Goal: Task Accomplishment & Management: Manage account settings

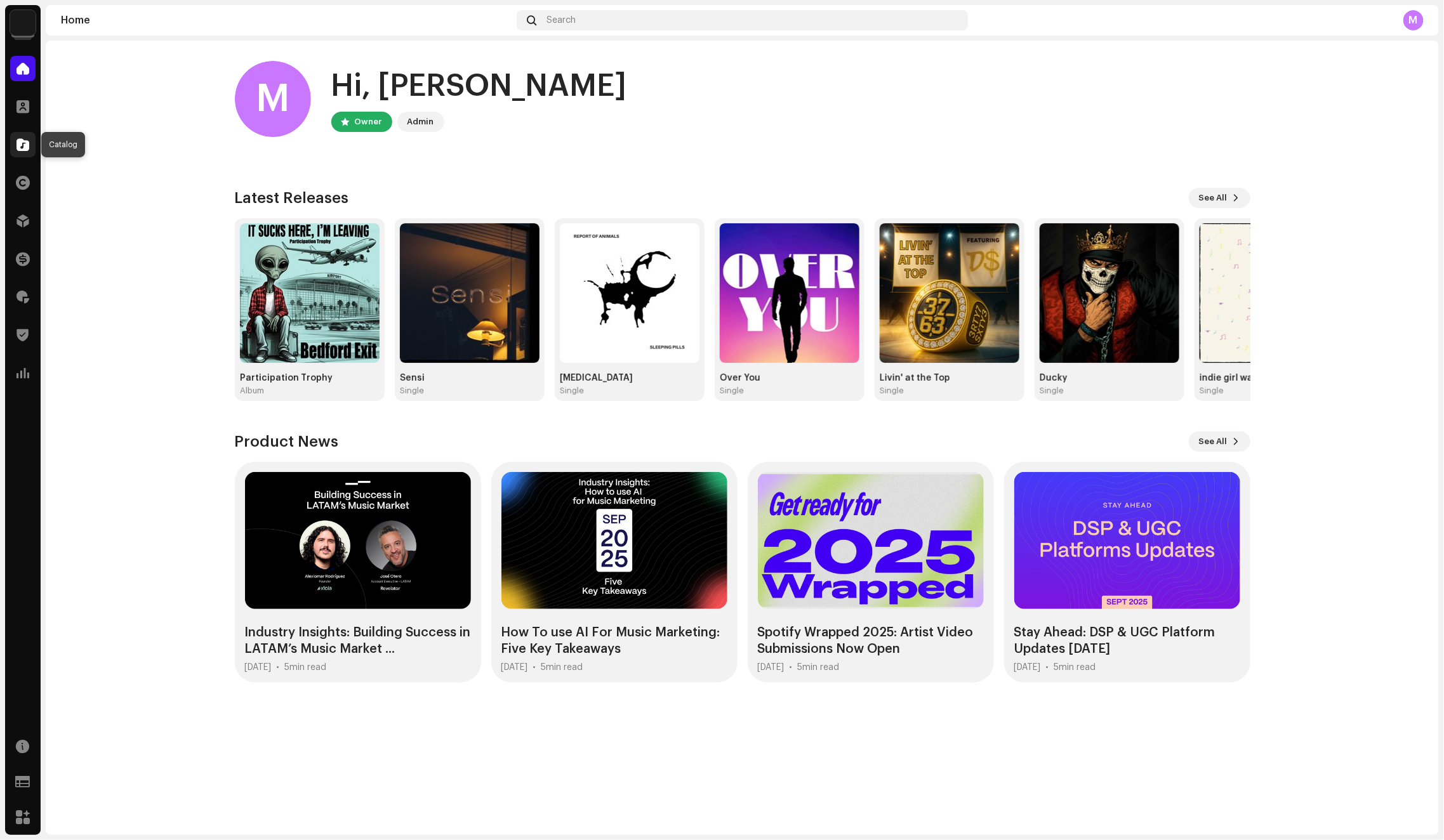
click at [27, 149] on span at bounding box center [23, 144] width 13 height 10
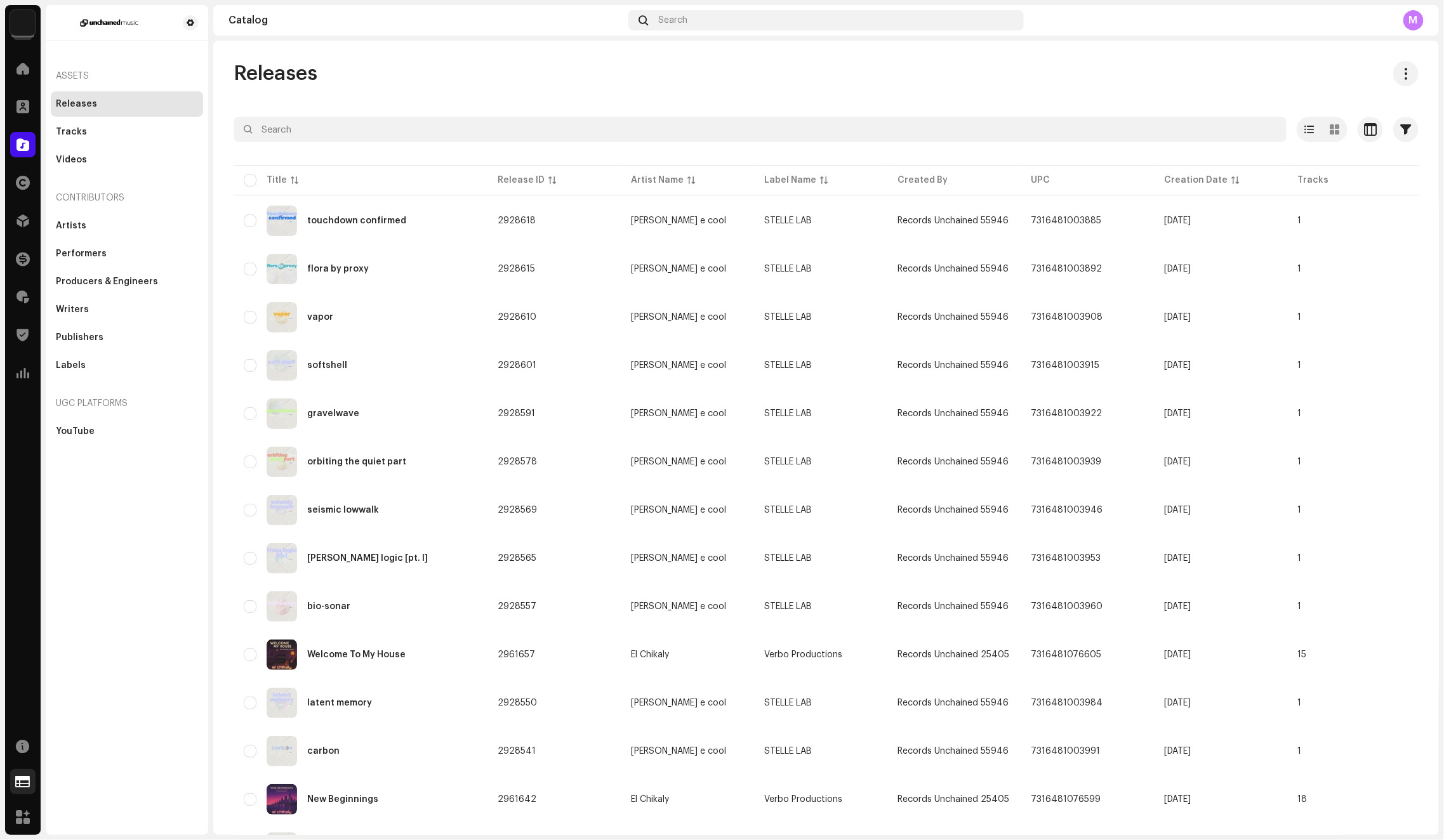
click at [21, 780] on span at bounding box center [23, 781] width 15 height 10
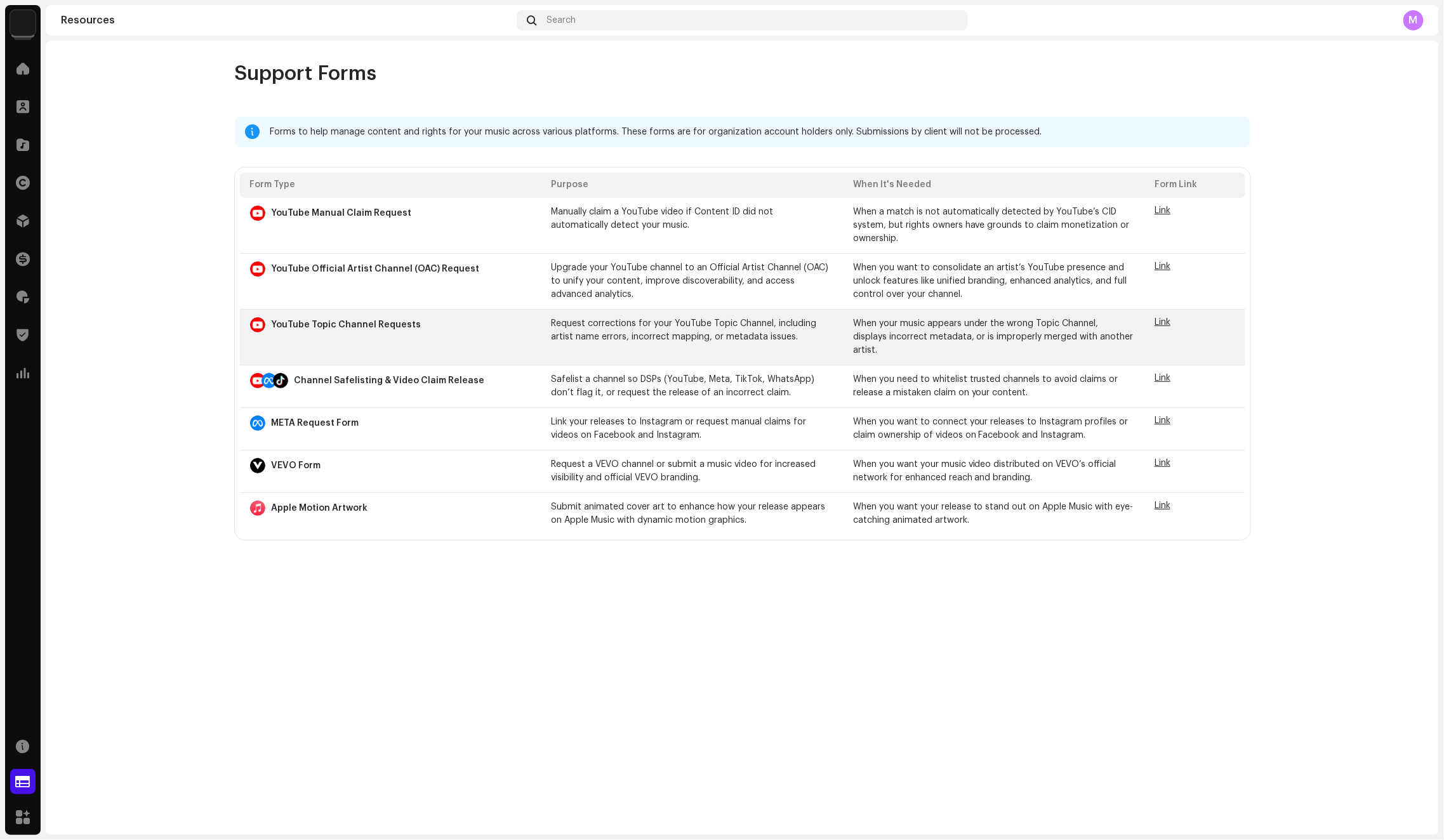
click at [1157, 320] on span "Link" at bounding box center [1162, 322] width 16 height 9
click at [1159, 323] on span "Link" at bounding box center [1162, 322] width 16 height 9
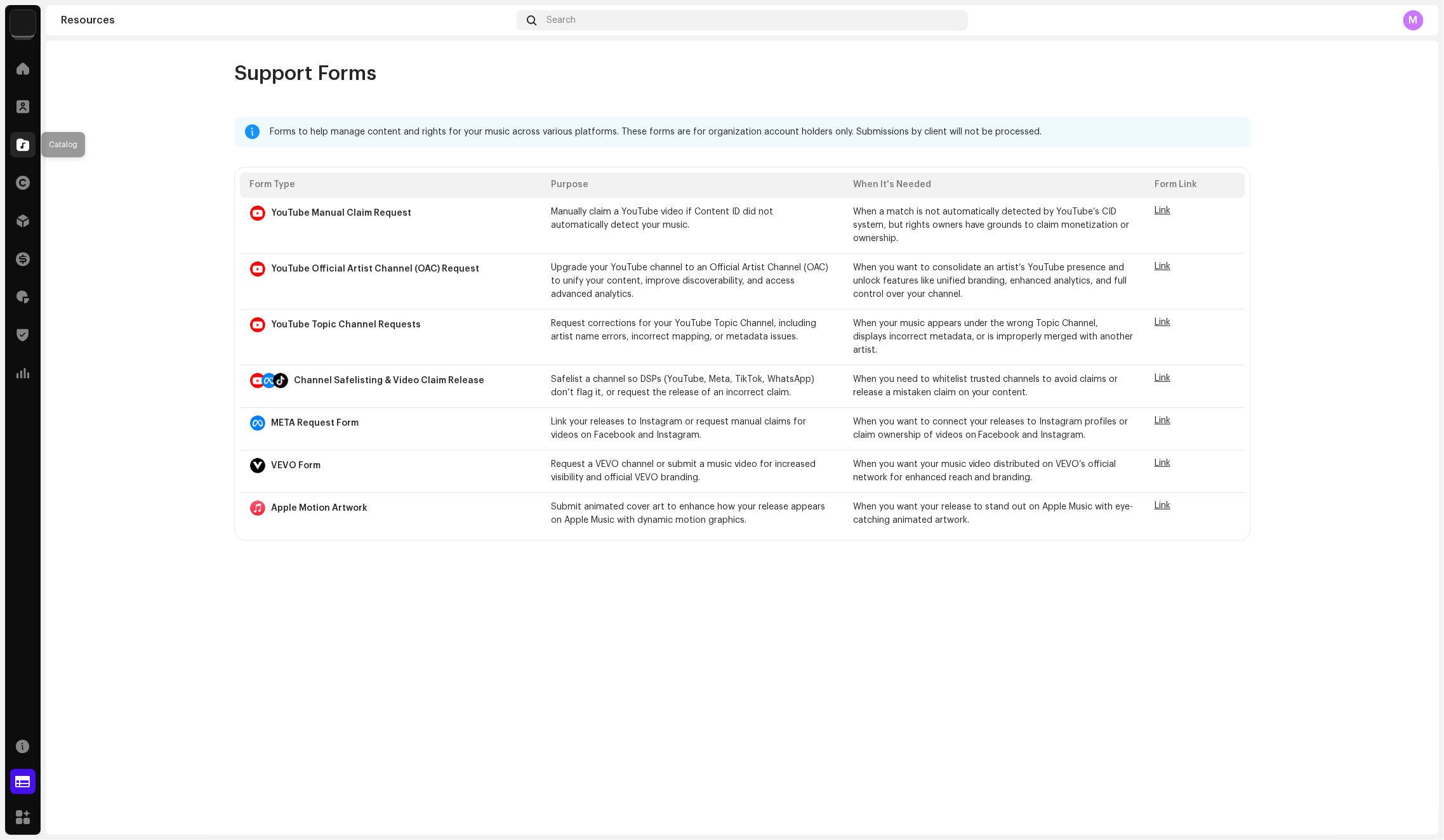
click at [30, 145] on div at bounding box center [22, 144] width 25 height 25
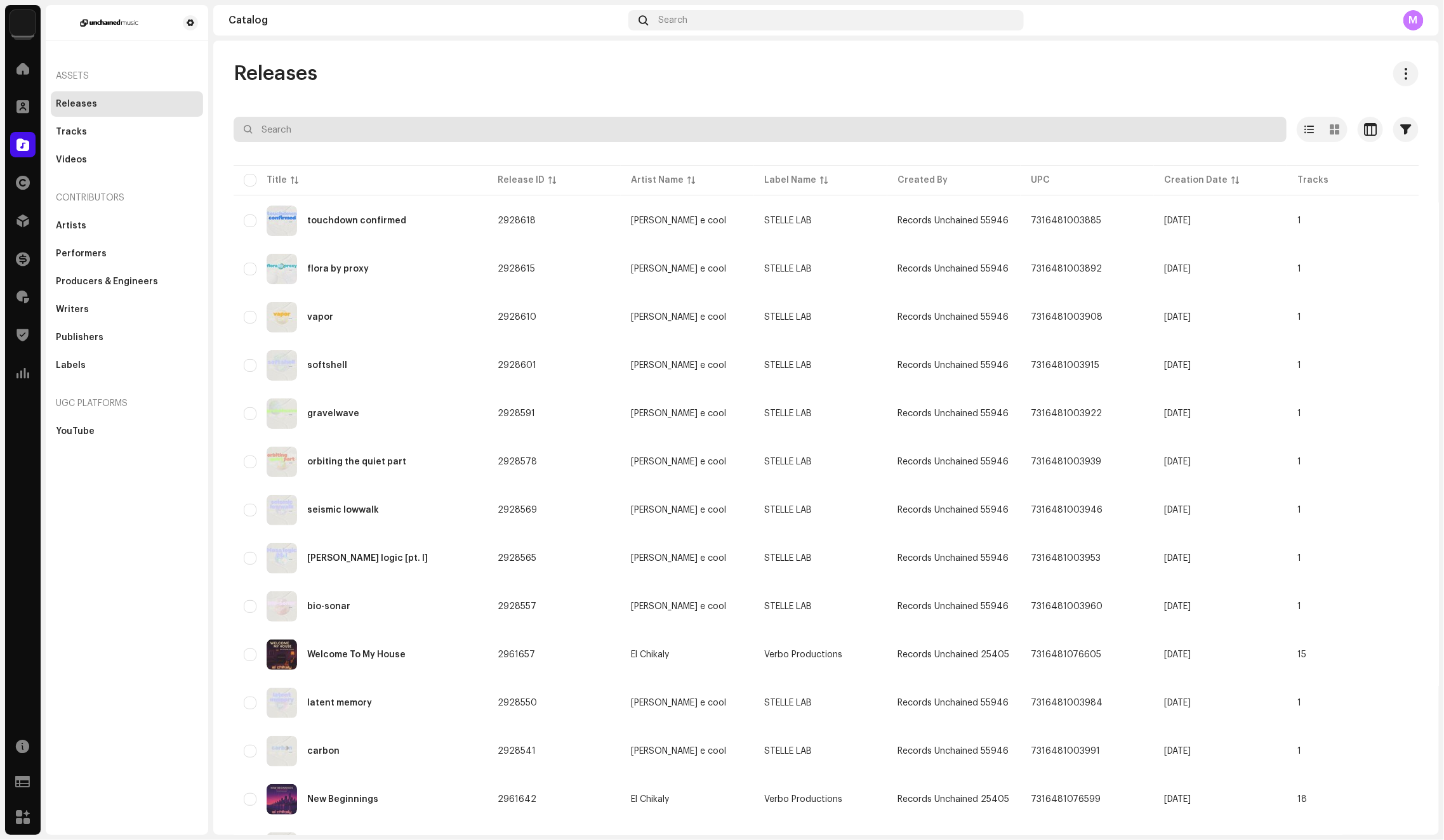
click at [358, 139] on input "text" at bounding box center [760, 129] width 1053 height 25
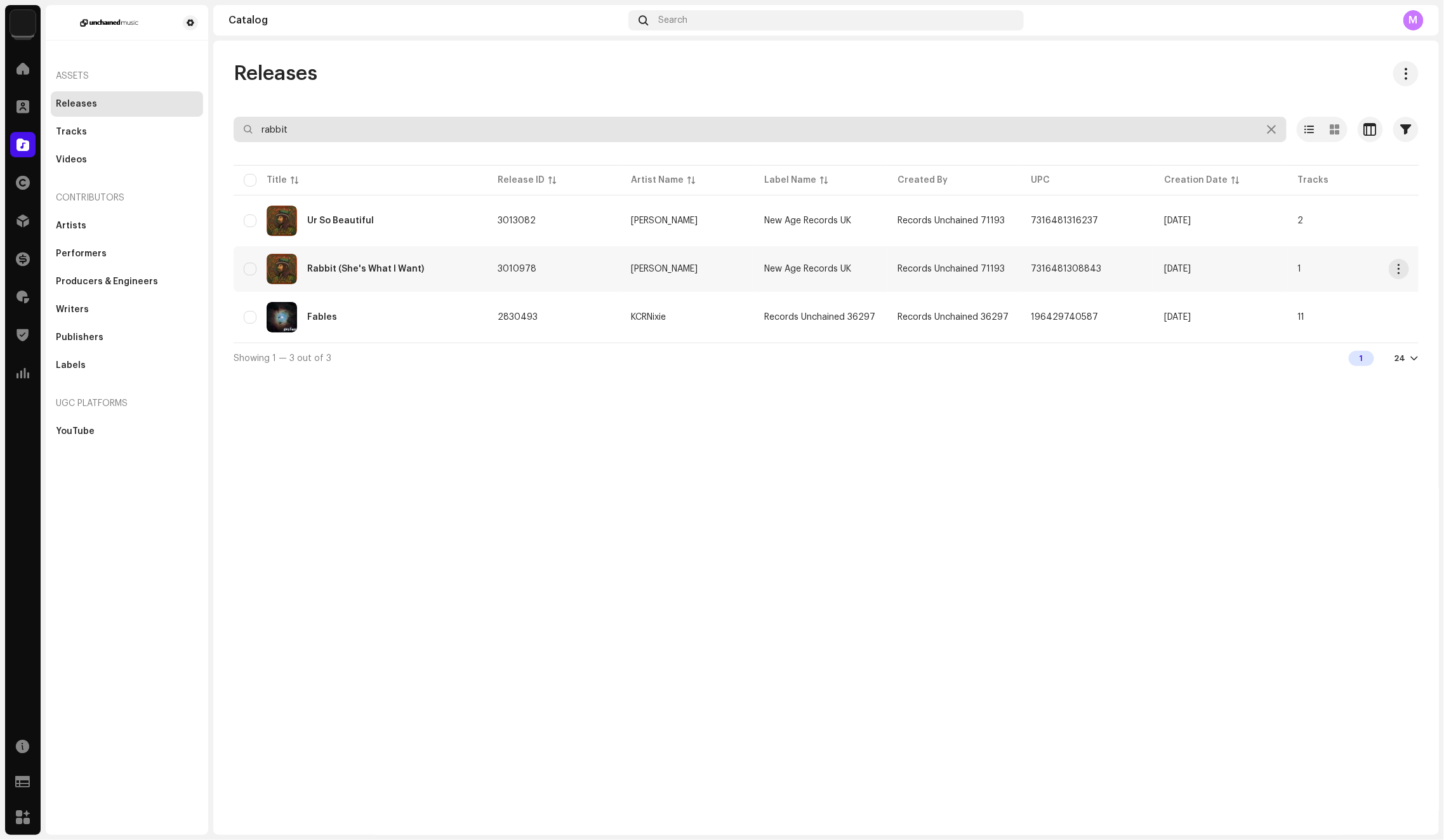
type input "rabbit"
click at [418, 270] on div "Rabbit (She's What I Want)" at bounding box center [360, 269] width 234 height 31
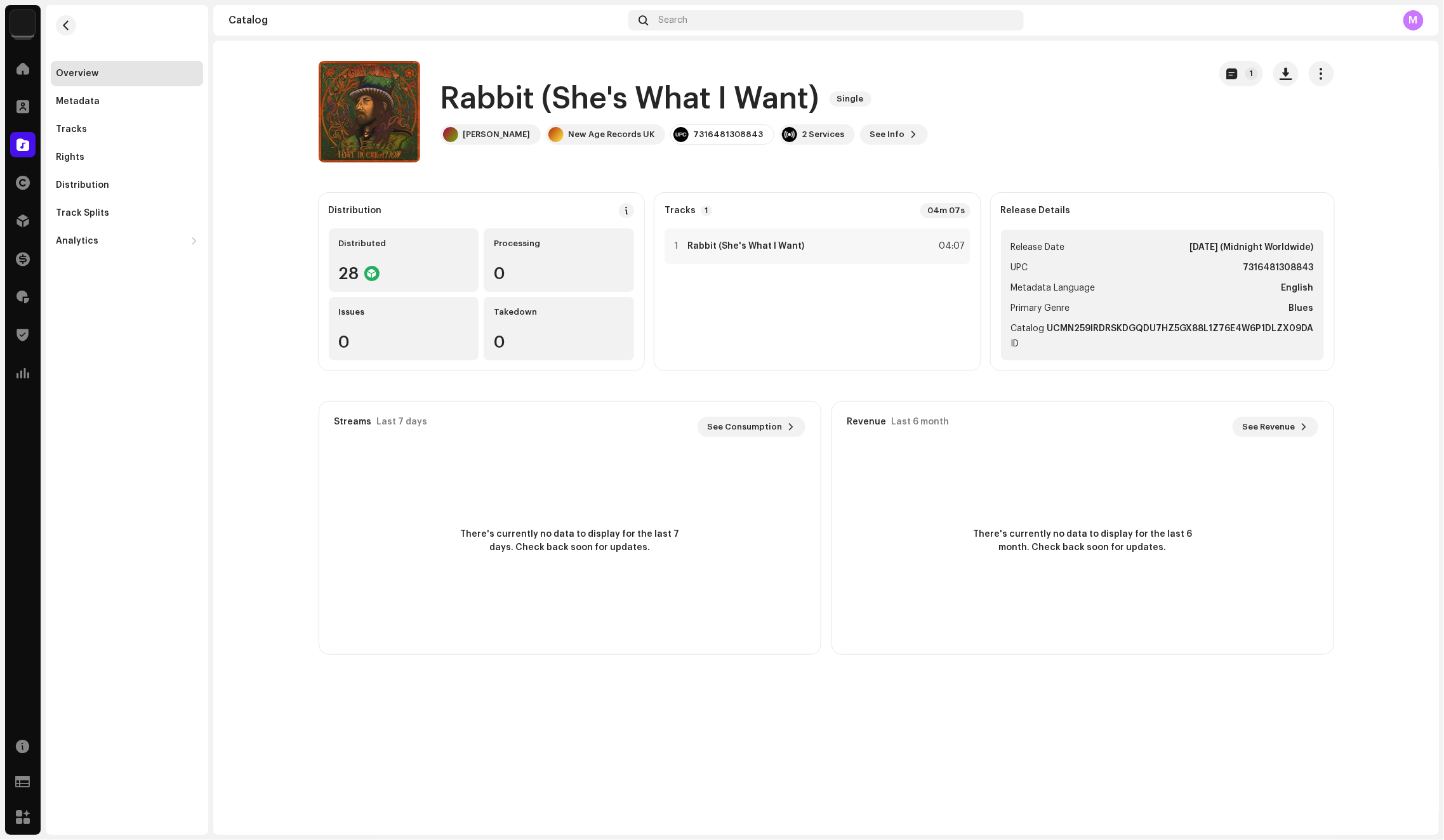
click at [1254, 265] on strong "7316481308843" at bounding box center [1279, 268] width 70 height 15
copy strong "7316481308843"
click at [407, 247] on div "Distributed" at bounding box center [404, 243] width 130 height 10
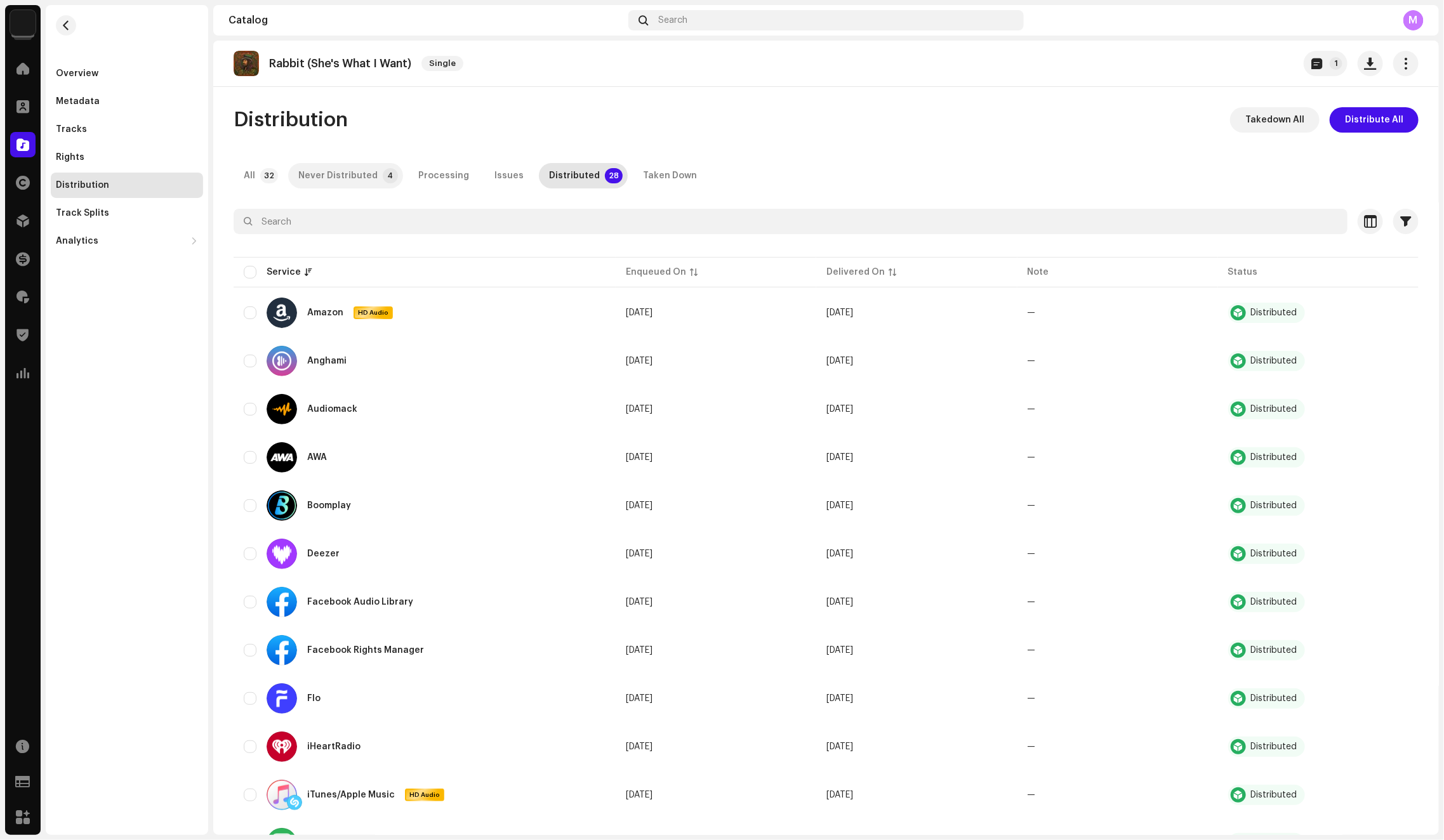
click at [359, 173] on div "Never Distributed" at bounding box center [338, 175] width 80 height 25
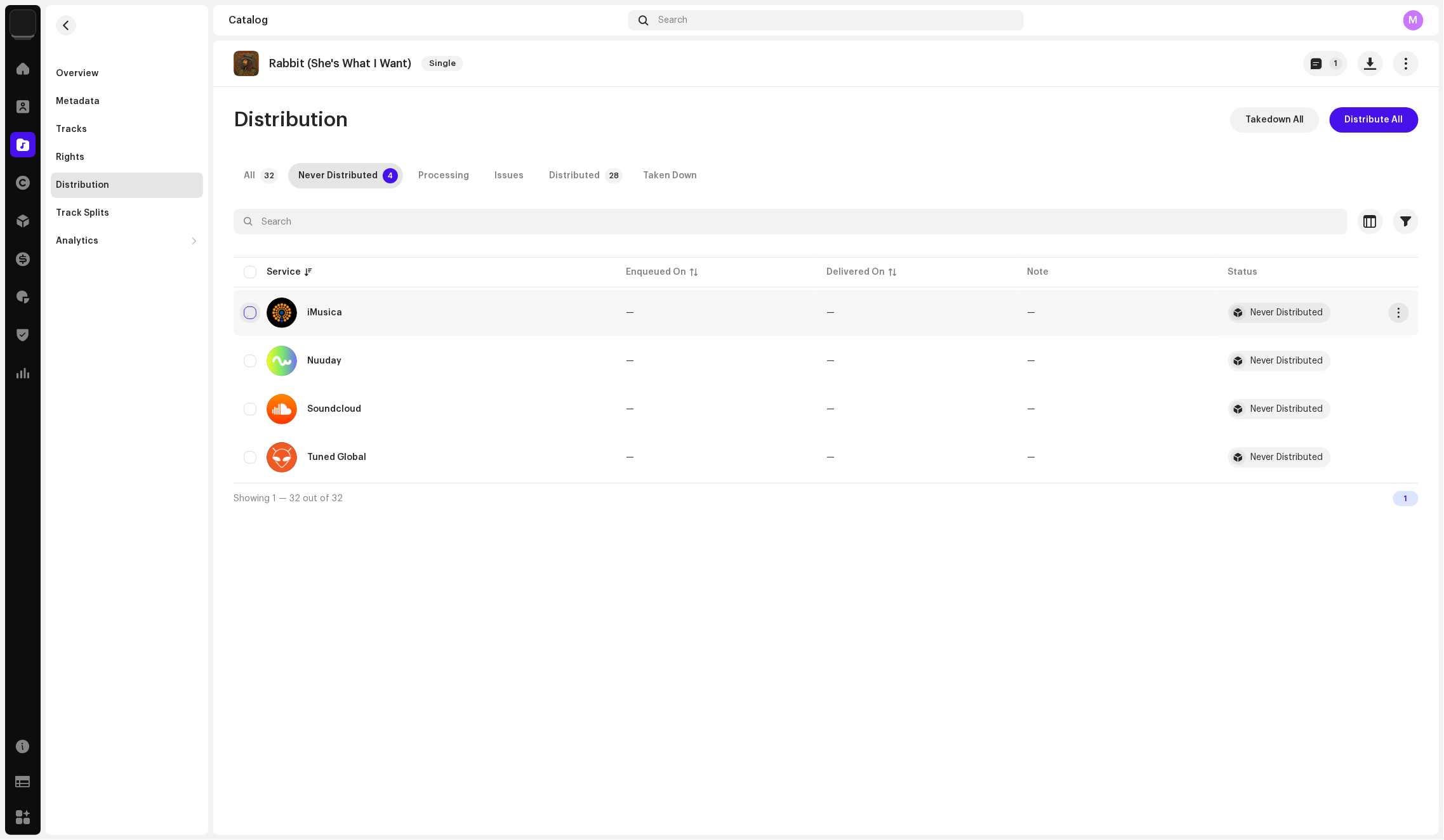
click at [248, 311] on input "checkbox" at bounding box center [250, 312] width 13 height 13
checkbox input "true"
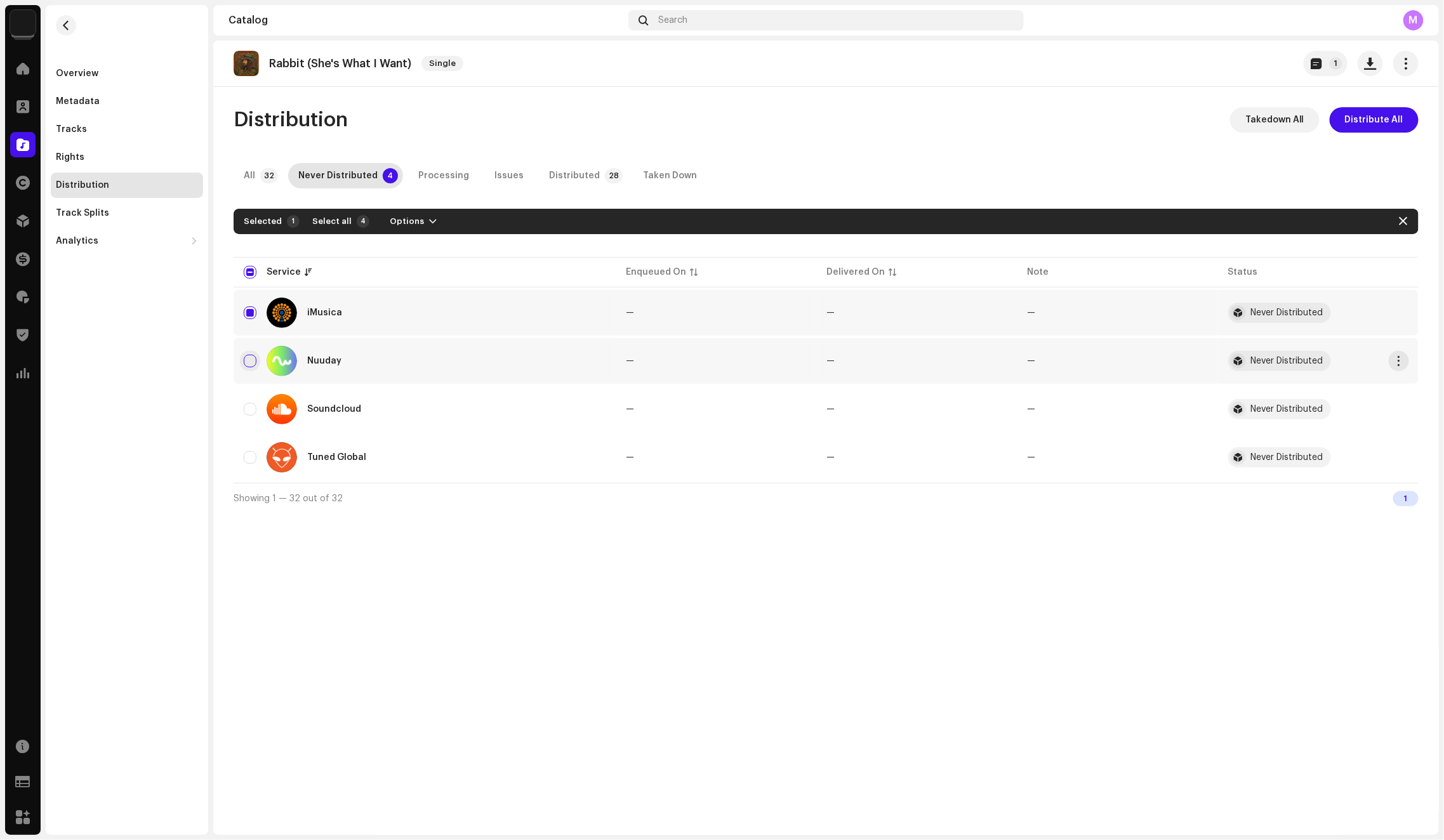
click at [250, 361] on input "Row Unselected" at bounding box center [250, 361] width 13 height 13
checkbox input "true"
click at [247, 456] on input "Row Unselected" at bounding box center [250, 457] width 13 height 13
checkbox input "true"
click at [399, 211] on span "Options" at bounding box center [407, 221] width 34 height 25
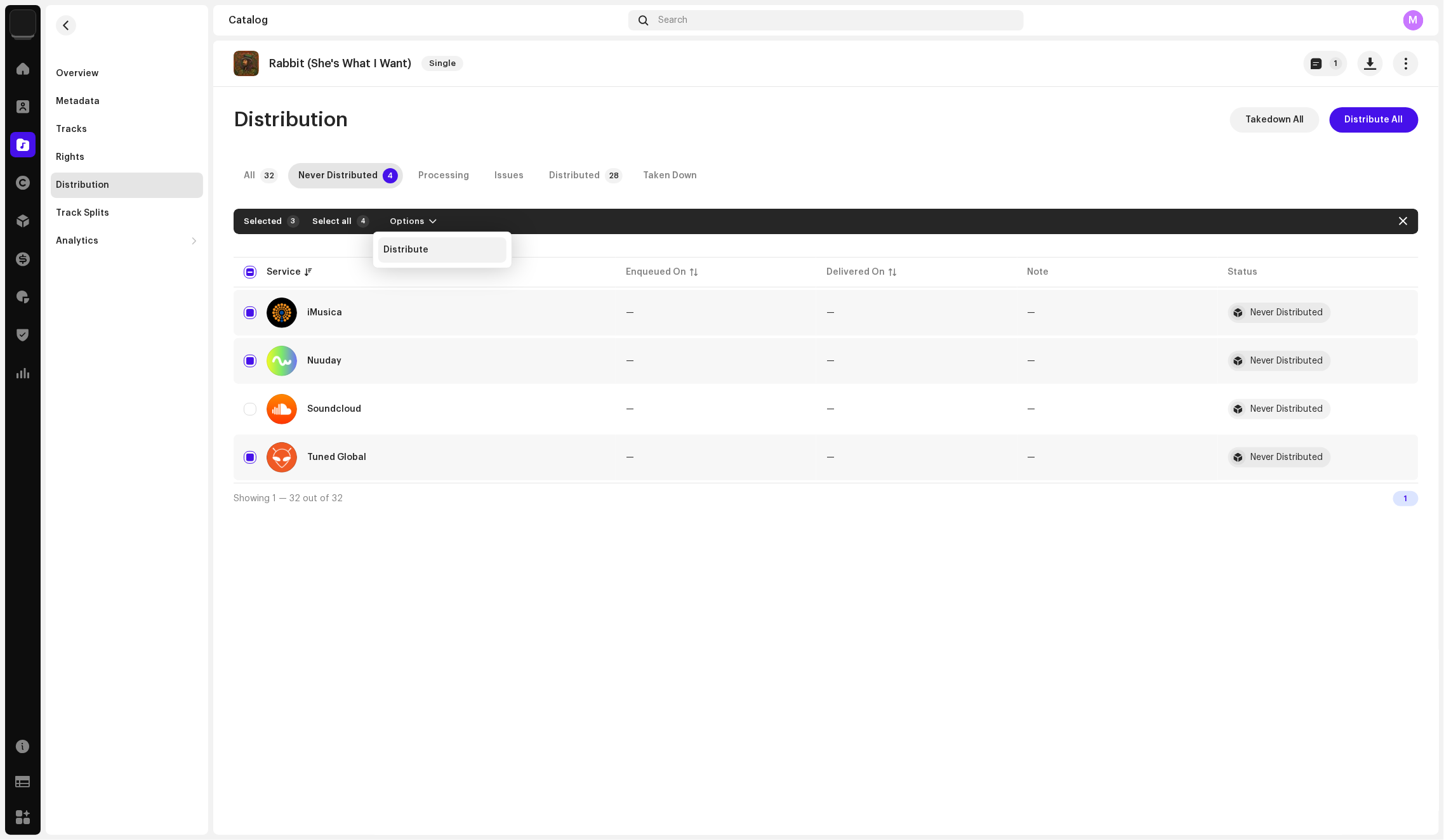
click at [414, 244] on div "Distribute" at bounding box center [442, 250] width 128 height 25
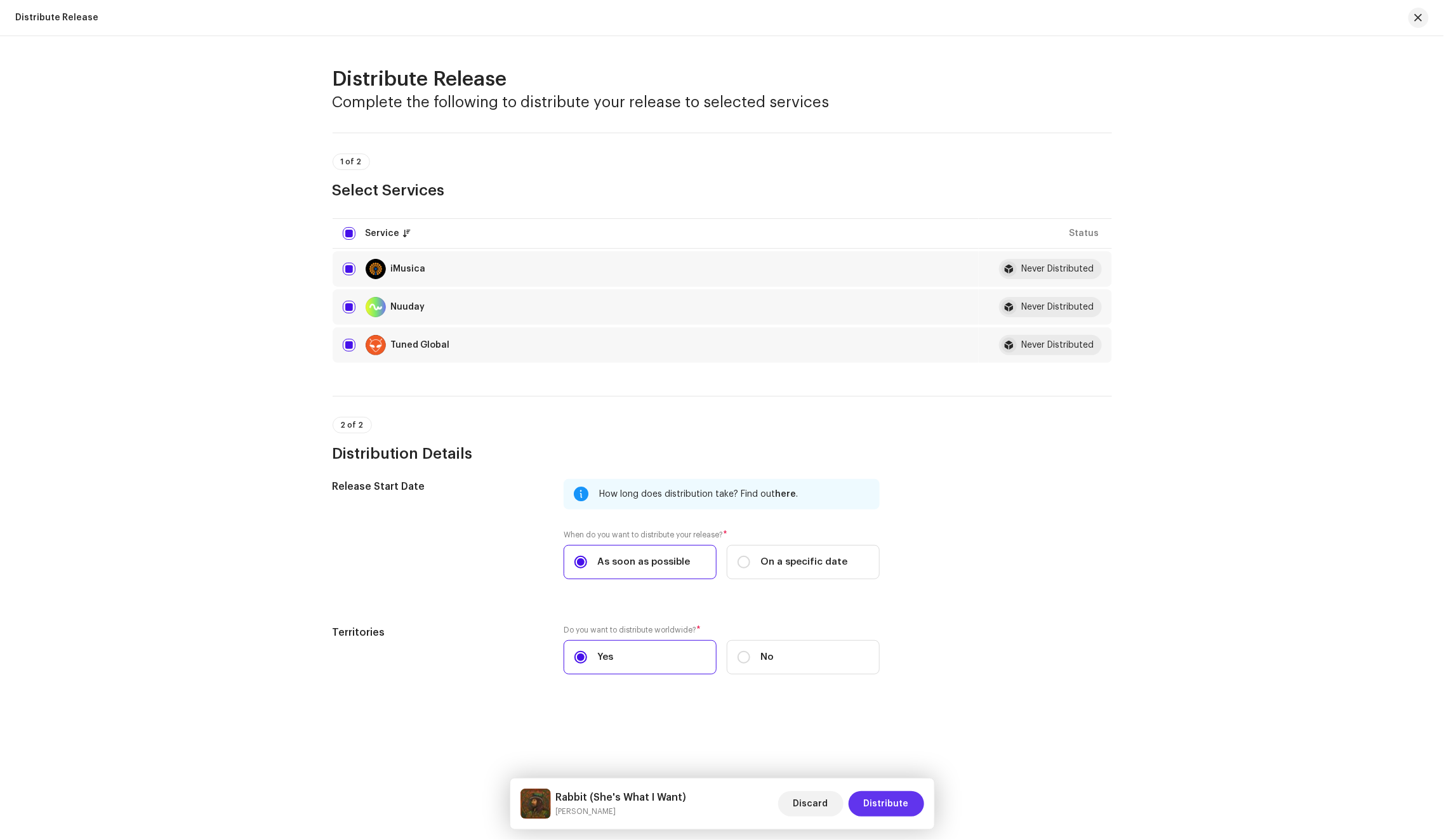
click at [905, 809] on span "Distribute" at bounding box center [886, 803] width 45 height 25
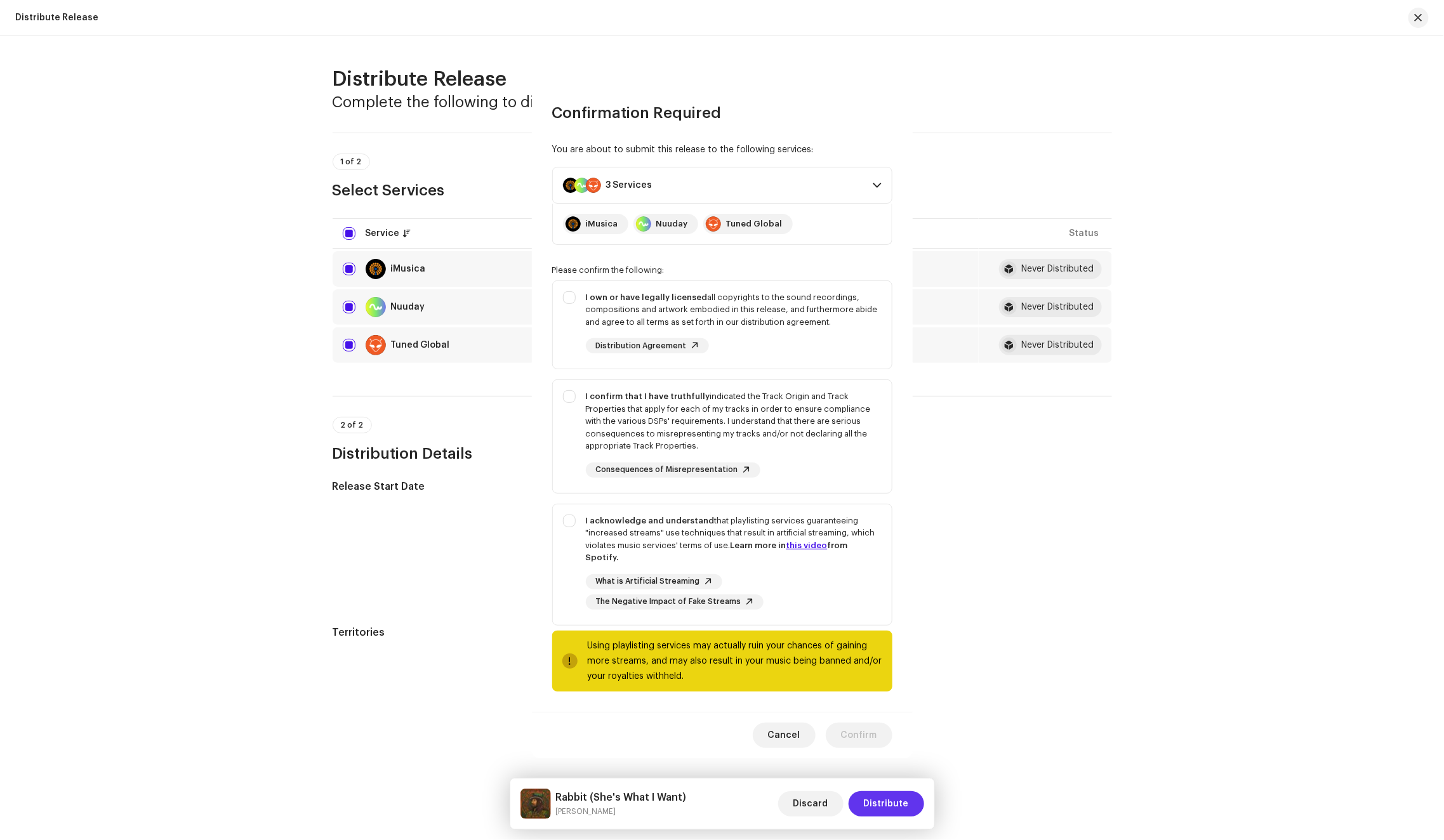
click at [905, 809] on div "Confirmation Required You are about to submit this release to the following ser…" at bounding box center [722, 420] width 1444 height 840
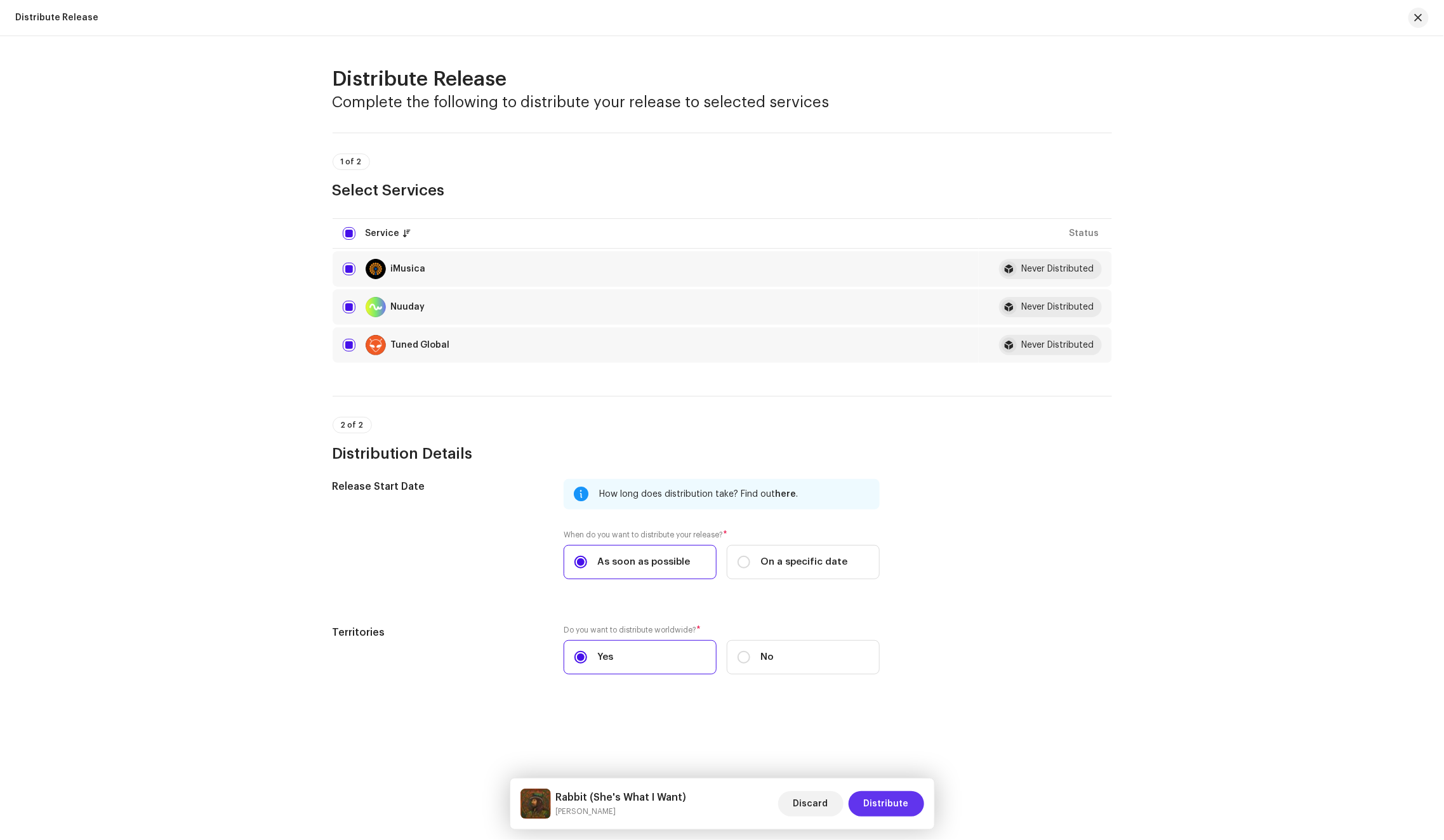
click at [883, 802] on span "Distribute" at bounding box center [886, 803] width 45 height 25
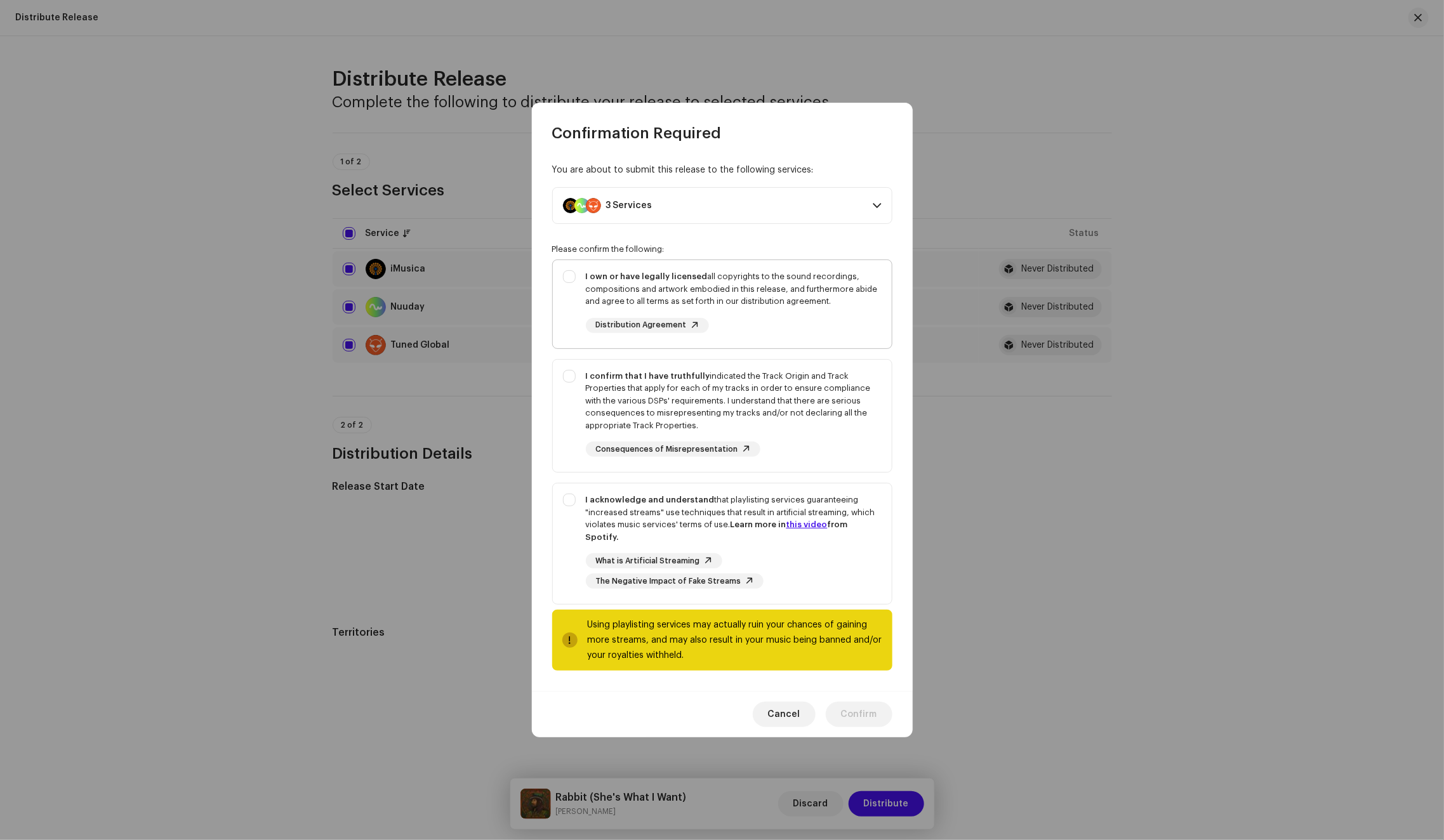
click at [790, 315] on div "I own or have legally licensed all copyrights to the sound recordings, composit…" at bounding box center [734, 302] width 296 height 63
checkbox input "true"
click at [819, 401] on div "I confirm that I have truthfully indicated the Track Origin and Track Propertie…" at bounding box center [734, 400] width 296 height 62
checkbox input "true"
click at [848, 526] on strong "Learn more in this video from Spotify." at bounding box center [717, 530] width 262 height 21
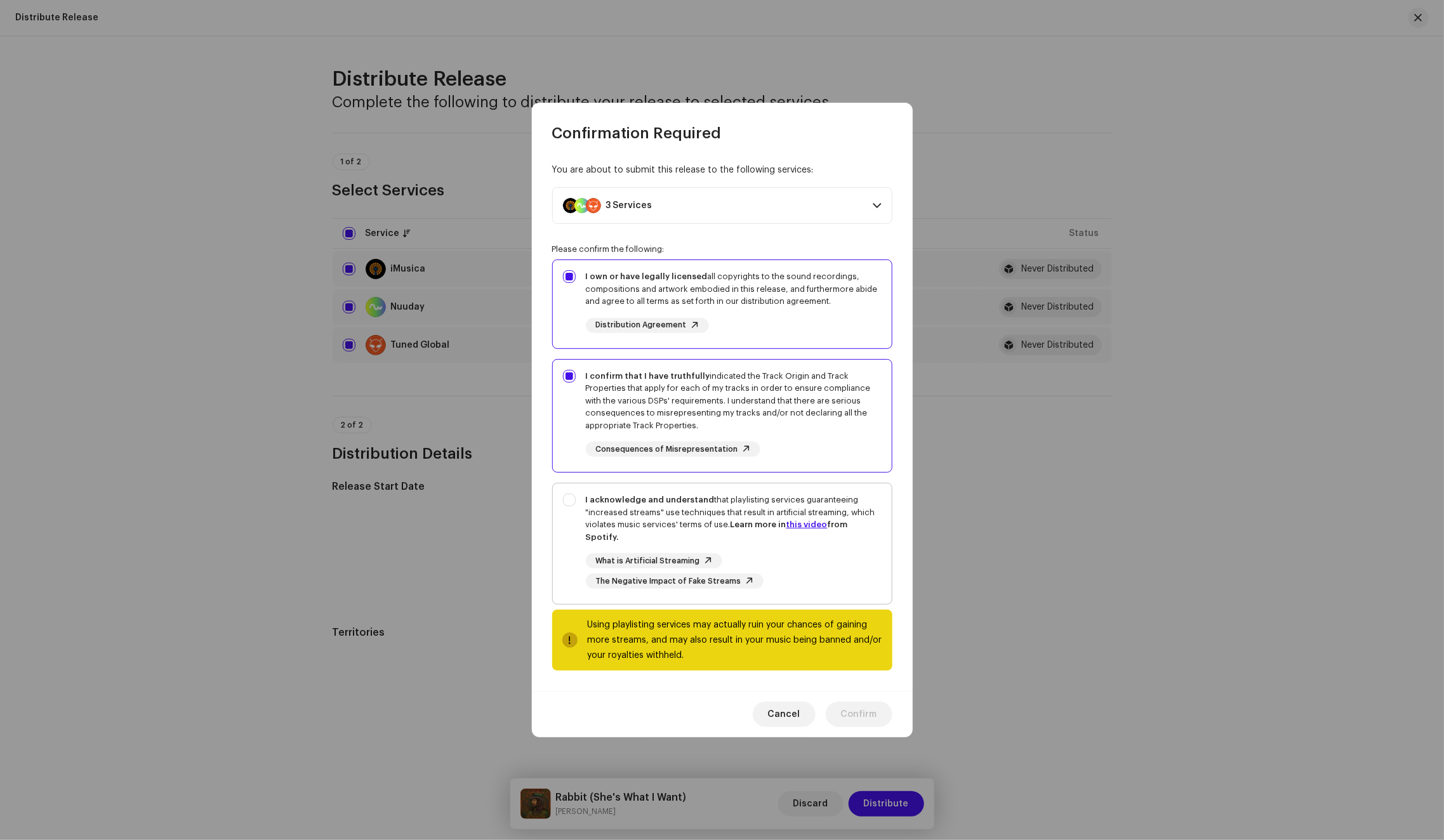
checkbox input "true"
click at [861, 708] on span "Confirm" at bounding box center [859, 714] width 36 height 25
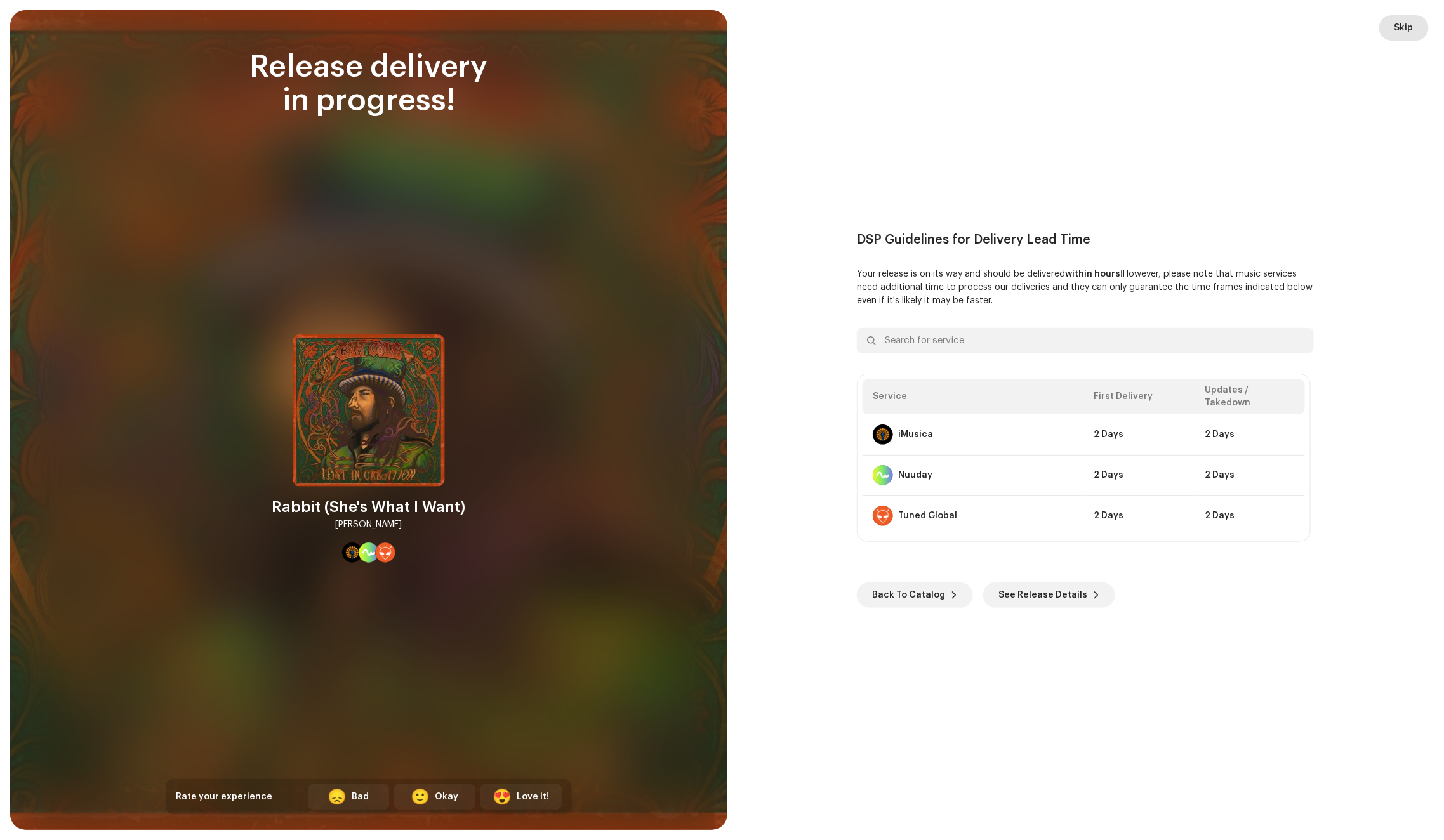
click at [1389, 25] on button "Skip" at bounding box center [1403, 28] width 50 height 25
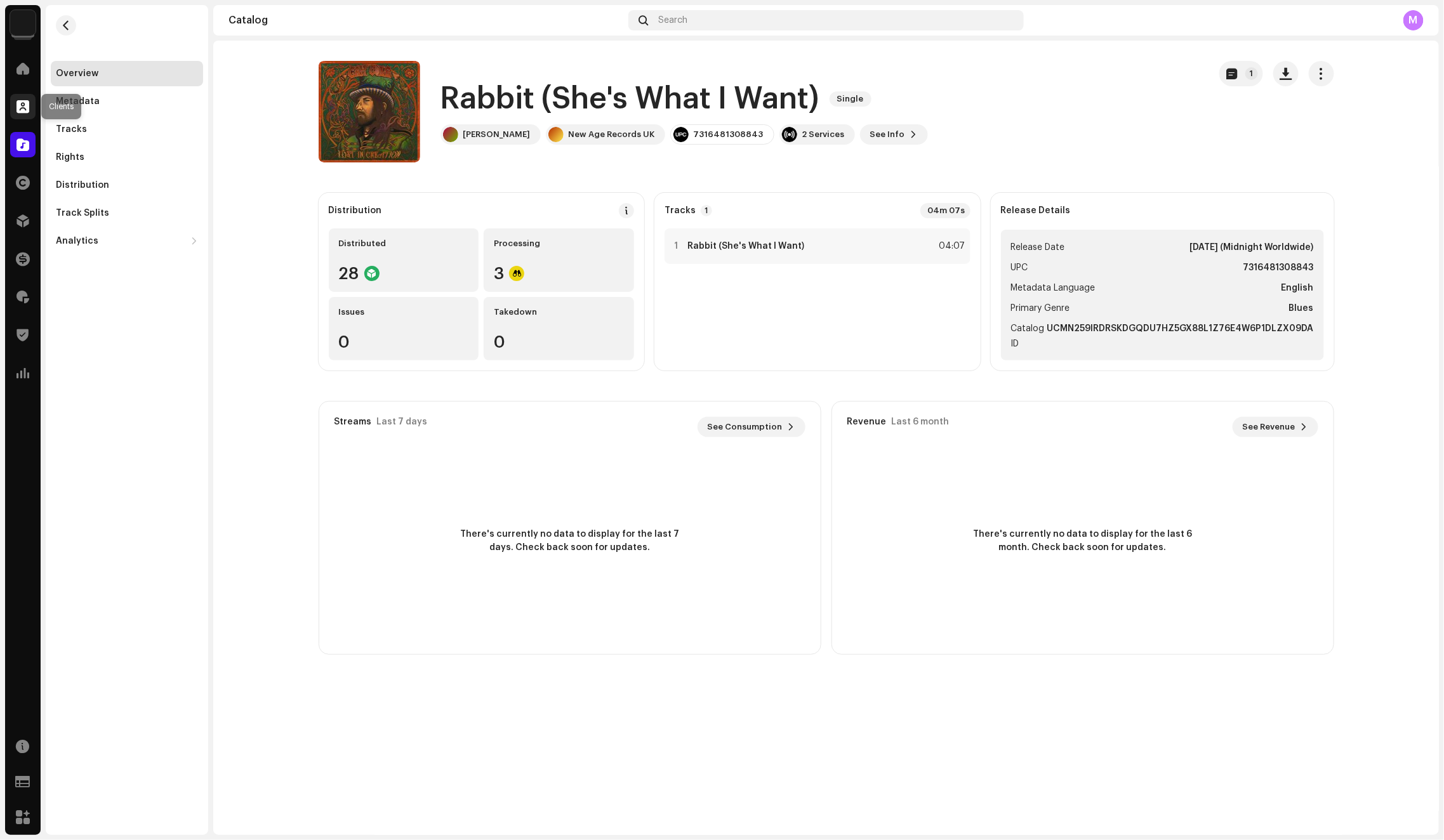
click at [21, 109] on span at bounding box center [23, 106] width 13 height 10
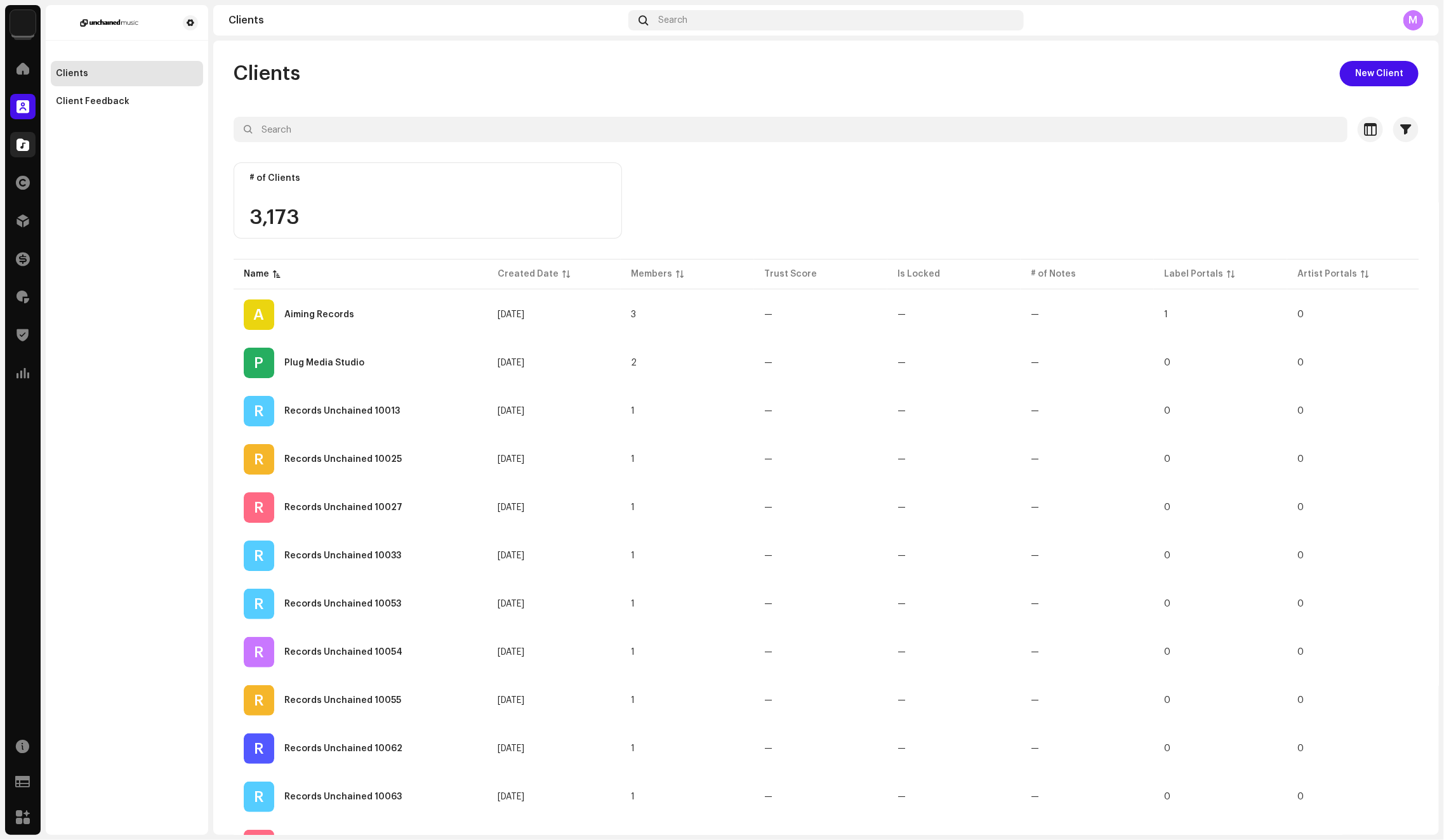
click at [15, 149] on div at bounding box center [22, 144] width 25 height 25
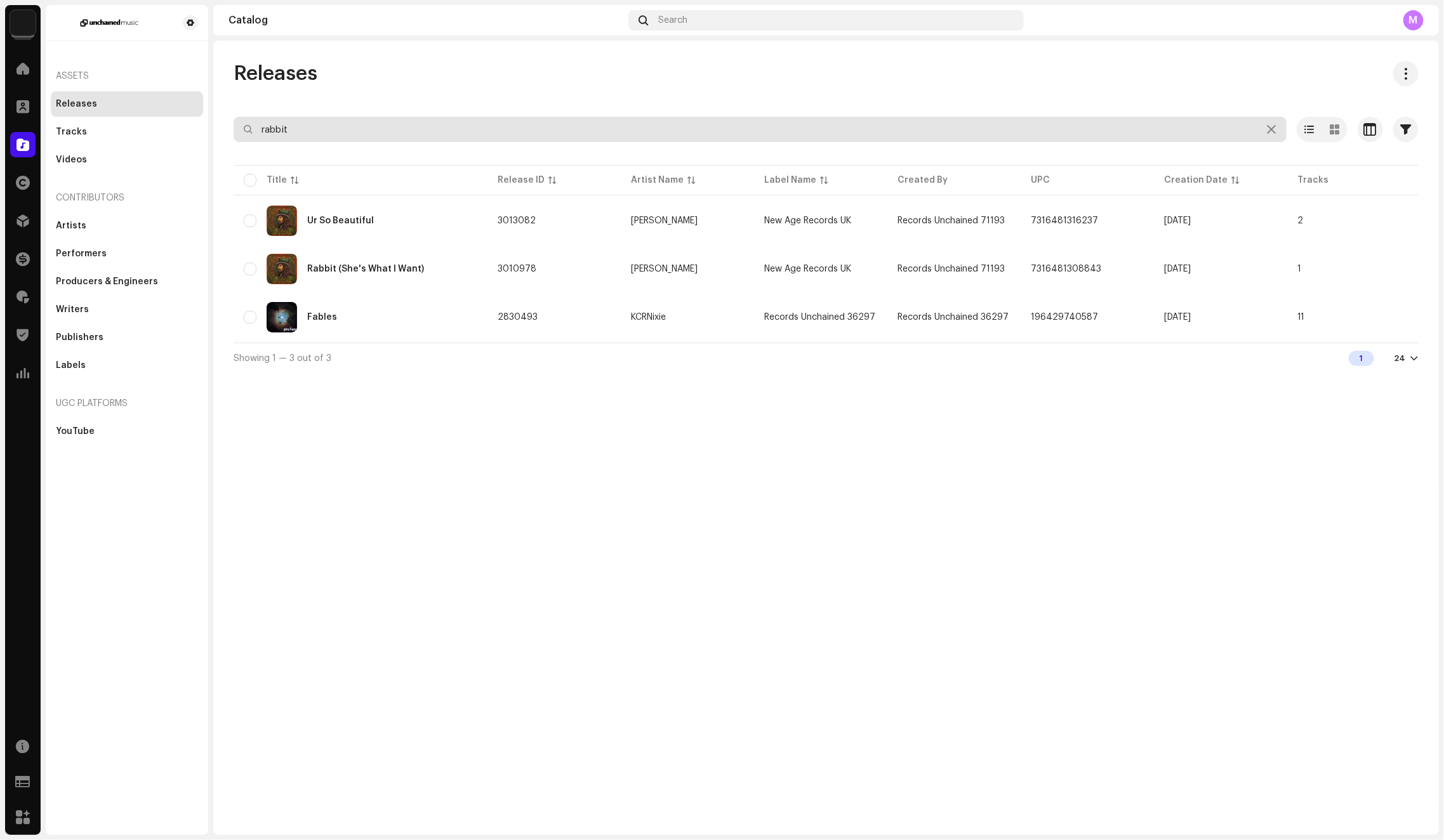
click at [304, 123] on input "rabbit" at bounding box center [760, 129] width 1053 height 25
paste input "Tynset IF,"
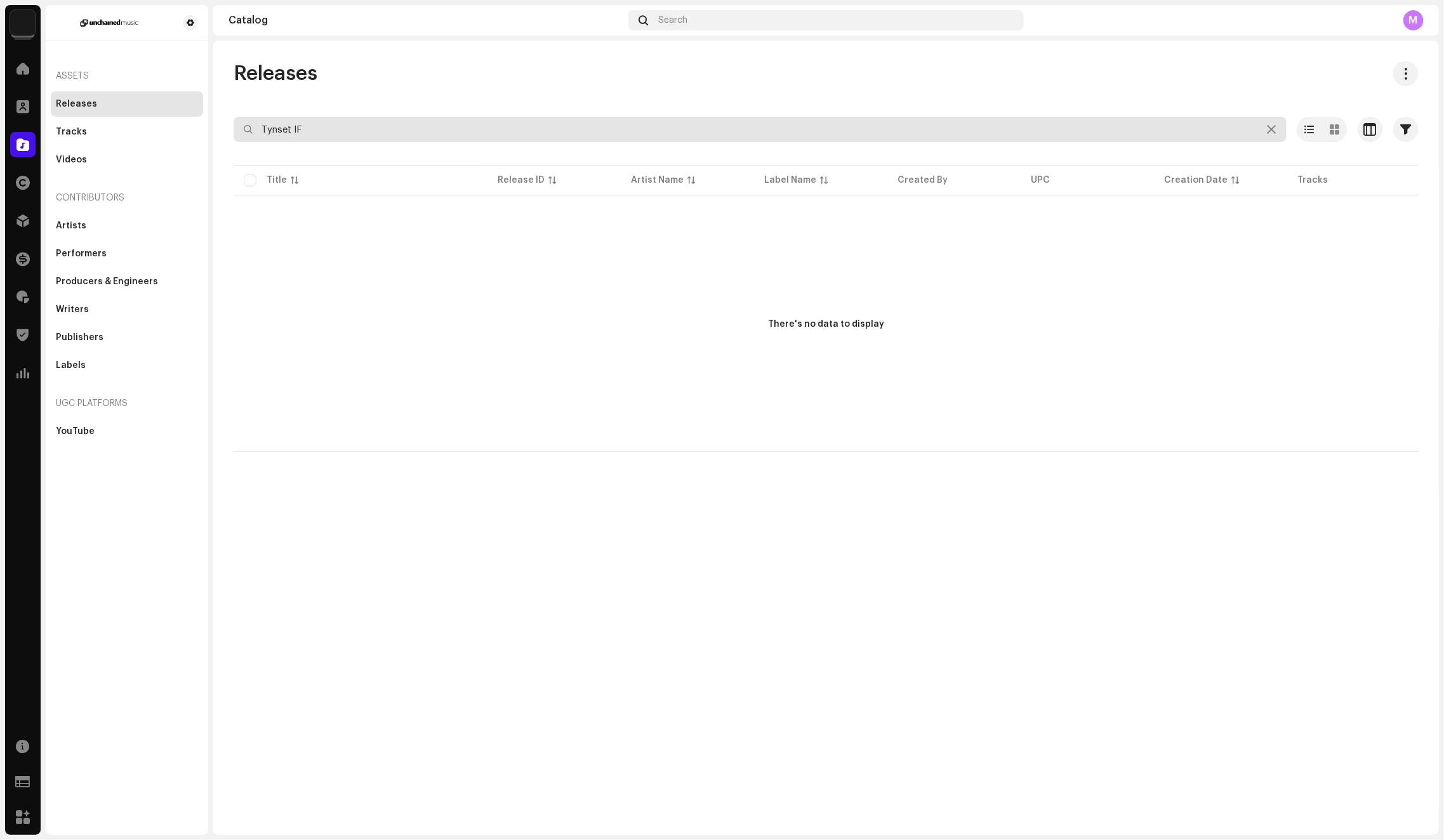
click at [320, 137] on input "Tynset IF" at bounding box center [760, 129] width 1053 height 25
paste input "54170"
paste input "Chidoo"
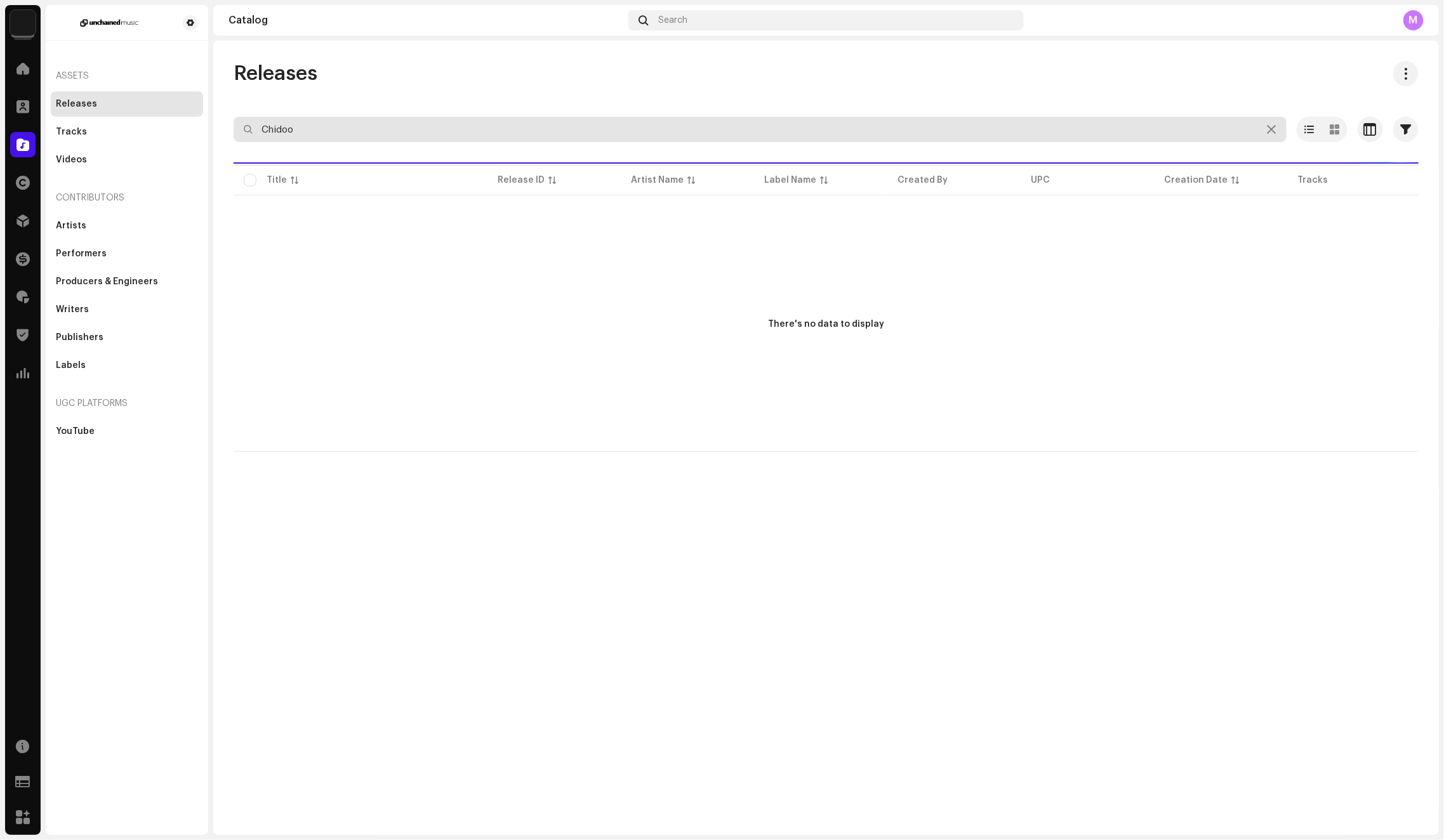
type input "Chidoo"
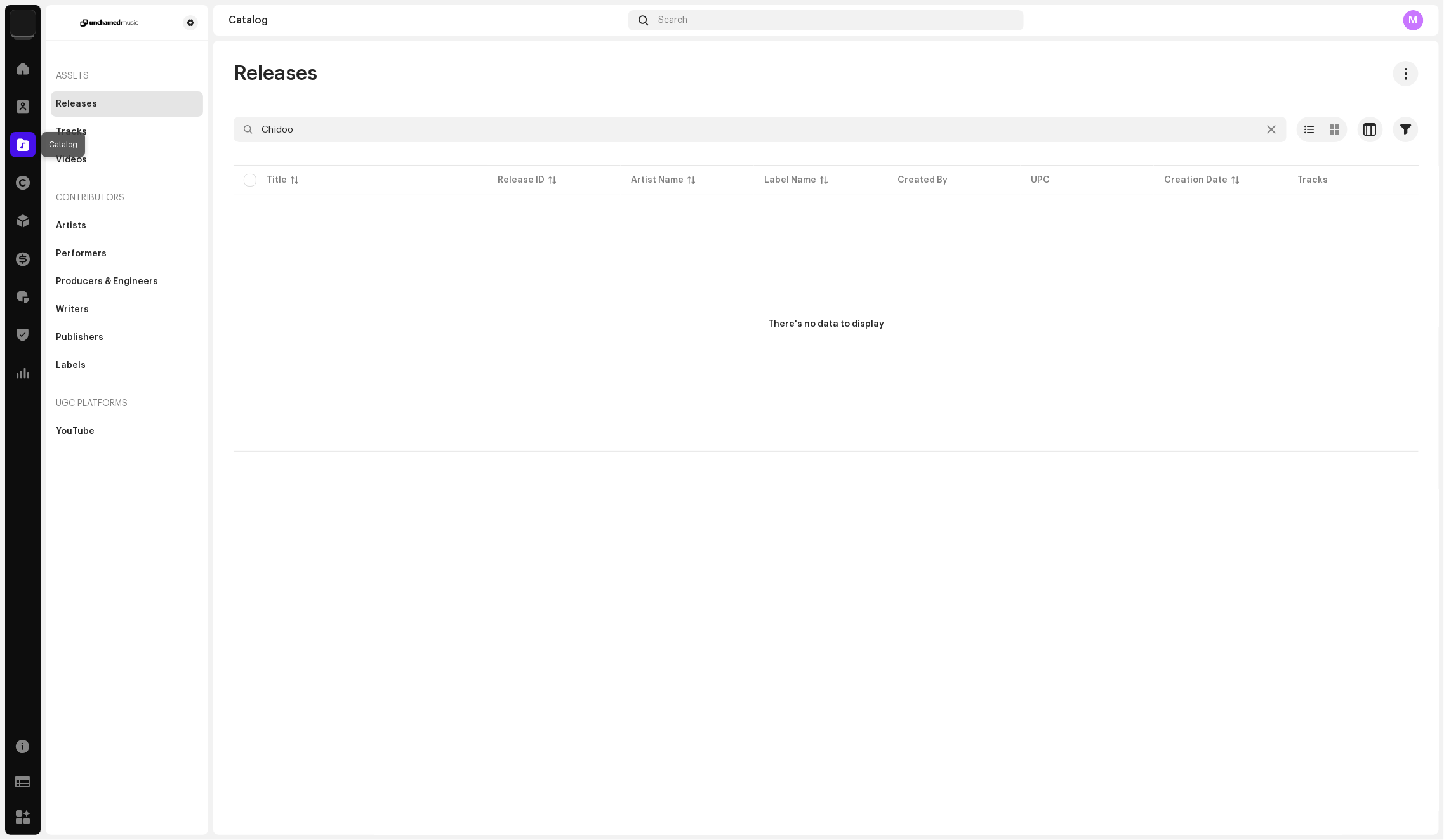
click at [24, 142] on span at bounding box center [23, 144] width 13 height 10
click at [22, 66] on span at bounding box center [23, 68] width 13 height 10
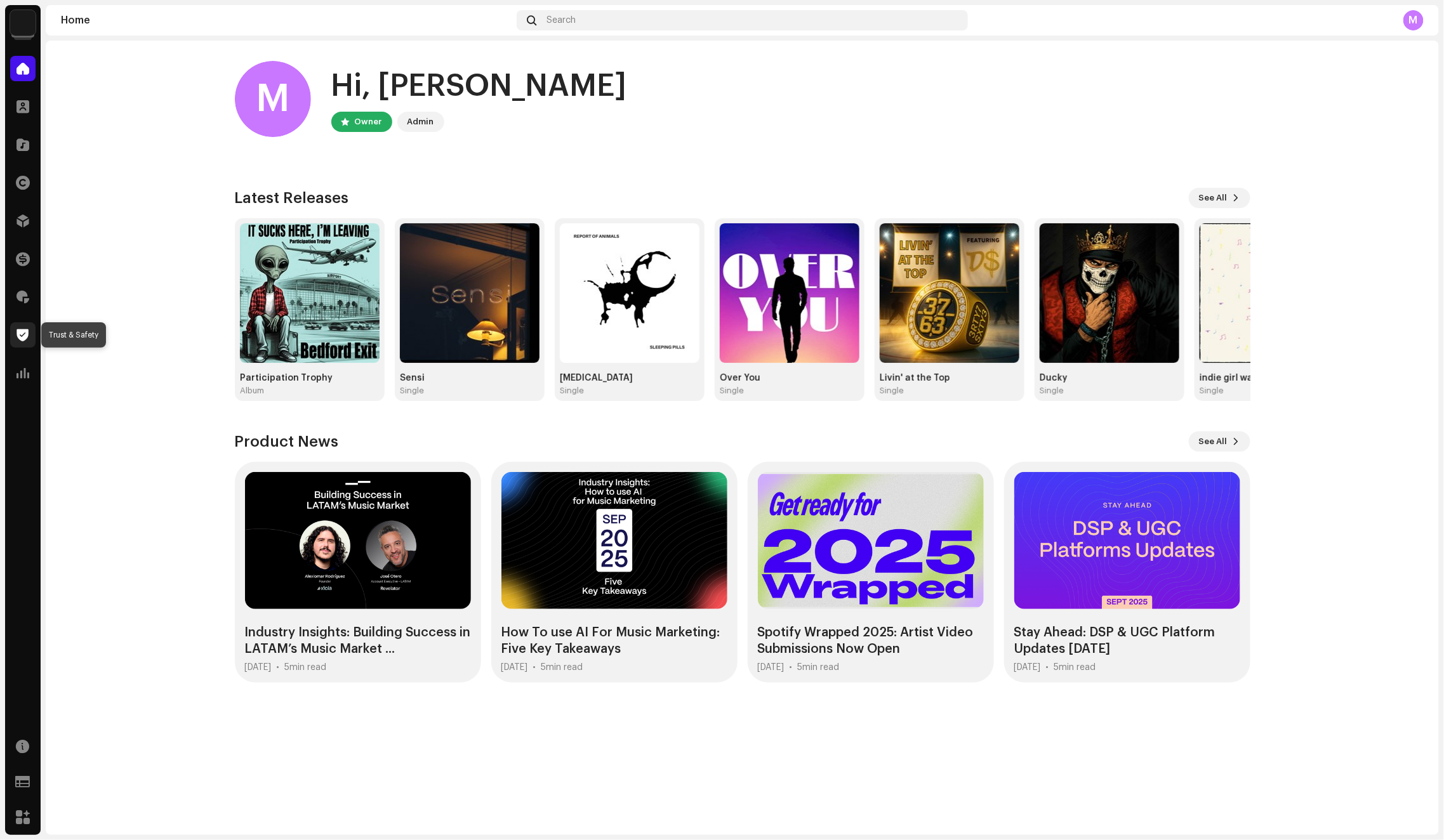
click at [21, 336] on span at bounding box center [23, 335] width 12 height 10
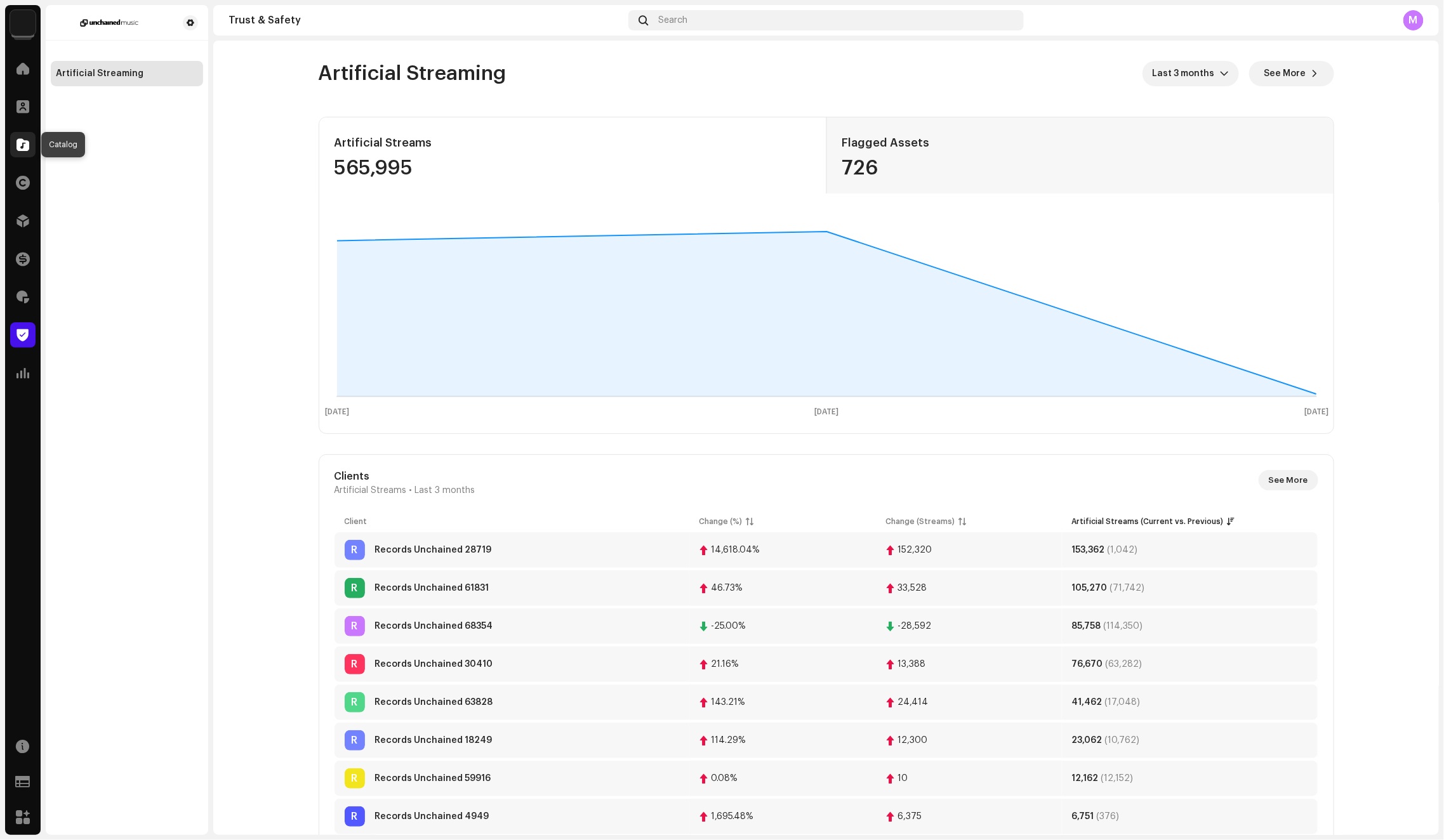
click at [25, 142] on span at bounding box center [23, 144] width 13 height 10
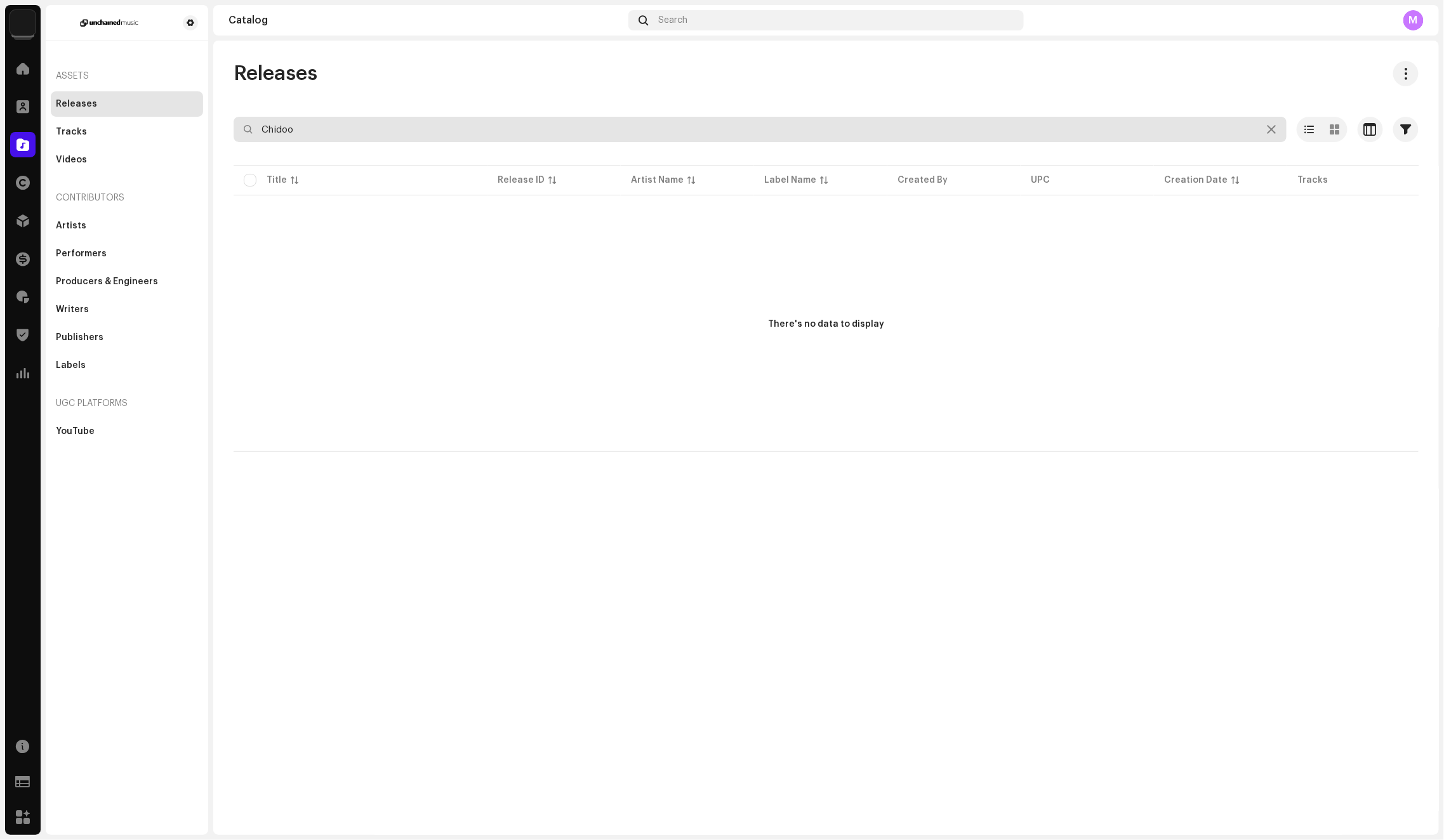
click at [353, 136] on input "Chidoo" at bounding box center [760, 129] width 1053 height 25
paste input "7316481181132"
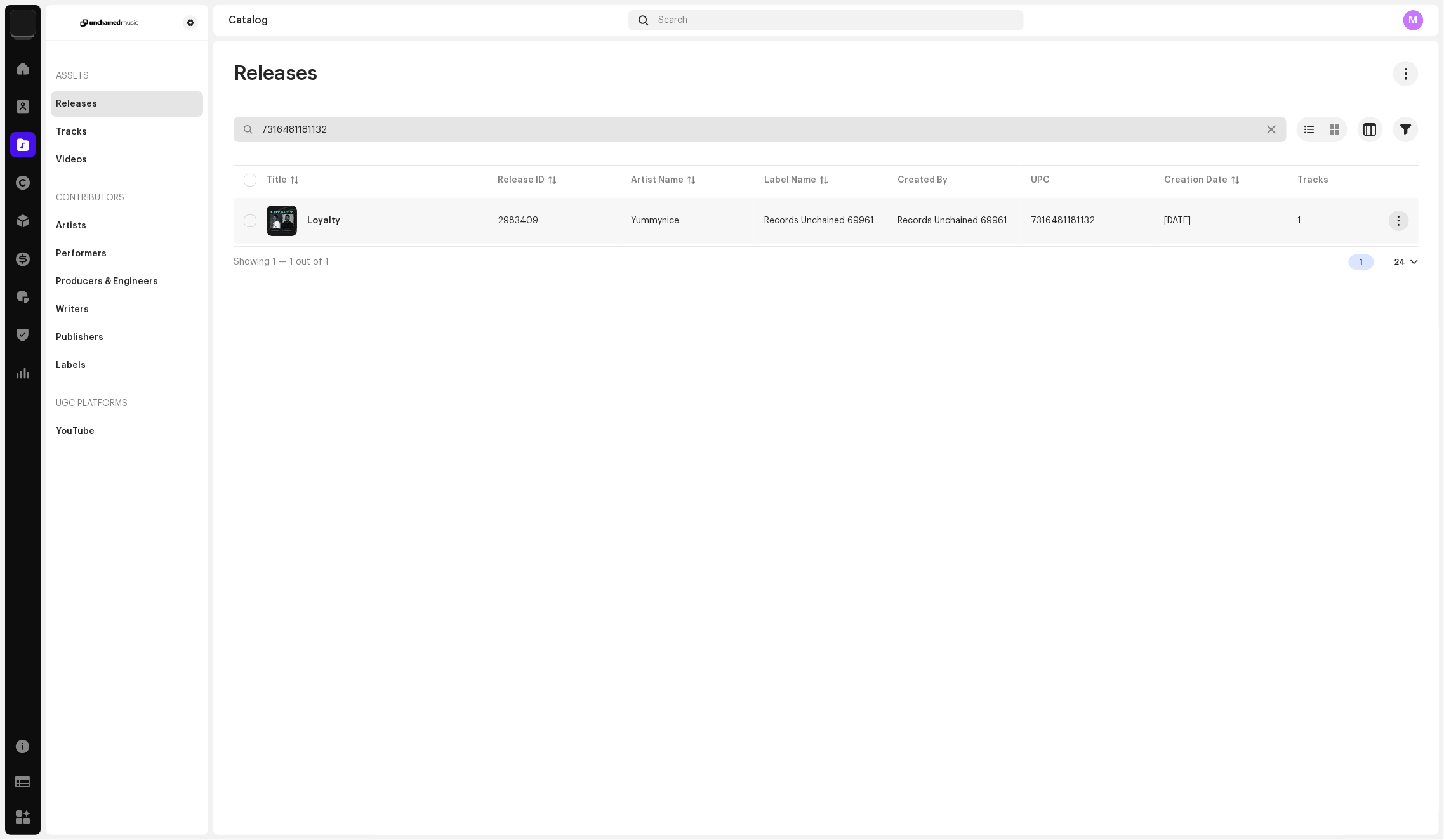
type input "7316481181132"
click at [339, 213] on div "Loyalty" at bounding box center [360, 221] width 234 height 31
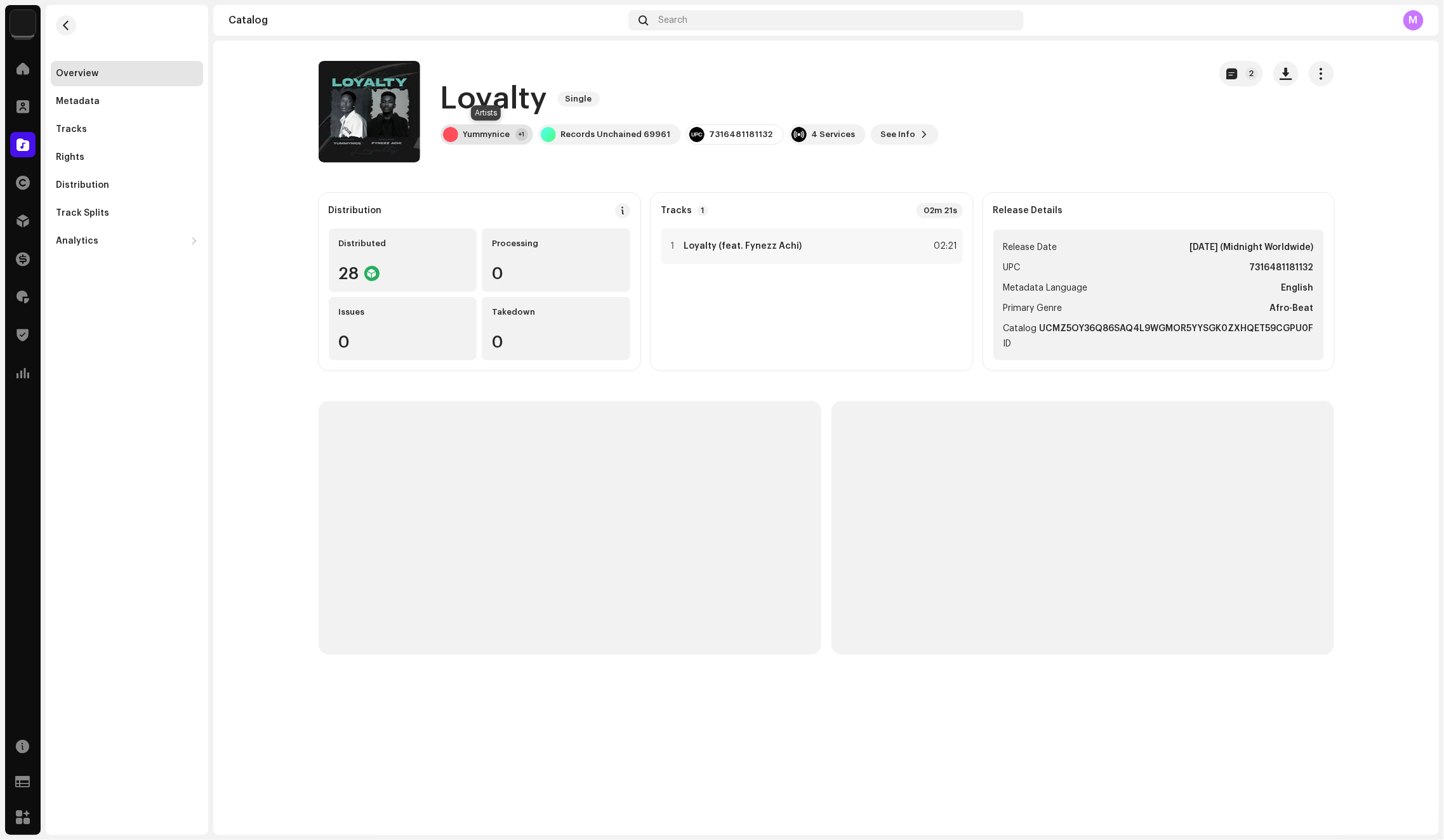
click at [483, 139] on div "Yummynice +1" at bounding box center [486, 134] width 93 height 21
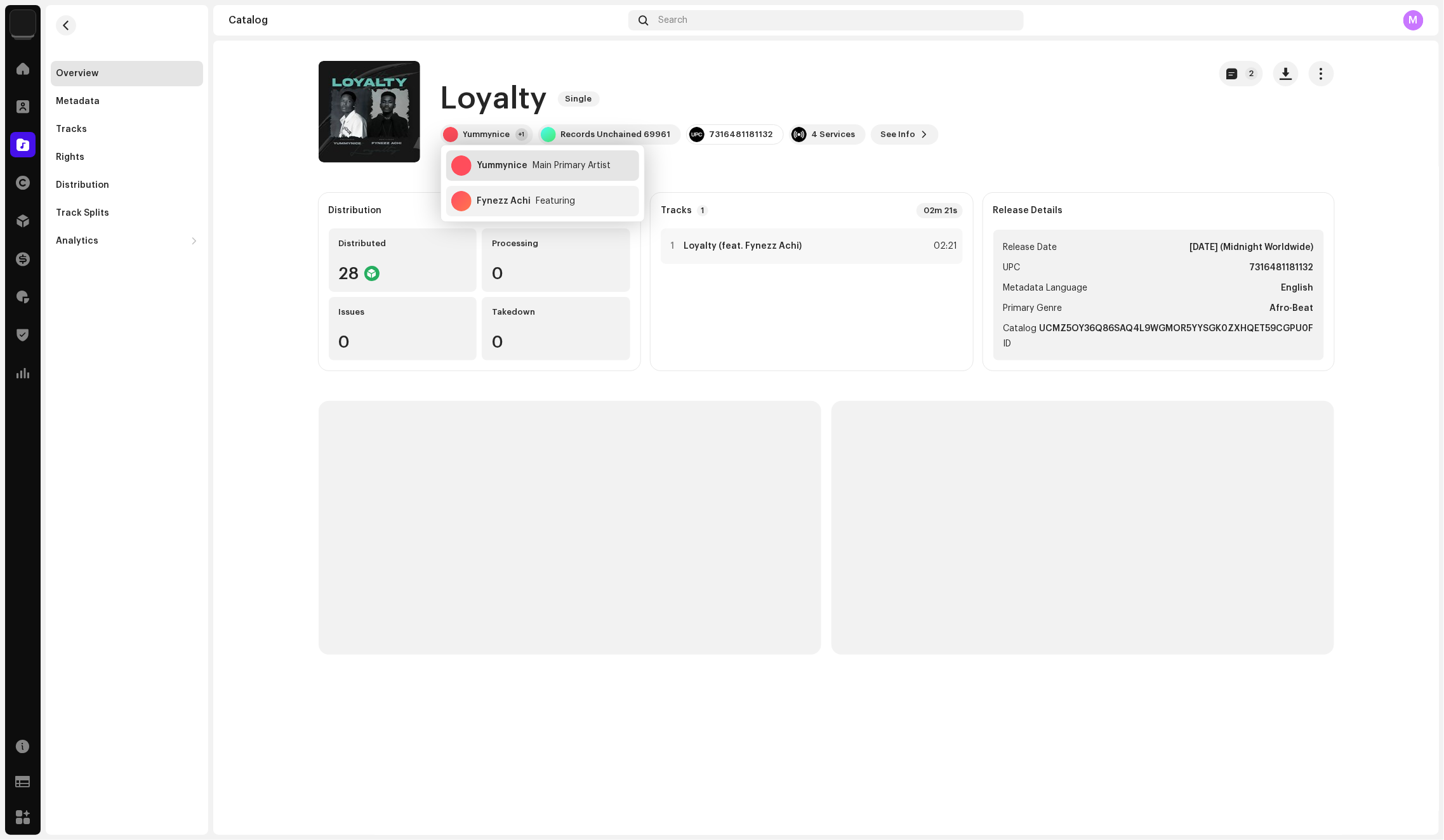
click at [484, 165] on div "Yummynice" at bounding box center [502, 165] width 51 height 10
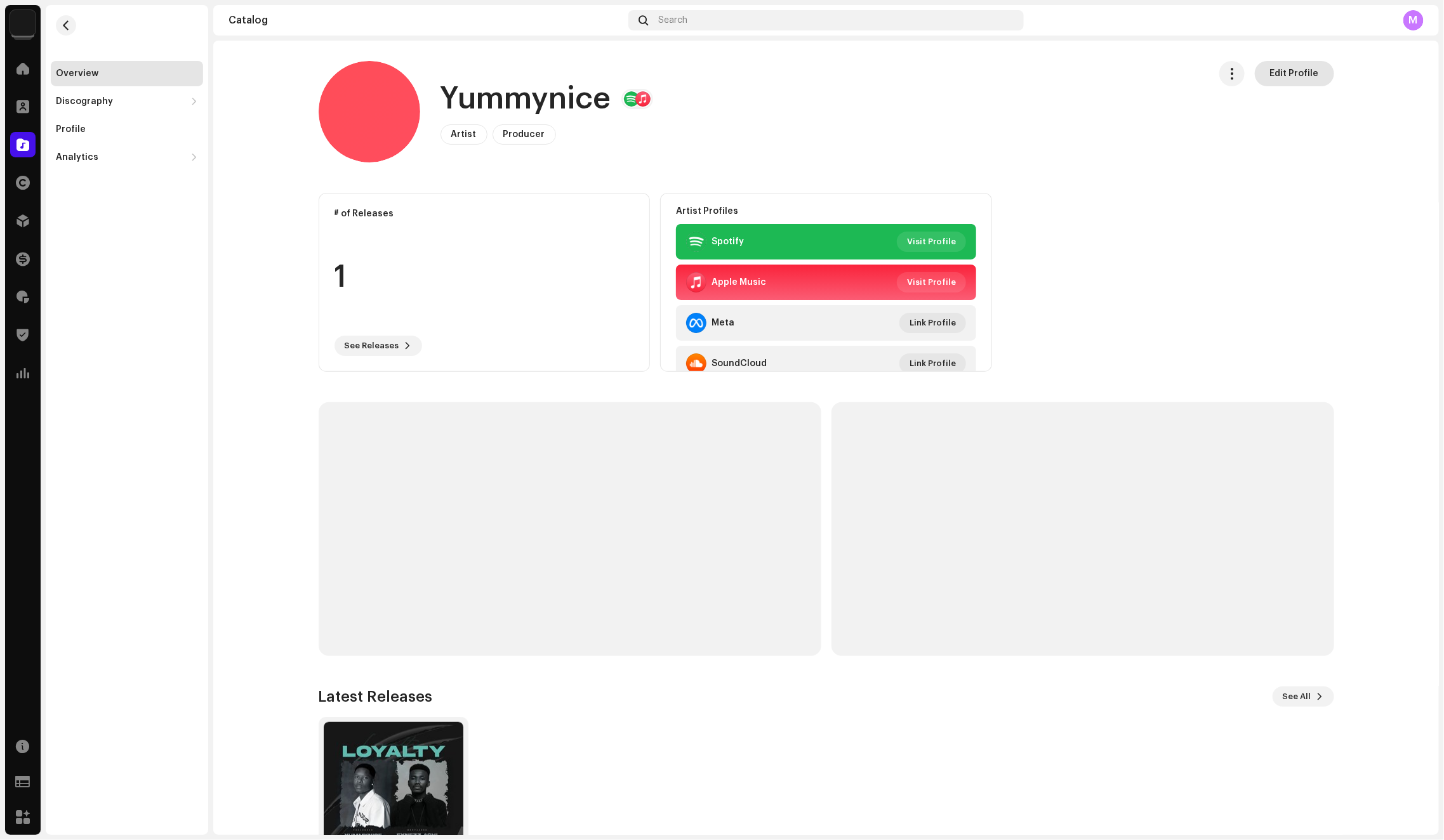
click at [1312, 77] on span "Edit Profile" at bounding box center [1295, 74] width 49 height 25
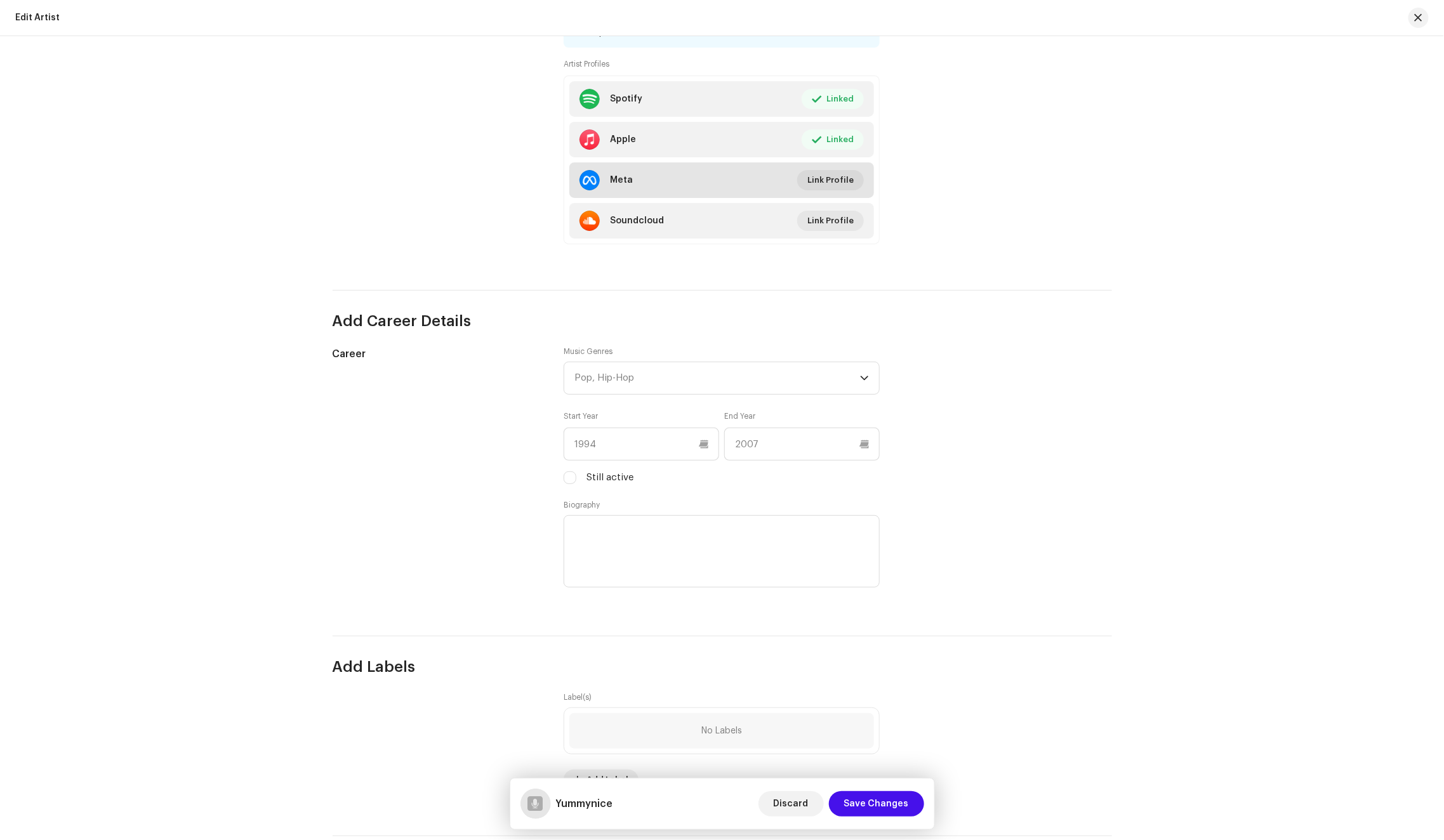
scroll to position [773, 0]
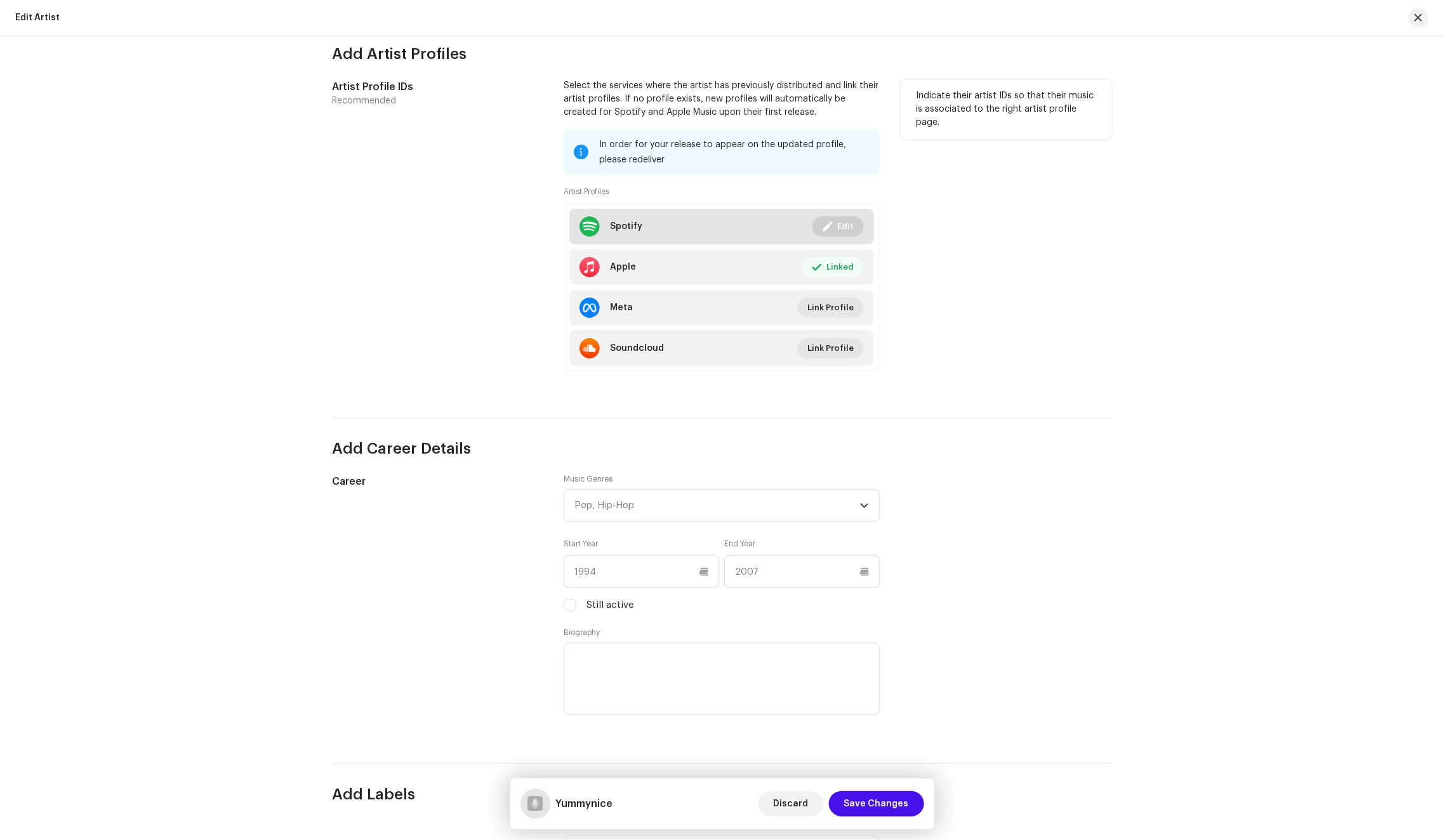
click at [832, 234] on button "Edit" at bounding box center [837, 226] width 51 height 21
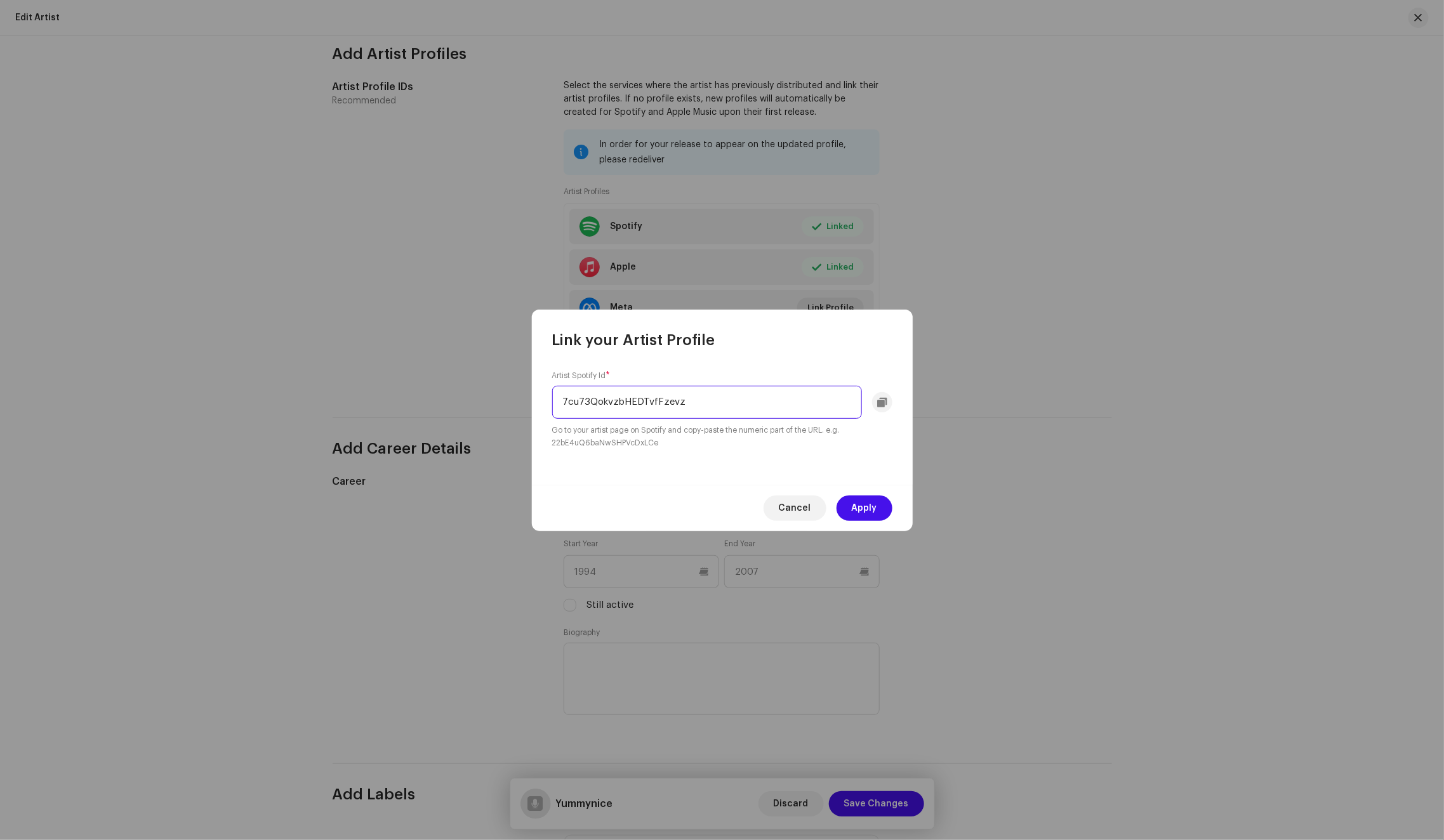
click at [700, 397] on input "7cu73QokvzbHEDTvfFzevz" at bounding box center [707, 402] width 309 height 33
paste input "1H1VIO5PtshP4P7AjeEs8l"
type input "1H1VIO5PtshP4P7AjeEs8l"
click at [856, 505] on span "Apply" at bounding box center [864, 508] width 25 height 25
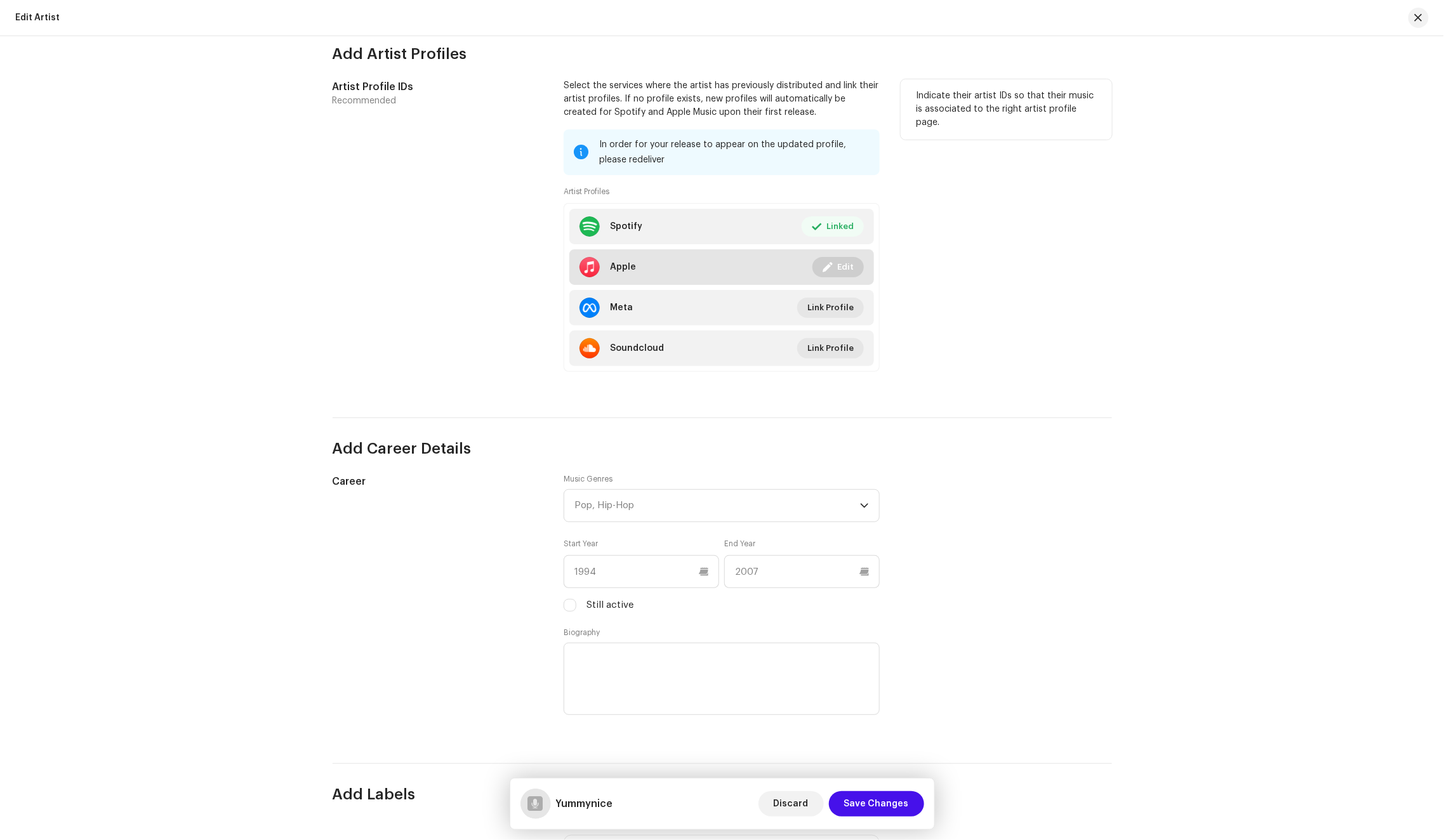
click at [824, 271] on span at bounding box center [827, 266] width 9 height 10
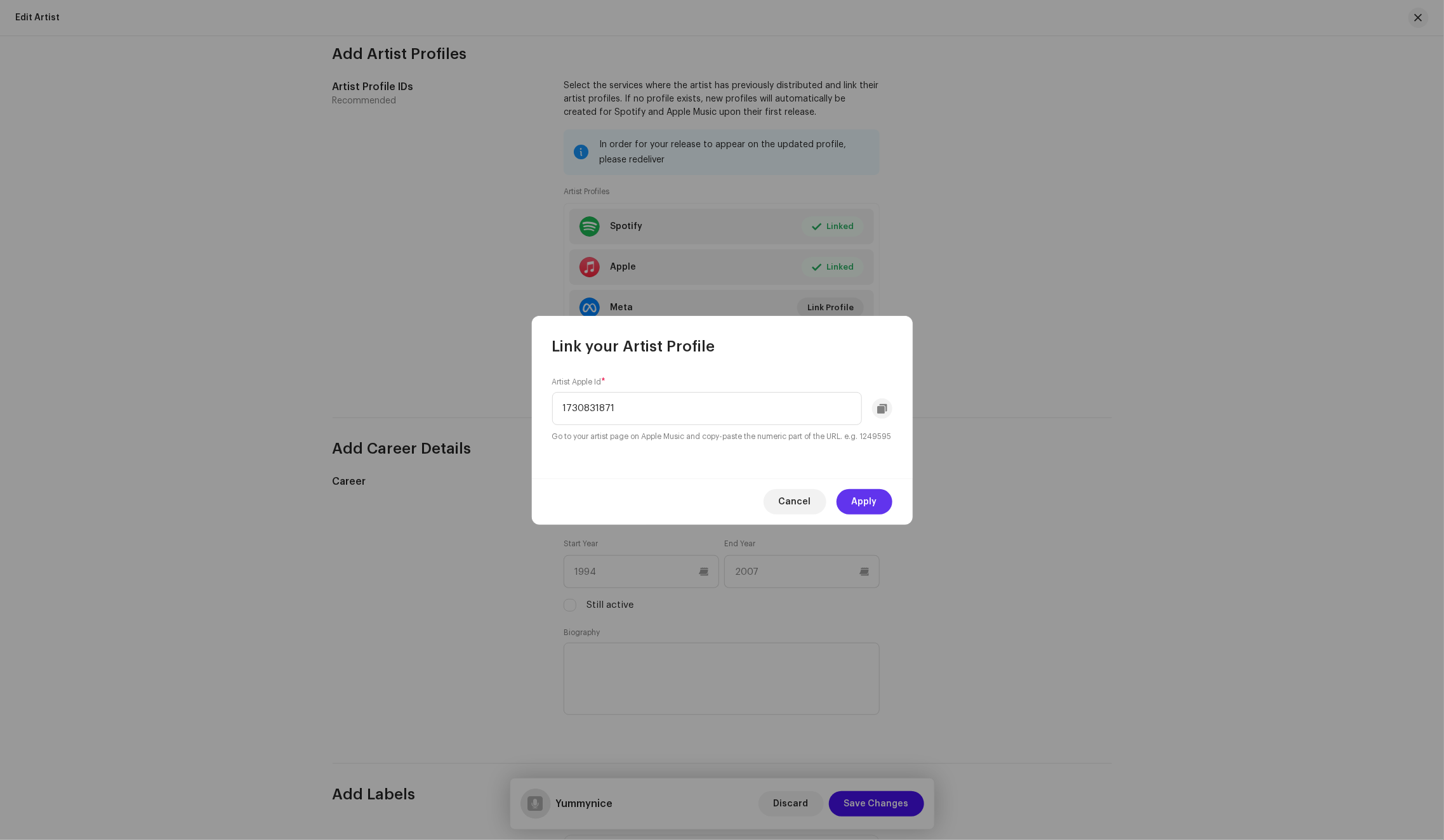
click at [867, 502] on span "Apply" at bounding box center [864, 502] width 25 height 25
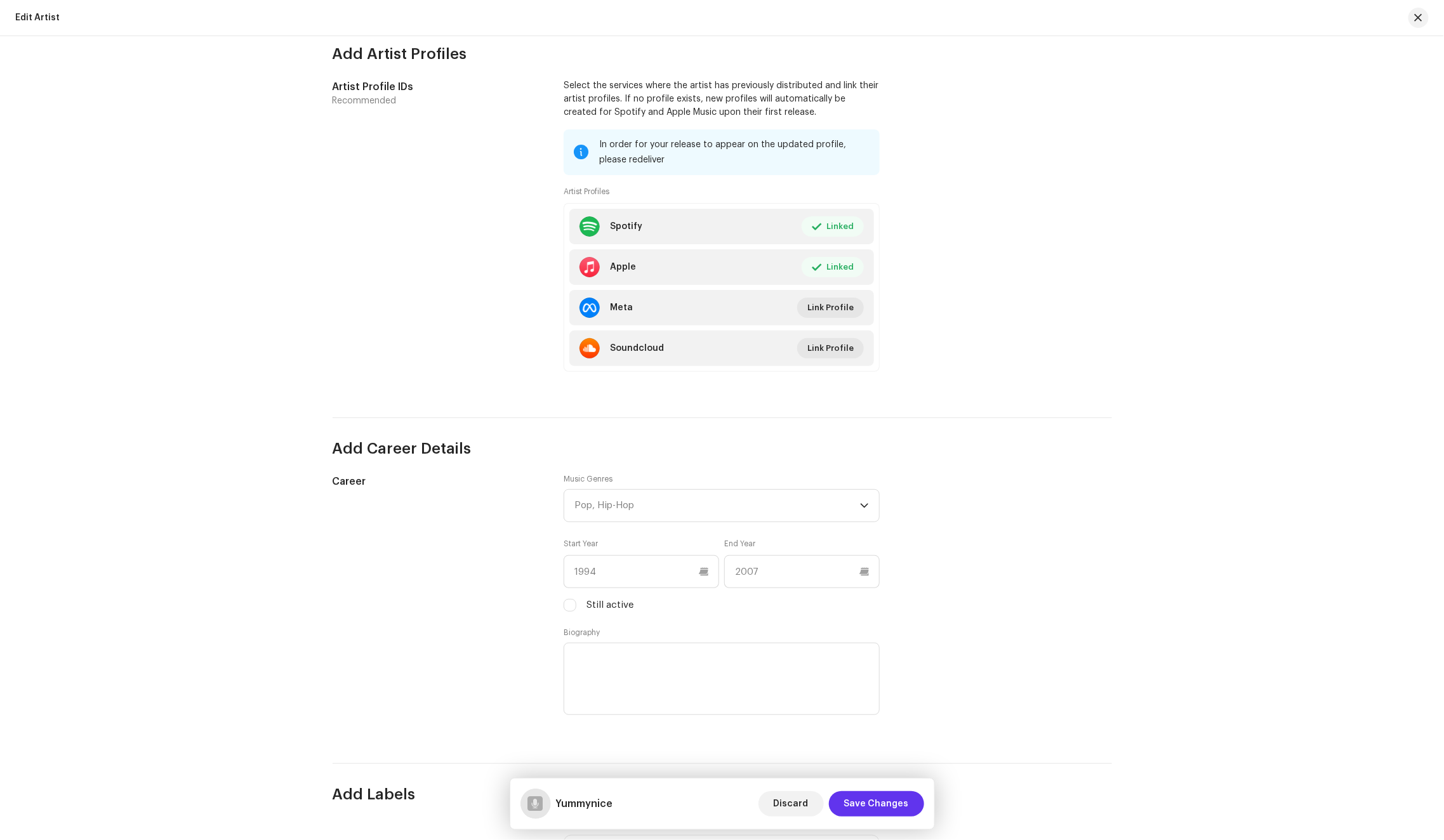
click at [876, 805] on span "Save Changes" at bounding box center [876, 803] width 64 height 25
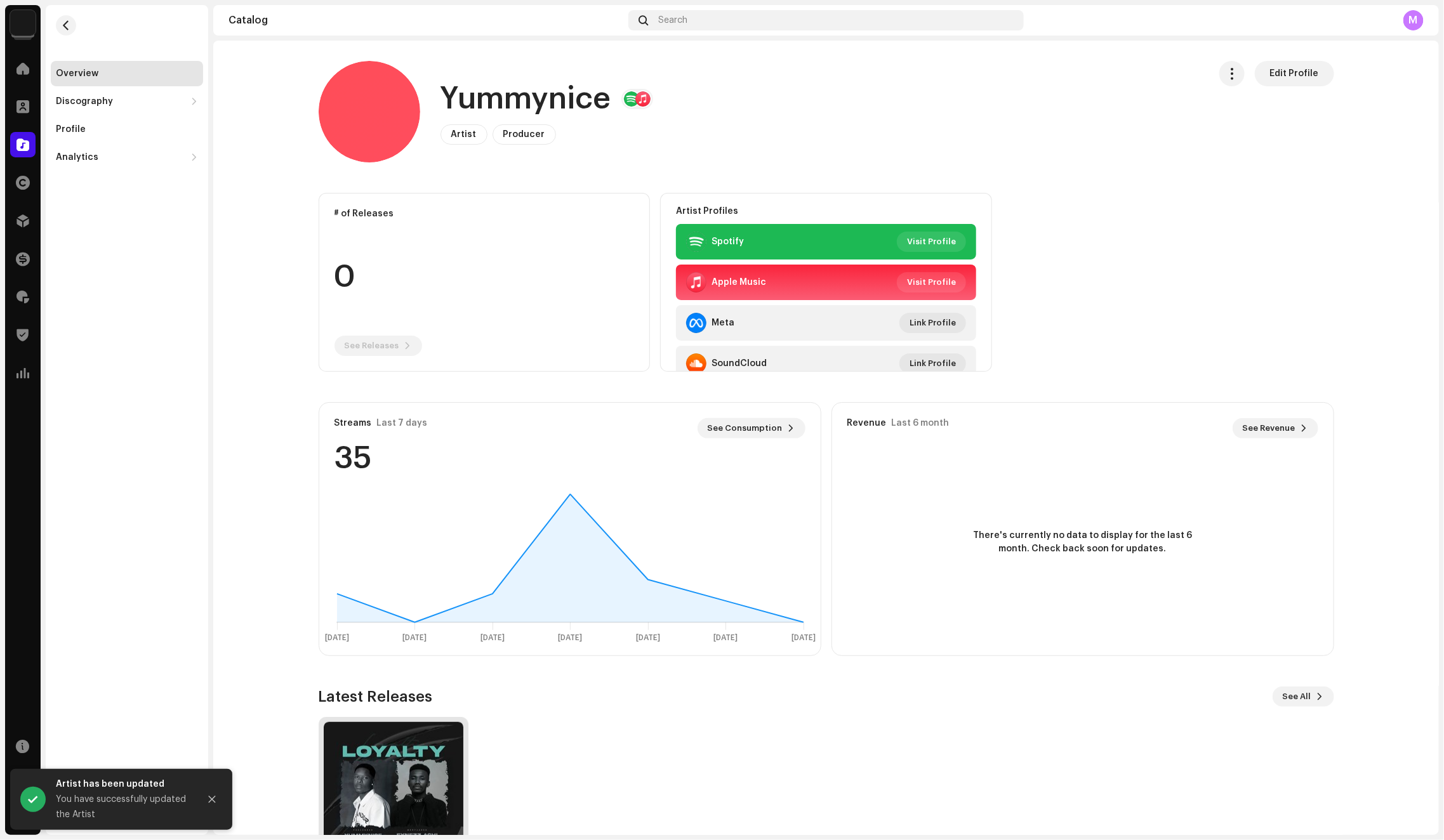
click at [385, 752] on img at bounding box center [393, 792] width 139 height 139
click at [415, 751] on img at bounding box center [393, 792] width 139 height 139
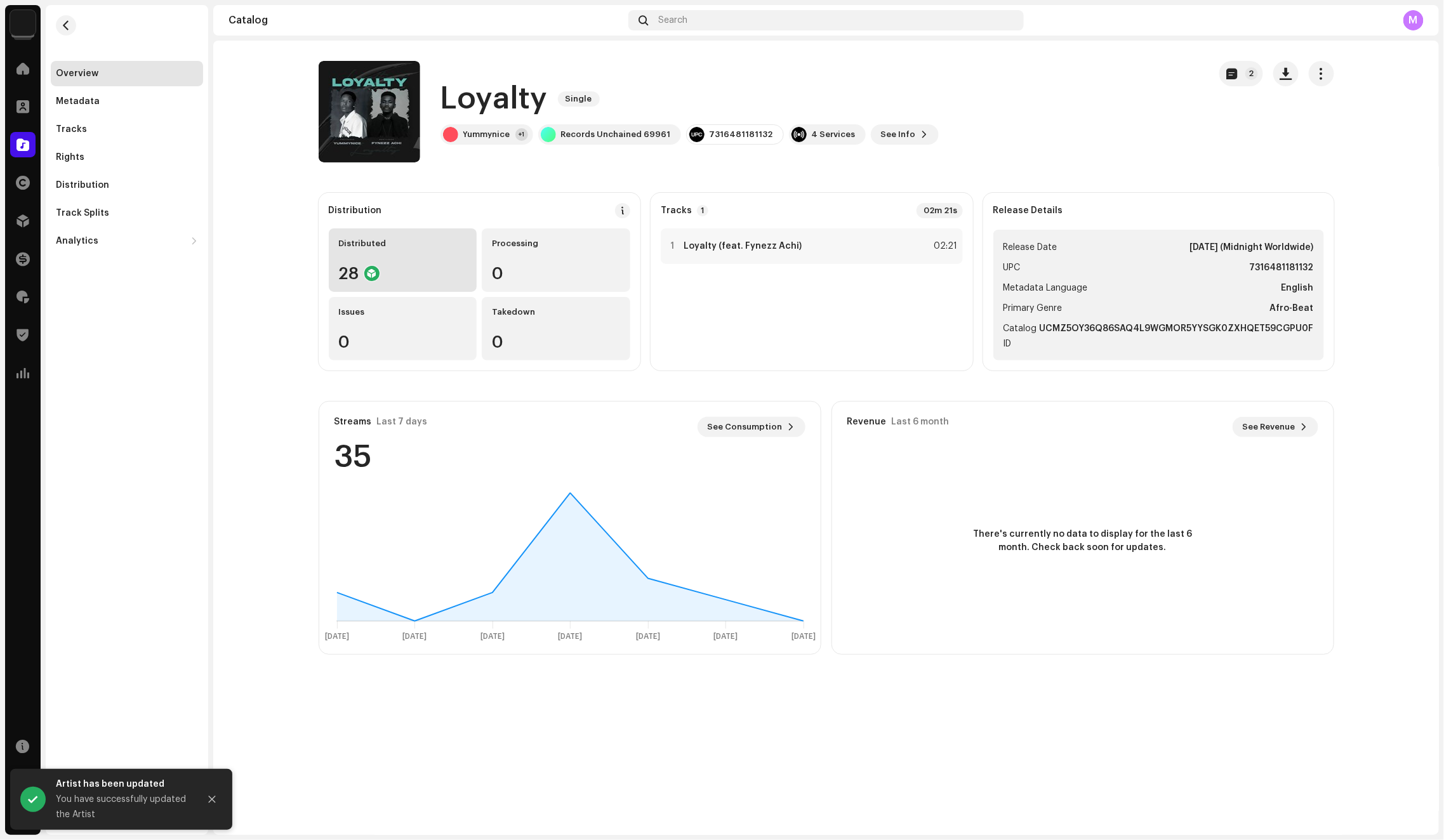
click at [411, 246] on div "Distributed" at bounding box center [402, 243] width 128 height 10
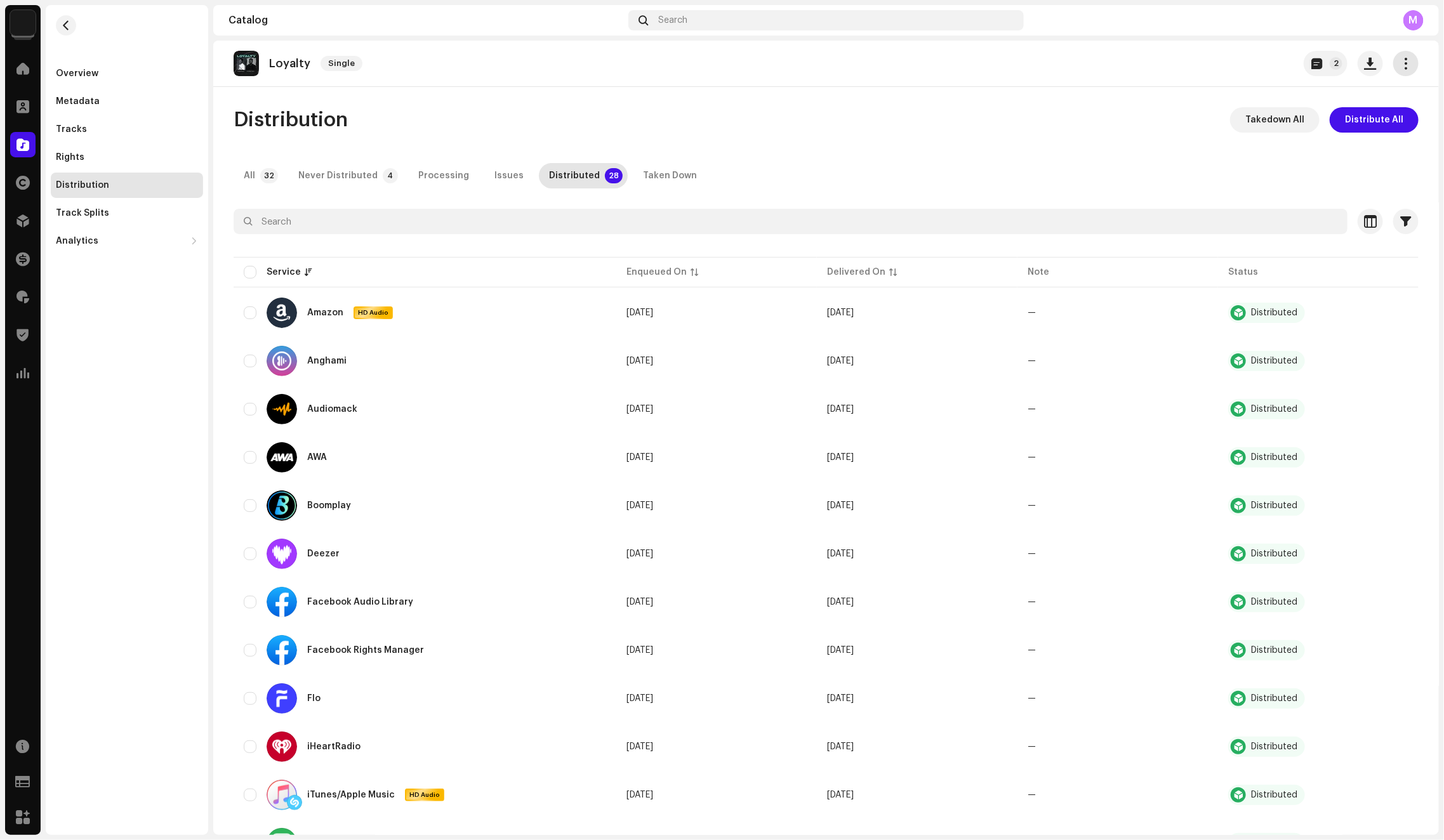
click at [1400, 67] on span "button" at bounding box center [1406, 63] width 12 height 10
click at [1334, 118] on div "Edit" at bounding box center [1341, 119] width 118 height 10
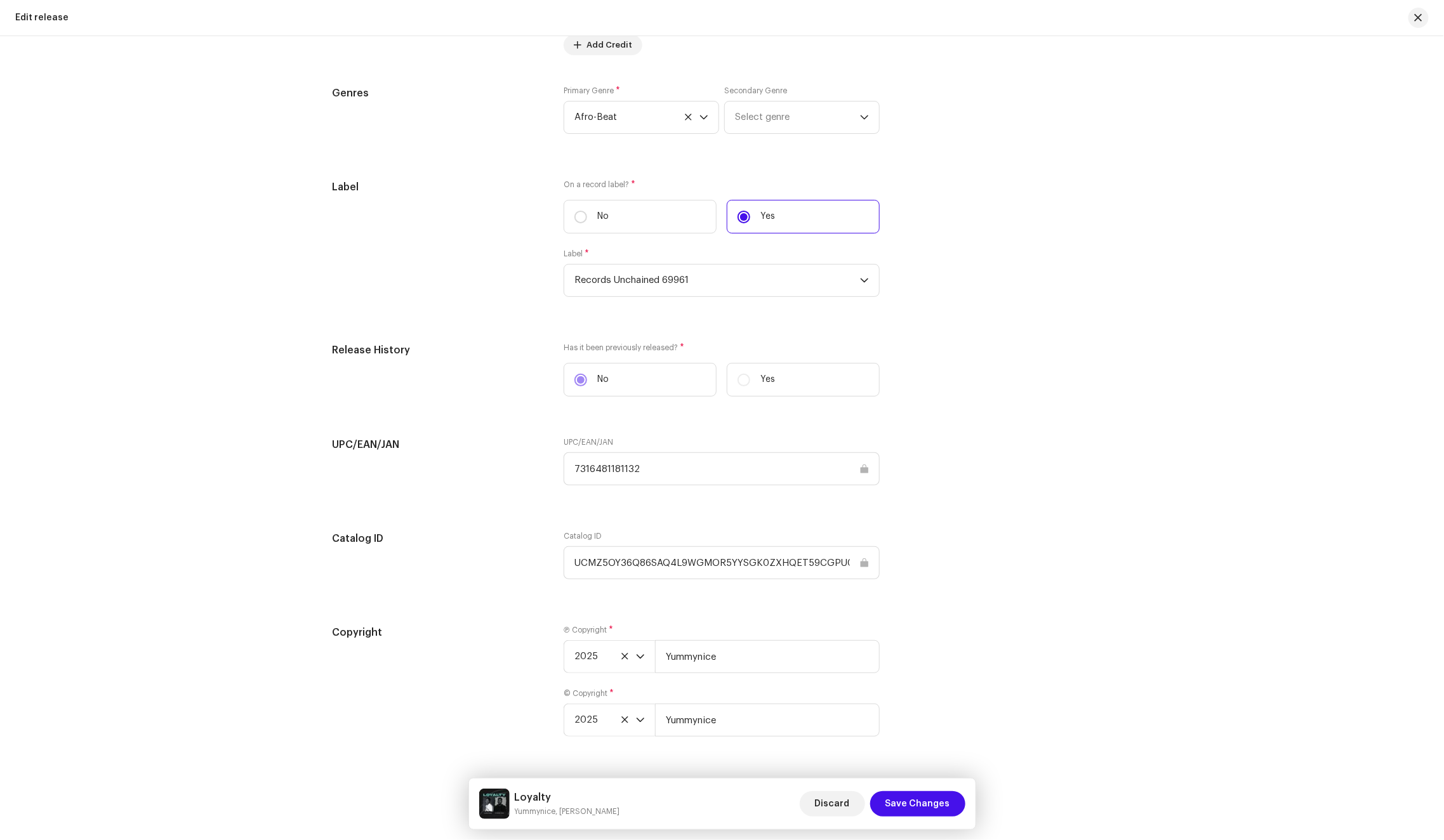
scroll to position [1066, 0]
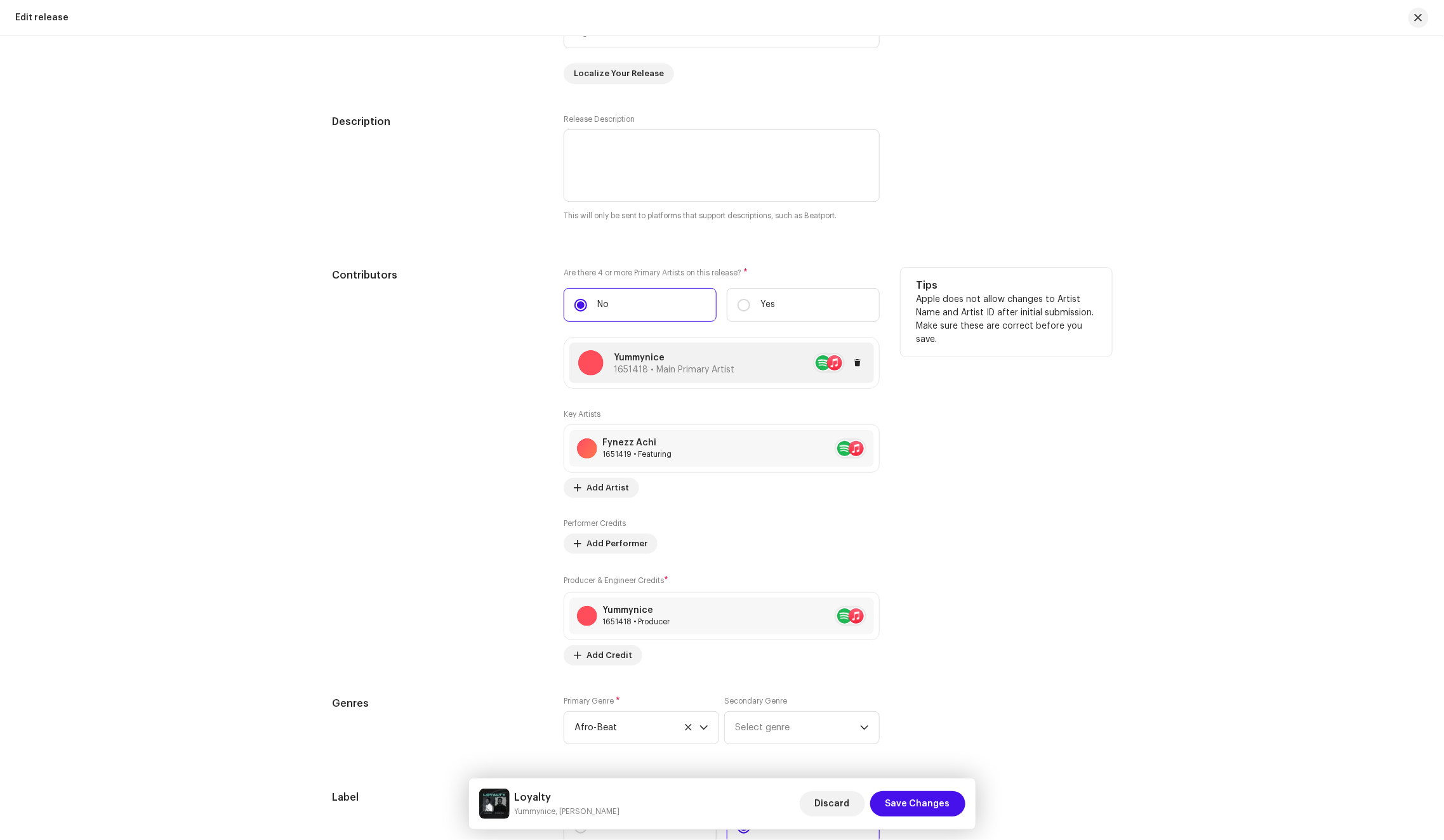
click at [726, 365] on span "1651418 • Main Primary Artist" at bounding box center [673, 370] width 120 height 9
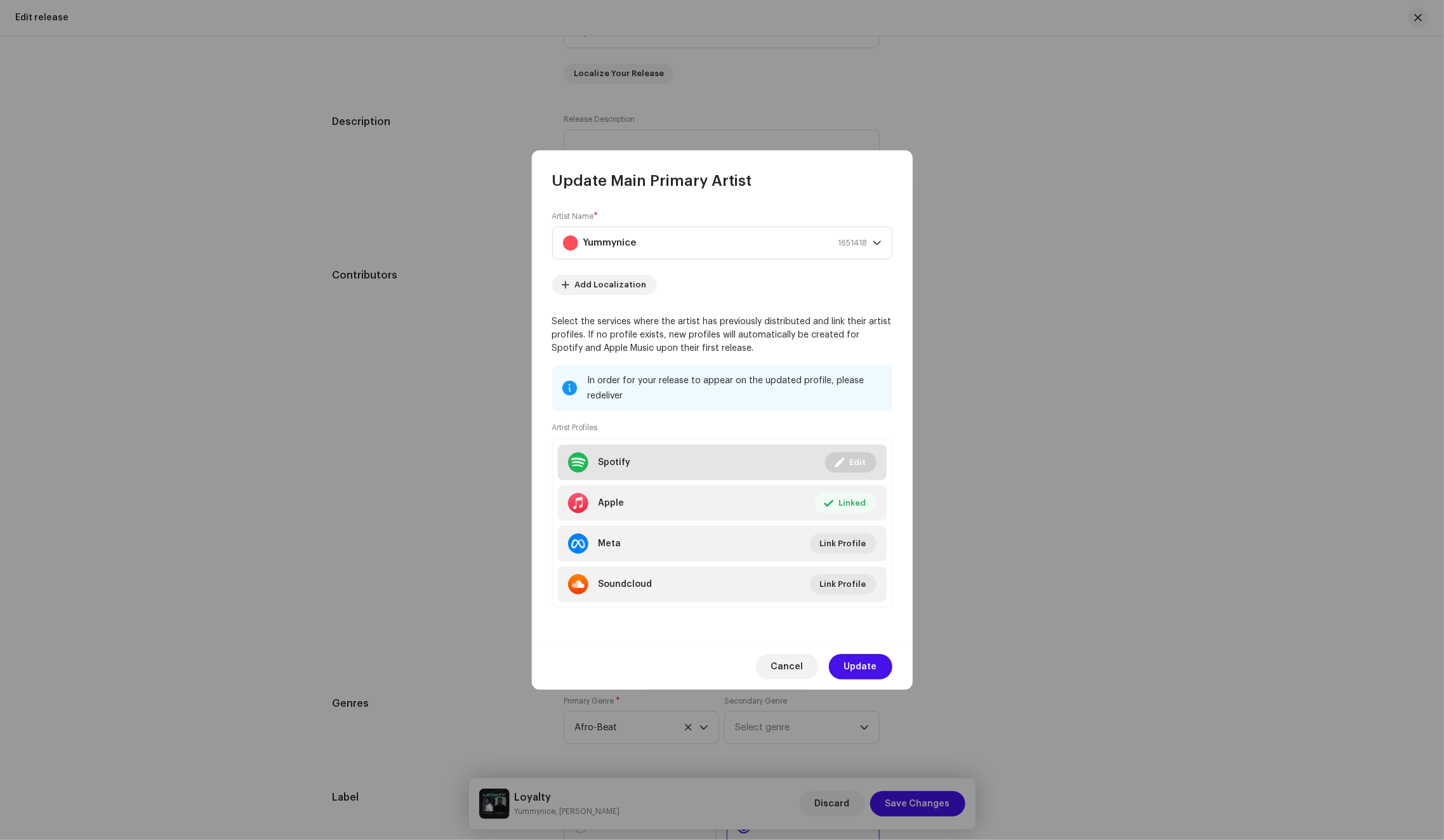
click at [848, 463] on button "Edit" at bounding box center [850, 462] width 51 height 21
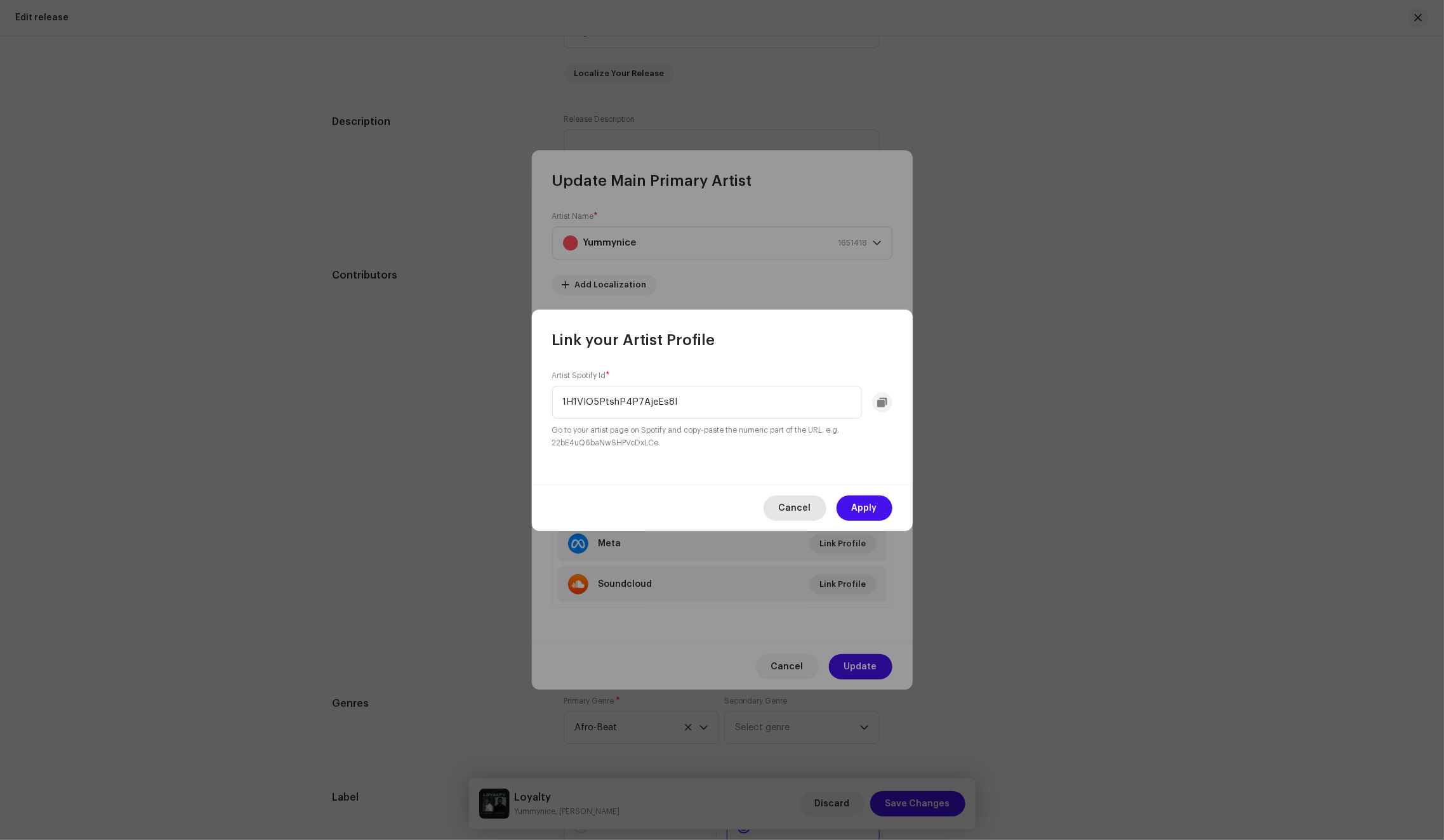
click at [786, 502] on span "Cancel" at bounding box center [794, 508] width 32 height 25
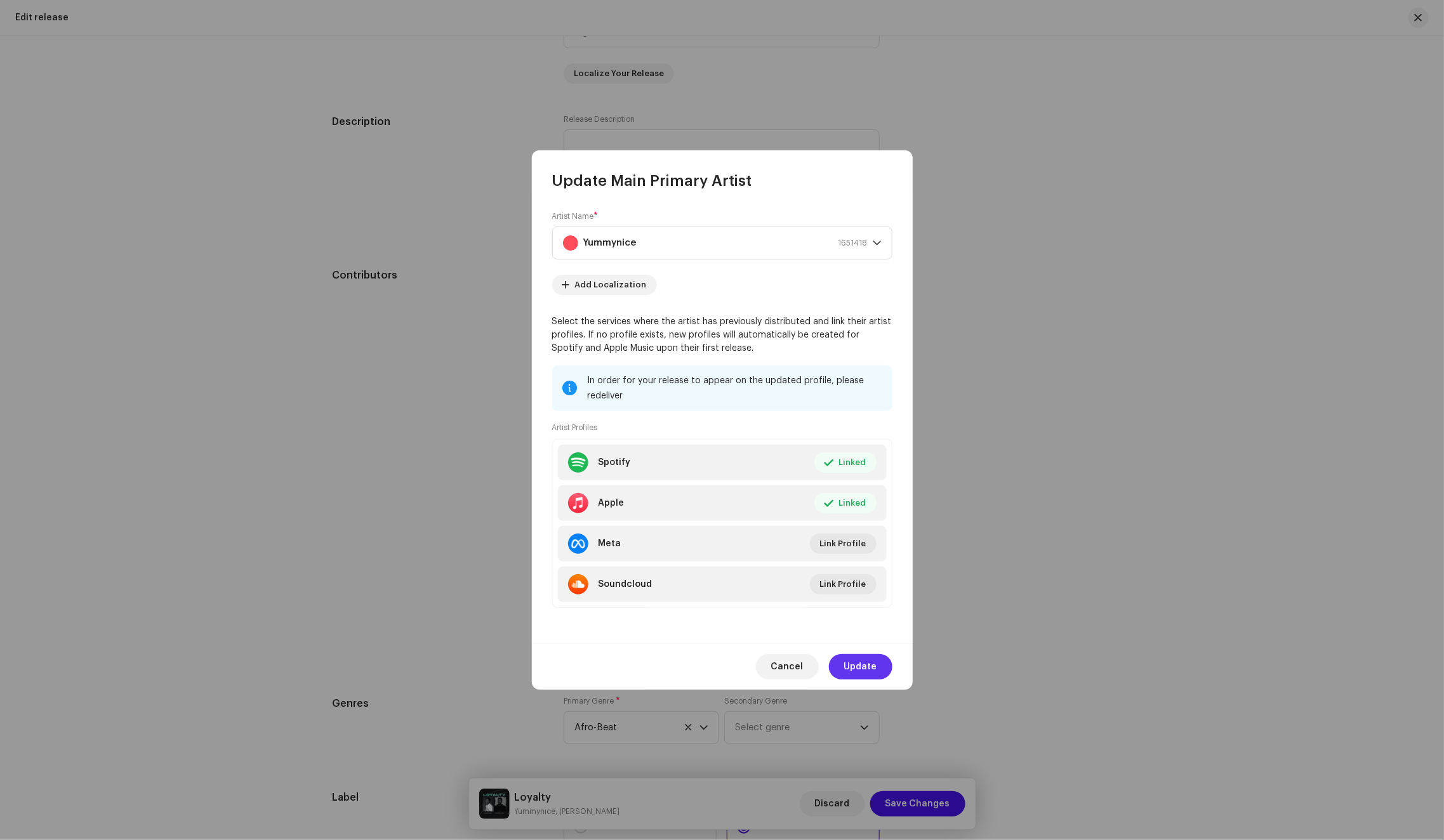
click at [859, 675] on span "Update" at bounding box center [860, 666] width 33 height 25
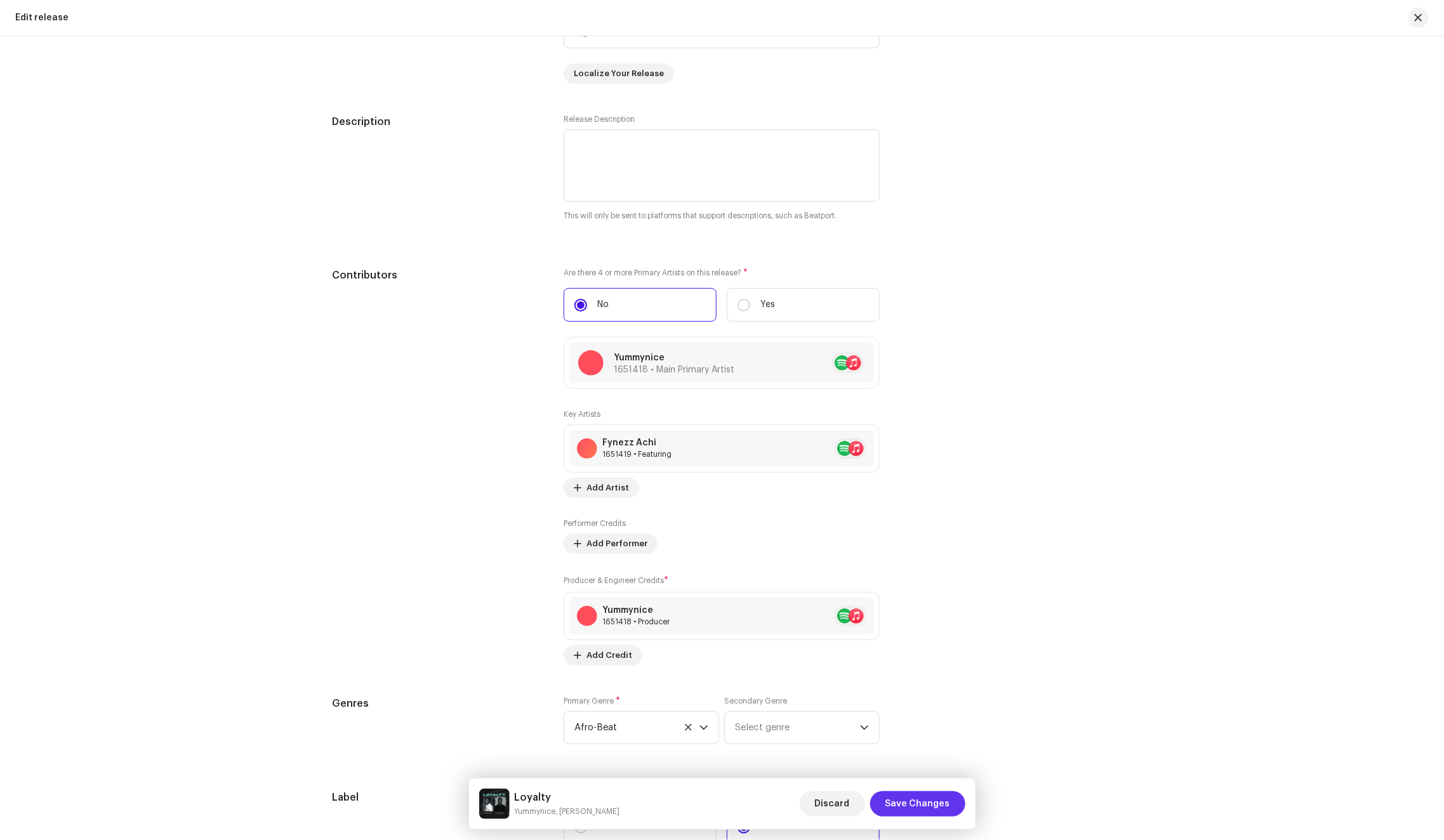
click at [915, 805] on span "Save Changes" at bounding box center [918, 803] width 64 height 25
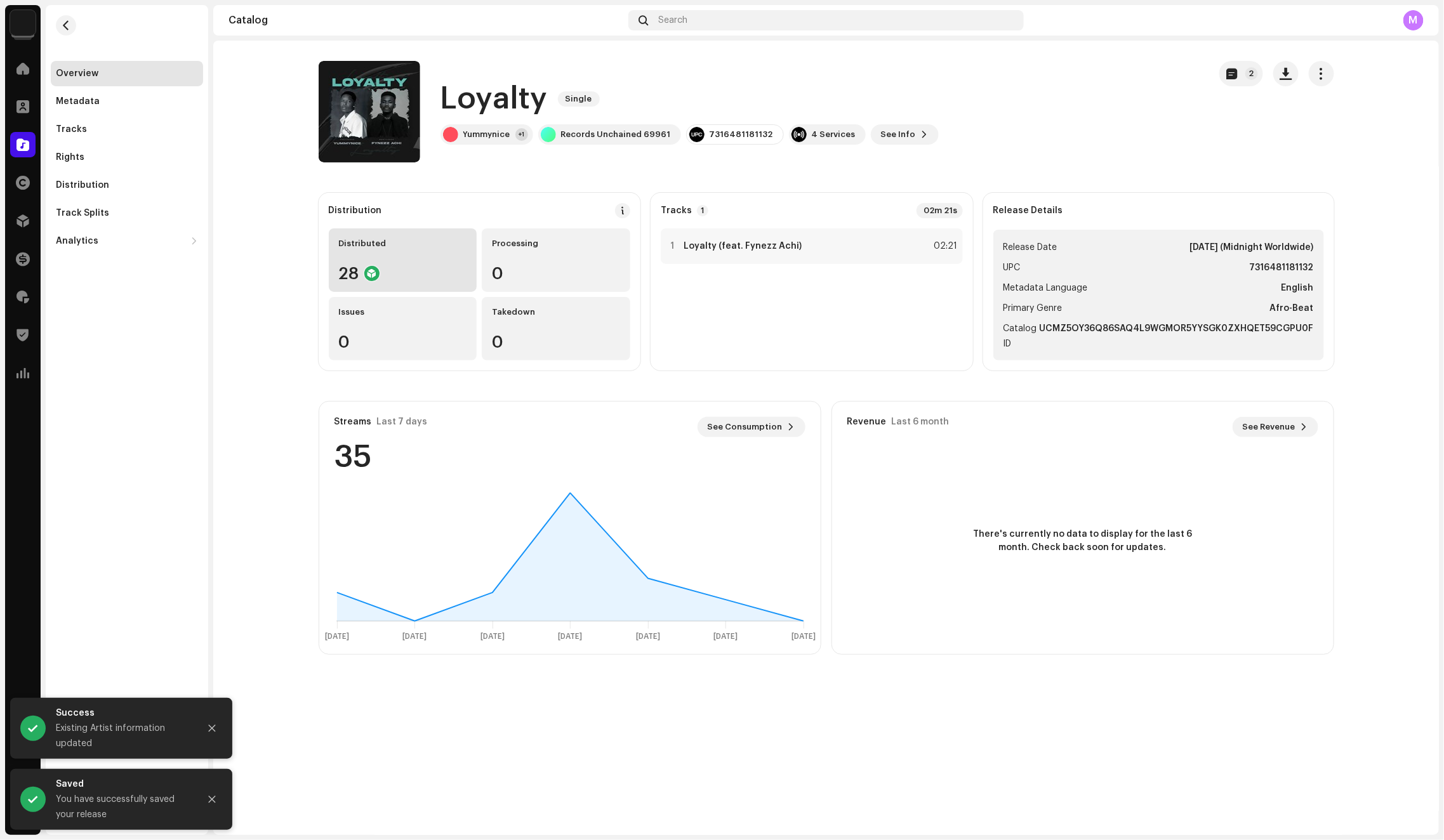
click at [404, 281] on div "28" at bounding box center [402, 273] width 128 height 17
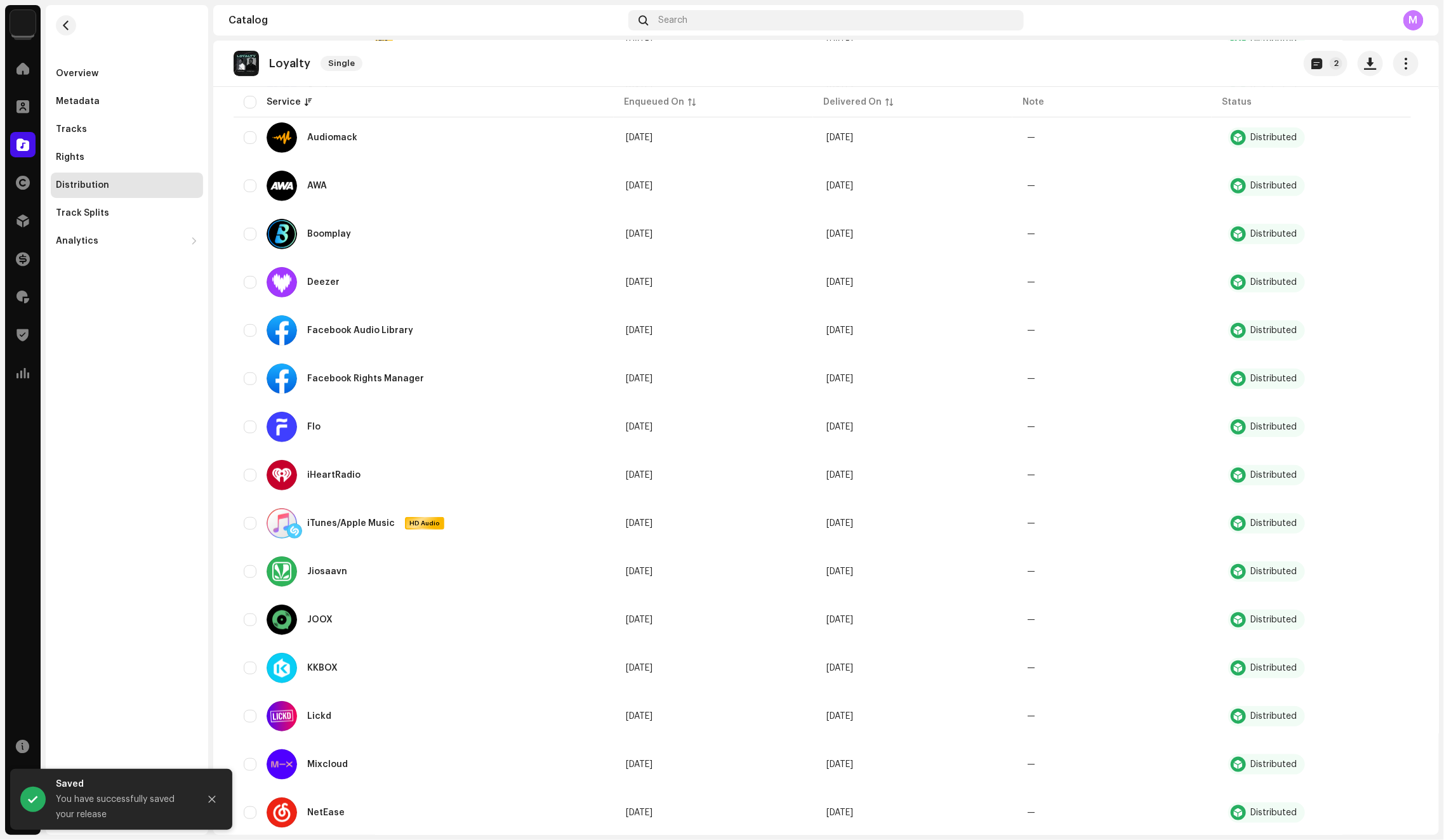
scroll to position [835, 0]
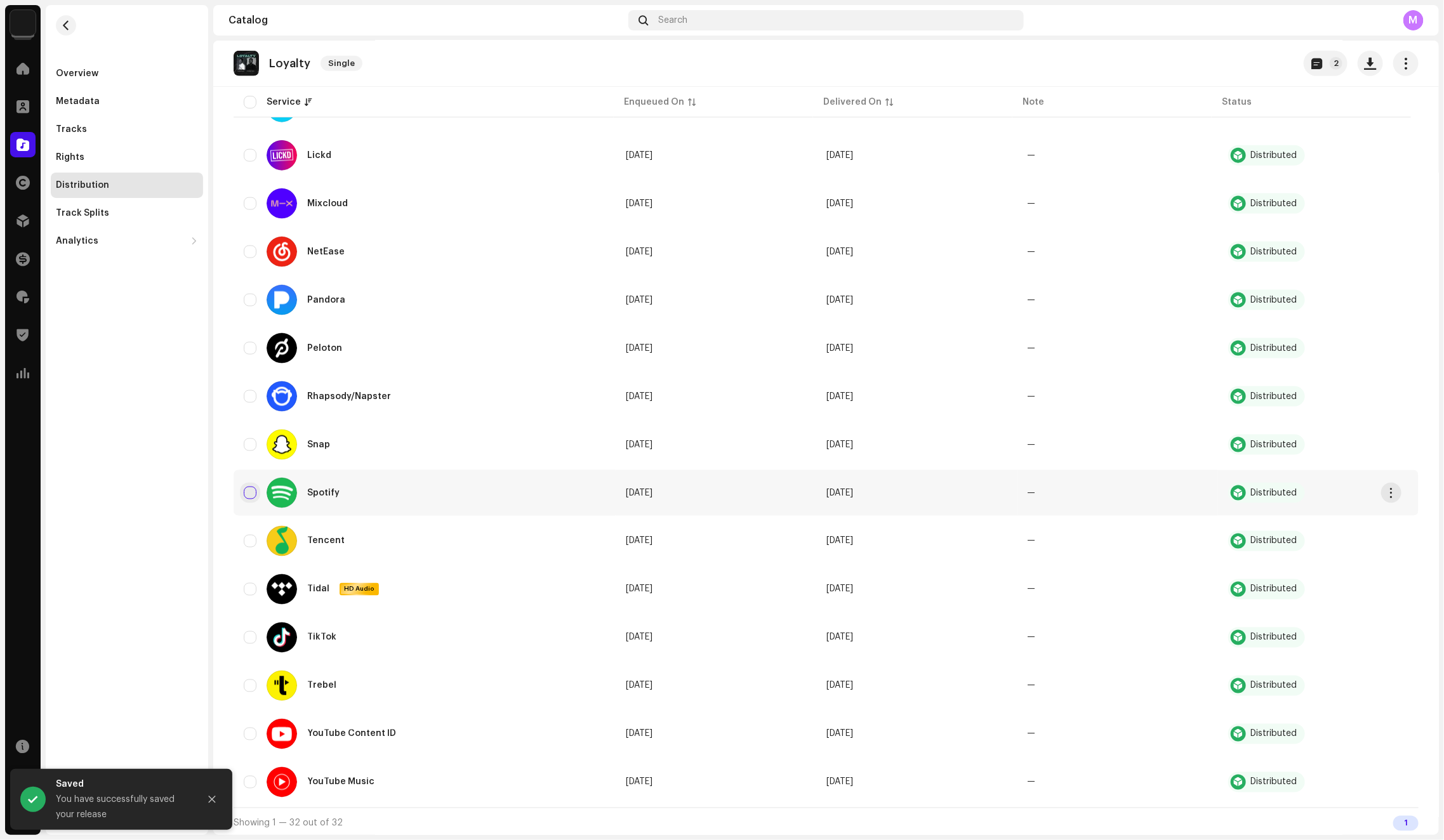
click at [247, 491] on input "checkbox" at bounding box center [250, 492] width 13 height 13
checkbox input "true"
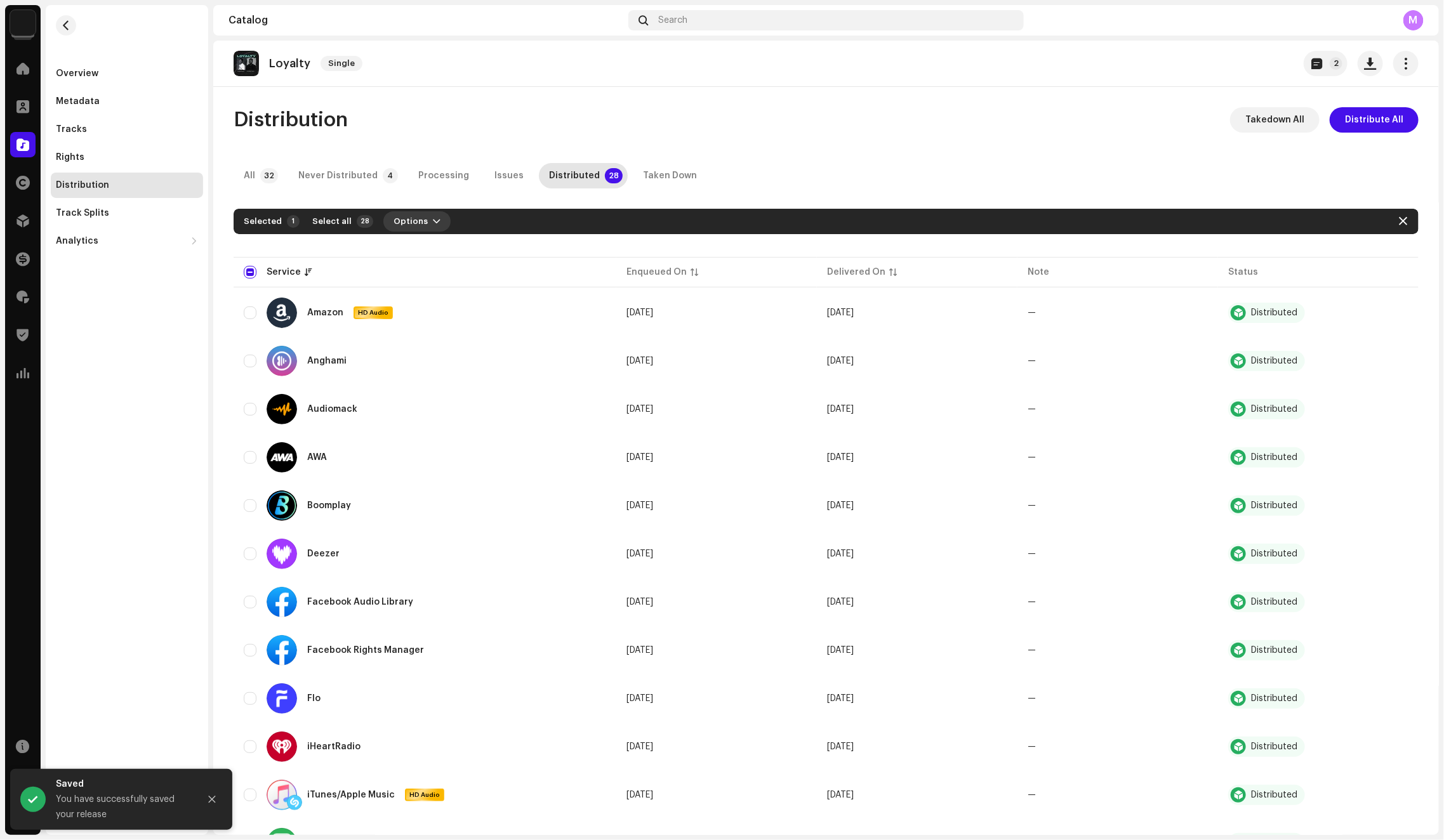
click at [404, 215] on span "Options" at bounding box center [411, 221] width 34 height 25
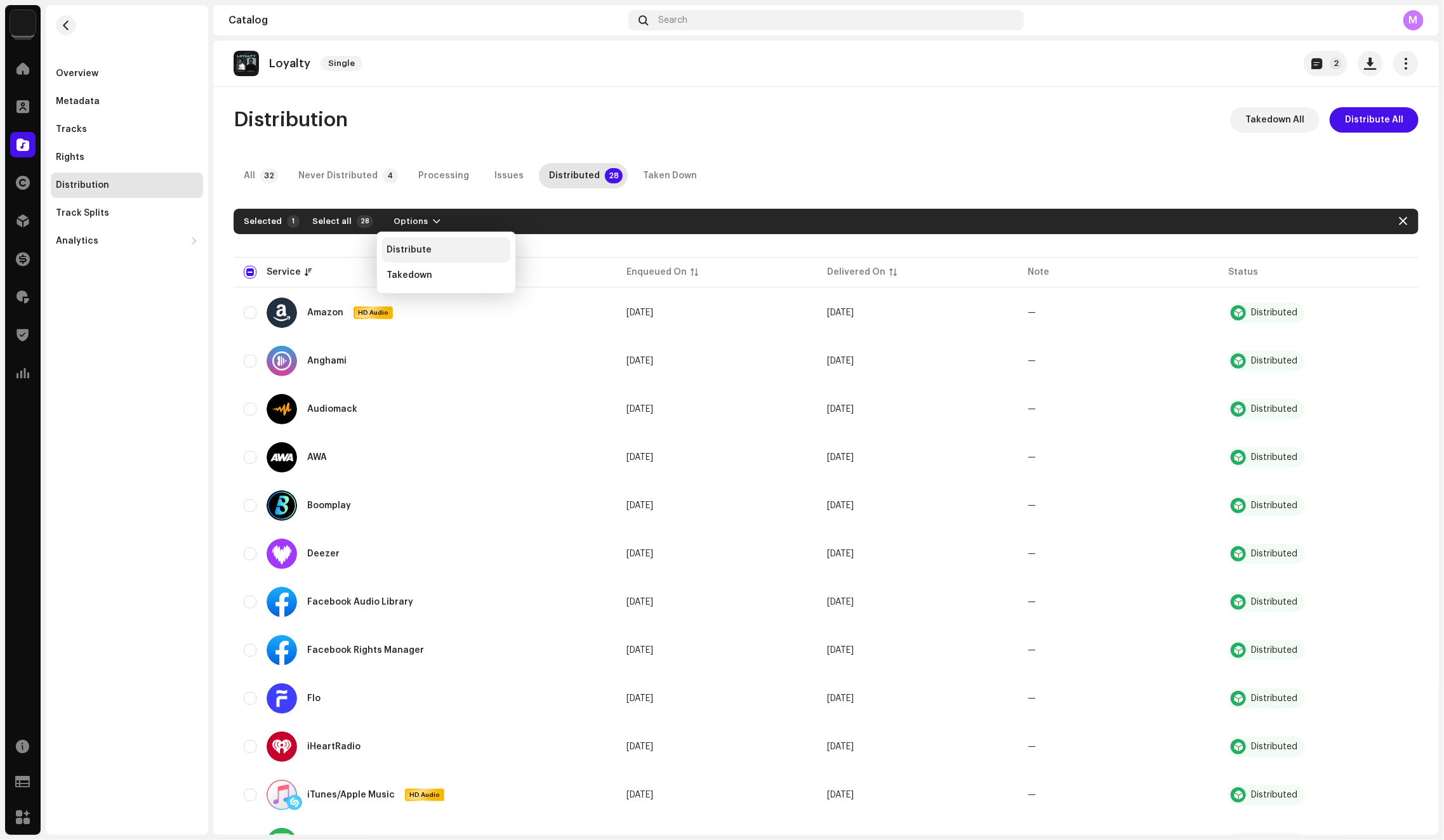
click at [420, 253] on span "Distribute" at bounding box center [409, 250] width 45 height 10
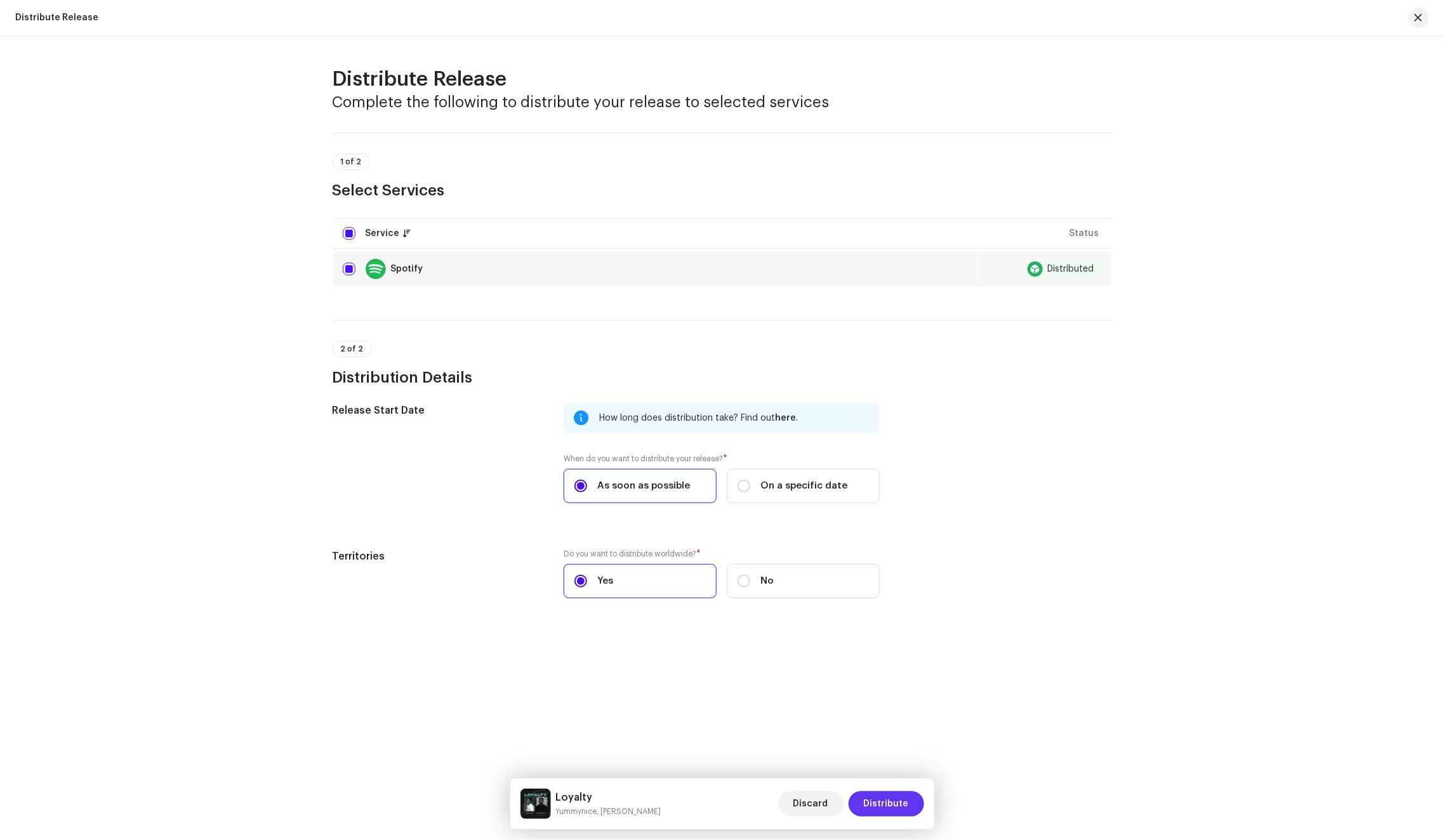
click at [877, 804] on span "Distribute" at bounding box center [886, 803] width 45 height 25
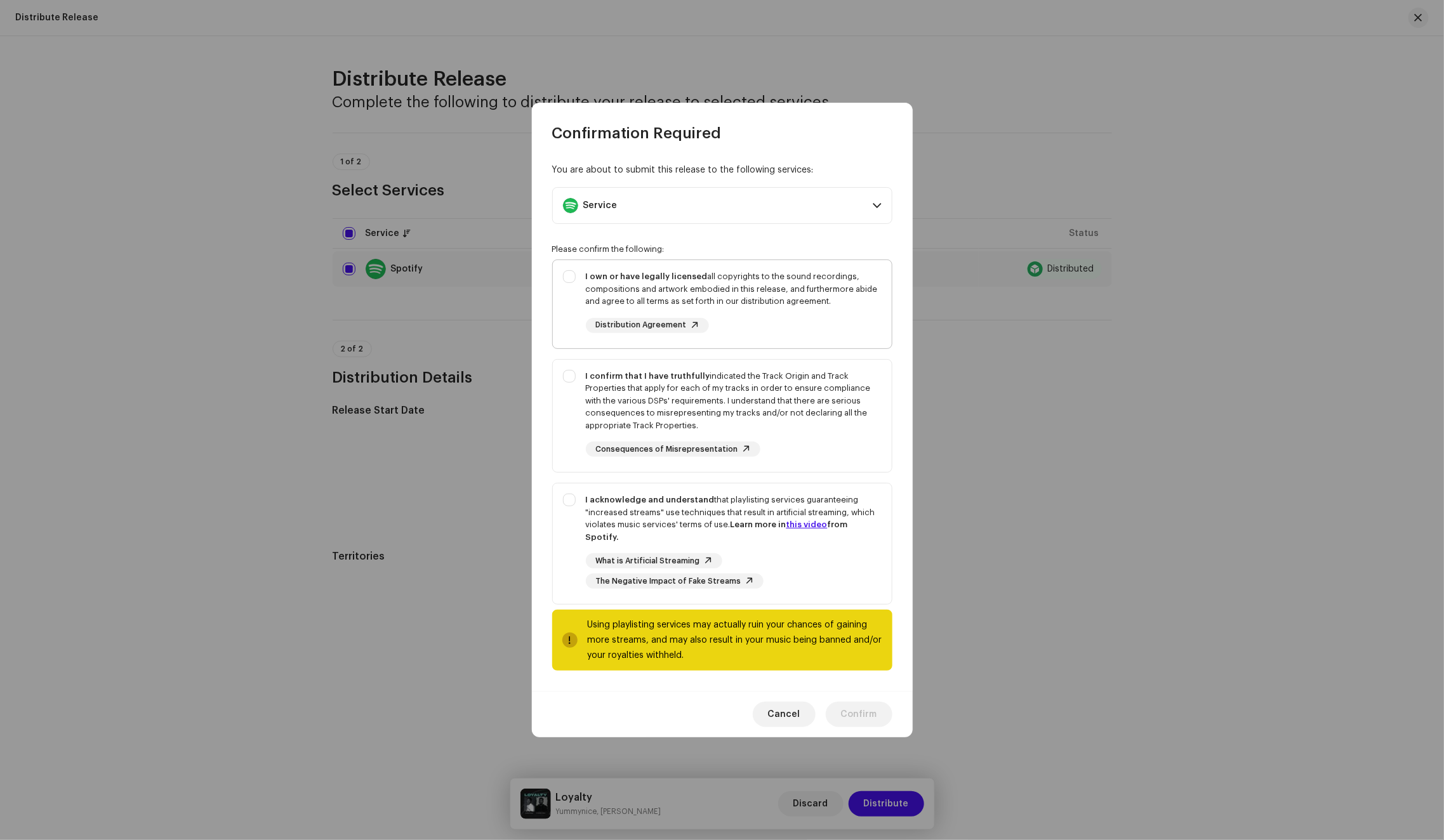
click at [799, 302] on div "I own or have legally licensed all copyrights to the sound recordings, composit…" at bounding box center [734, 289] width 296 height 38
checkbox input "true"
click at [860, 417] on div "I confirm that I have truthfully indicated the Track Origin and Track Propertie…" at bounding box center [734, 400] width 296 height 62
checkbox input "true"
click at [857, 561] on div "What is Artificial Streaming The Negative Impact of Fake Streams" at bounding box center [734, 570] width 296 height 35
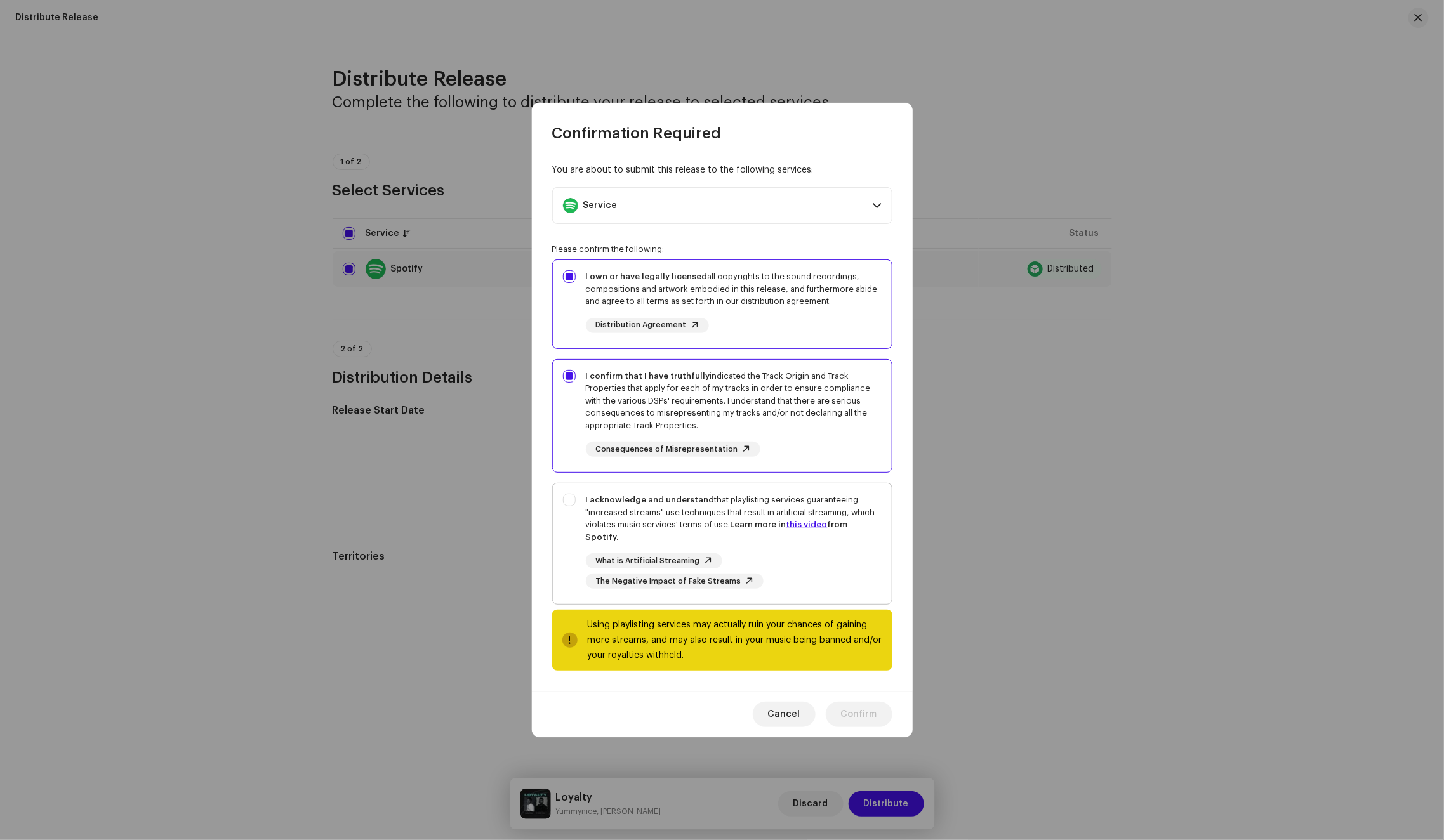
checkbox input "true"
click at [876, 729] on div "Cancel Confirm" at bounding box center [722, 714] width 381 height 46
click at [864, 704] on span "Confirm" at bounding box center [859, 714] width 36 height 25
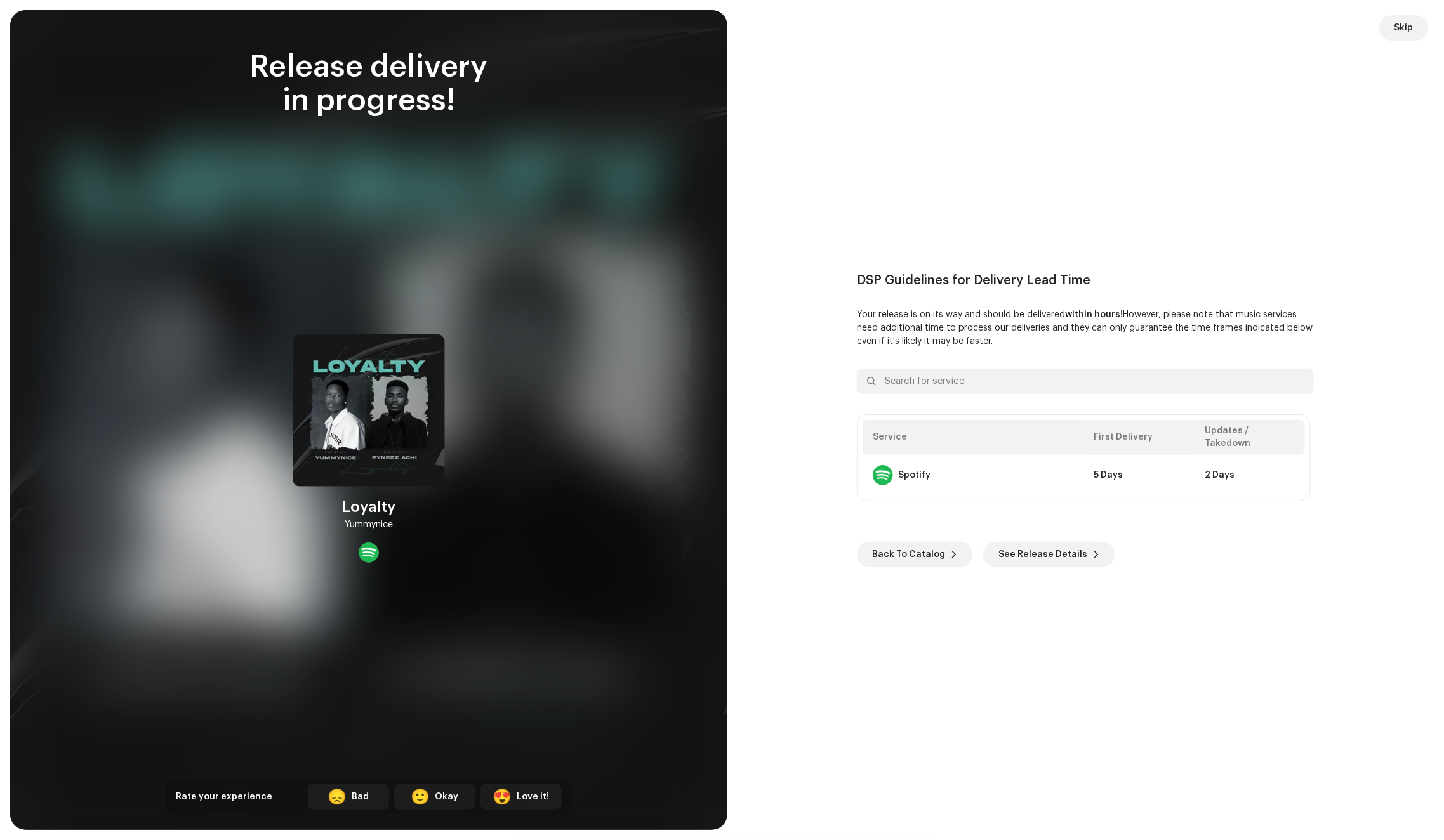
click at [1422, 46] on div "DSP Guidelines for Delivery Lead Time Your release is on its way and should be …" at bounding box center [1085, 420] width 686 height 789
click at [1414, 30] on button "Skip" at bounding box center [1403, 28] width 50 height 25
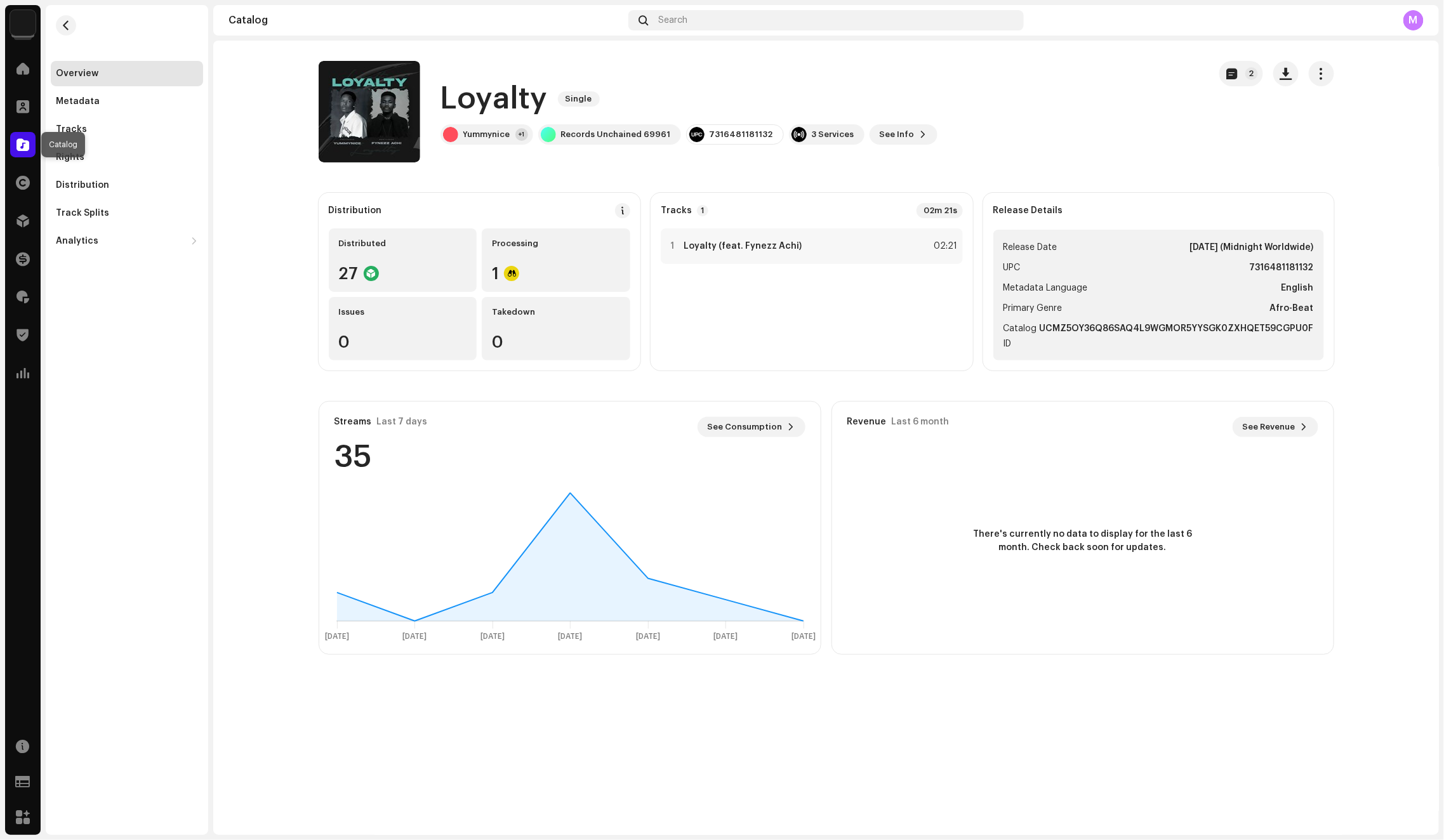
click at [25, 135] on div at bounding box center [22, 144] width 25 height 25
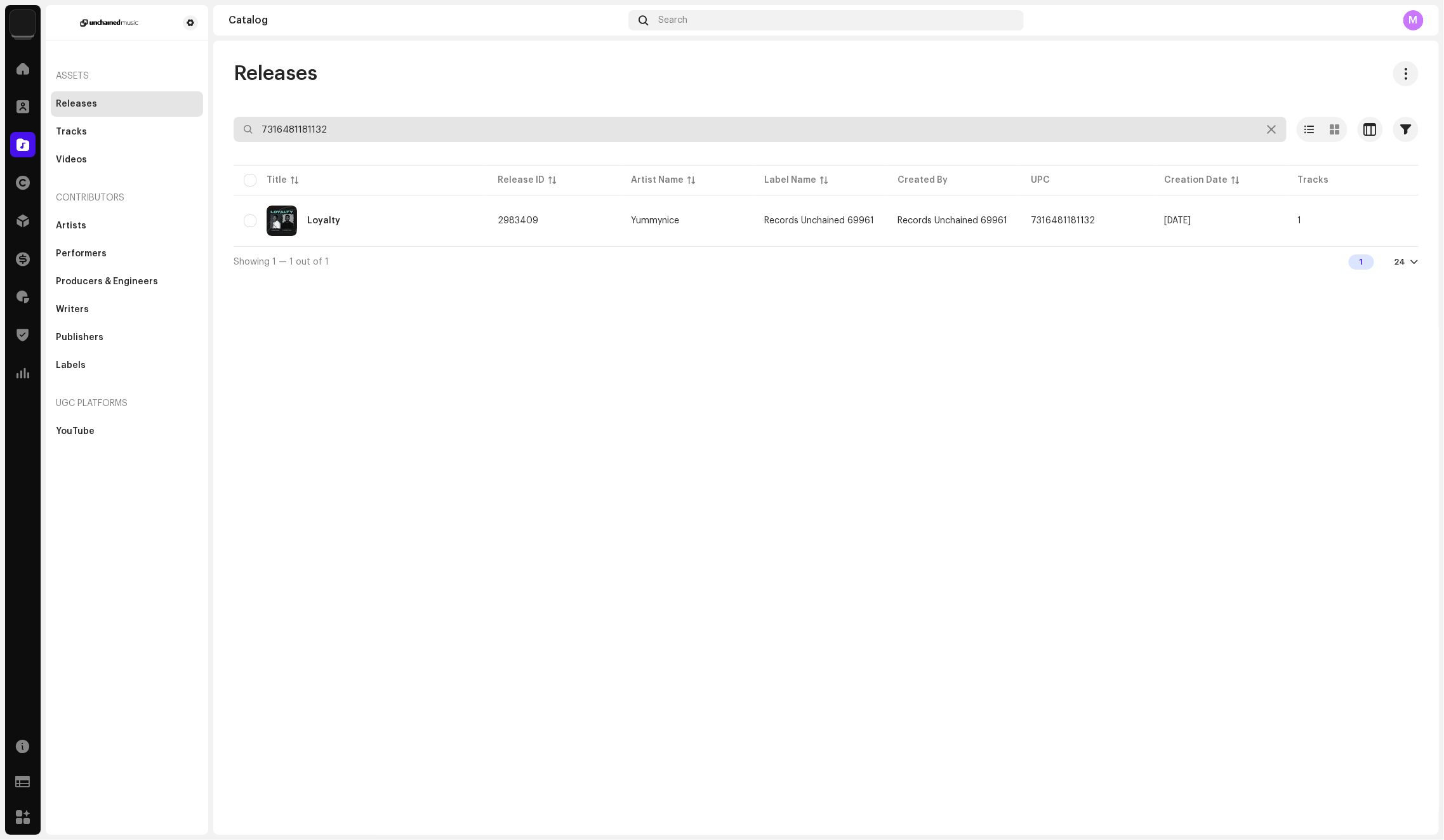
click at [346, 133] on input "7316481181132" at bounding box center [760, 129] width 1053 height 25
paste input "196429723856"
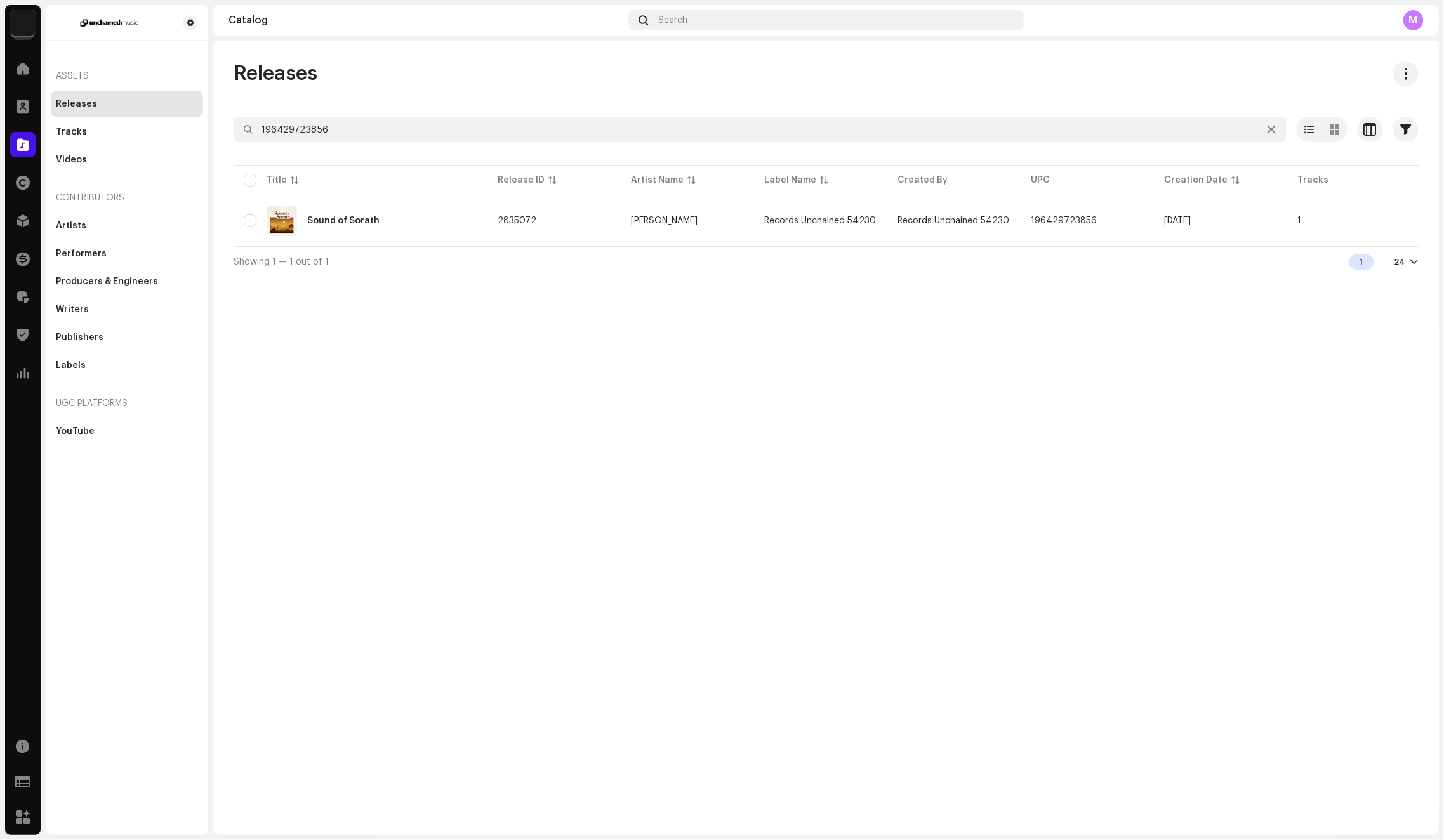
click at [652, 220] on div "Hardik Chauhan" at bounding box center [663, 221] width 67 height 9
click at [509, 128] on input "196429723856" at bounding box center [760, 129] width 1053 height 25
paste input "7316481299400"
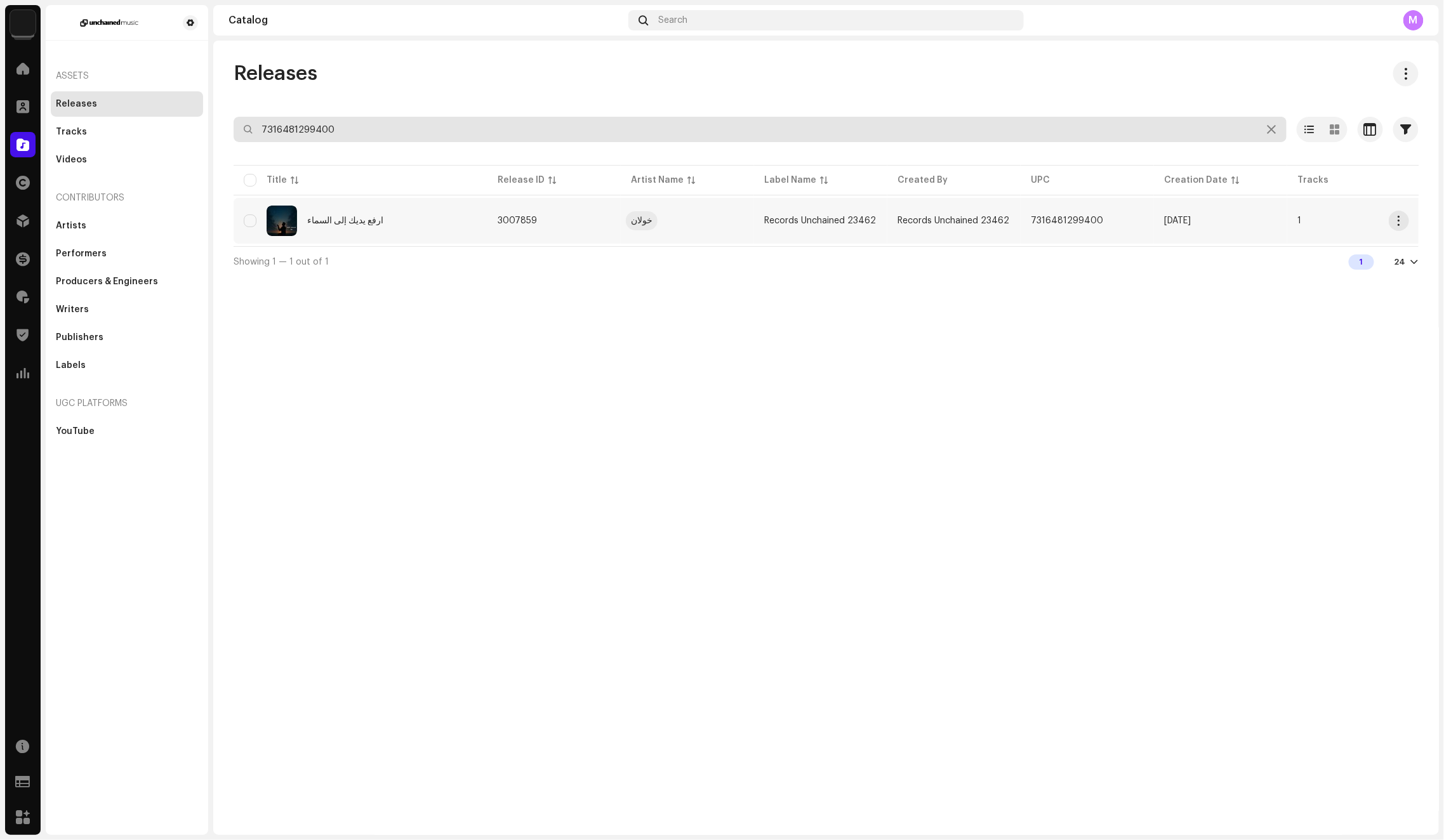
type input "7316481299400"
click at [639, 221] on div "خولان" at bounding box center [641, 221] width 21 height 9
click at [516, 130] on input "7316481299400" at bounding box center [760, 129] width 1053 height 25
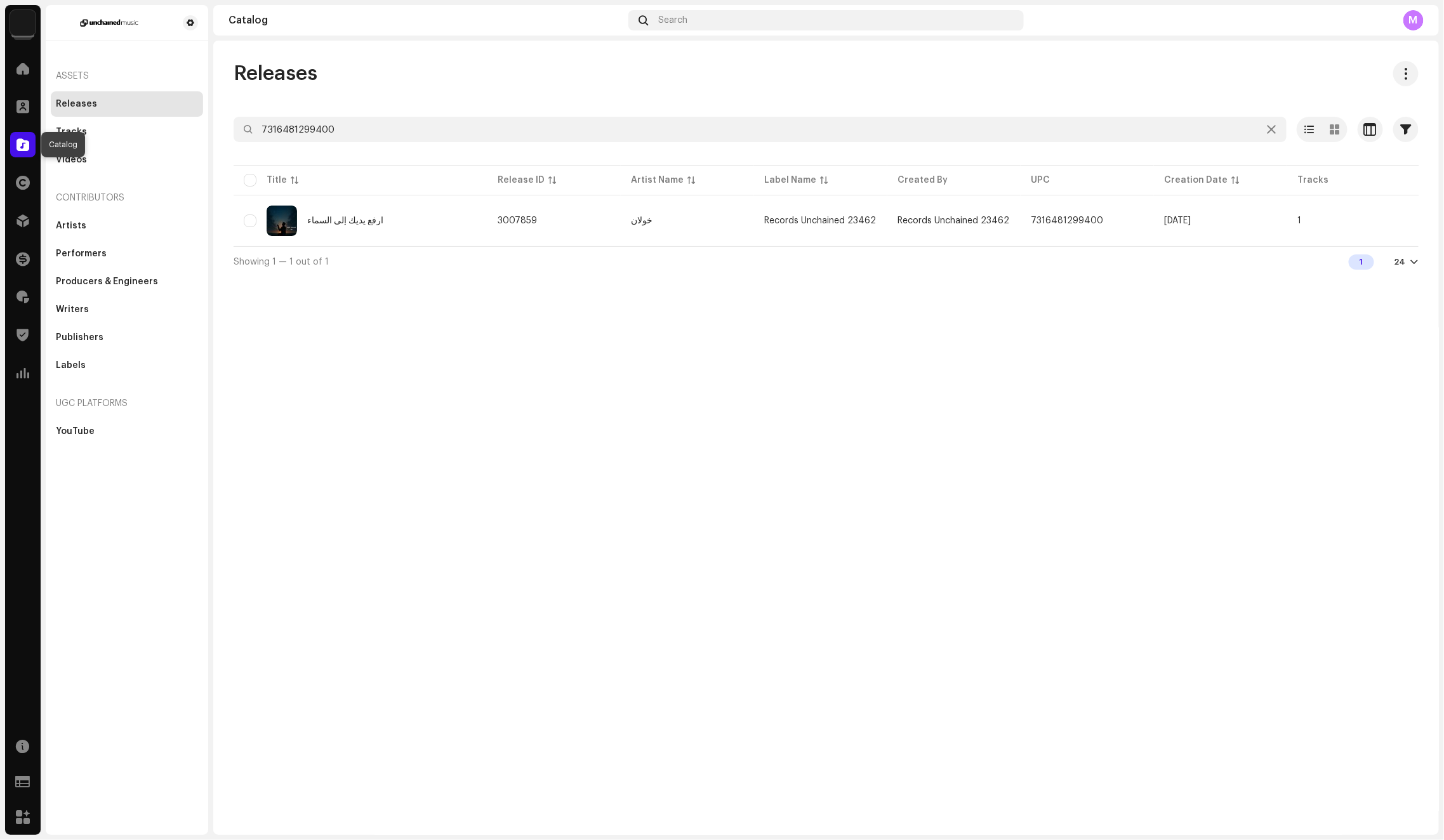
click at [20, 142] on span at bounding box center [23, 144] width 13 height 10
click at [1270, 127] on icon at bounding box center [1271, 129] width 9 height 10
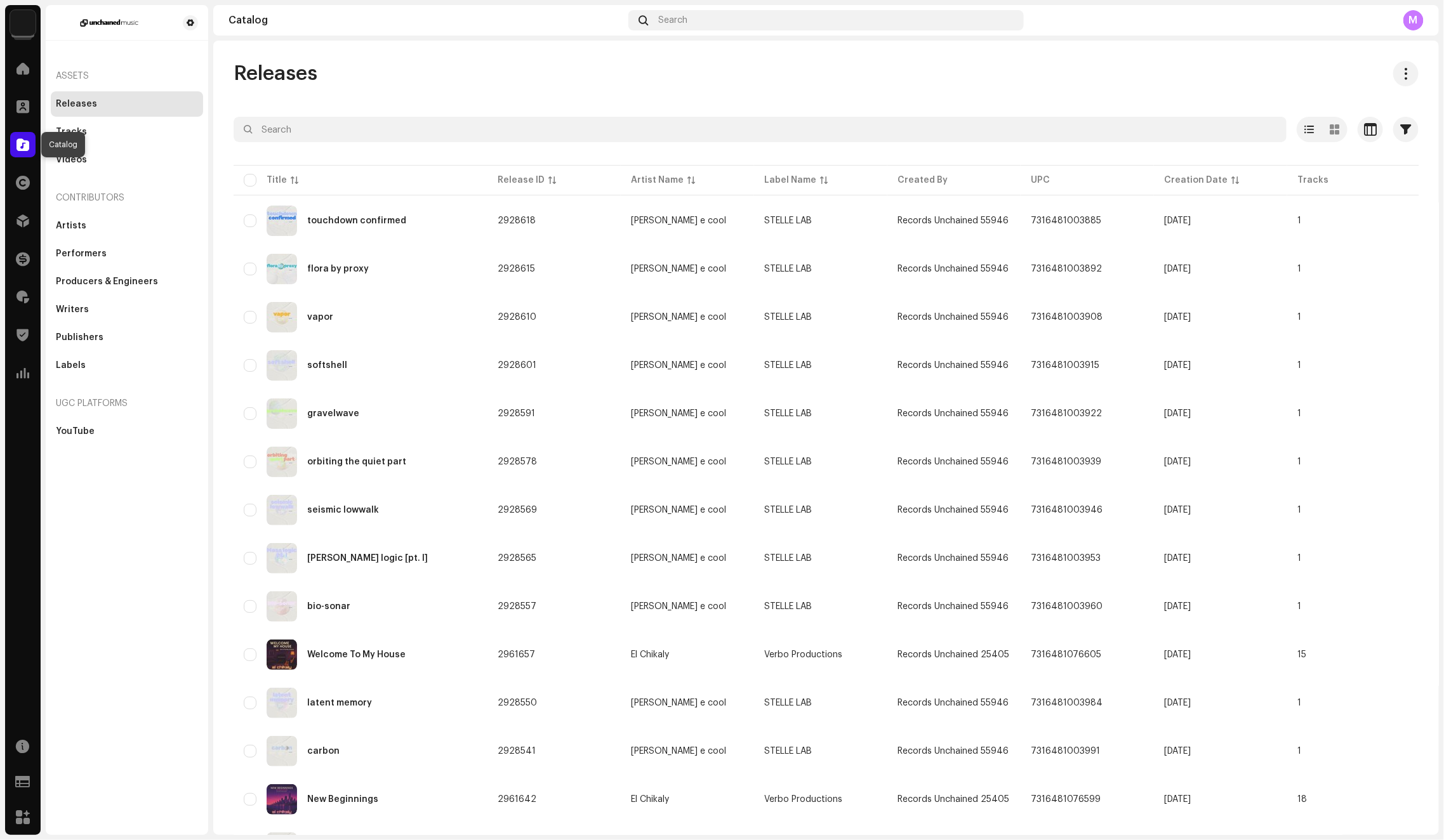
click at [24, 145] on span at bounding box center [23, 144] width 13 height 10
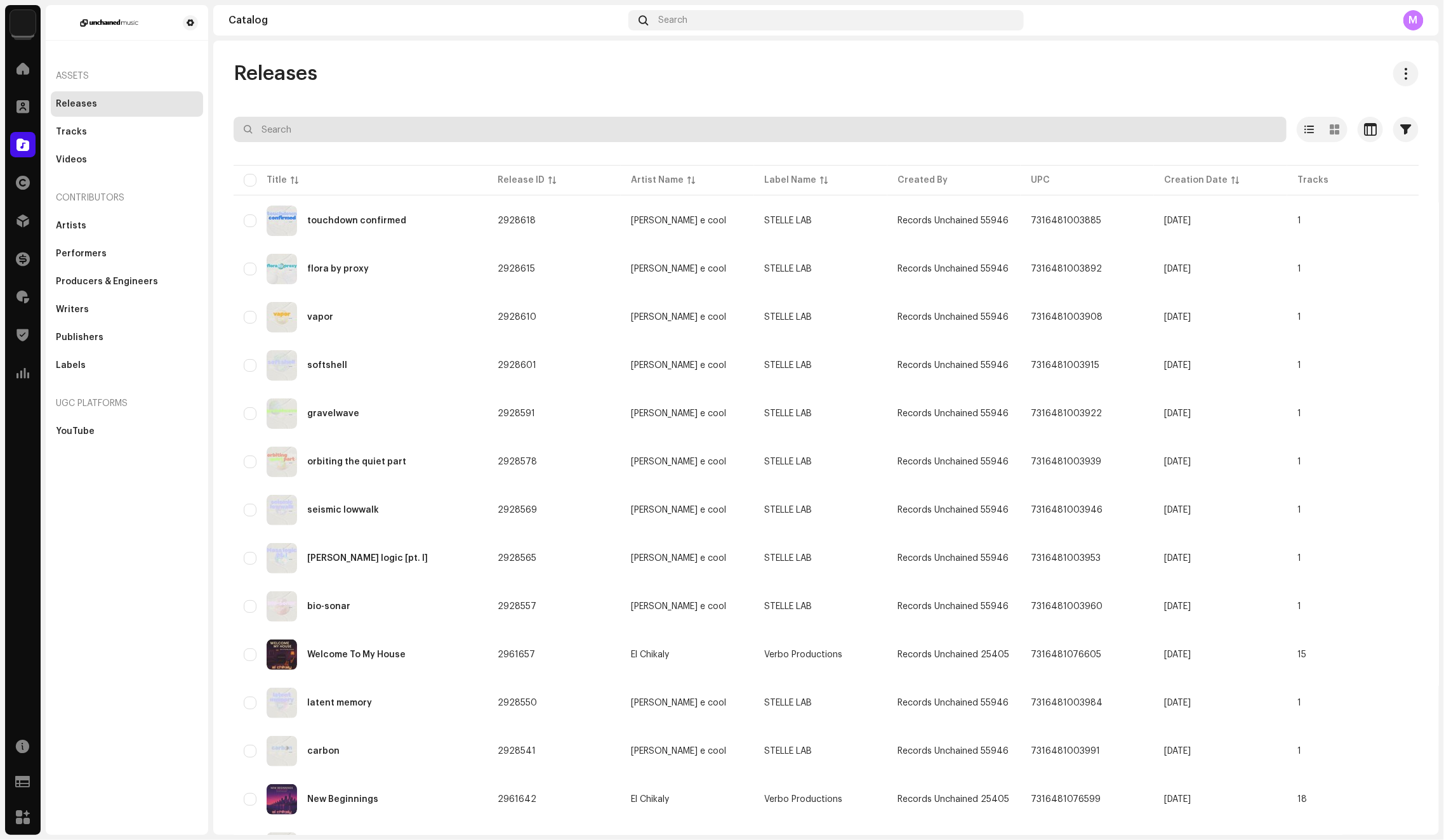
click at [309, 133] on input "text" at bounding box center [760, 129] width 1053 height 25
paste input "Daniel Dirty Money"
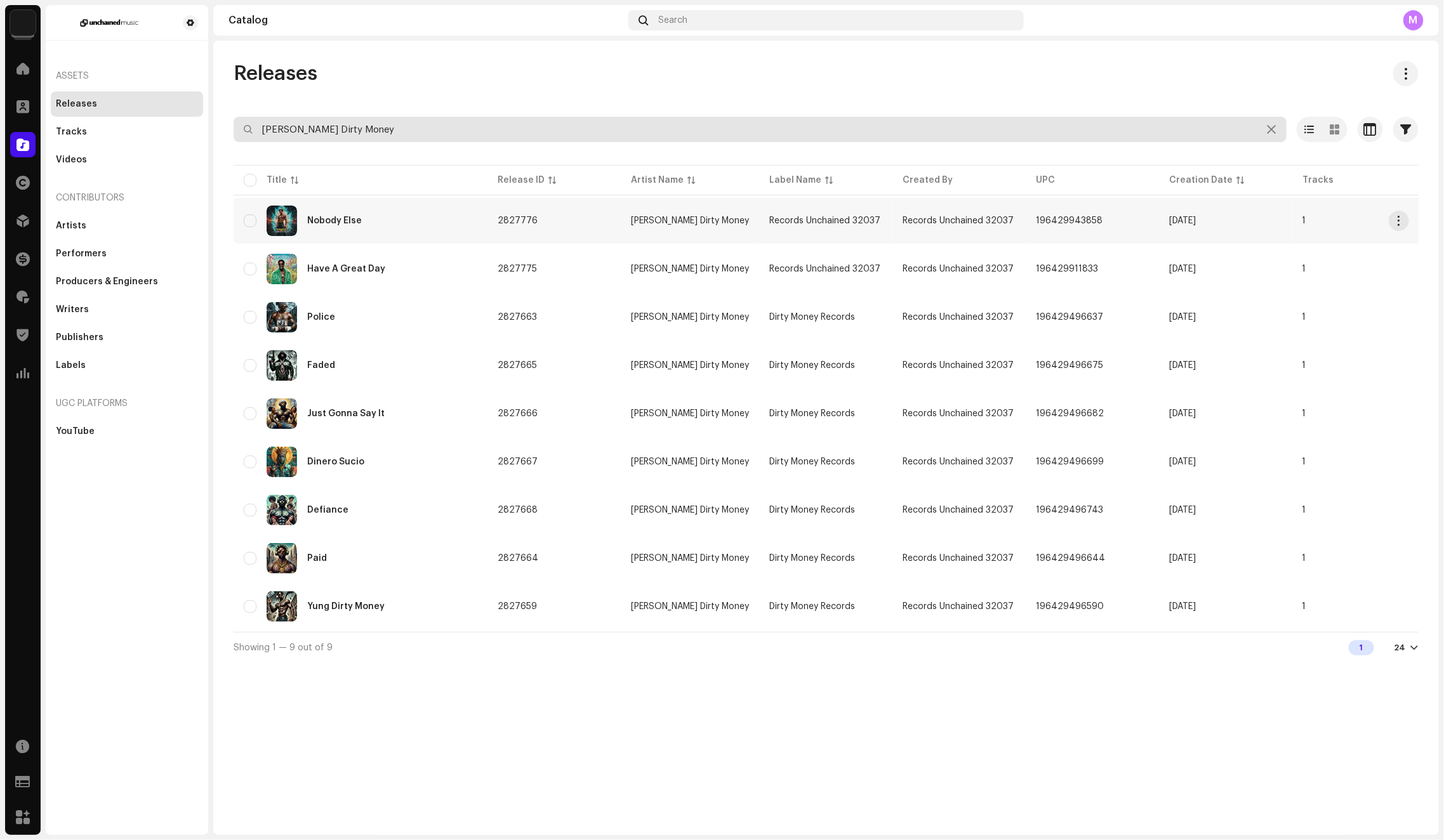
type input "Daniel Dirty Money"
click at [945, 217] on span "Records Unchained 32037" at bounding box center [958, 221] width 111 height 9
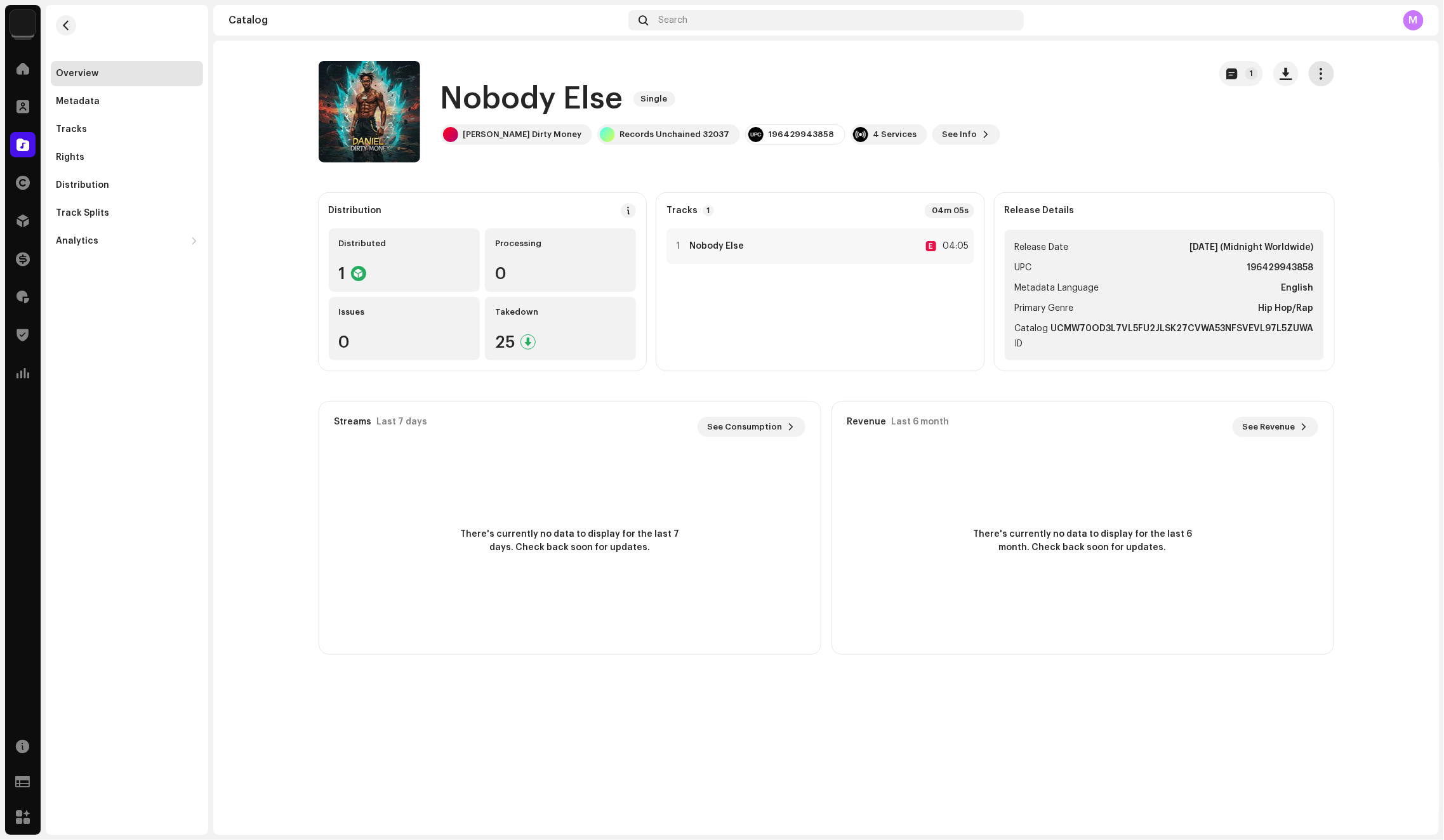
click at [1318, 76] on span "button" at bounding box center [1321, 73] width 12 height 10
click at [839, 112] on div "Nobody Else Single" at bounding box center [720, 99] width 560 height 41
click at [660, 137] on div "Records Unchained 32037" at bounding box center [674, 134] width 110 height 10
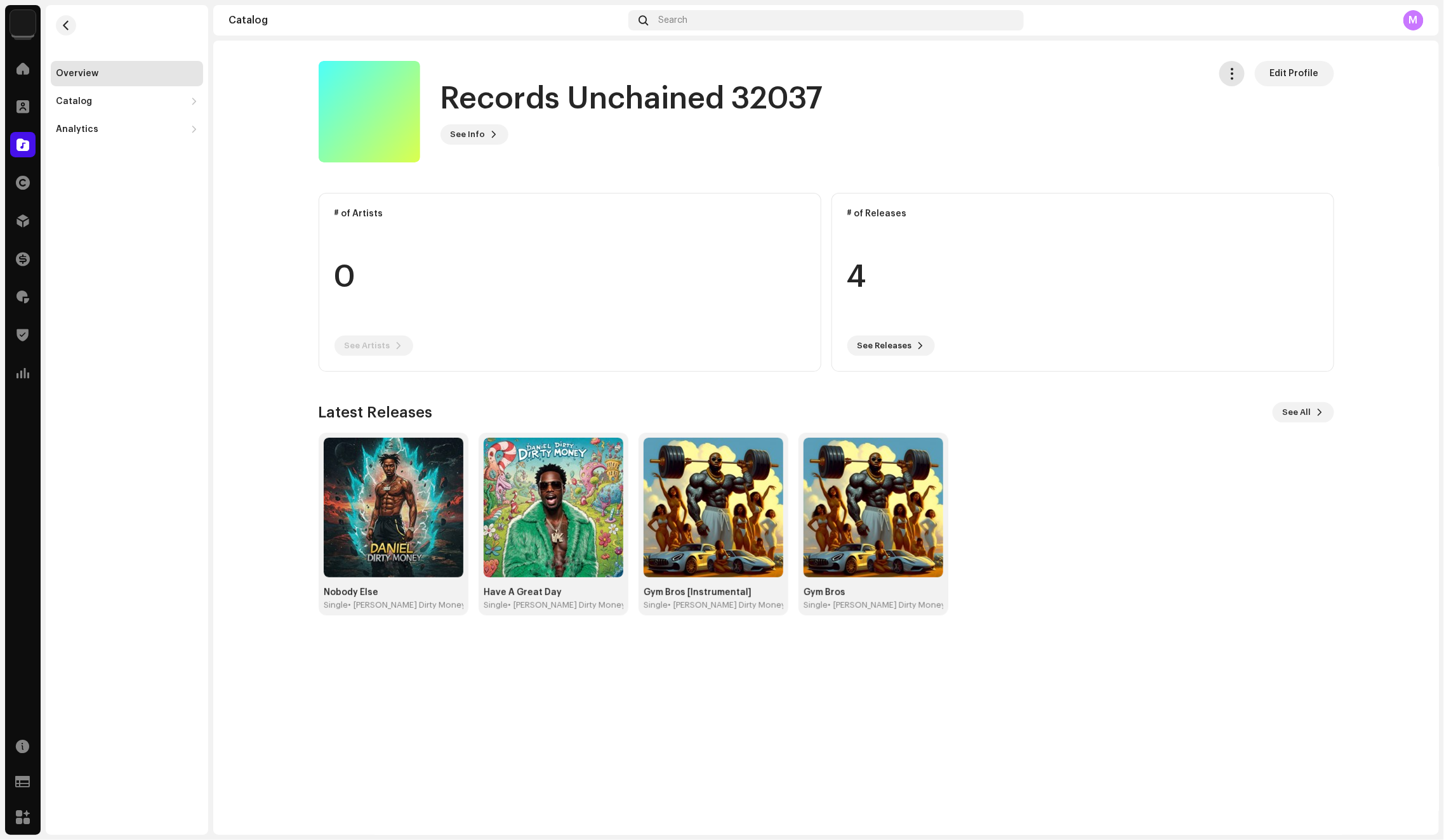
click at [1236, 77] on span "button" at bounding box center [1232, 73] width 12 height 10
click at [1121, 70] on div "Records Unchained 32037 See Info Edit Profile" at bounding box center [758, 112] width 880 height 102
drag, startPoint x: 449, startPoint y: 94, endPoint x: 854, endPoint y: 109, distance: 405.3
click at [854, 109] on div "Records Unchained 32037 See Info Edit Profile" at bounding box center [758, 112] width 880 height 102
copy h1 "Records Unchained 32037"
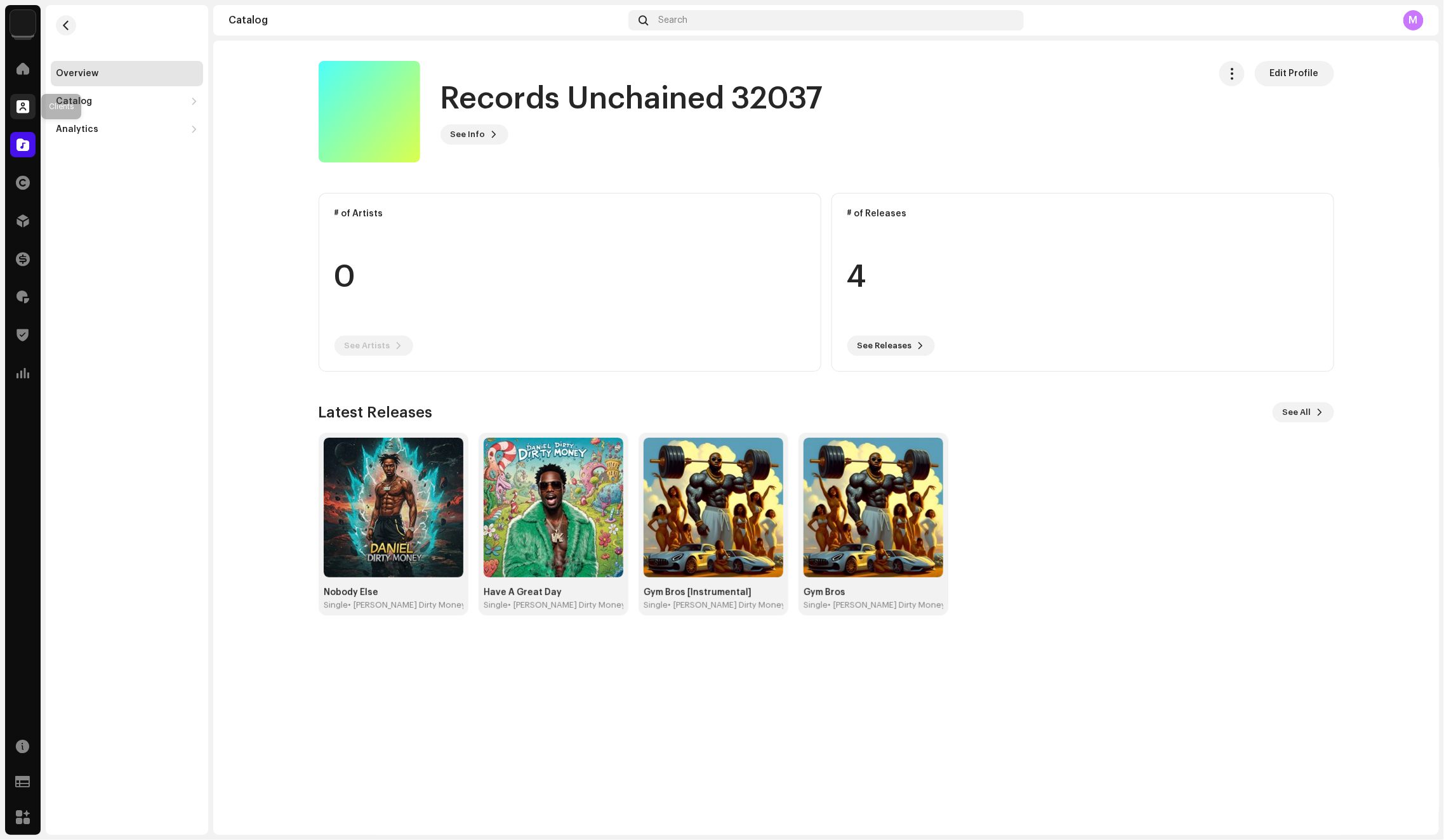
click at [21, 102] on span at bounding box center [23, 106] width 13 height 10
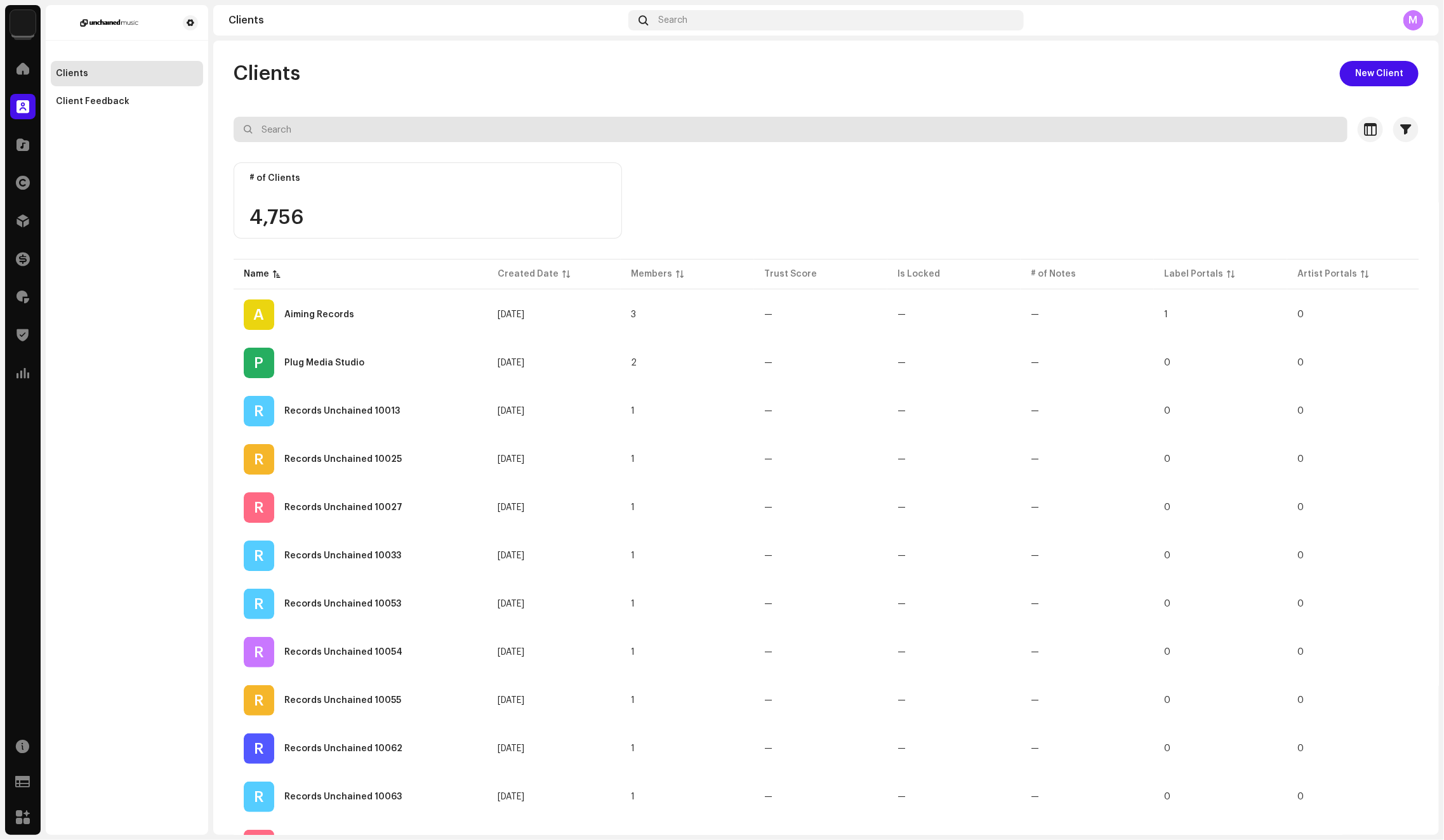
click at [367, 133] on input "text" at bounding box center [791, 129] width 1114 height 25
paste input "Records Unchained 32037"
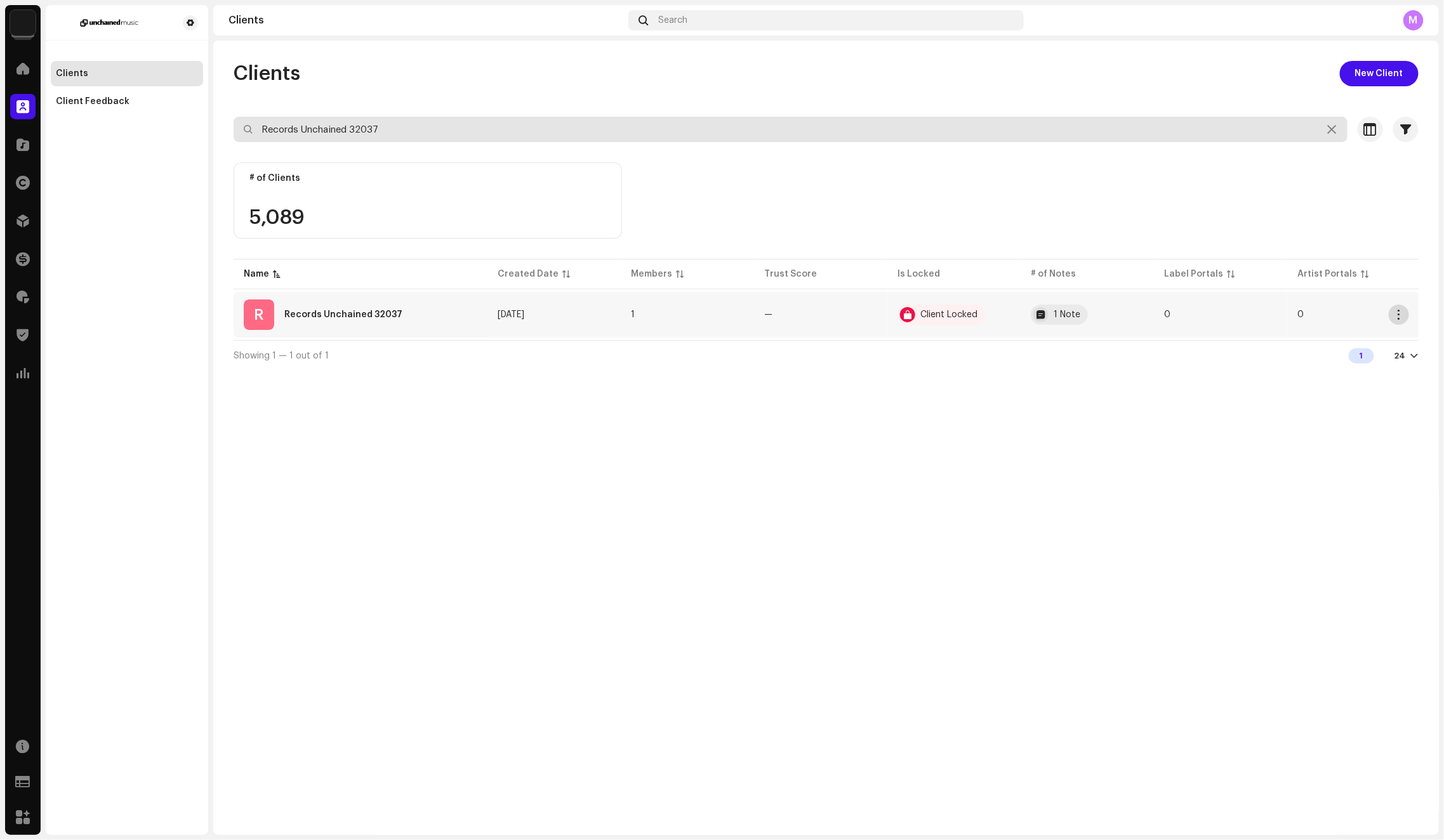
type input "Records Unchained 32037"
click at [1401, 316] on span "button" at bounding box center [1399, 314] width 9 height 10
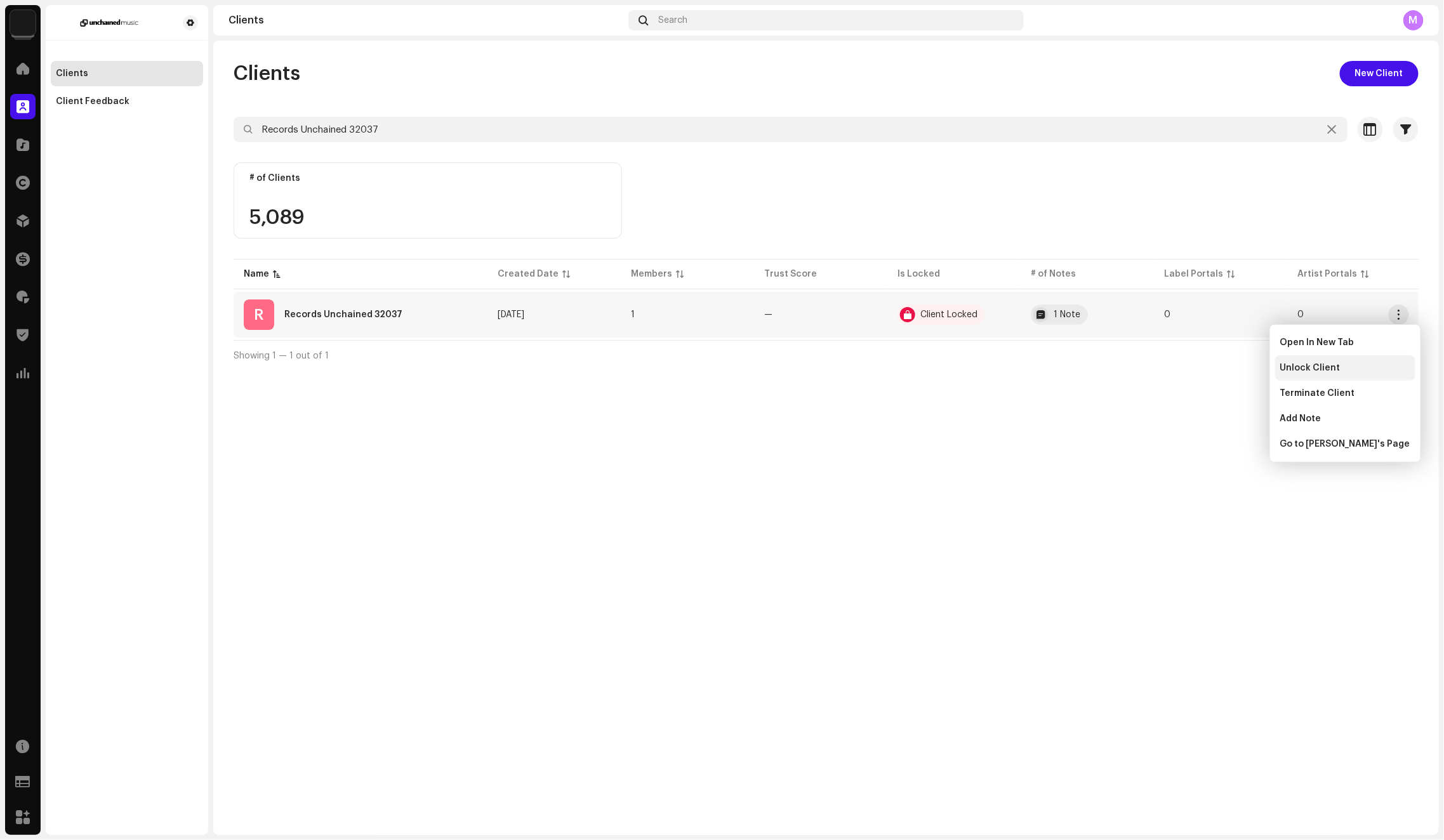
click at [1328, 365] on span "Unlock Client" at bounding box center [1310, 368] width 61 height 10
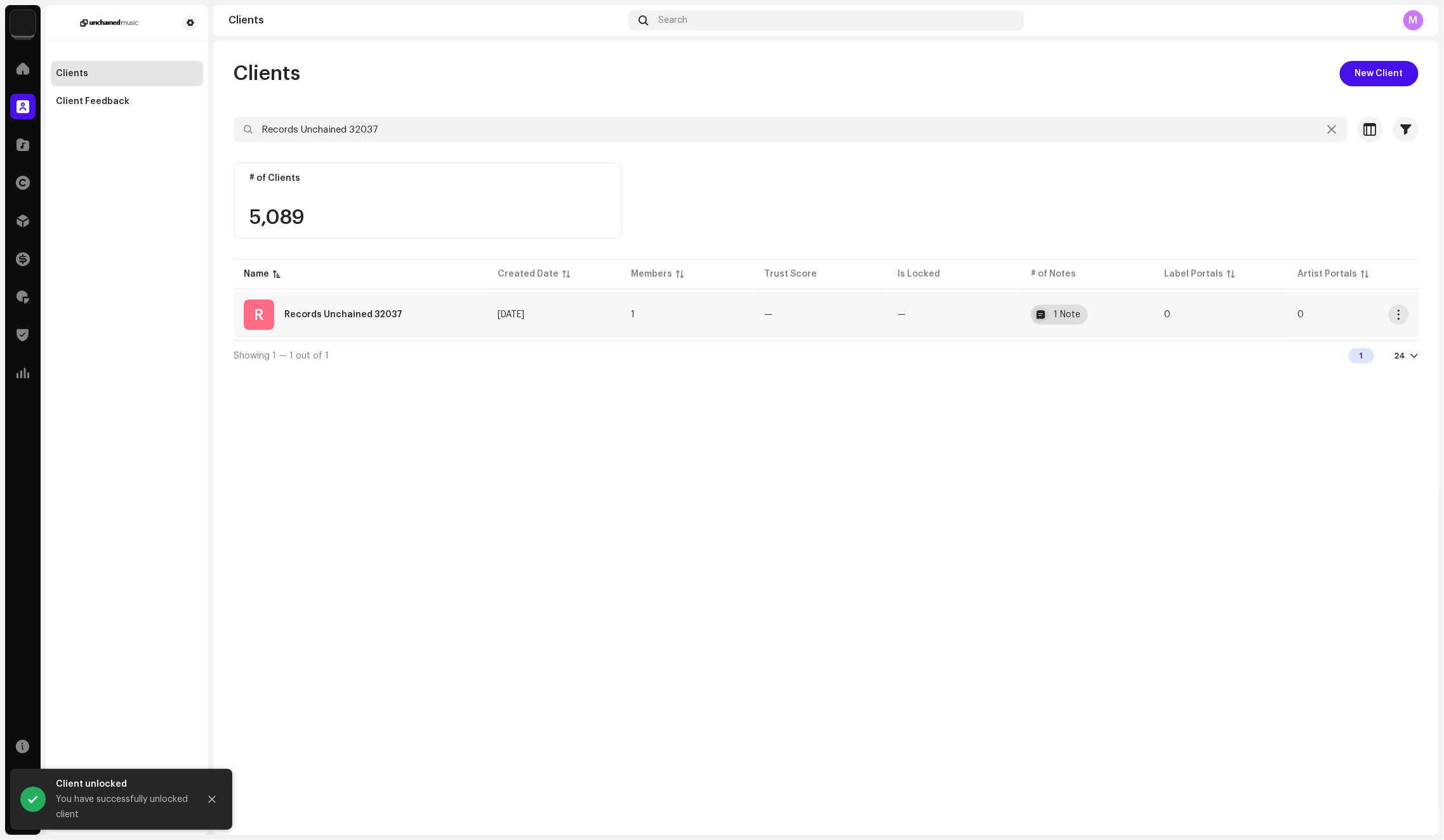
click at [1056, 312] on div "1 Note" at bounding box center [1066, 315] width 27 height 9
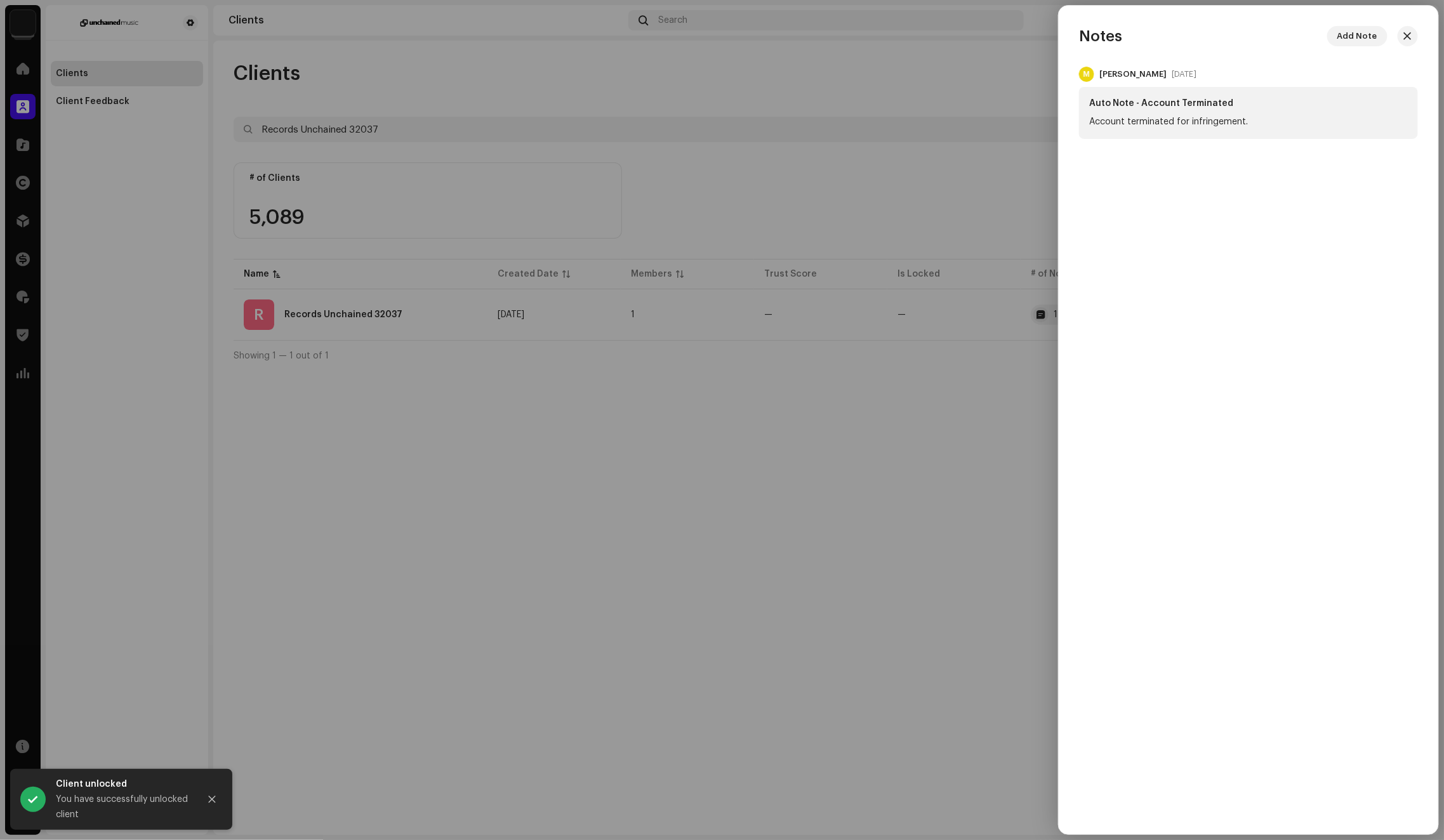
click at [961, 202] on div at bounding box center [722, 420] width 1444 height 840
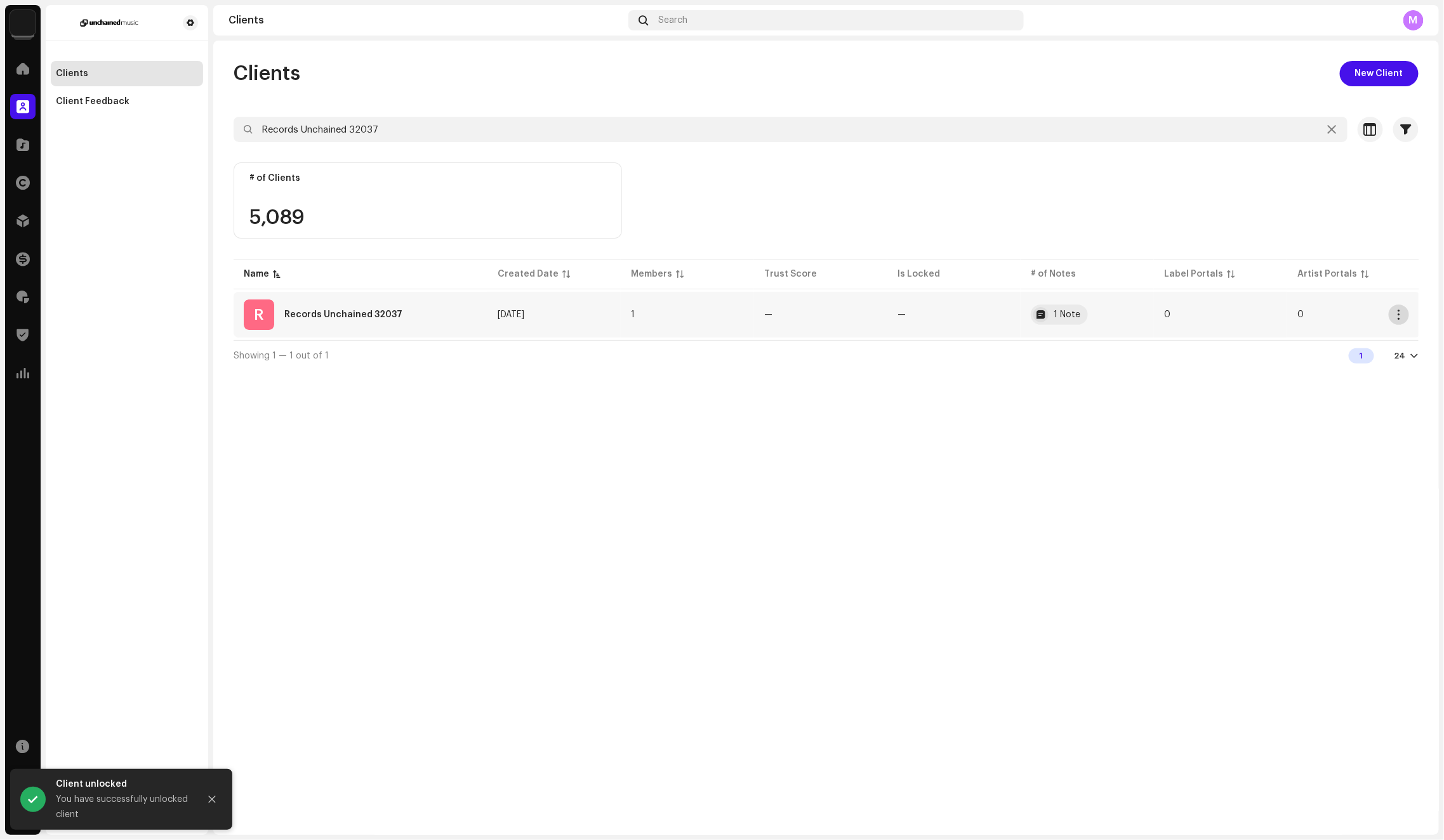
click at [1402, 314] on span "button" at bounding box center [1399, 314] width 9 height 10
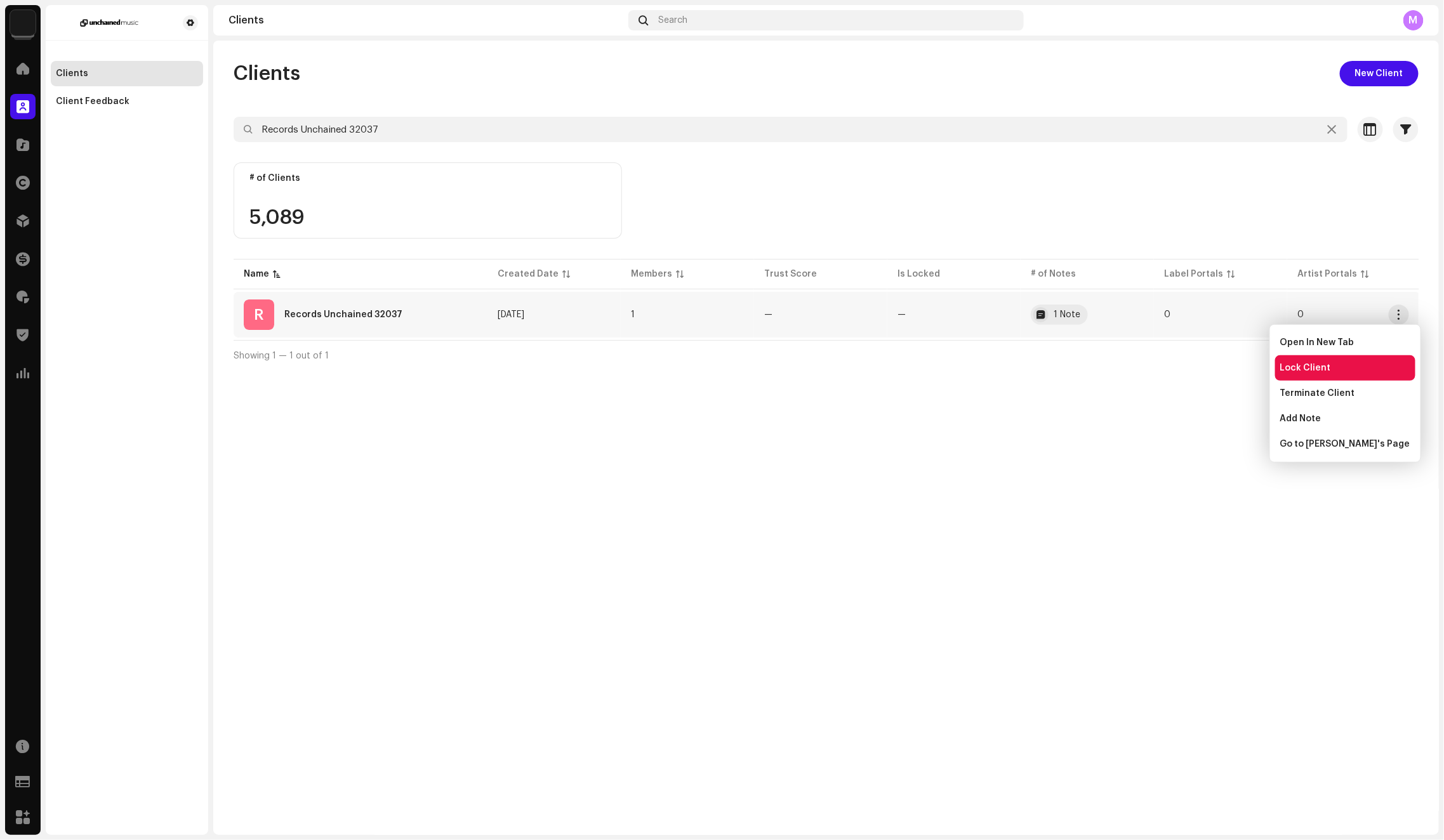
click at [1327, 366] on div "Lock Client" at bounding box center [1345, 368] width 130 height 10
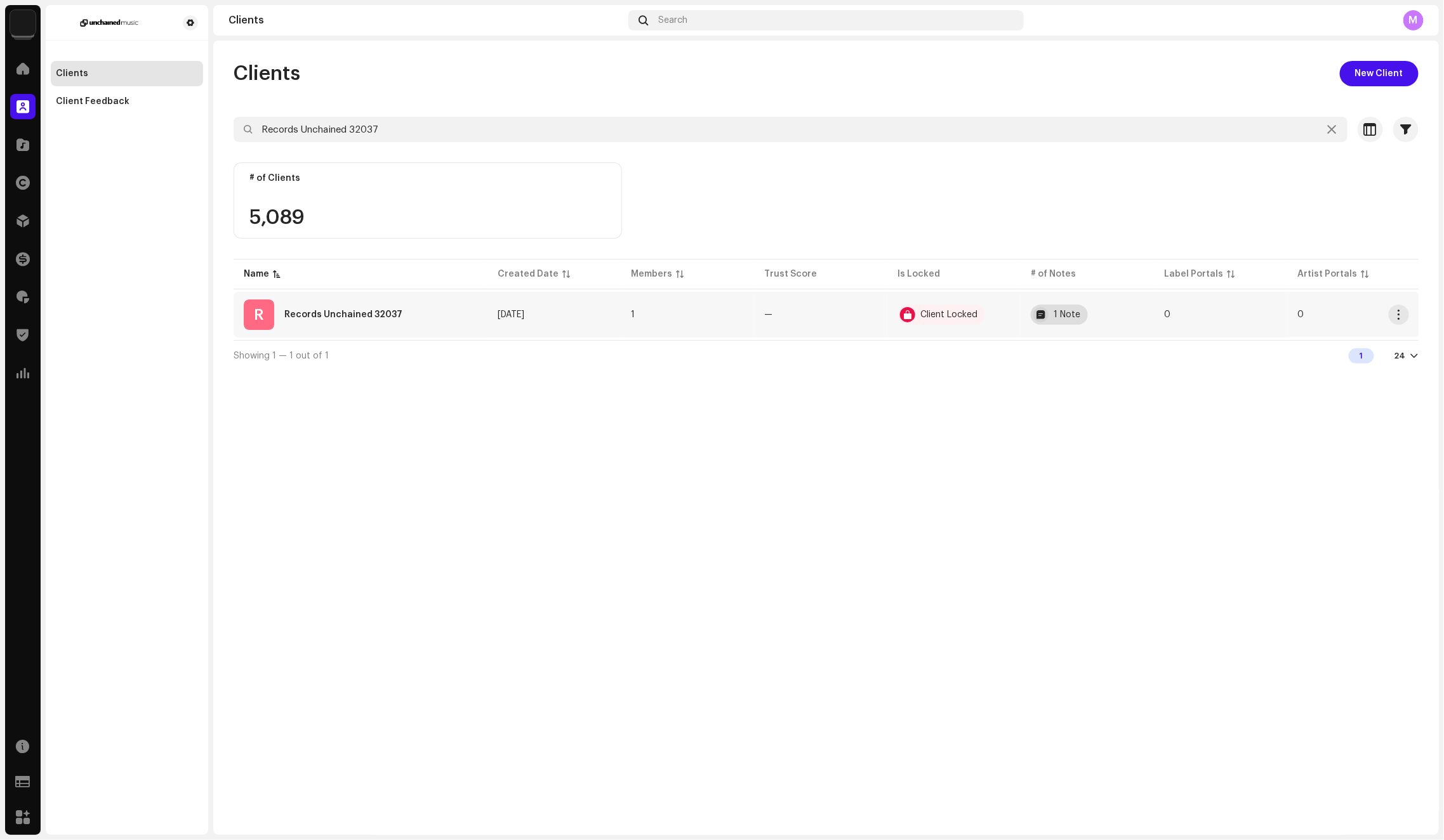
click at [1063, 312] on div "1 Note" at bounding box center [1066, 315] width 27 height 9
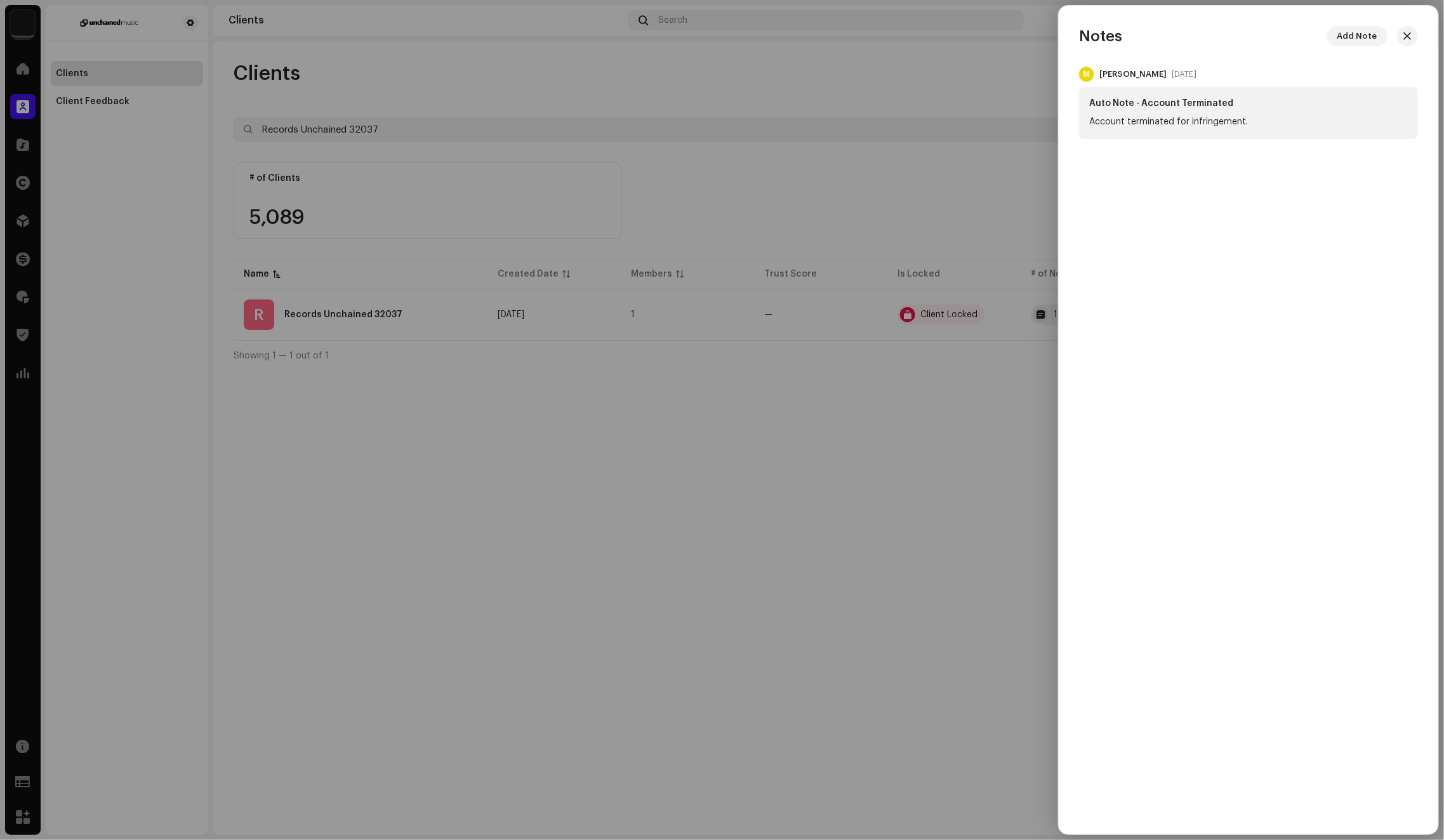
click at [957, 215] on div at bounding box center [722, 420] width 1444 height 840
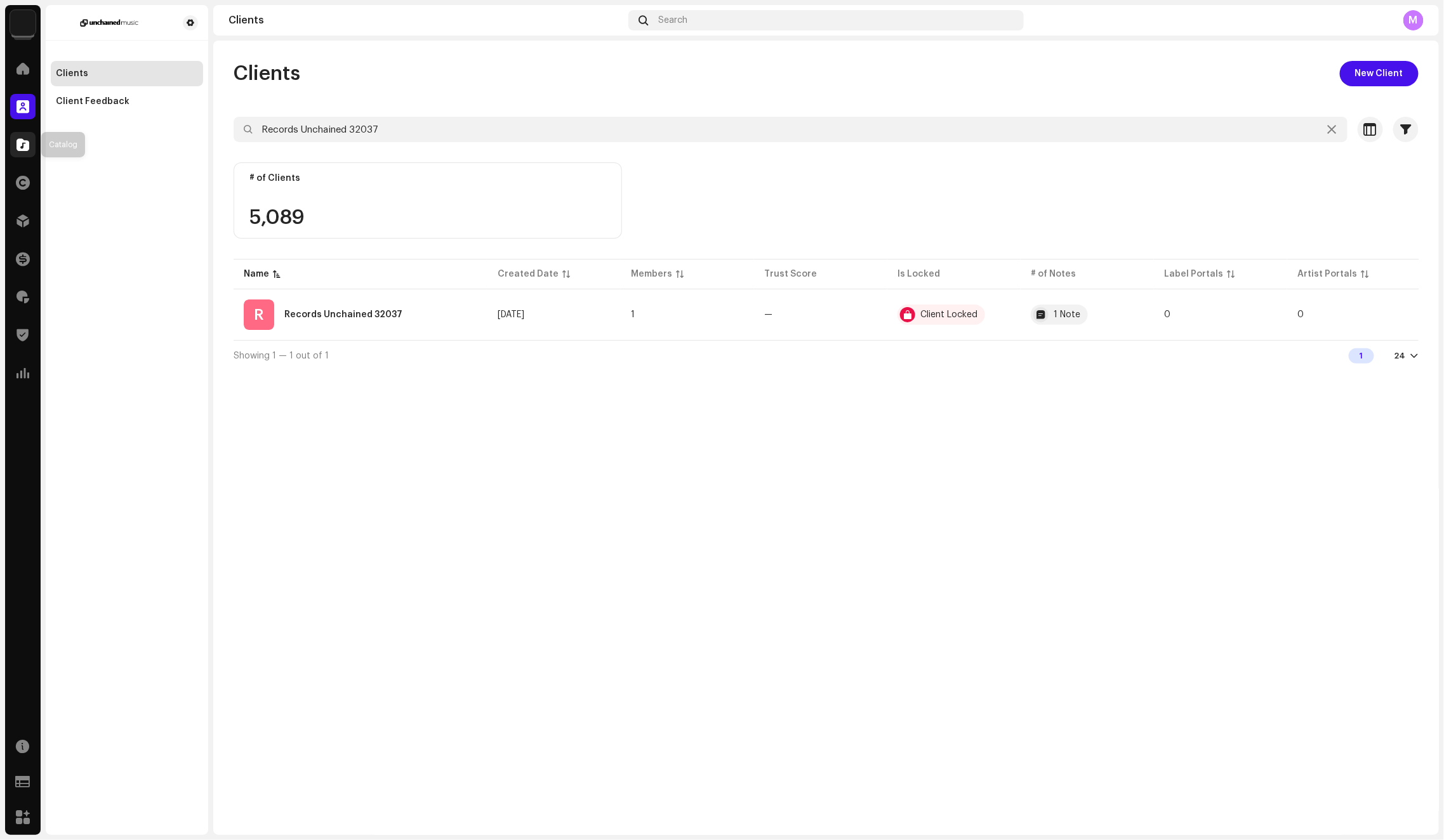
click at [18, 144] on span at bounding box center [23, 144] width 13 height 10
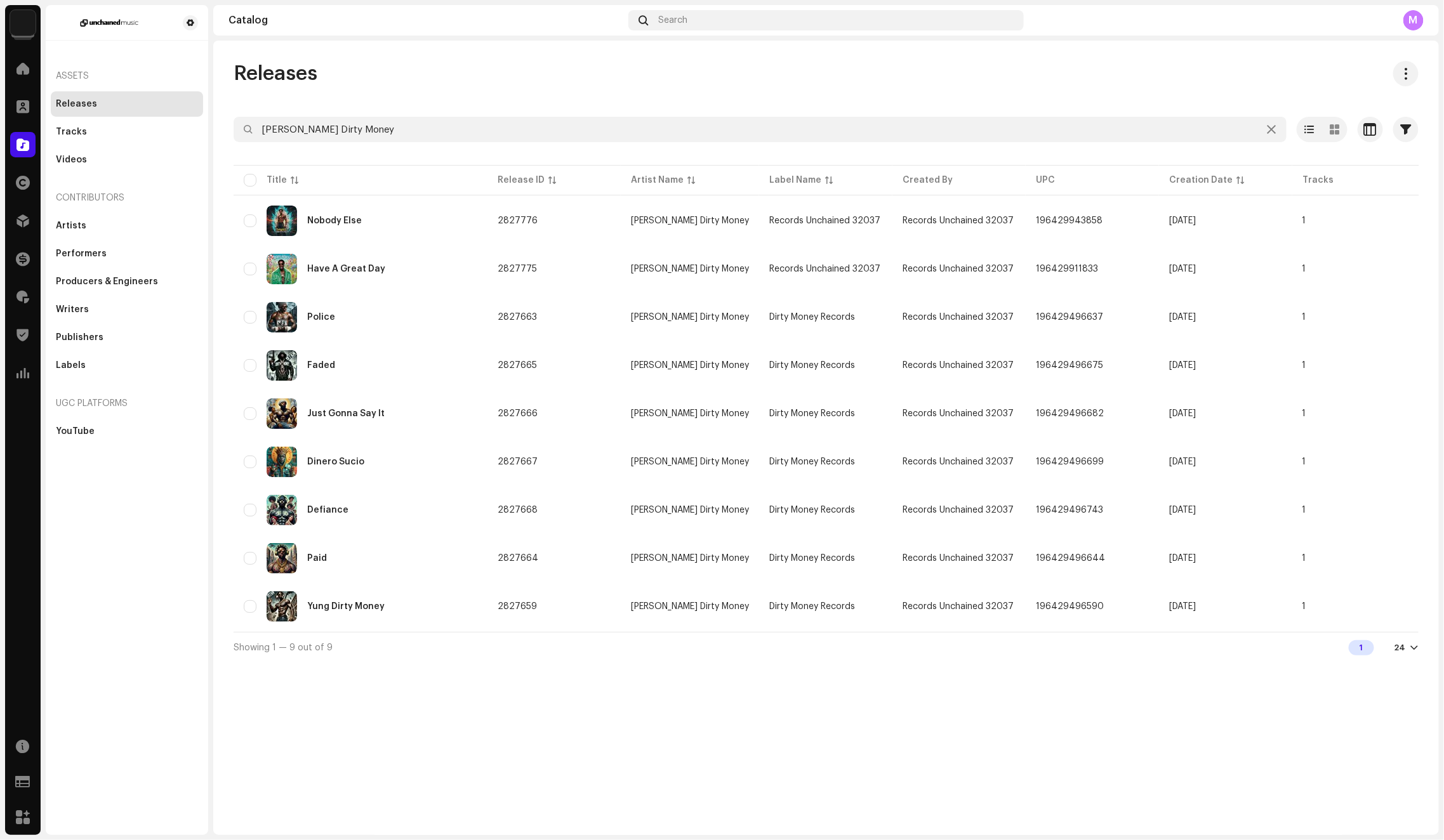
click at [464, 116] on div "Selected 0 Options" at bounding box center [826, 103] width 1185 height 25
click at [464, 131] on input "Daniel Dirty Money" at bounding box center [760, 129] width 1053 height 25
paste input "Its the Wind"
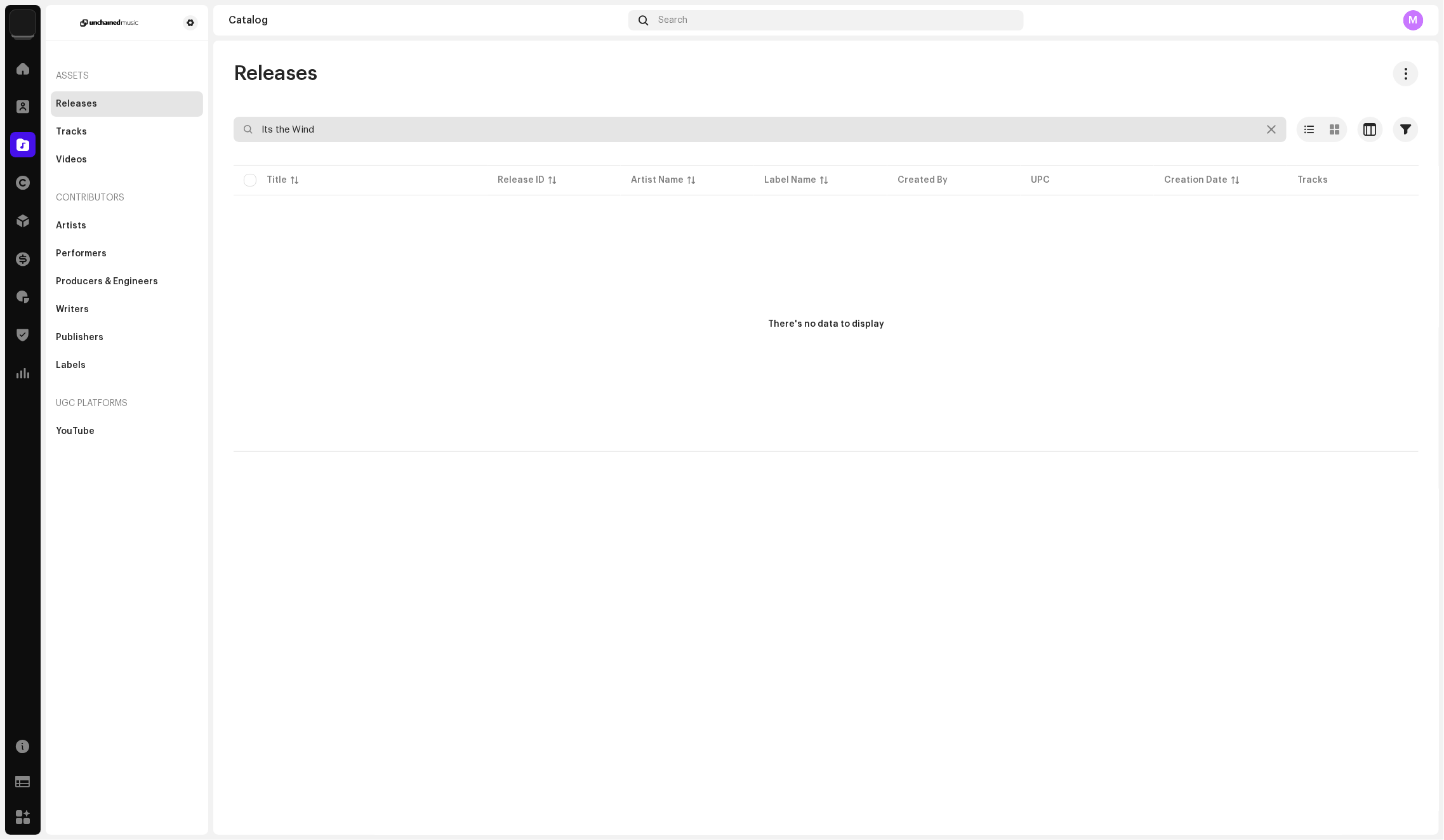
type input "Its the Wind"
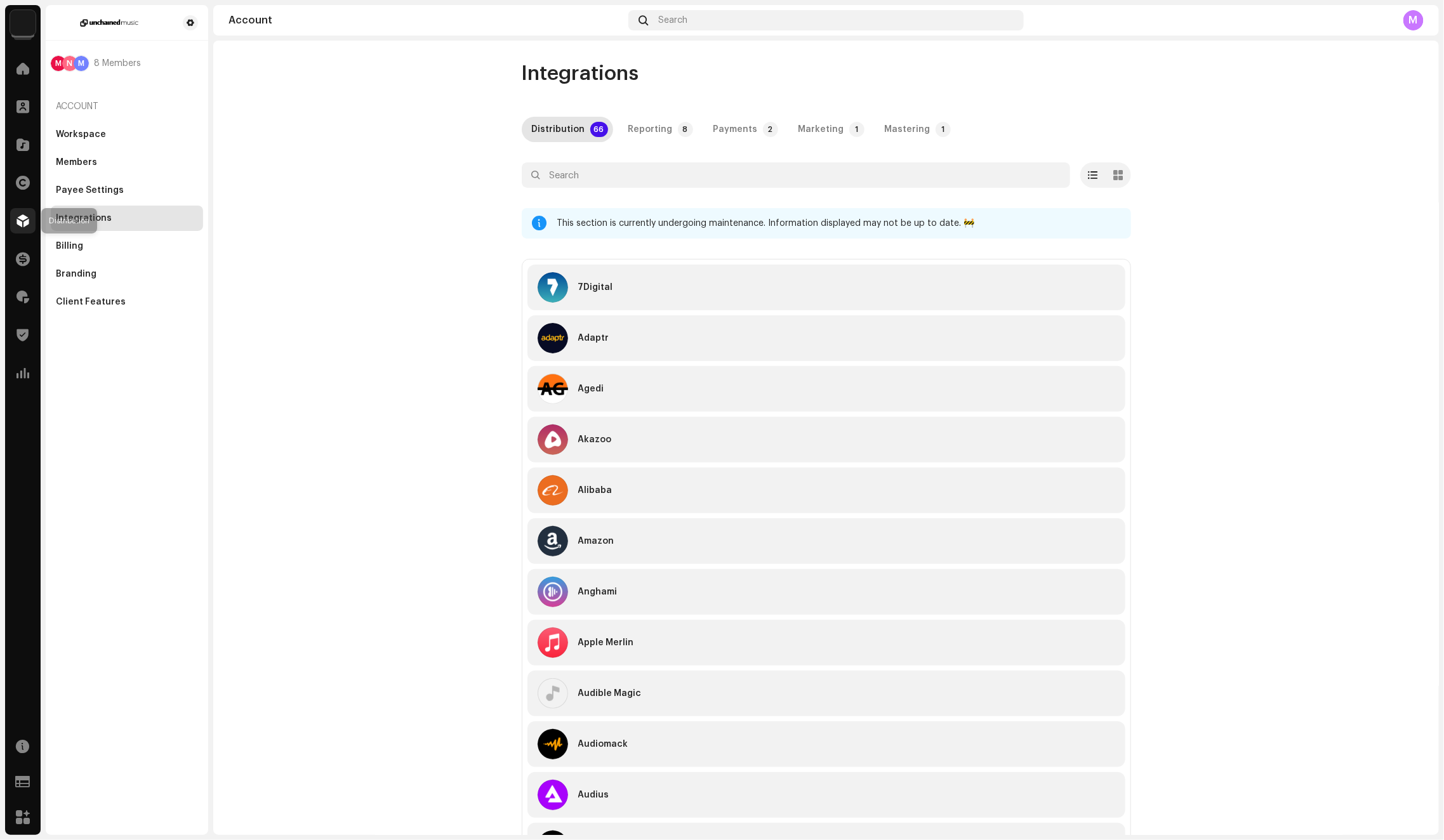
click at [17, 218] on span at bounding box center [23, 221] width 13 height 10
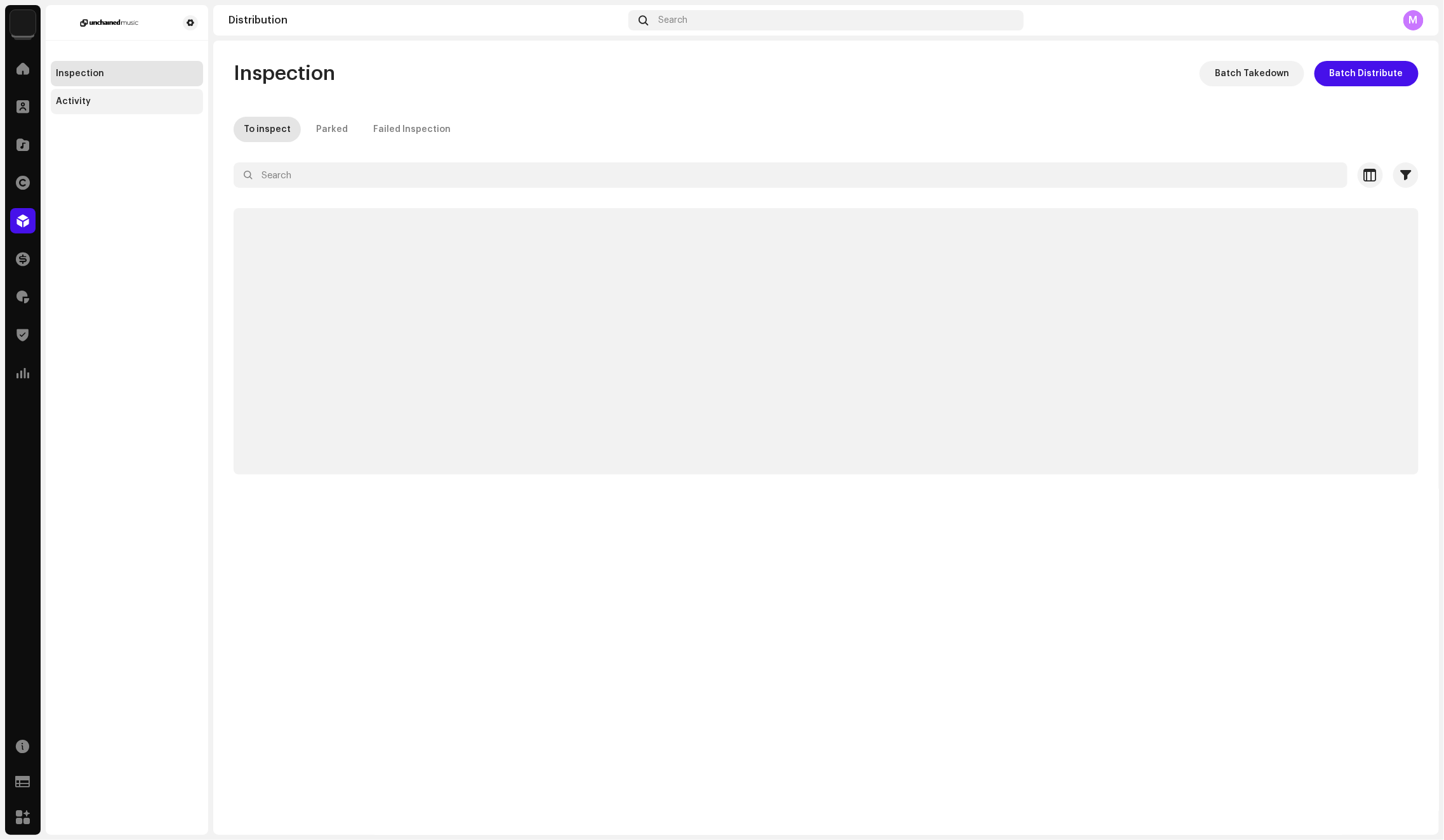
click at [97, 113] on div "Activity" at bounding box center [126, 101] width 152 height 25
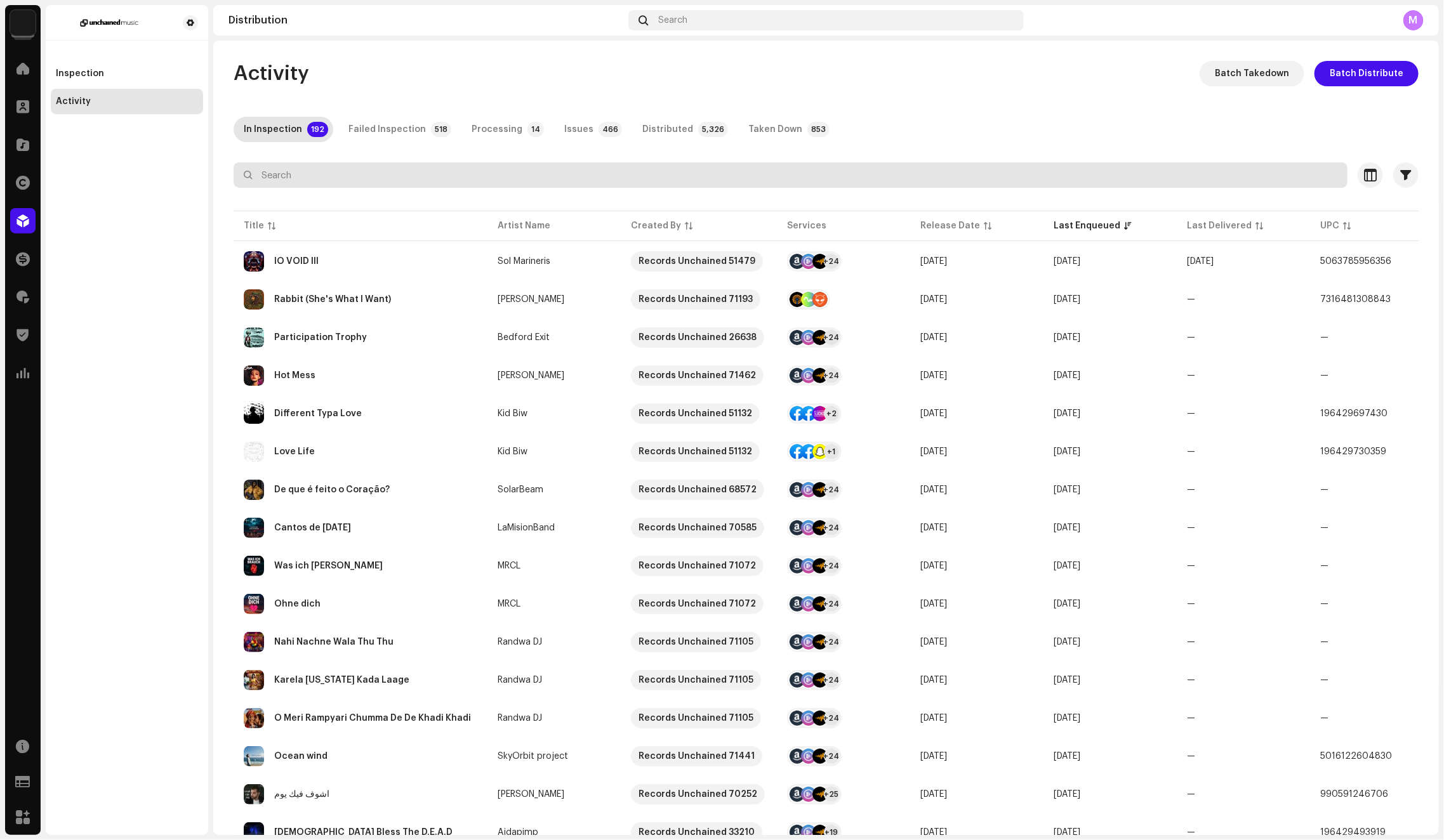
click at [559, 181] on input "text" at bounding box center [791, 175] width 1114 height 25
paste input "54170"
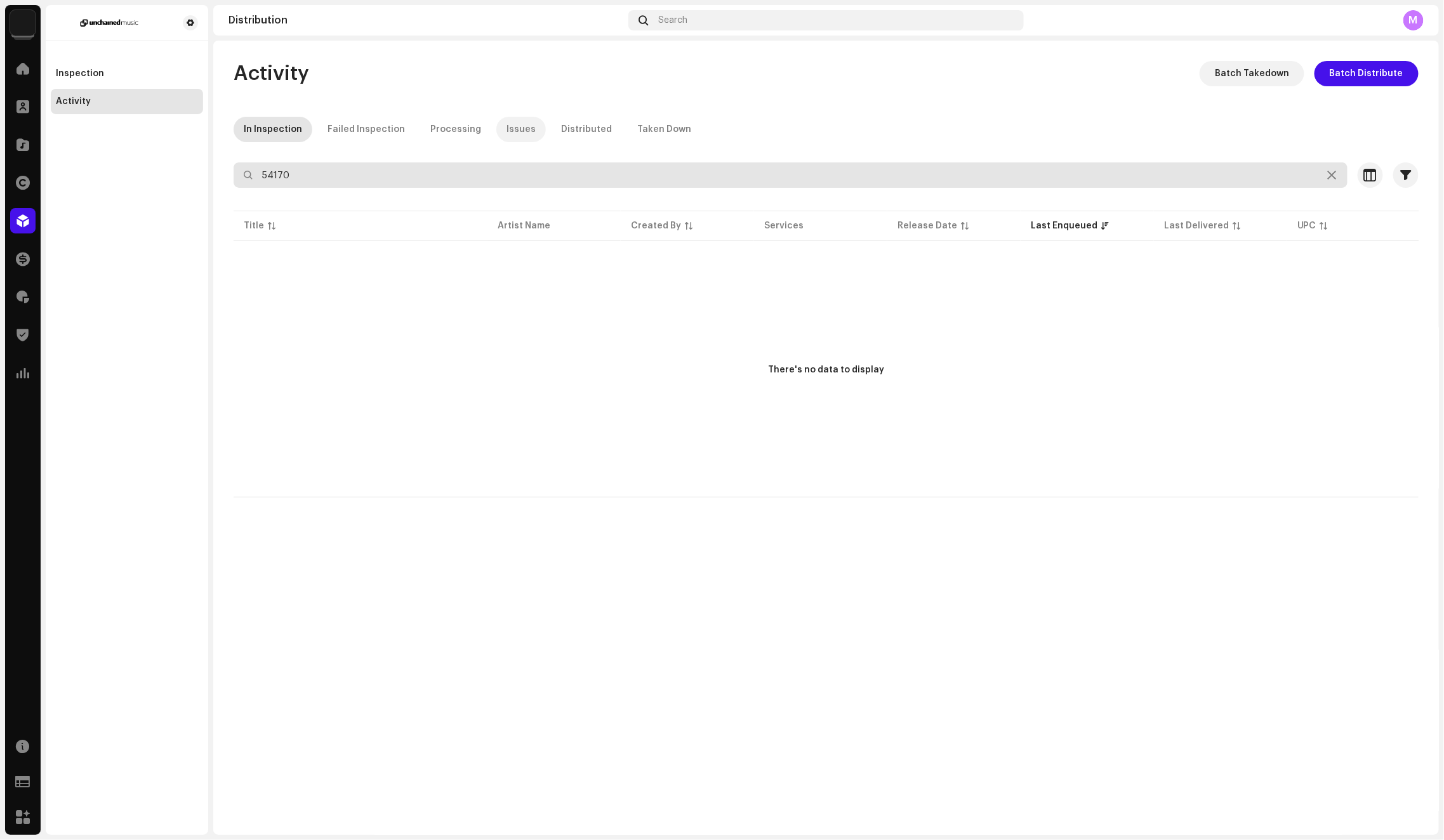
paste input "Chidoo"
type input "Chidoo"
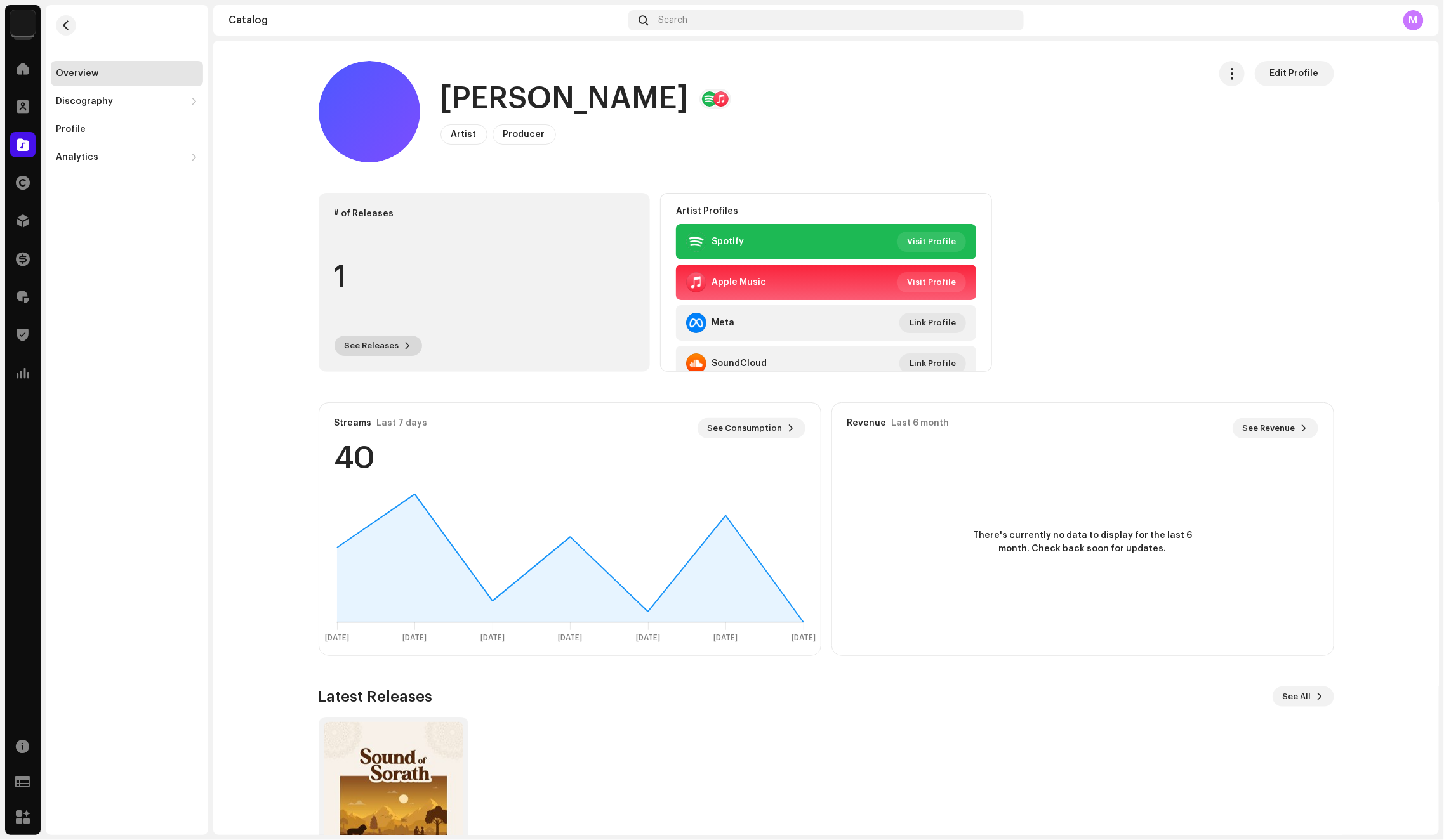
click at [404, 346] on span at bounding box center [408, 345] width 8 height 10
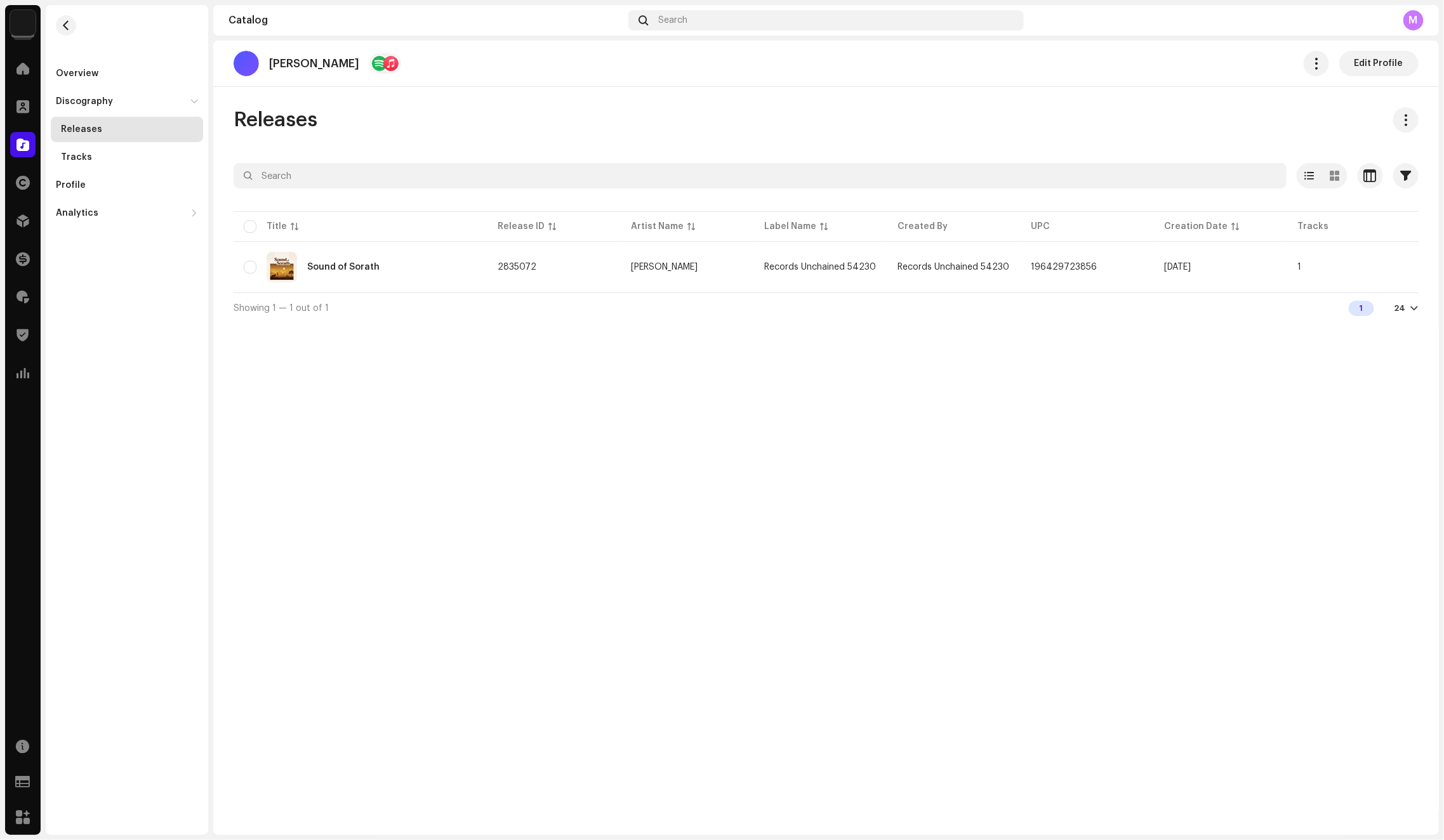
click at [51, 27] on re-m-nav-back at bounding box center [66, 33] width 31 height 56
click at [62, 25] on span "button" at bounding box center [66, 25] width 9 height 10
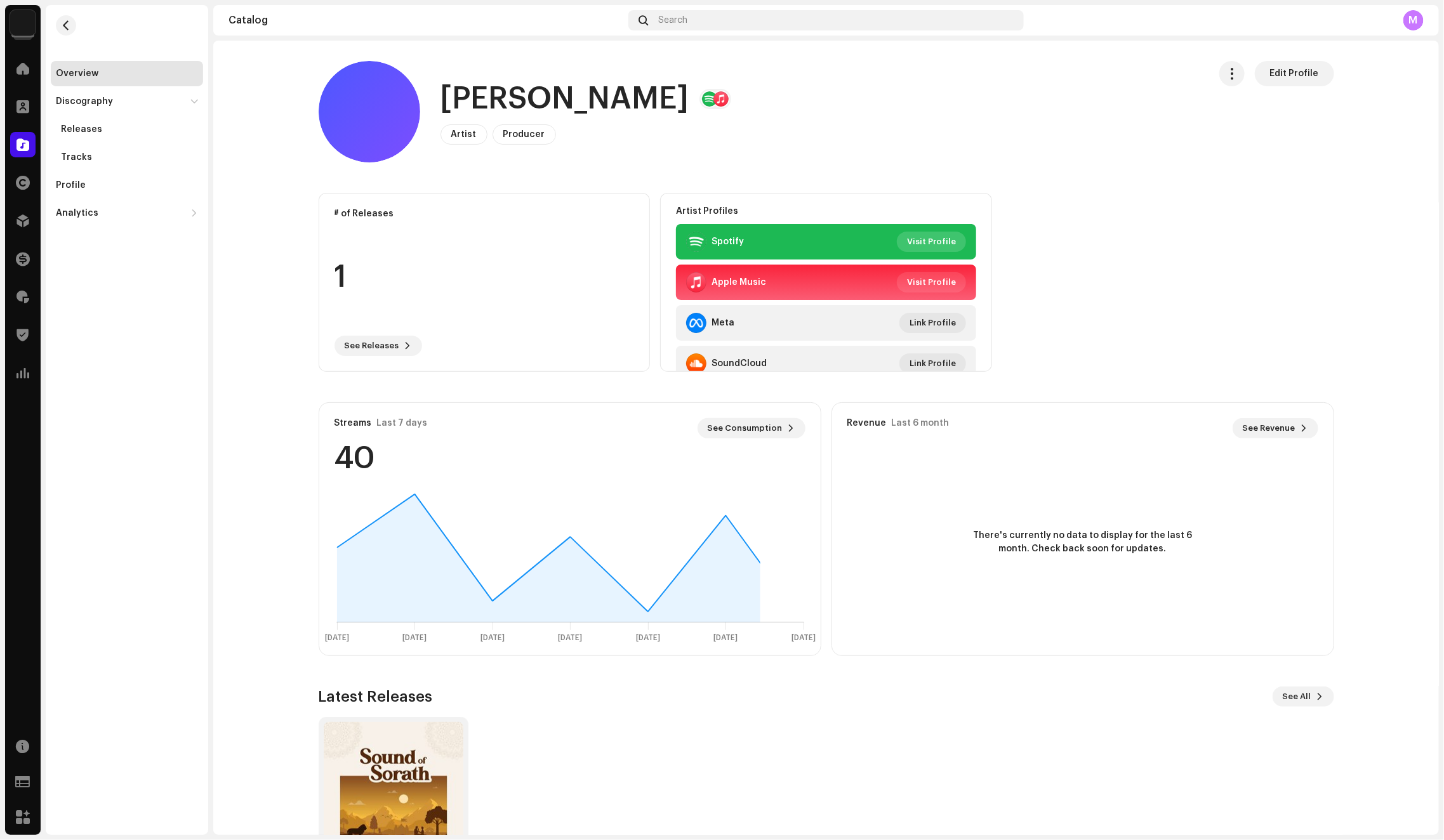
click at [925, 233] on span "Visit Profile" at bounding box center [932, 241] width 49 height 25
click at [1282, 72] on span "Edit Profile" at bounding box center [1295, 74] width 49 height 25
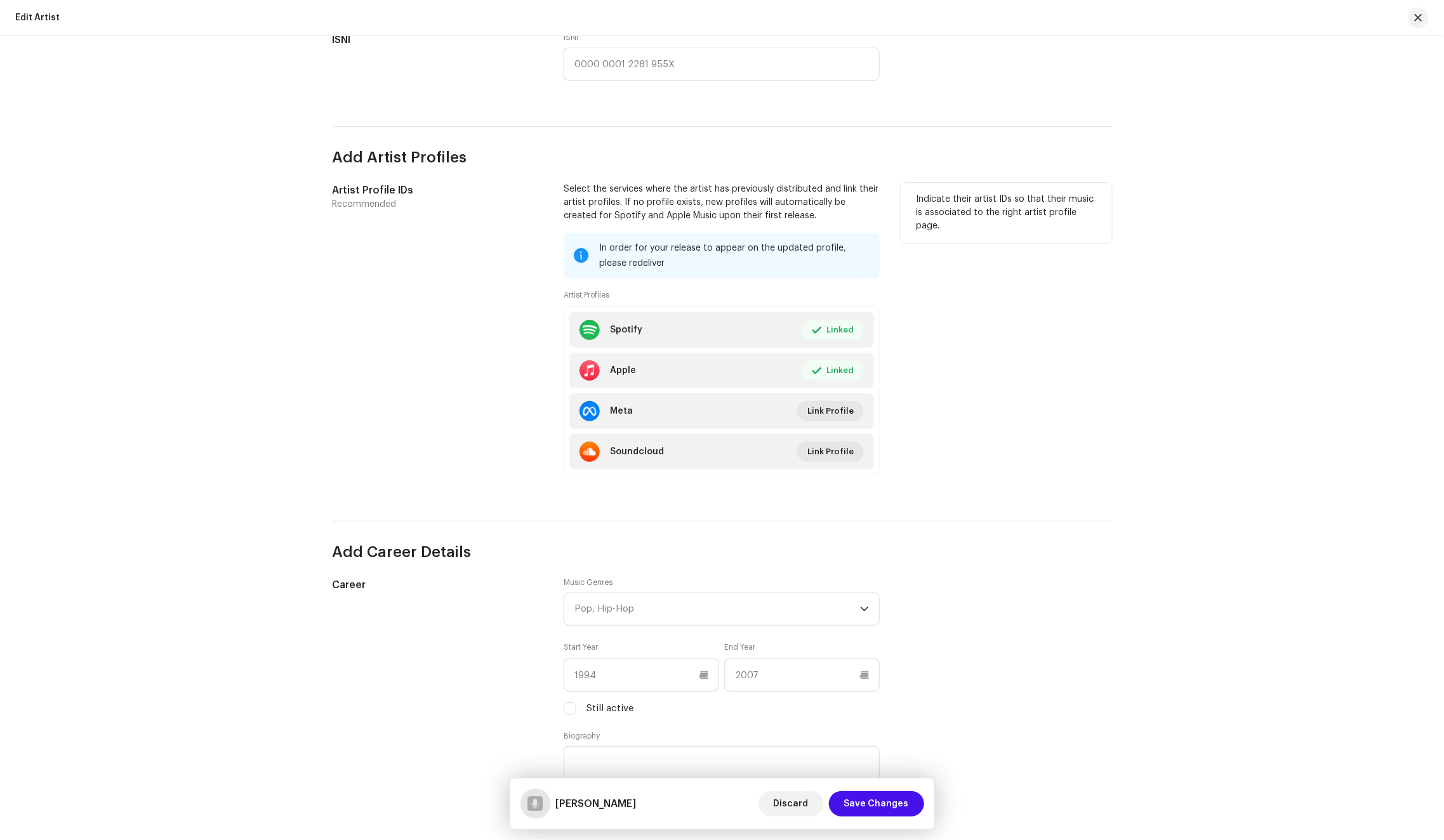
scroll to position [658, 0]
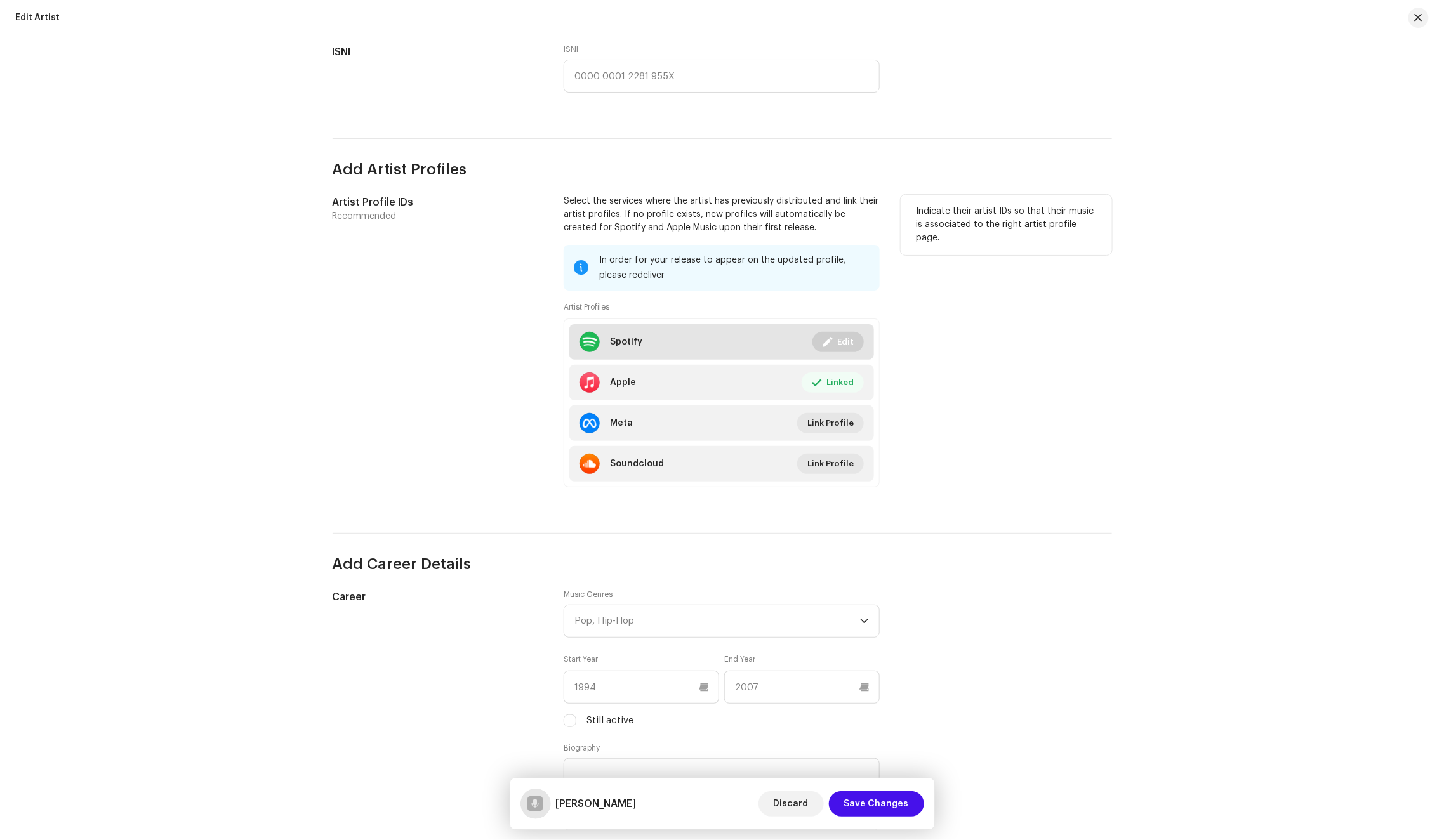
click at [825, 342] on span at bounding box center [827, 342] width 9 height 10
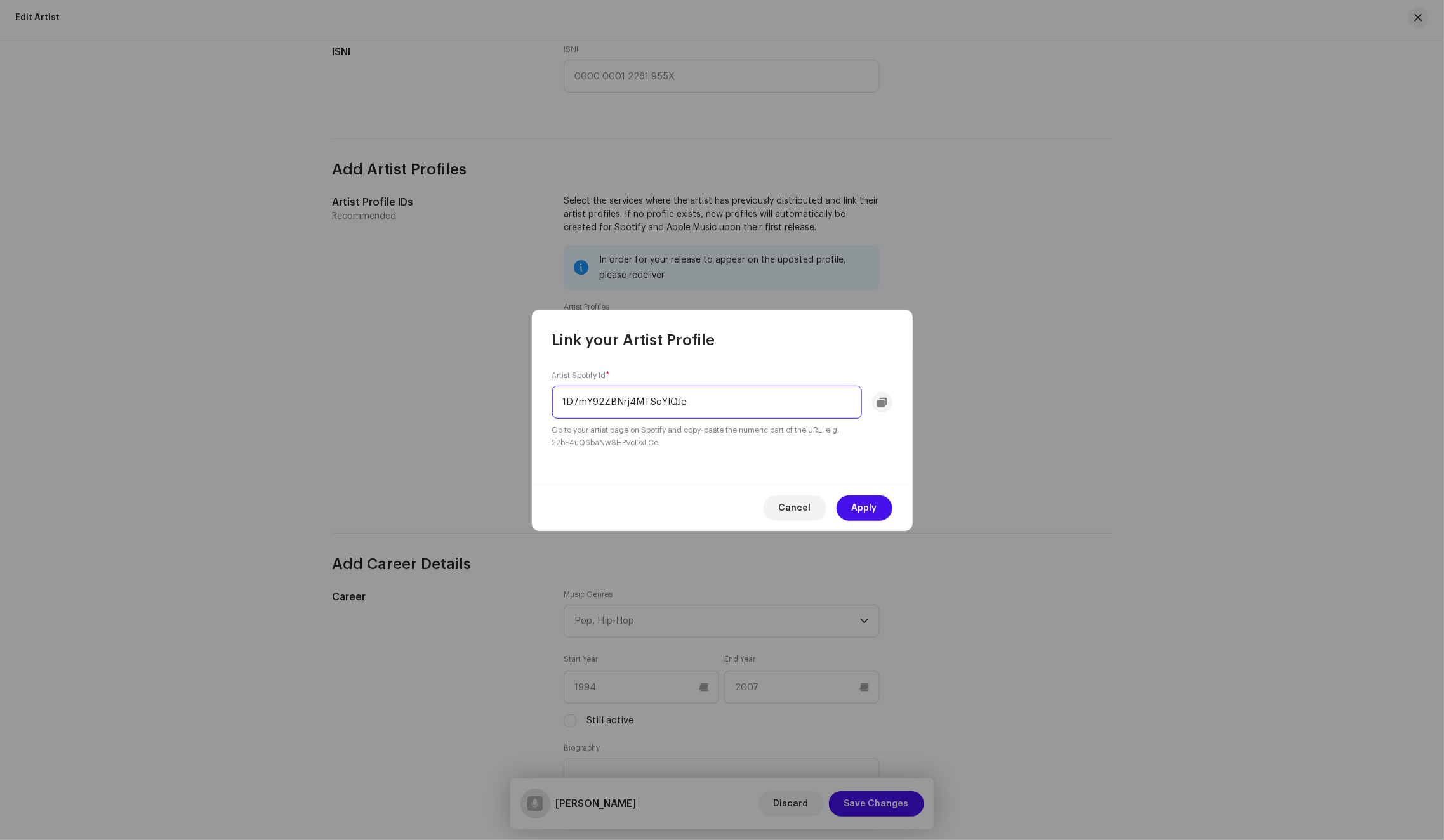
paste input "spotify:artist:7BeyhvArzTIao5xPzatGrn"
drag, startPoint x: 620, startPoint y: 401, endPoint x: 513, endPoint y: 404, distance: 107.0
click at [513, 404] on div "Link your Artist Profile Artist Spotify Id * spotify:artist:7BeyhvArzTIao5xPzat…" at bounding box center [722, 420] width 1444 height 840
type input "7BeyhvArzTIao5xPzatGrn"
click at [856, 508] on span "Apply" at bounding box center [864, 508] width 25 height 25
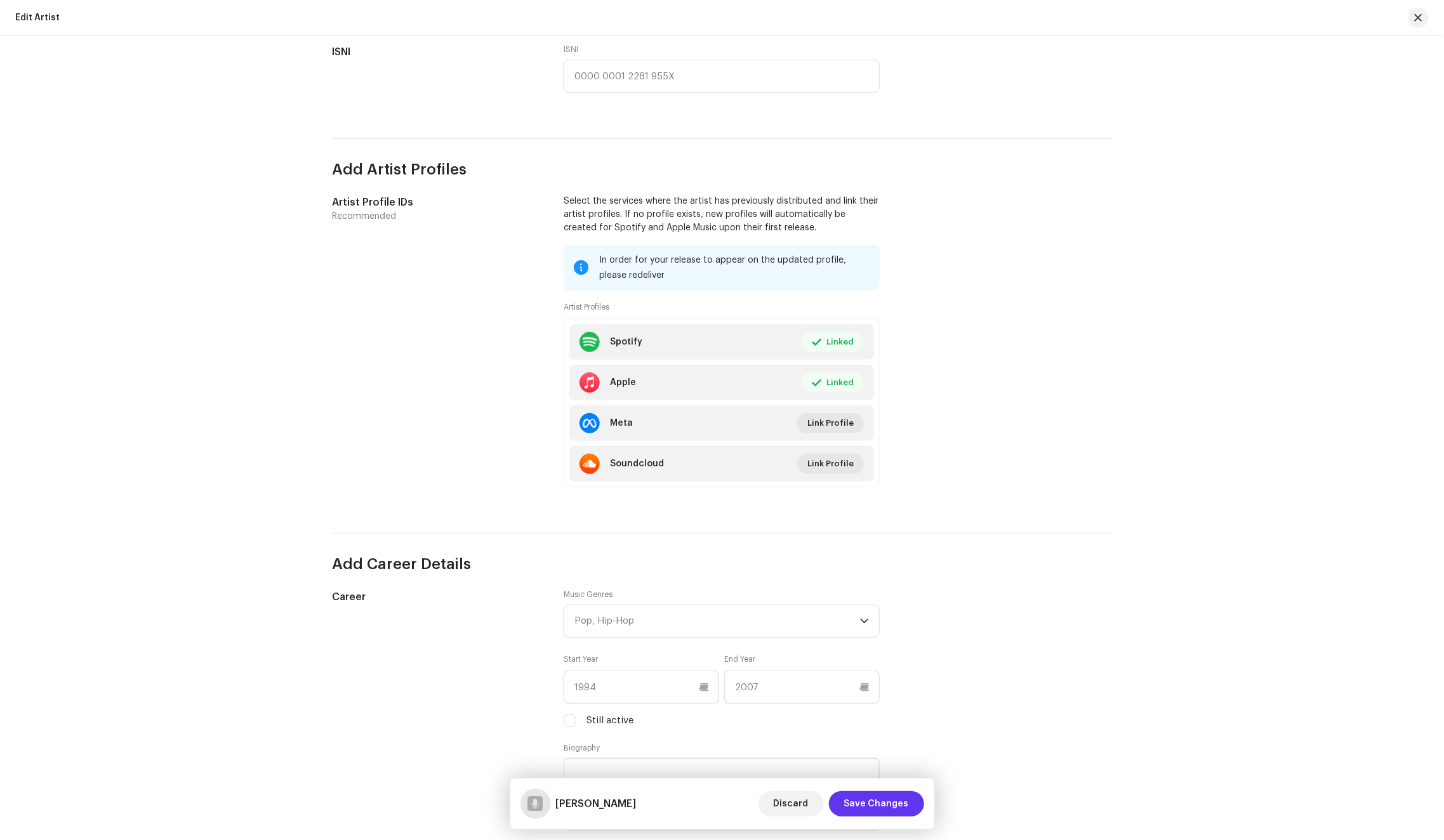
click at [878, 809] on span "Save Changes" at bounding box center [876, 803] width 64 height 25
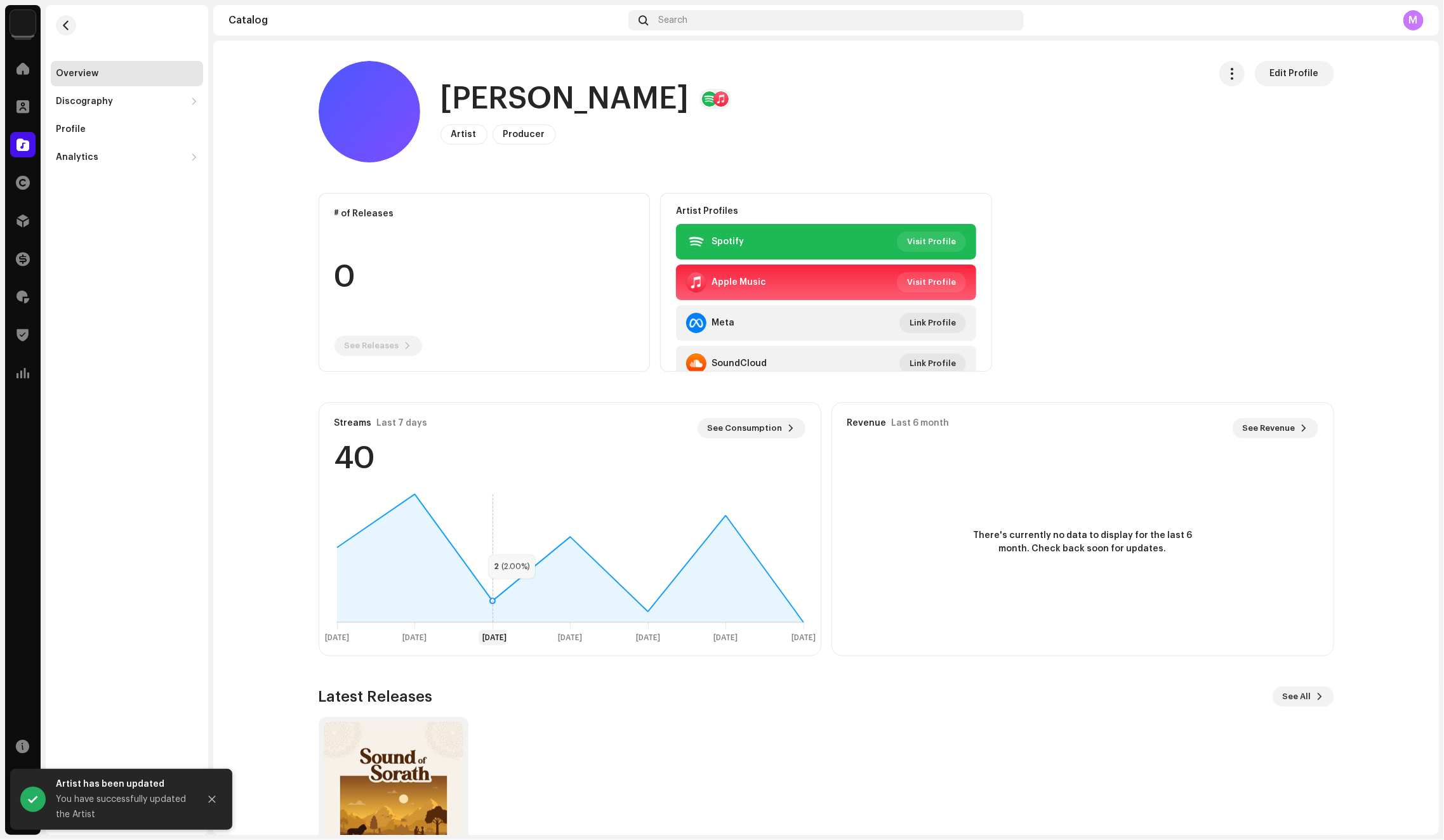
scroll to position [84, 0]
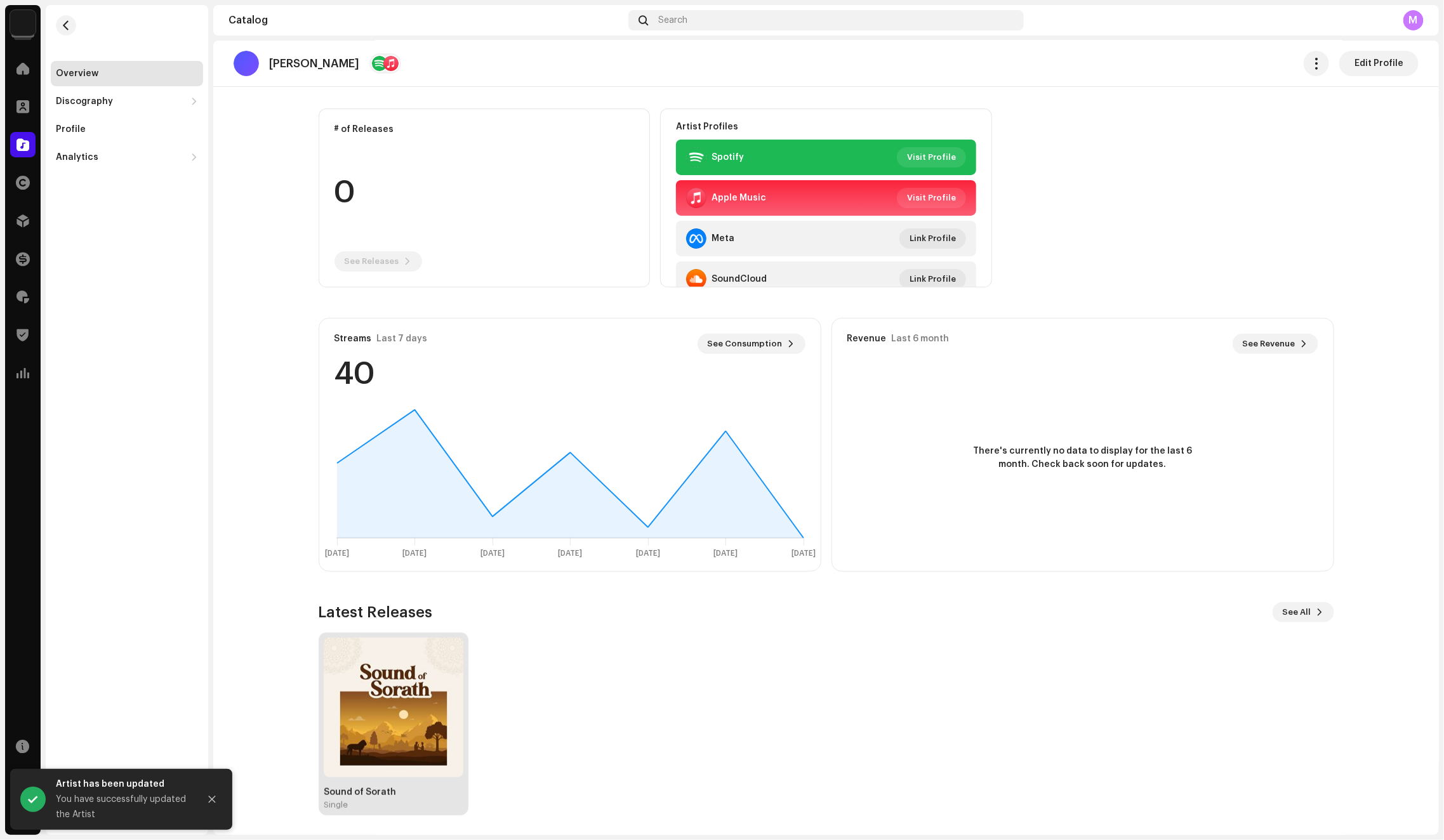
click at [366, 704] on img at bounding box center [393, 708] width 139 height 139
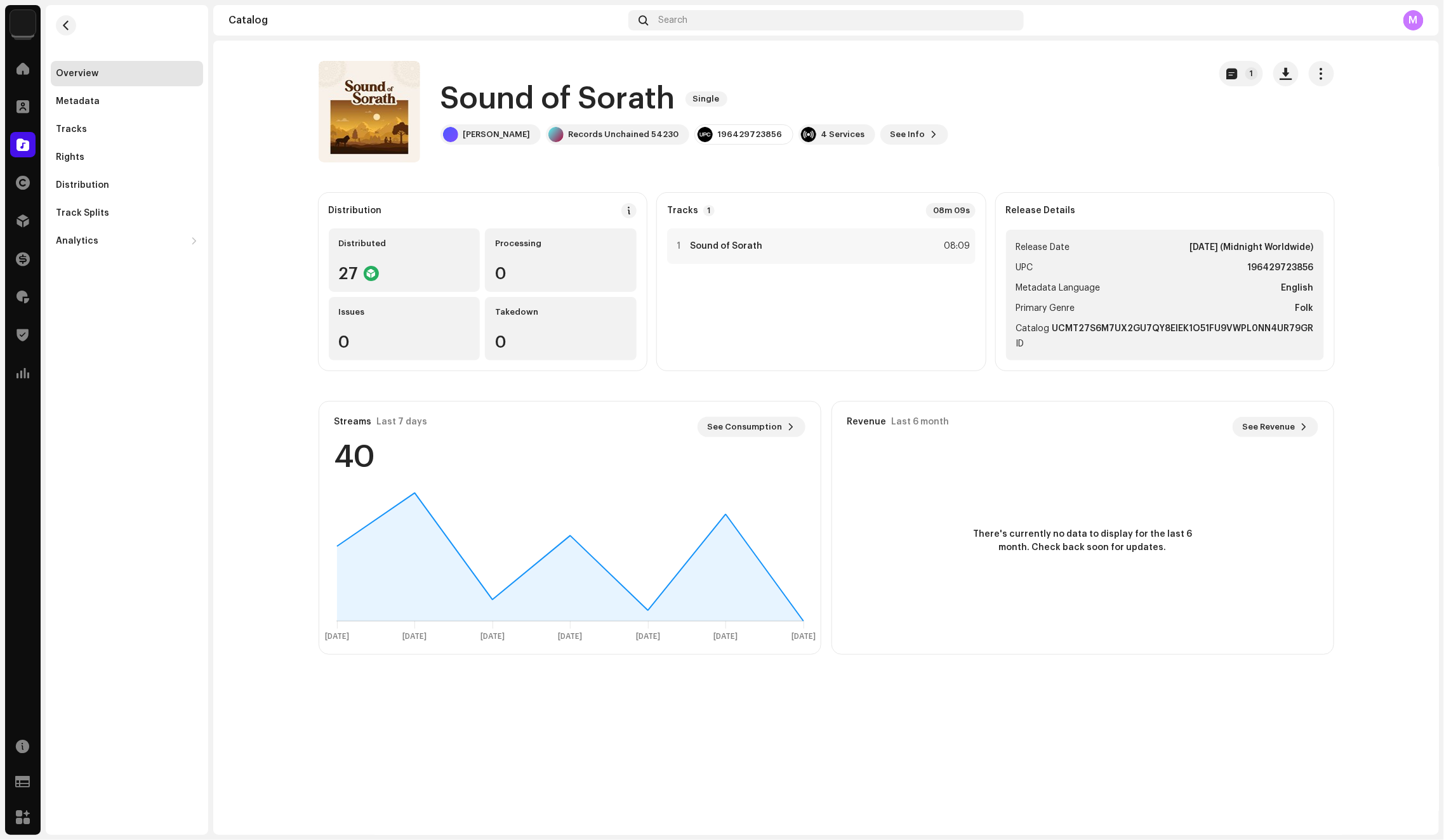
click at [423, 294] on div "Distributed 27 Processing 0 Issues 0 Takedown 0" at bounding box center [483, 294] width 309 height 132
click at [426, 278] on div "27" at bounding box center [404, 273] width 131 height 17
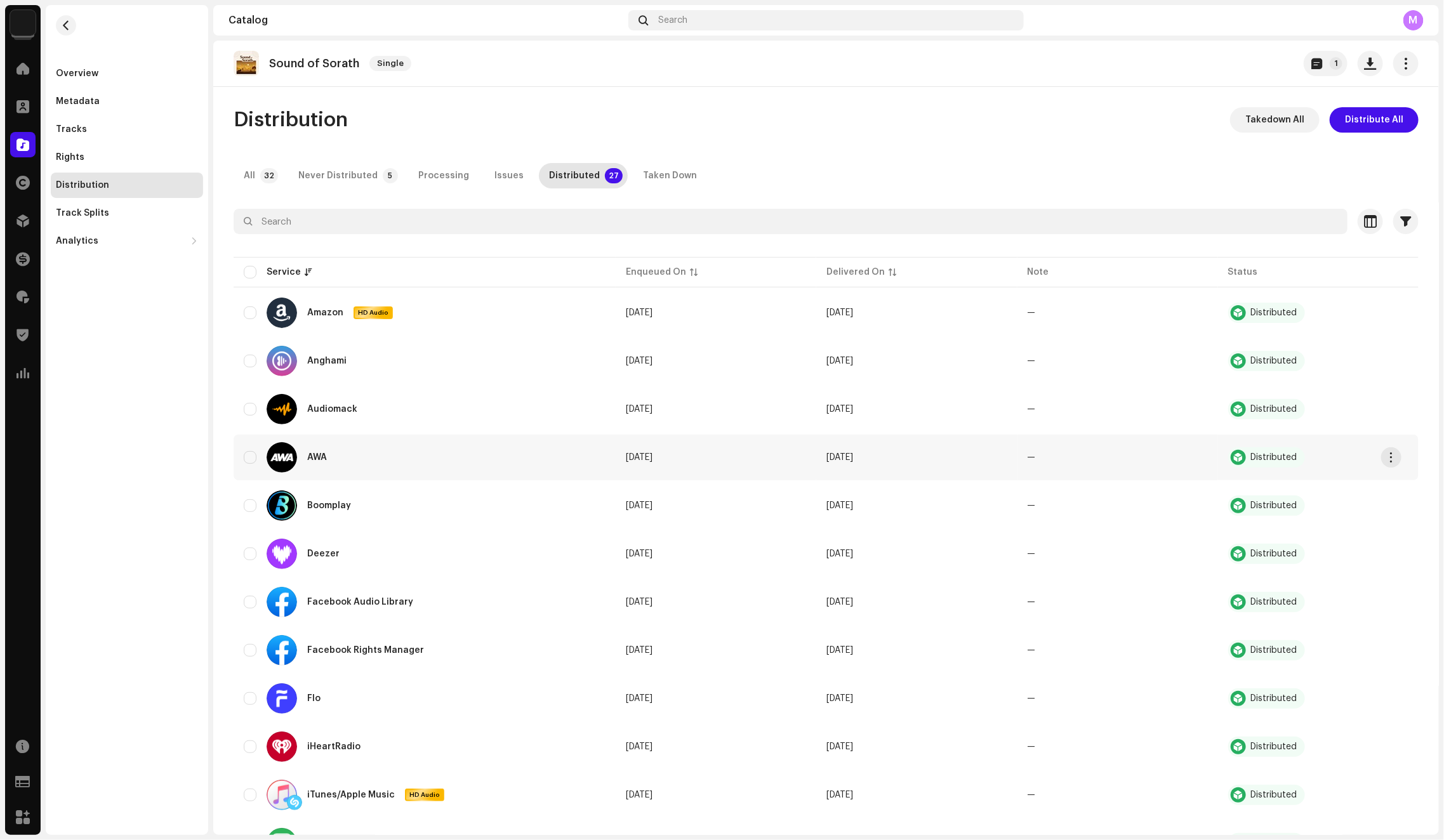
scroll to position [787, 0]
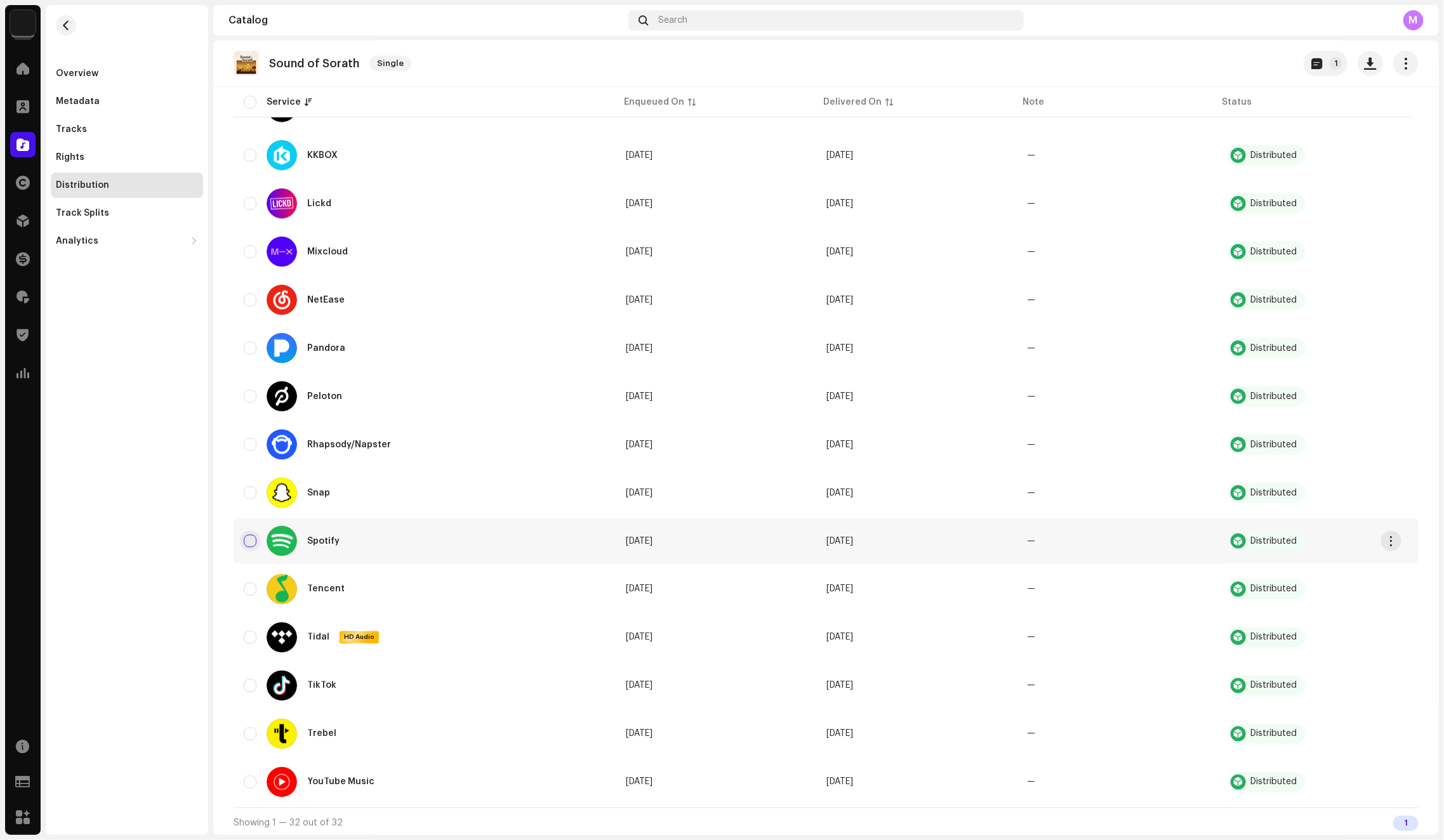
click at [254, 541] on input "checkbox" at bounding box center [250, 541] width 13 height 13
checkbox input "true"
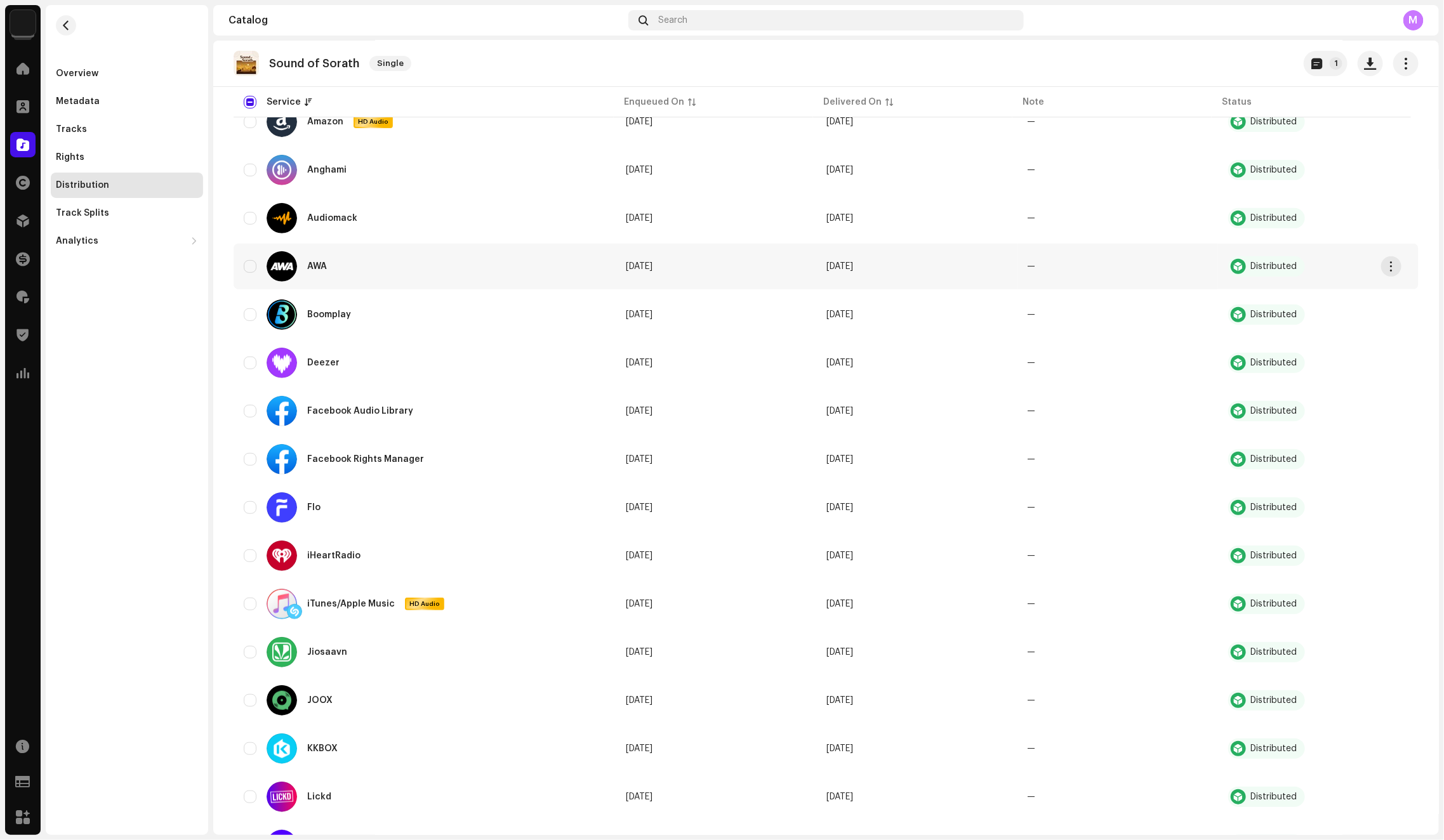
scroll to position [0, 0]
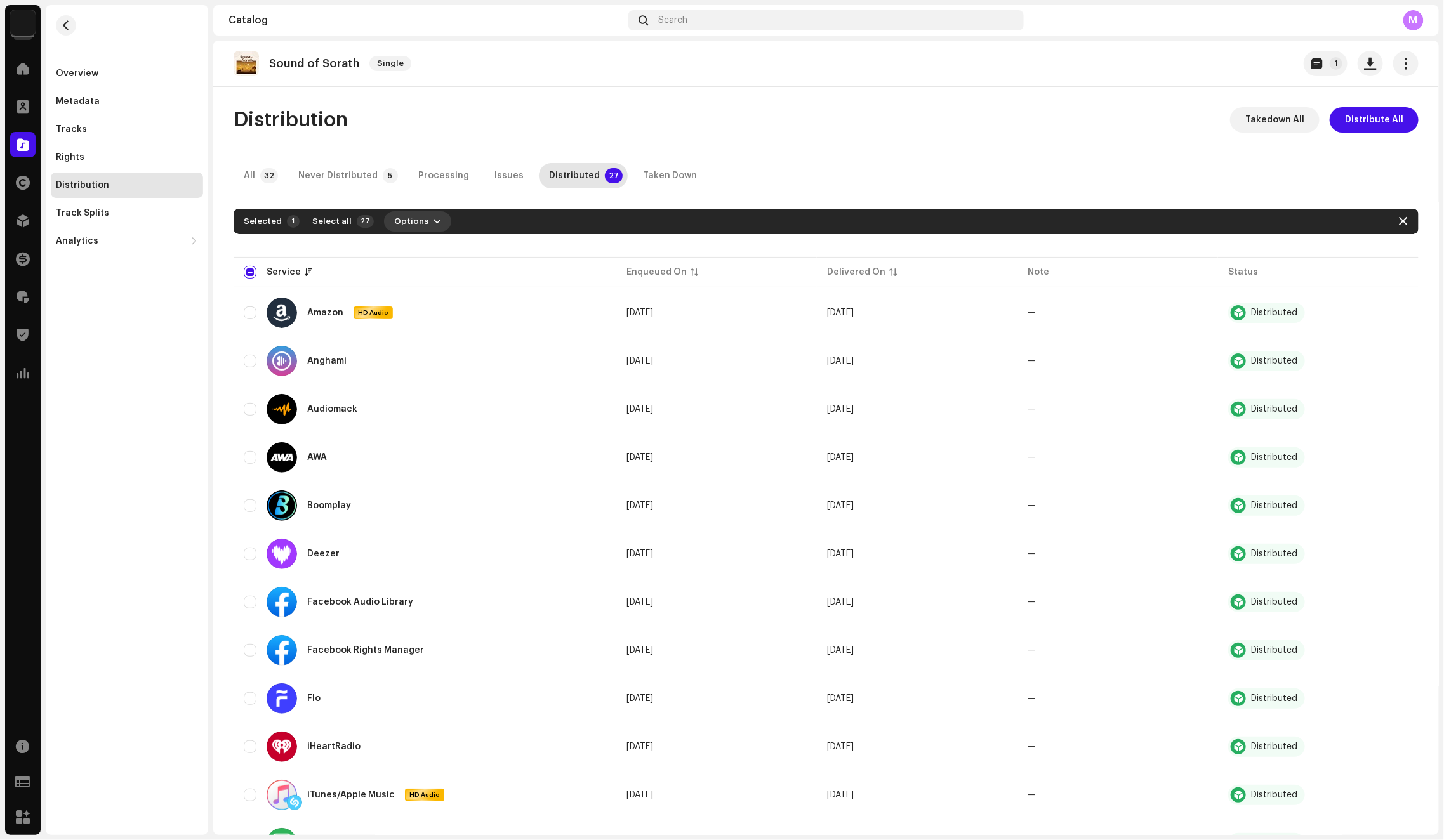
click at [399, 227] on span "Options" at bounding box center [411, 221] width 34 height 25
click at [412, 253] on span "Distribute" at bounding box center [408, 250] width 45 height 10
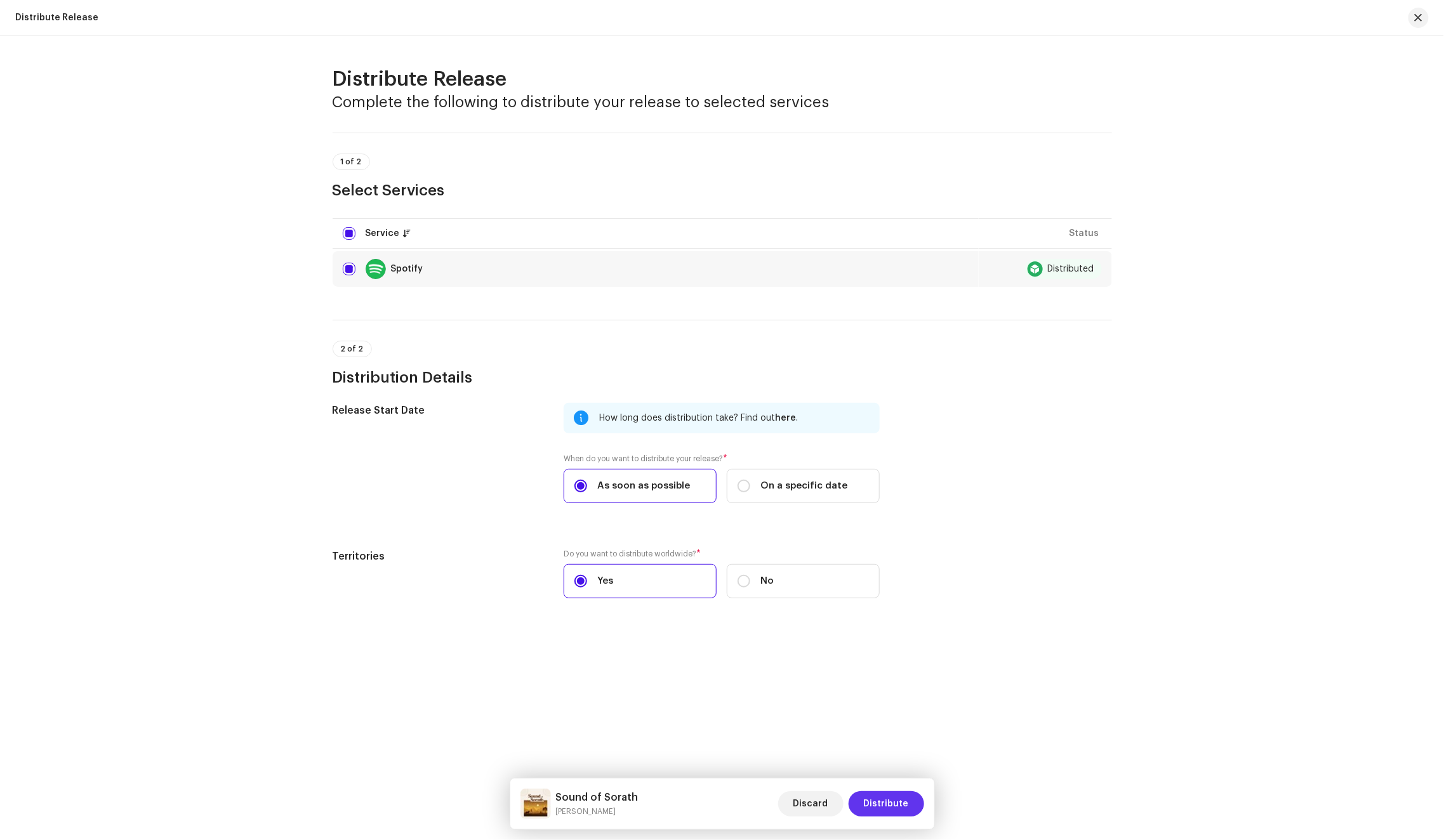
click at [877, 815] on span "Distribute" at bounding box center [886, 803] width 45 height 25
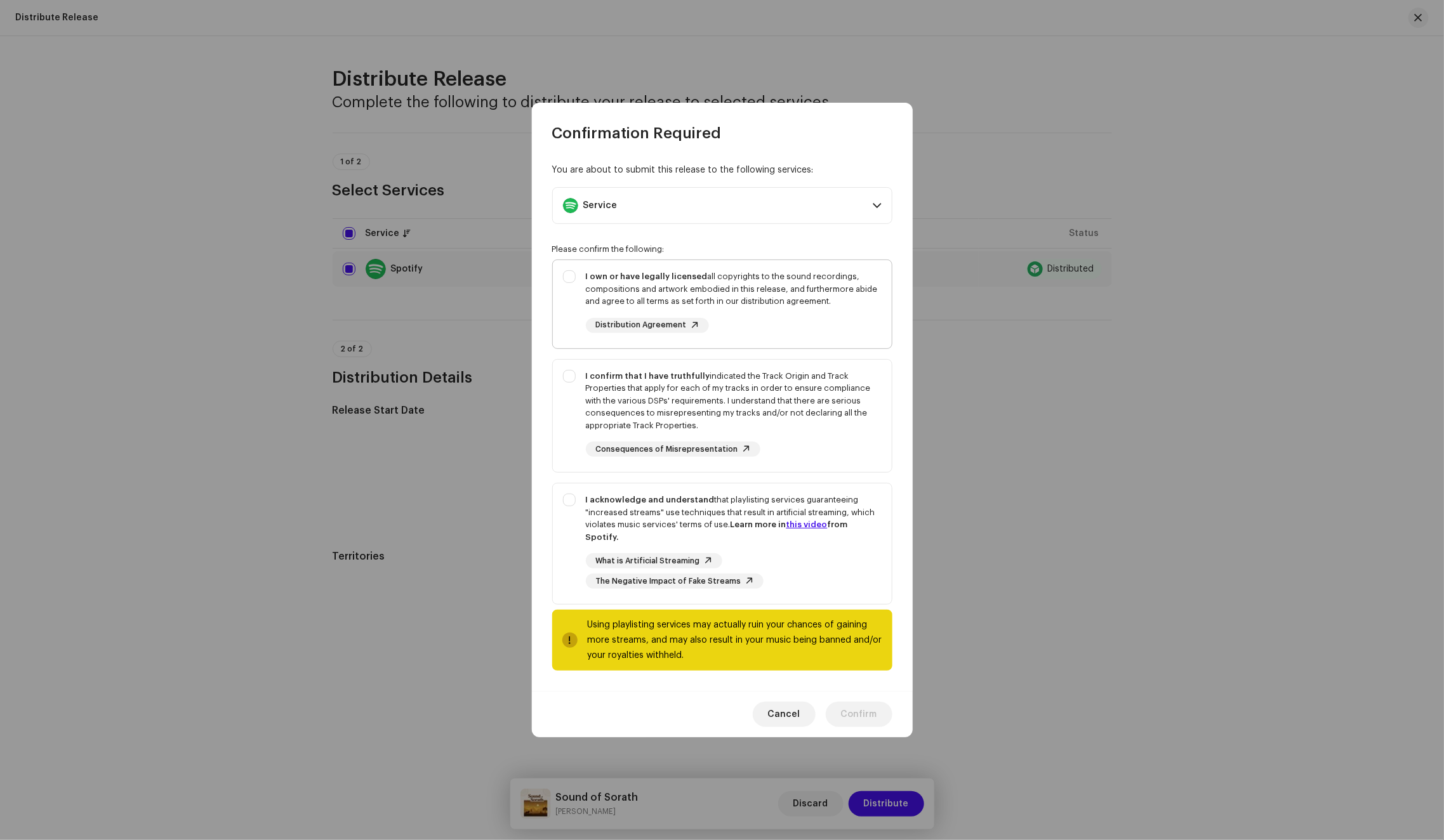
click at [784, 325] on div "I own or have legally licensed all copyrights to the sound recordings, composit…" at bounding box center [734, 302] width 296 height 63
checkbox input "true"
click at [824, 408] on div "I confirm that I have truthfully indicated the Track Origin and Track Propertie…" at bounding box center [734, 400] width 296 height 62
checkbox input "true"
click at [866, 543] on div "I acknowledge and understand that playlisting services guaranteeing "increased …" at bounding box center [734, 541] width 296 height 95
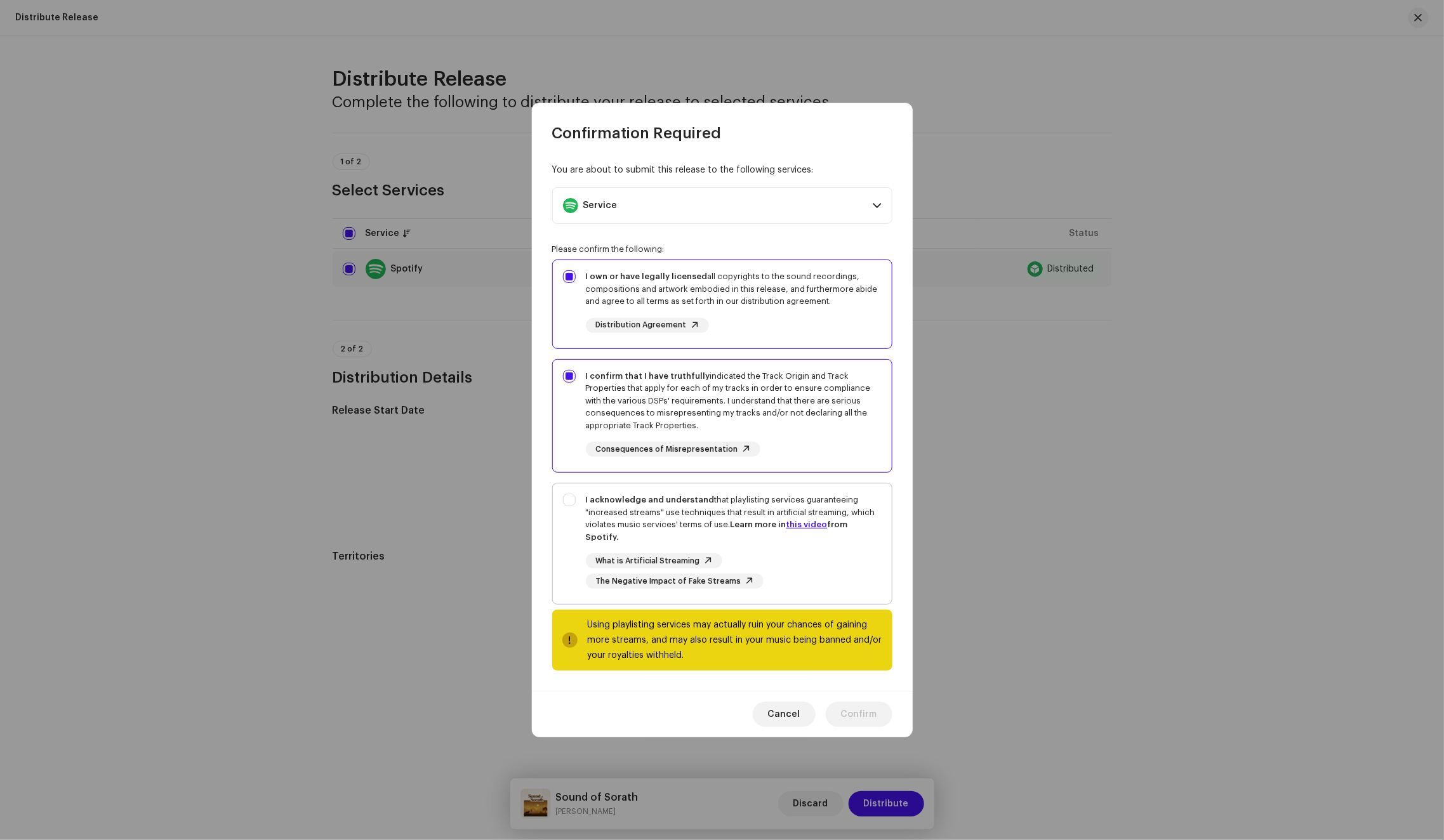
checkbox input "true"
click at [864, 705] on span "Confirm" at bounding box center [859, 714] width 36 height 25
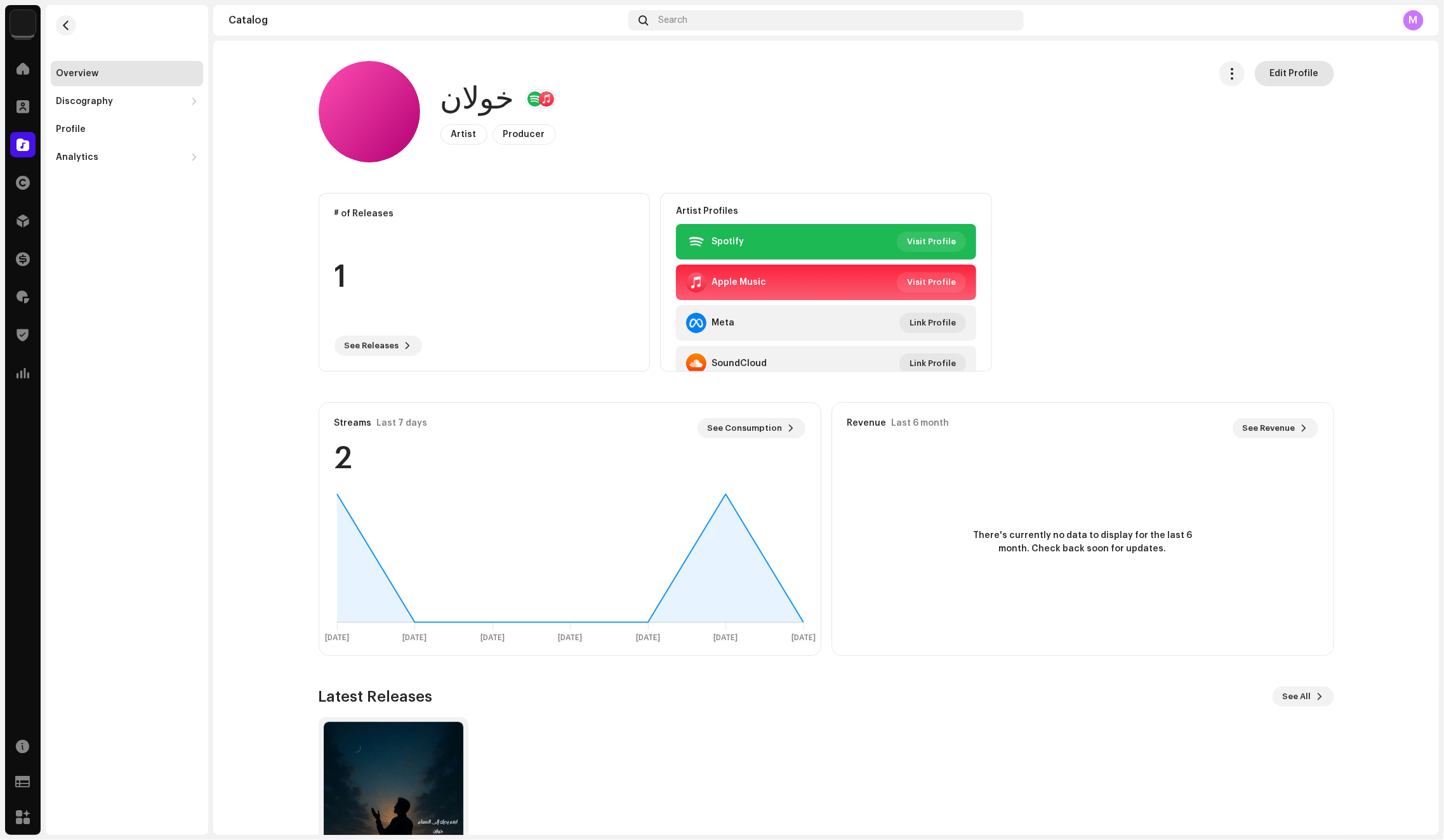
click at [1285, 69] on span "Edit Profile" at bounding box center [1295, 74] width 49 height 25
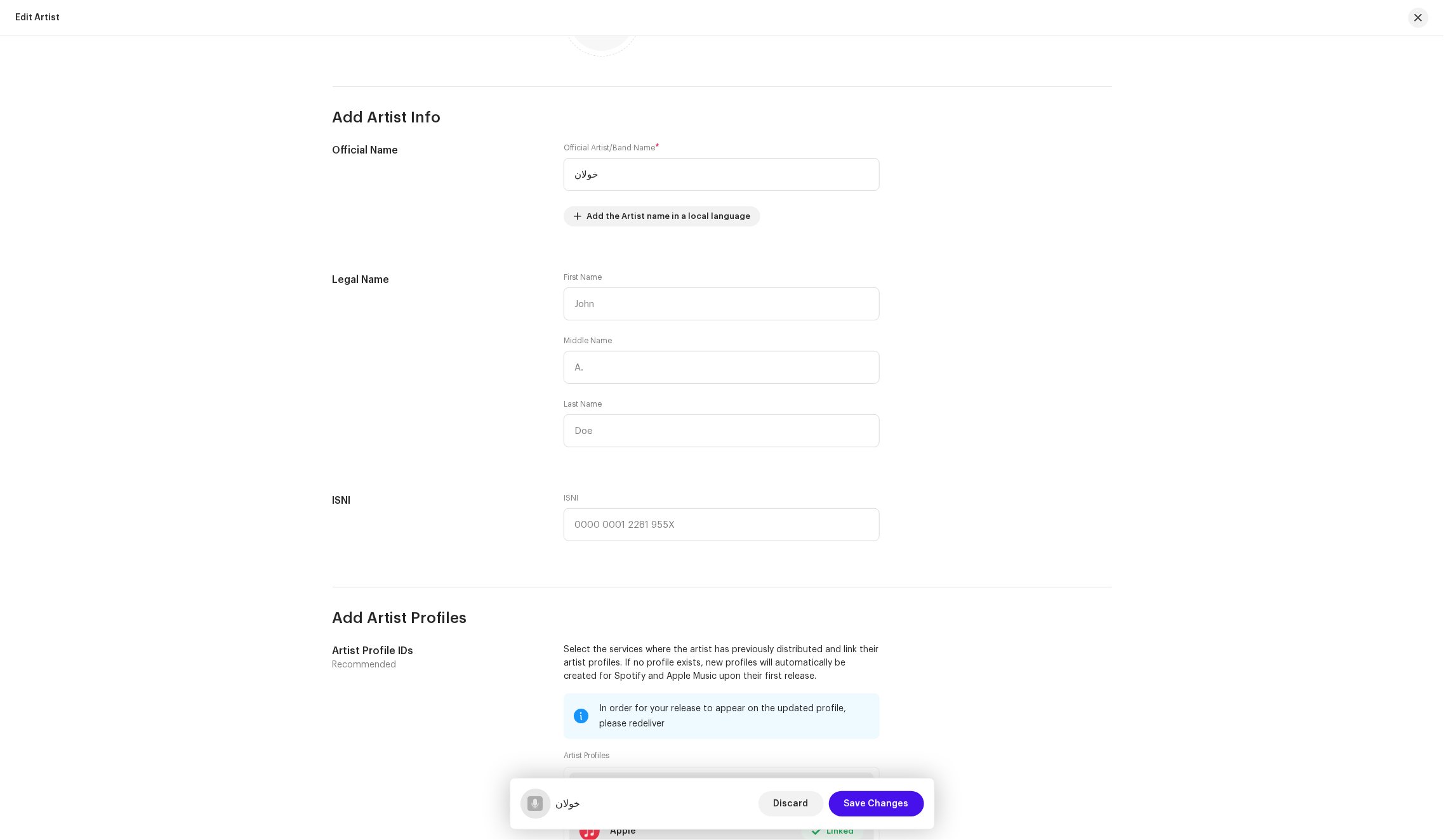
scroll to position [797, 0]
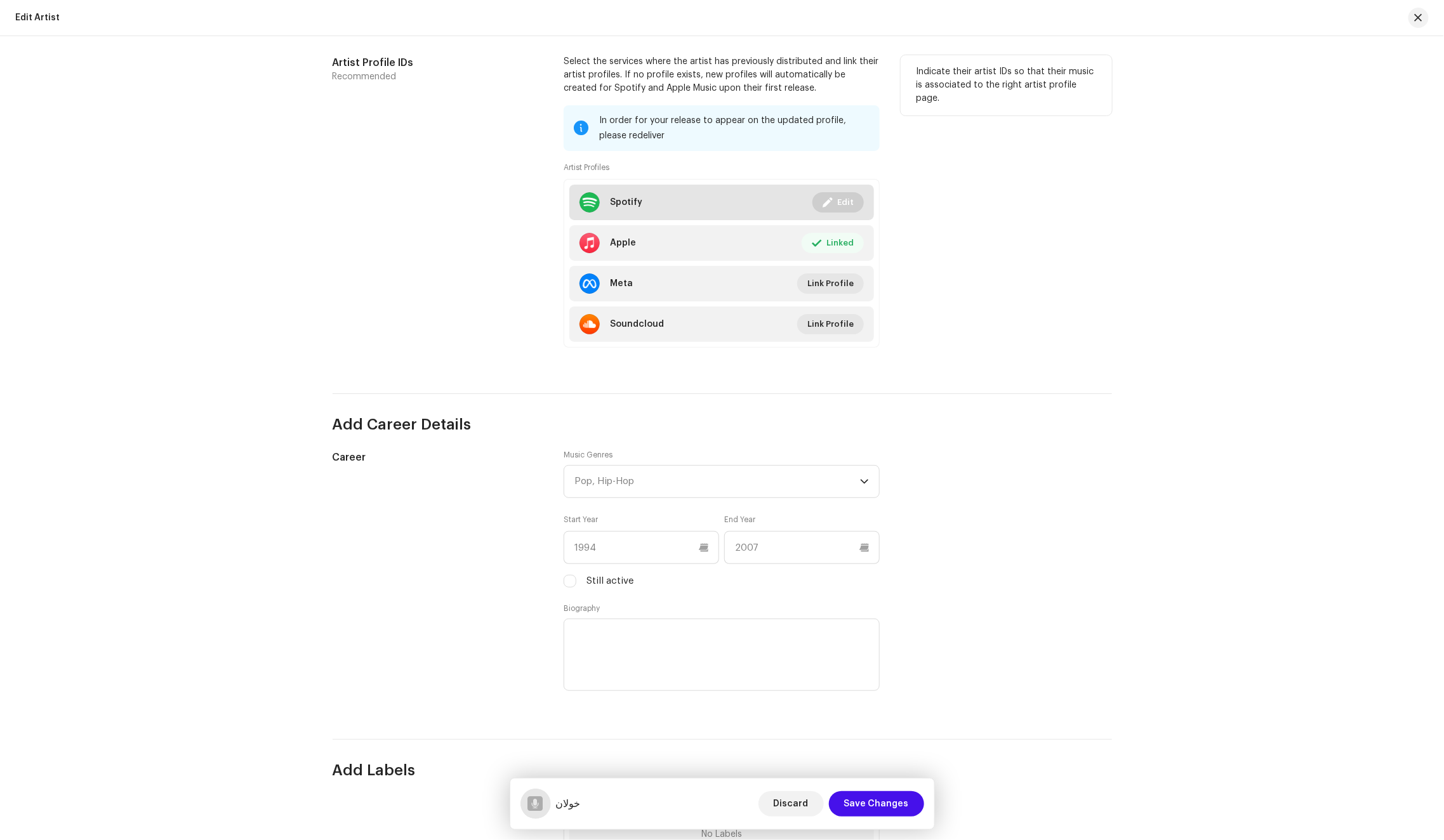
click at [846, 208] on span "Edit" at bounding box center [846, 202] width 17 height 25
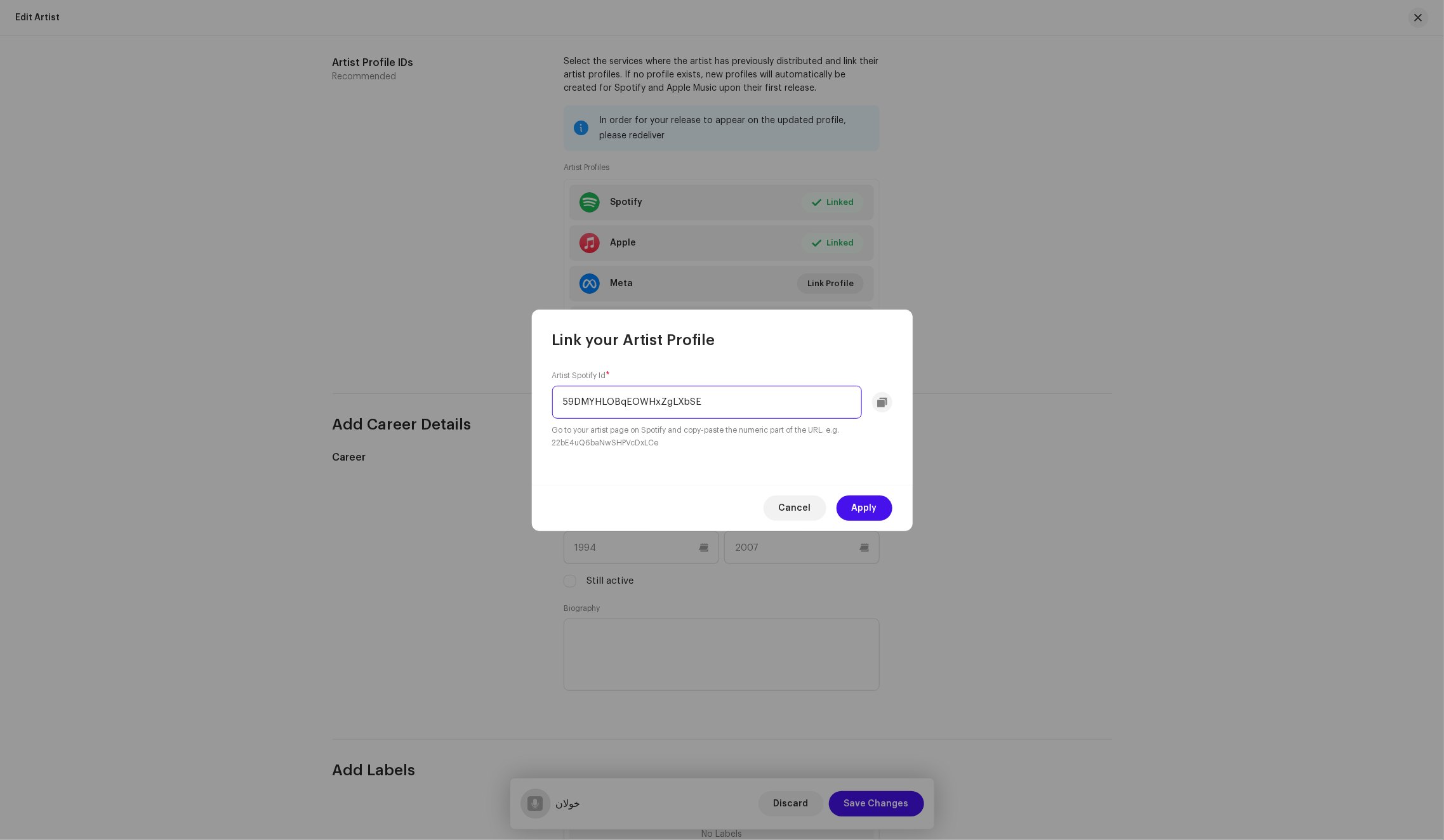
click at [727, 410] on input "59DMYHLOBqEOWHxZgLXbSE" at bounding box center [707, 402] width 309 height 33
paste input "BMRbwoDCqTt7G3eZggVTf"
type input "5BMRbwoDCqTt7G3eZggVTf"
click at [869, 502] on span "Apply" at bounding box center [864, 508] width 25 height 25
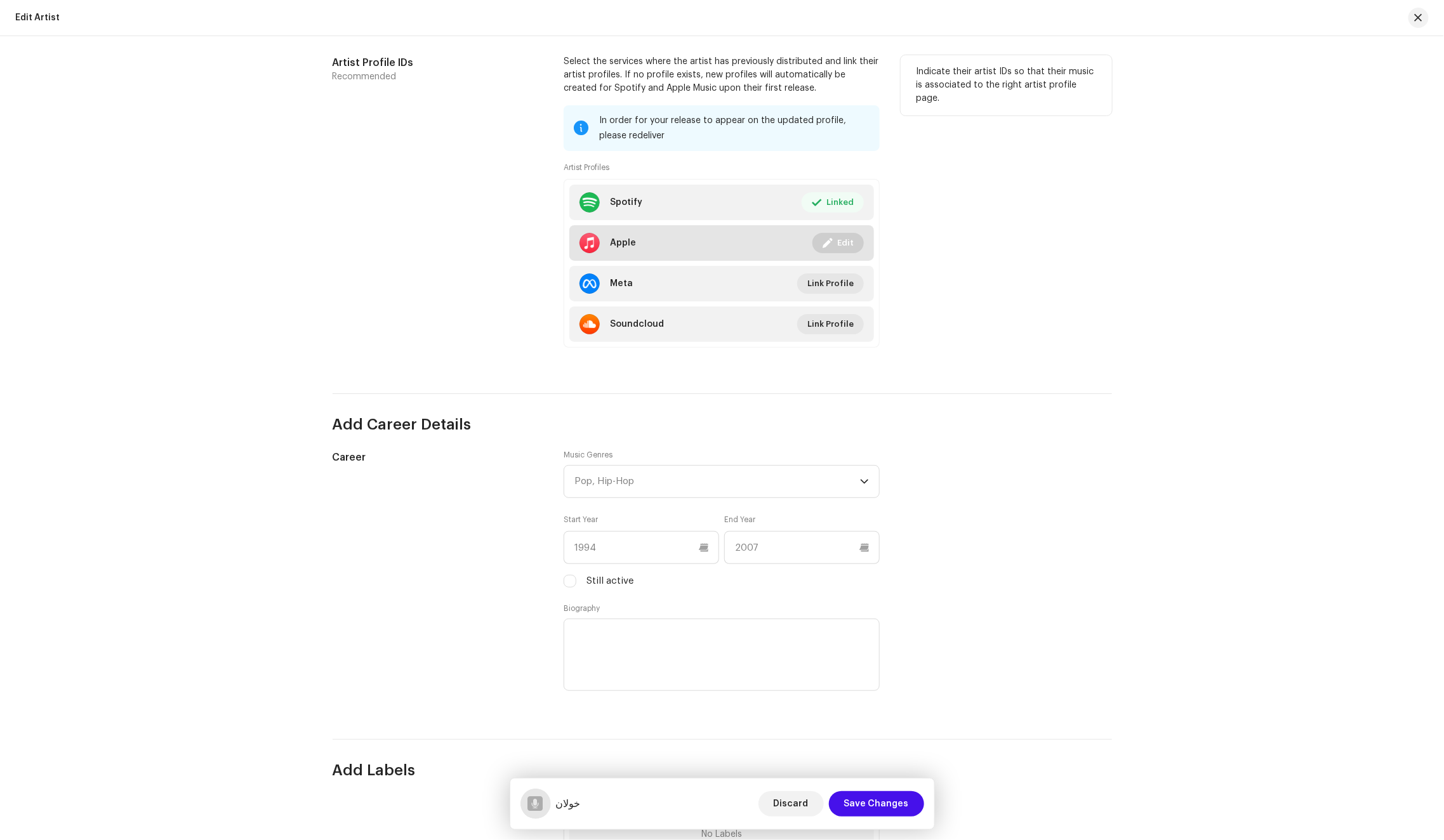
click at [840, 248] on span "Edit" at bounding box center [846, 243] width 17 height 25
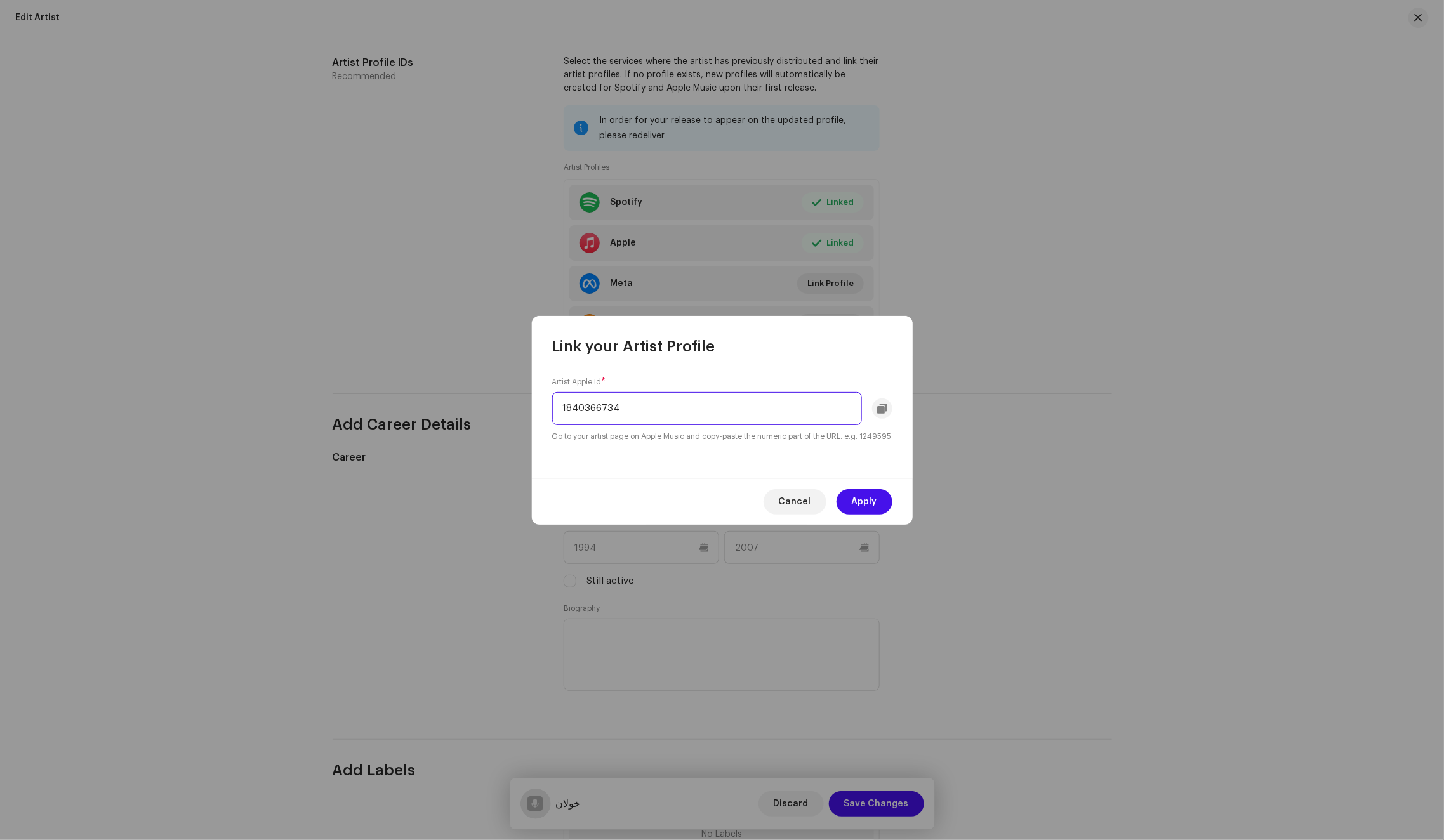
paste input "652820516"
type input "1652820516"
click at [861, 511] on span "Apply" at bounding box center [864, 502] width 25 height 25
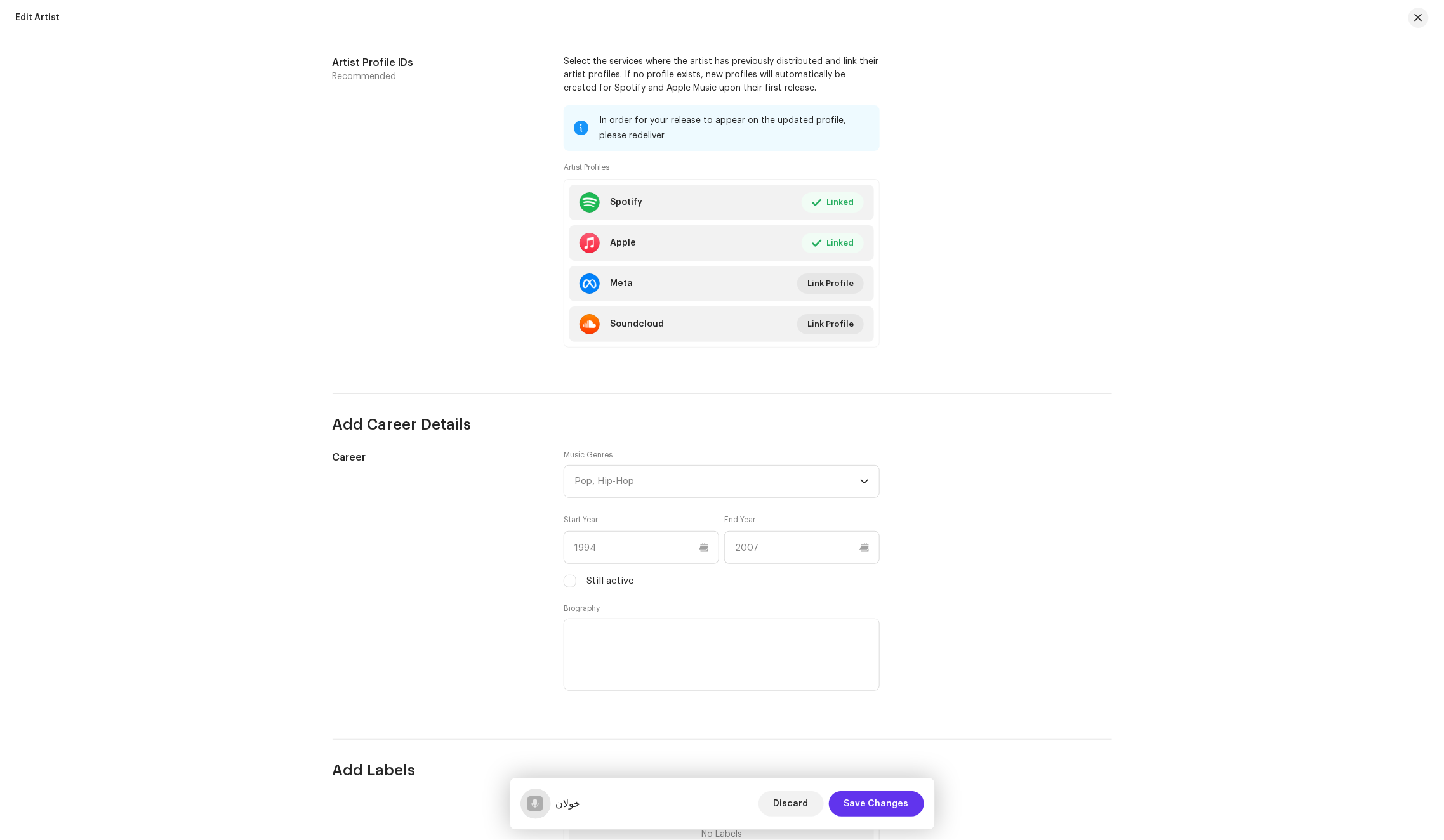
click at [867, 806] on span "Save Changes" at bounding box center [876, 803] width 64 height 25
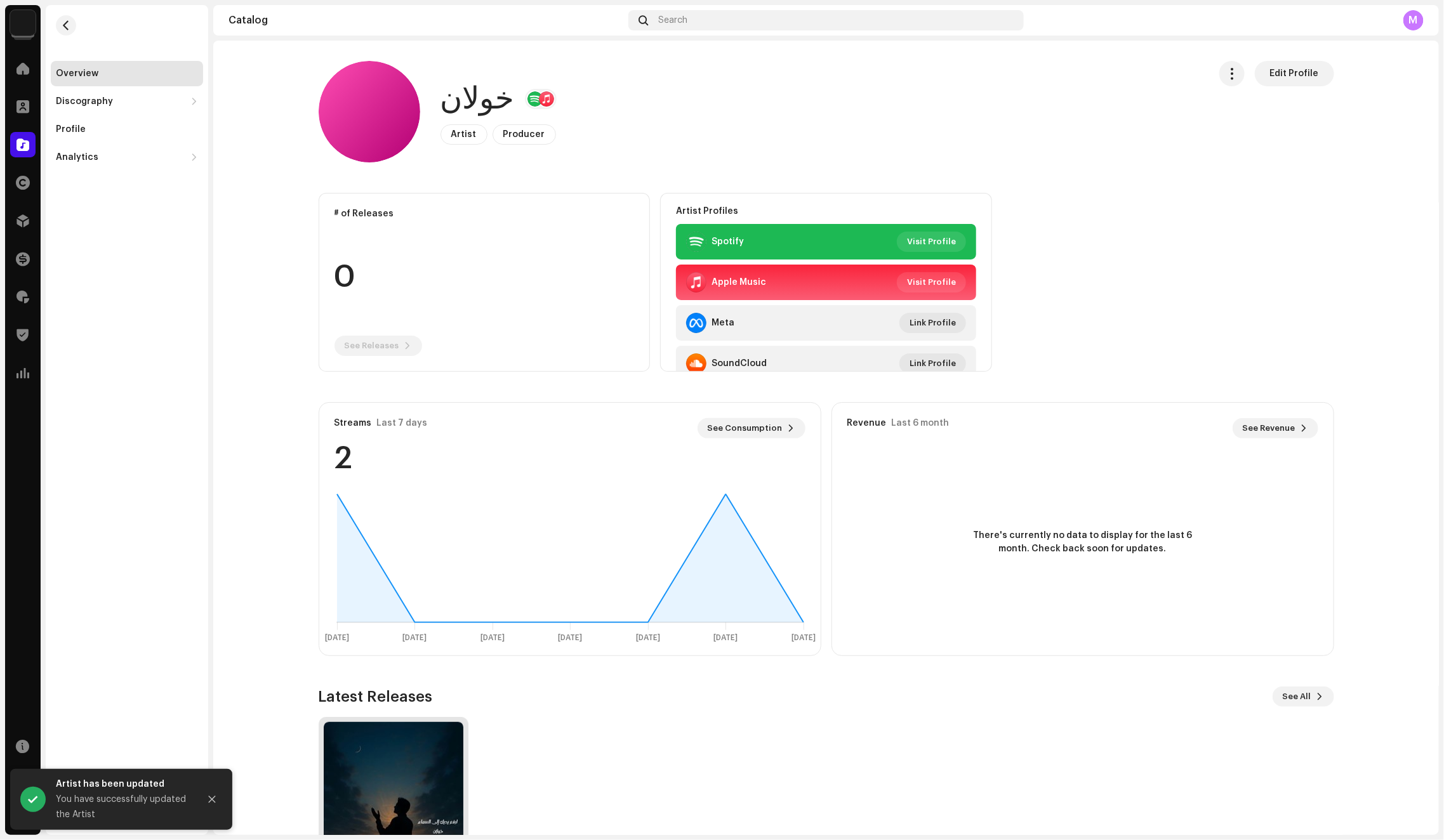
click at [368, 770] on img at bounding box center [393, 792] width 139 height 139
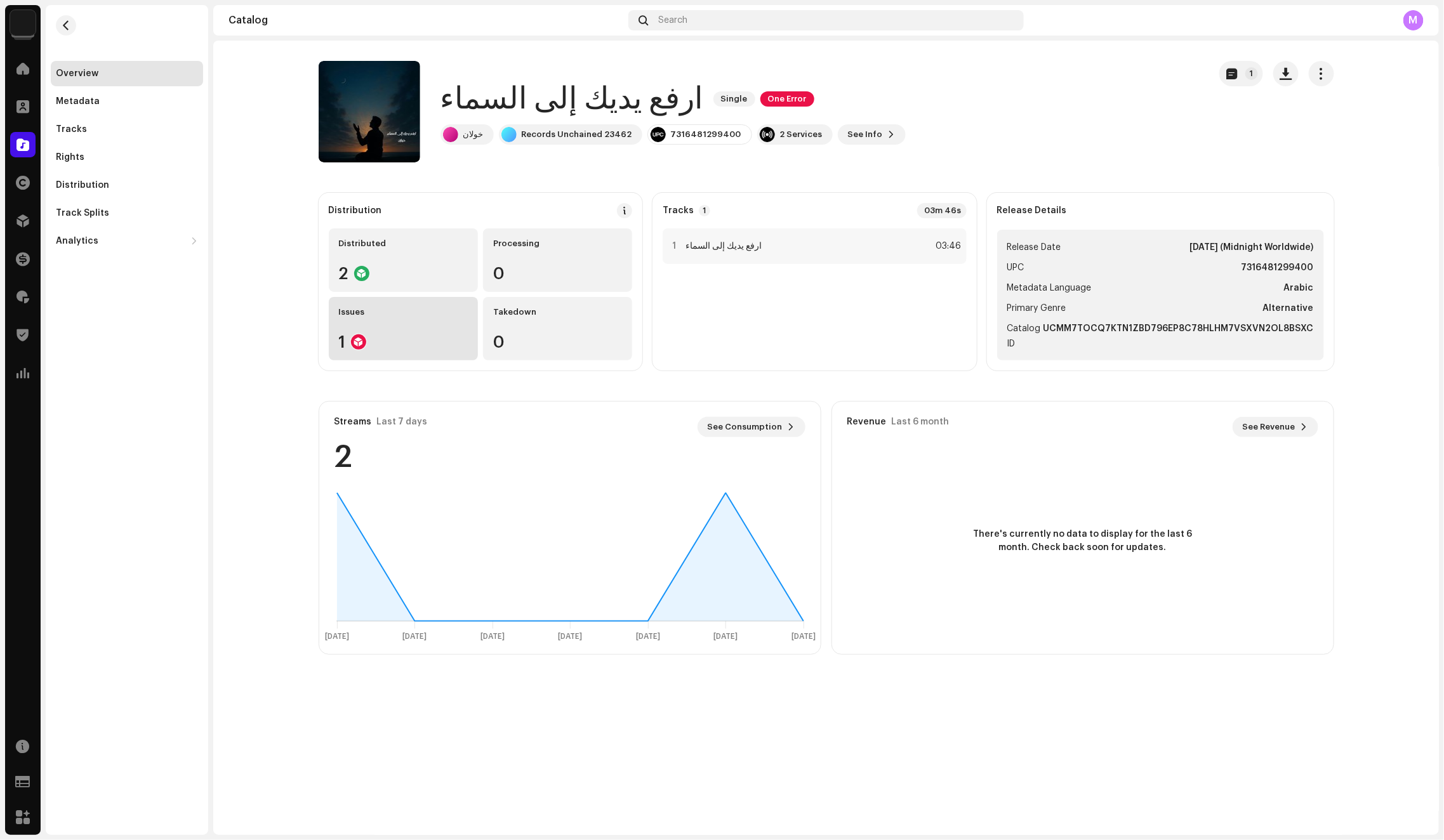
click at [418, 338] on div "1" at bounding box center [403, 342] width 129 height 17
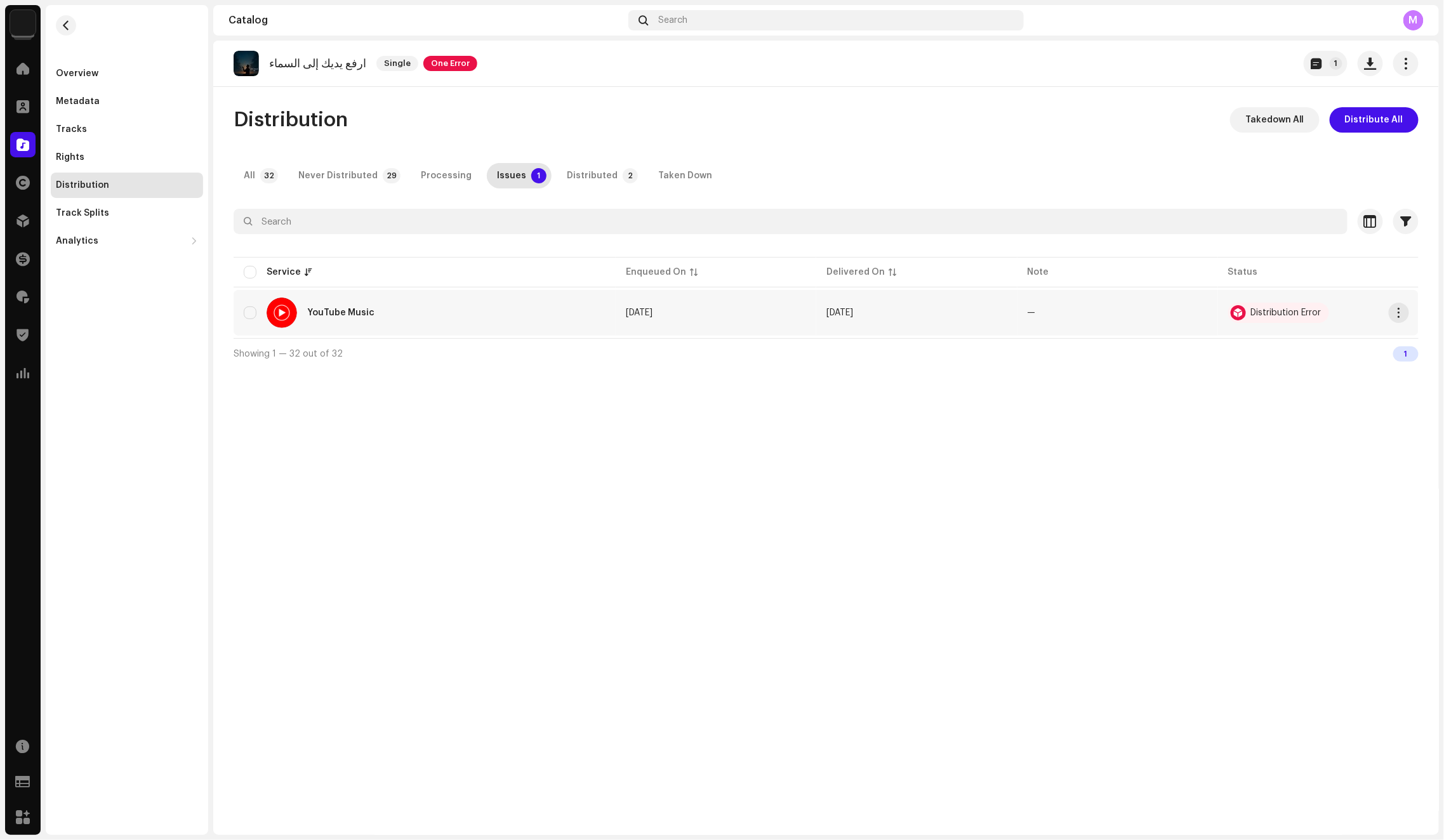
click at [1159, 321] on td "—" at bounding box center [1118, 313] width 201 height 46
click at [1397, 315] on span "button" at bounding box center [1399, 312] width 9 height 10
click at [1355, 342] on div "View Issues" at bounding box center [1339, 339] width 118 height 10
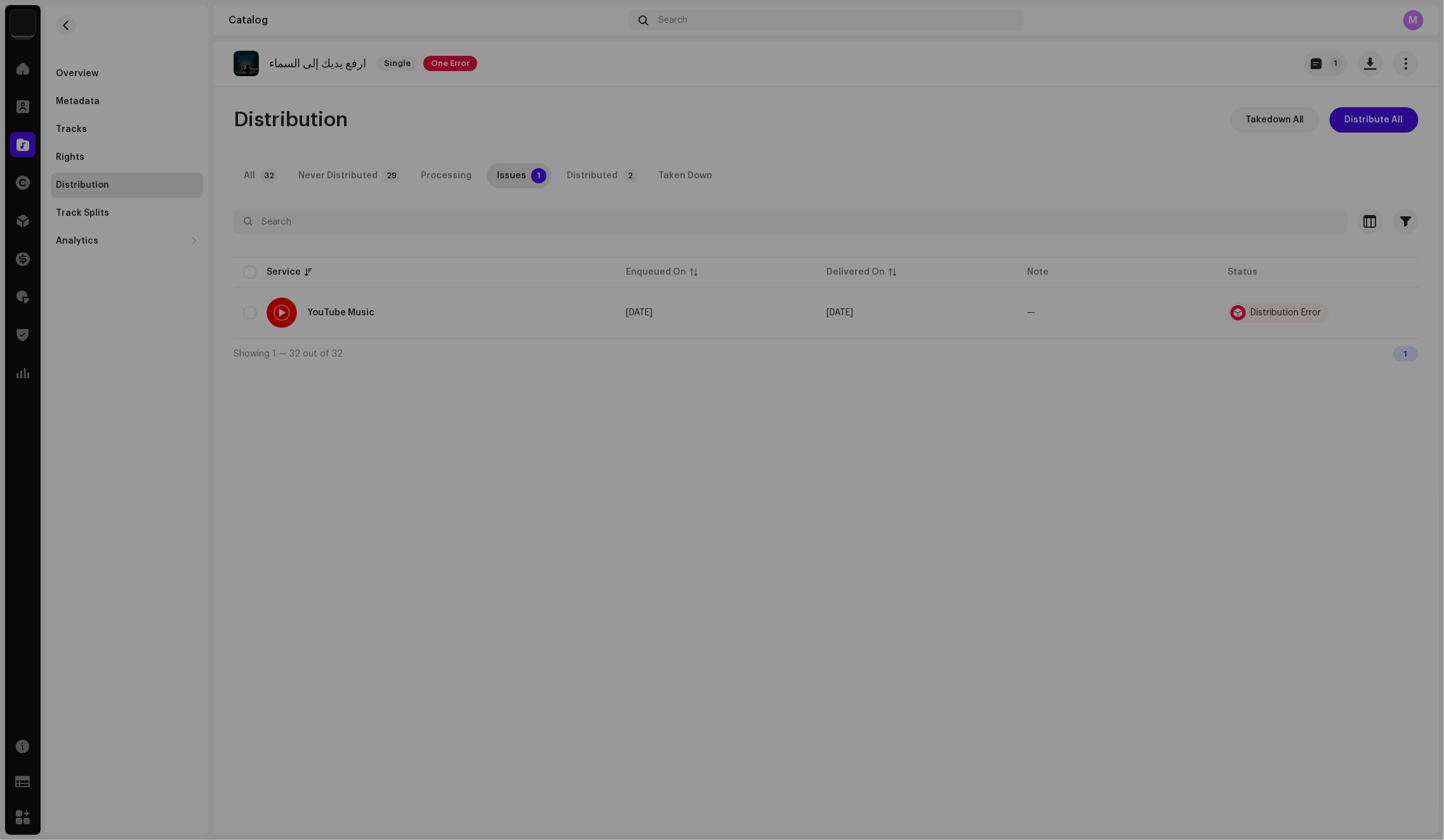
click at [1127, 400] on div "Service Errors We received the errors below when distributing your release to t…" at bounding box center [722, 420] width 1444 height 840
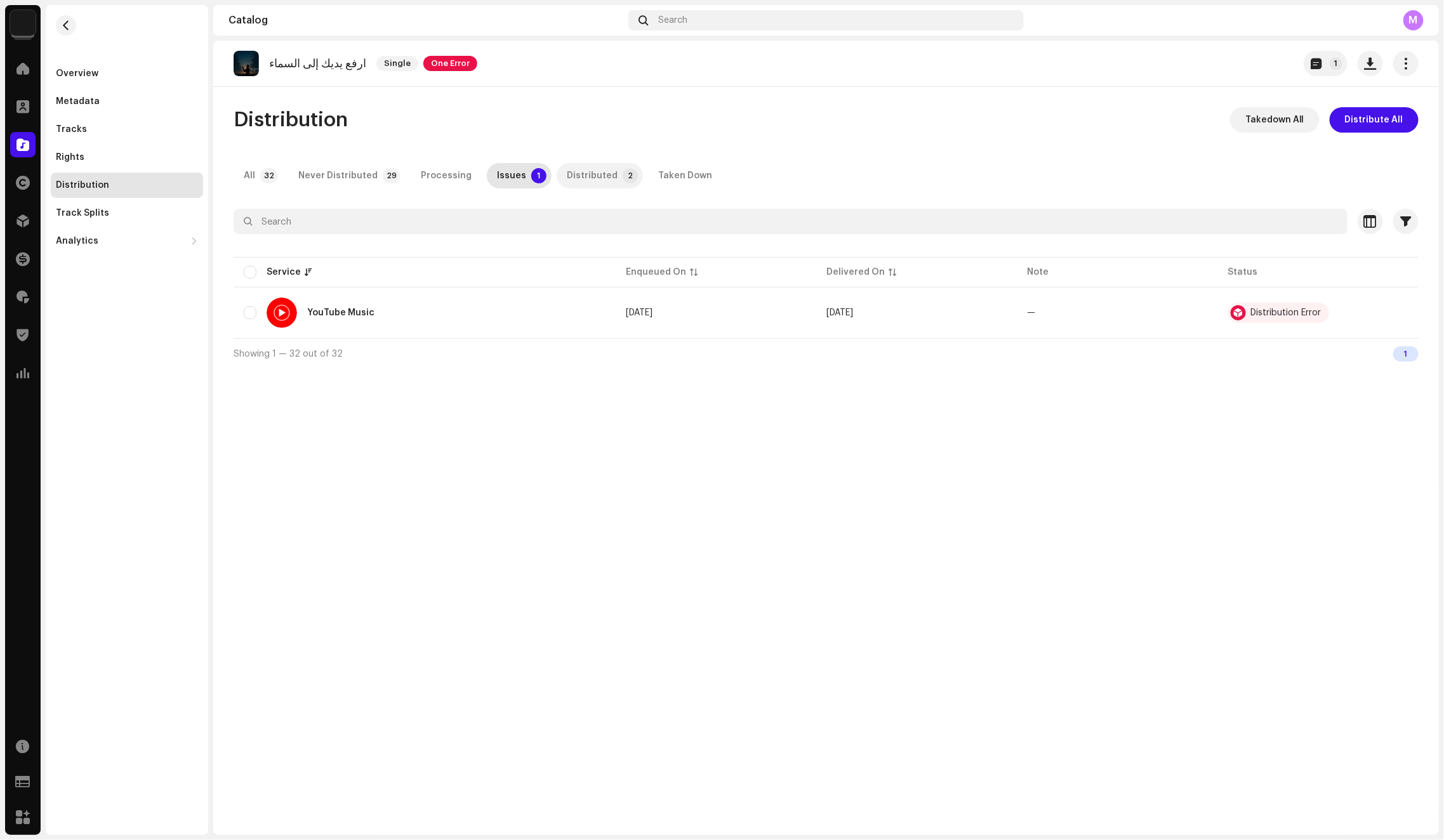
click at [577, 172] on div "Distributed" at bounding box center [592, 175] width 51 height 25
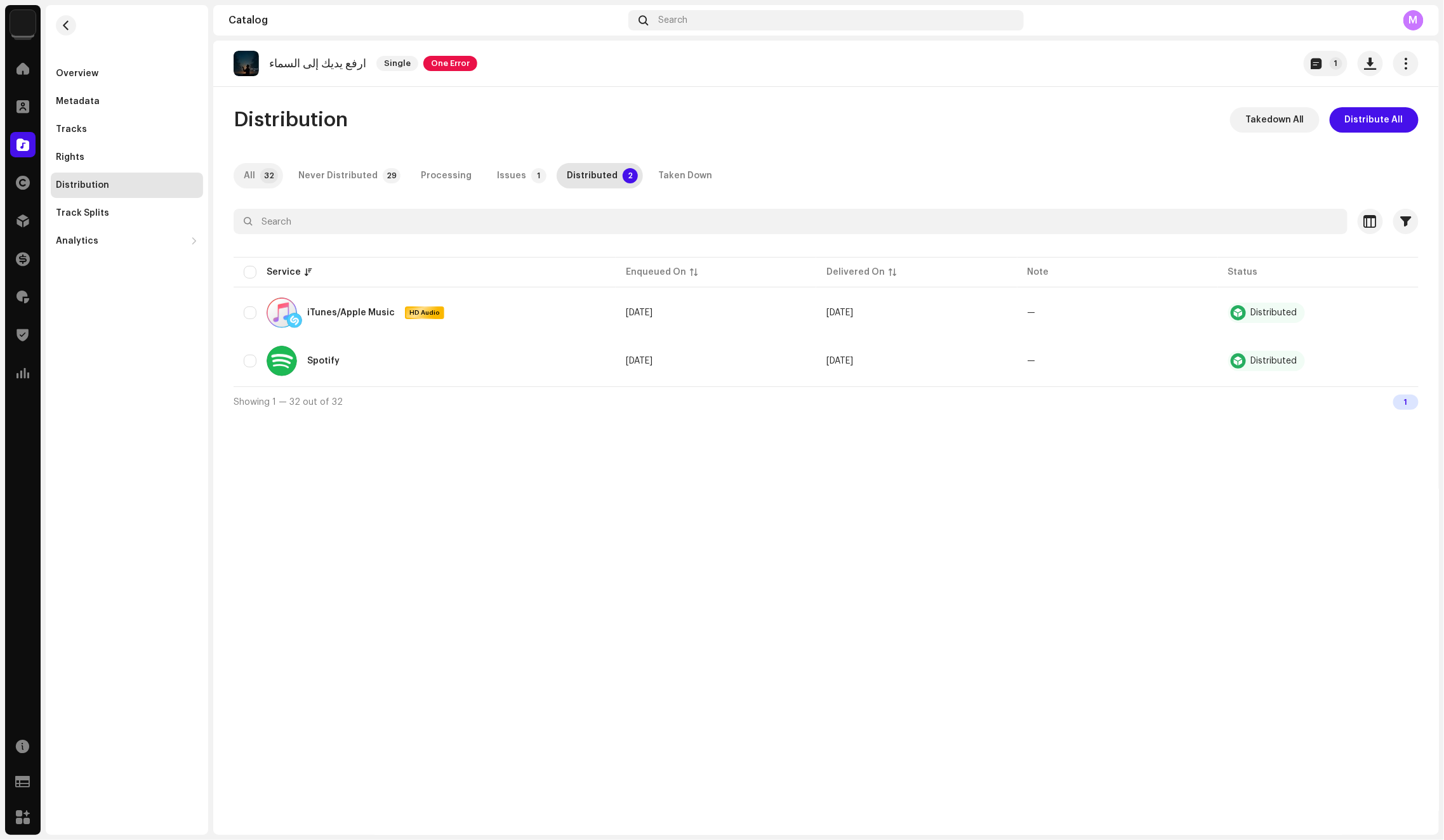
click at [267, 171] on p-badge "32" at bounding box center [269, 176] width 18 height 15
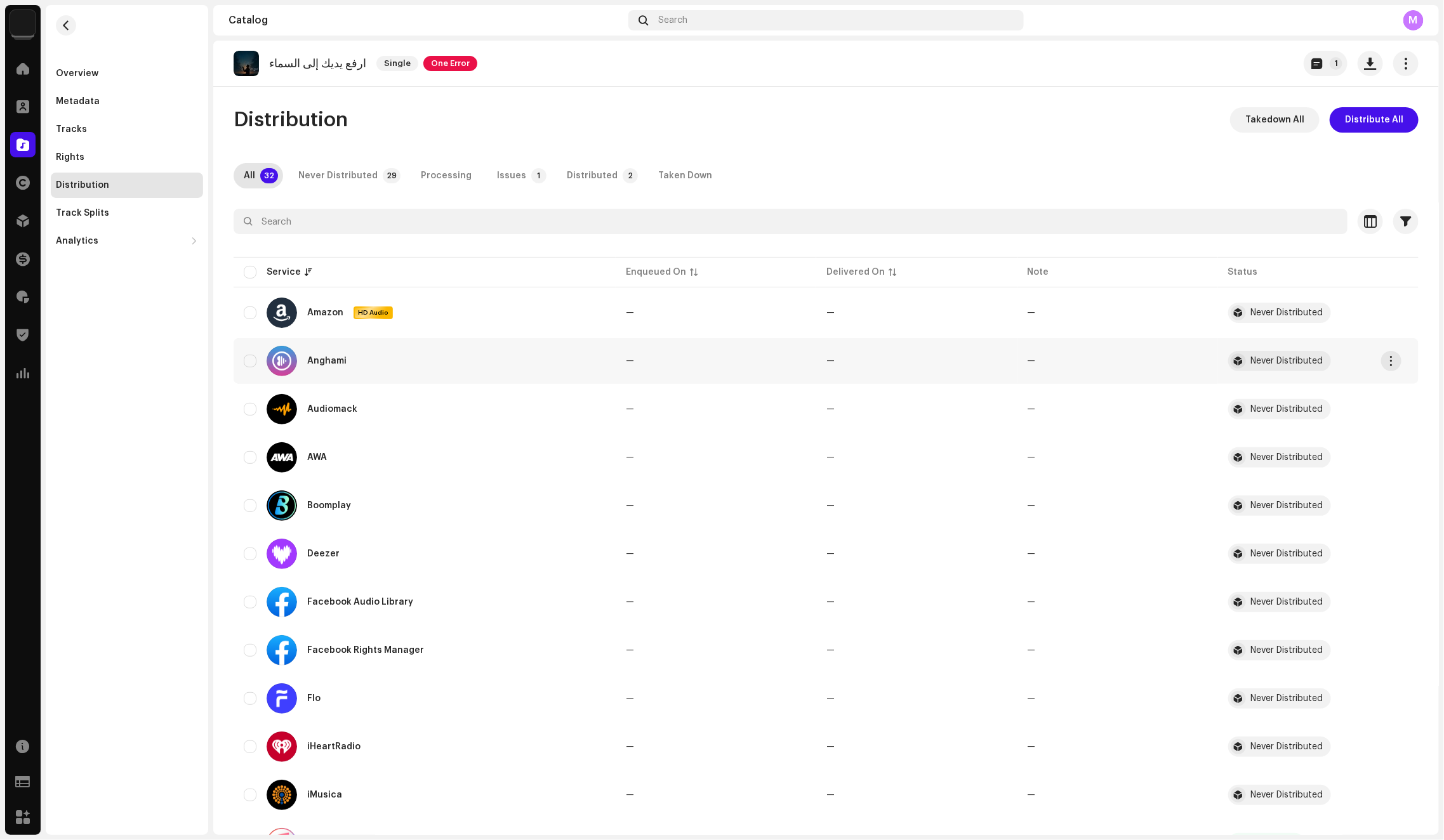
scroll to position [1028, 0]
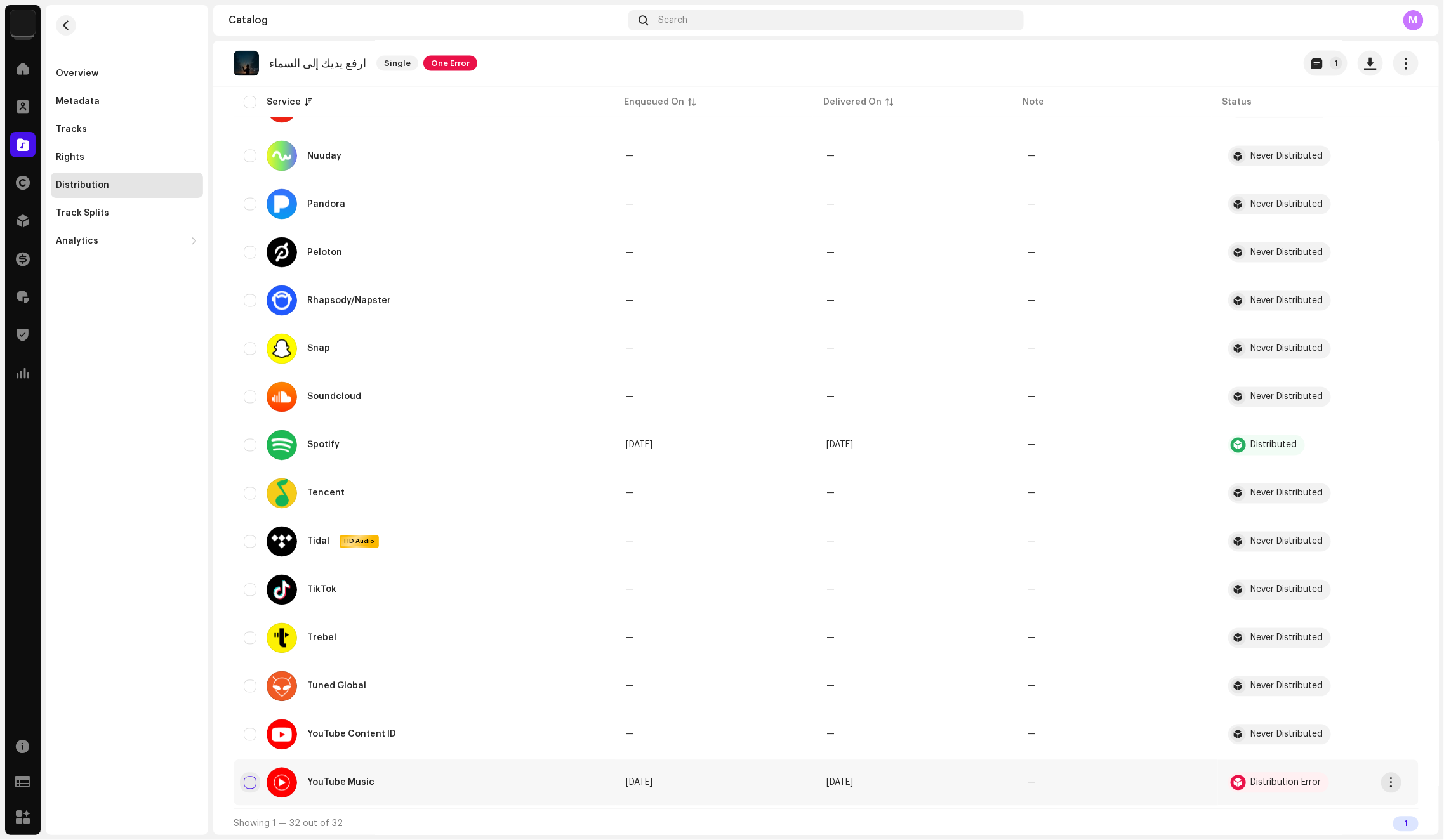
click at [251, 783] on input "checkbox" at bounding box center [250, 783] width 13 height 13
checkbox input "true"
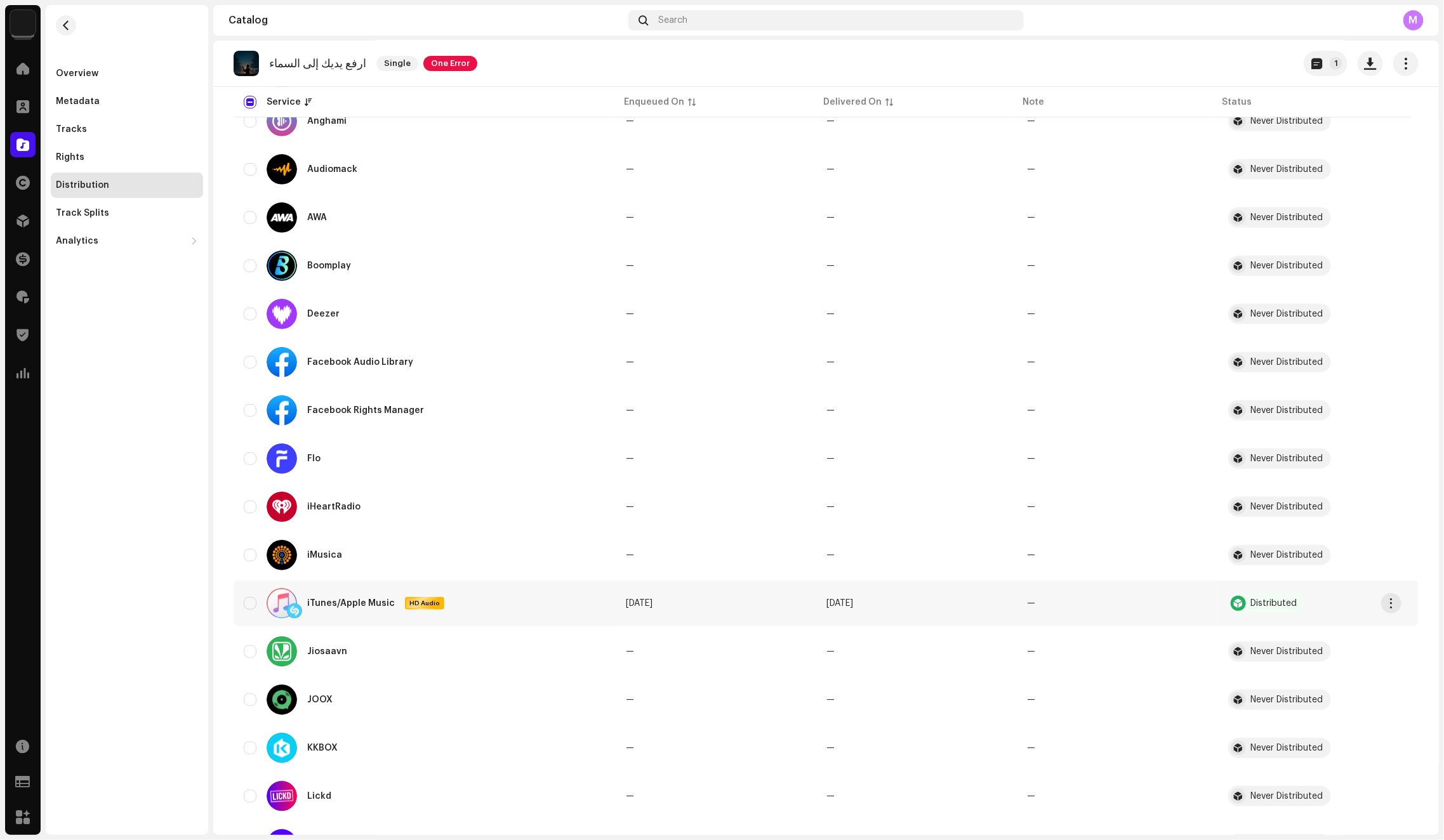
scroll to position [178, 0]
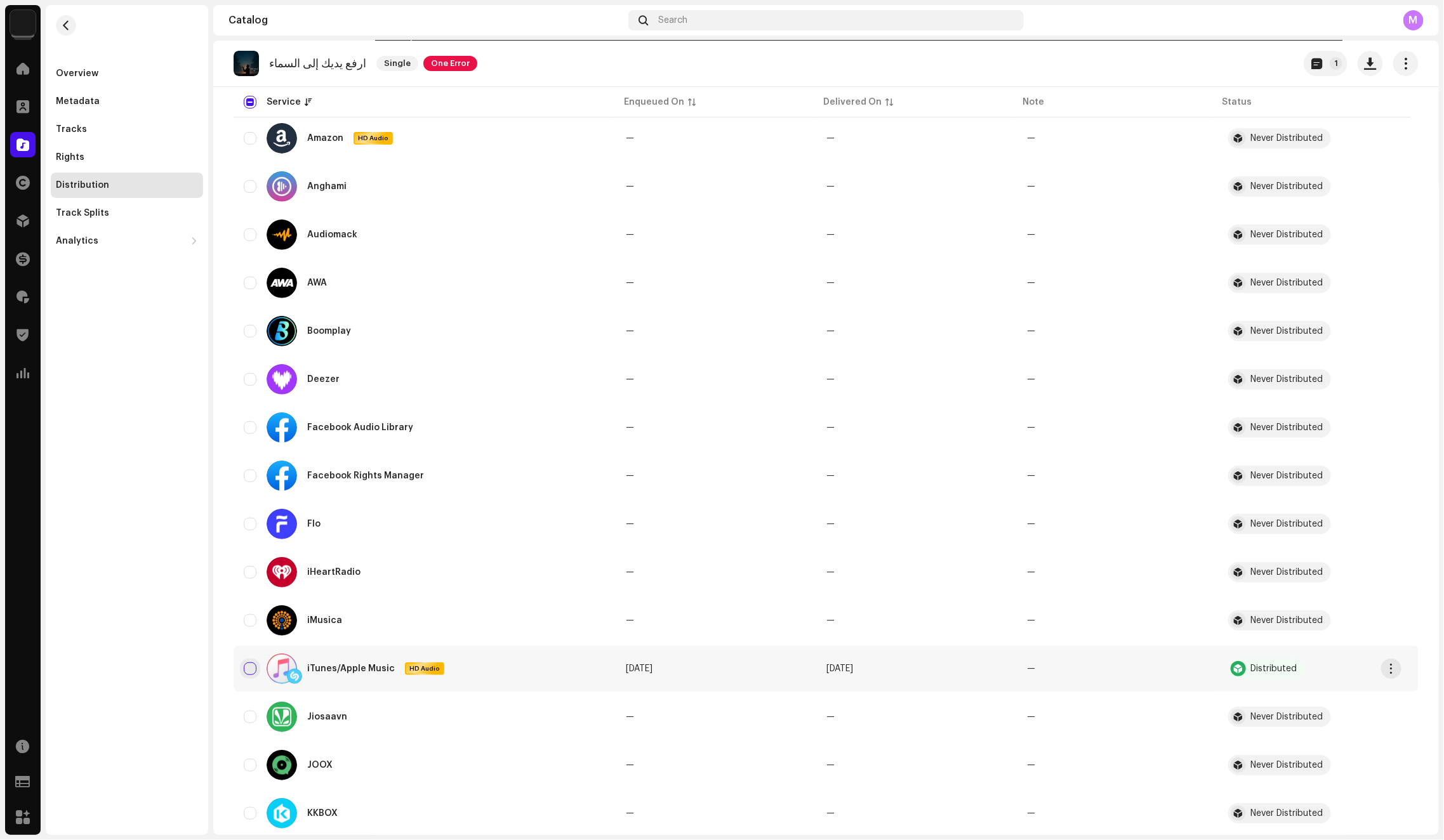
click at [253, 665] on input "Row Unselected" at bounding box center [250, 668] width 13 height 13
checkbox input "true"
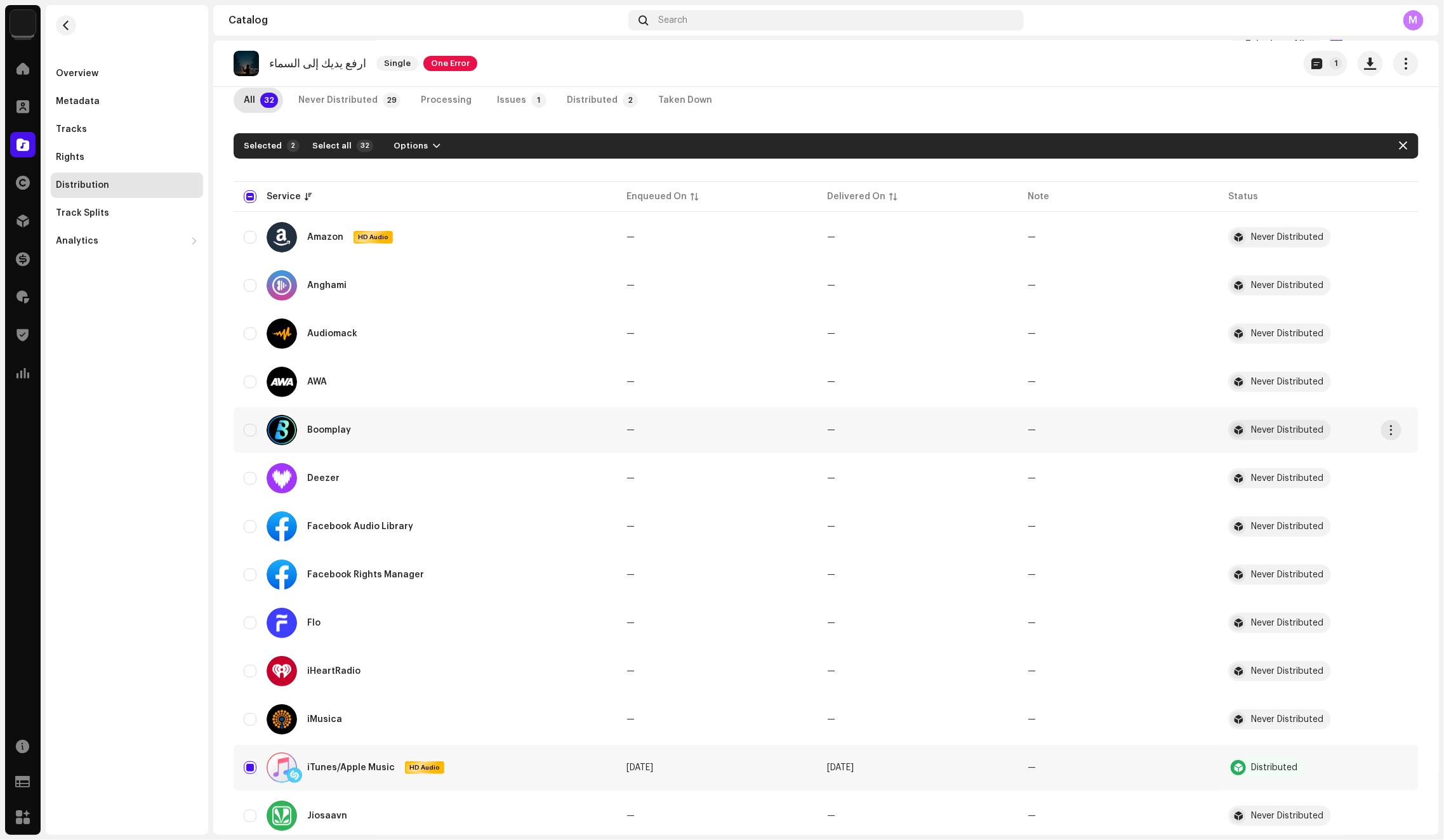
scroll to position [0, 0]
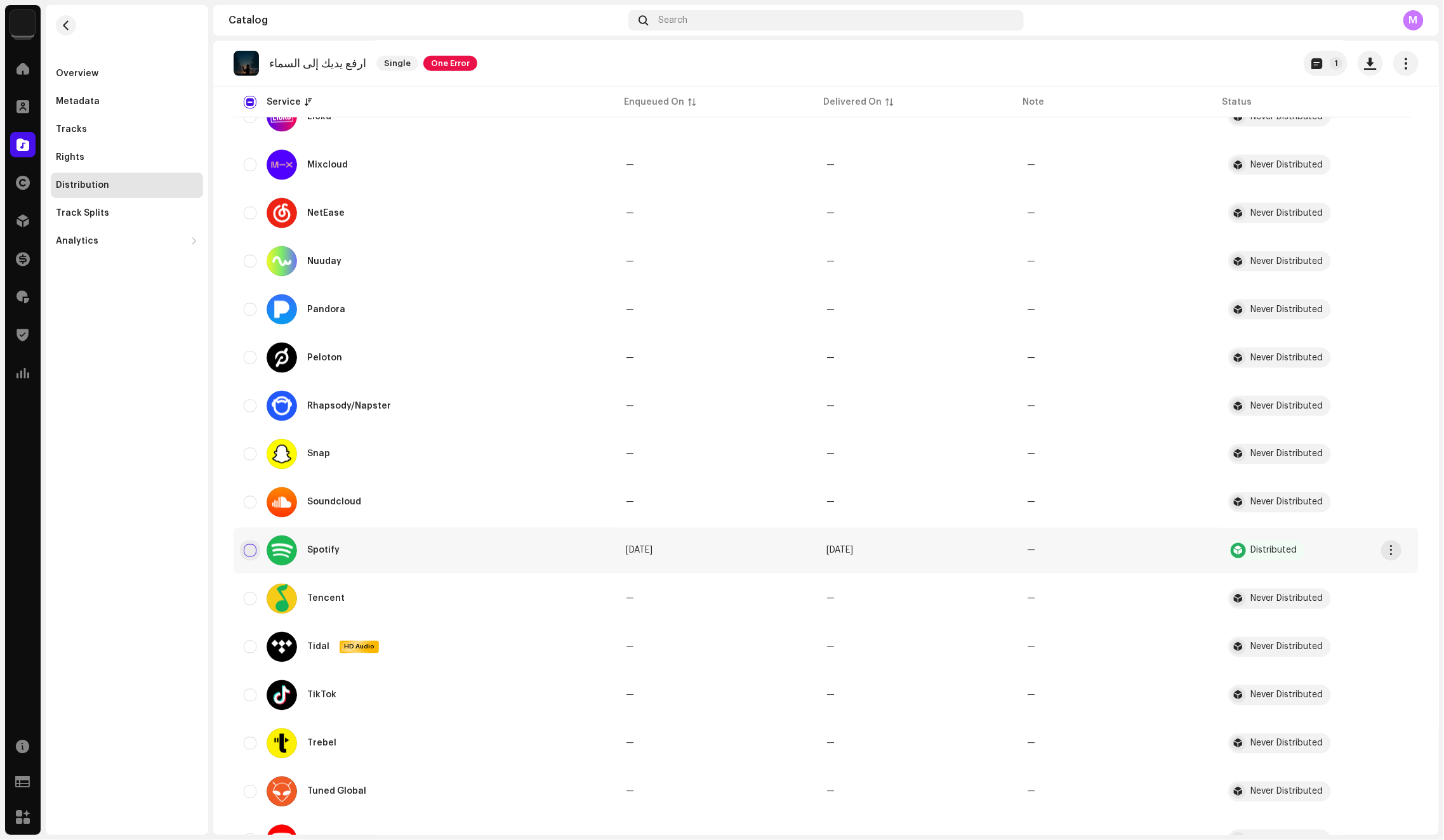
click at [250, 551] on input "Row Unselected" at bounding box center [250, 551] width 13 height 13
checkbox input "true"
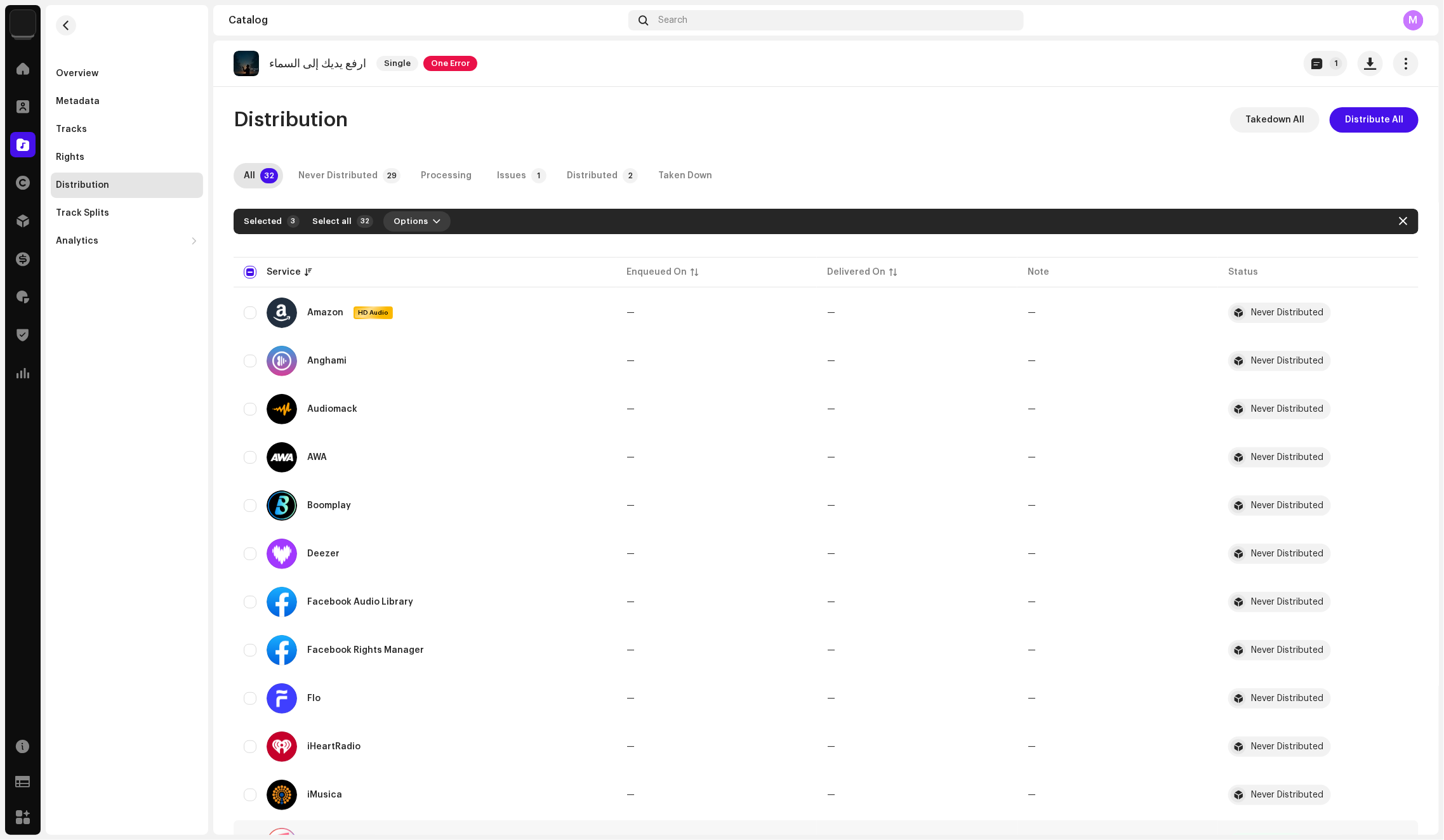
click at [401, 220] on span "Options" at bounding box center [411, 221] width 34 height 25
click at [404, 240] on div "Distribute" at bounding box center [446, 250] width 128 height 25
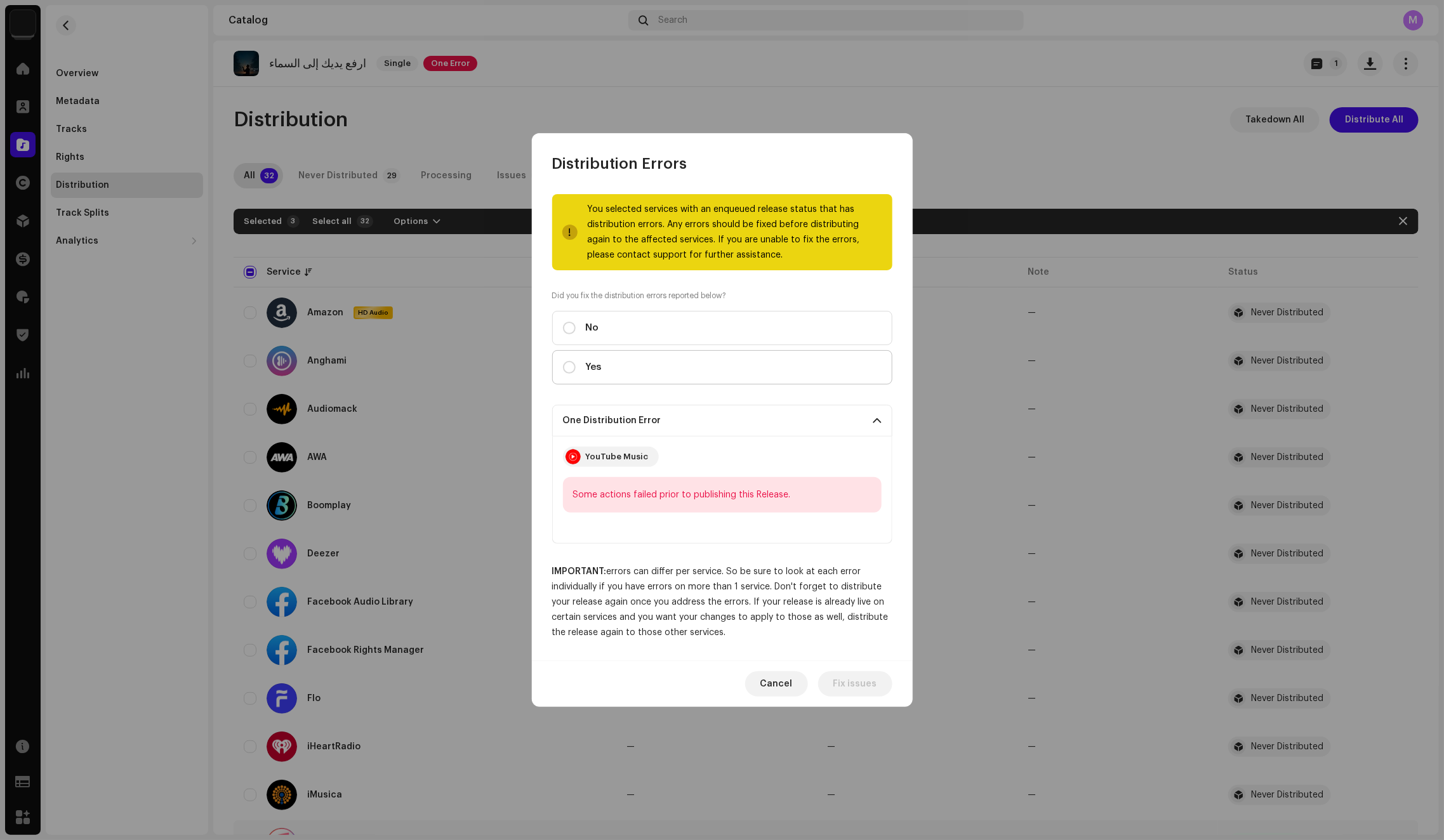
click at [723, 364] on label "Yes" at bounding box center [722, 367] width 340 height 34
click at [575, 364] on input "Yes" at bounding box center [569, 367] width 13 height 13
radio input "true"
click at [856, 675] on span "Distribute" at bounding box center [854, 683] width 45 height 25
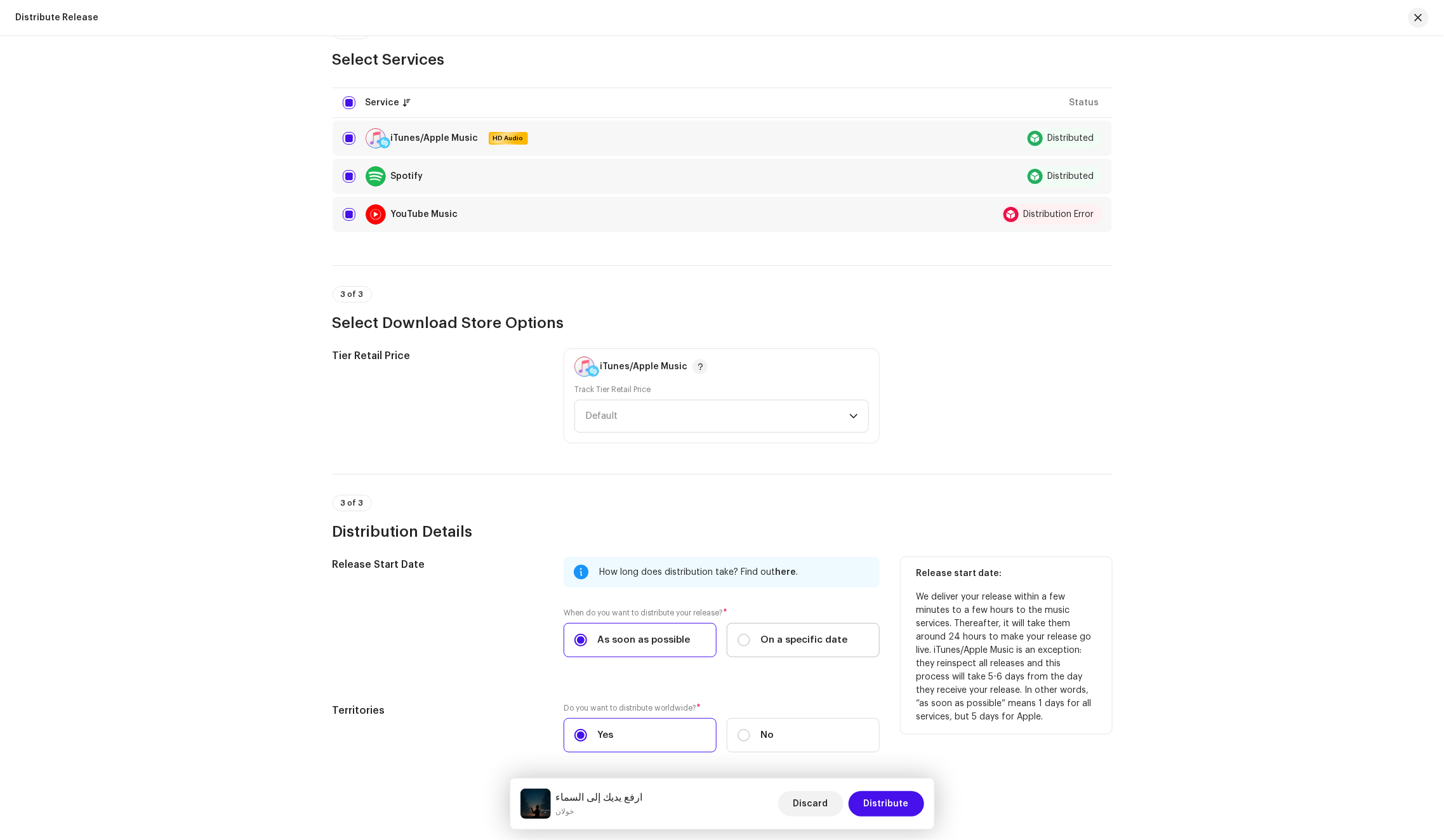
scroll to position [176, 0]
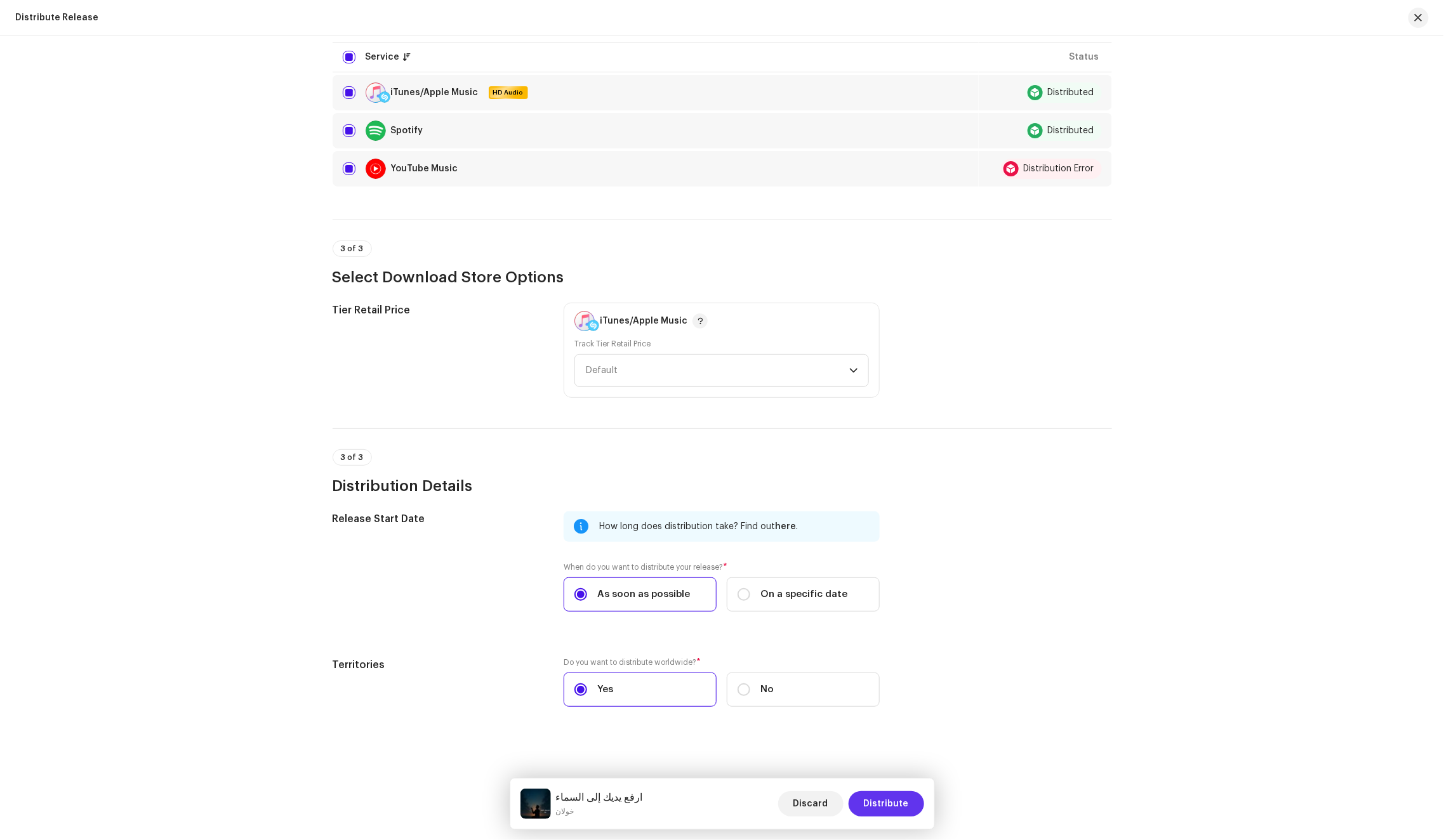
click at [880, 802] on span "Distribute" at bounding box center [886, 803] width 45 height 25
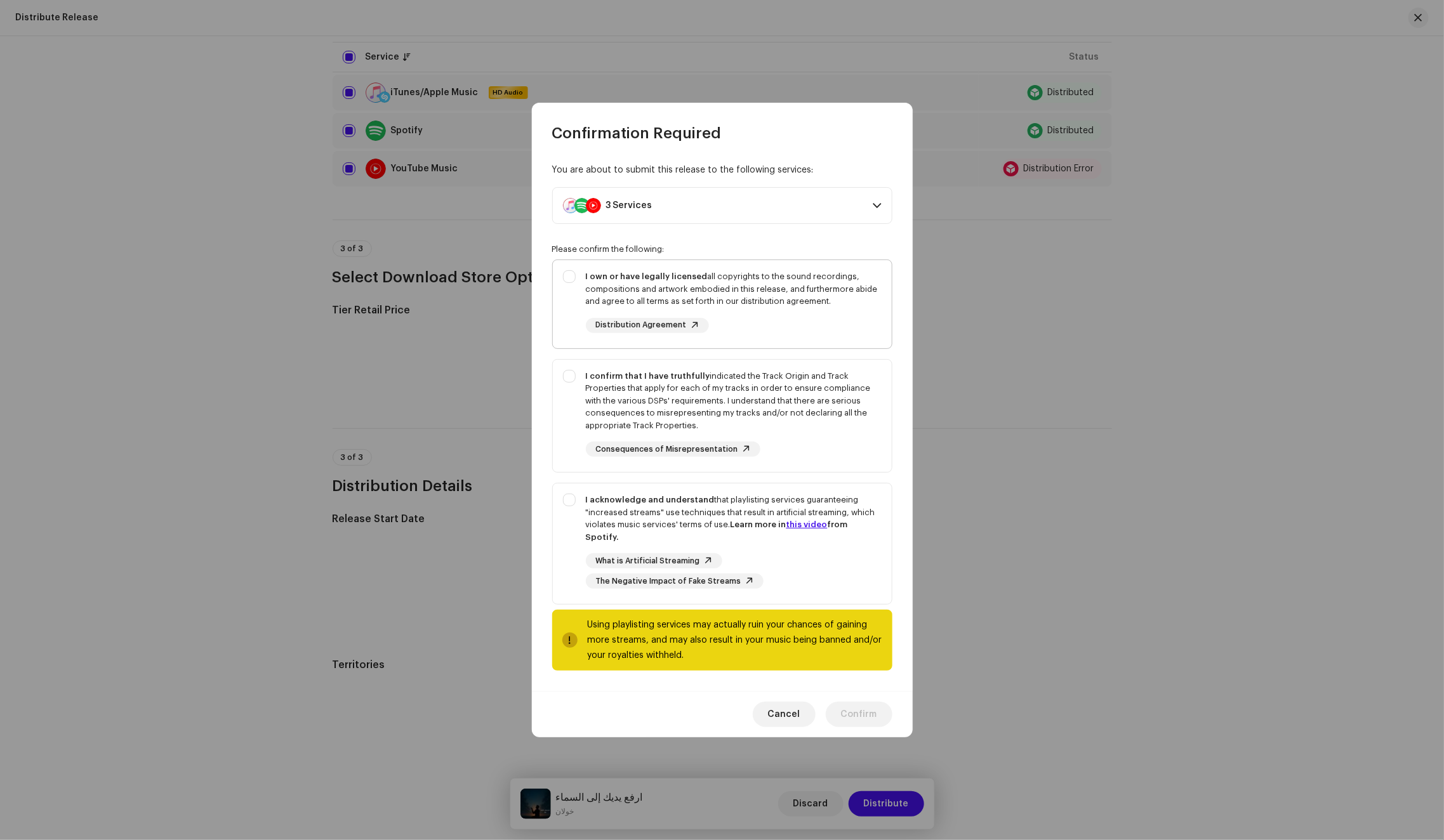
click at [798, 298] on div "I own or have legally licensed all copyrights to the sound recordings, composit…" at bounding box center [734, 289] width 296 height 38
checkbox input "true"
click at [833, 416] on div "I confirm that I have truthfully indicated the Track Origin and Track Propertie…" at bounding box center [734, 400] width 296 height 62
checkbox input "true"
click at [848, 532] on strong "Learn more in this video from Spotify." at bounding box center [717, 530] width 262 height 21
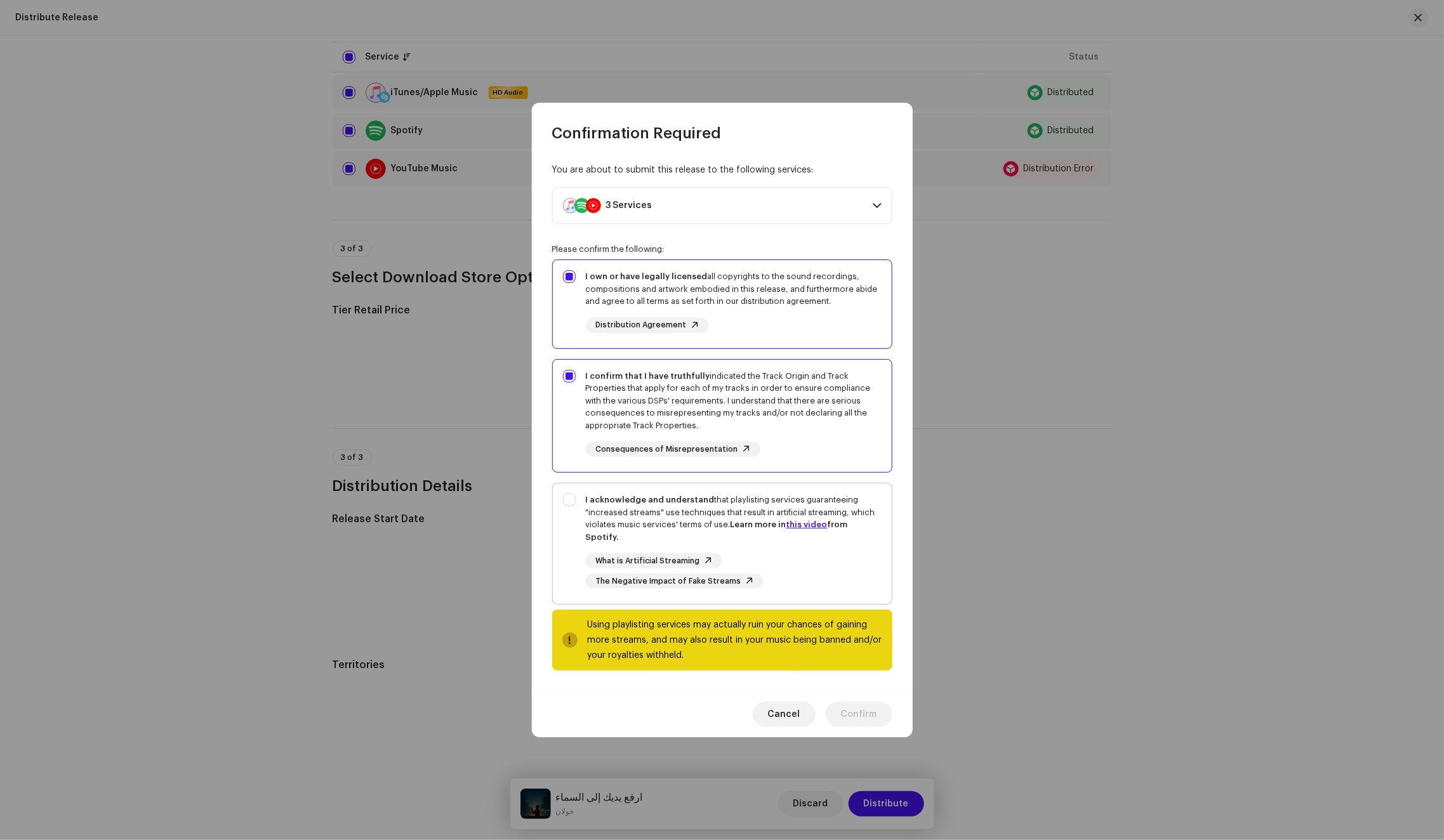
checkbox input "true"
click at [852, 702] on span "Confirm" at bounding box center [859, 714] width 36 height 25
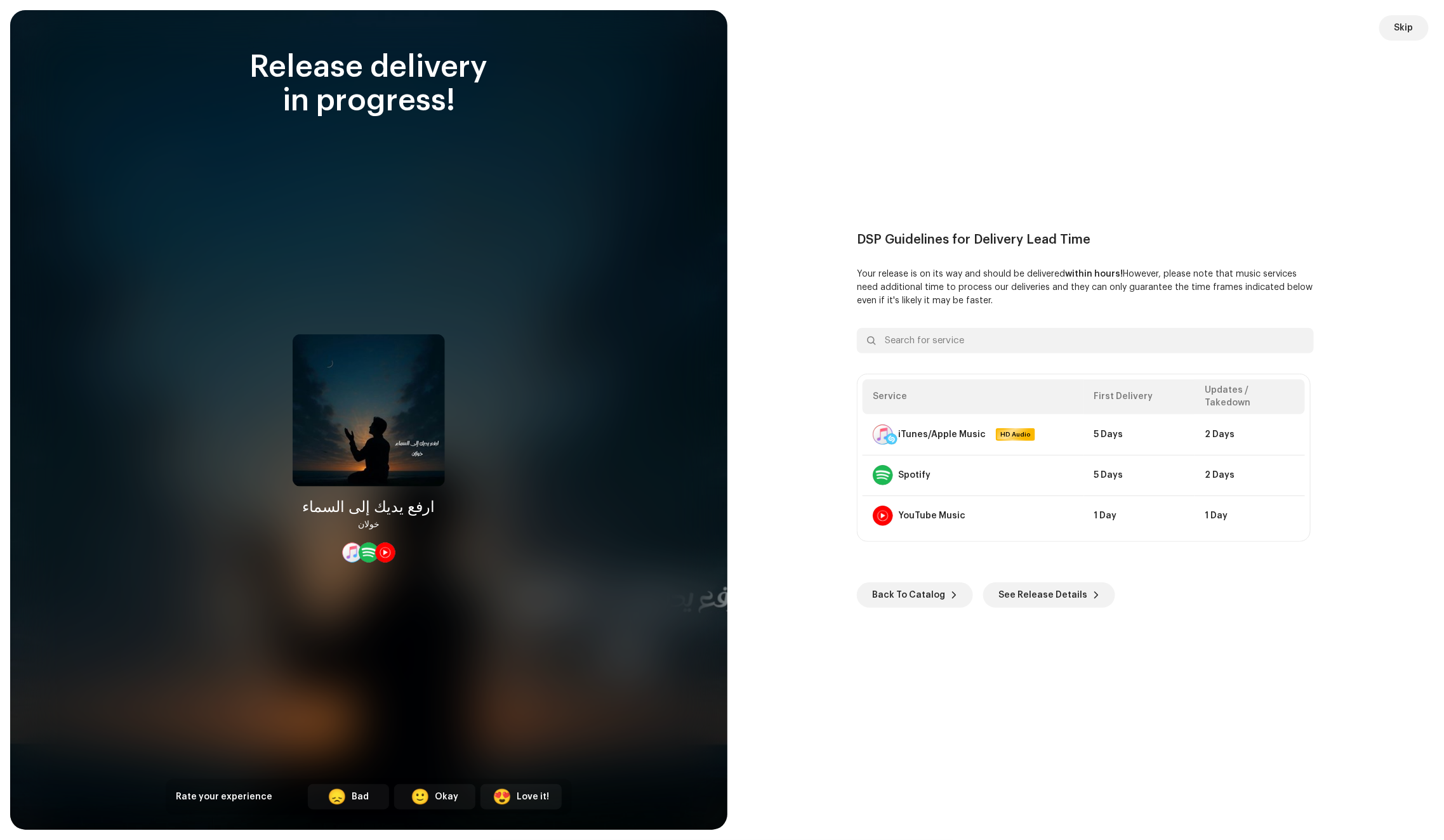
click at [1393, 28] on button "Skip" at bounding box center [1403, 28] width 50 height 25
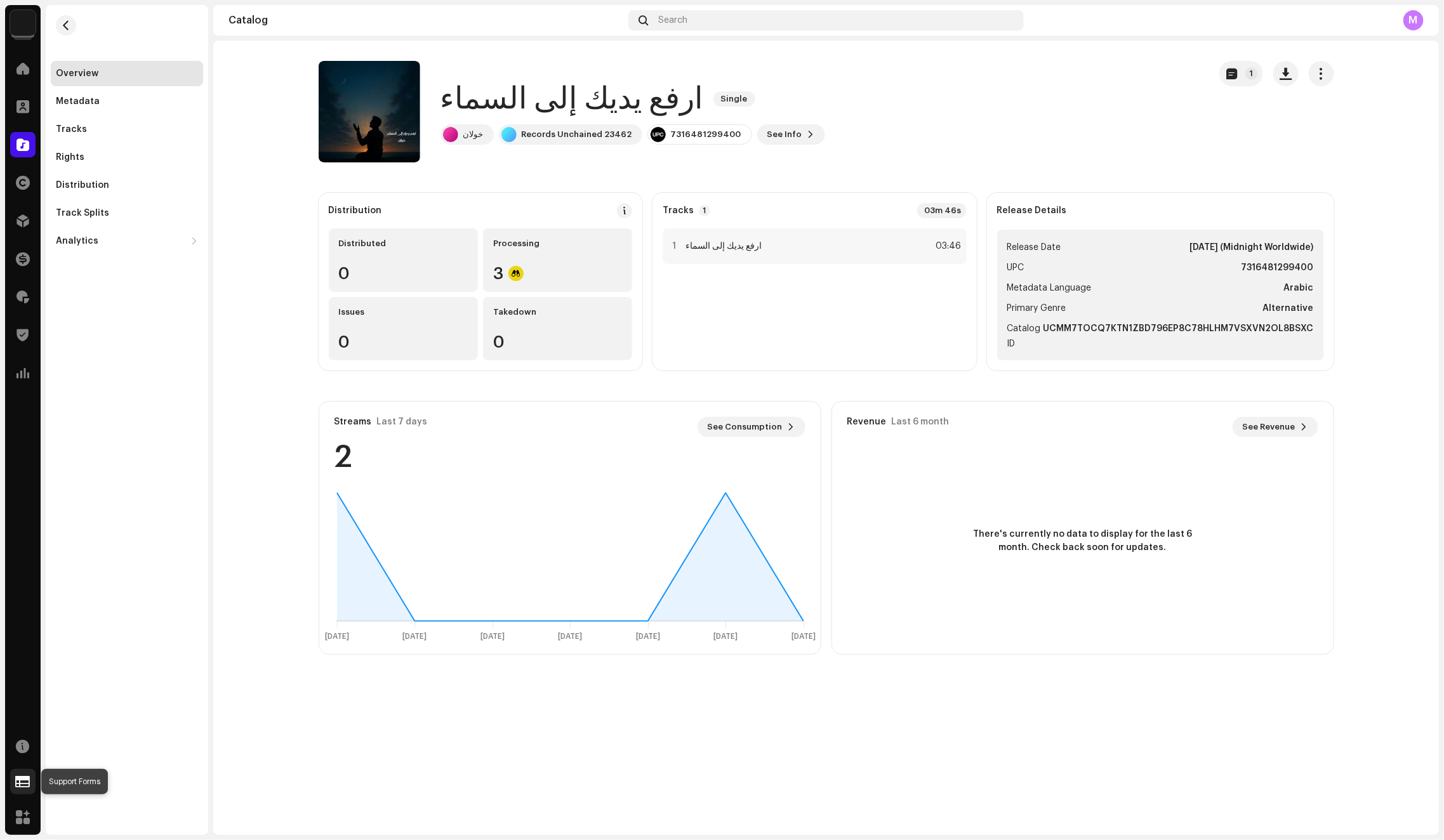
click at [21, 785] on span at bounding box center [23, 781] width 15 height 10
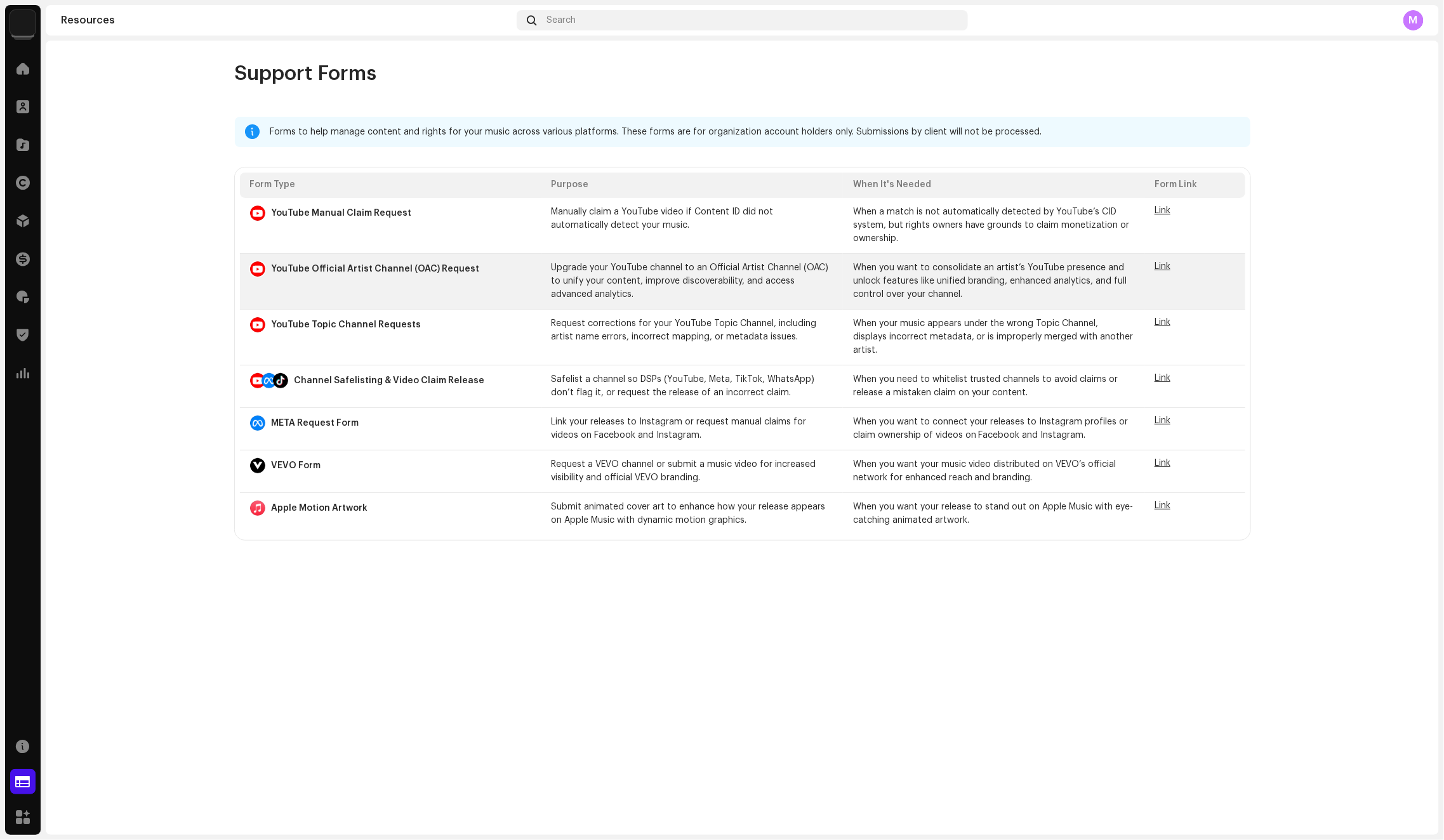
click at [1164, 264] on span "Link" at bounding box center [1162, 266] width 16 height 9
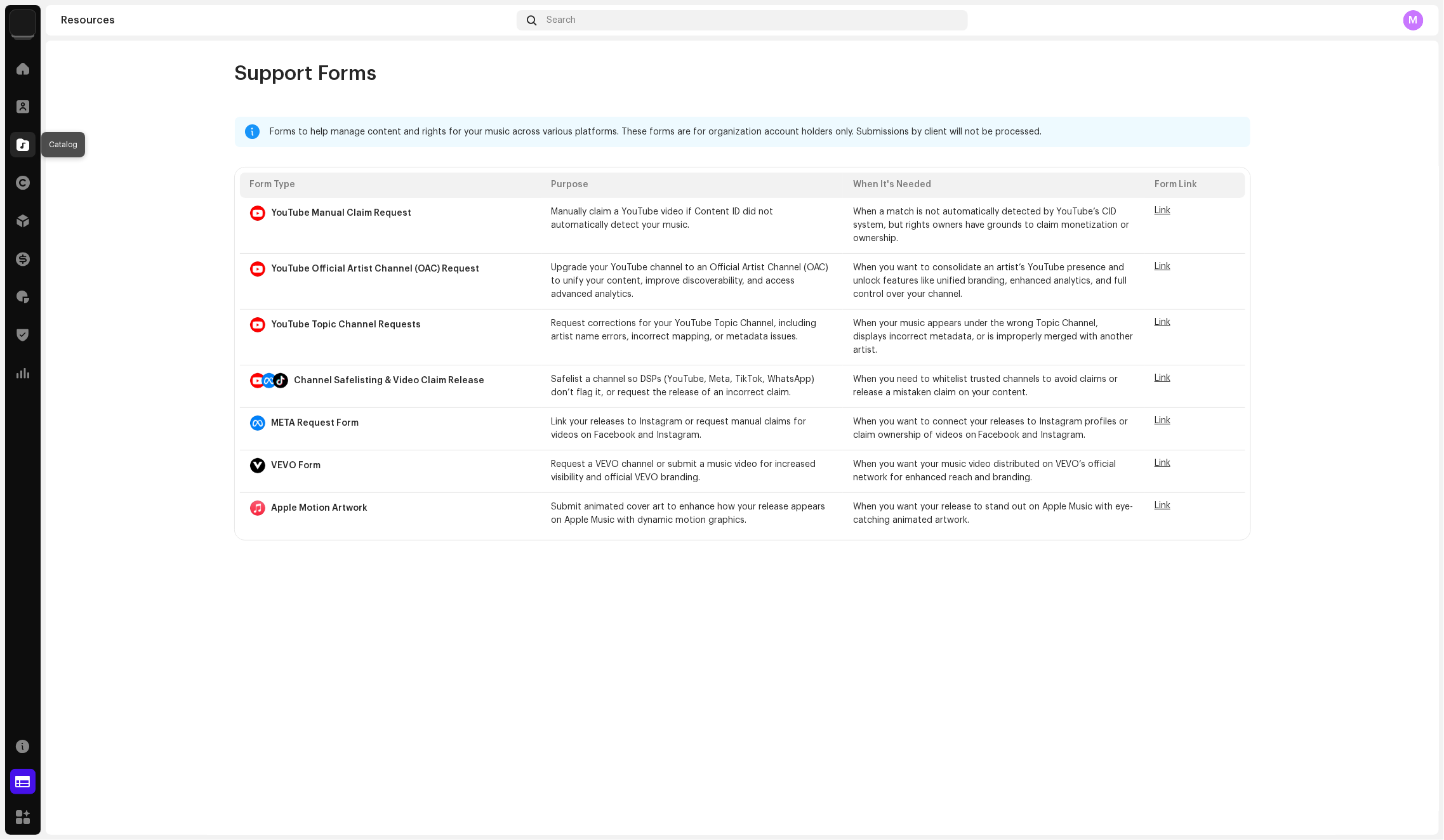
click at [30, 140] on div at bounding box center [22, 144] width 25 height 25
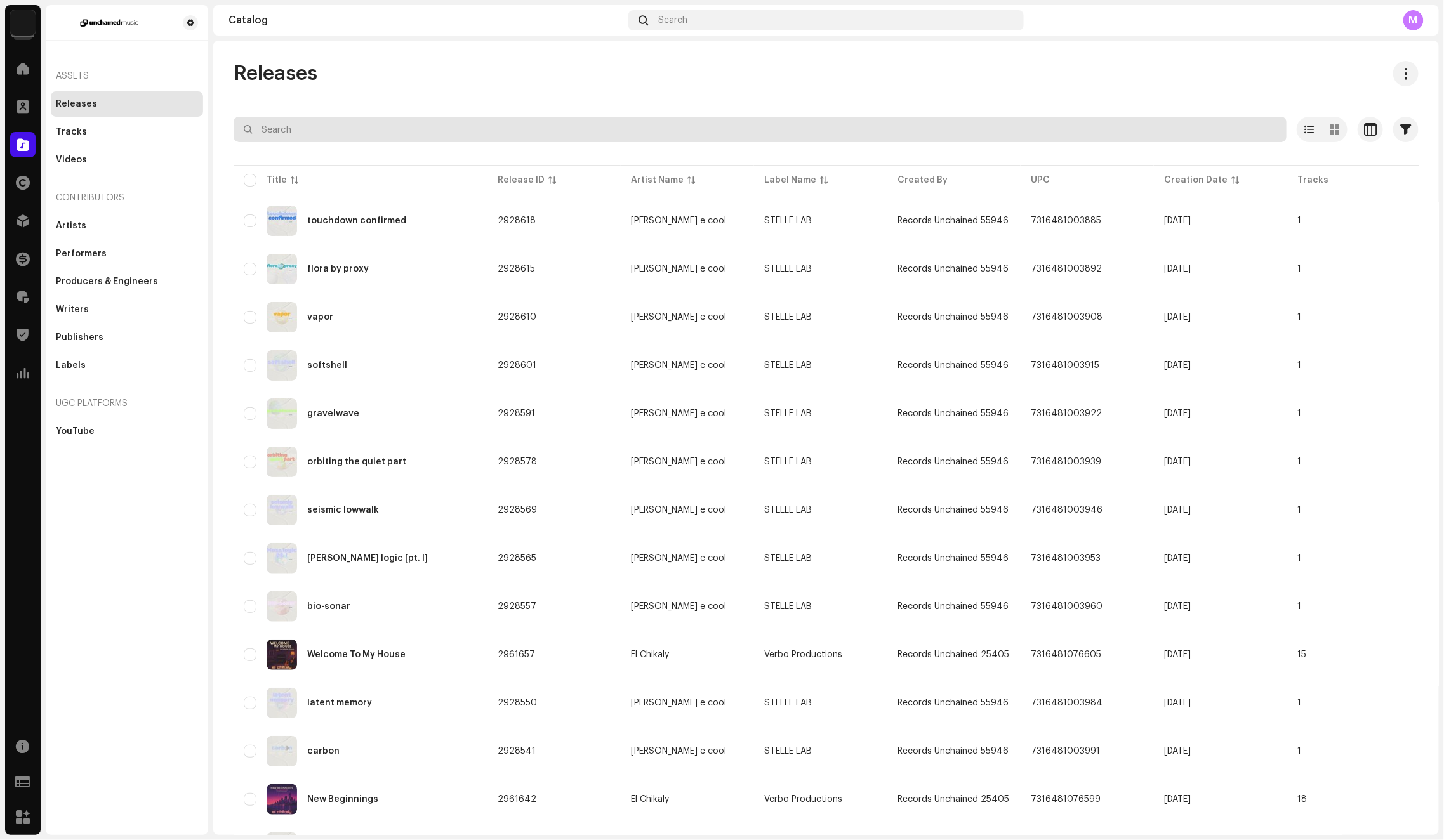
click at [441, 125] on input "text" at bounding box center [760, 129] width 1053 height 25
paste input "DJ Rotbart"
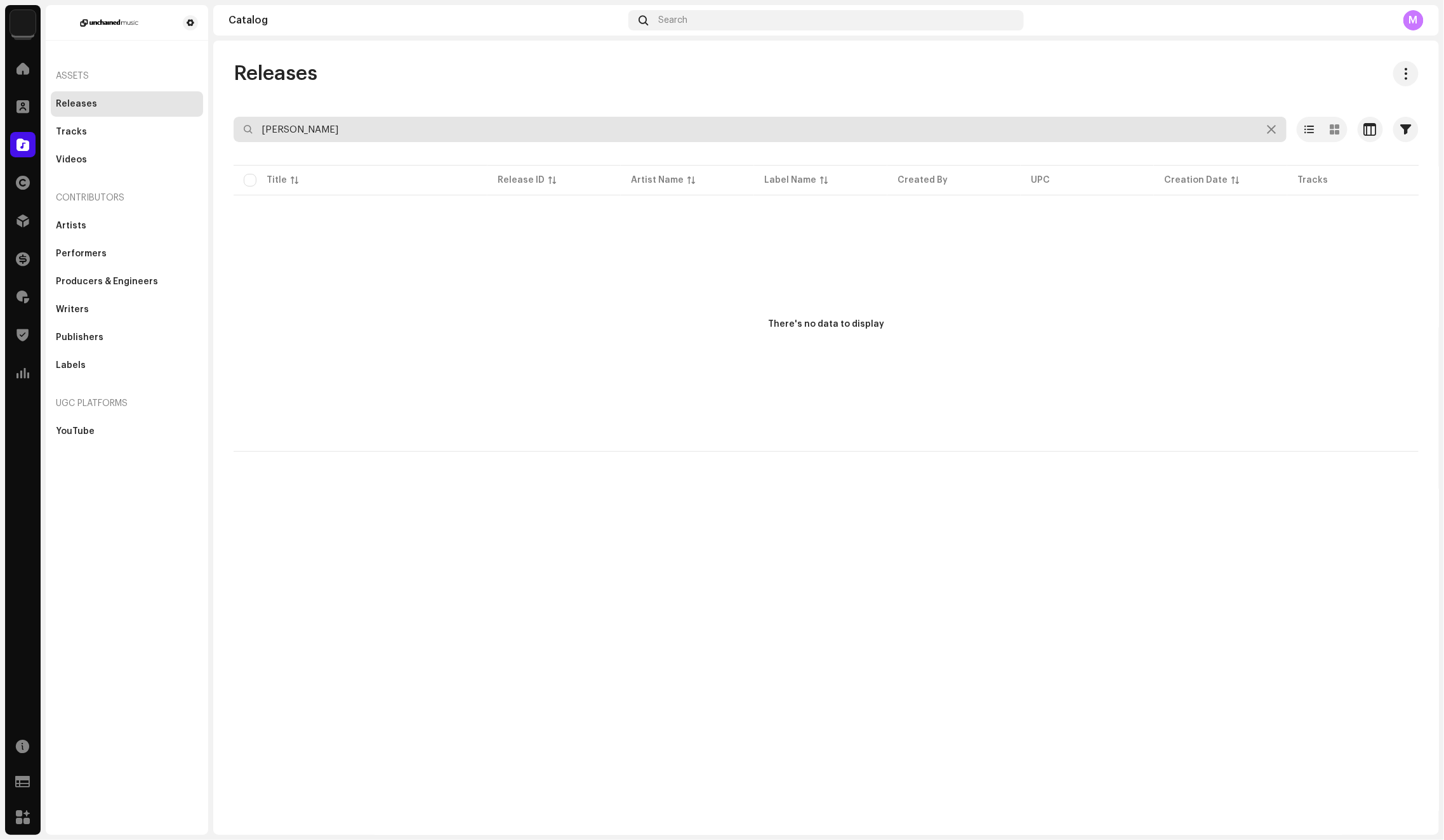
type input "DJ Rotbart"
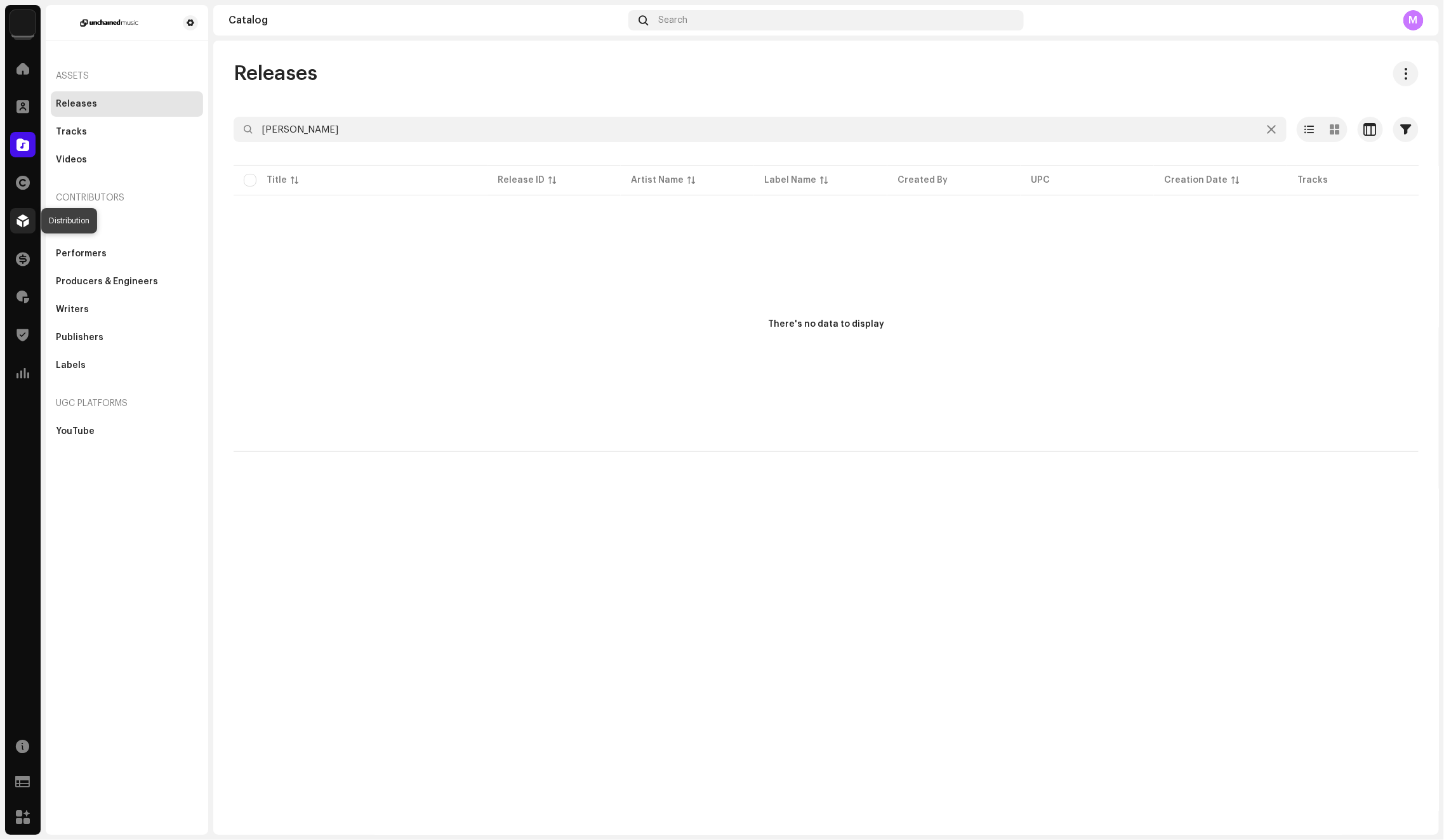
click at [27, 221] on span at bounding box center [23, 221] width 13 height 10
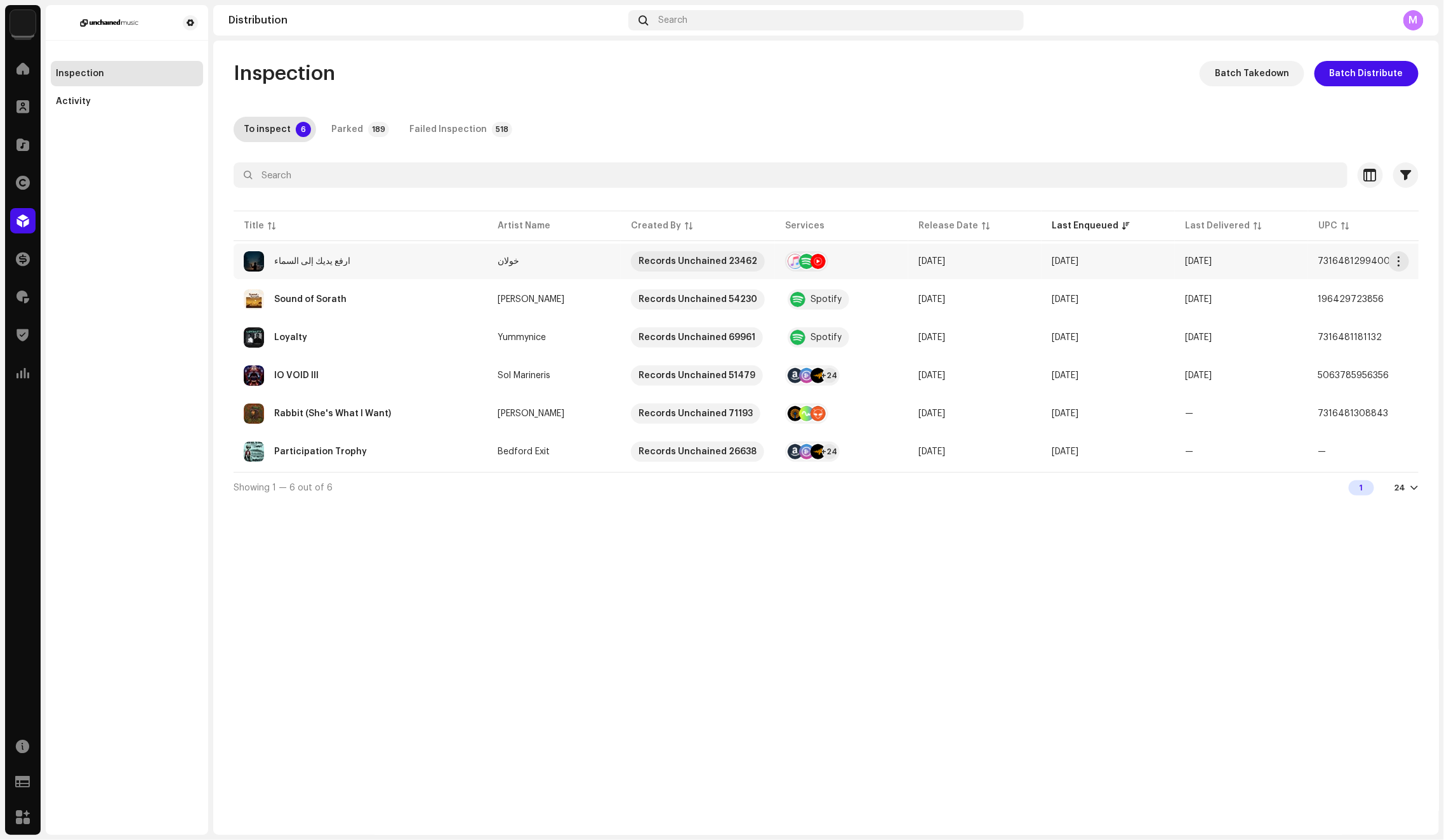
click at [448, 273] on td "ارفع يديك إلى السماء" at bounding box center [360, 261] width 254 height 35
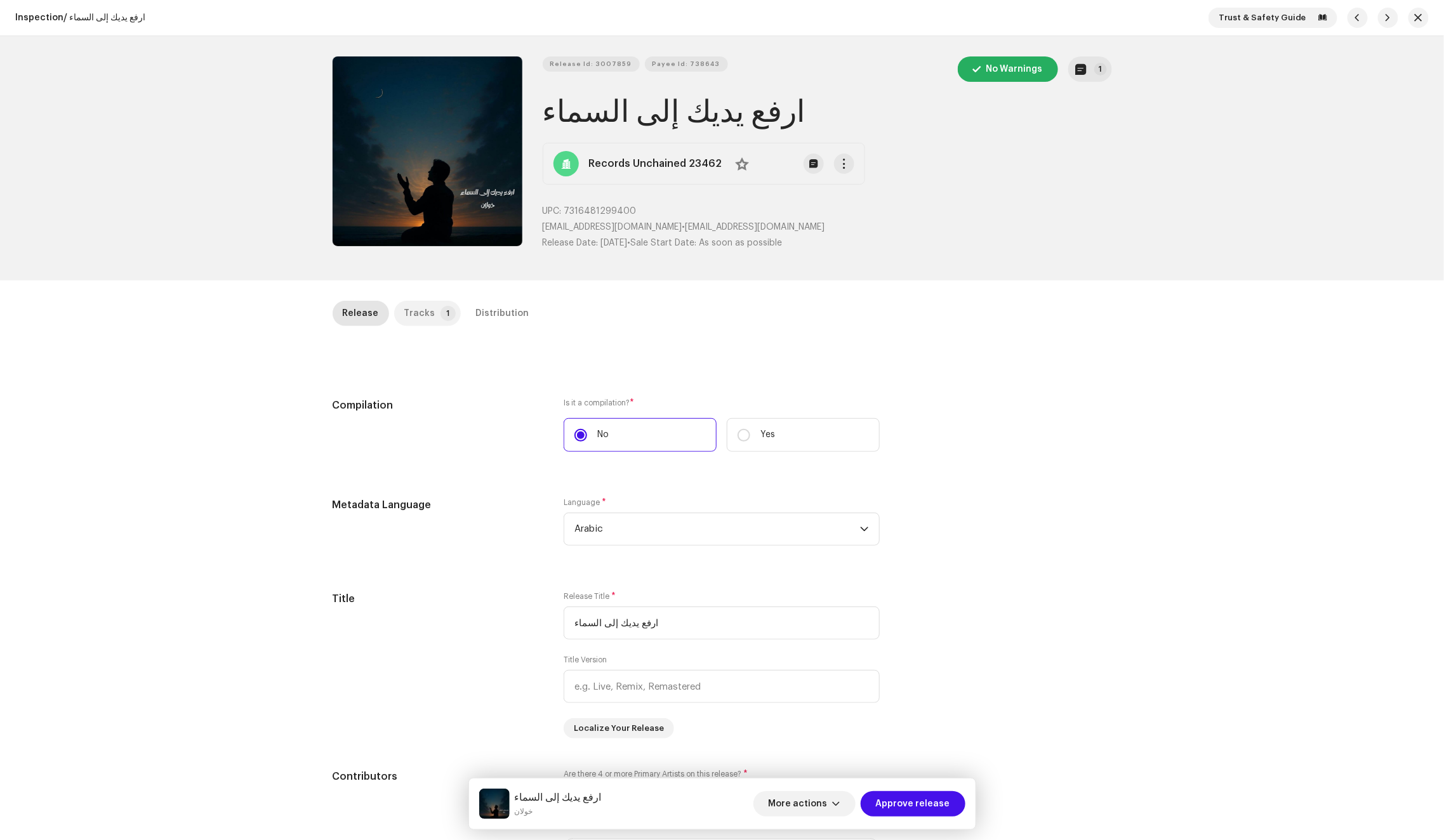
click at [416, 316] on div "Tracks" at bounding box center [420, 313] width 31 height 25
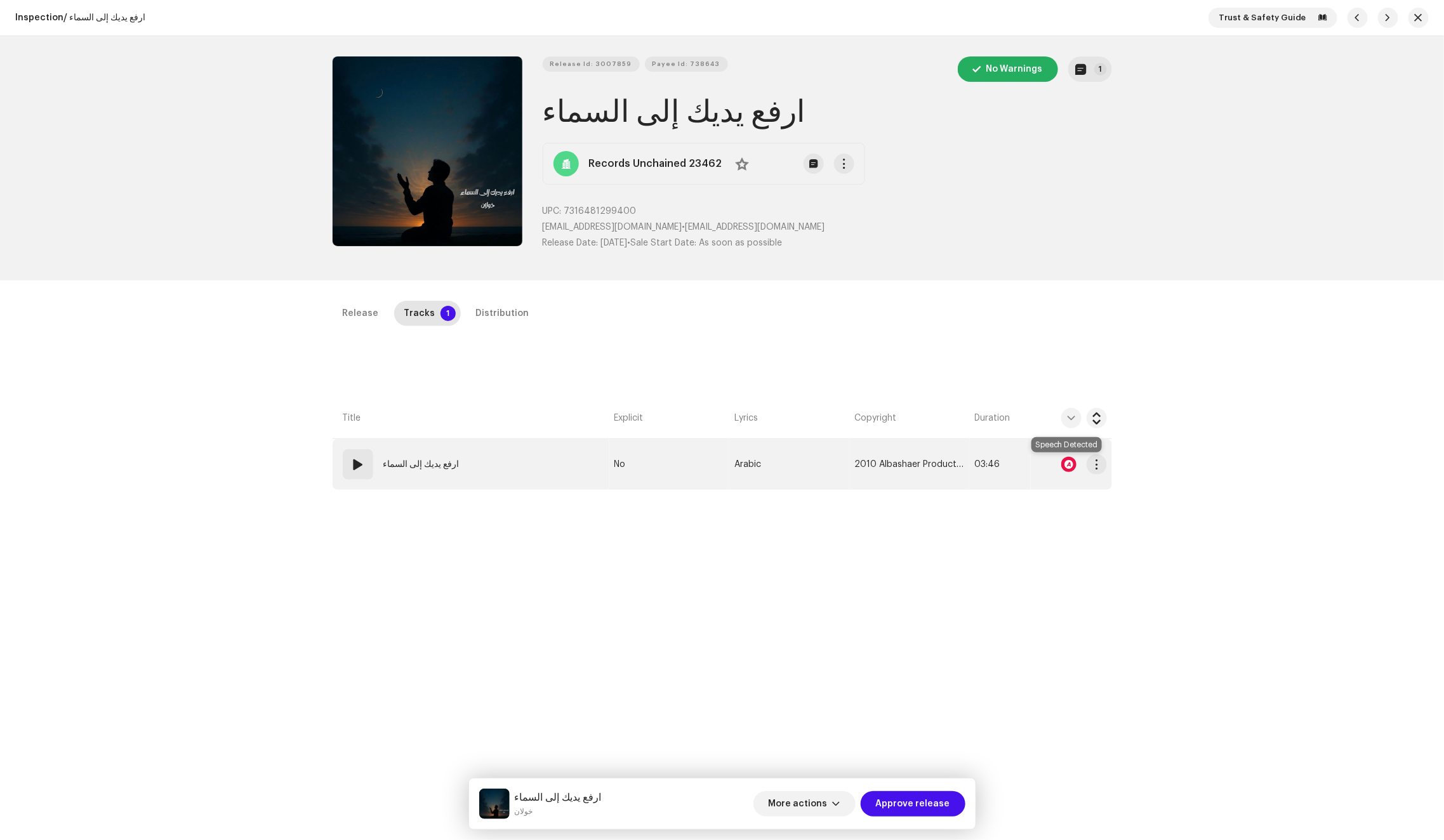
click at [1063, 461] on div at bounding box center [1069, 464] width 15 height 15
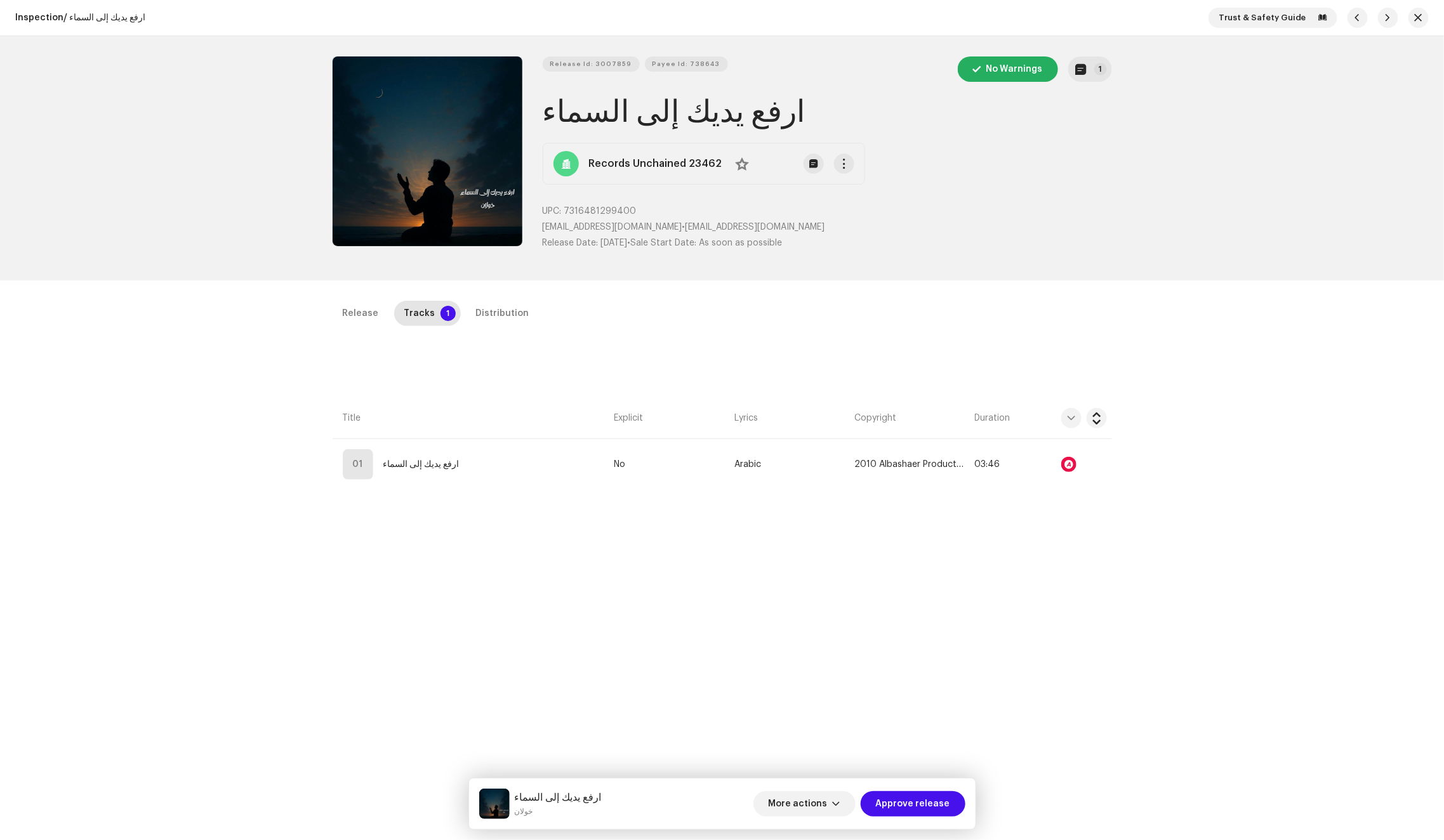
click at [1036, 319] on div "Audio Recognition by Speech ! Speech/silence can violate UGC DSPs guidelines. R…" at bounding box center [722, 420] width 1444 height 840
click at [505, 306] on div "Distribution" at bounding box center [503, 313] width 54 height 25
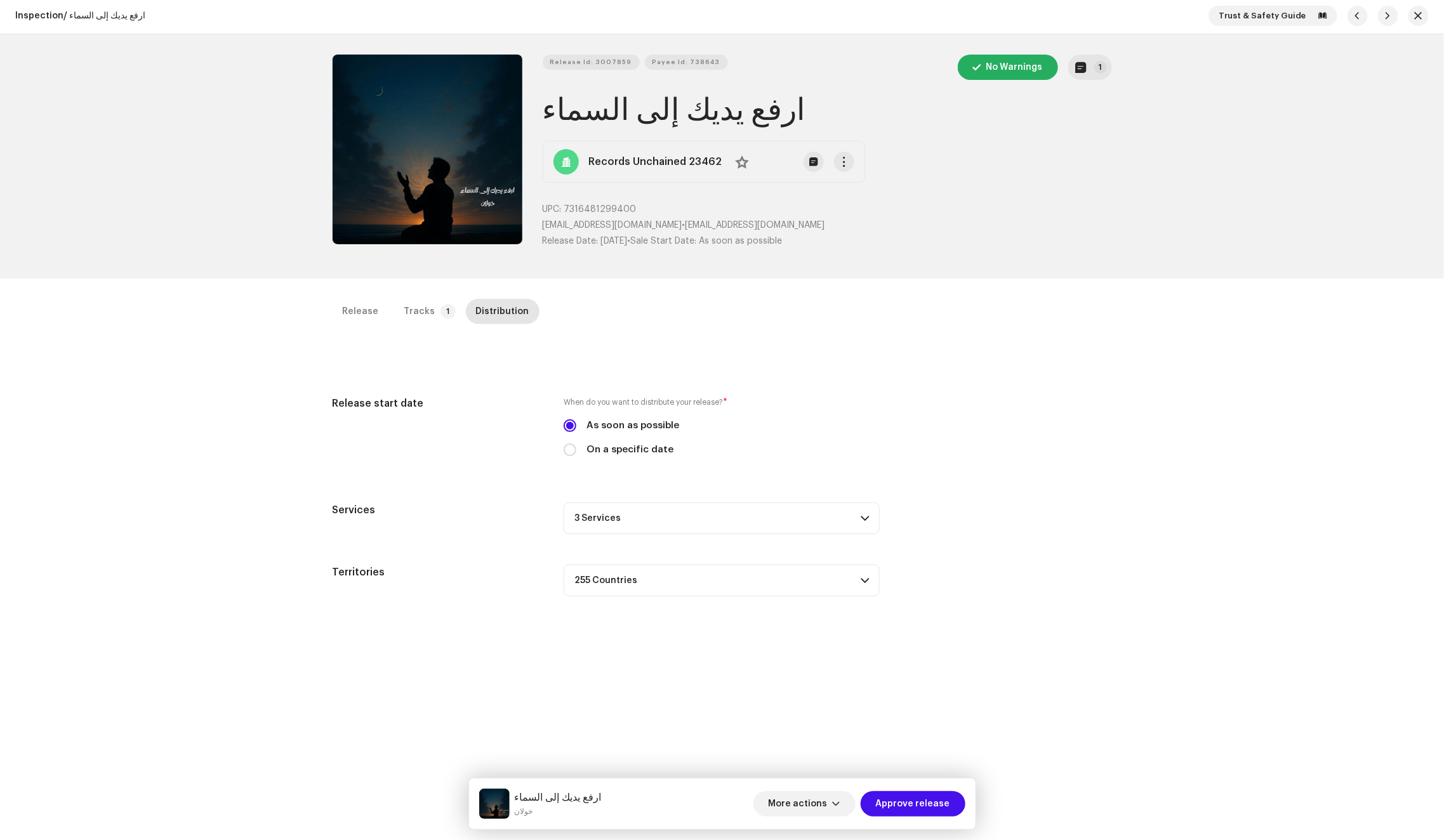
scroll to position [2, 0]
click at [908, 799] on span "Approve release" at bounding box center [912, 803] width 74 height 25
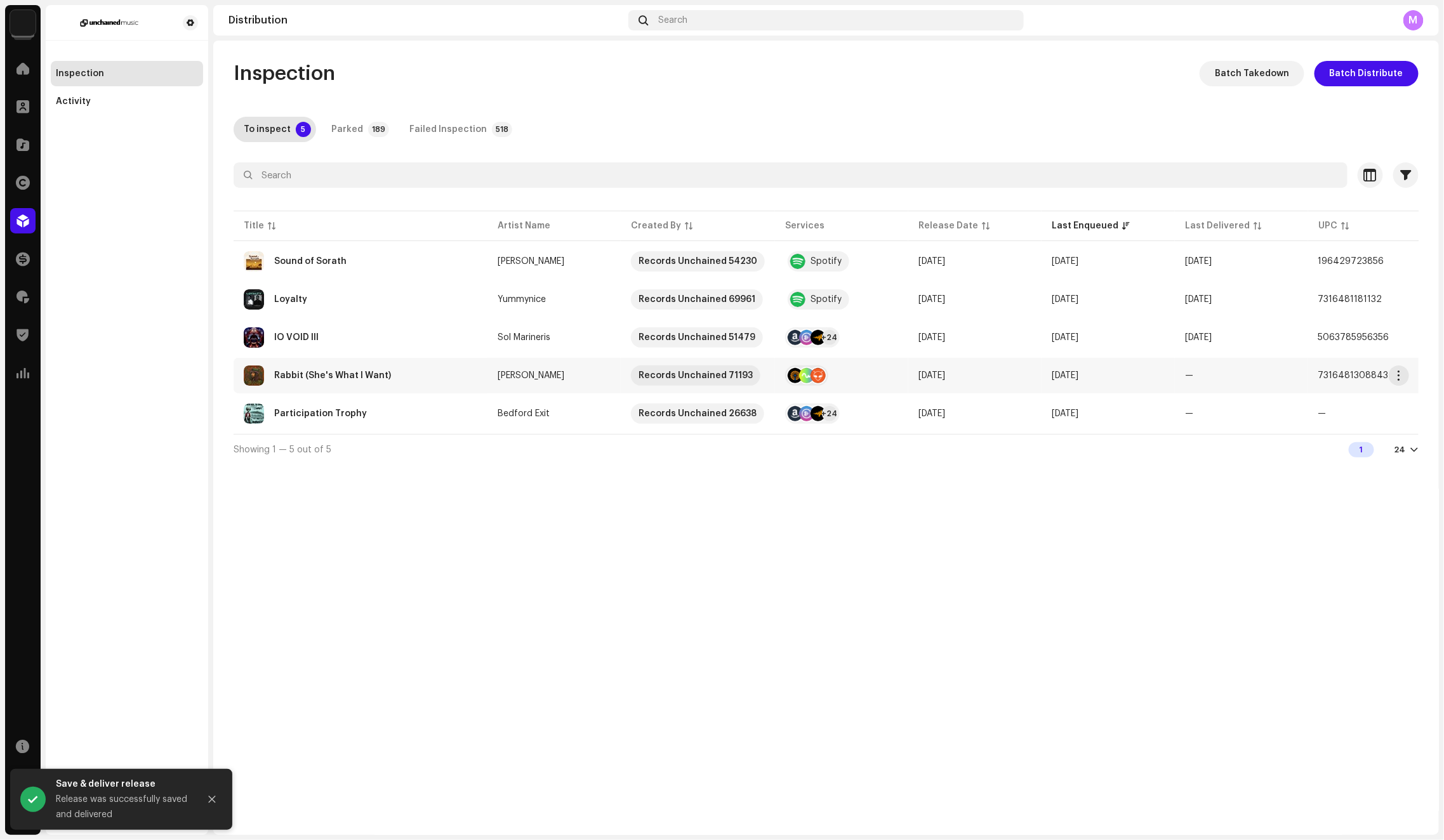
click at [457, 374] on div "Rabbit (She's What I Want)" at bounding box center [360, 375] width 234 height 21
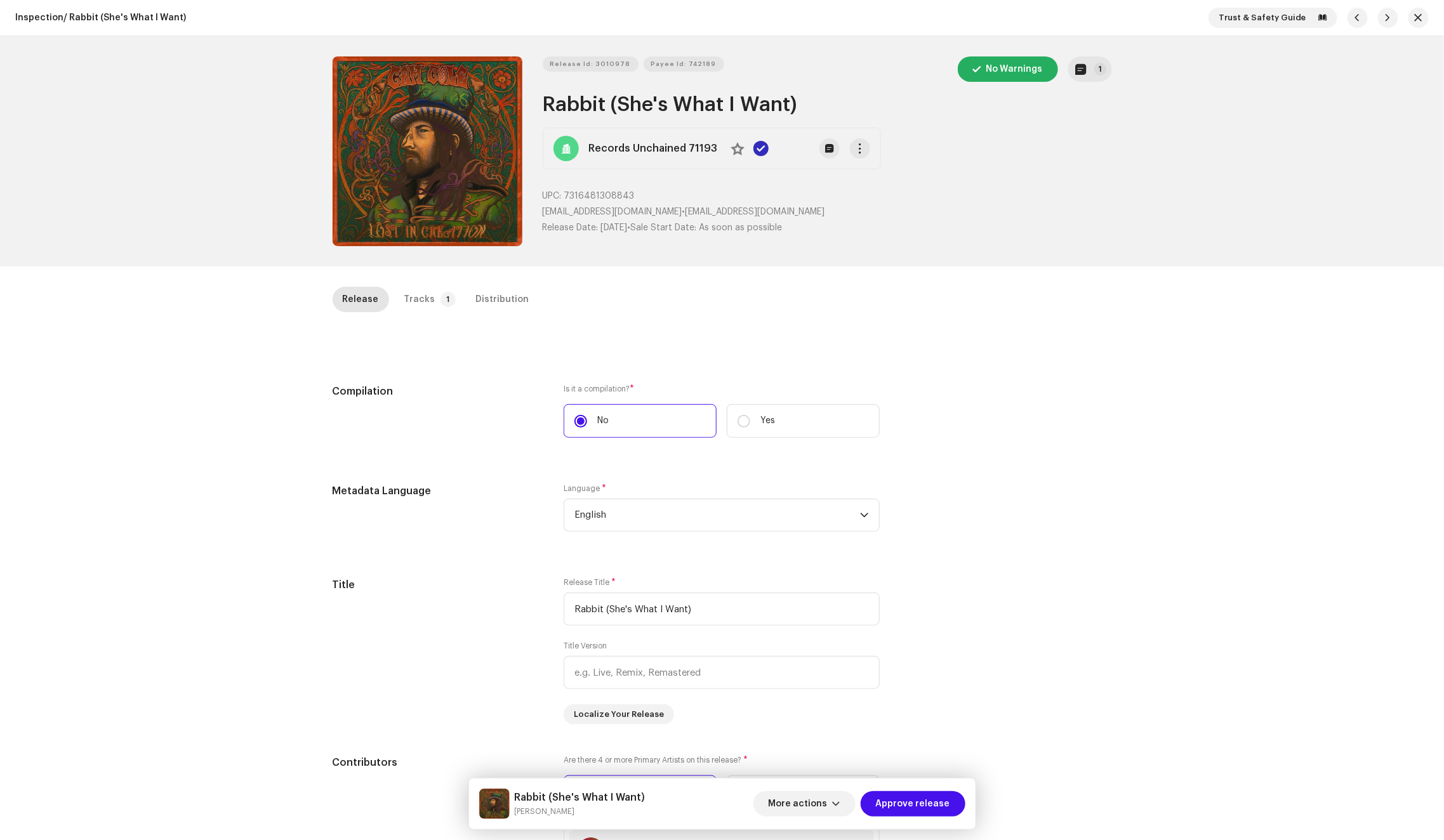
click at [495, 302] on div "Distribution" at bounding box center [503, 299] width 54 height 25
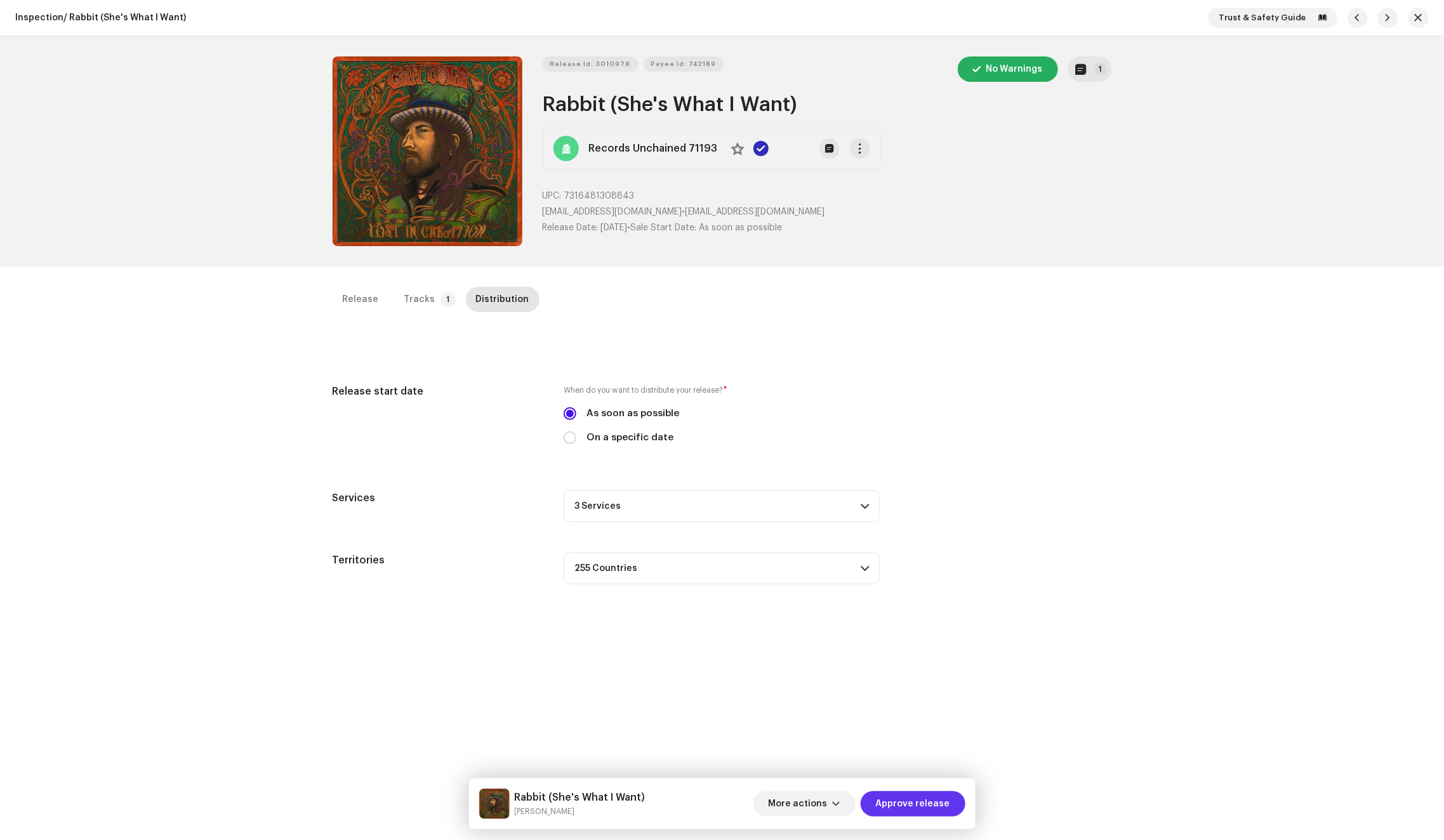
click at [939, 810] on span "Approve release" at bounding box center [912, 803] width 74 height 25
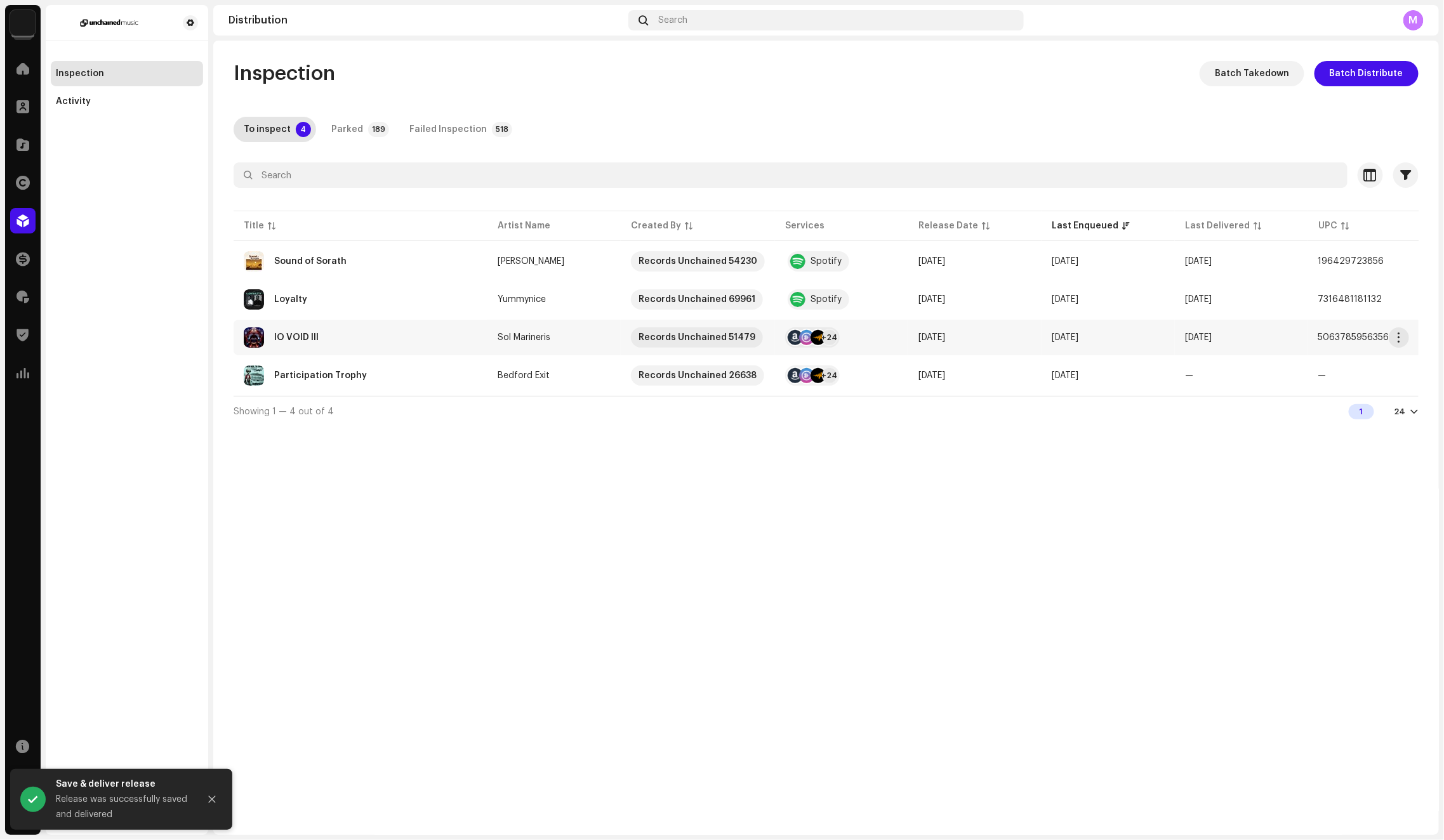
click at [469, 328] on div "IO VOID III" at bounding box center [360, 337] width 234 height 21
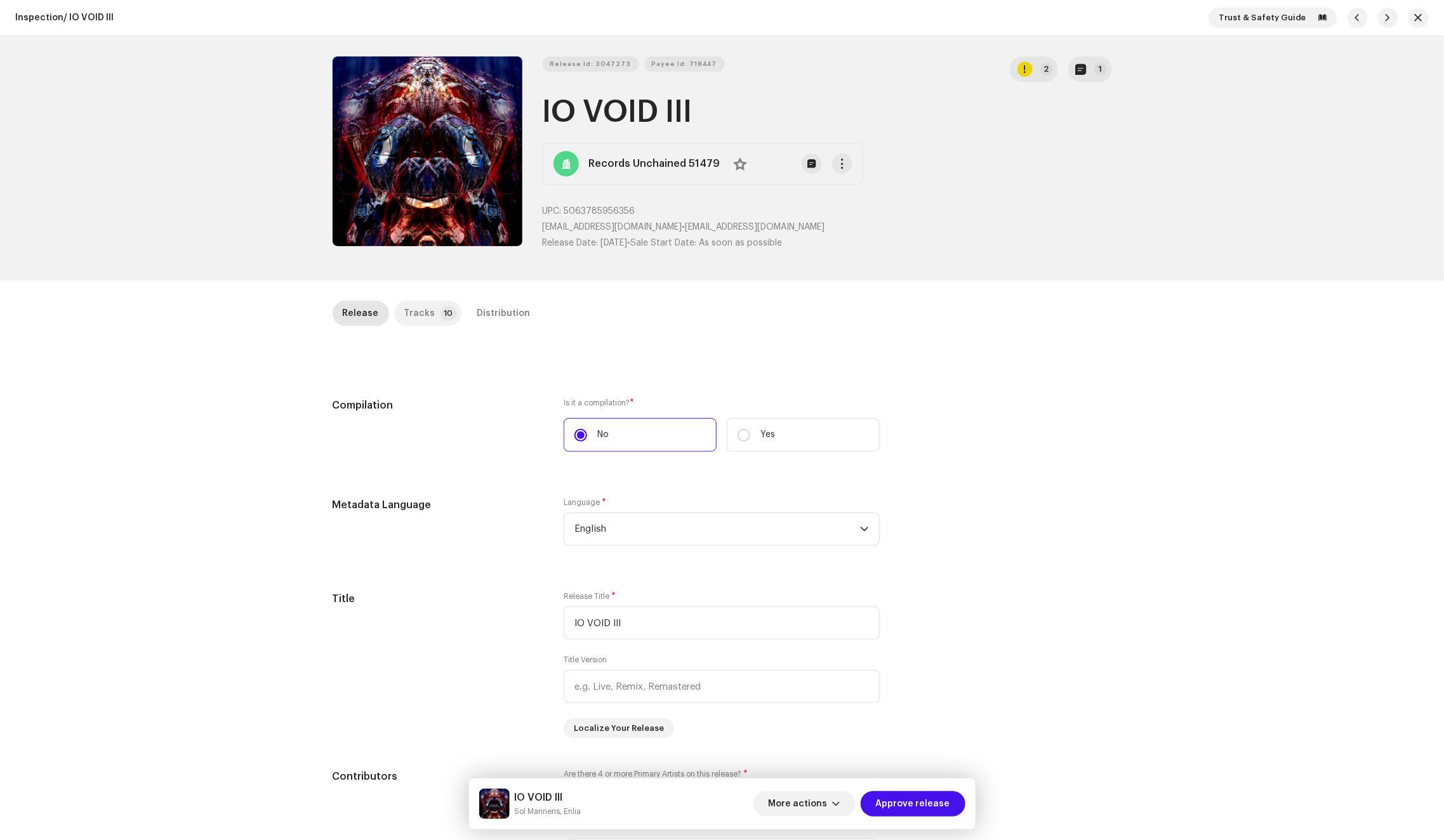
click at [407, 301] on div "Tracks" at bounding box center [420, 313] width 31 height 25
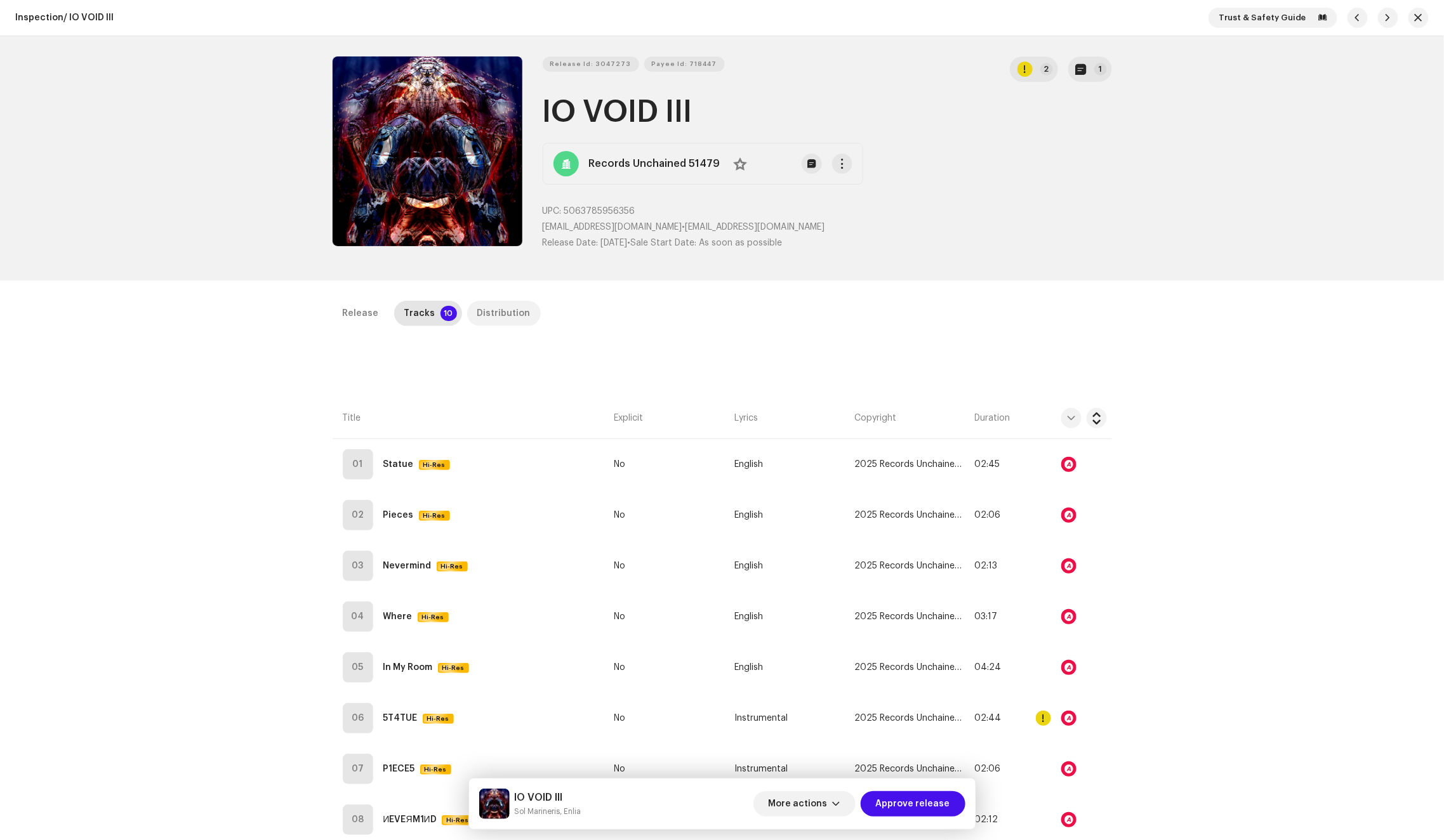
click at [479, 306] on div "Distribution" at bounding box center [504, 313] width 54 height 25
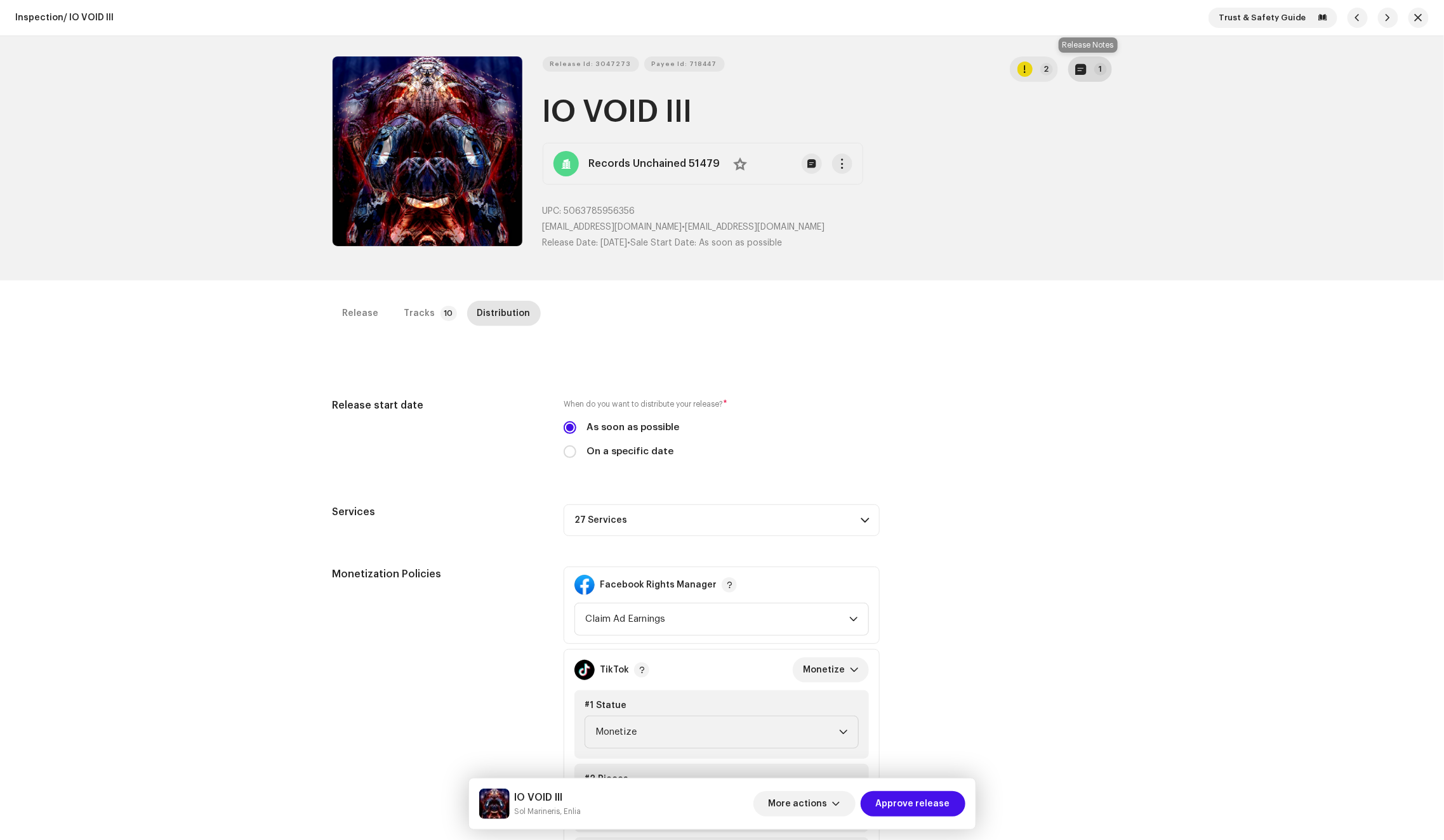
click at [1072, 68] on button "1" at bounding box center [1089, 69] width 44 height 25
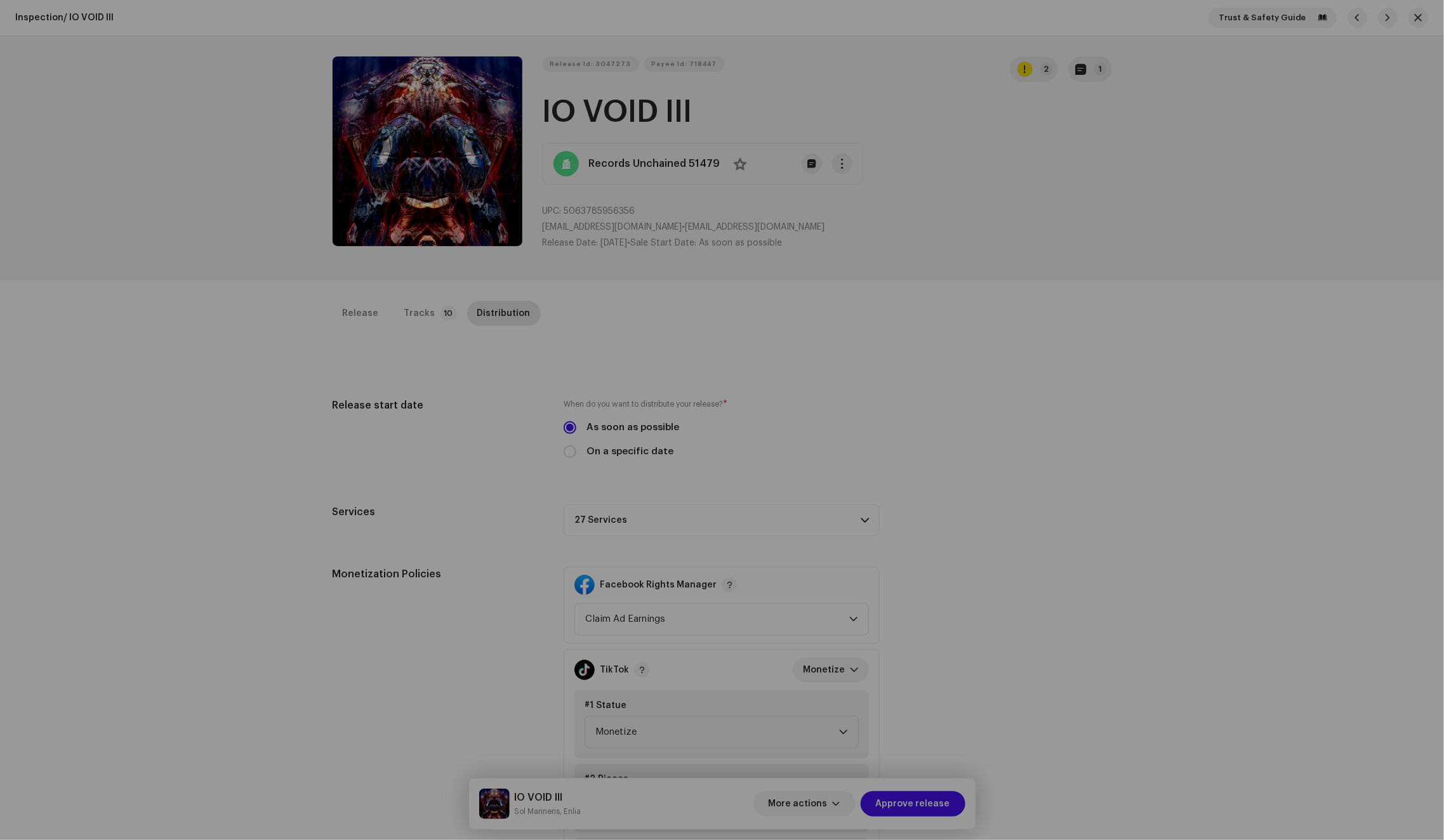
click at [1064, 293] on div "Release notes Matthew Busch Oct 9, 2025 AUTO NOTE - RELEASE PASSED INSPECTION A…" at bounding box center [722, 420] width 1444 height 840
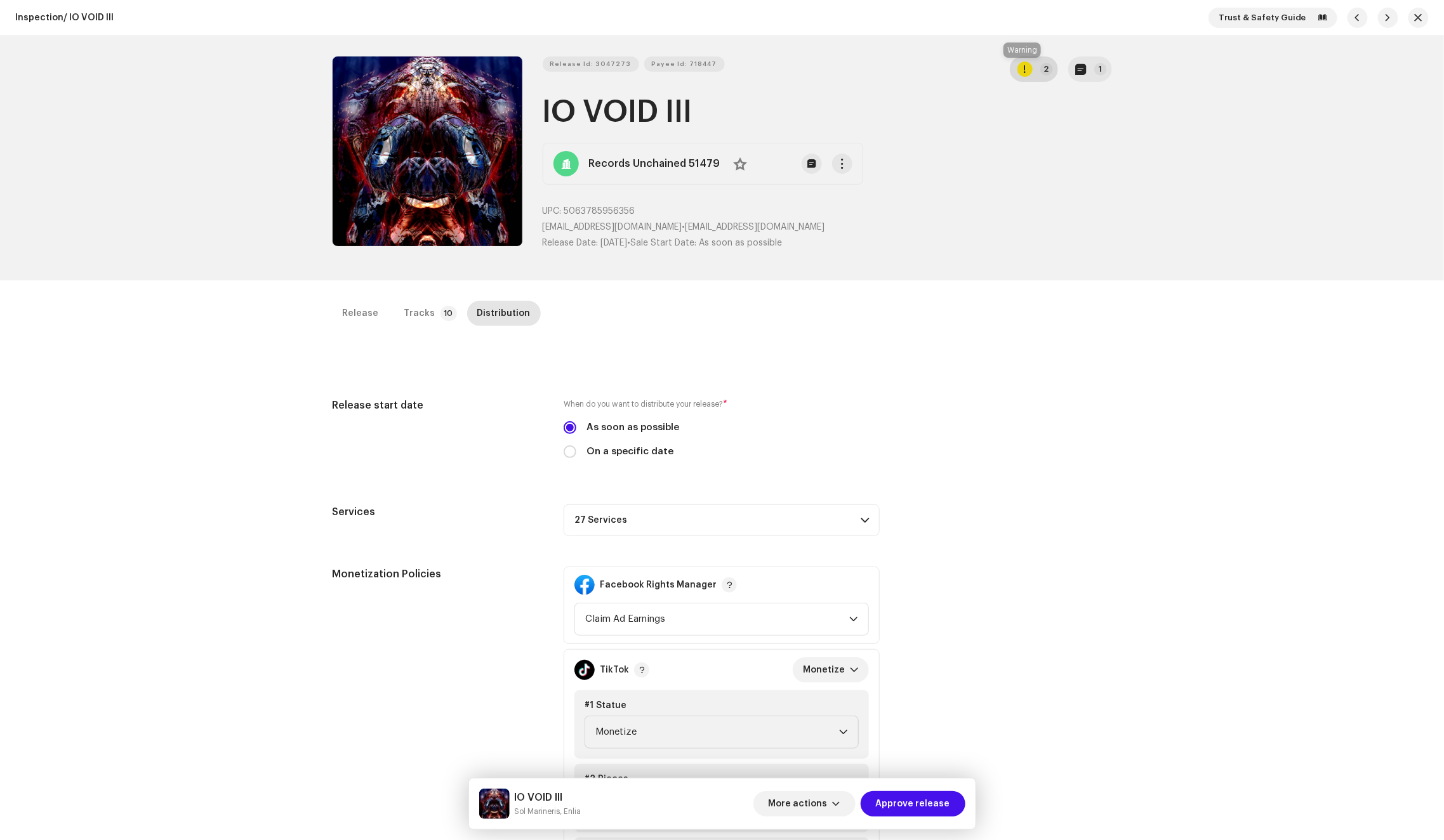
click at [1027, 74] on div "button" at bounding box center [1025, 69] width 15 height 15
click at [1030, 251] on div "Errors & Warnings Error Warnings 2 Please review these warnings to see if you n…" at bounding box center [722, 420] width 1444 height 840
click at [429, 314] on p-tab "Tracks 10" at bounding box center [427, 313] width 68 height 25
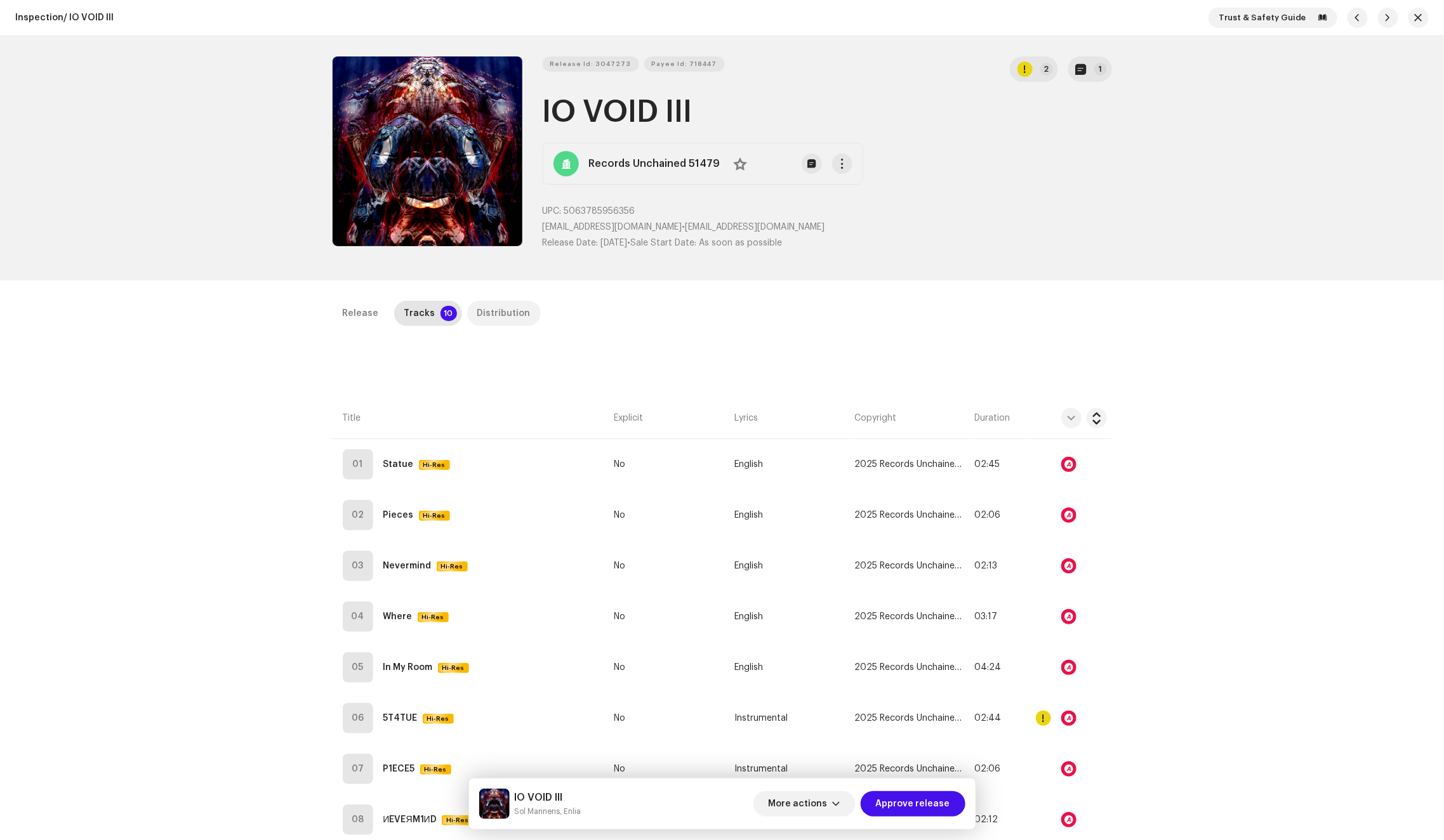
click at [490, 312] on div "Distribution" at bounding box center [504, 313] width 54 height 25
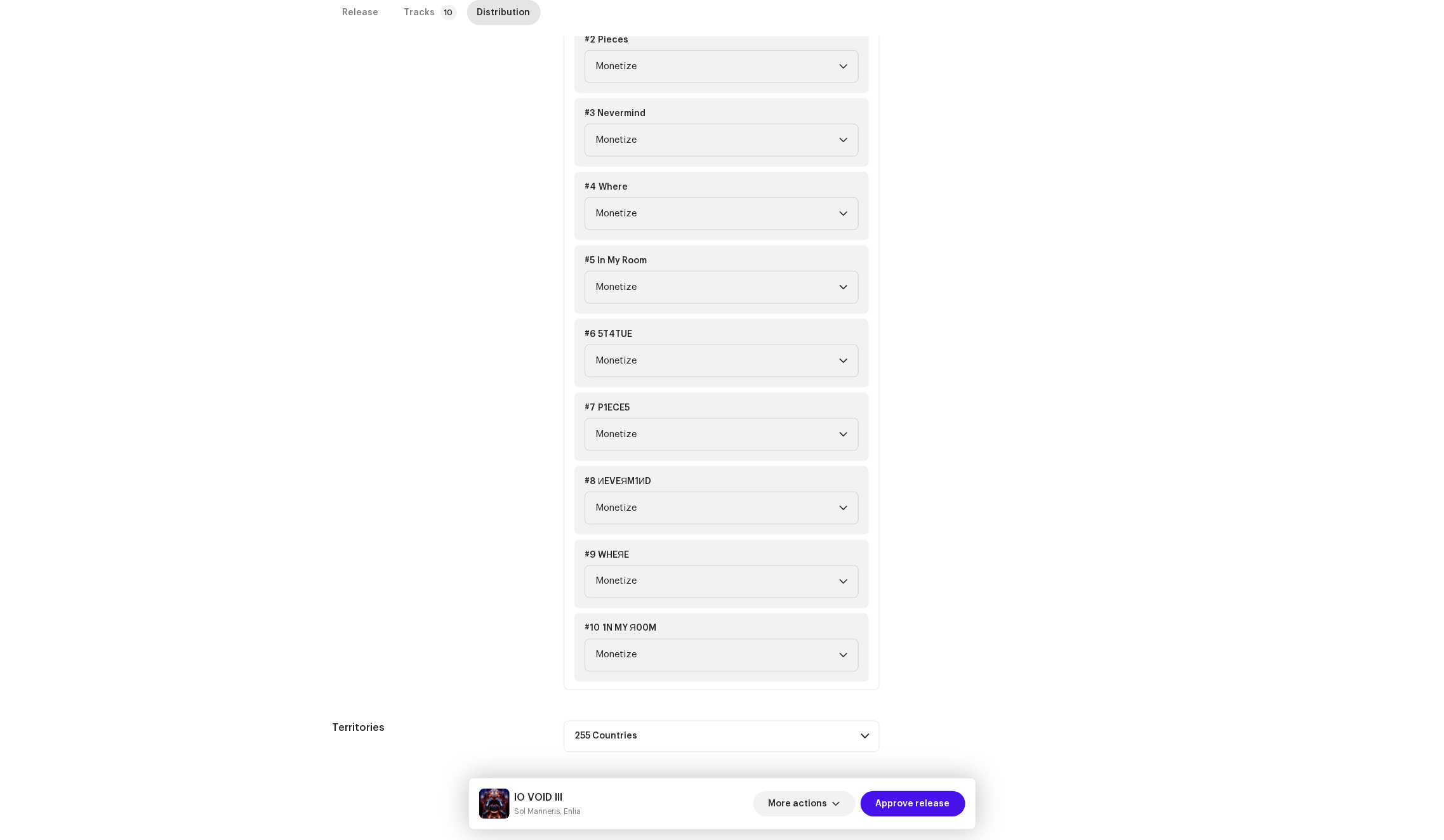
scroll to position [739, 0]
click at [912, 806] on span "Approve release" at bounding box center [912, 803] width 74 height 25
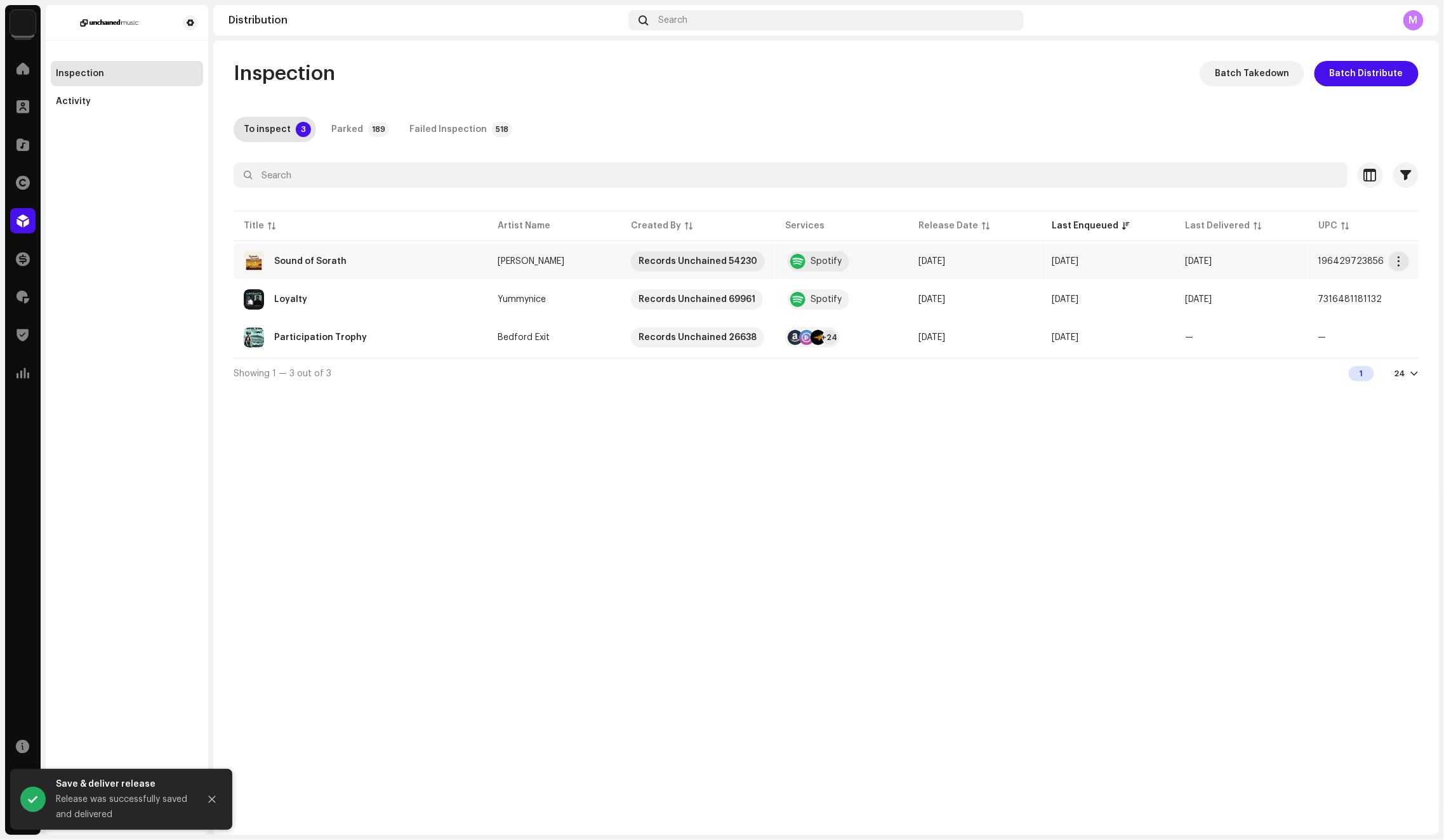
click at [416, 265] on div "Sound of Sorath" at bounding box center [360, 261] width 234 height 21
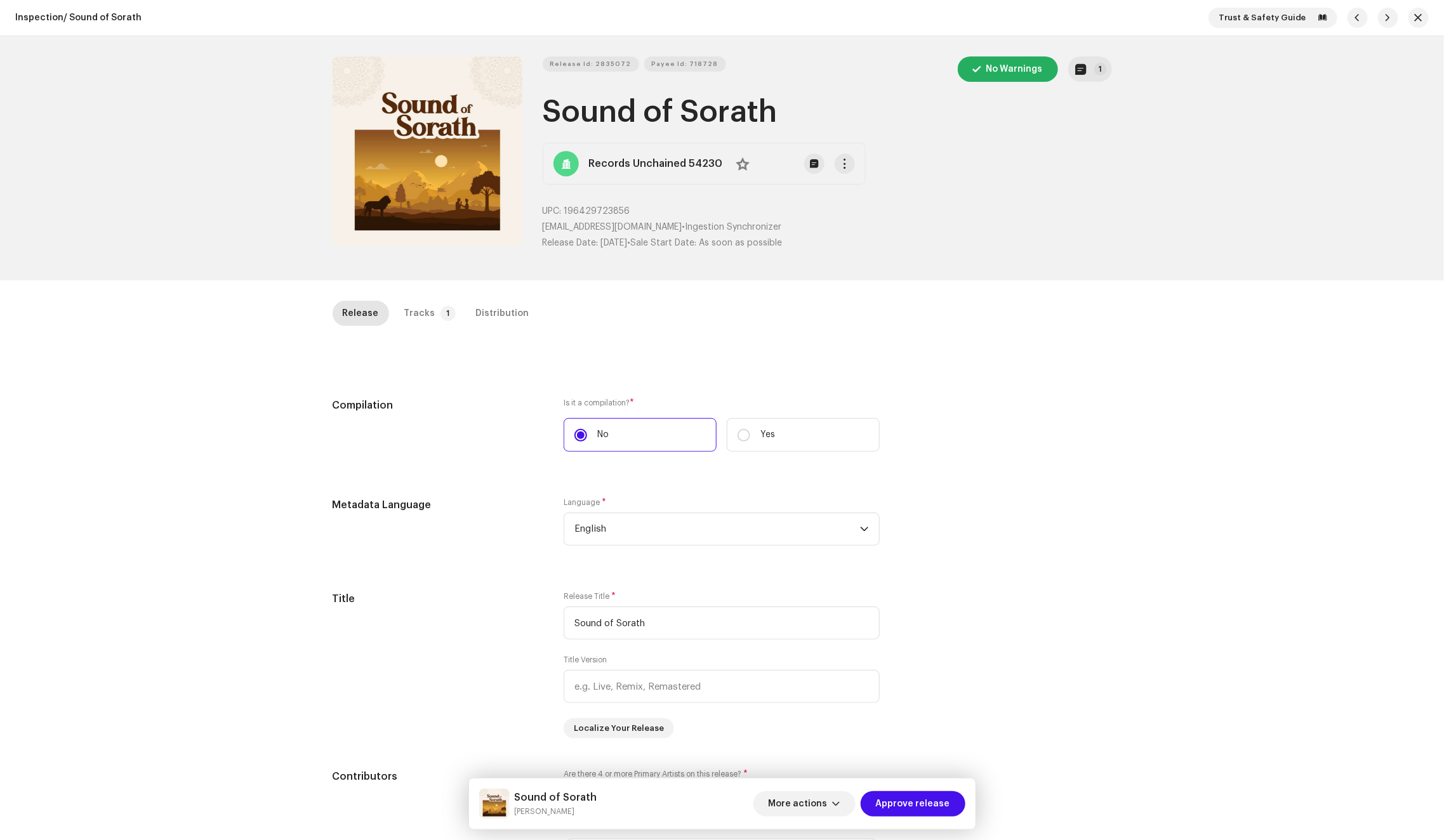
click at [486, 296] on div "Inspection / Sound of Sorath Trust & Safety Guide Release Id: 2835072 Payee Id:…" at bounding box center [722, 420] width 1444 height 840
click at [486, 332] on div "Release Tracks 1 Distribution" at bounding box center [722, 319] width 779 height 36
click at [489, 319] on div "Distribution" at bounding box center [503, 313] width 54 height 25
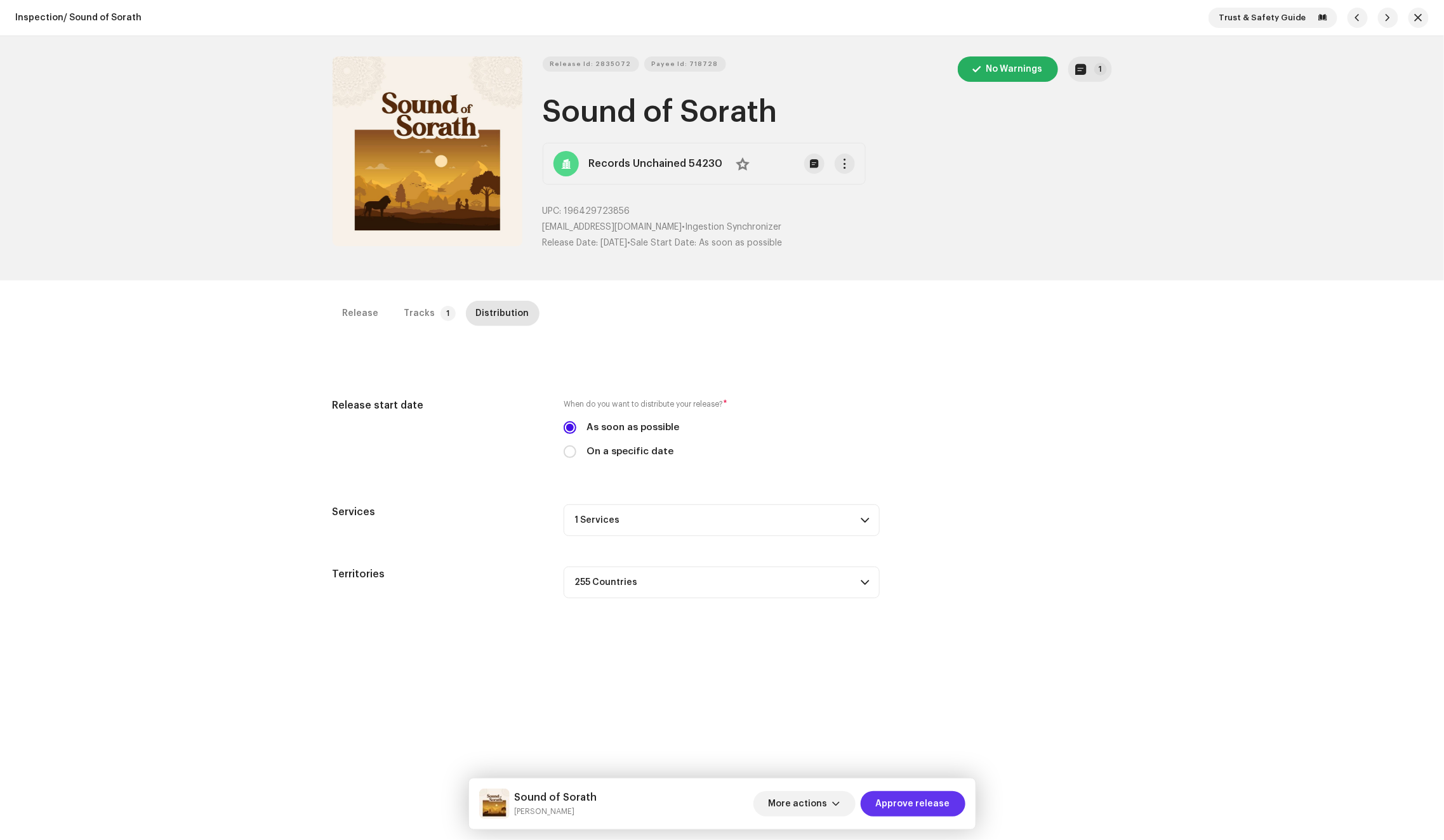
click at [922, 809] on span "Approve release" at bounding box center [912, 803] width 74 height 25
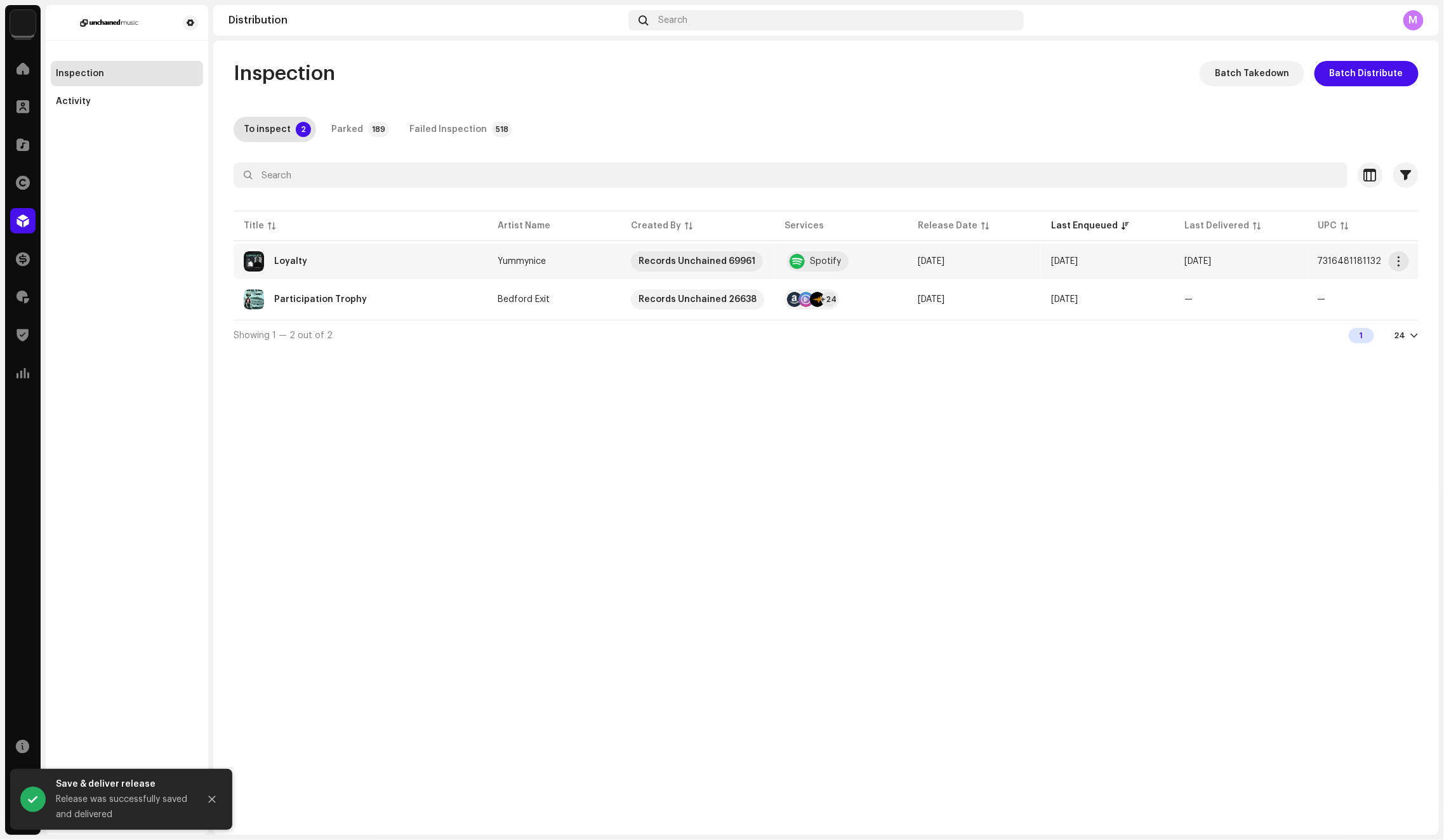
click at [440, 272] on td "Loyalty" at bounding box center [360, 261] width 254 height 35
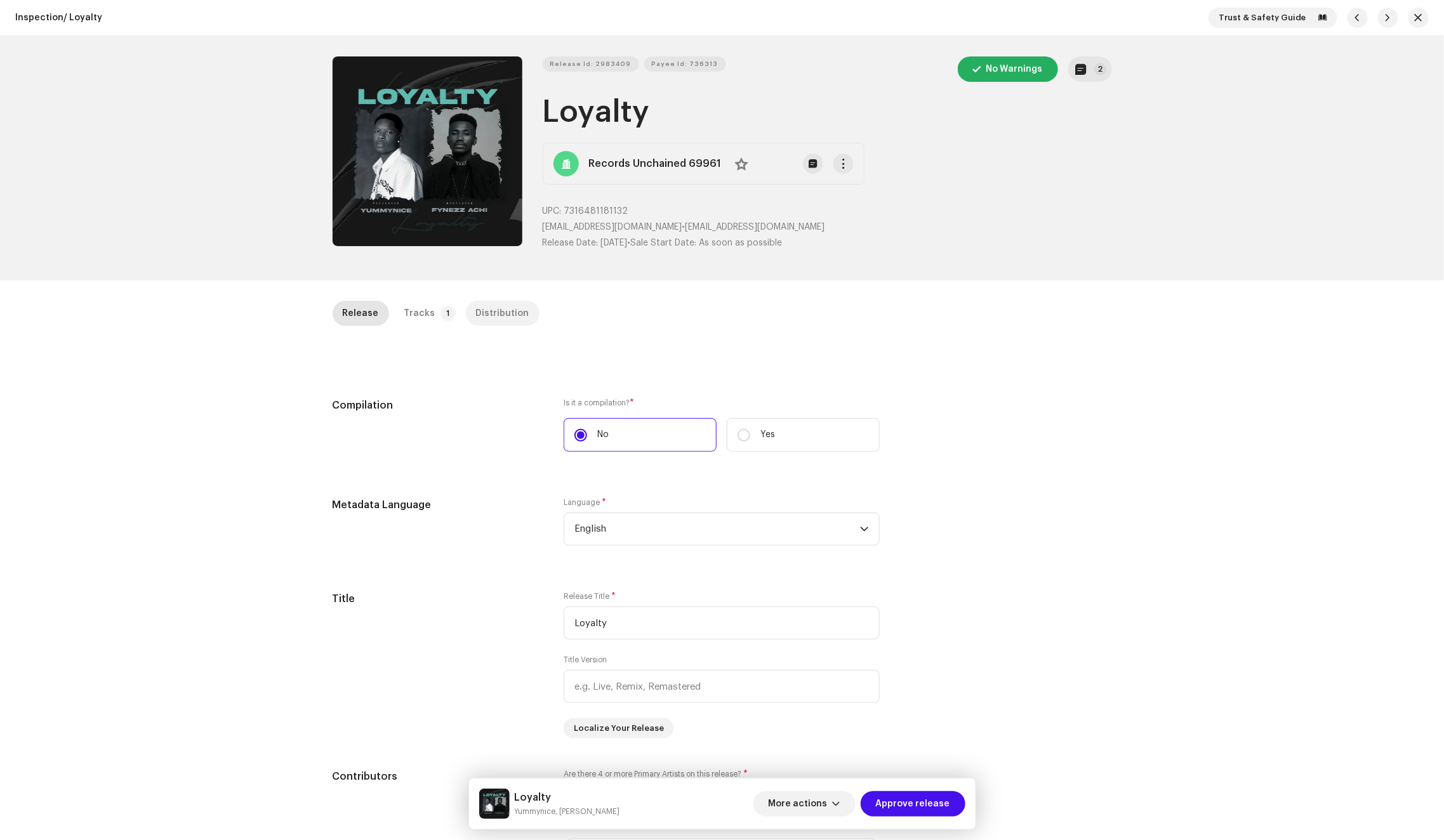
click at [479, 312] on div "Distribution" at bounding box center [503, 313] width 54 height 25
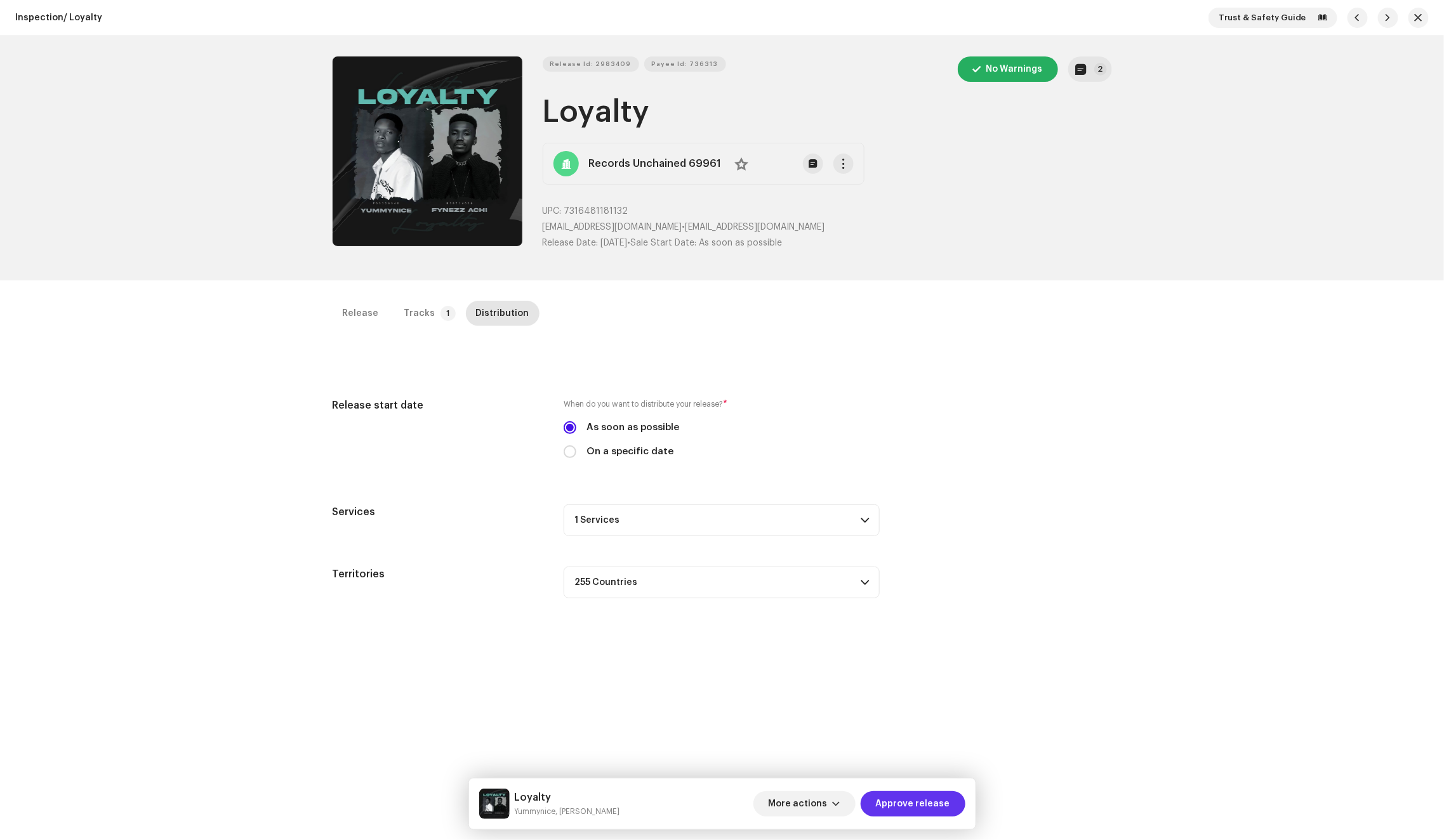
click at [915, 809] on span "Approve release" at bounding box center [912, 803] width 74 height 25
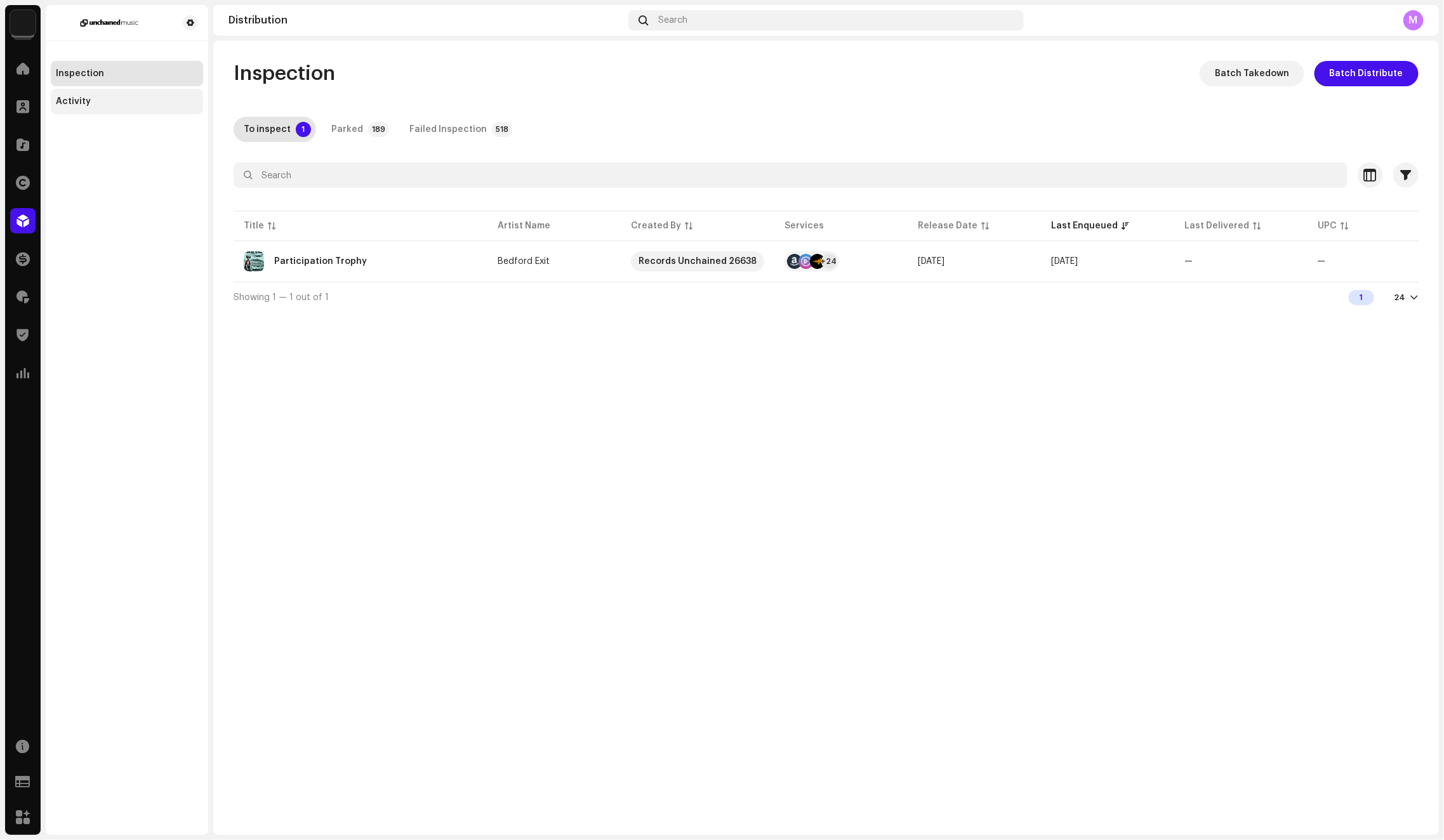
click at [149, 104] on div "Activity" at bounding box center [127, 101] width 142 height 10
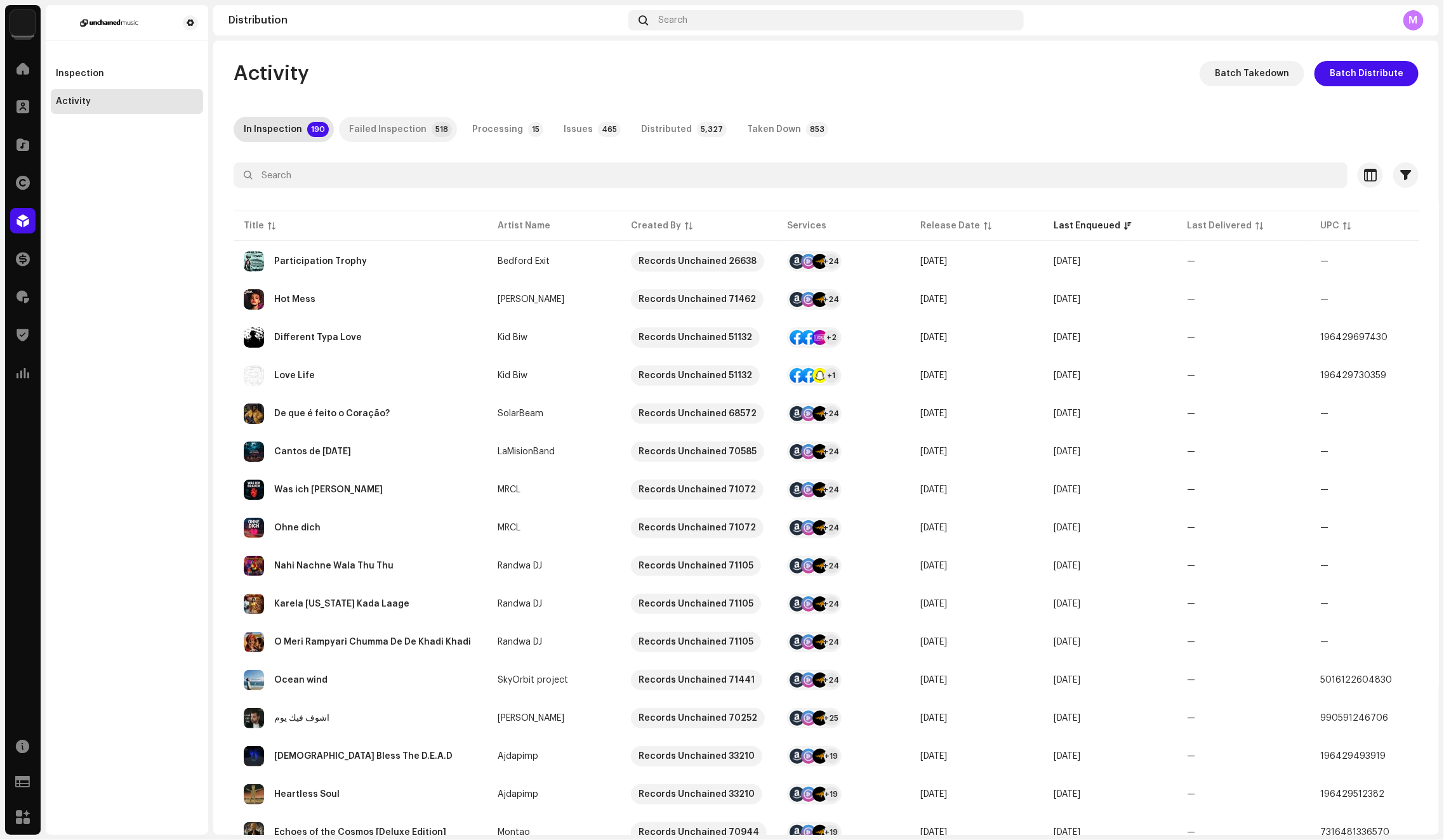
click at [411, 127] on div "Failed Inspection" at bounding box center [388, 129] width 77 height 25
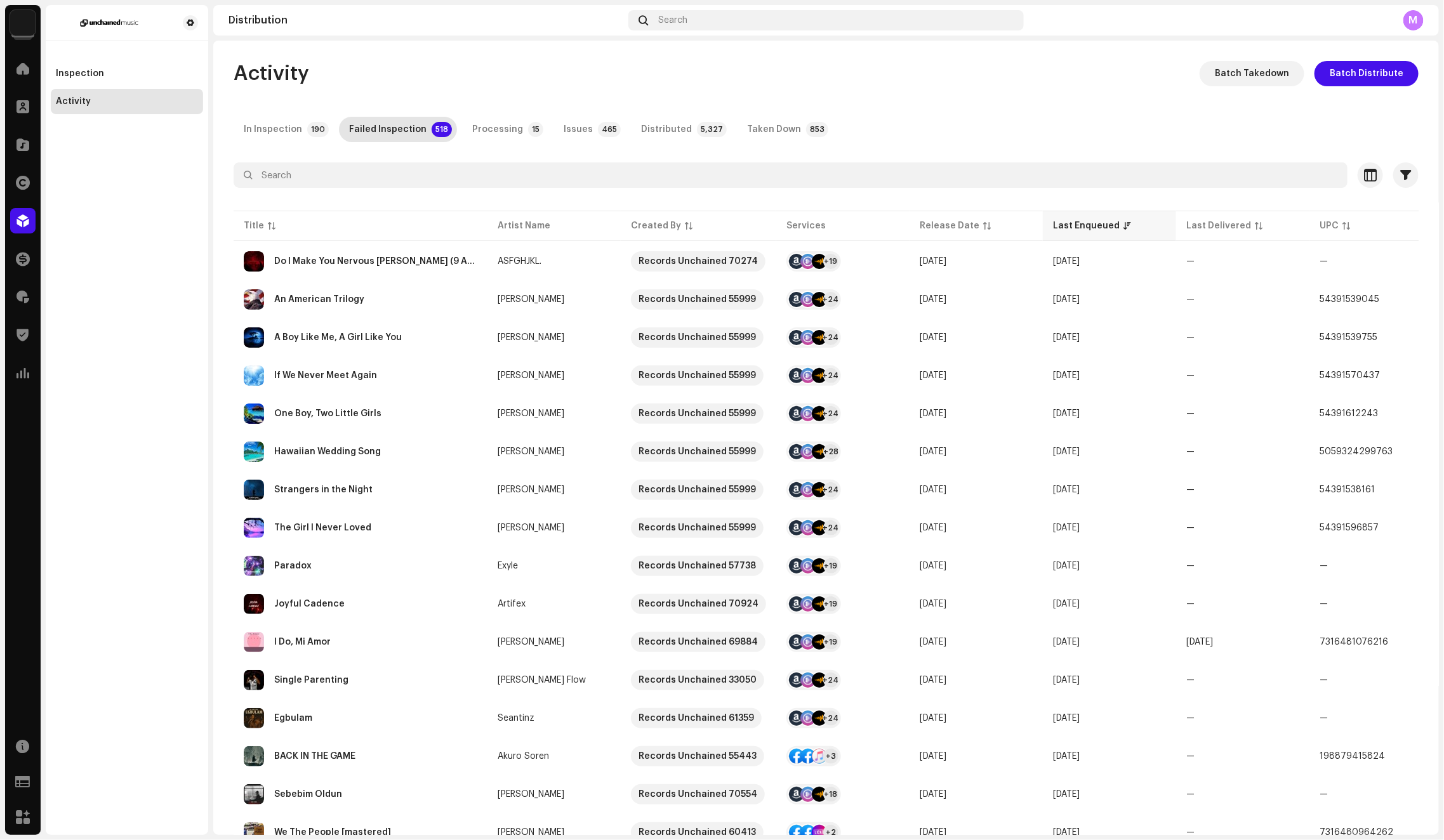
click at [1063, 224] on div "Last Enqueued" at bounding box center [1085, 226] width 67 height 13
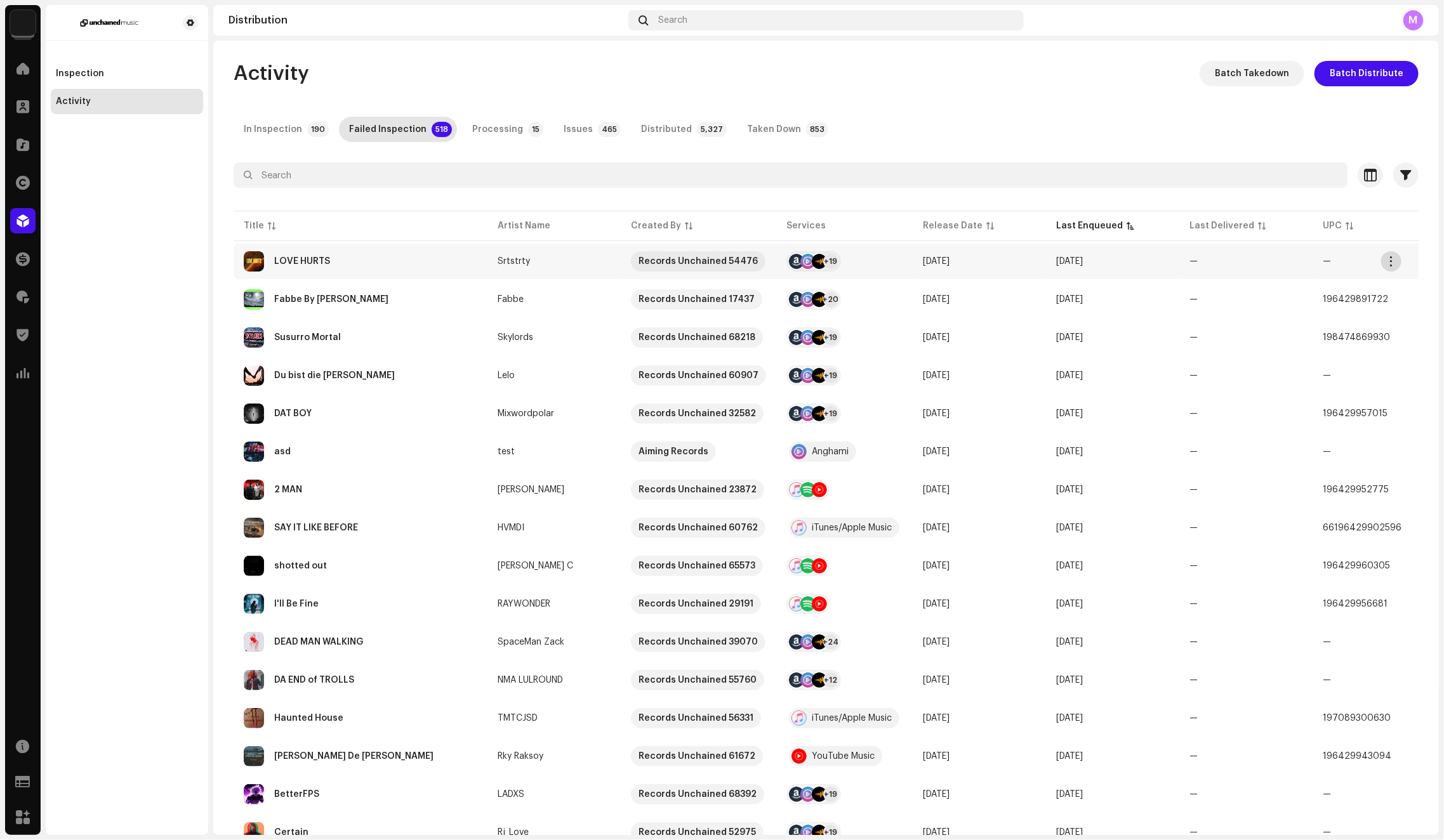
click at [1390, 254] on button "button" at bounding box center [1391, 261] width 21 height 21
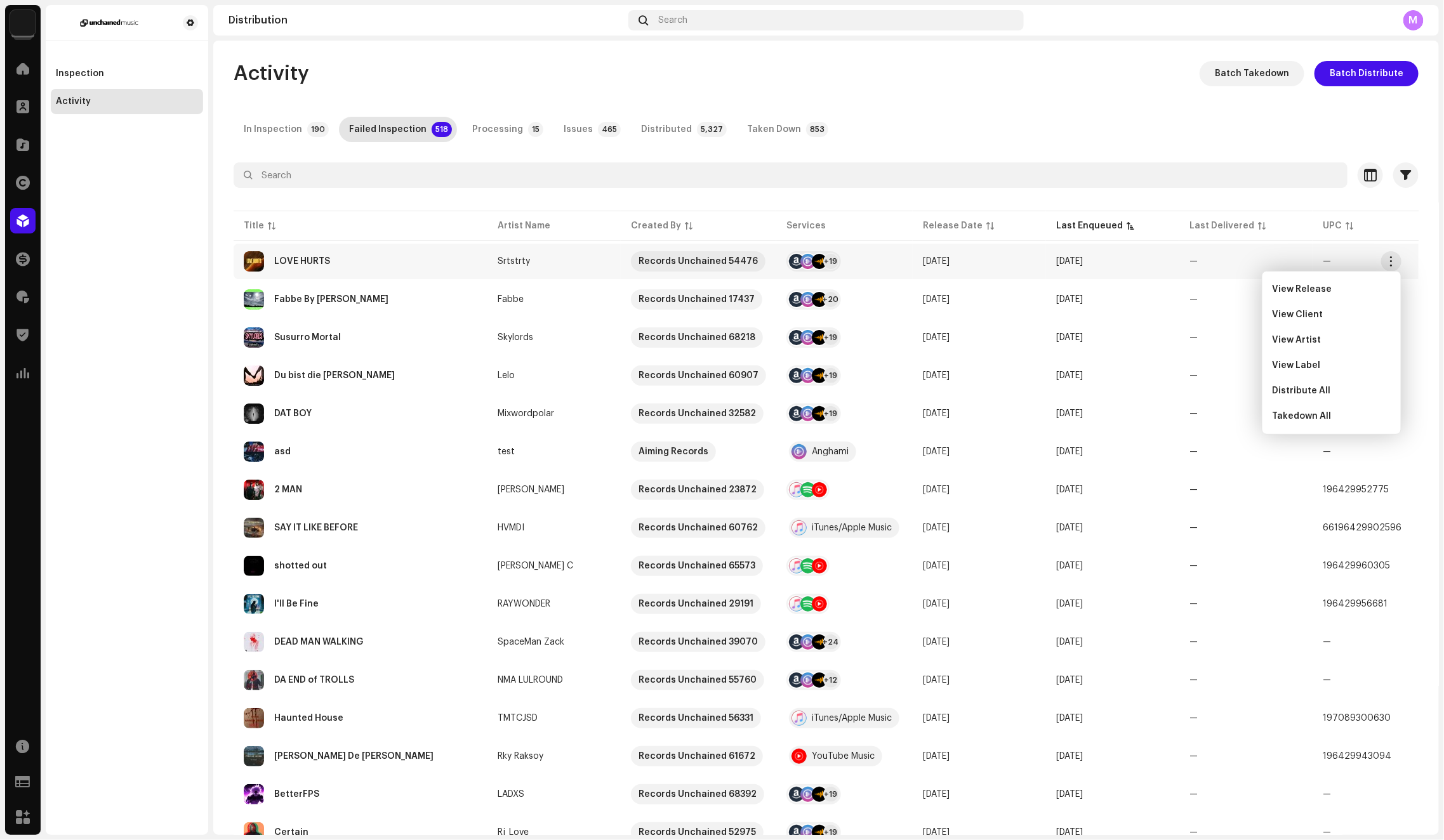
click at [1155, 119] on div "In Inspection 190 Failed Inspection 518 Processing 15 Issues 465 Distributed 5,…" at bounding box center [826, 129] width 1185 height 25
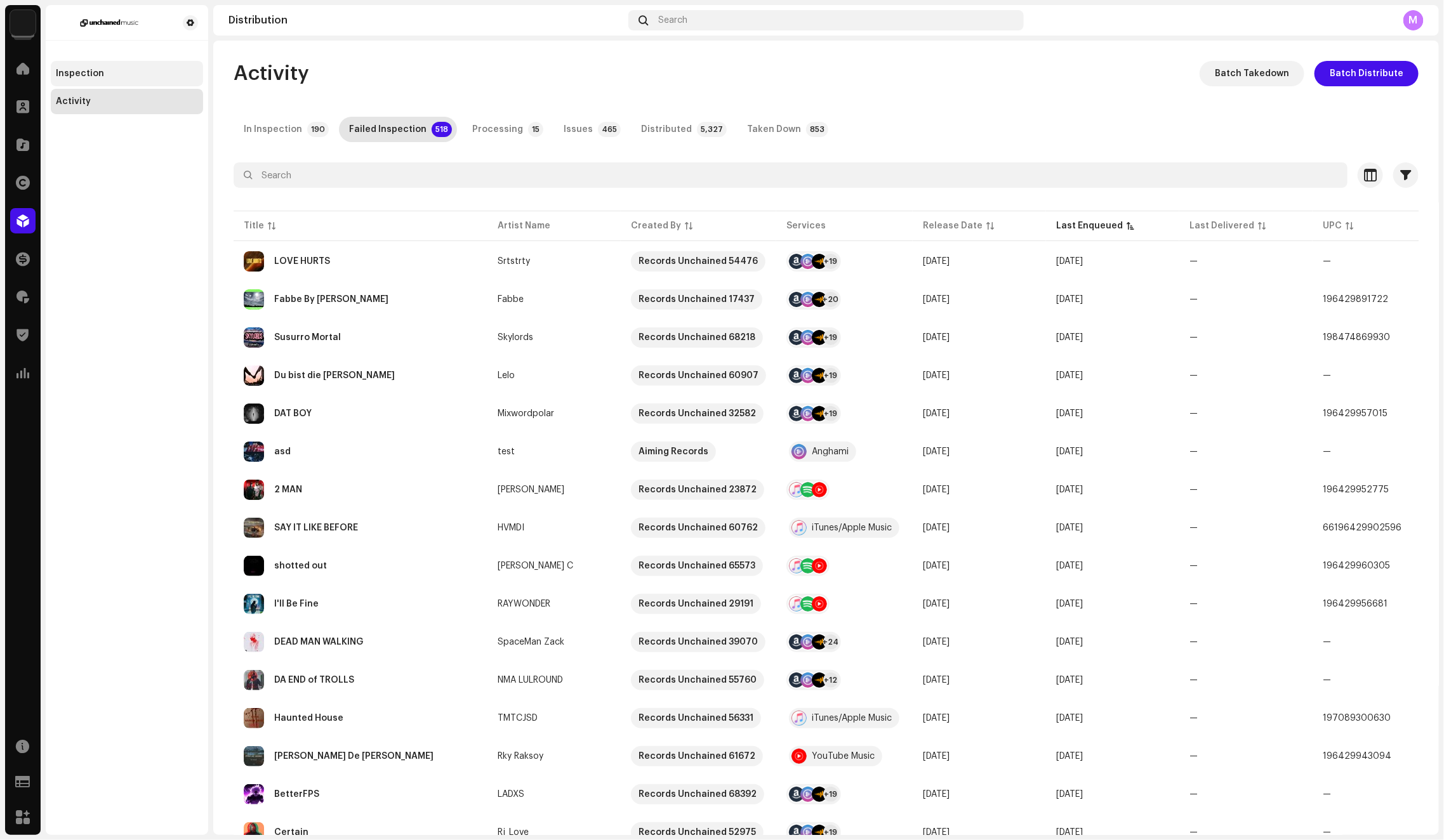
click at [118, 75] on div "Inspection" at bounding box center [127, 73] width 142 height 10
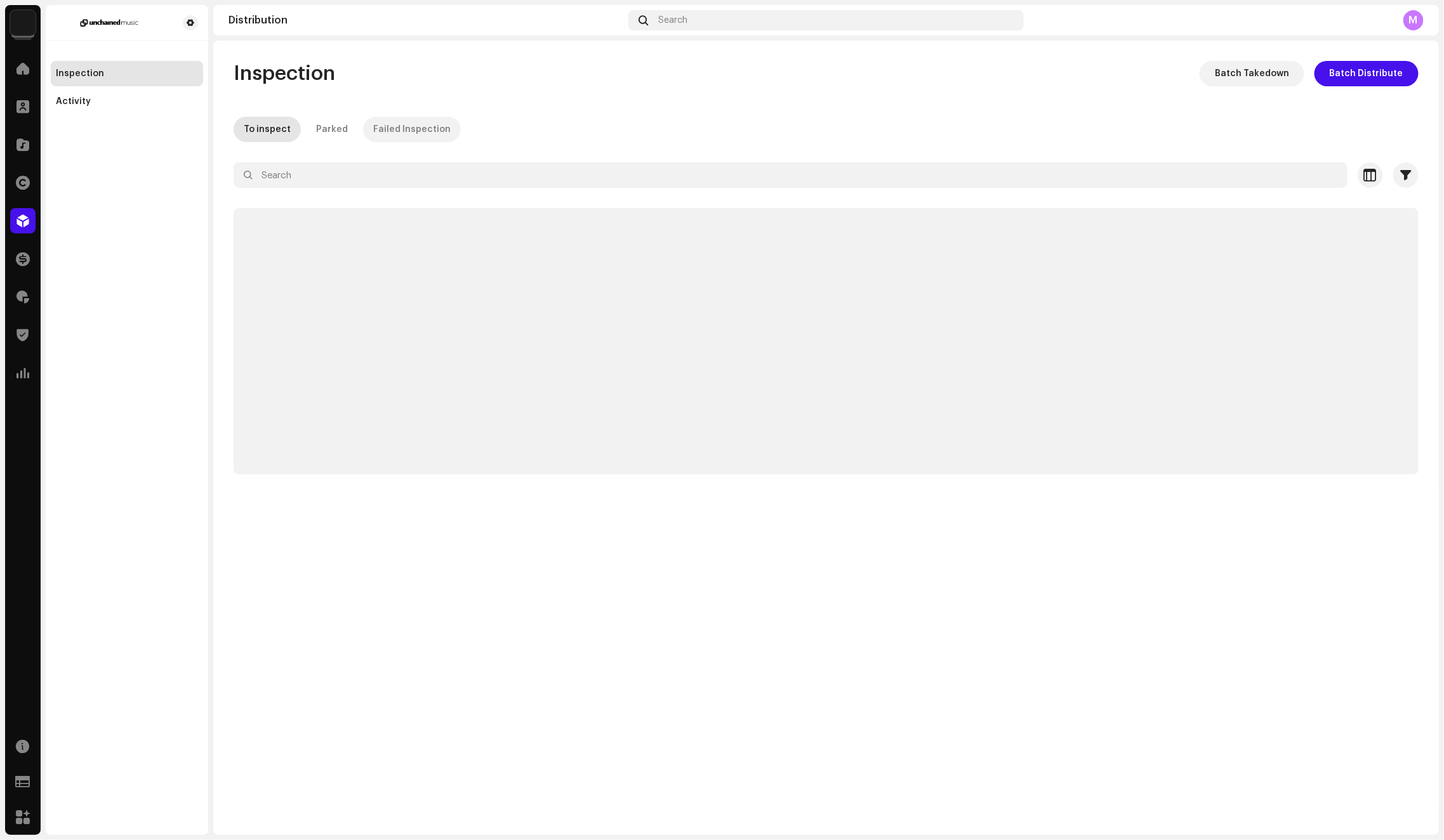
click at [408, 134] on div "Failed Inspection" at bounding box center [411, 129] width 77 height 25
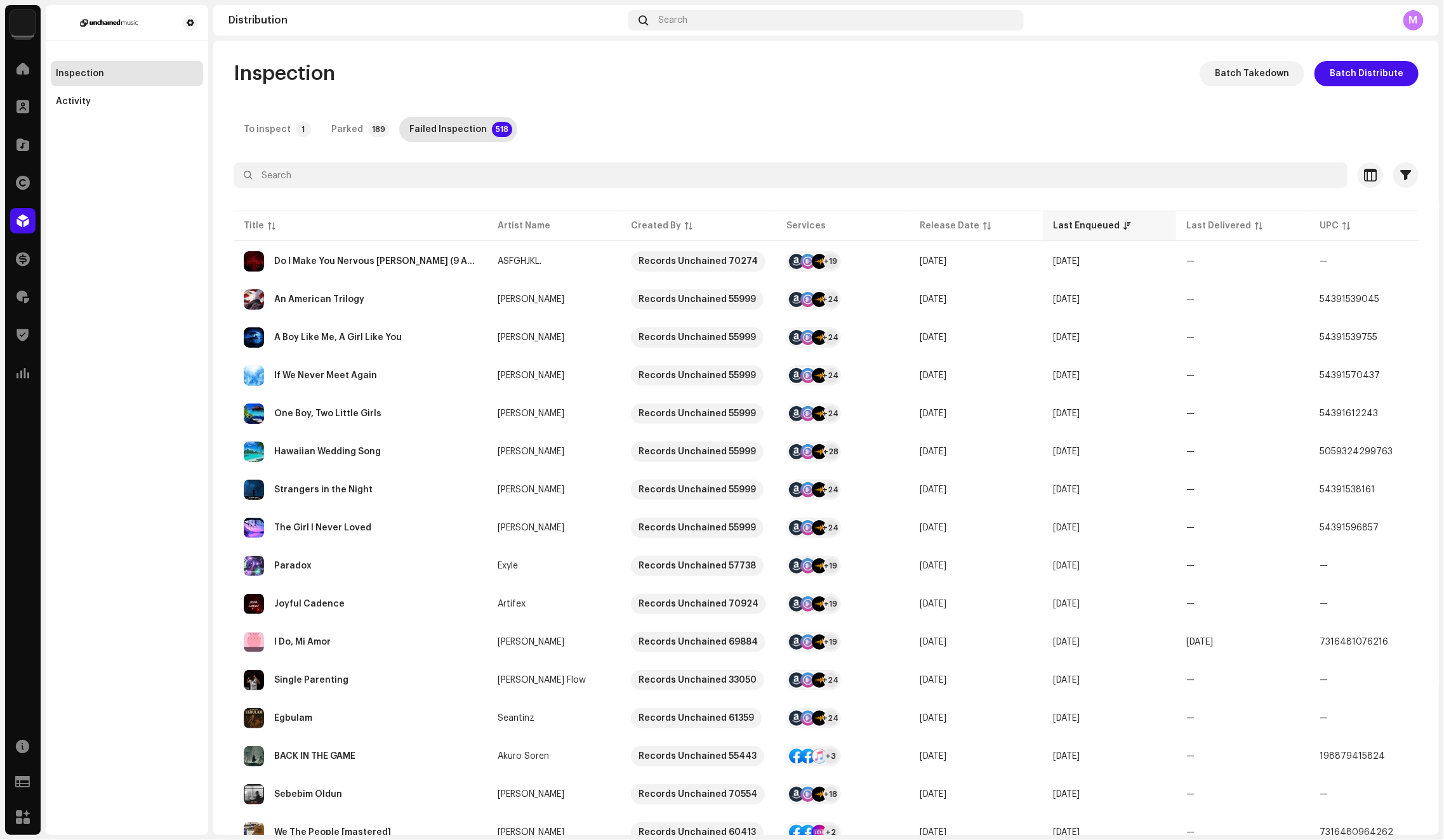
click at [1070, 216] on th "Last Enqueued" at bounding box center [1109, 226] width 133 height 31
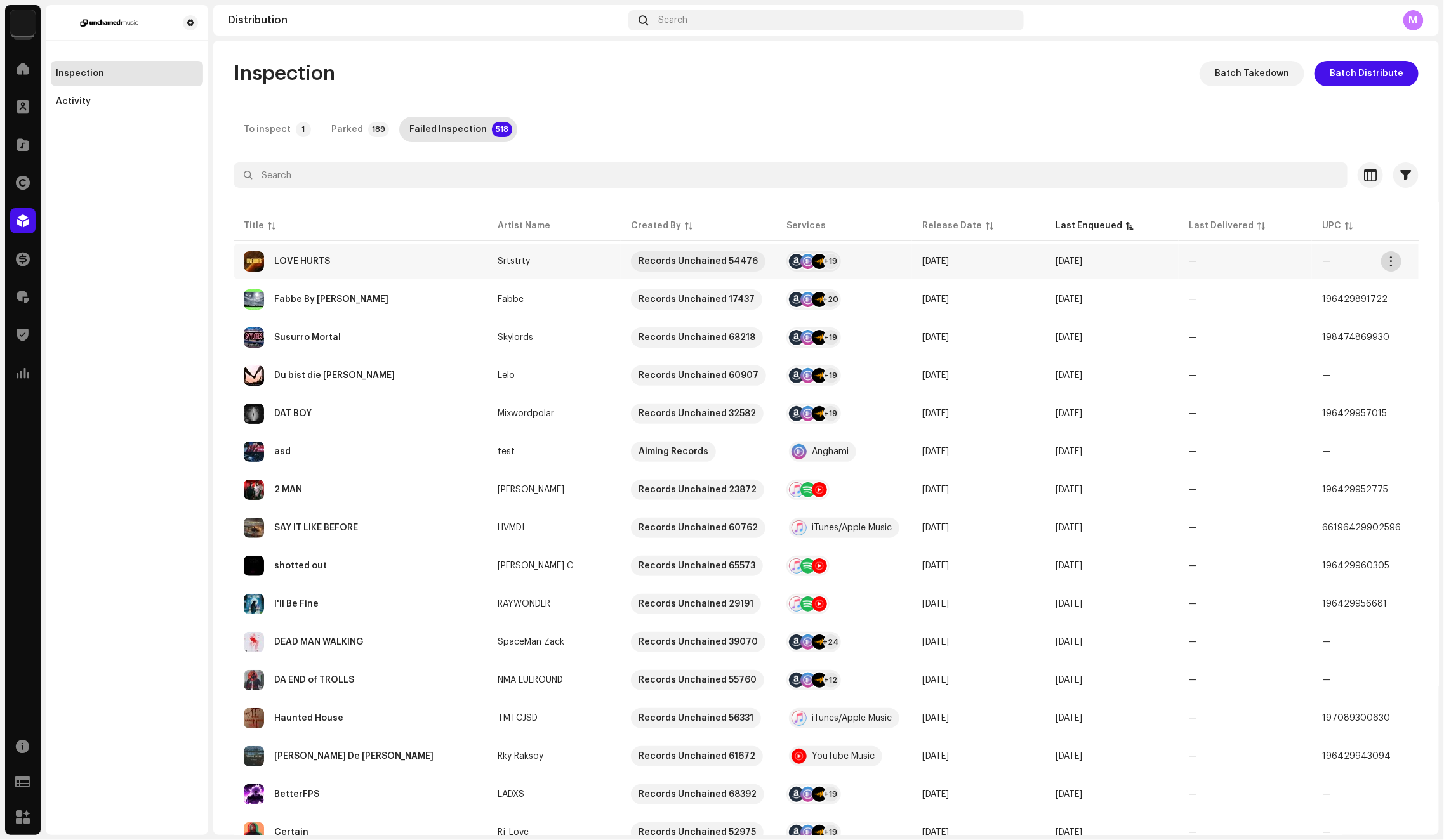
click at [1393, 265] on span "button" at bounding box center [1391, 261] width 9 height 10
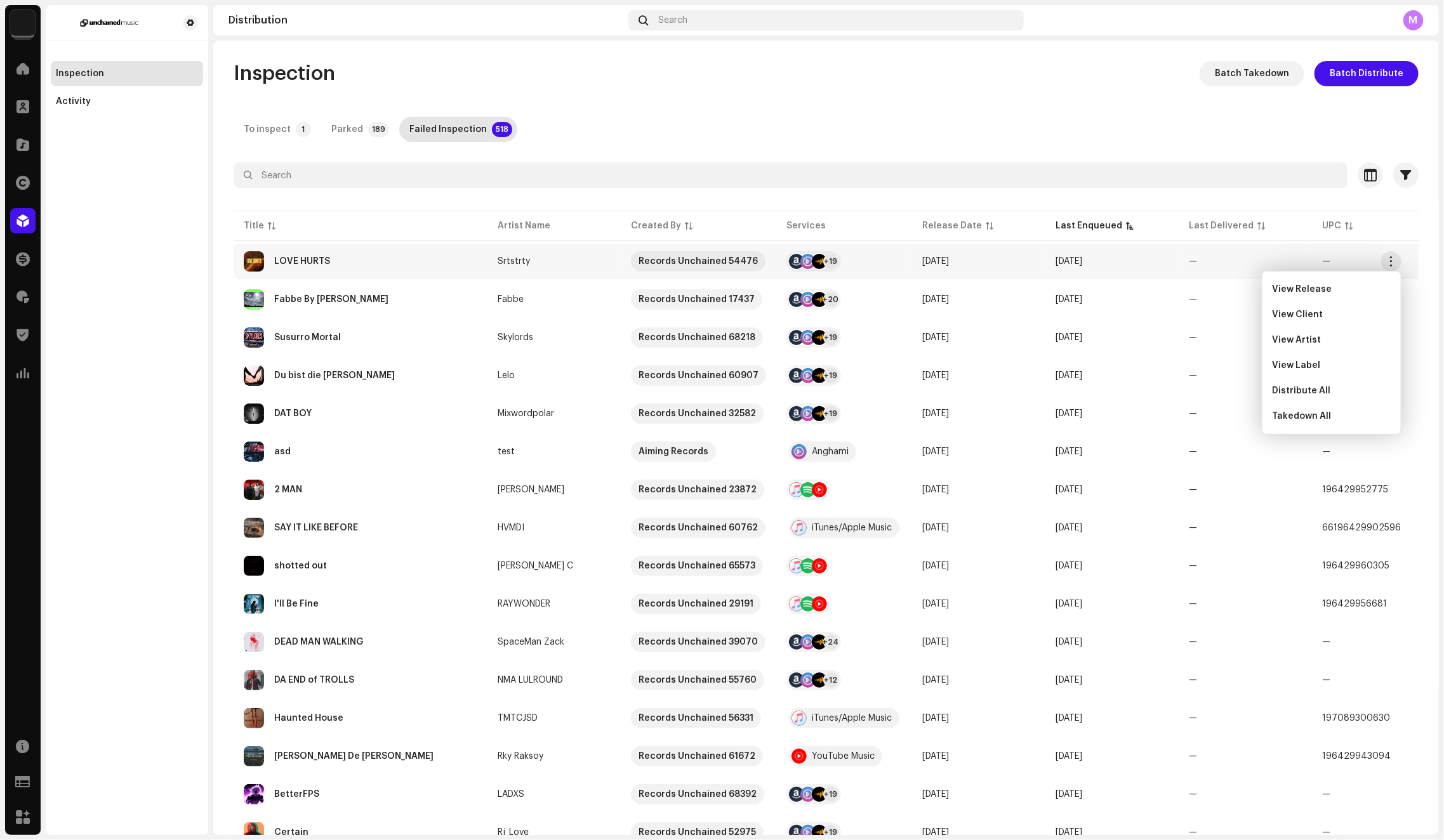
click at [1042, 132] on div "To inspect 1 Parked 189 Failed Inspection 518" at bounding box center [826, 129] width 1185 height 25
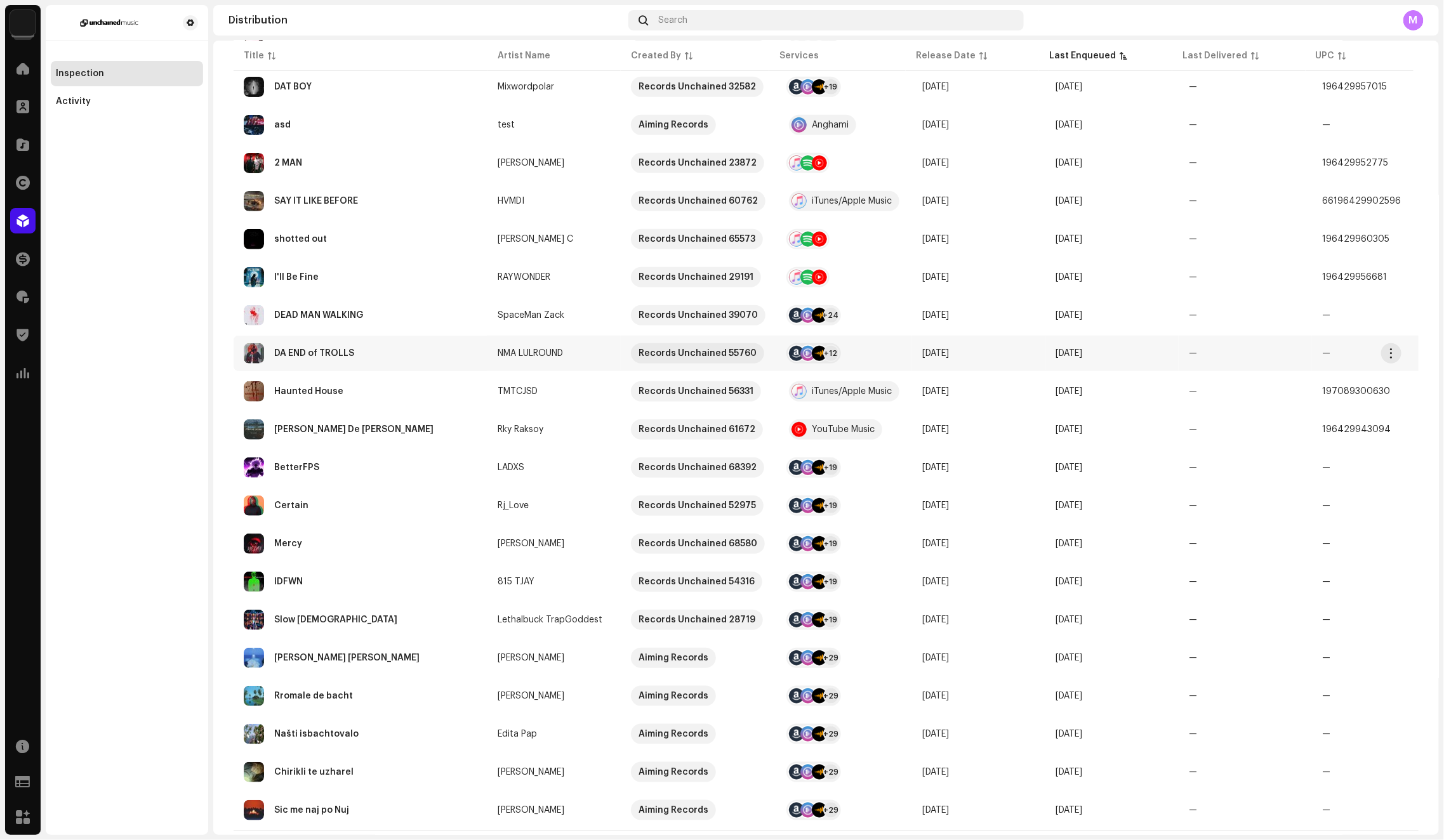
scroll to position [358, 0]
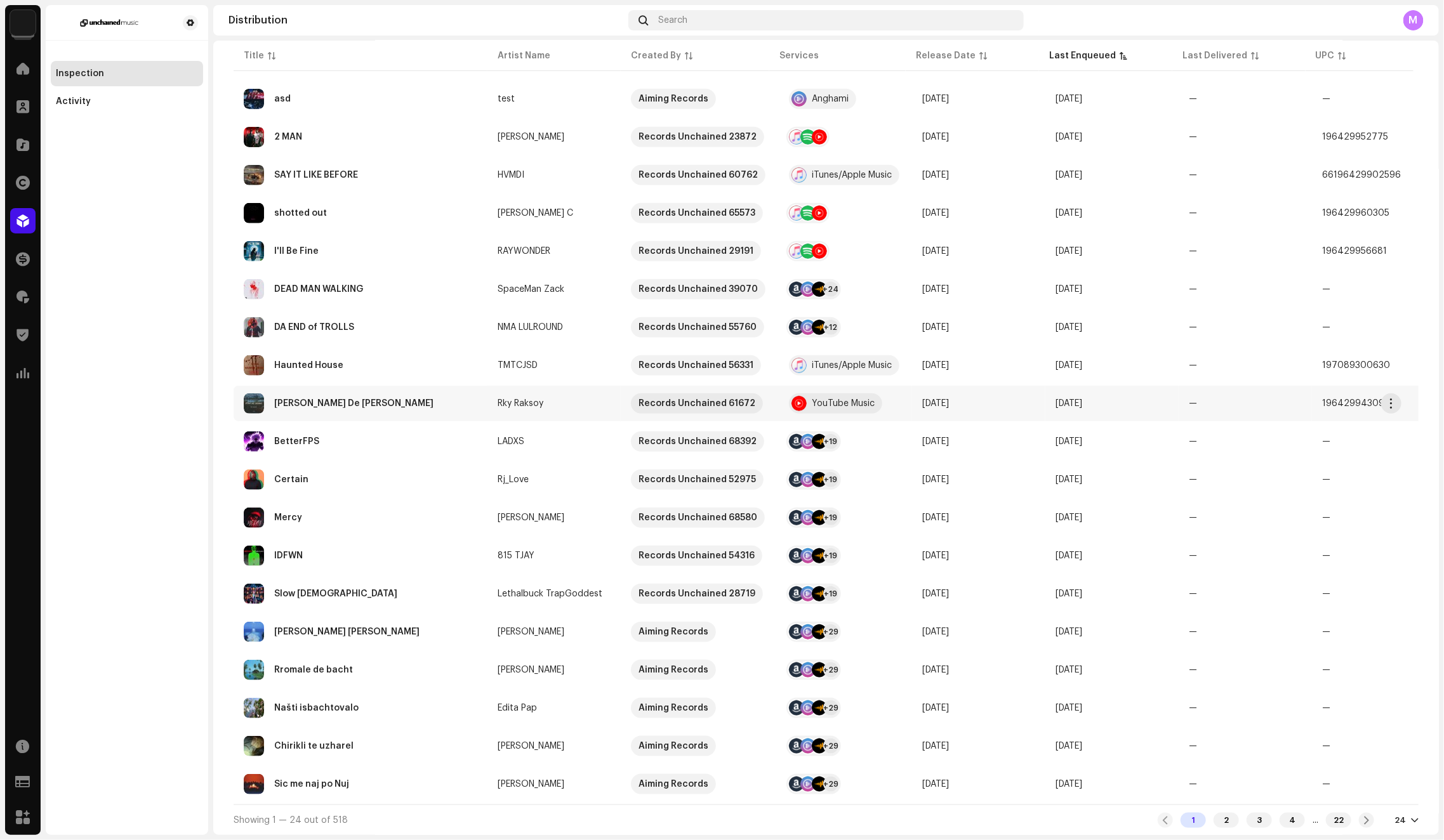
click at [608, 399] on re-a-table-link "Rky Raksoy" at bounding box center [553, 404] width 113 height 9
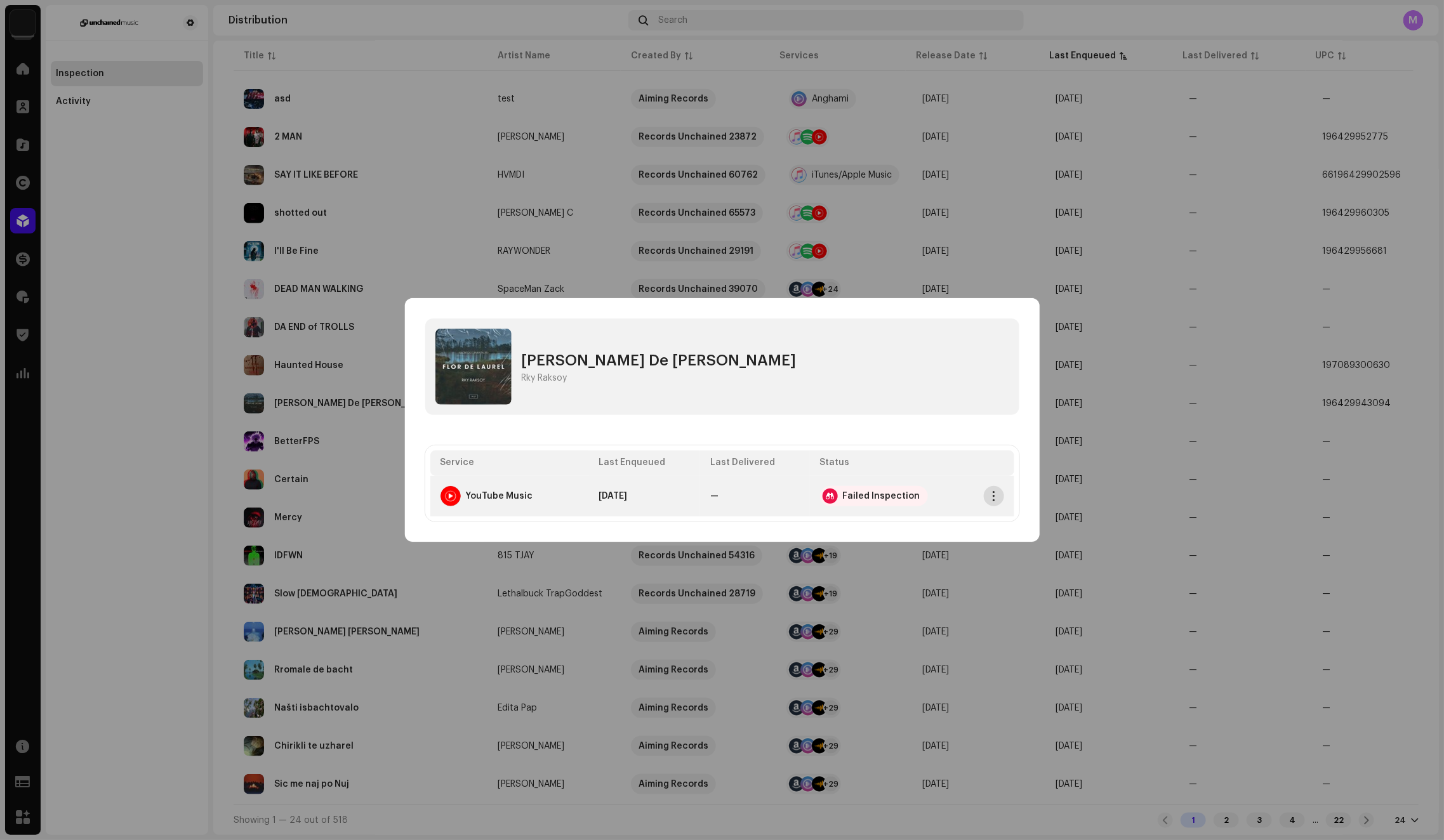
click at [990, 498] on span "button" at bounding box center [994, 495] width 9 height 10
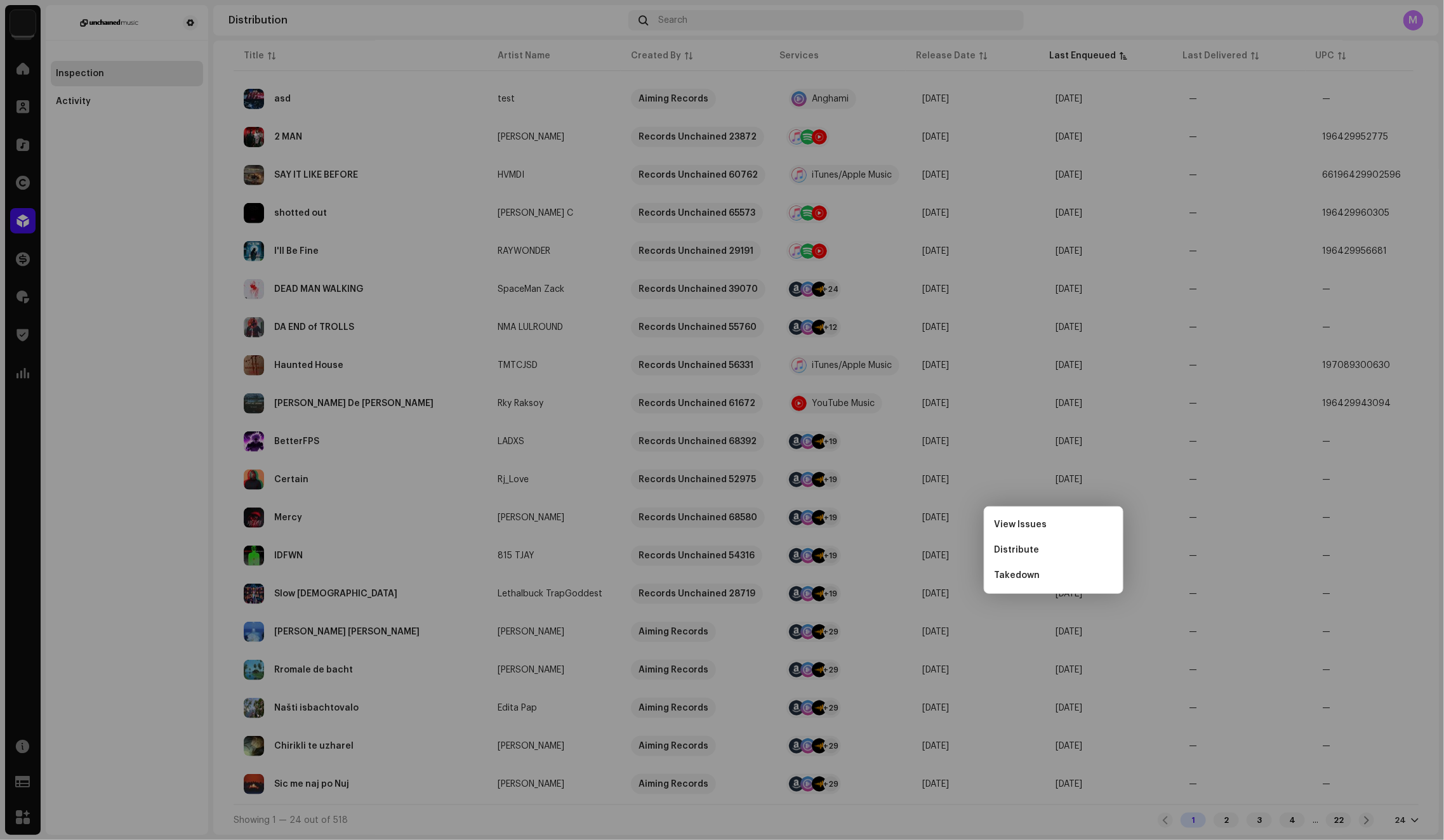
click at [1044, 234] on div "Flor De Laurel Rky Raksoy Service Last Enqueued Last Delivered Status YouTube M…" at bounding box center [722, 420] width 1444 height 840
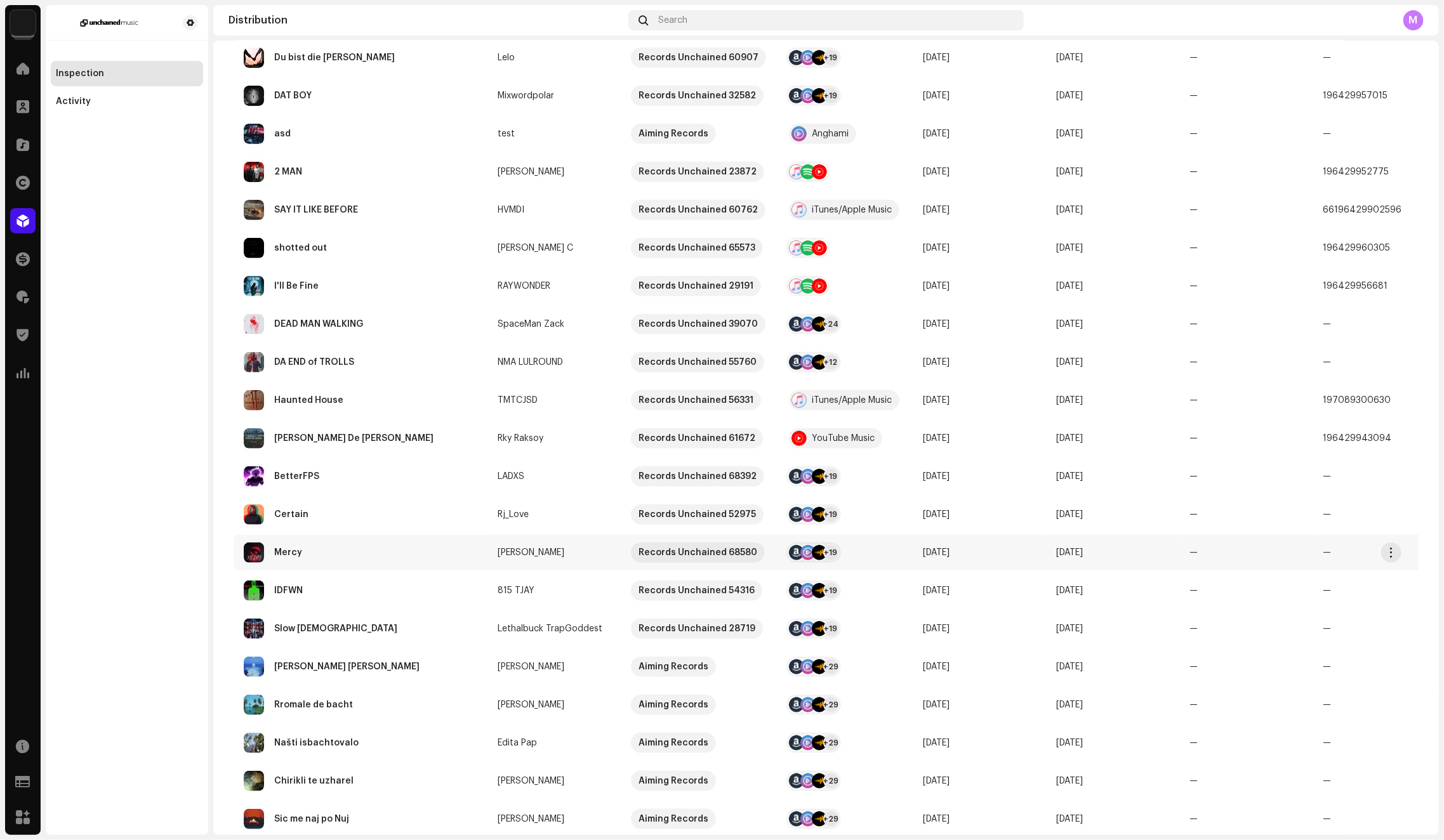
scroll to position [344, 0]
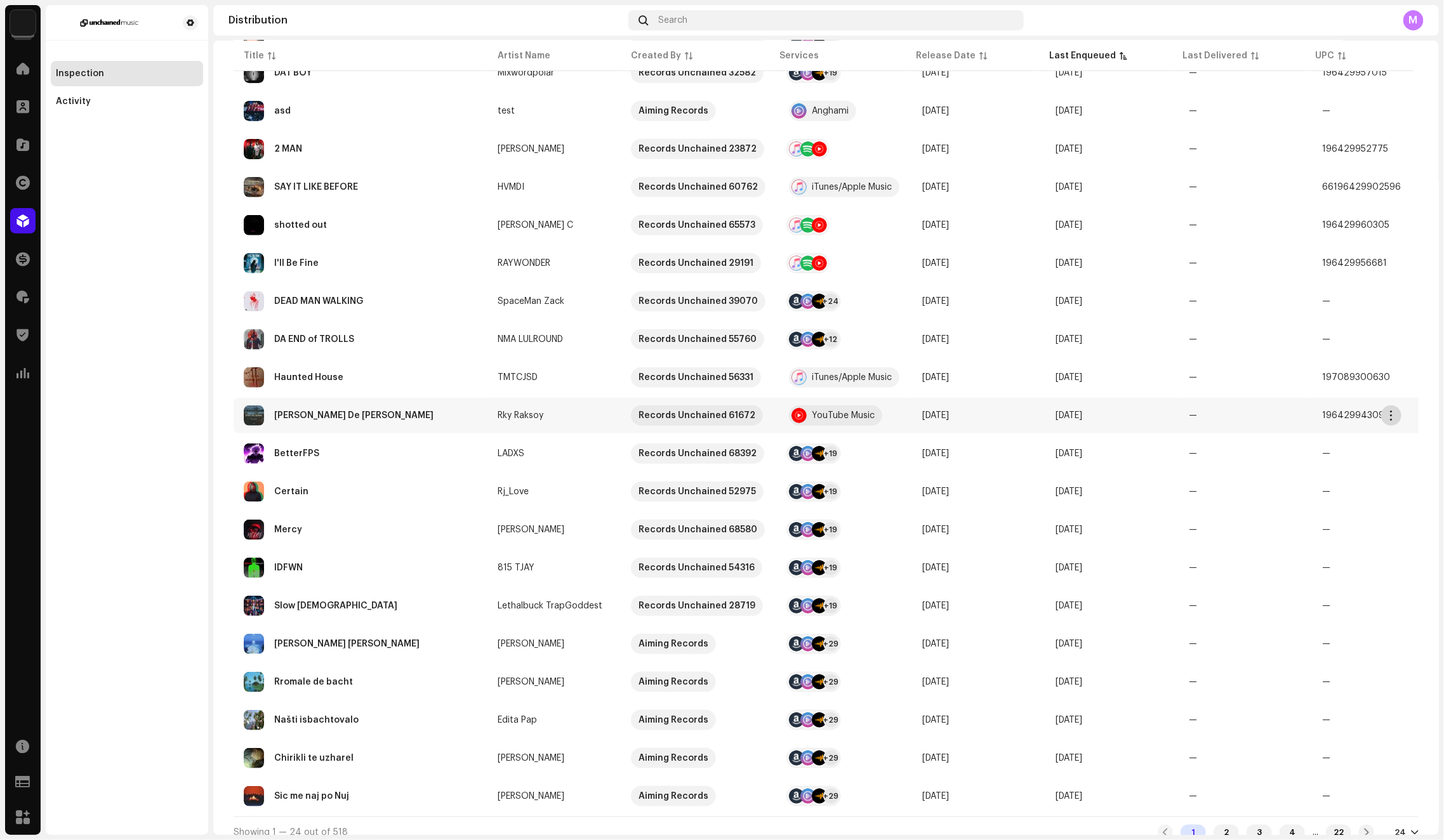
click at [1393, 410] on span "button" at bounding box center [1391, 415] width 9 height 10
click at [989, 404] on td "Mar 13, 2025" at bounding box center [978, 415] width 133 height 35
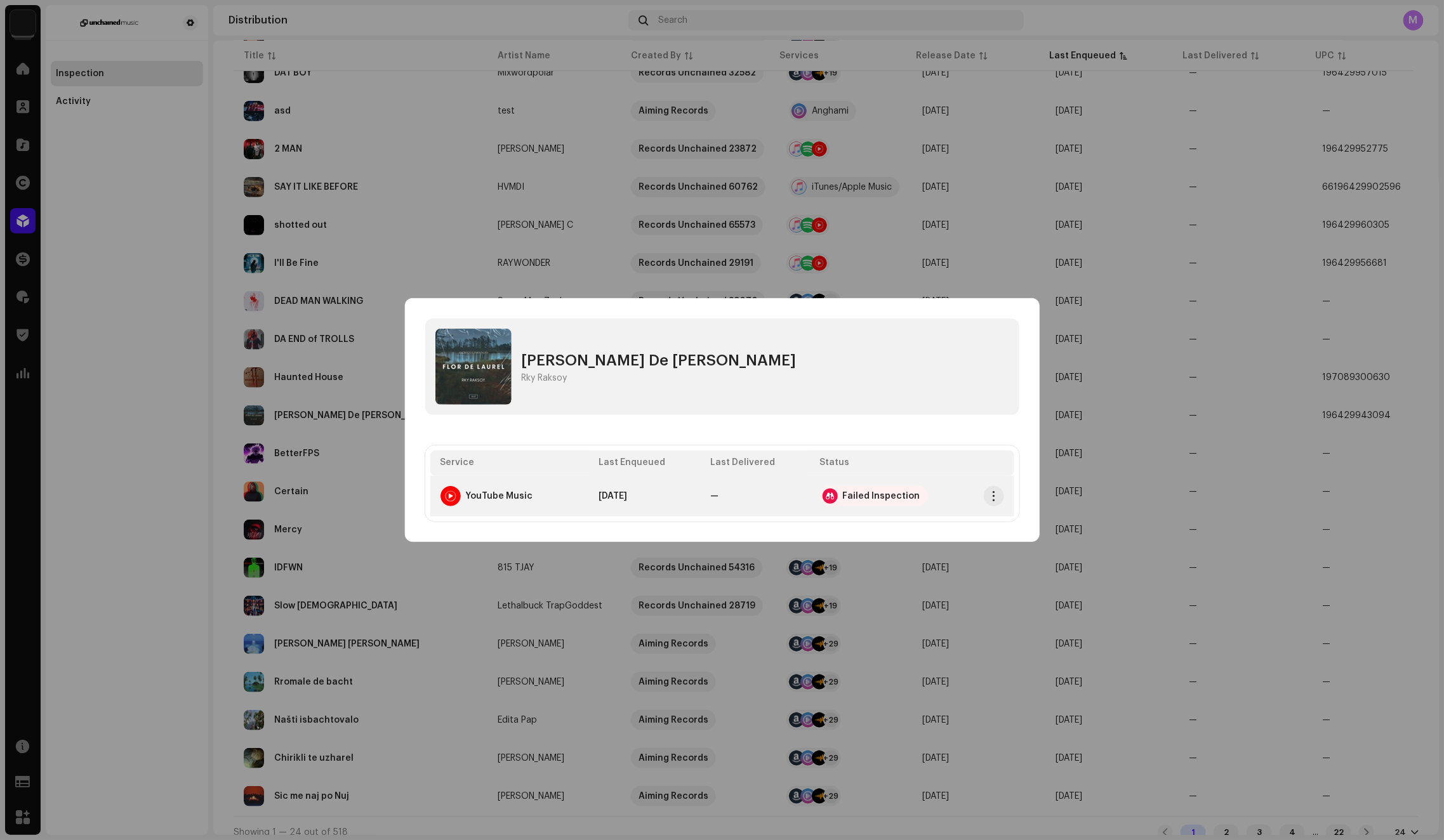
drag, startPoint x: 995, startPoint y: 497, endPoint x: 1008, endPoint y: 512, distance: 19.8
click at [996, 497] on span "button" at bounding box center [994, 495] width 9 height 10
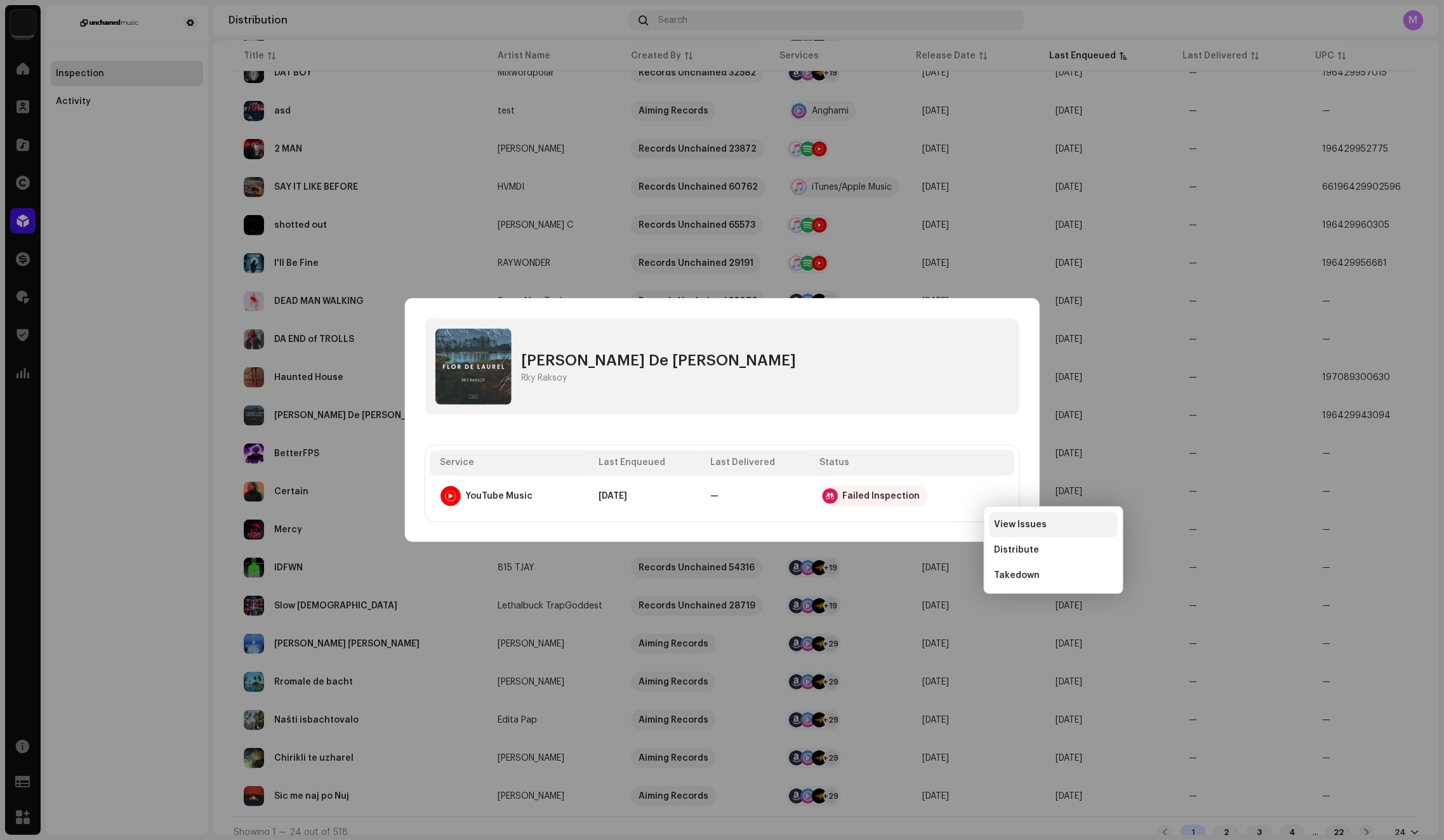
click at [1024, 531] on div "View Issues" at bounding box center [1053, 524] width 128 height 25
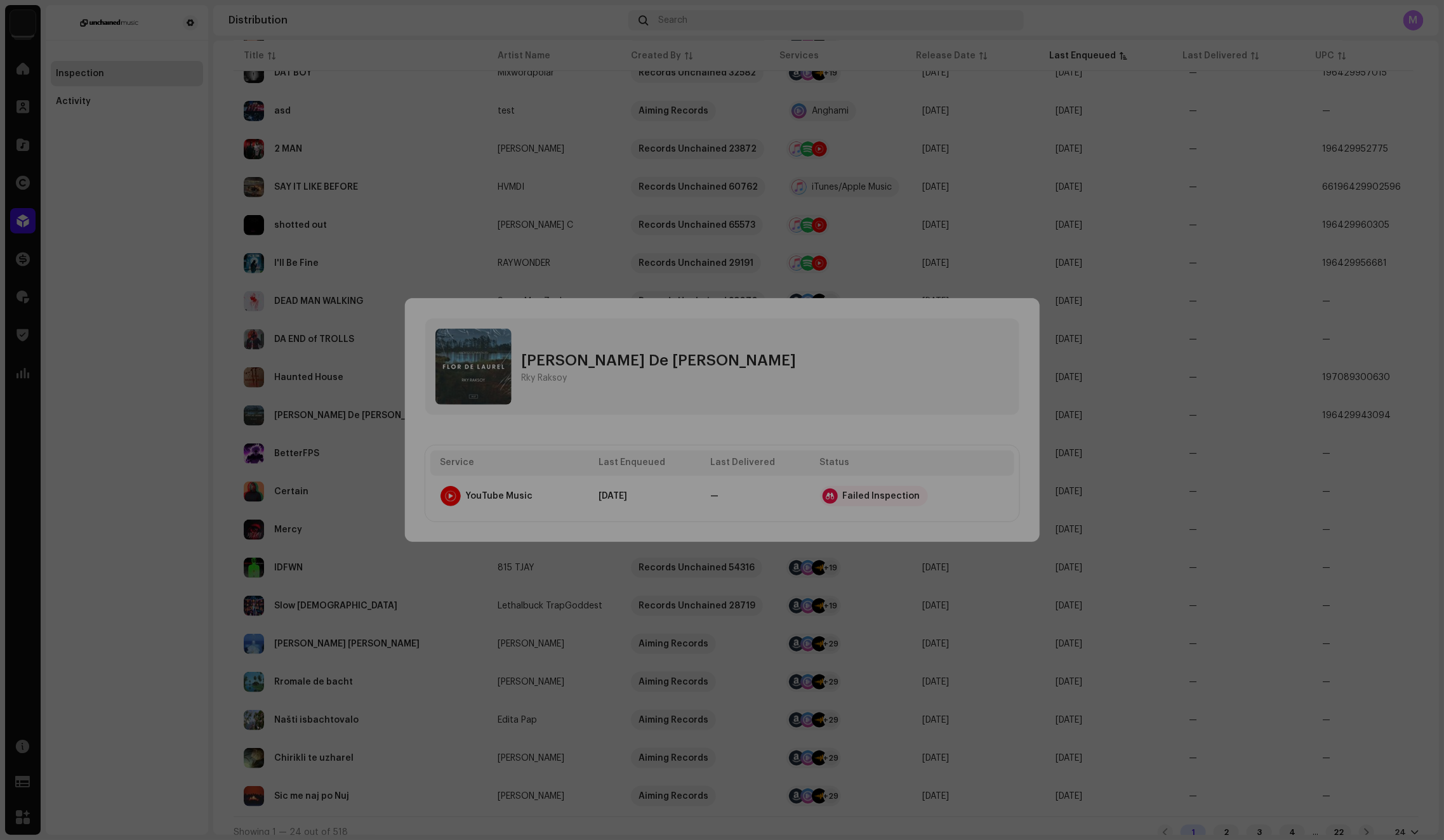
click at [978, 452] on div "Service Errors We received the errors below when distributing your release to t…" at bounding box center [722, 420] width 1444 height 840
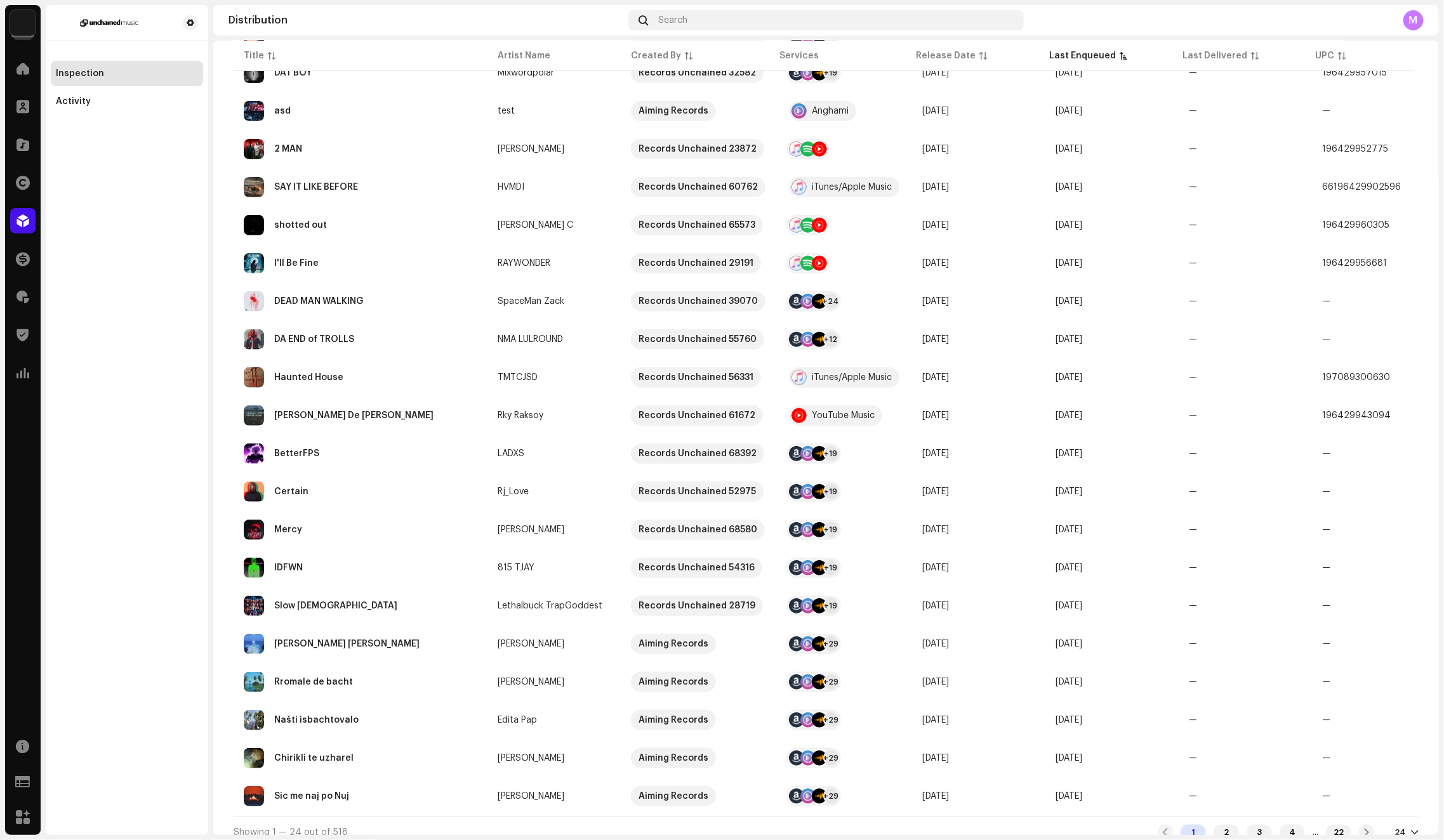
click at [1108, 404] on div "Flor De Laurel Rky Raksoy Service Last Enqueued Last Delivered Status YouTube M…" at bounding box center [722, 420] width 1444 height 840
click at [1390, 413] on span "button" at bounding box center [1391, 415] width 9 height 10
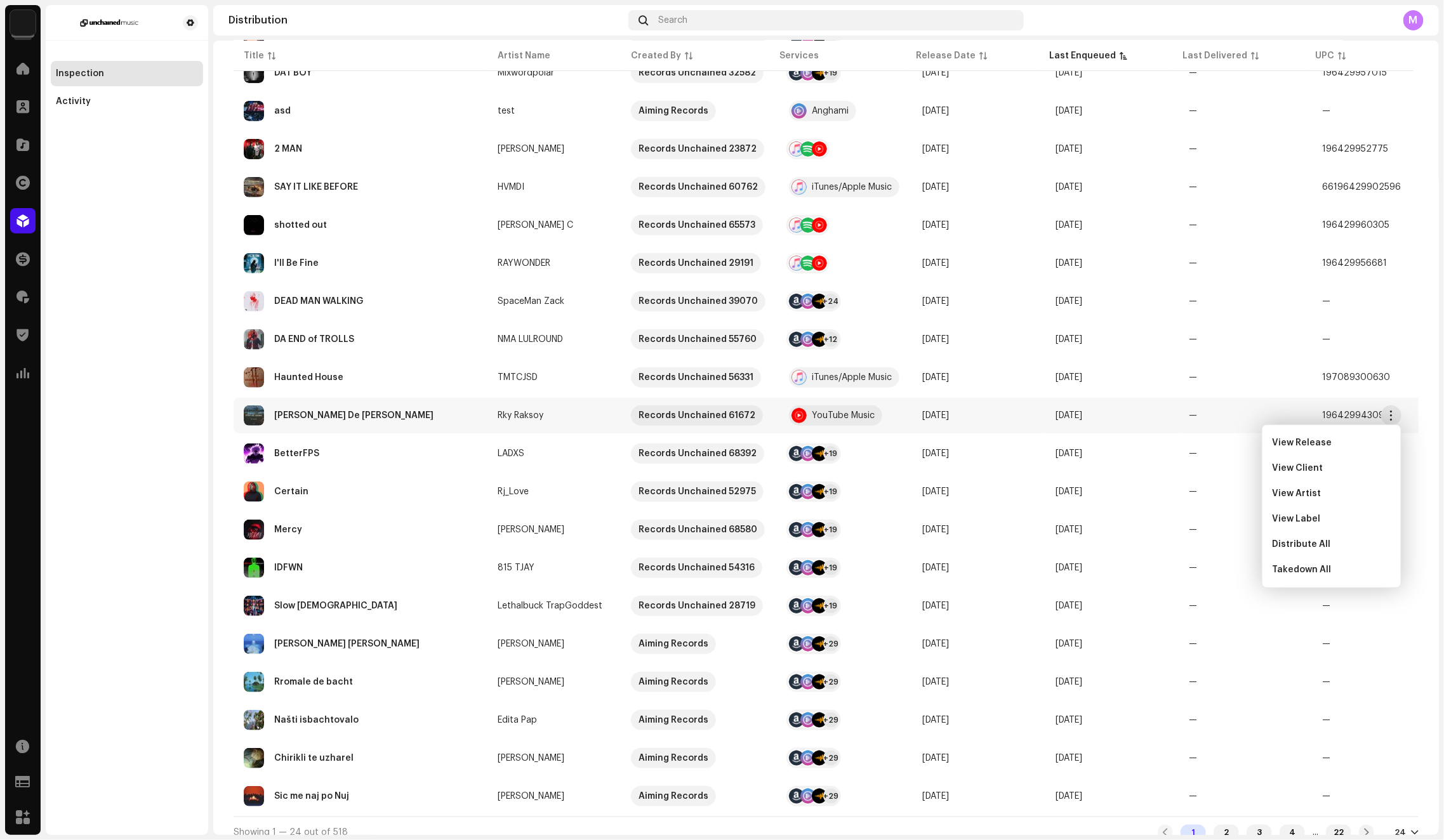
click at [1319, 423] on td "196429943094" at bounding box center [1378, 415] width 133 height 35
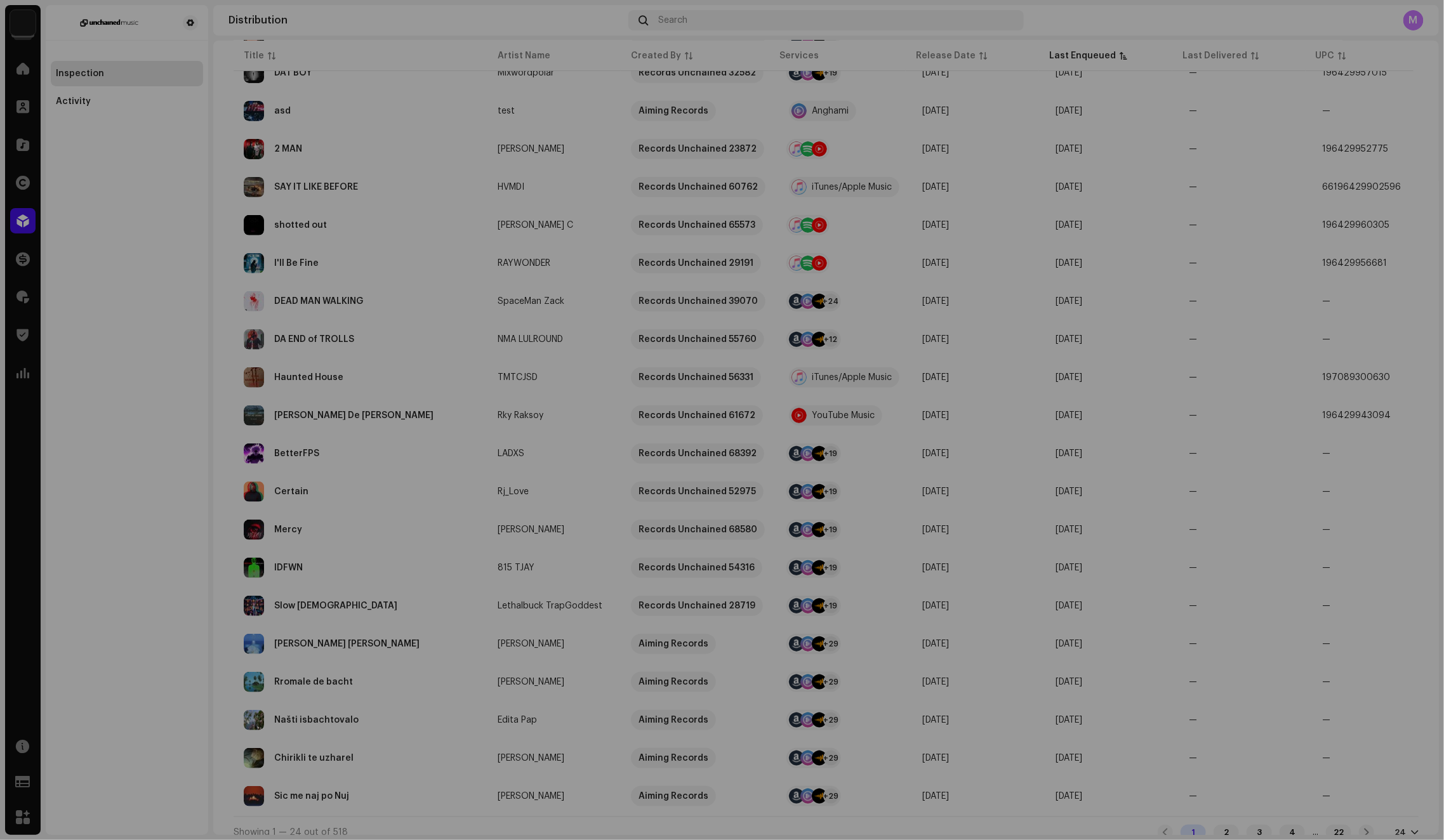
drag, startPoint x: 1285, startPoint y: 393, endPoint x: 1334, endPoint y: 404, distance: 50.2
click at [1284, 394] on div "Flor De Laurel Rky Raksoy Service Last Enqueued Last Delivered Status YouTube M…" at bounding box center [722, 420] width 1444 height 840
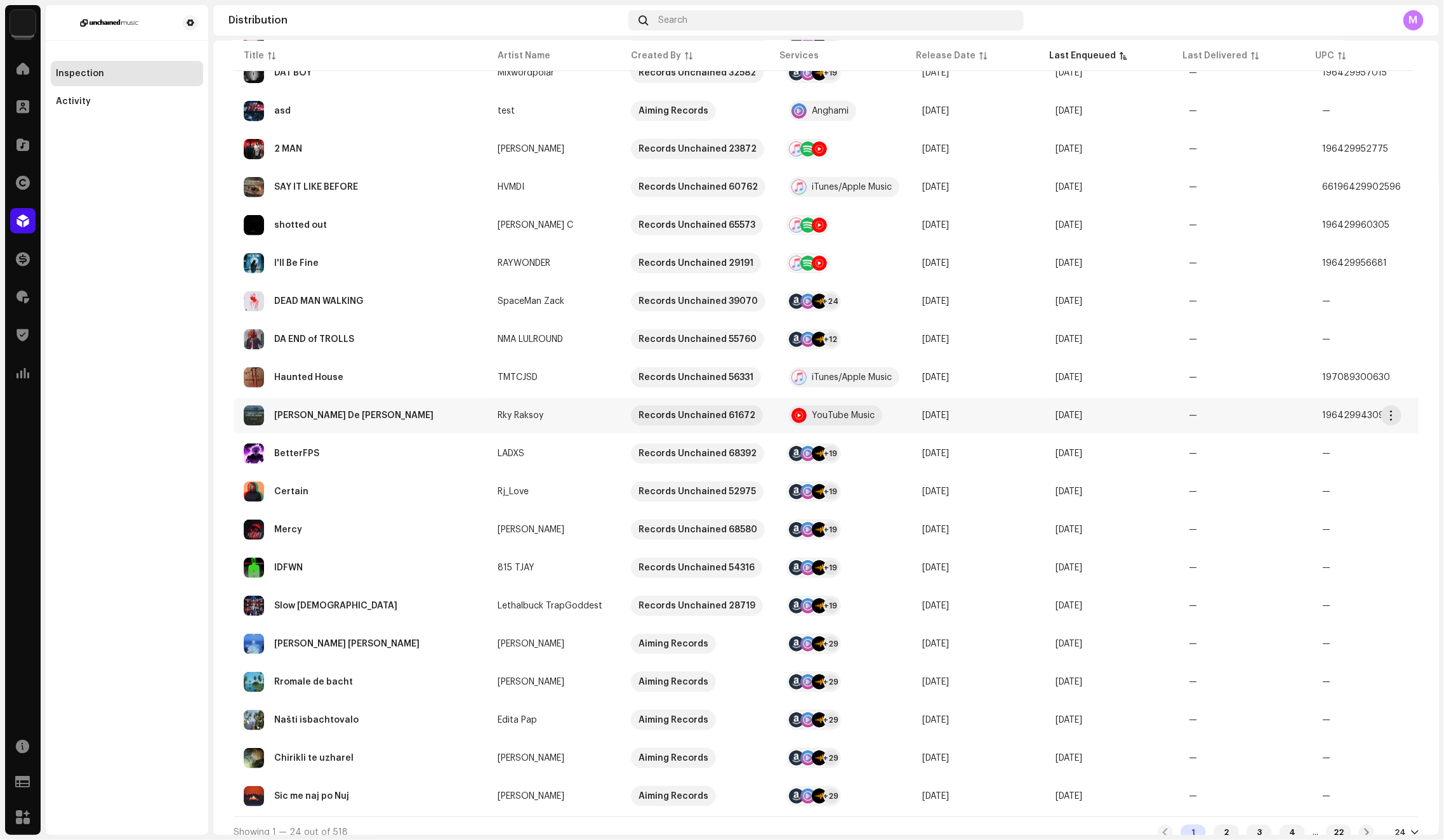
click at [375, 412] on div "Flor De Laurel" at bounding box center [360, 415] width 234 height 21
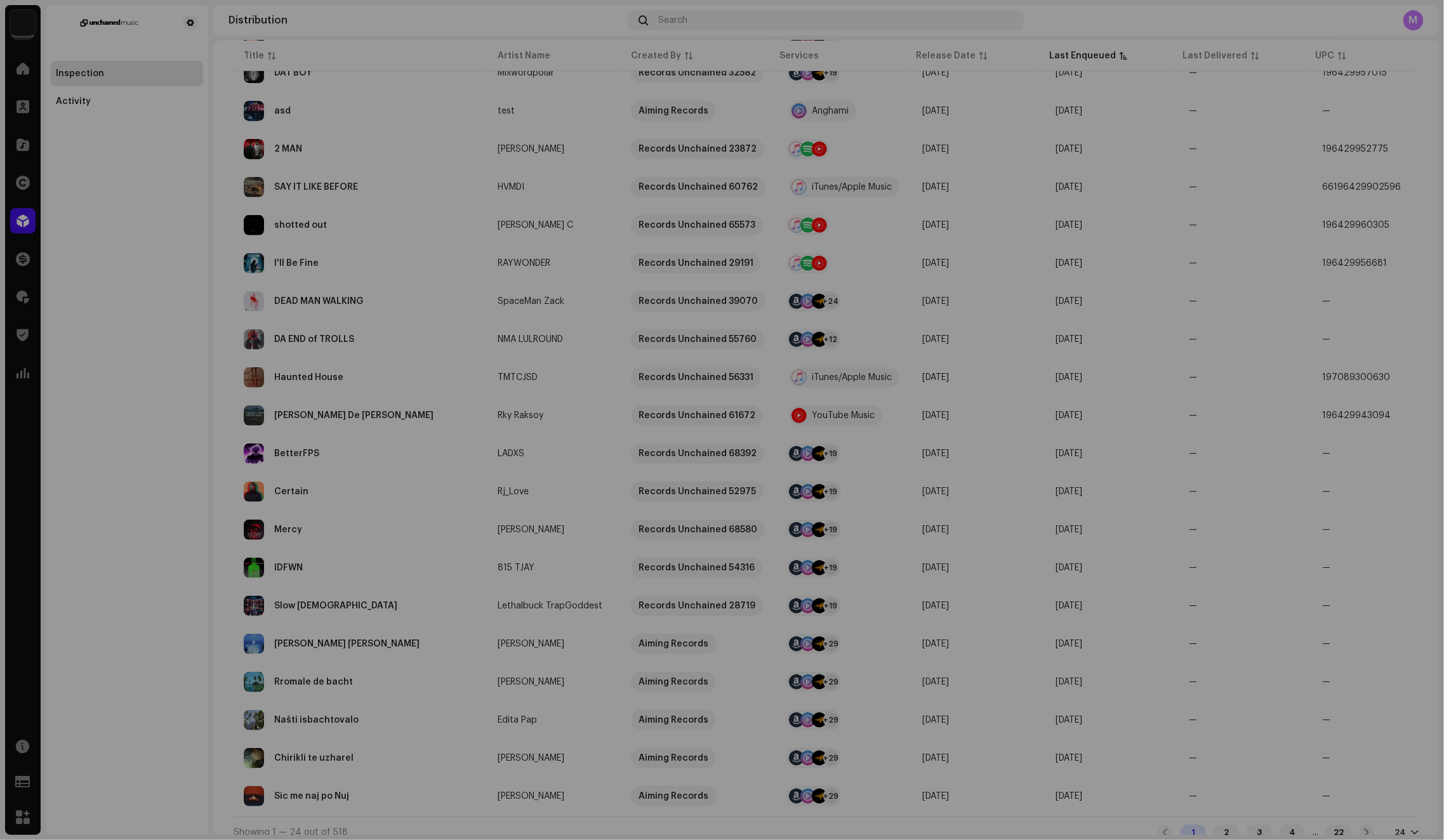
drag, startPoint x: 1206, startPoint y: 313, endPoint x: 1216, endPoint y: 321, distance: 12.8
click at [1207, 313] on div "Flor De Laurel Rky Raksoy Service Last Enqueued Last Delivered Status YouTube M…" at bounding box center [722, 420] width 1444 height 840
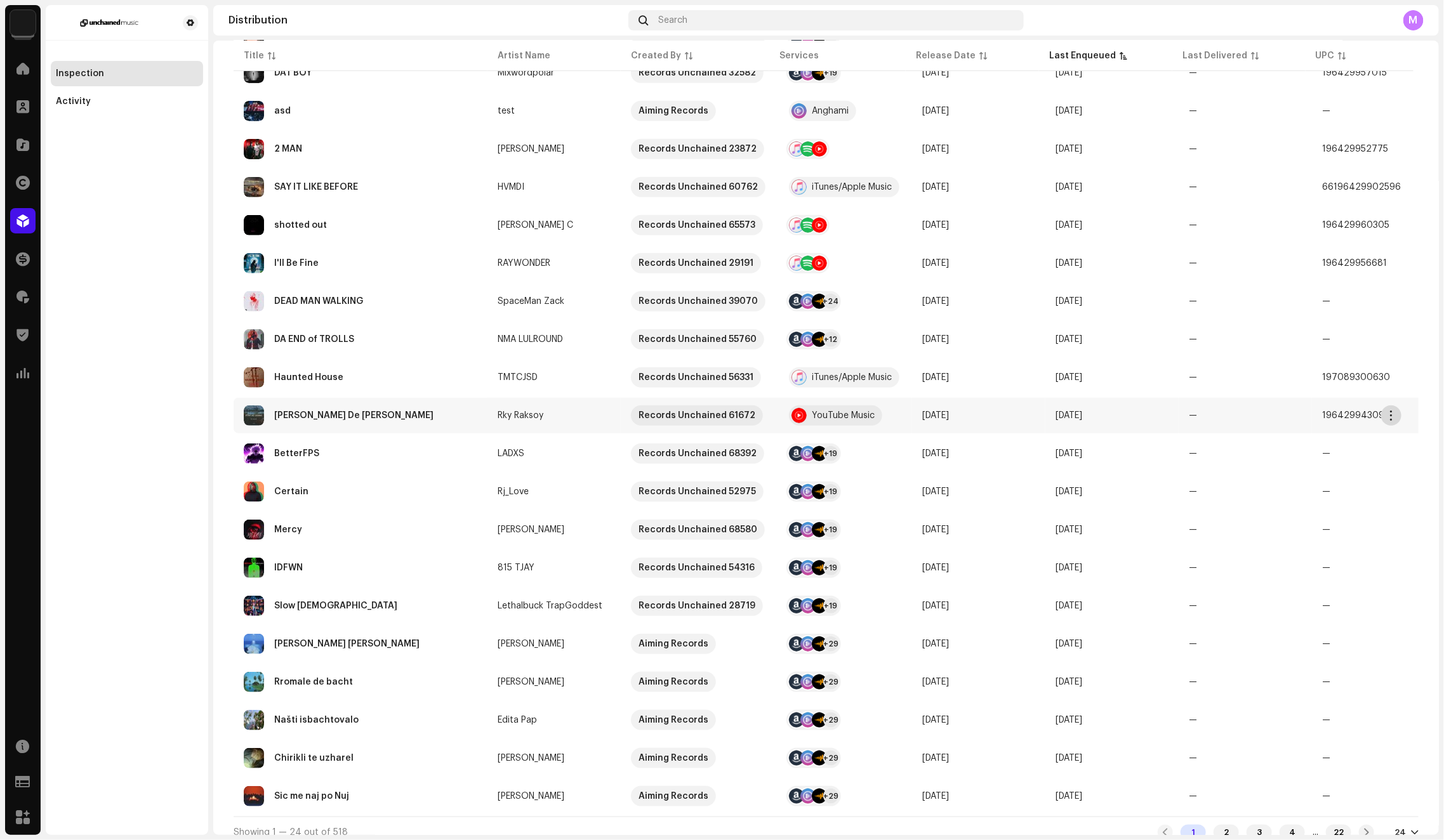
click at [1393, 413] on span "button" at bounding box center [1391, 415] width 9 height 10
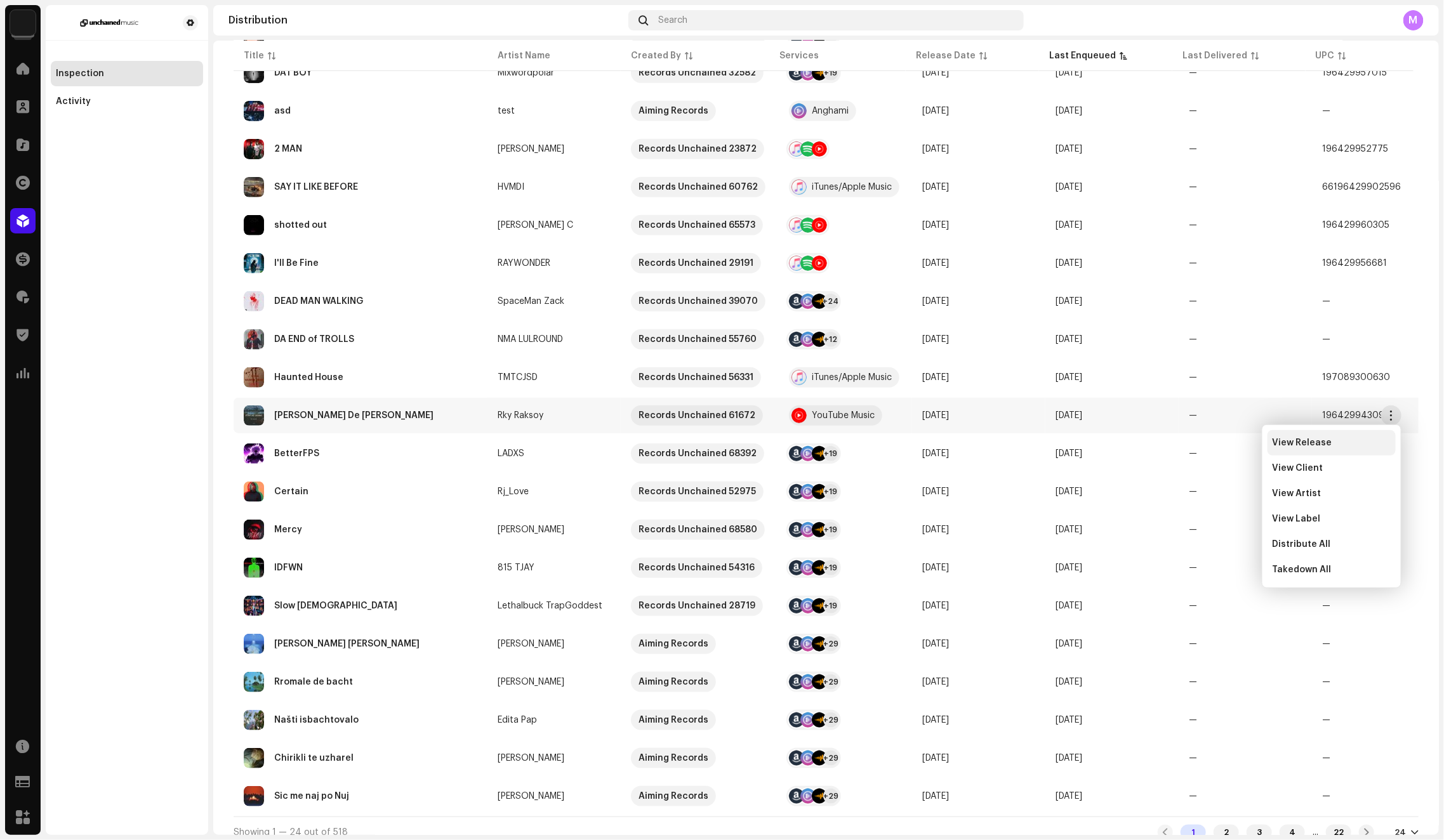
click at [1344, 438] on div "View Release" at bounding box center [1331, 443] width 118 height 10
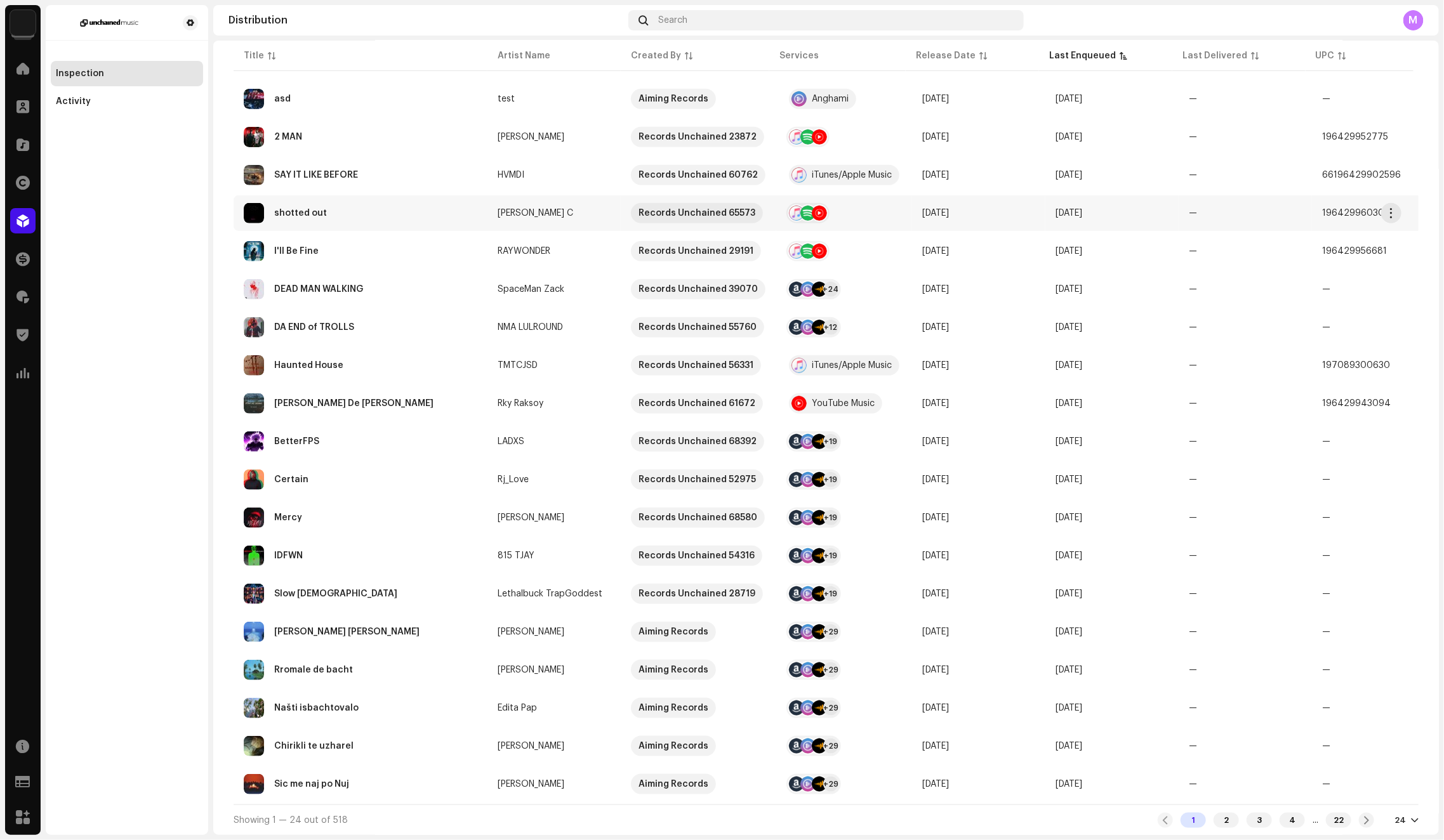
scroll to position [358, 0]
click at [1213, 822] on div "2" at bounding box center [1226, 820] width 25 height 15
click at [1180, 822] on div "1" at bounding box center [1193, 820] width 25 height 15
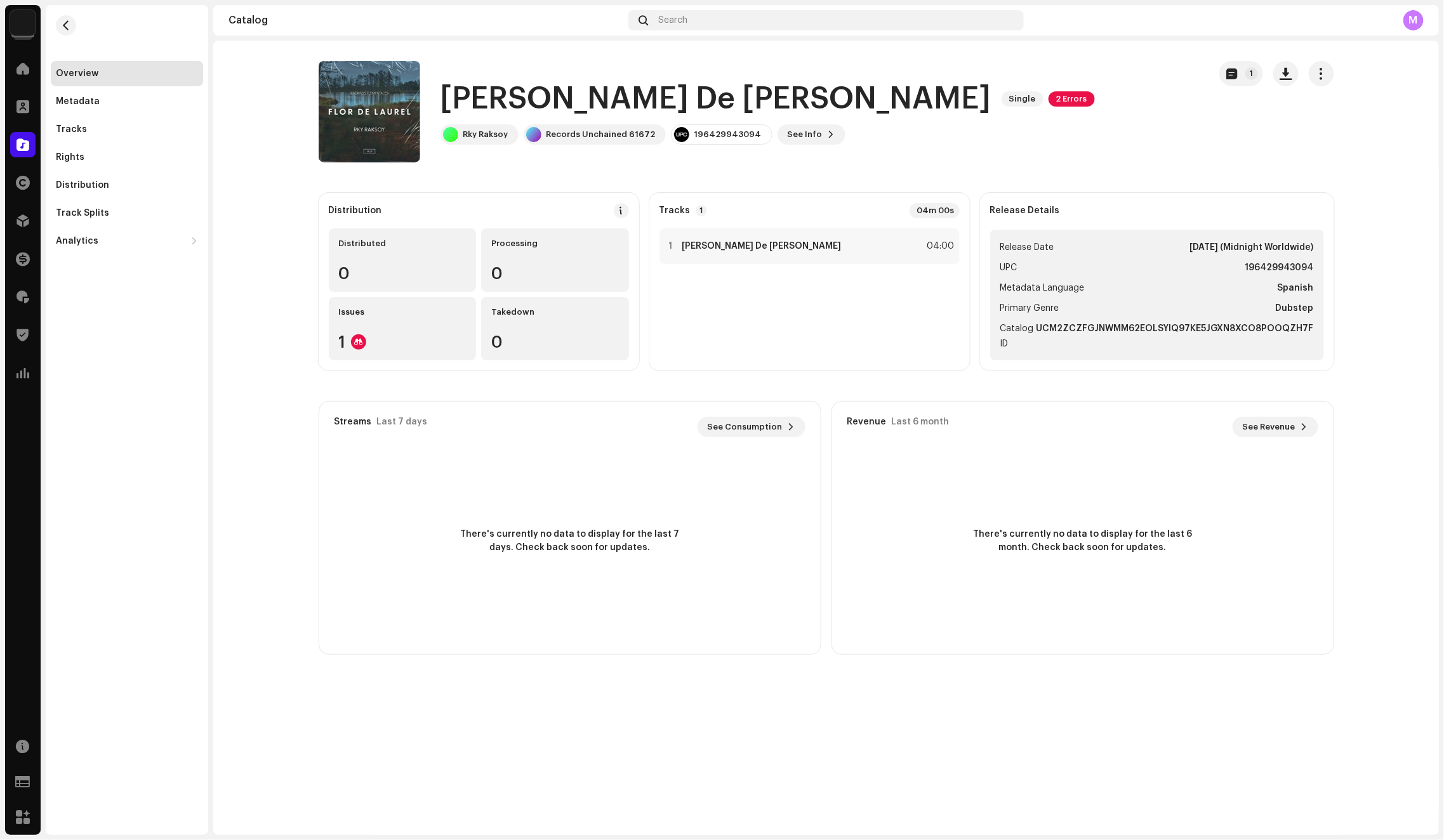
click at [1321, 77] on span "button" at bounding box center [1321, 73] width 12 height 10
click at [1102, 70] on div "[PERSON_NAME] De [PERSON_NAME] Single 2 Errors Rky Raksoy Records Unchained 616…" at bounding box center [758, 112] width 880 height 102
click at [1232, 74] on span "button" at bounding box center [1232, 73] width 11 height 10
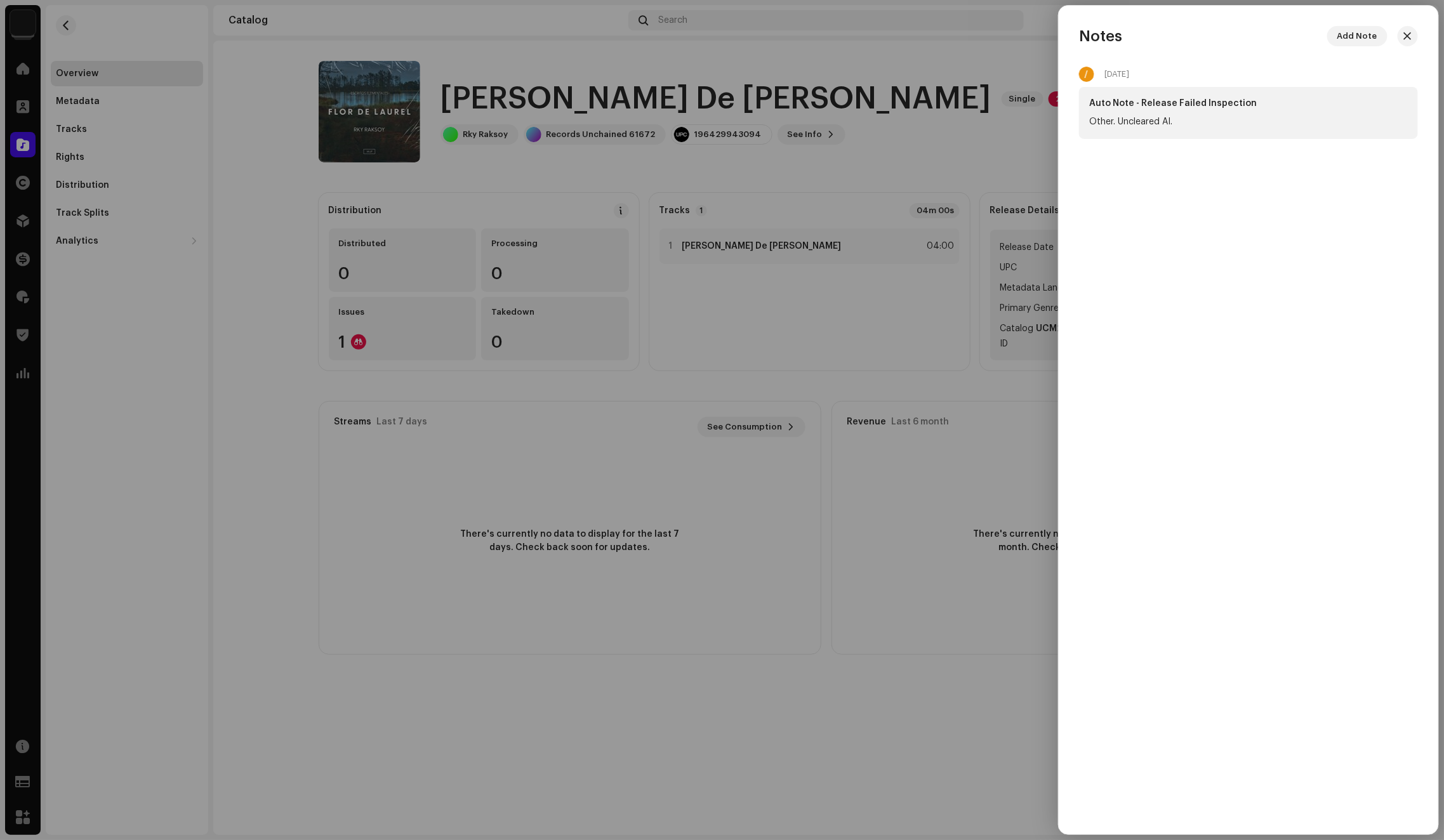
click at [850, 76] on div at bounding box center [722, 420] width 1444 height 840
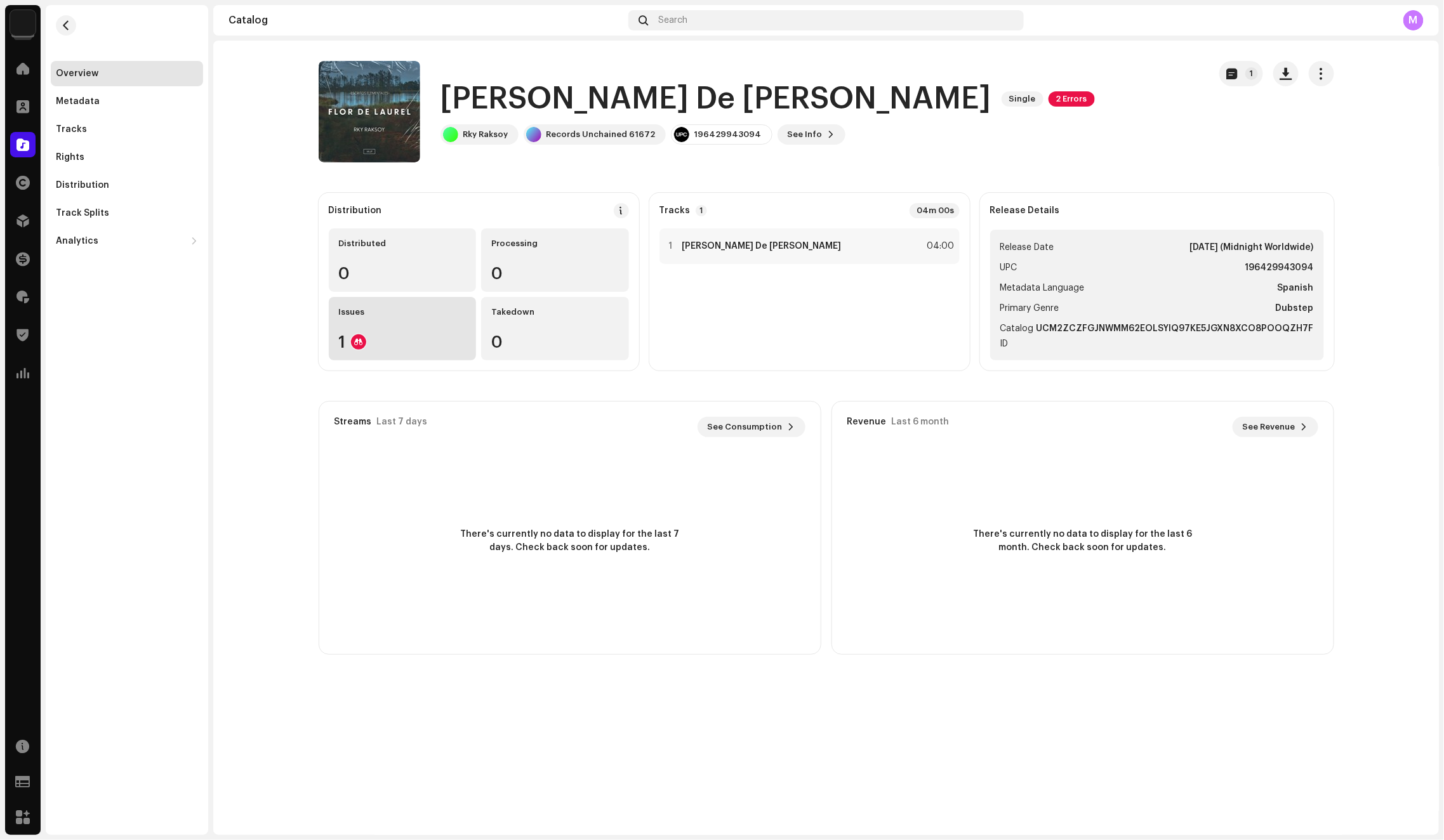
click at [393, 348] on div "1" at bounding box center [402, 342] width 128 height 17
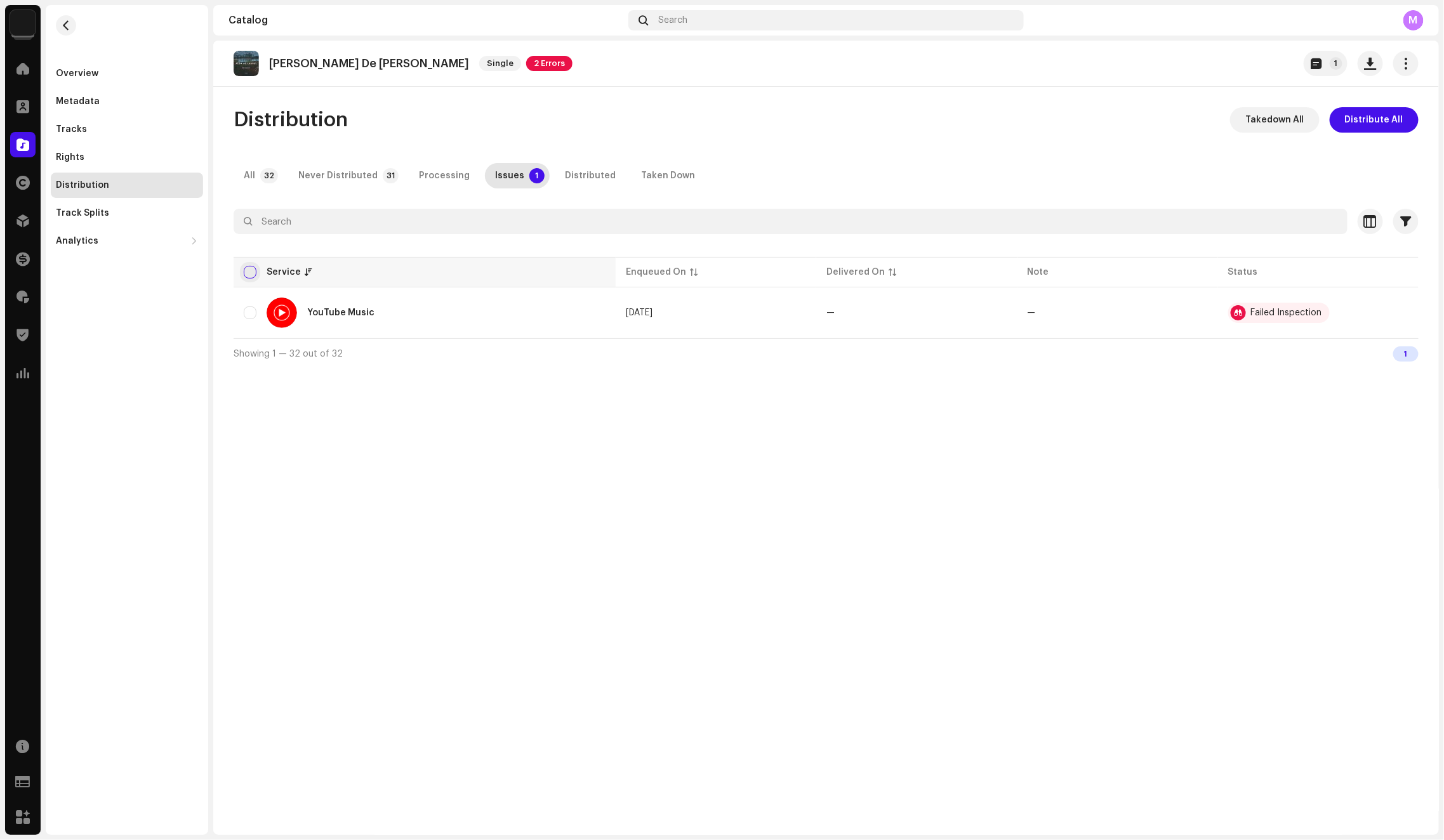
click at [249, 275] on input "checkbox" at bounding box center [250, 272] width 13 height 13
checkbox input "true"
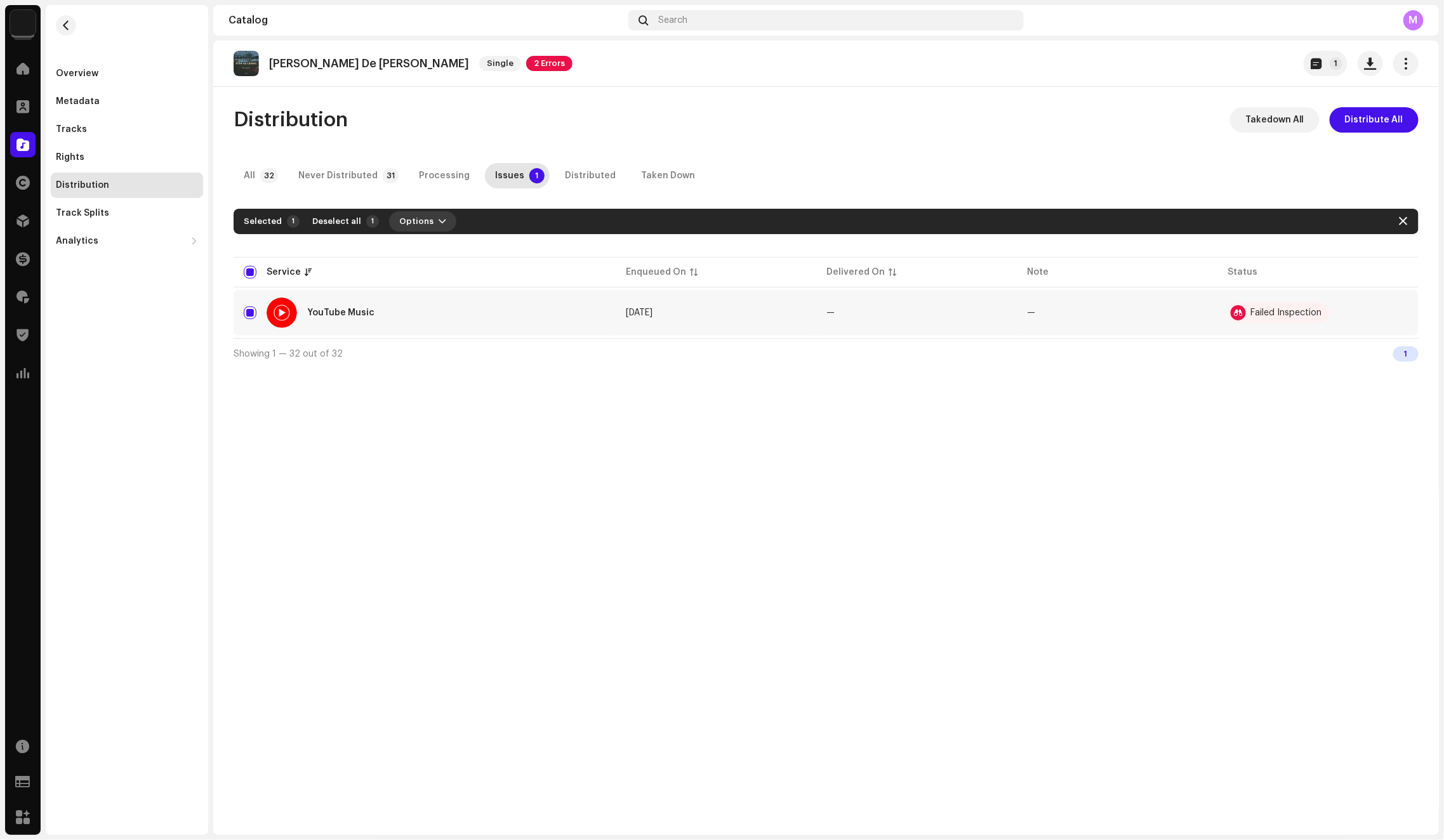
click at [407, 217] on span "Options" at bounding box center [416, 221] width 34 height 25
click at [763, 133] on div "Distribution Takedown All Distribute All All 32 Never Distributed 31 Processing…" at bounding box center [826, 237] width 1226 height 261
click at [74, 66] on div "Overview" at bounding box center [126, 74] width 152 height 25
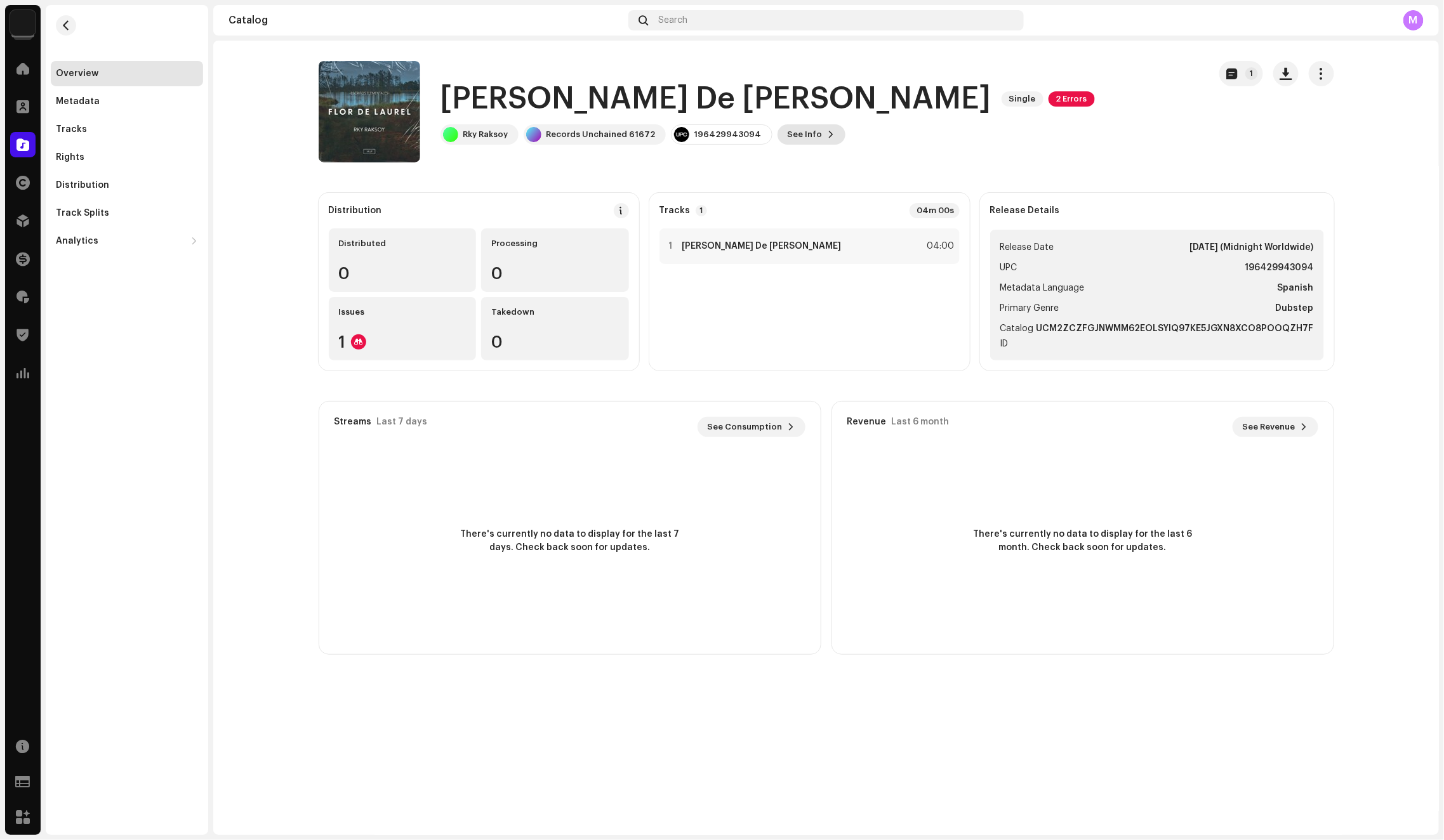
click at [808, 135] on button "See Info" at bounding box center [811, 134] width 68 height 21
drag, startPoint x: 1335, startPoint y: 119, endPoint x: 1331, endPoint y: 113, distance: 7.2
click at [1335, 120] on div "[PERSON_NAME] De [PERSON_NAME] 2818894 Metadata Distribution Metadata Language …" at bounding box center [722, 420] width 1444 height 840
click at [1321, 82] on button "button" at bounding box center [1321, 74] width 25 height 25
click at [963, 109] on div "[PERSON_NAME] De [PERSON_NAME] Single 2 Errors Rky Raksoy Records Unchained 616…" at bounding box center [758, 112] width 880 height 102
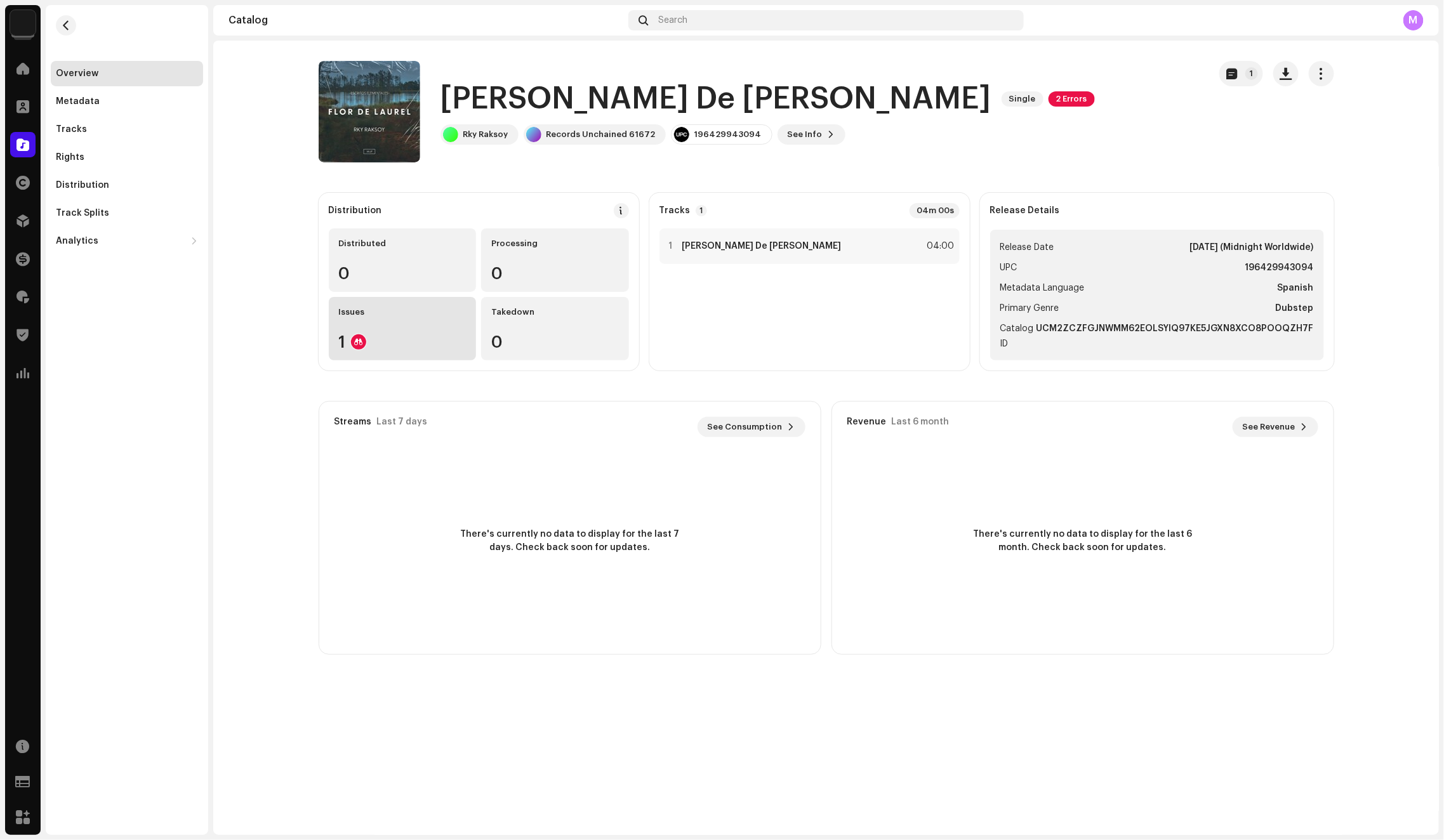
click at [344, 315] on div "Issues" at bounding box center [402, 312] width 128 height 10
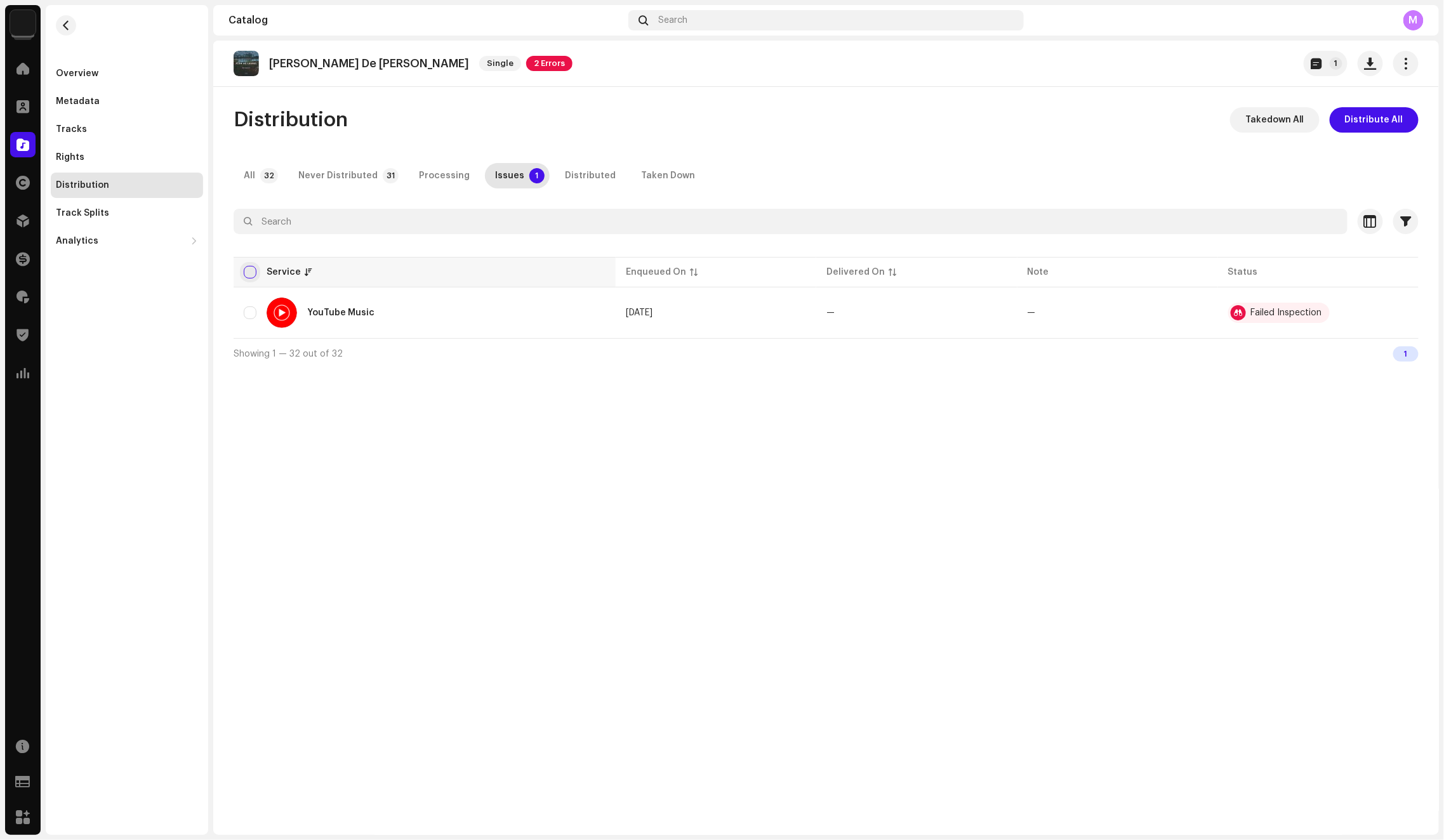
click at [250, 271] on input "checkbox" at bounding box center [250, 272] width 13 height 13
checkbox input "true"
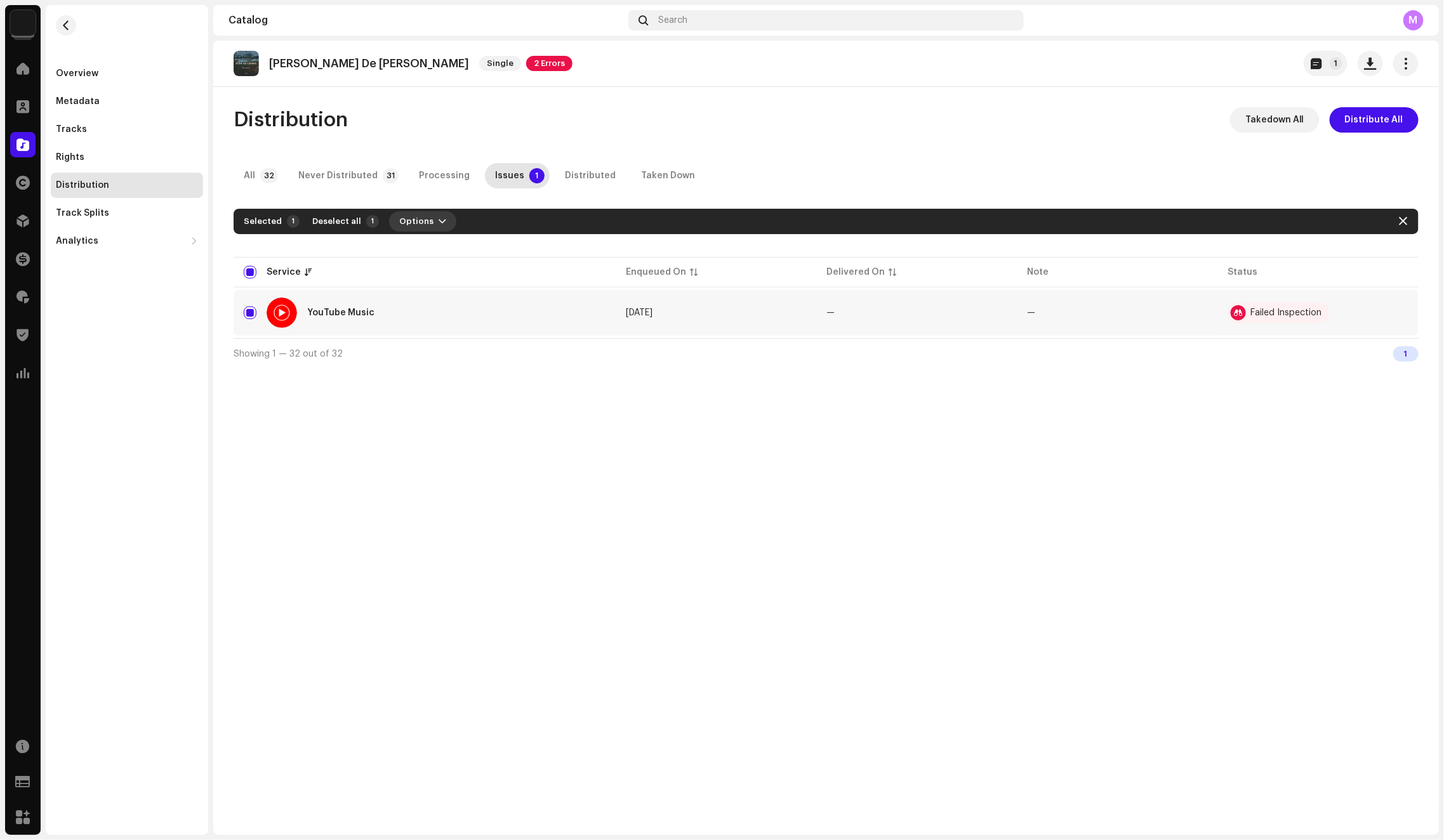
click at [406, 224] on span "Options" at bounding box center [416, 221] width 34 height 25
click at [766, 127] on div "Distribution Takedown All Distribute All" at bounding box center [826, 119] width 1185 height 25
click at [769, 126] on div "Distribution Takedown All Distribute All" at bounding box center [826, 119] width 1185 height 25
click at [1403, 220] on span "button" at bounding box center [1403, 221] width 8 height 10
checkbox input "false"
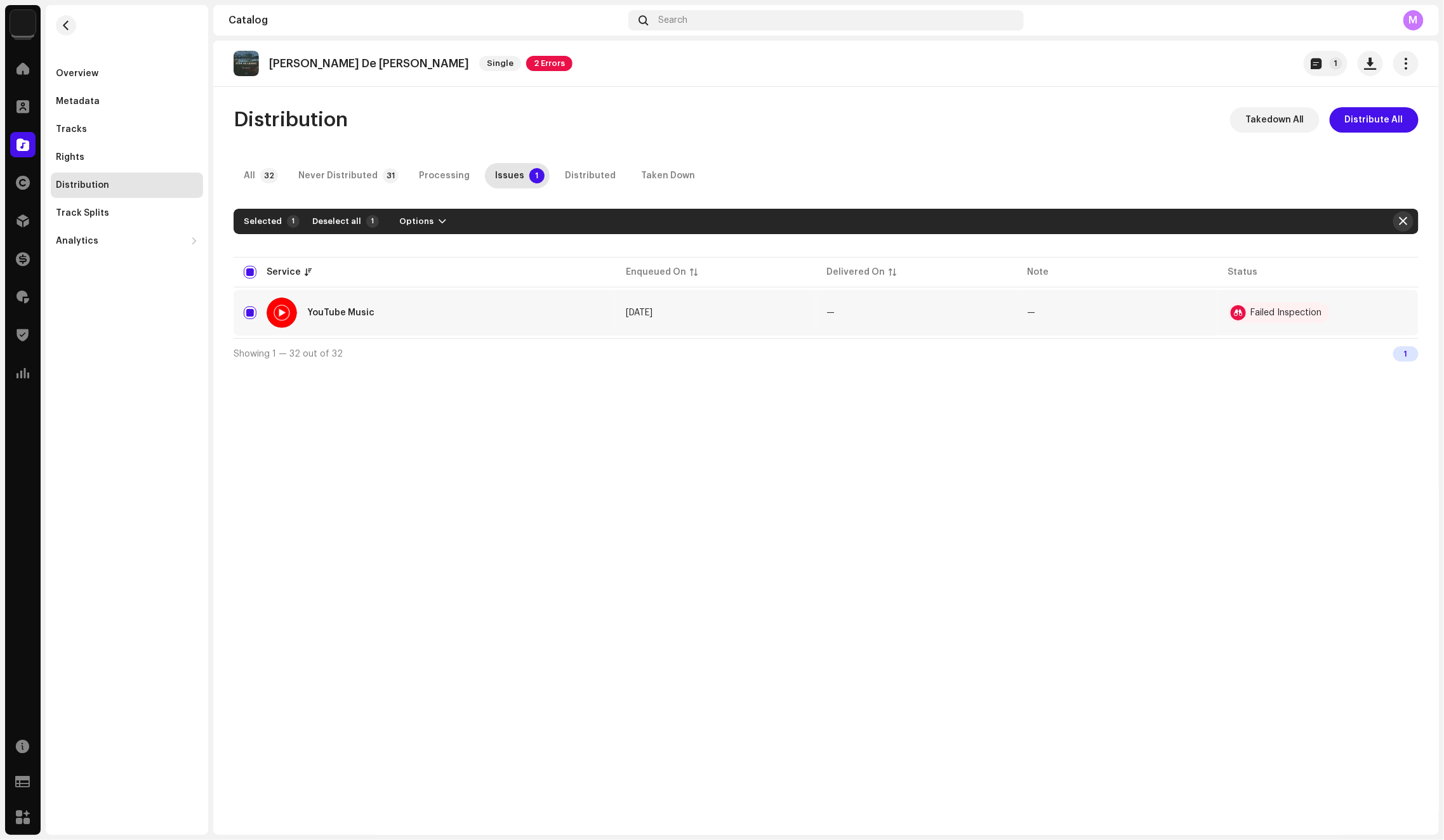
checkbox input "false"
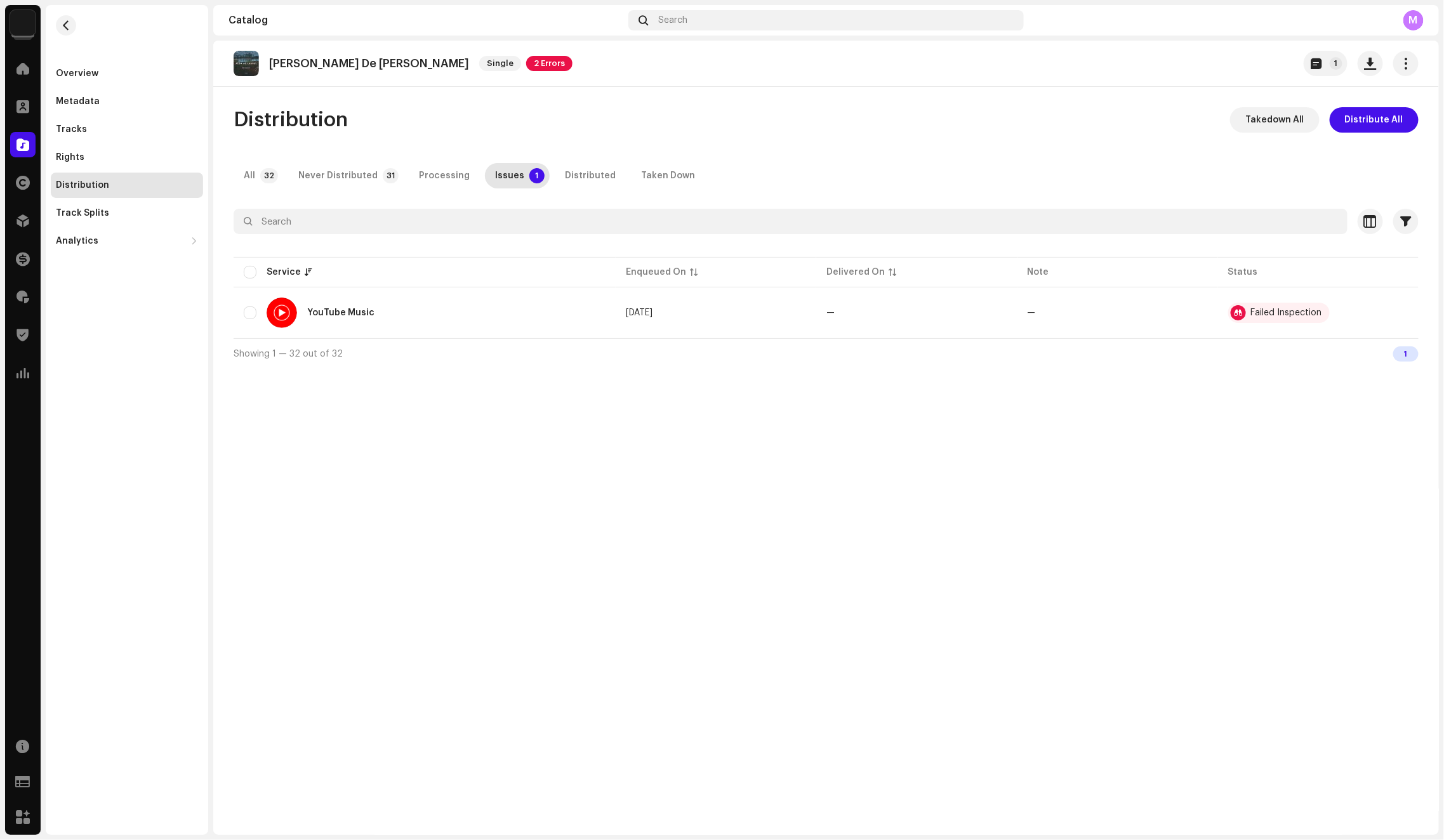
click at [1033, 83] on div "[PERSON_NAME] De [PERSON_NAME] Single 2 Errors 1" at bounding box center [826, 64] width 1226 height 46
click at [115, 76] on div "Overview" at bounding box center [127, 73] width 142 height 10
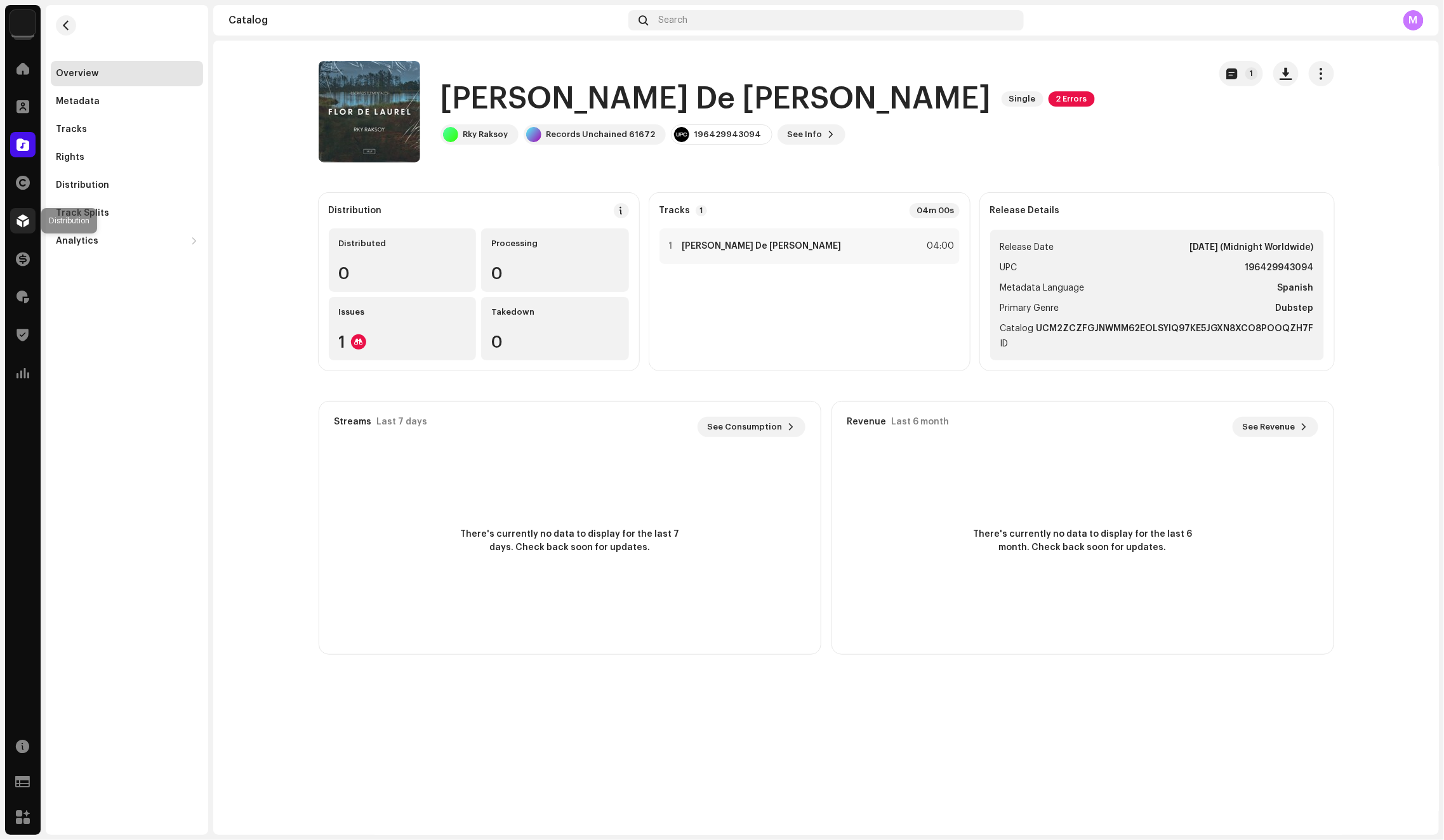
click at [13, 221] on div at bounding box center [22, 221] width 25 height 25
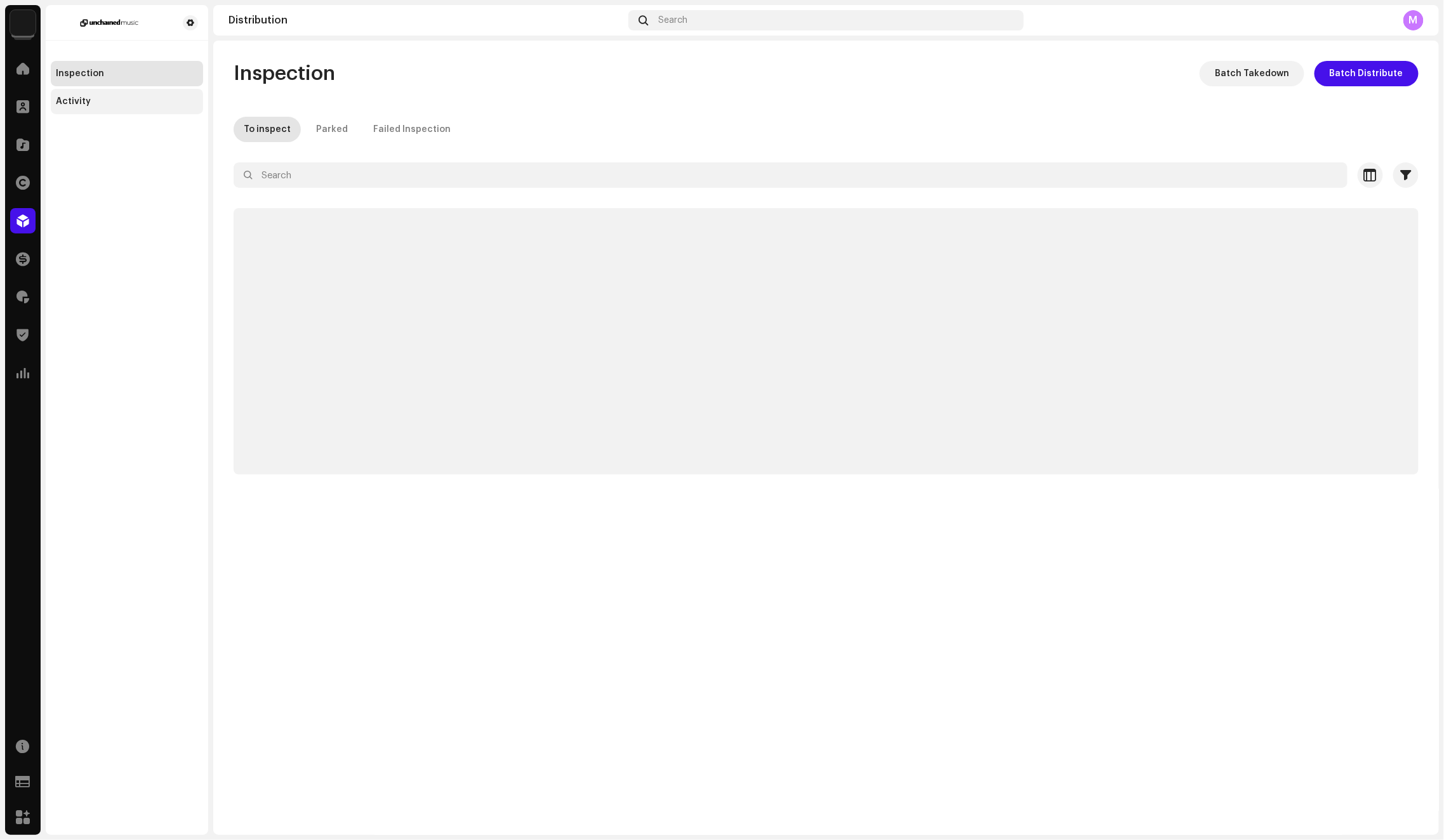
click at [112, 101] on div "Activity" at bounding box center [127, 101] width 142 height 10
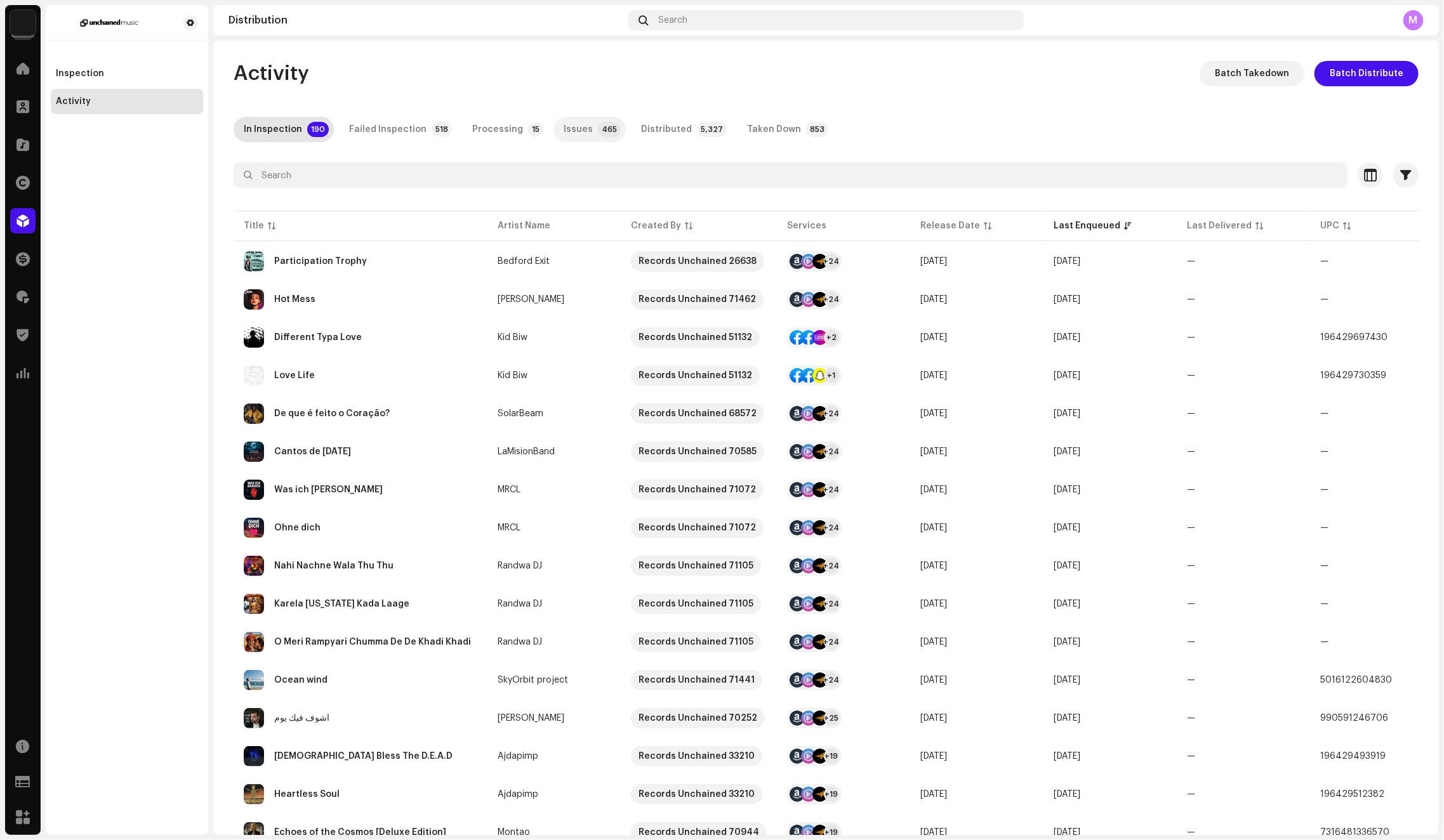
click at [598, 127] on p-badge "465" at bounding box center [609, 129] width 23 height 15
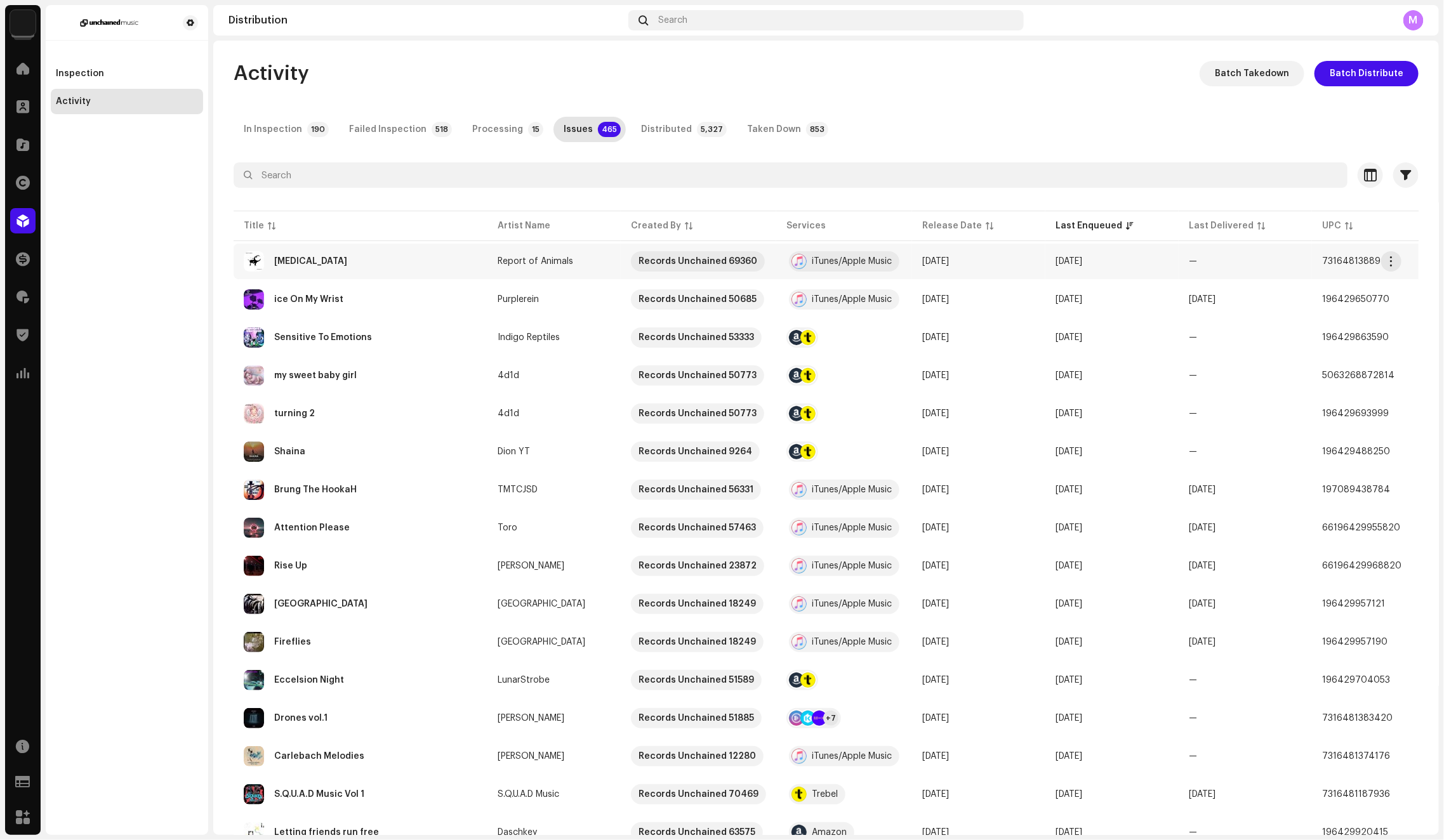
click at [446, 259] on div "[MEDICAL_DATA]" at bounding box center [360, 261] width 234 height 21
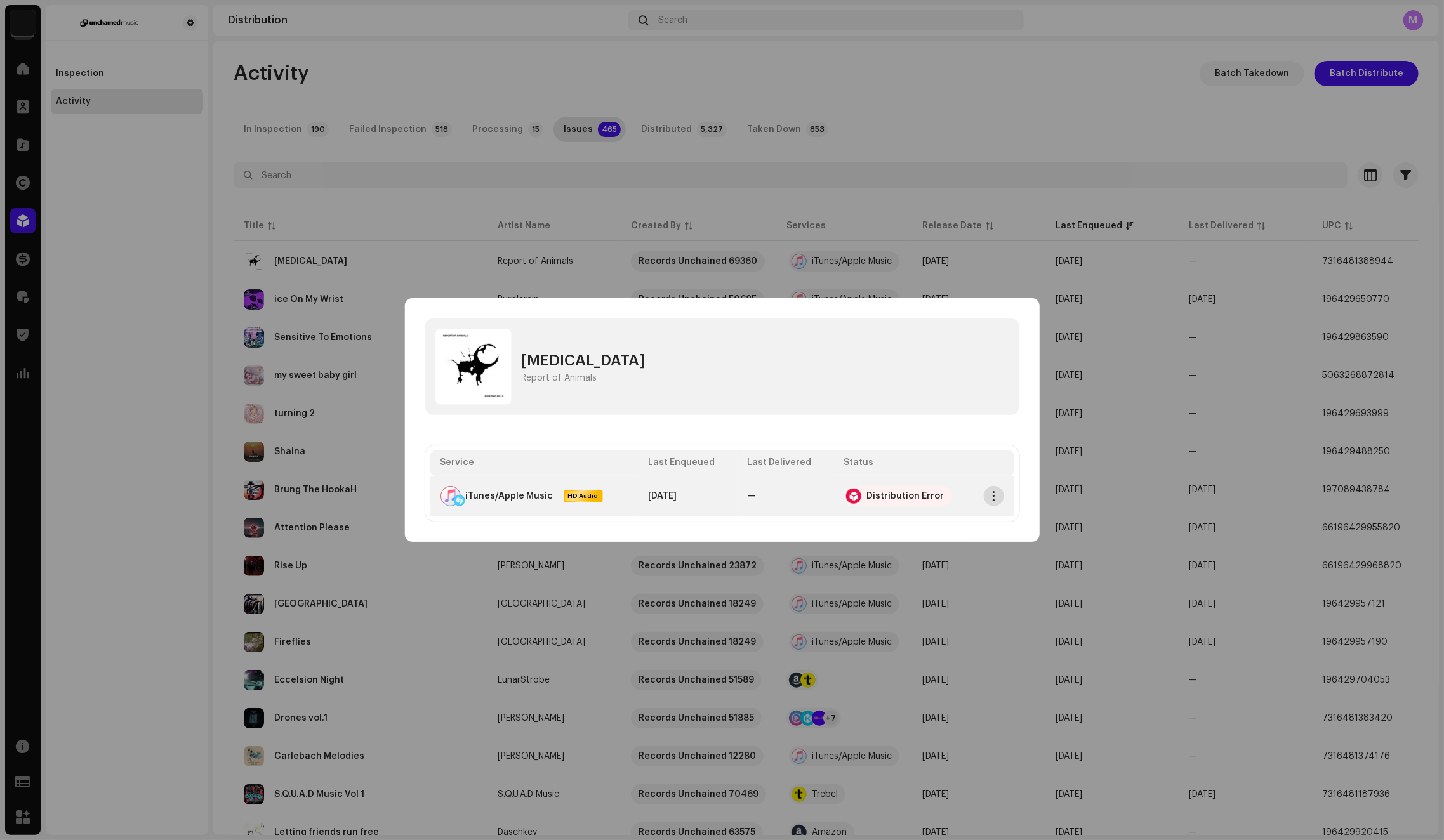
click at [992, 495] on span "button" at bounding box center [994, 495] width 9 height 10
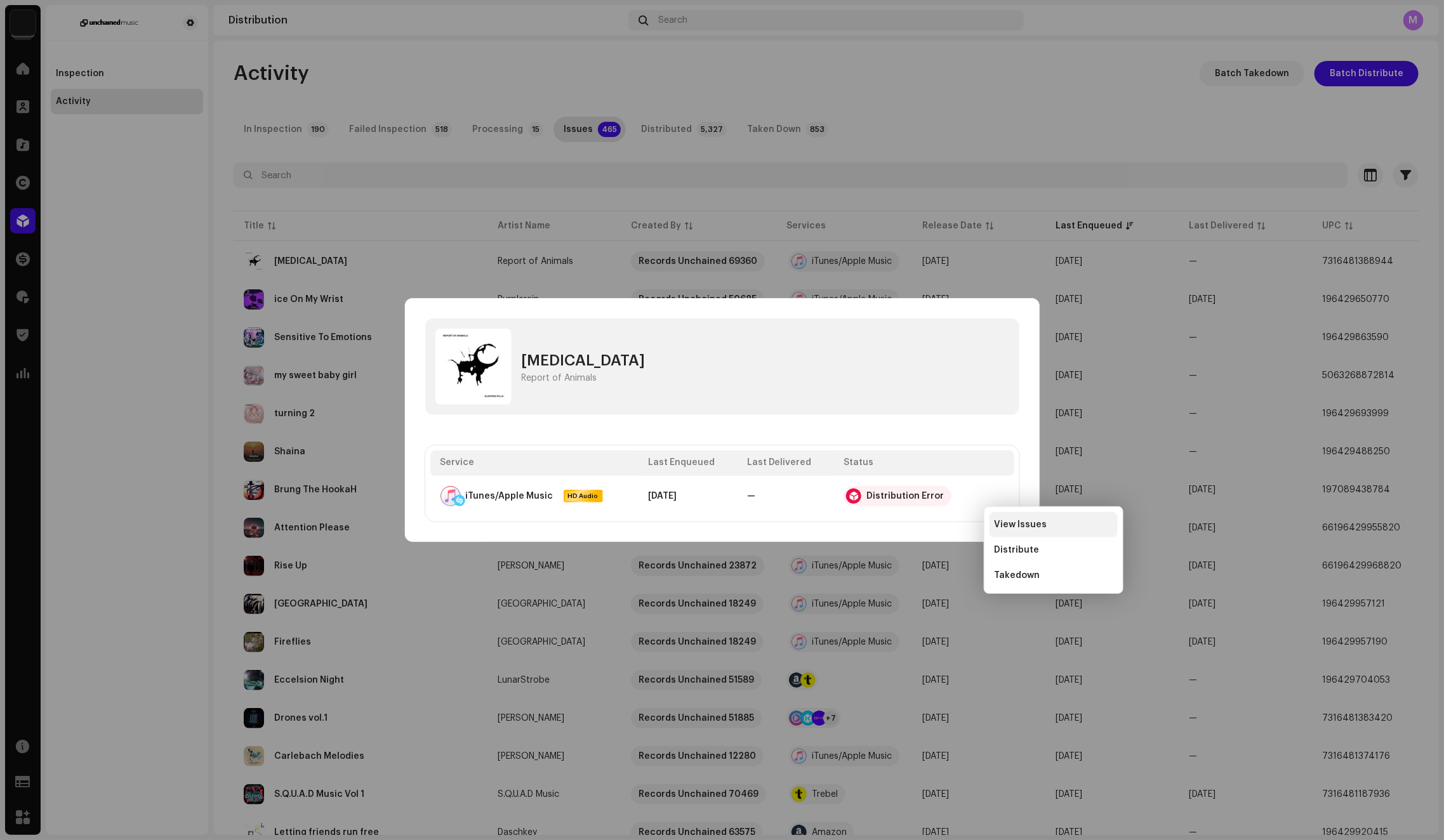
click at [1020, 528] on span "View Issues" at bounding box center [1020, 524] width 53 height 10
click at [971, 206] on div "Service Errors We received the errors below when distributing your release to t…" at bounding box center [722, 420] width 1444 height 840
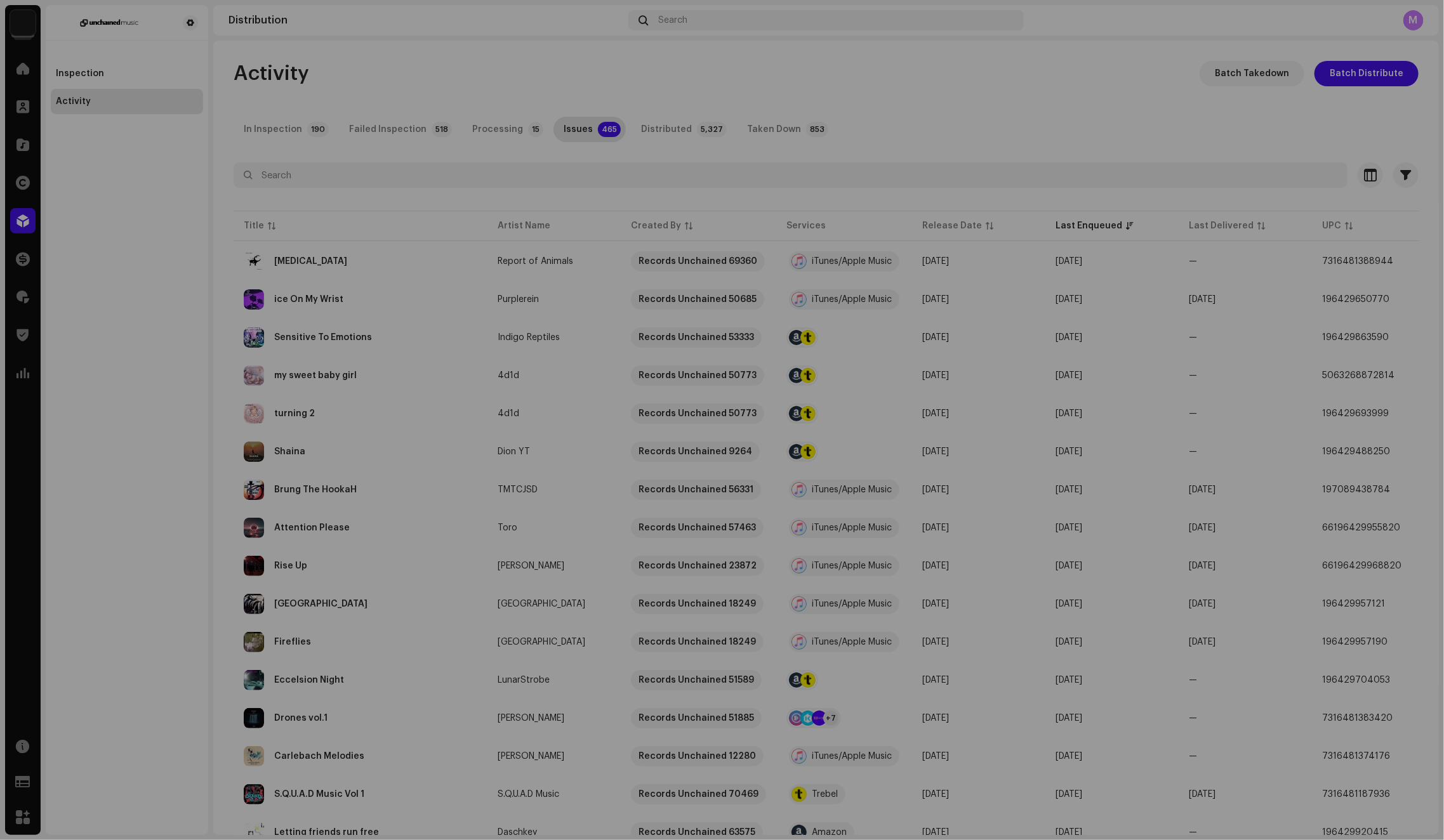
click at [1016, 133] on div "[MEDICAL_DATA] Report of Animals Service Last Enqueued Last Delivered Status iT…" at bounding box center [722, 420] width 1444 height 840
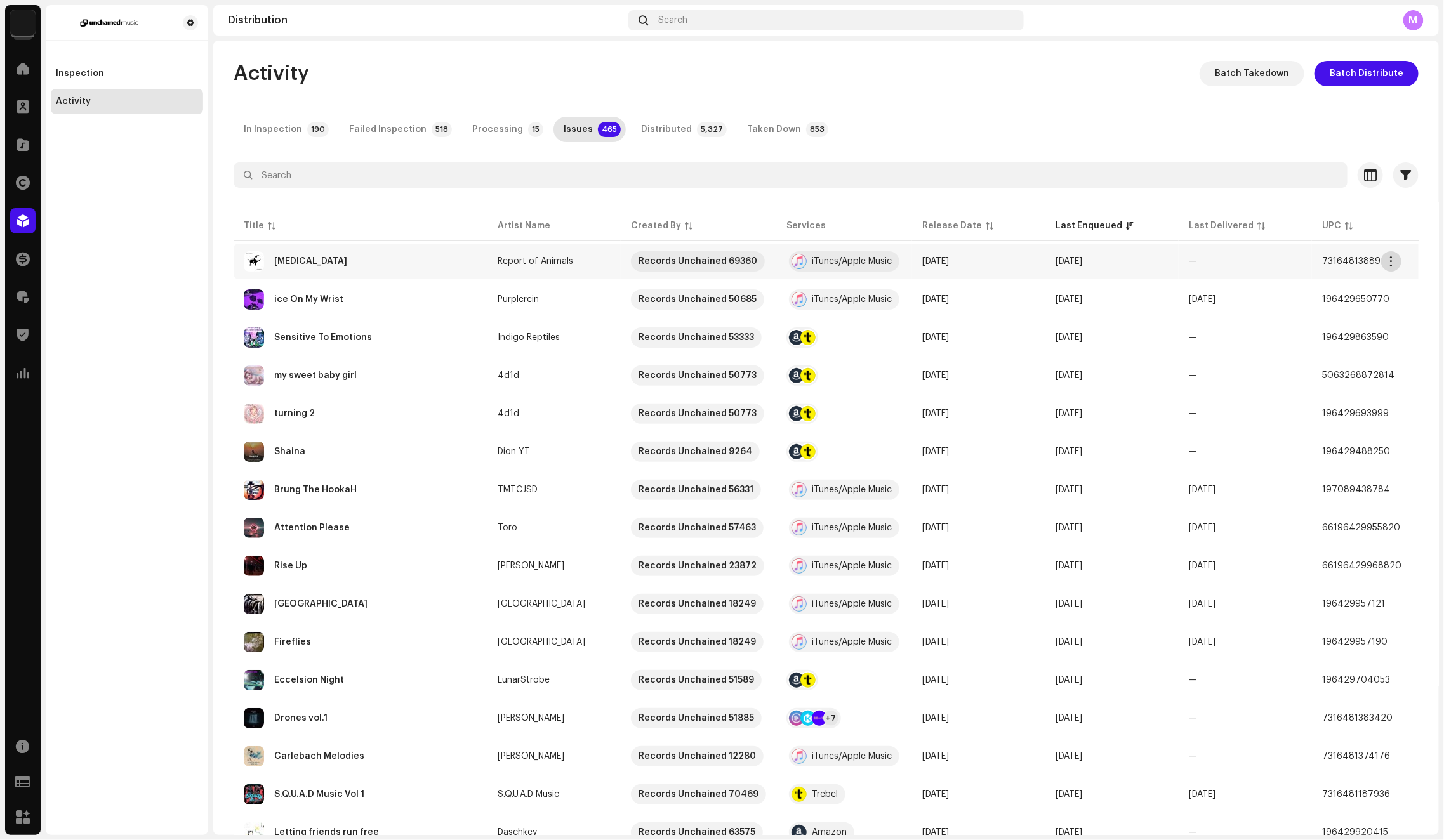
click at [1396, 264] on button "button" at bounding box center [1391, 261] width 21 height 21
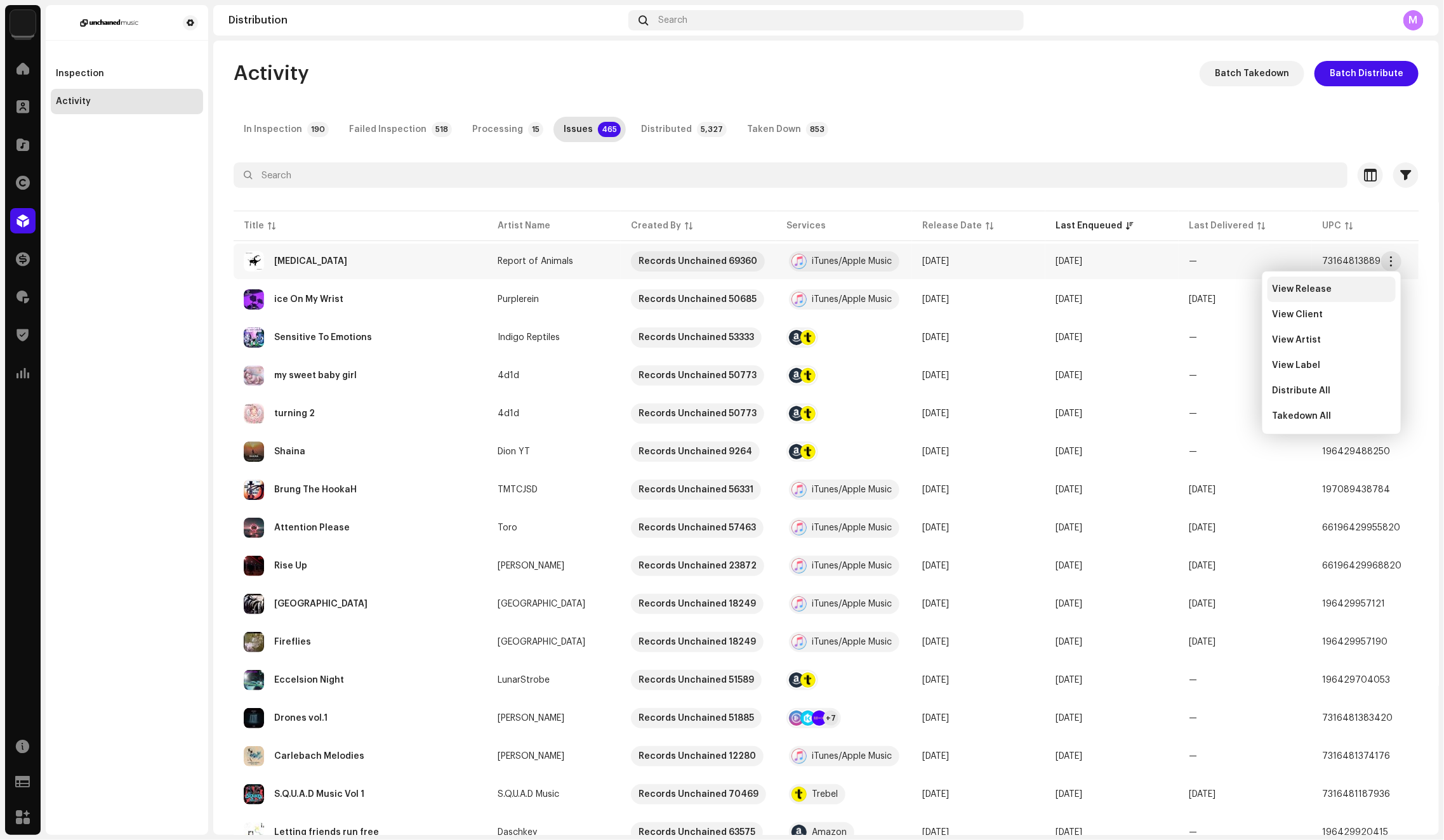
click at [1362, 283] on div "View Release" at bounding box center [1331, 289] width 128 height 25
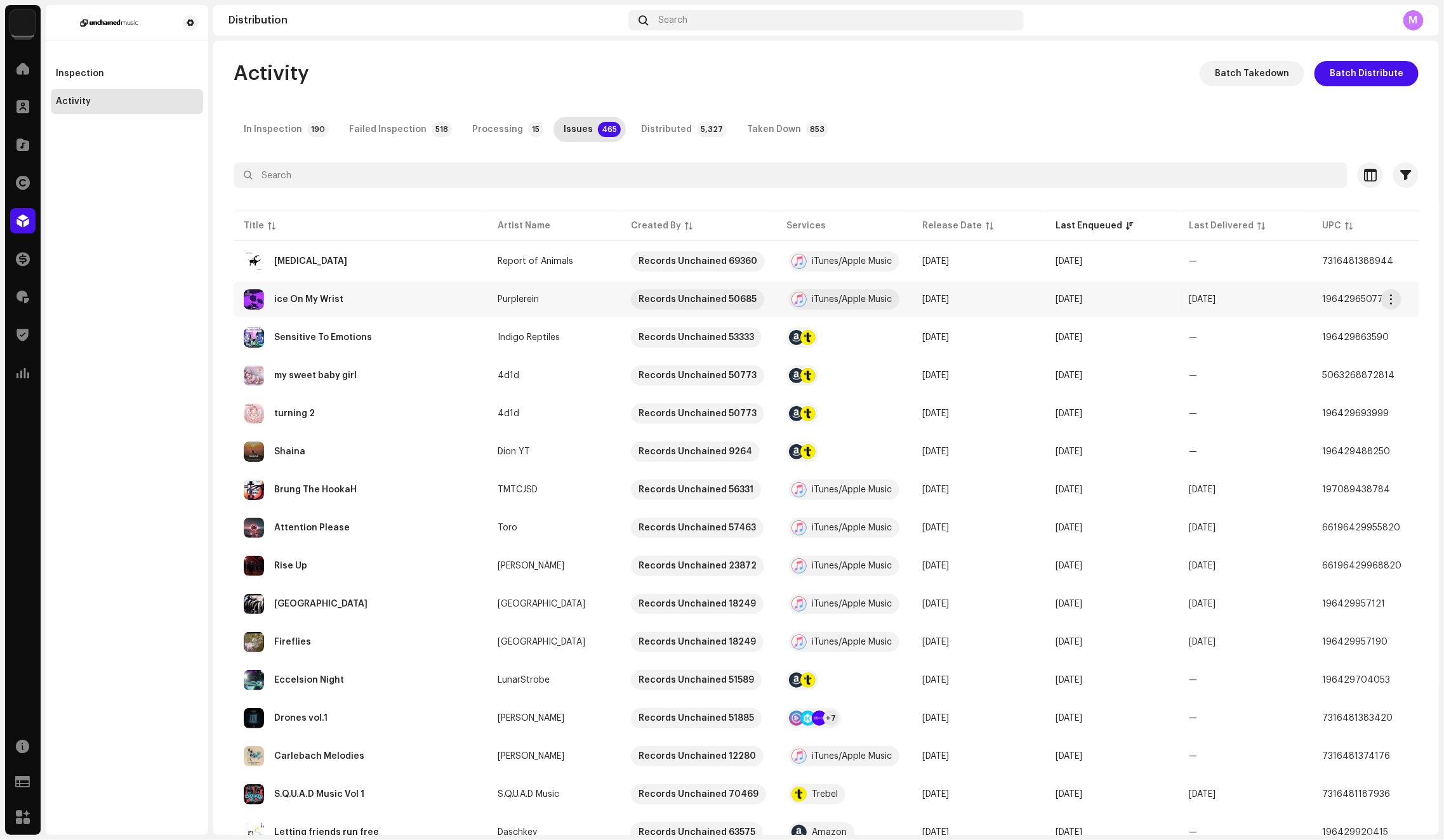
click at [1115, 293] on td "[DATE]" at bounding box center [1112, 299] width 133 height 35
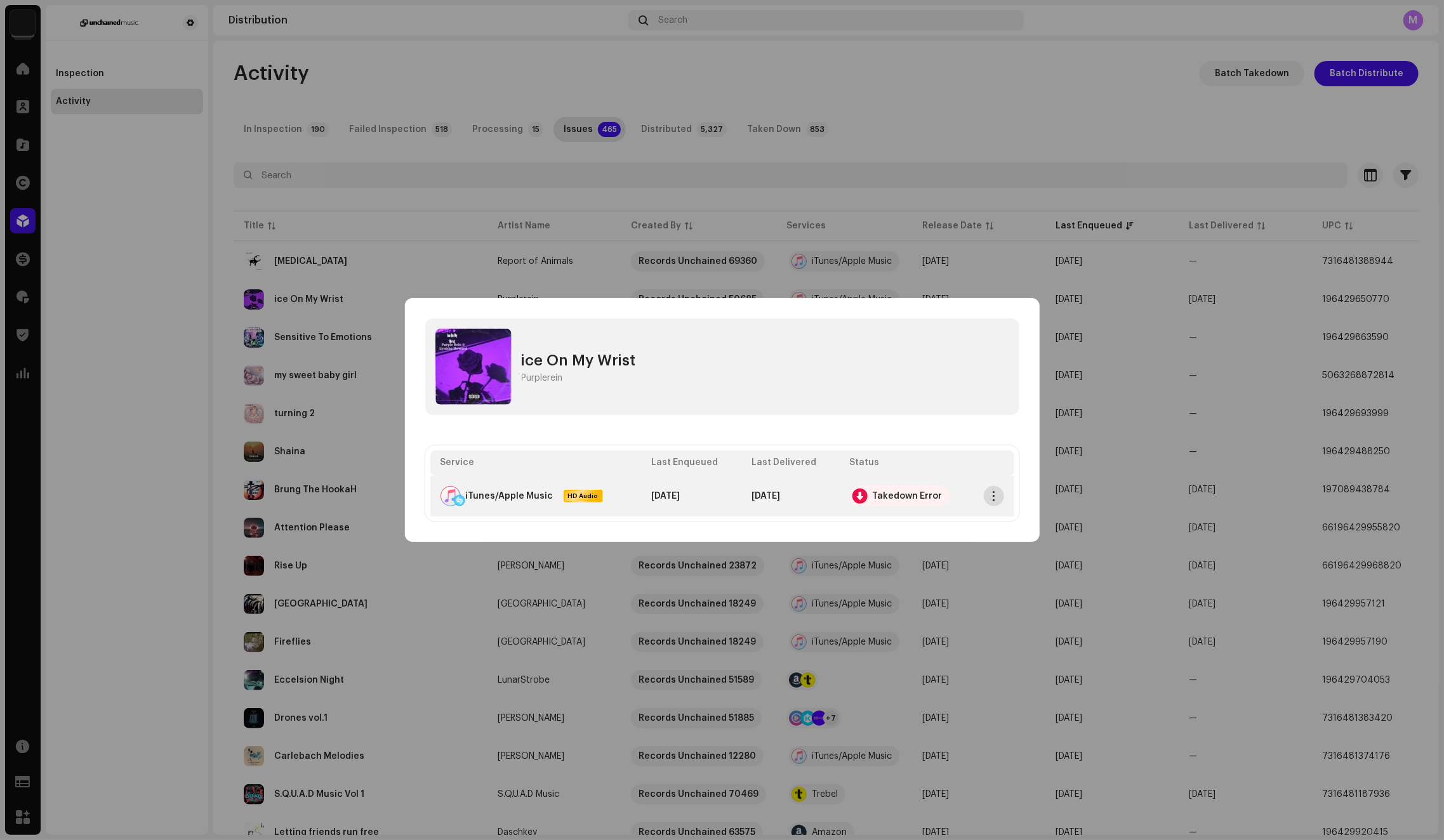
click at [990, 498] on span "button" at bounding box center [994, 495] width 9 height 10
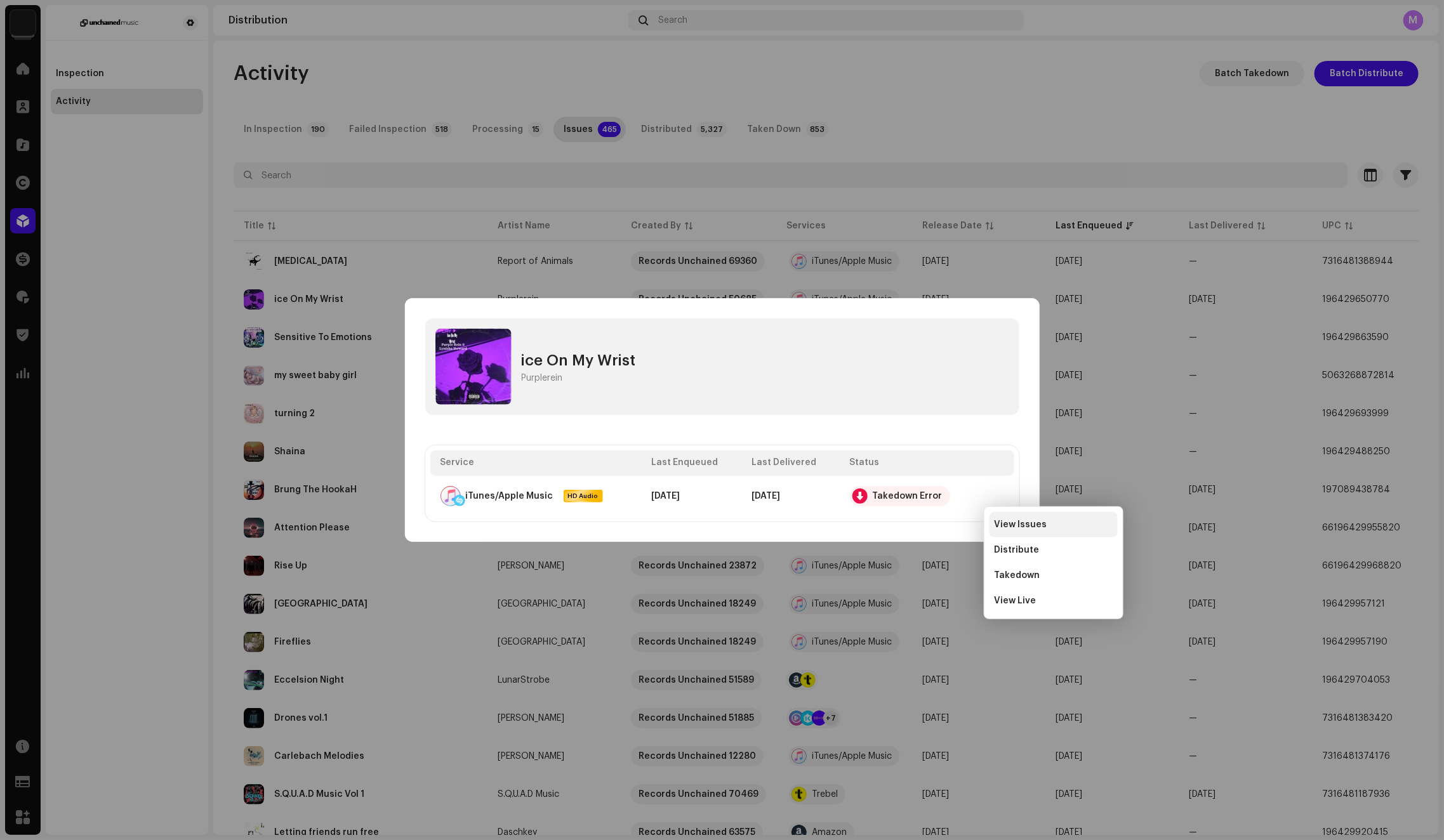
click at [1041, 520] on span "View Issues" at bounding box center [1020, 524] width 53 height 10
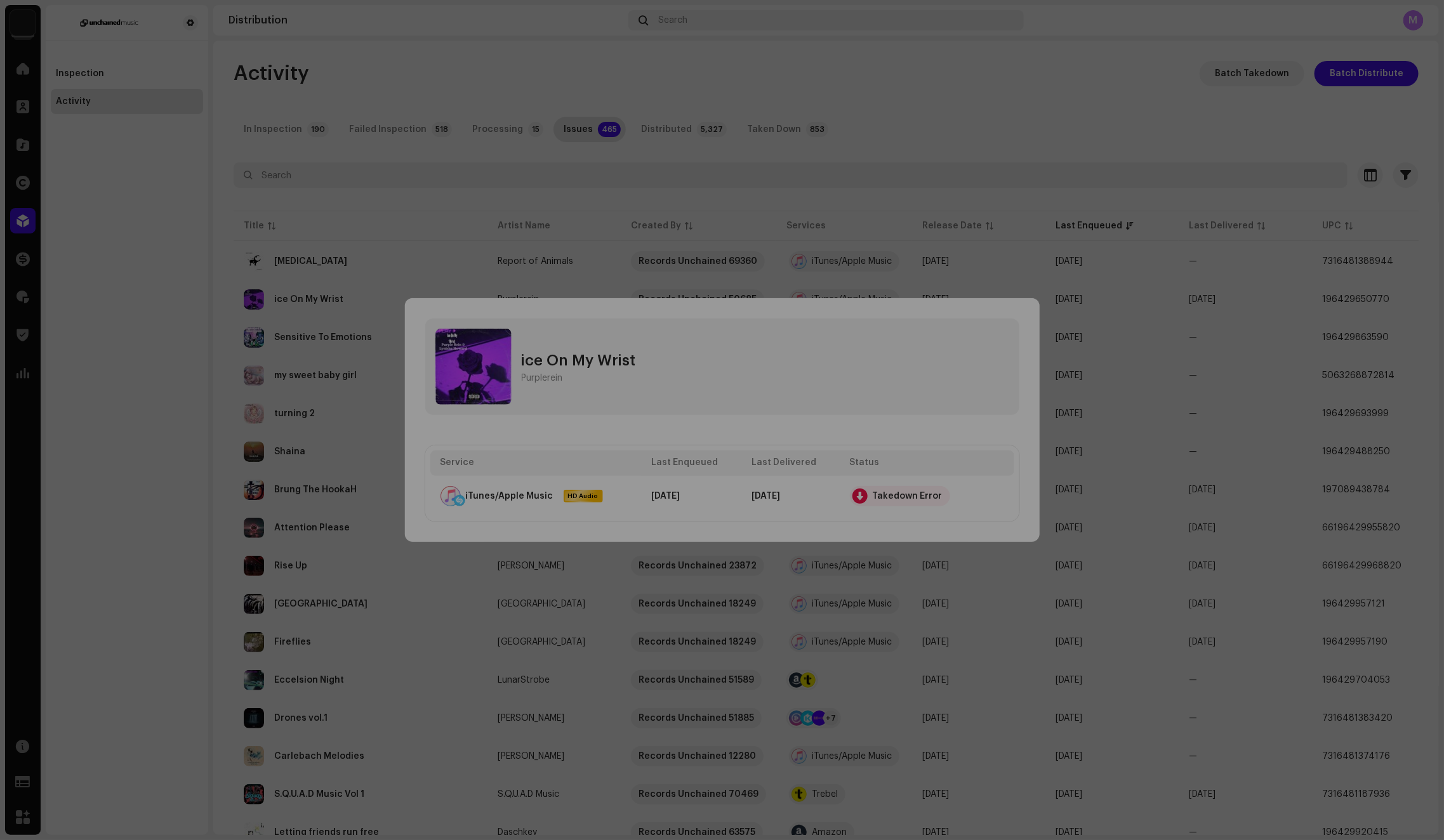
click at [998, 142] on div "Service Errors We received the errors below when distributing your release to t…" at bounding box center [722, 420] width 1444 height 840
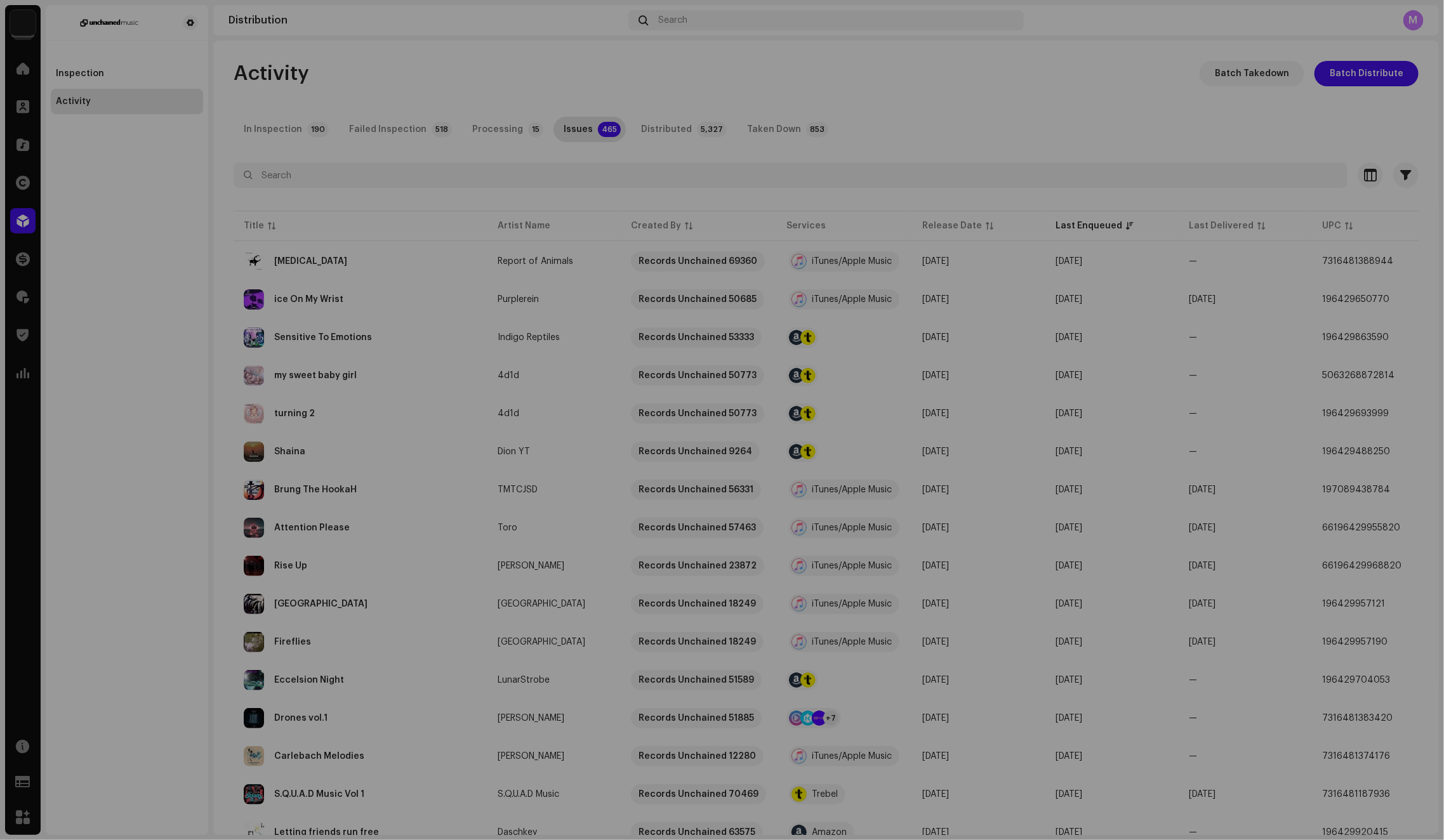
click at [993, 104] on div "ice On My Wrist Purplerein Service Last Enqueued Last Delivered Status iTunes/A…" at bounding box center [722, 420] width 1444 height 840
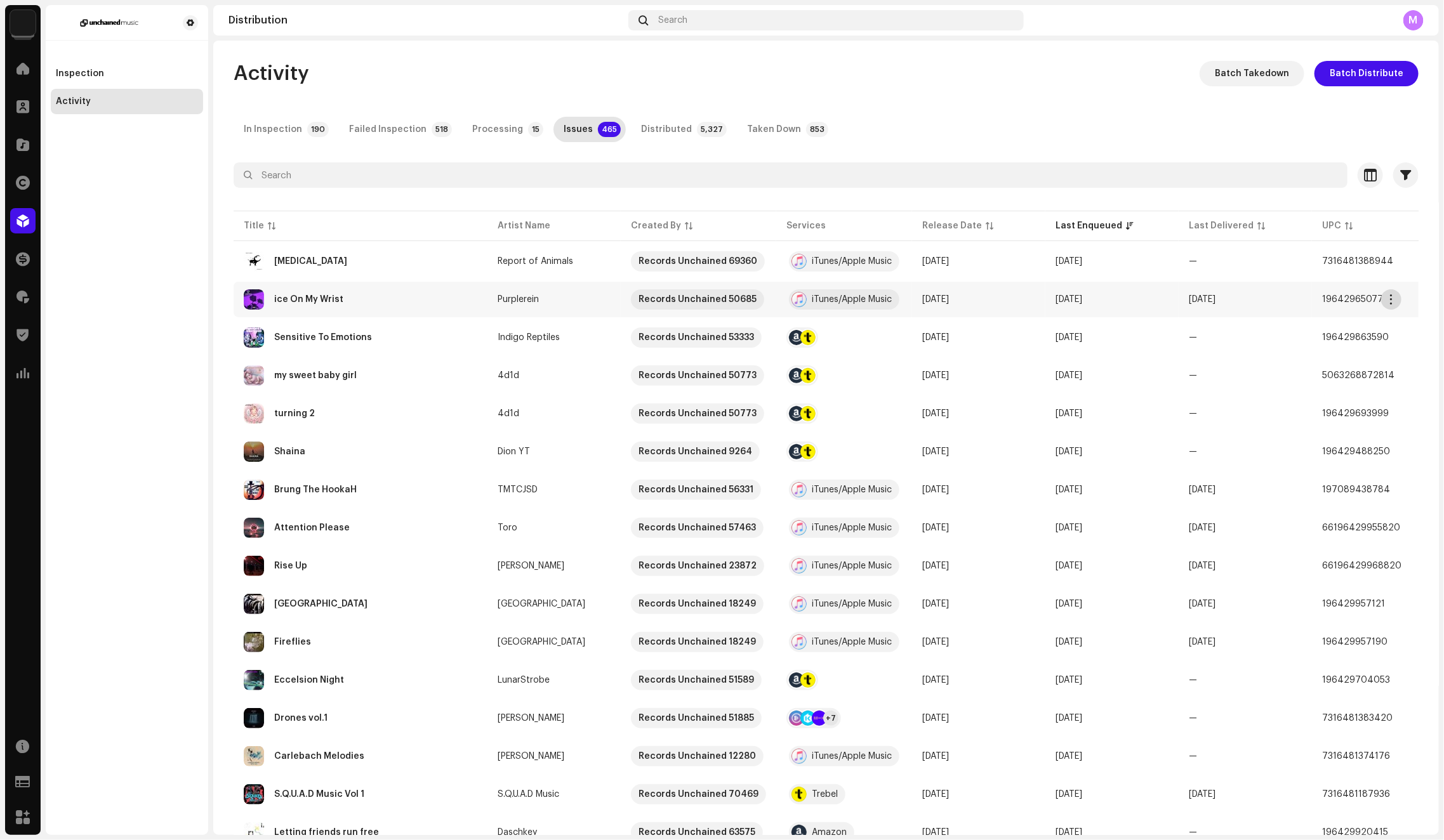
click at [1390, 297] on span "button" at bounding box center [1391, 299] width 9 height 10
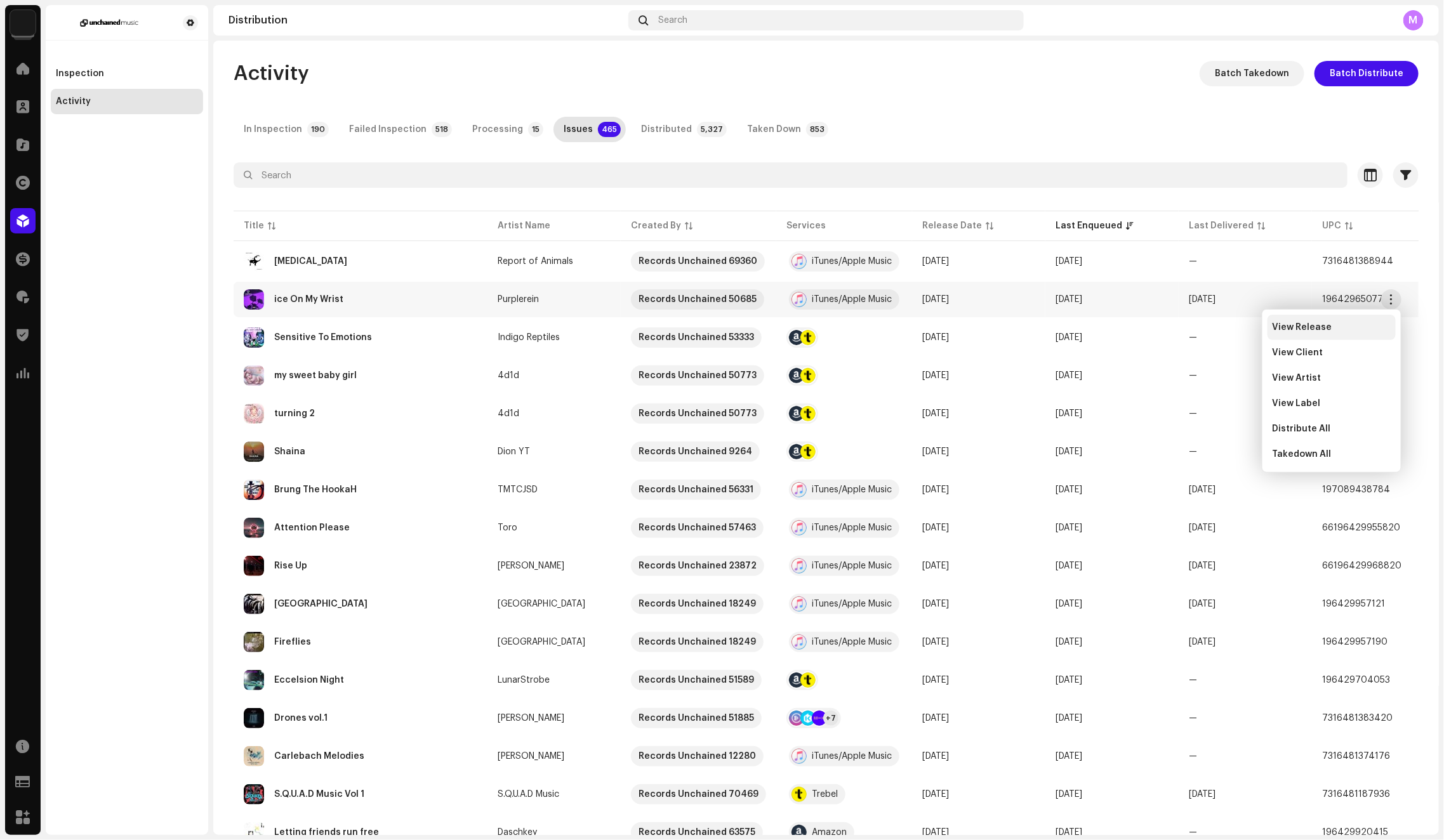
click at [1349, 324] on div "View Release" at bounding box center [1331, 327] width 118 height 10
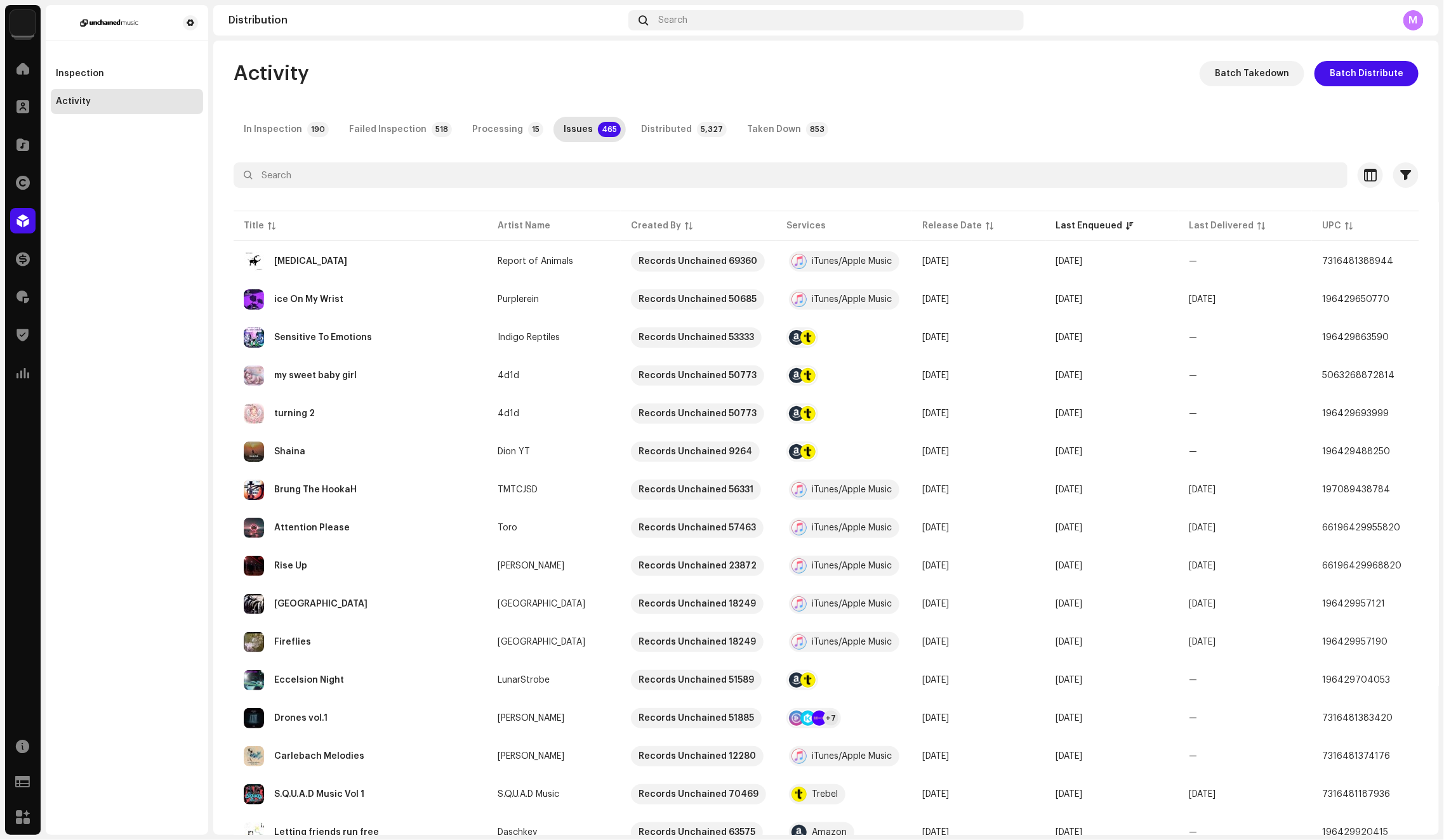
click at [843, 79] on div "Activity Batch Takedown Batch Distribute" at bounding box center [826, 74] width 1185 height 25
click at [97, 75] on div "Inspection" at bounding box center [80, 73] width 48 height 10
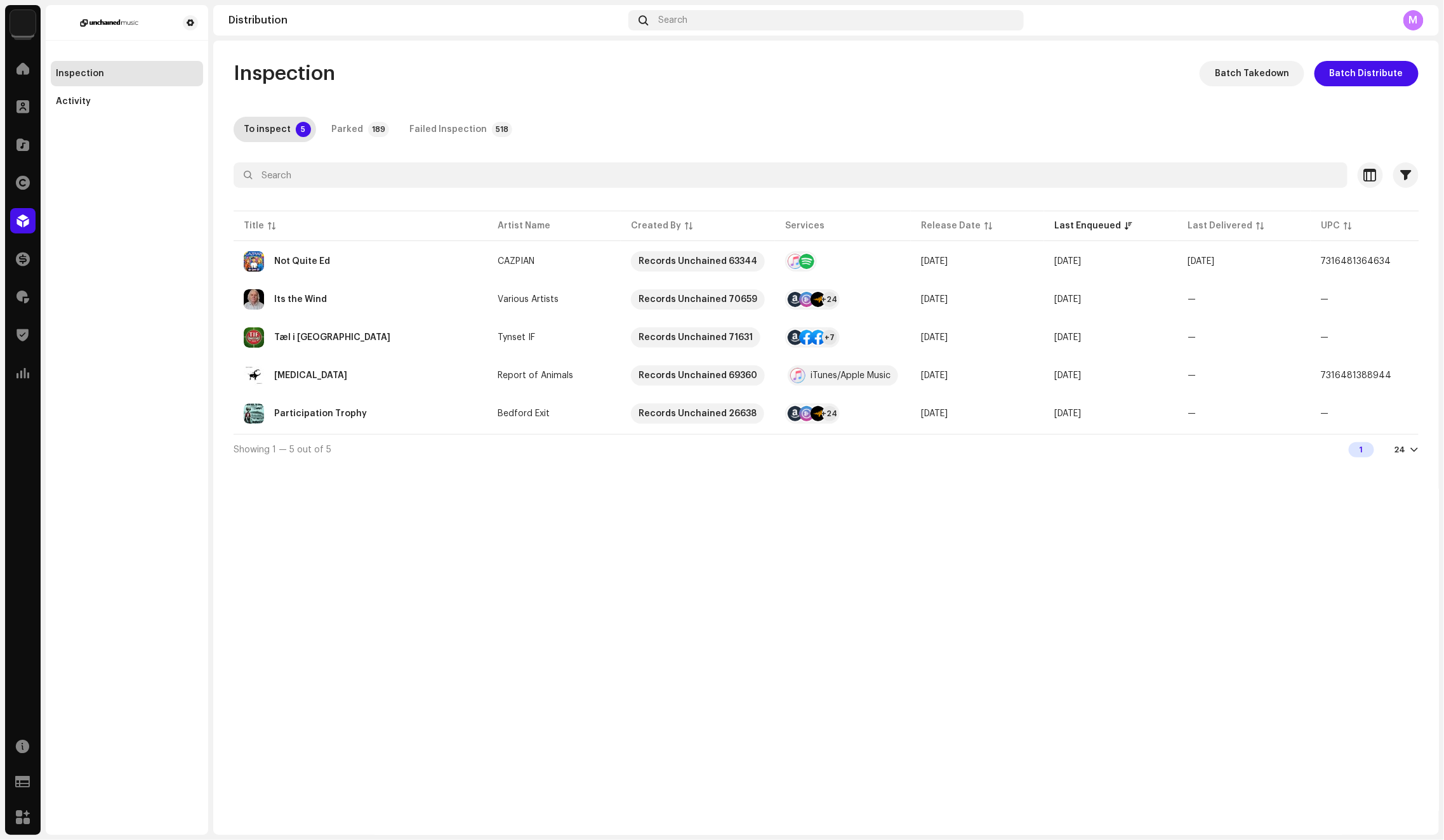
click at [607, 623] on div "Inspection Batch Takedown Batch Distribute To inspect 5 Parked 189 Failed Inspe…" at bounding box center [826, 437] width 1226 height 794
click at [444, 336] on div "Tæl i Tynset" at bounding box center [360, 337] width 234 height 21
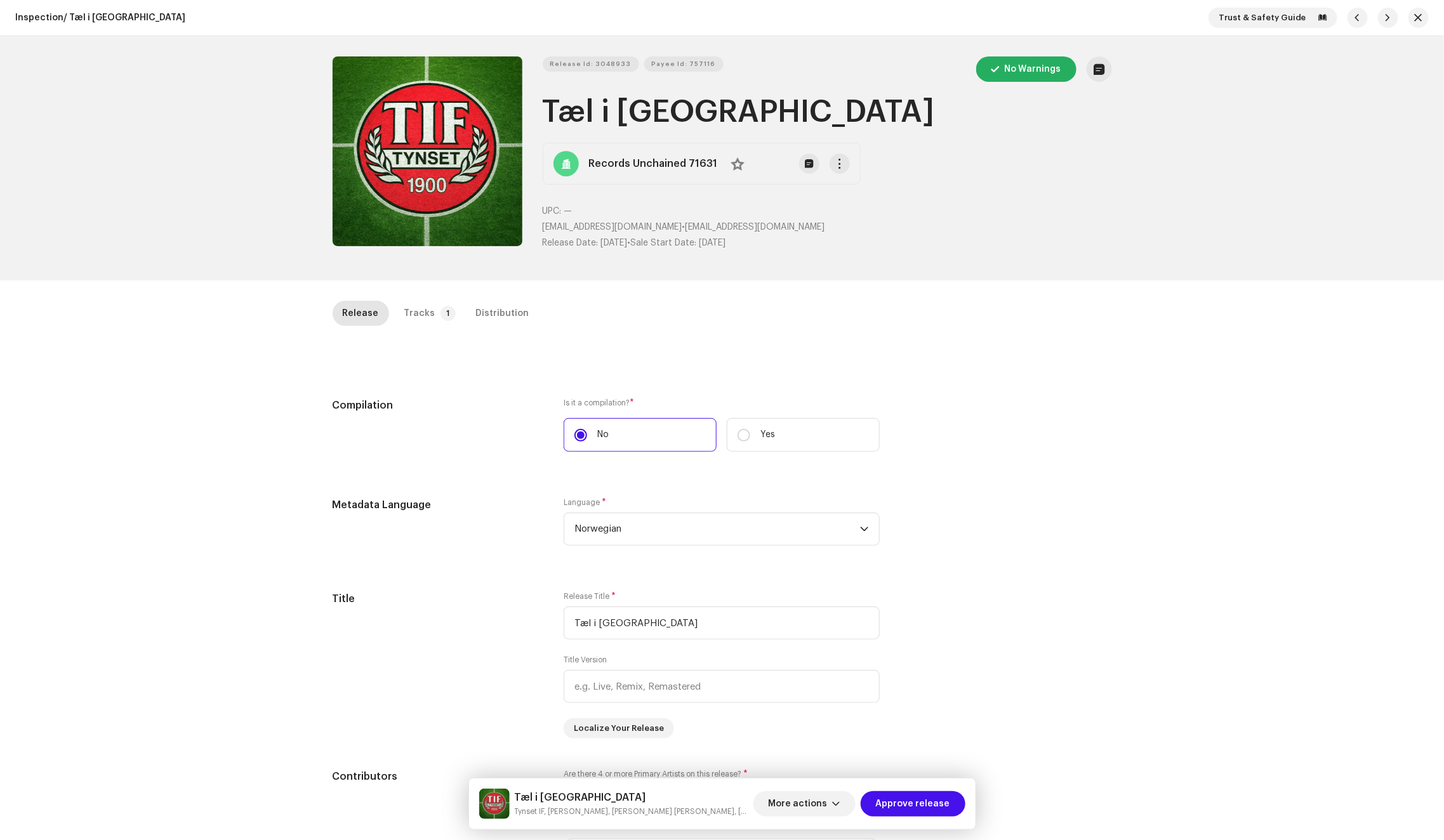
drag, startPoint x: 472, startPoint y: 342, endPoint x: 482, endPoint y: 345, distance: 10.4
click at [422, 319] on div "Tracks" at bounding box center [420, 313] width 31 height 25
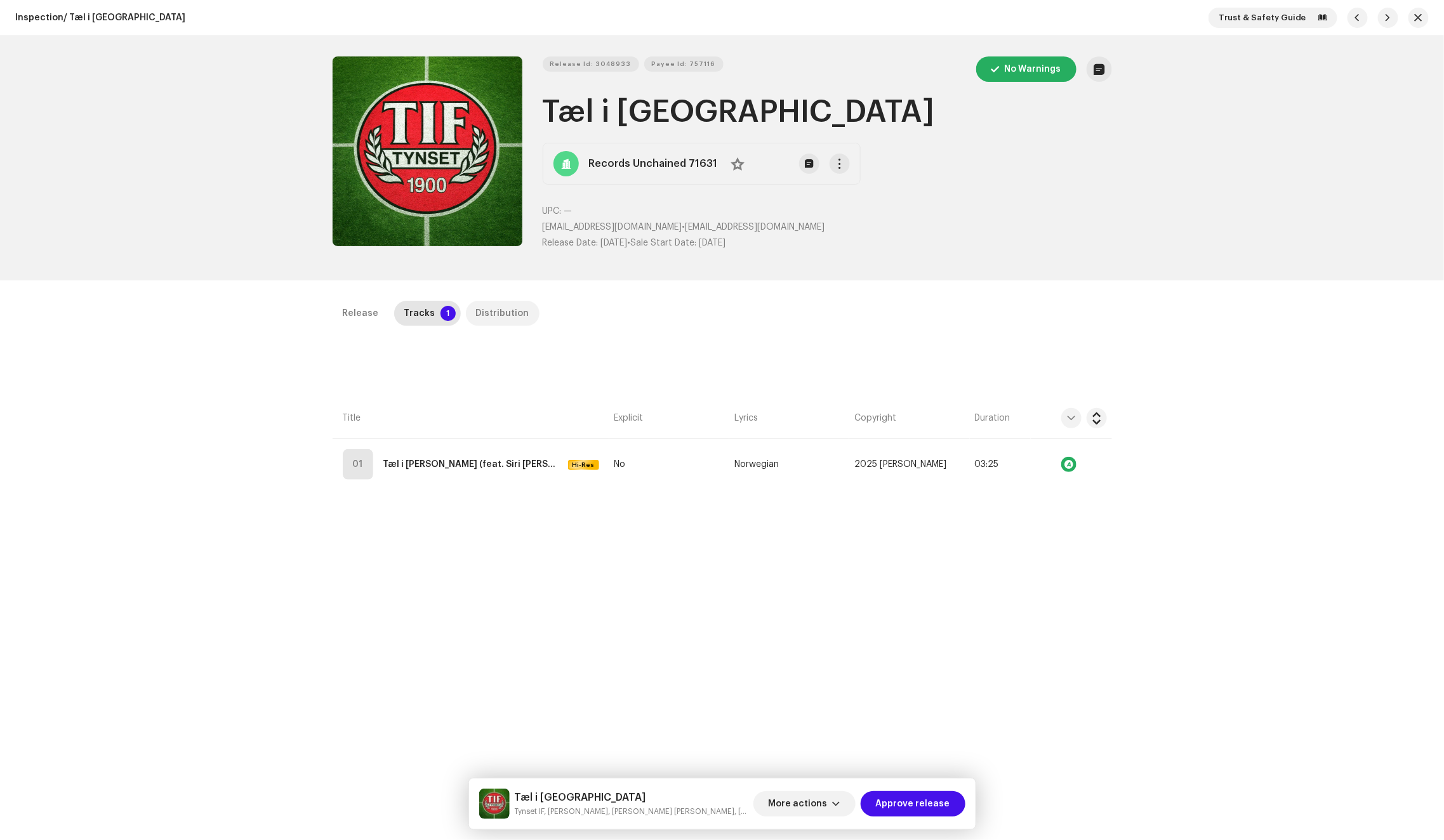
click at [490, 324] on div "Distribution" at bounding box center [503, 313] width 54 height 25
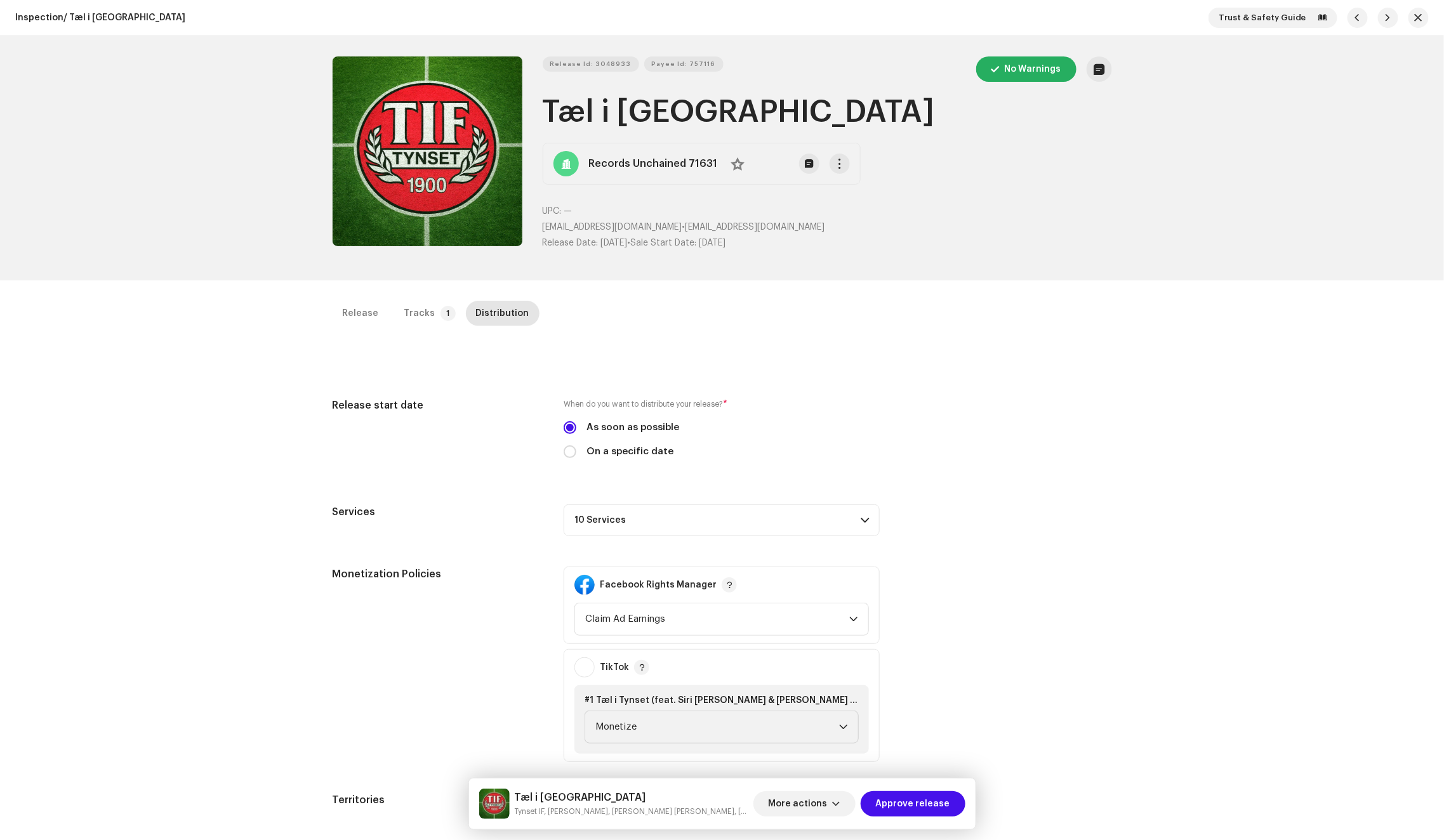
scroll to position [300, 0]
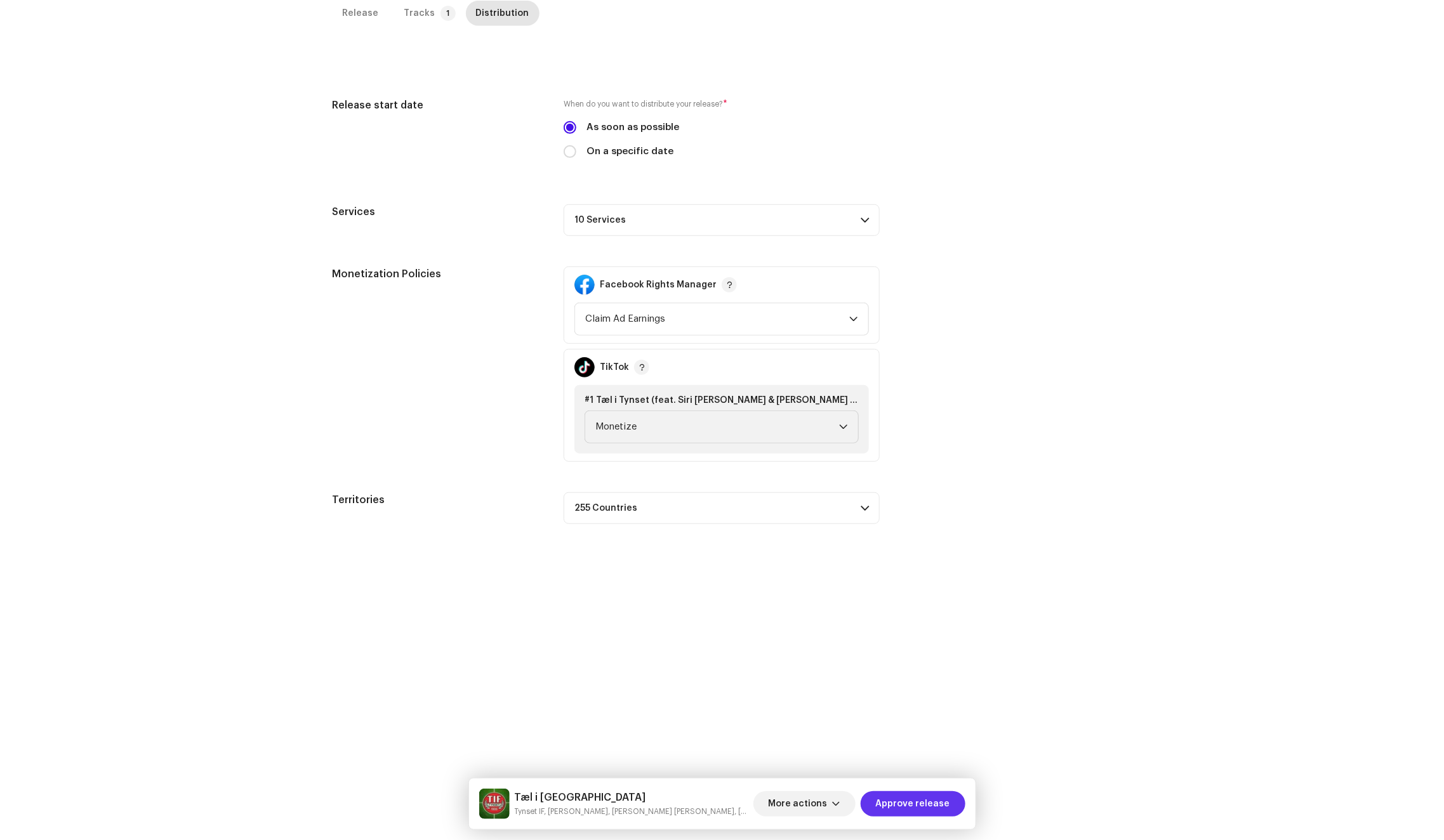
click at [940, 808] on span "Approve release" at bounding box center [912, 803] width 74 height 25
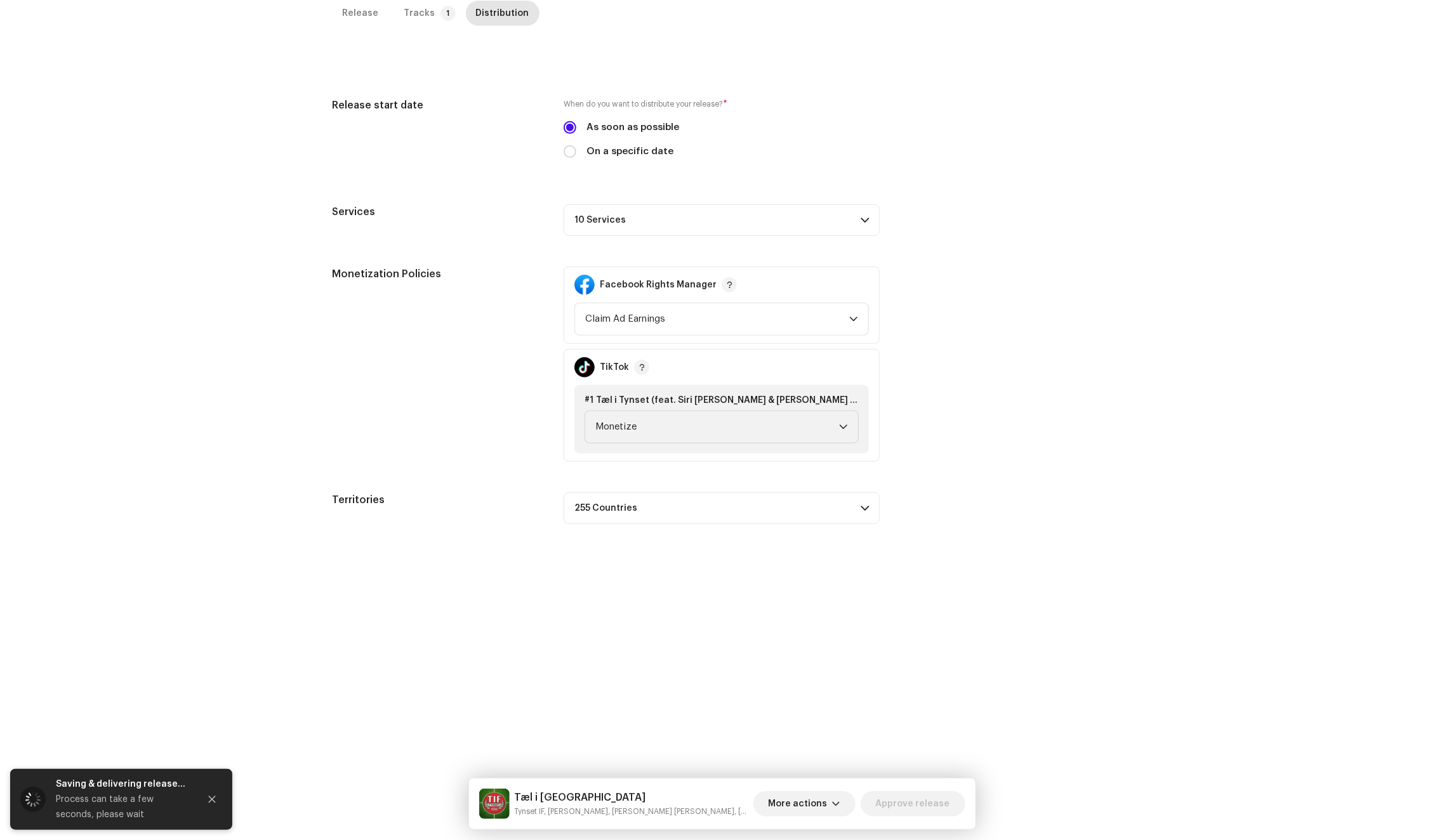
scroll to position [0, 0]
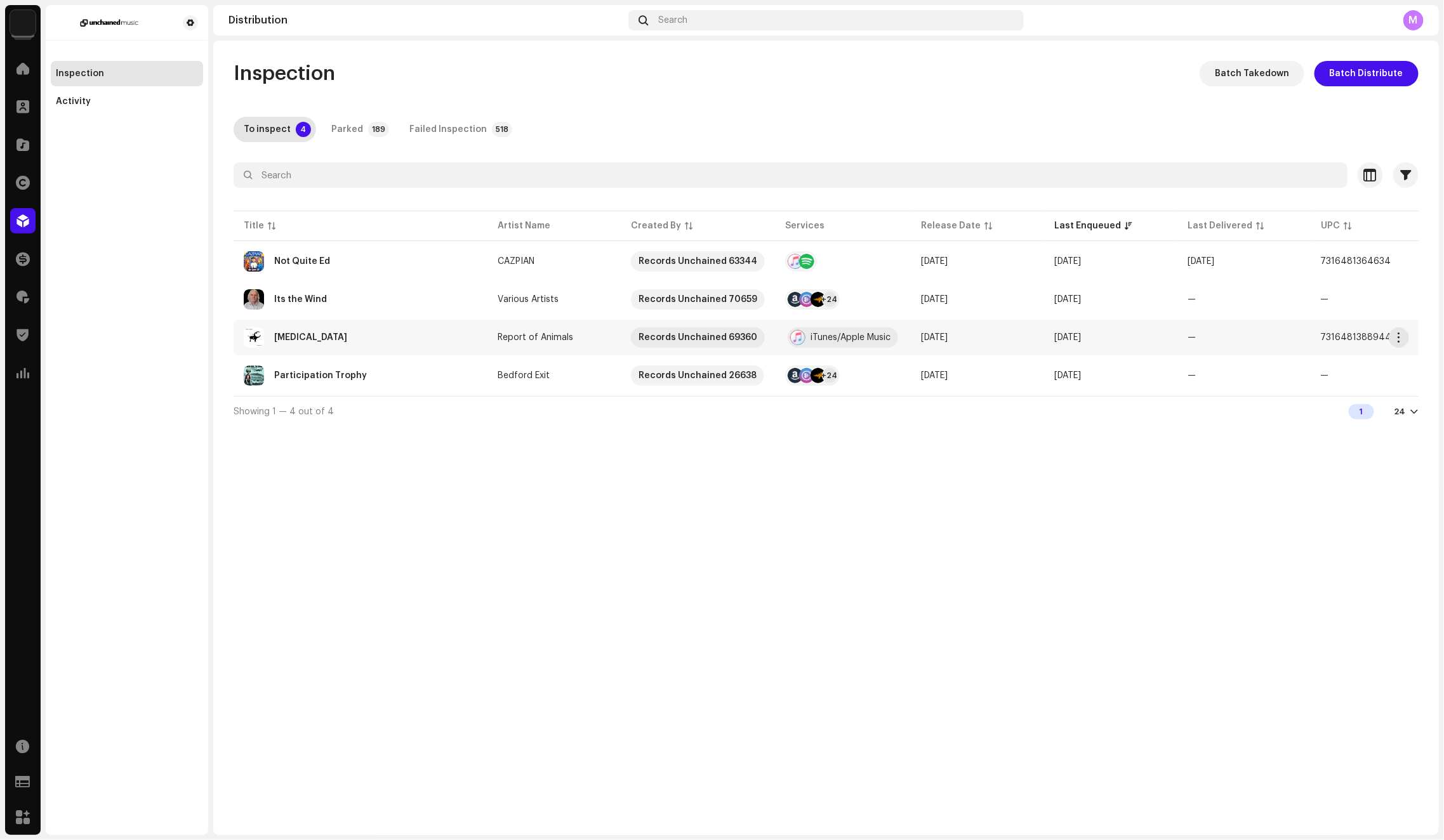
click at [464, 335] on div "[MEDICAL_DATA]" at bounding box center [360, 337] width 234 height 21
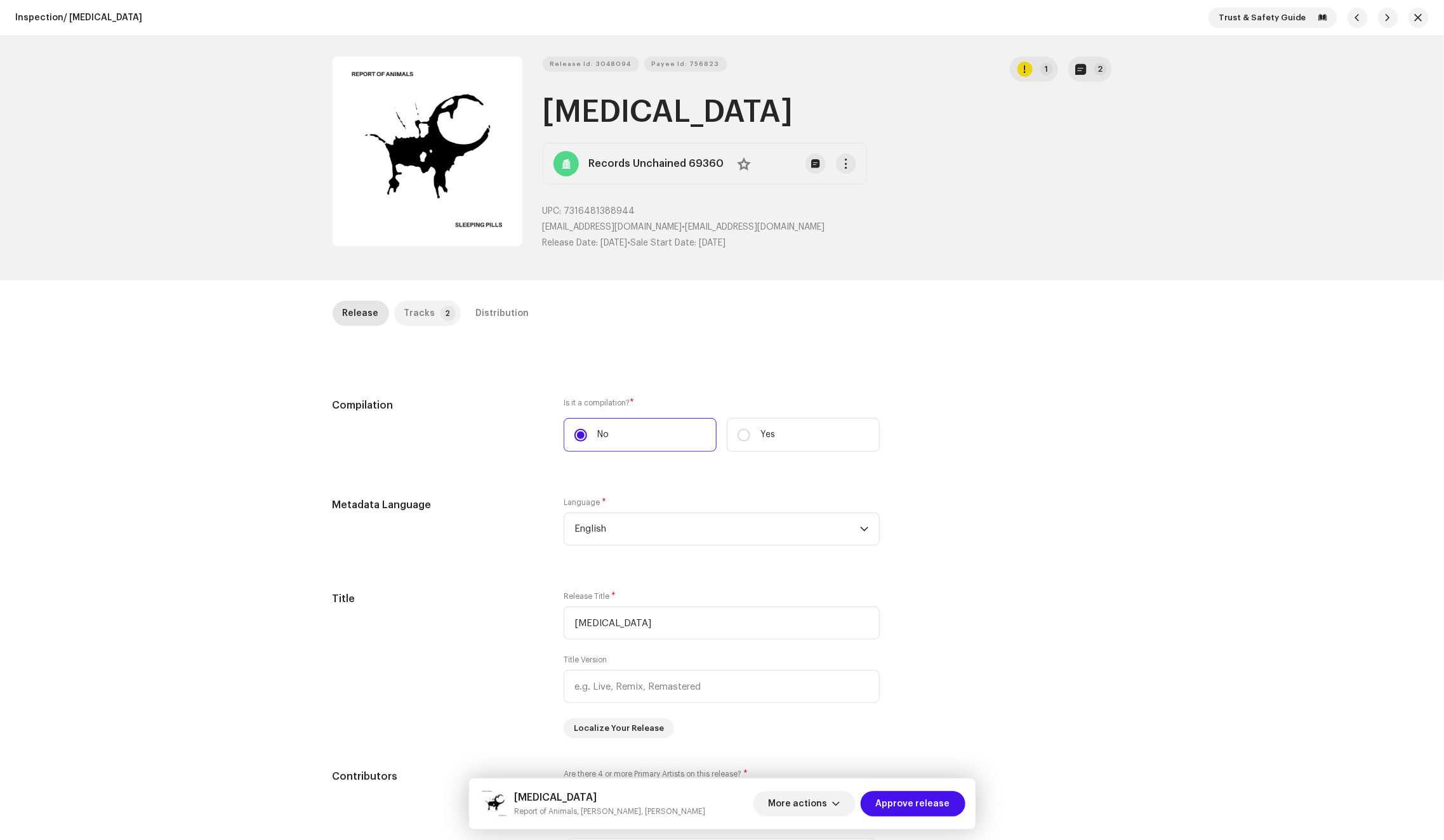
click at [430, 308] on p-tab "Tracks 2" at bounding box center [427, 313] width 67 height 25
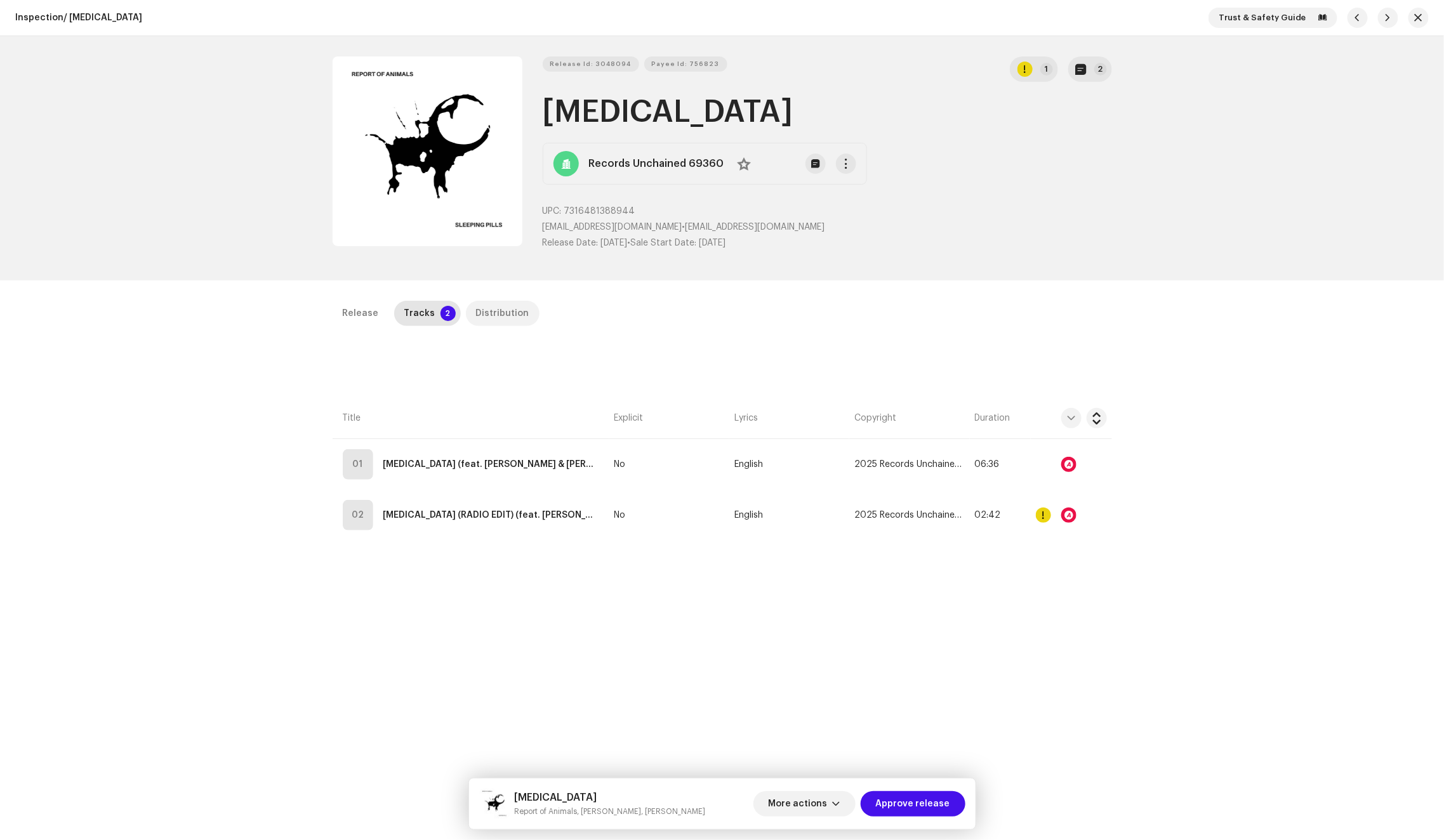
click at [479, 312] on div "Distribution" at bounding box center [503, 313] width 54 height 25
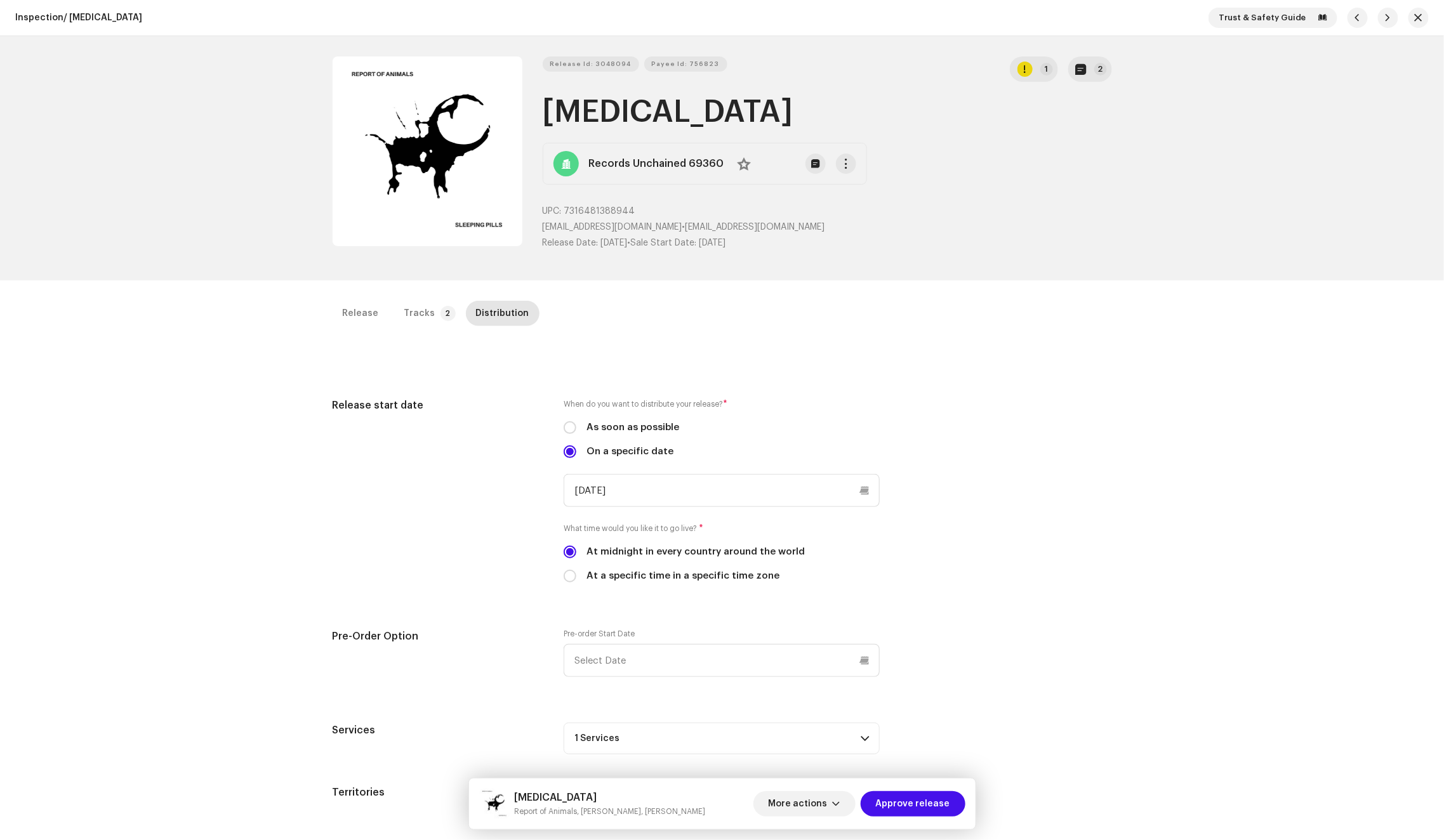
scroll to position [300, 0]
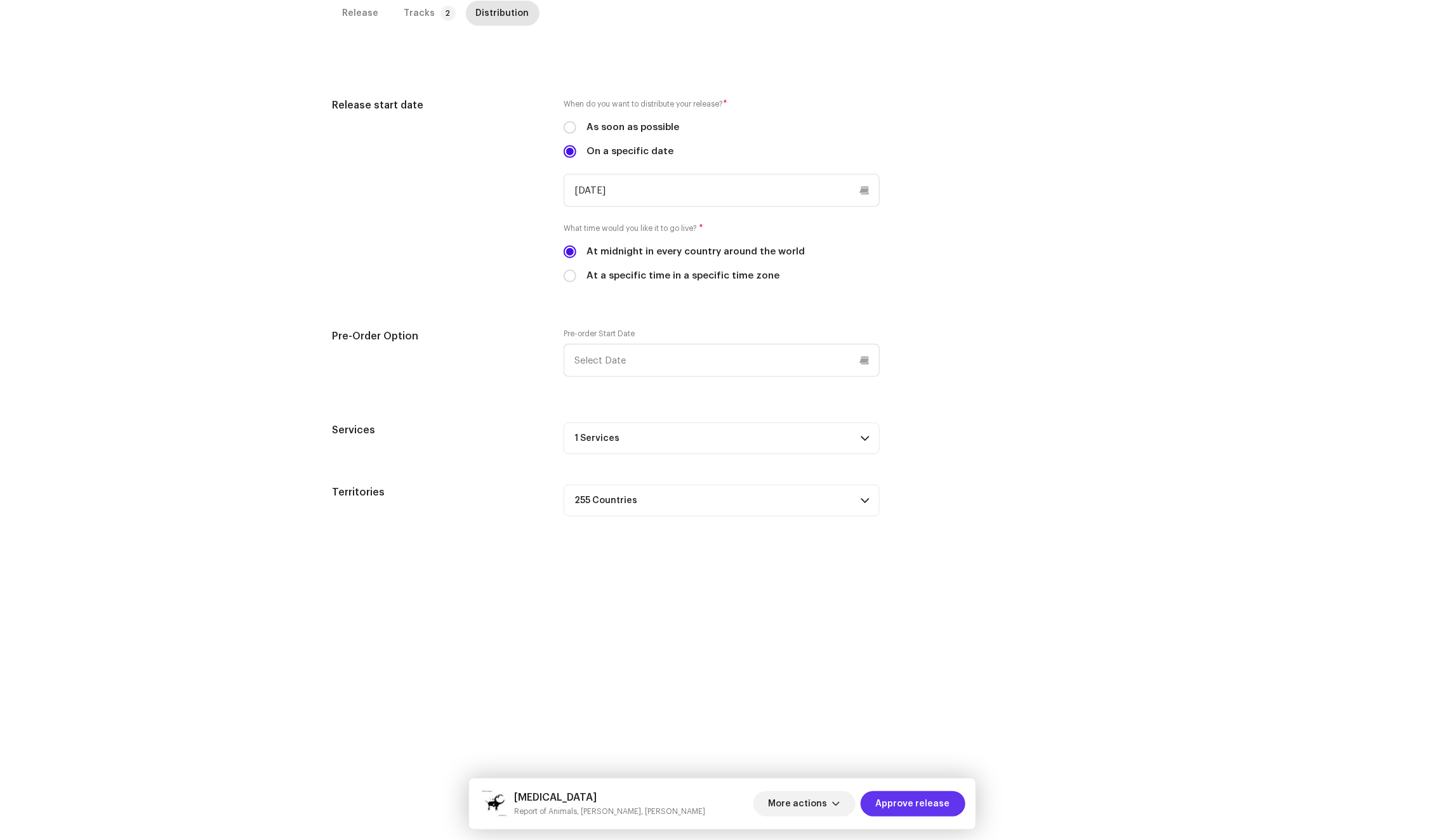
click at [924, 799] on span "Approve release" at bounding box center [912, 803] width 74 height 25
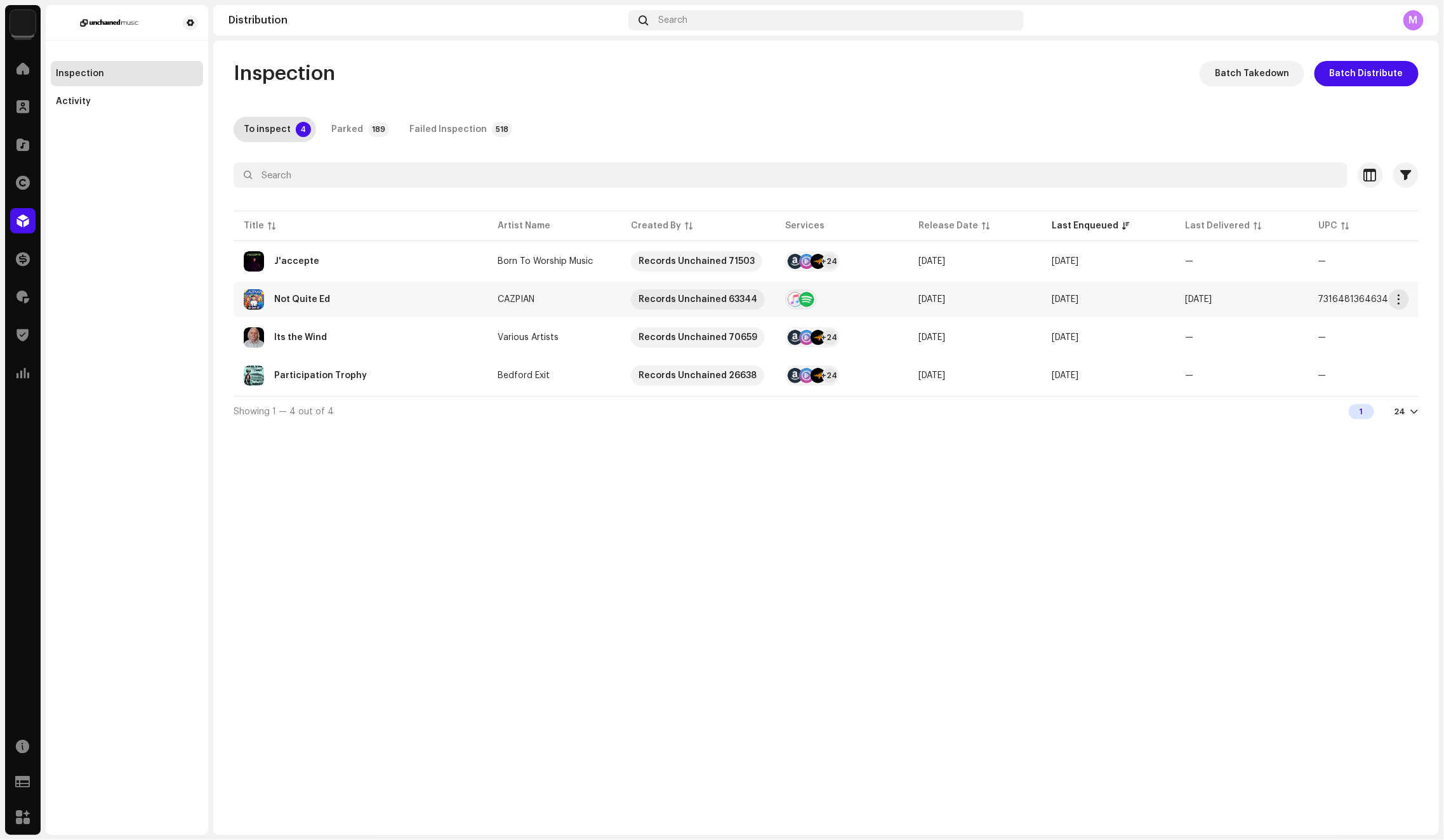
click at [431, 308] on div "Not Quite Ed" at bounding box center [360, 299] width 234 height 21
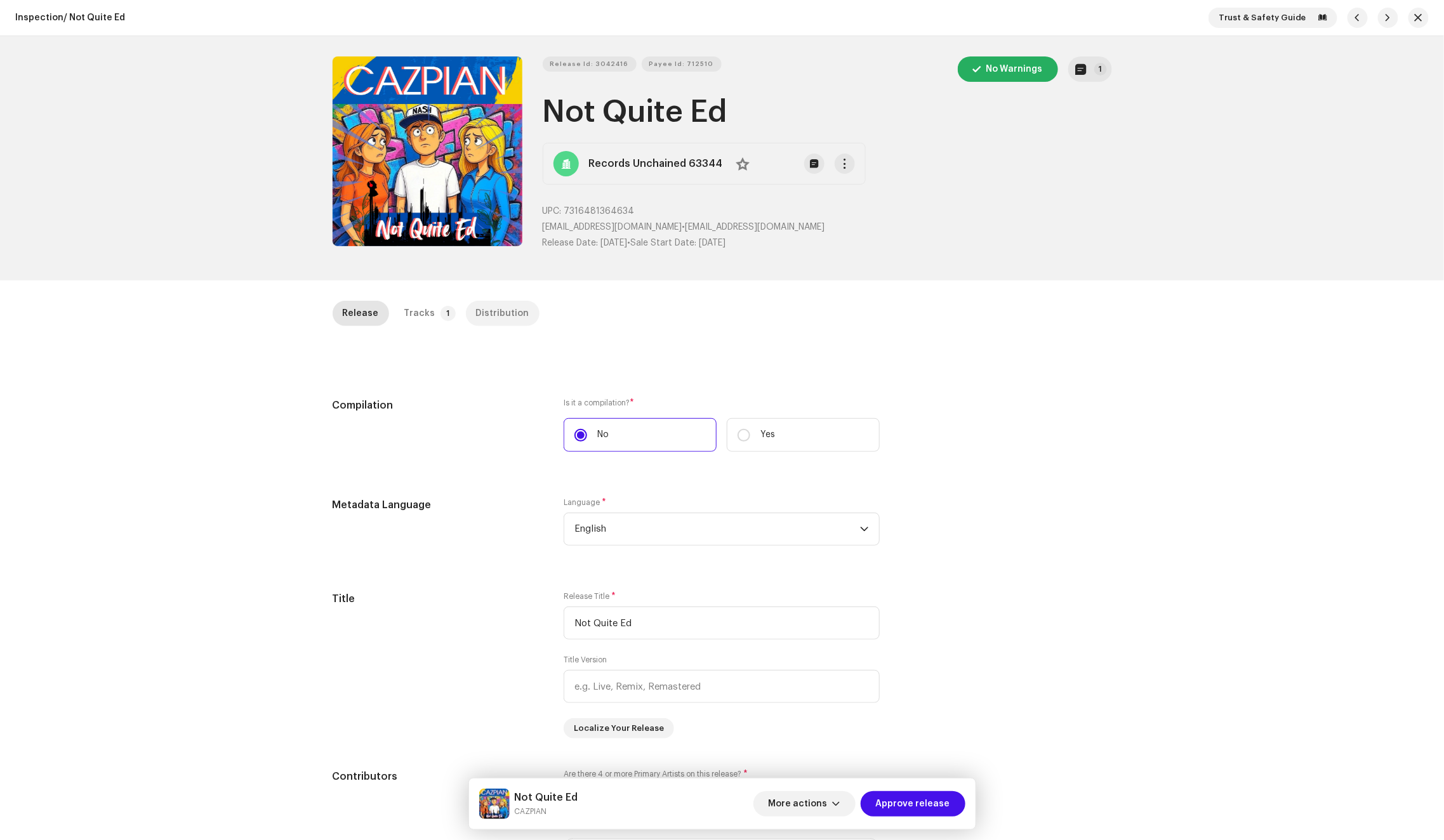
click at [481, 309] on div "Distribution" at bounding box center [503, 313] width 54 height 25
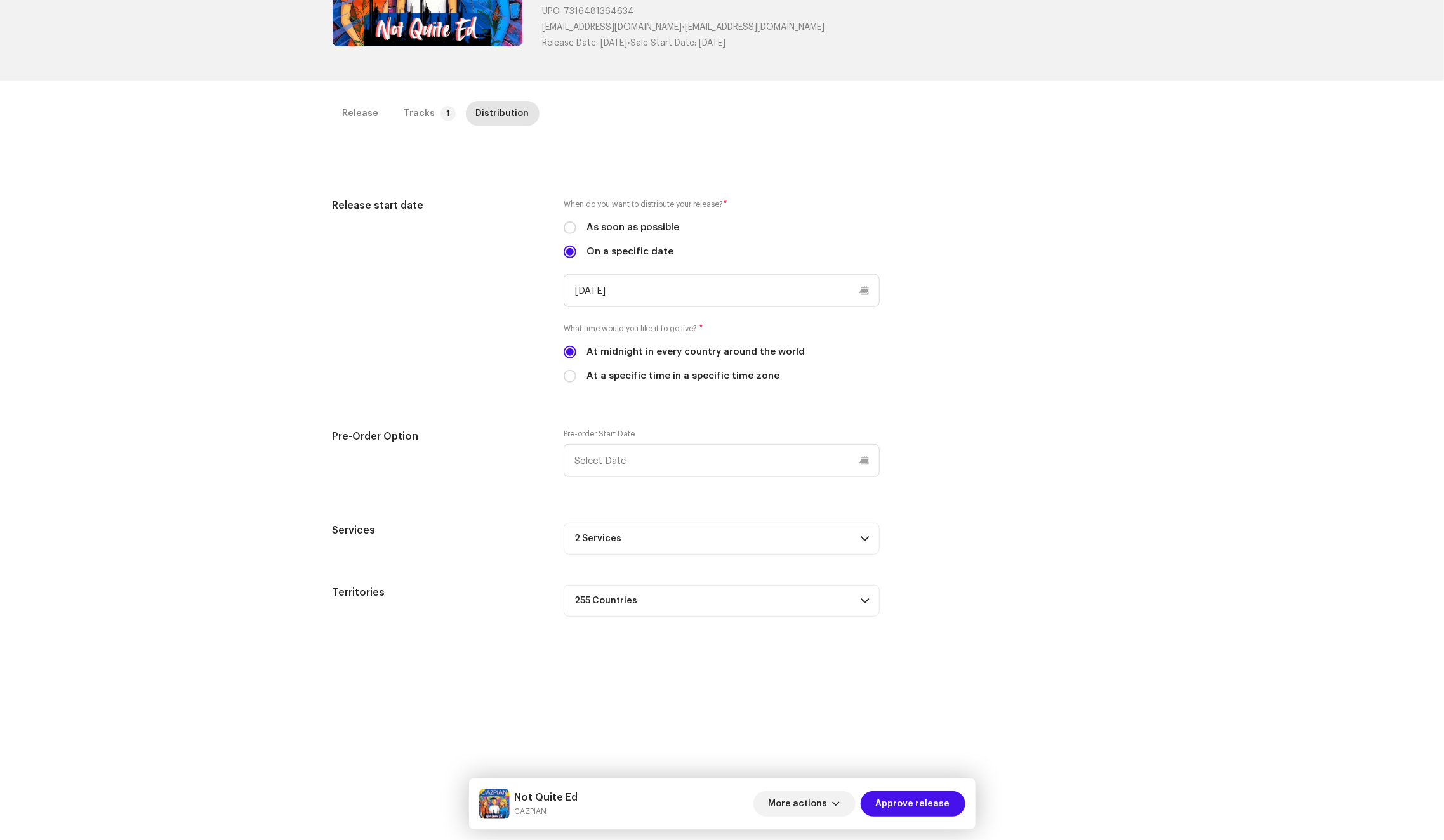
scroll to position [300, 0]
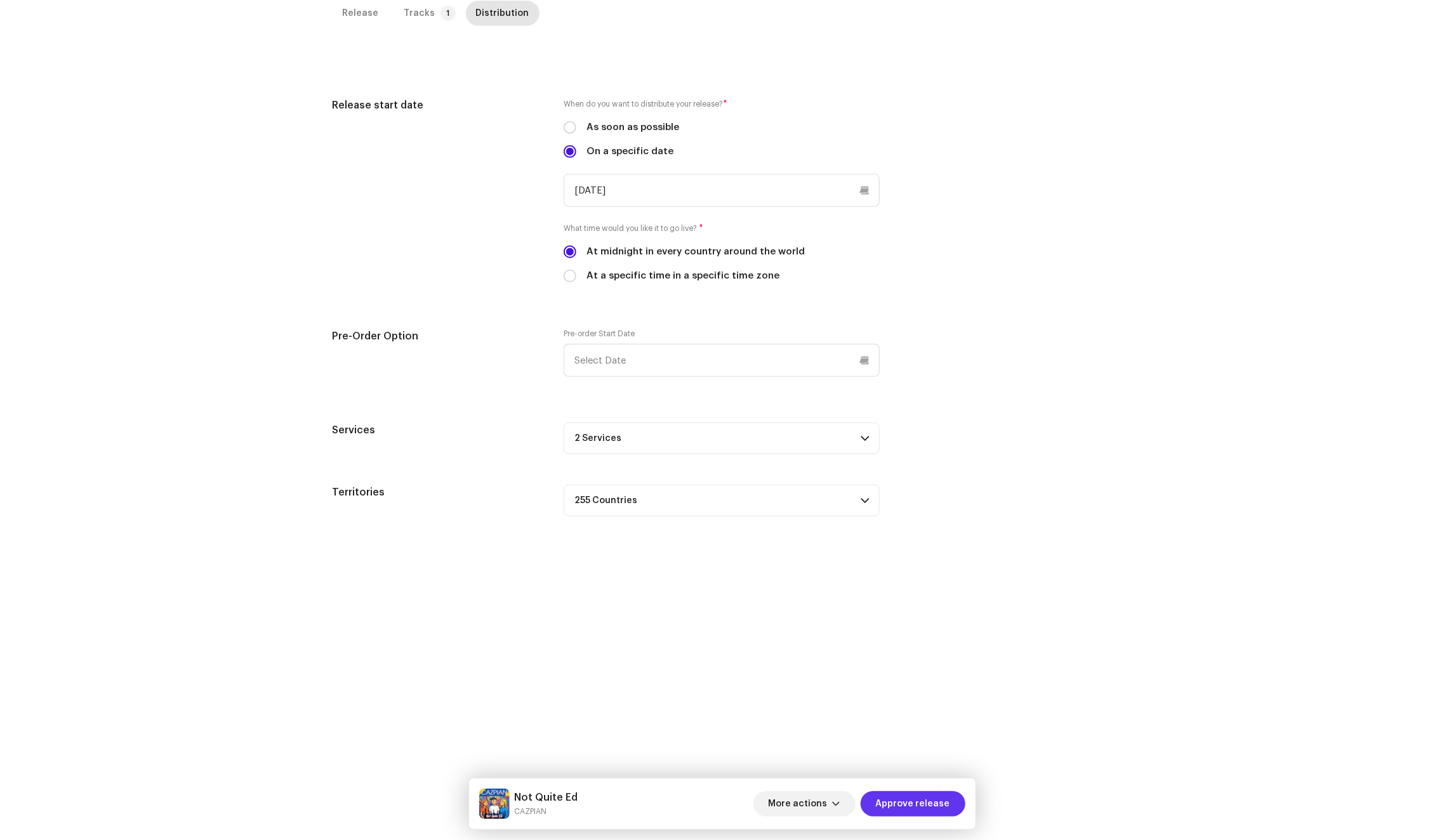
click at [932, 796] on span "Approve release" at bounding box center [912, 803] width 74 height 25
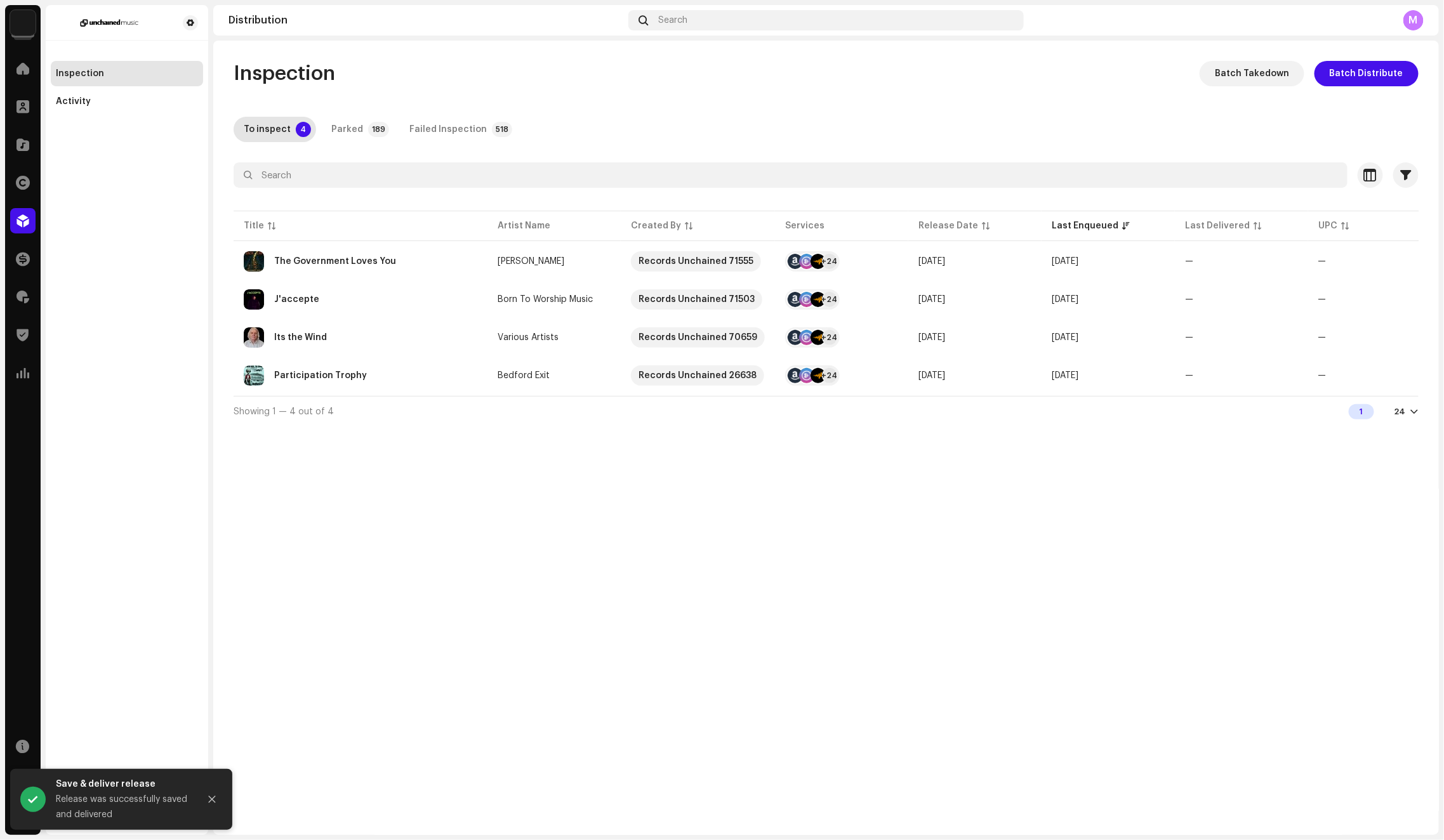
click at [497, 468] on div "Inspection Batch Takedown Batch Distribute To inspect 4 Parked 189 Failed Inspe…" at bounding box center [826, 437] width 1226 height 794
click at [447, 336] on div "Its the Wind" at bounding box center [360, 337] width 234 height 21
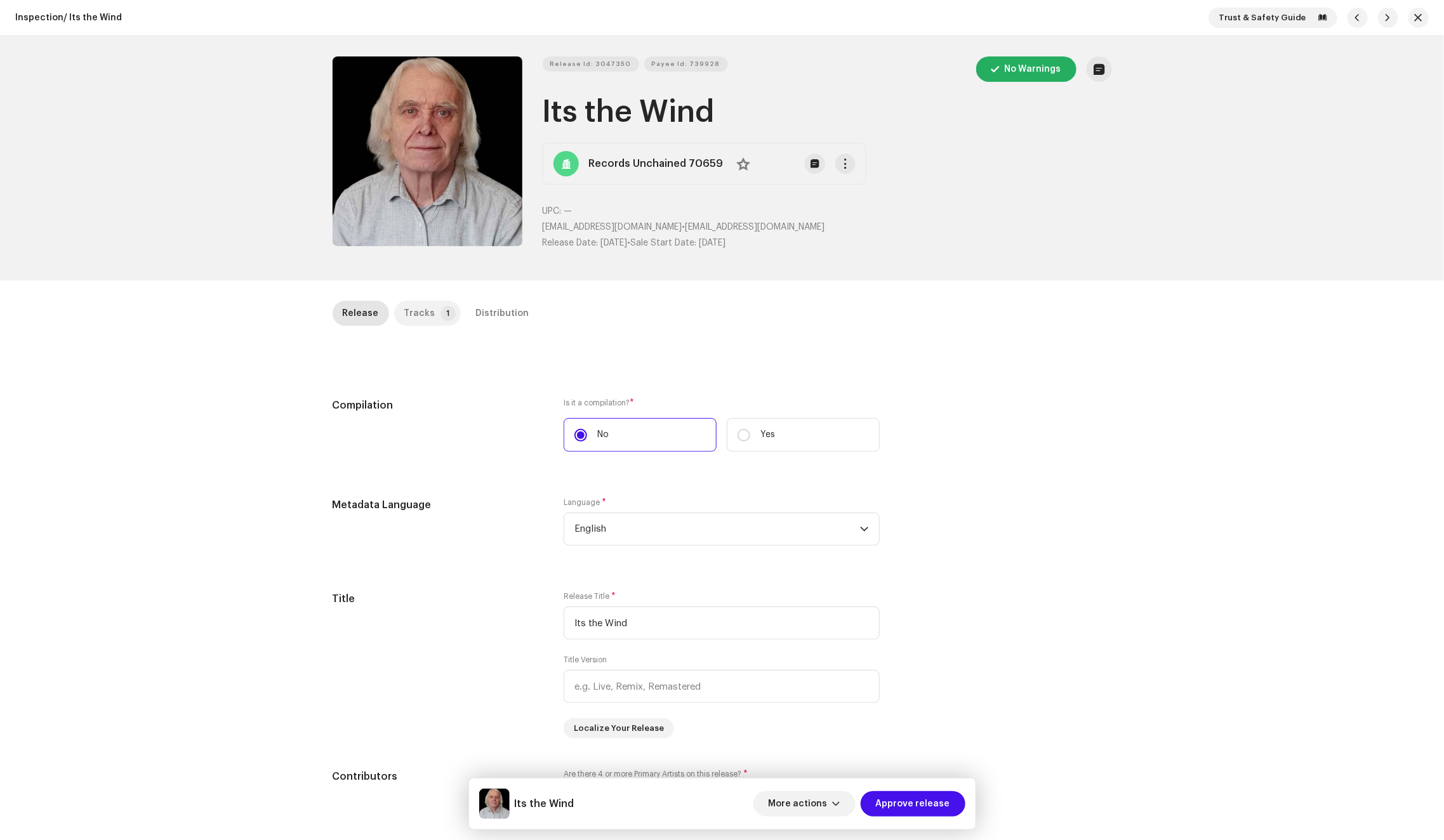
click at [427, 302] on p-tab "Tracks 1" at bounding box center [427, 313] width 67 height 25
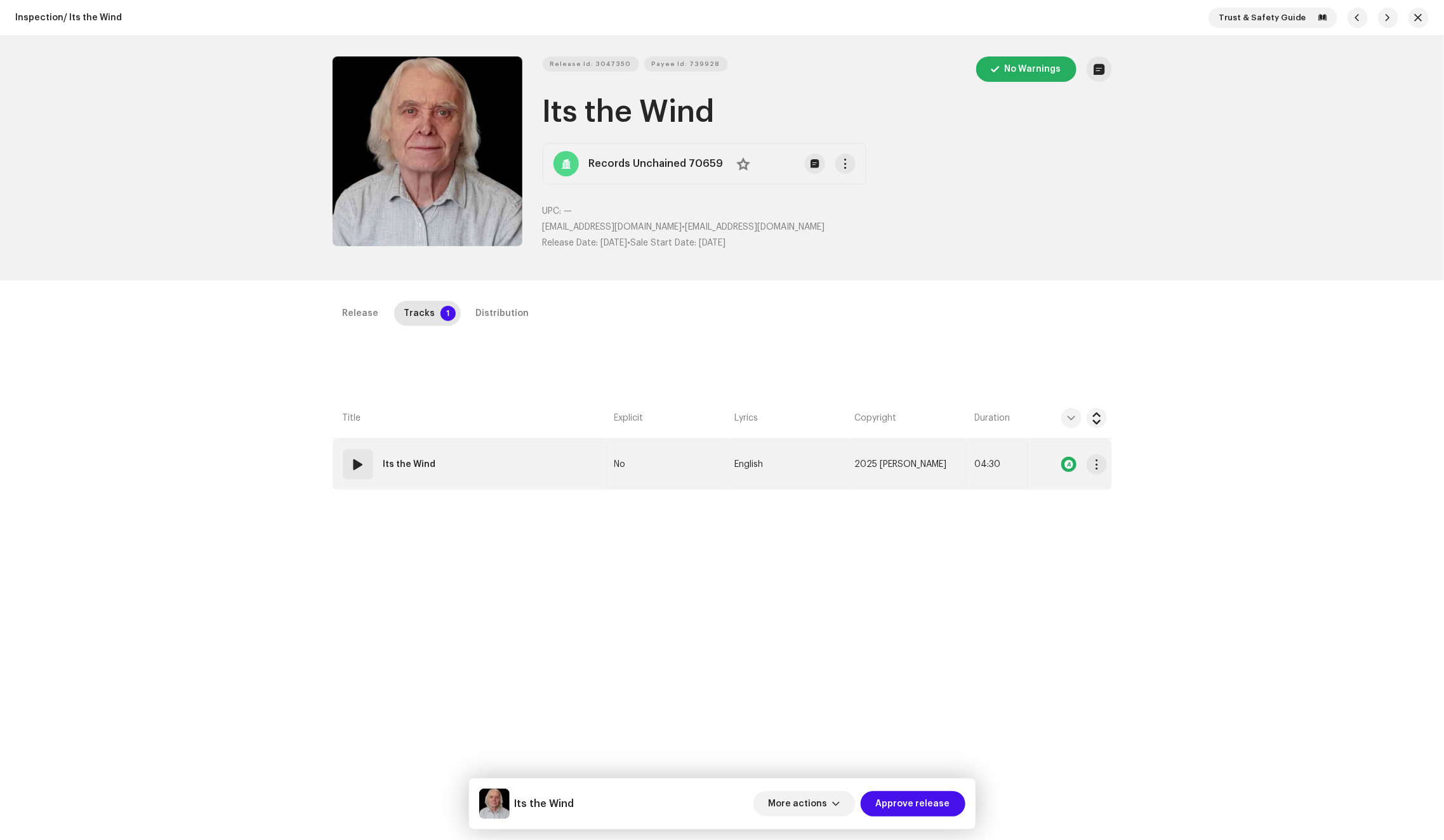
click at [526, 476] on td "01 Its the Wind" at bounding box center [470, 464] width 277 height 51
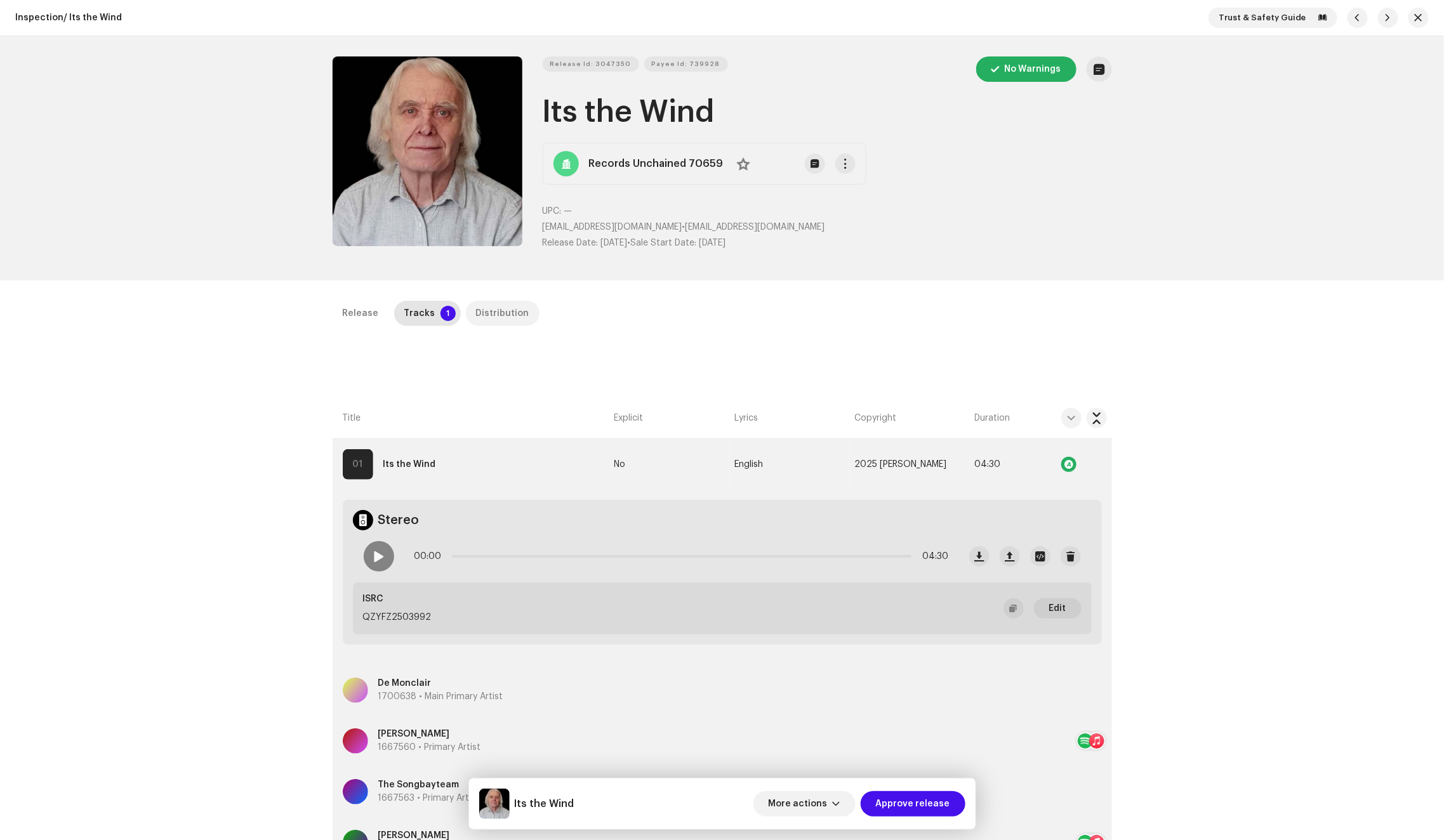
click at [476, 309] on div "Distribution" at bounding box center [503, 313] width 54 height 25
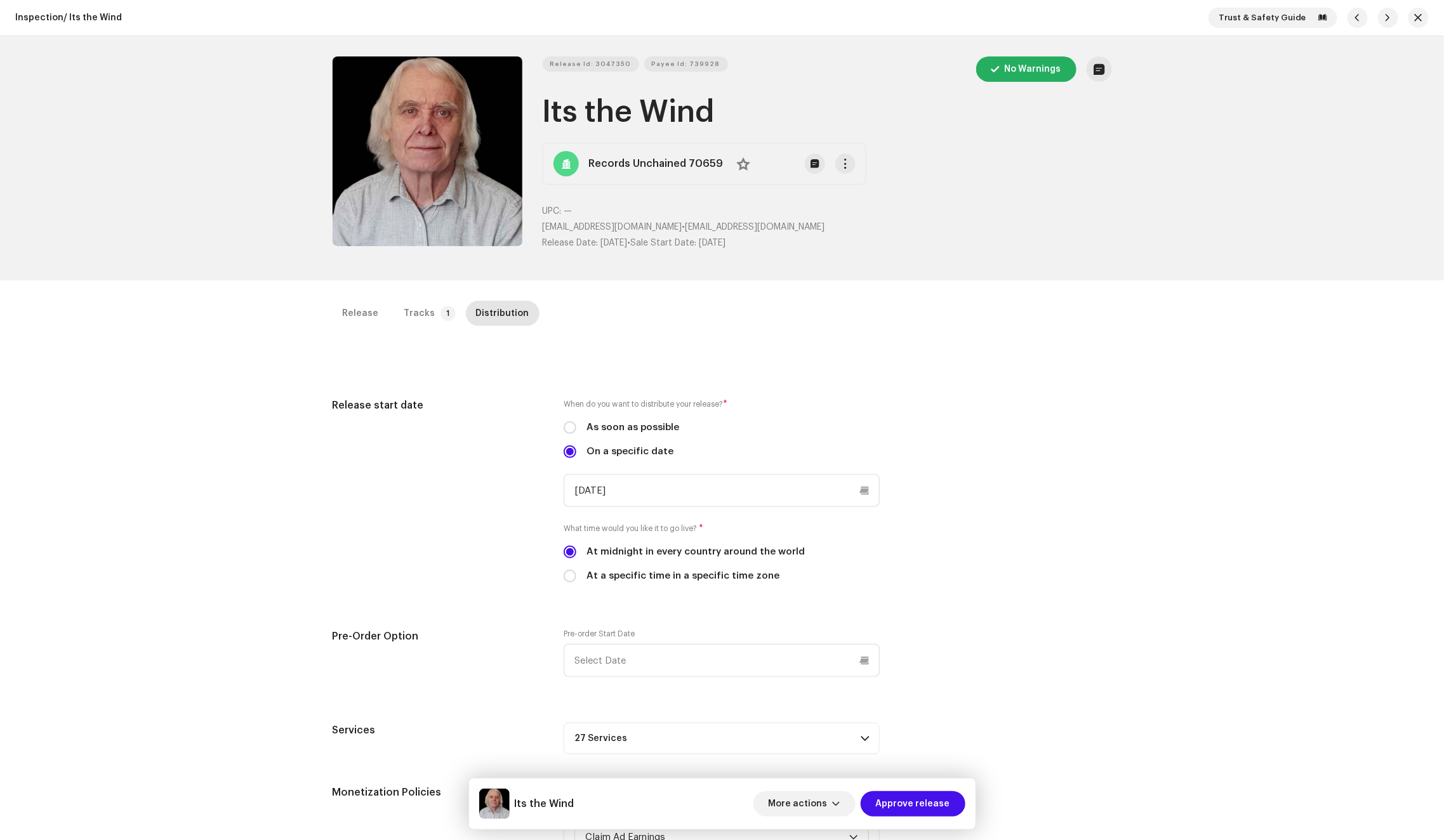
click at [424, 328] on div "Release Tracks 1 Distribution" at bounding box center [722, 319] width 779 height 36
click at [421, 308] on div "Tracks" at bounding box center [420, 313] width 31 height 25
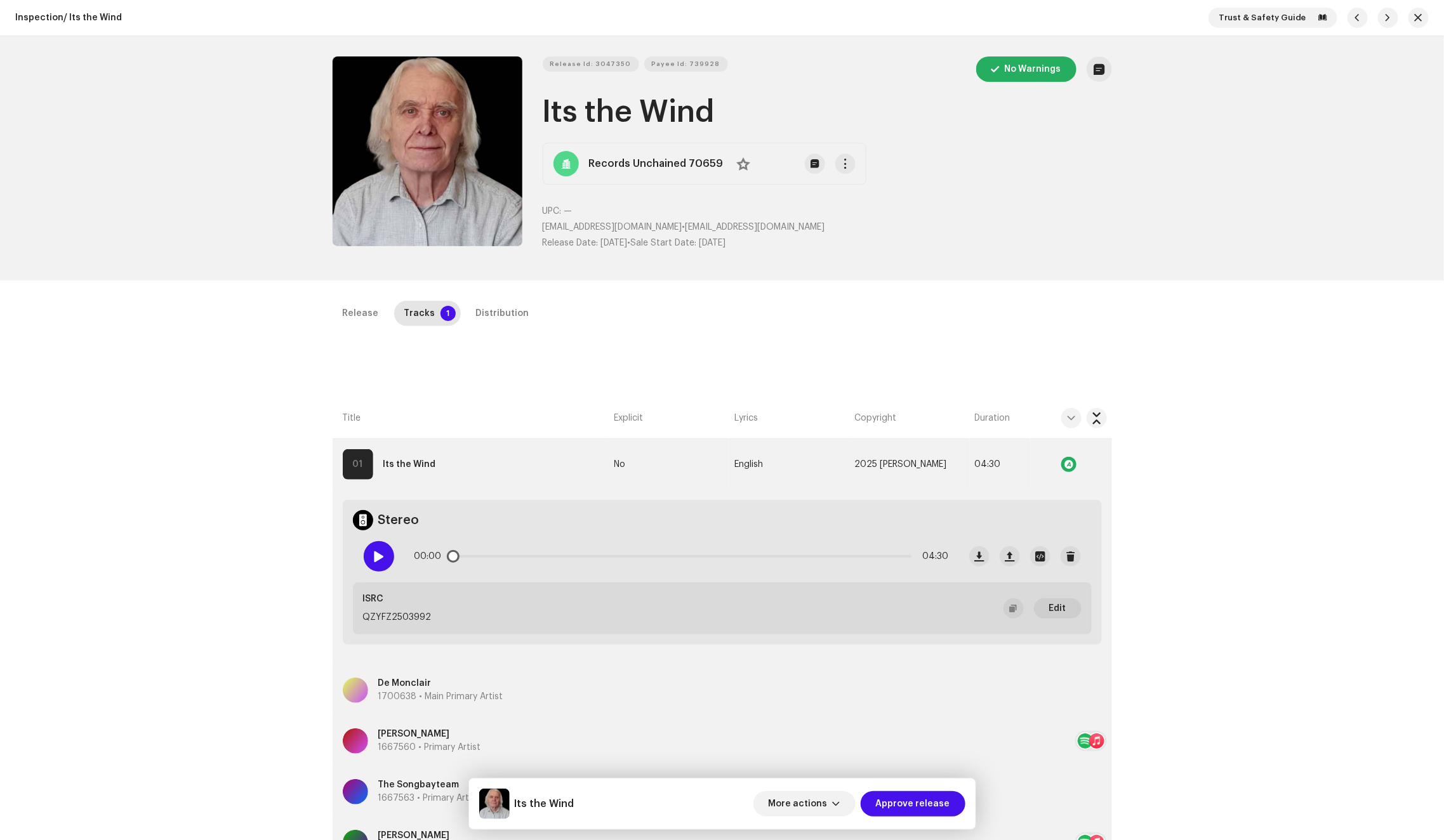
click at [379, 556] on span at bounding box center [378, 556] width 11 height 10
drag, startPoint x: 453, startPoint y: 553, endPoint x: 627, endPoint y: 547, distance: 174.1
click at [627, 547] on div "00:16 04:30" at bounding box center [681, 556] width 534 height 25
click at [424, 152] on icon "Zoom Image" at bounding box center [427, 151] width 20 height 10
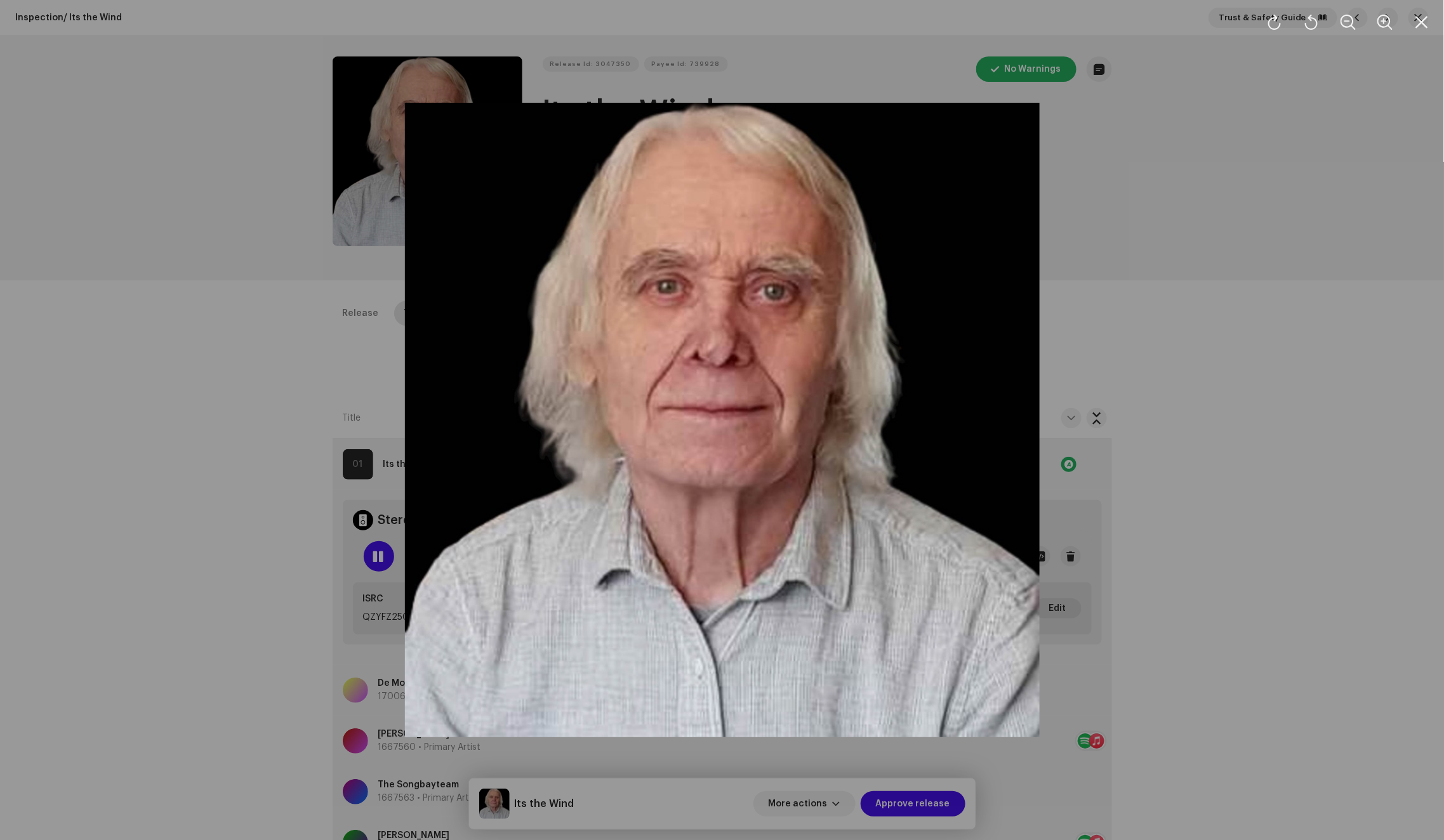
click at [210, 246] on div at bounding box center [722, 420] width 1444 height 840
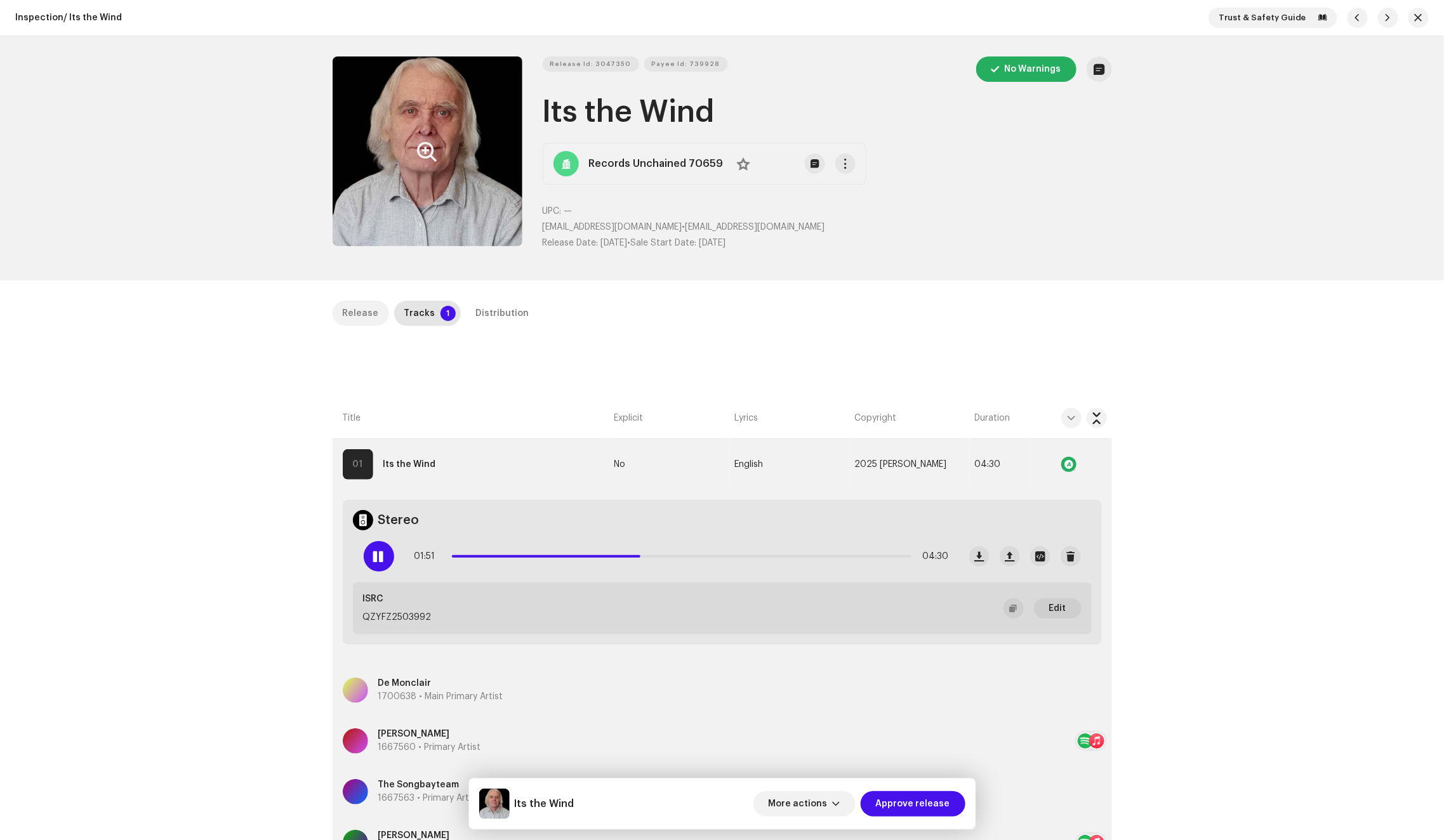
click at [361, 309] on div "Release" at bounding box center [360, 313] width 36 height 25
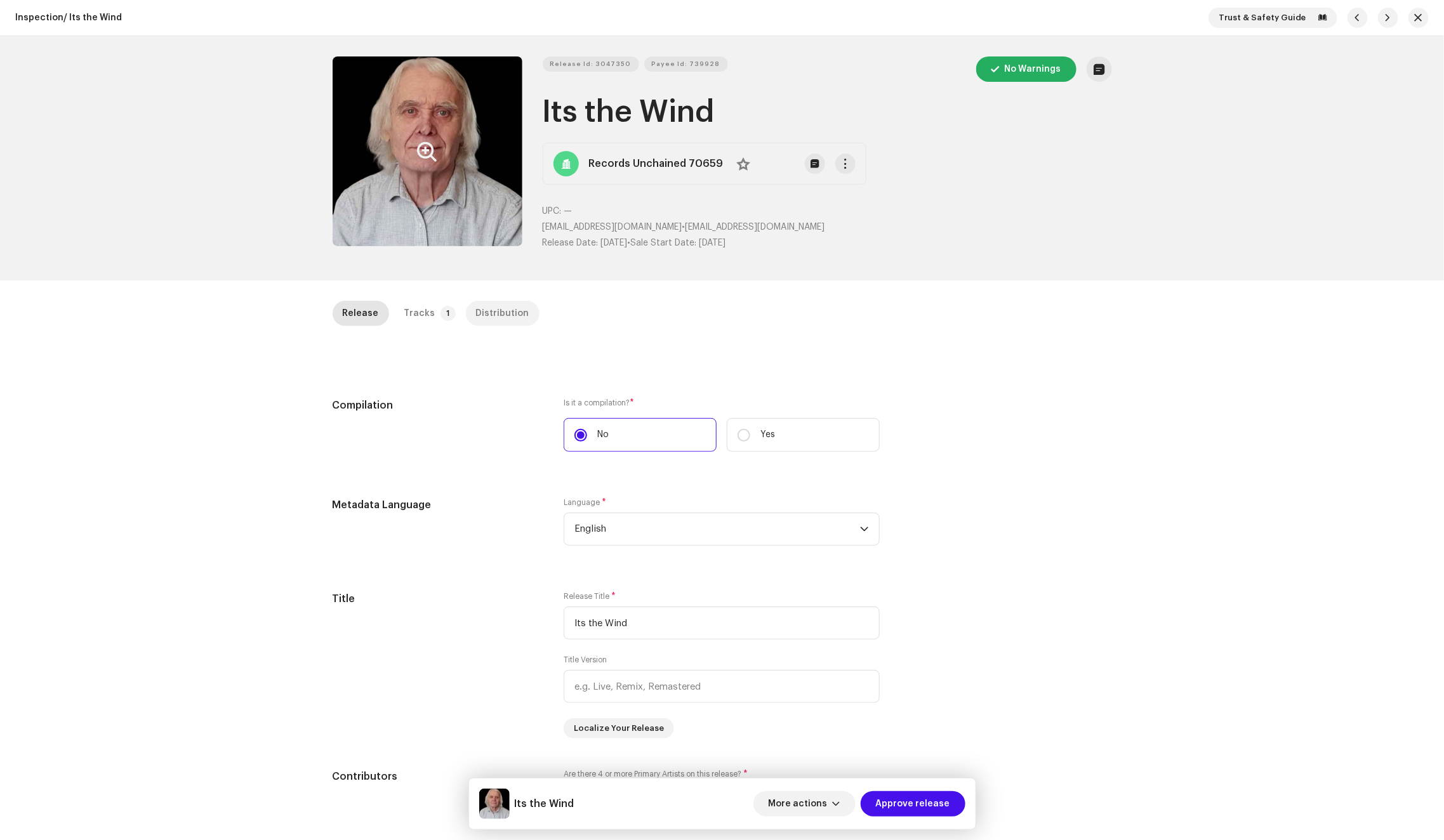
click at [476, 315] on div "Distribution" at bounding box center [503, 313] width 54 height 25
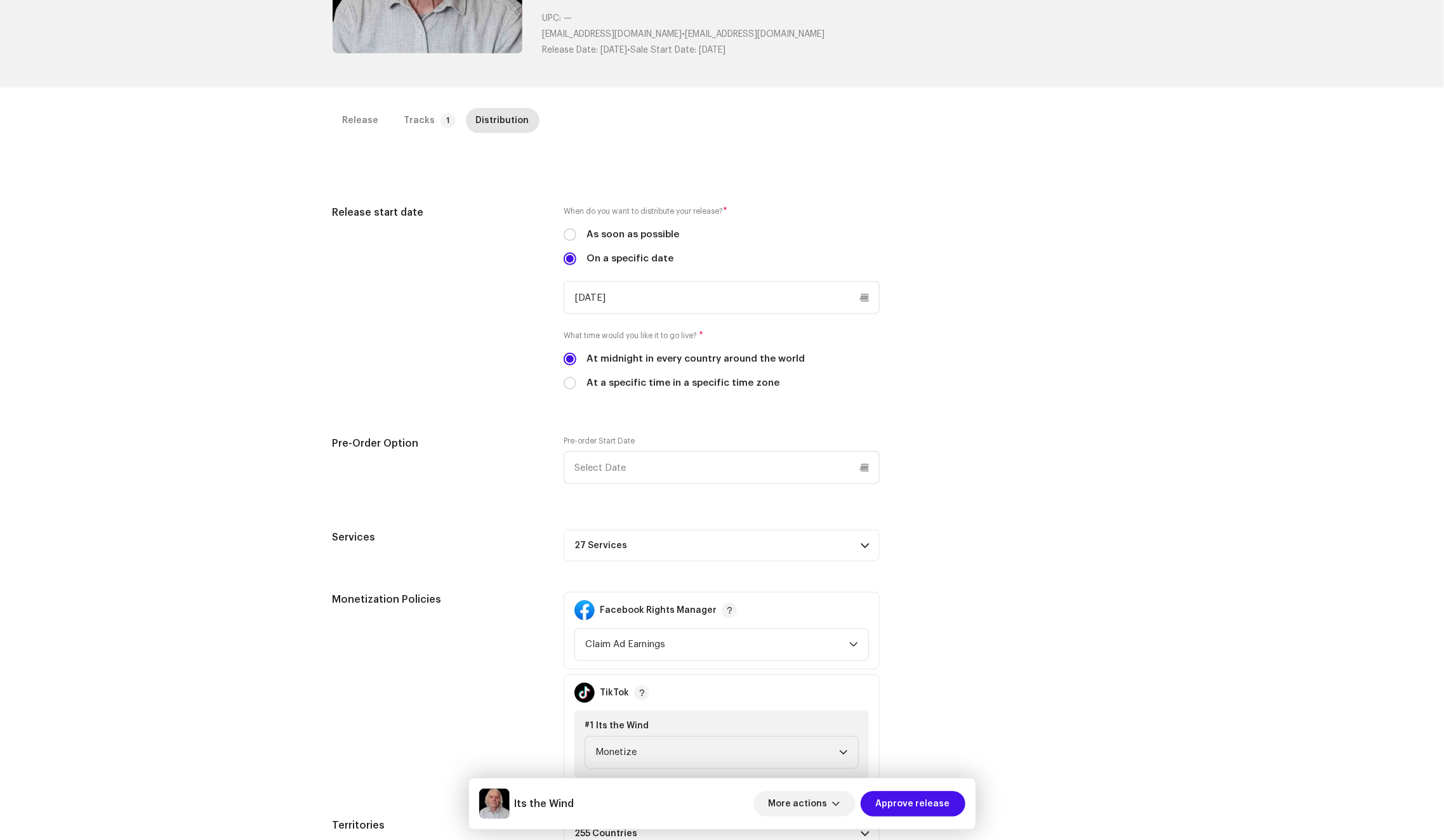
scroll to position [300, 0]
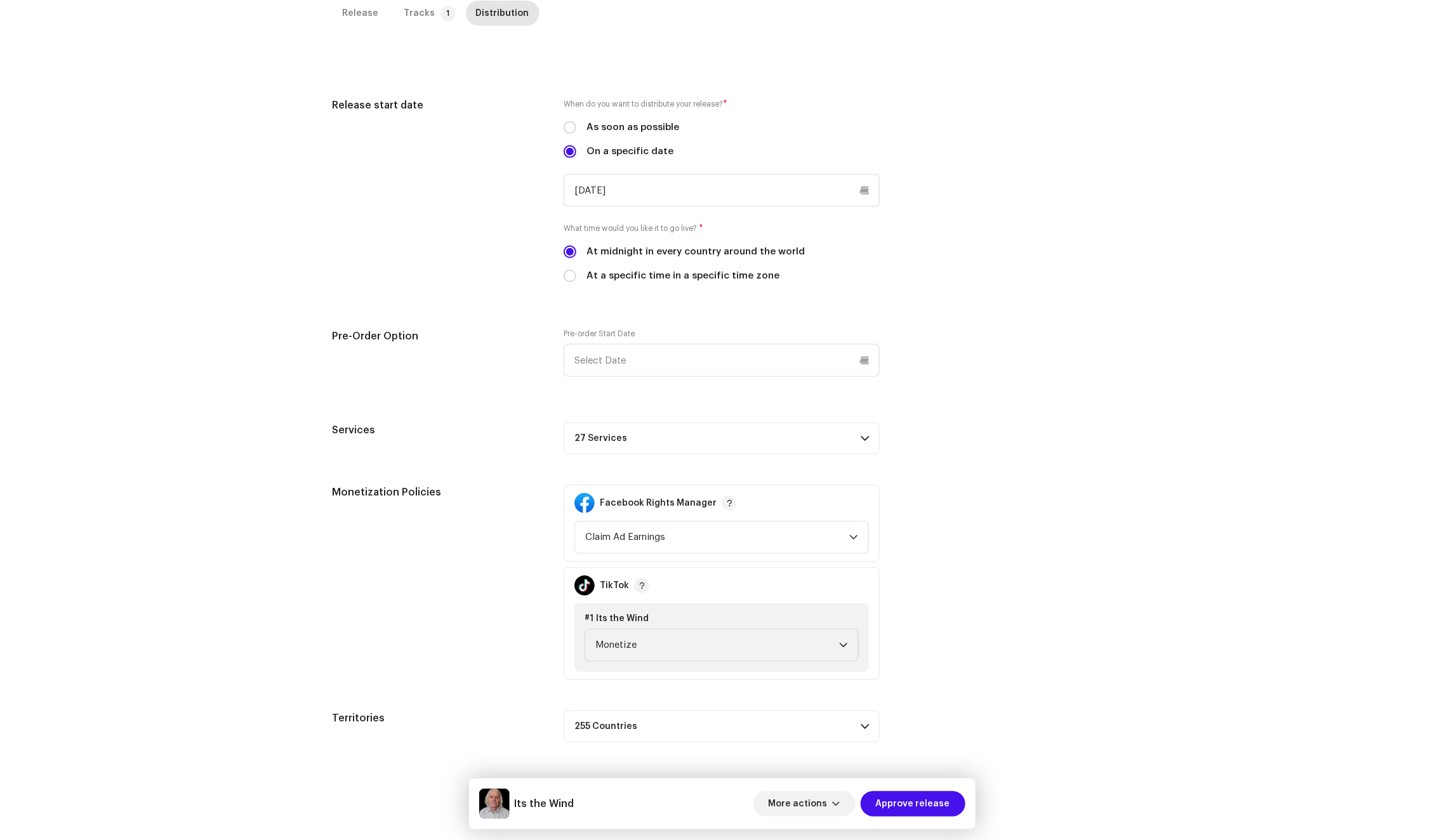
click at [912, 789] on div "More actions Approve release" at bounding box center [859, 804] width 212 height 31
click at [914, 799] on span "Approve release" at bounding box center [912, 803] width 74 height 25
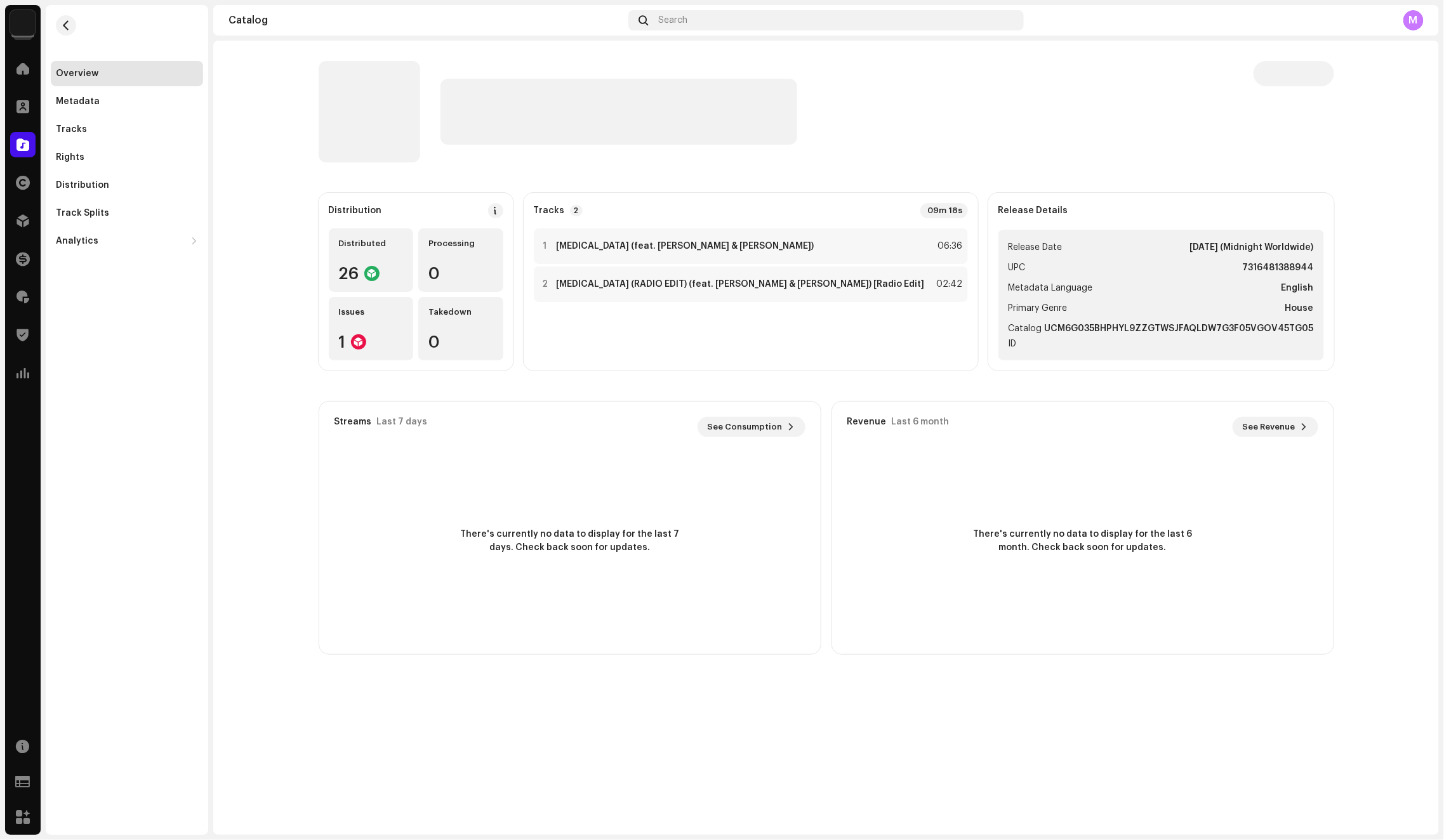
click at [860, 149] on div at bounding box center [776, 112] width 915 height 102
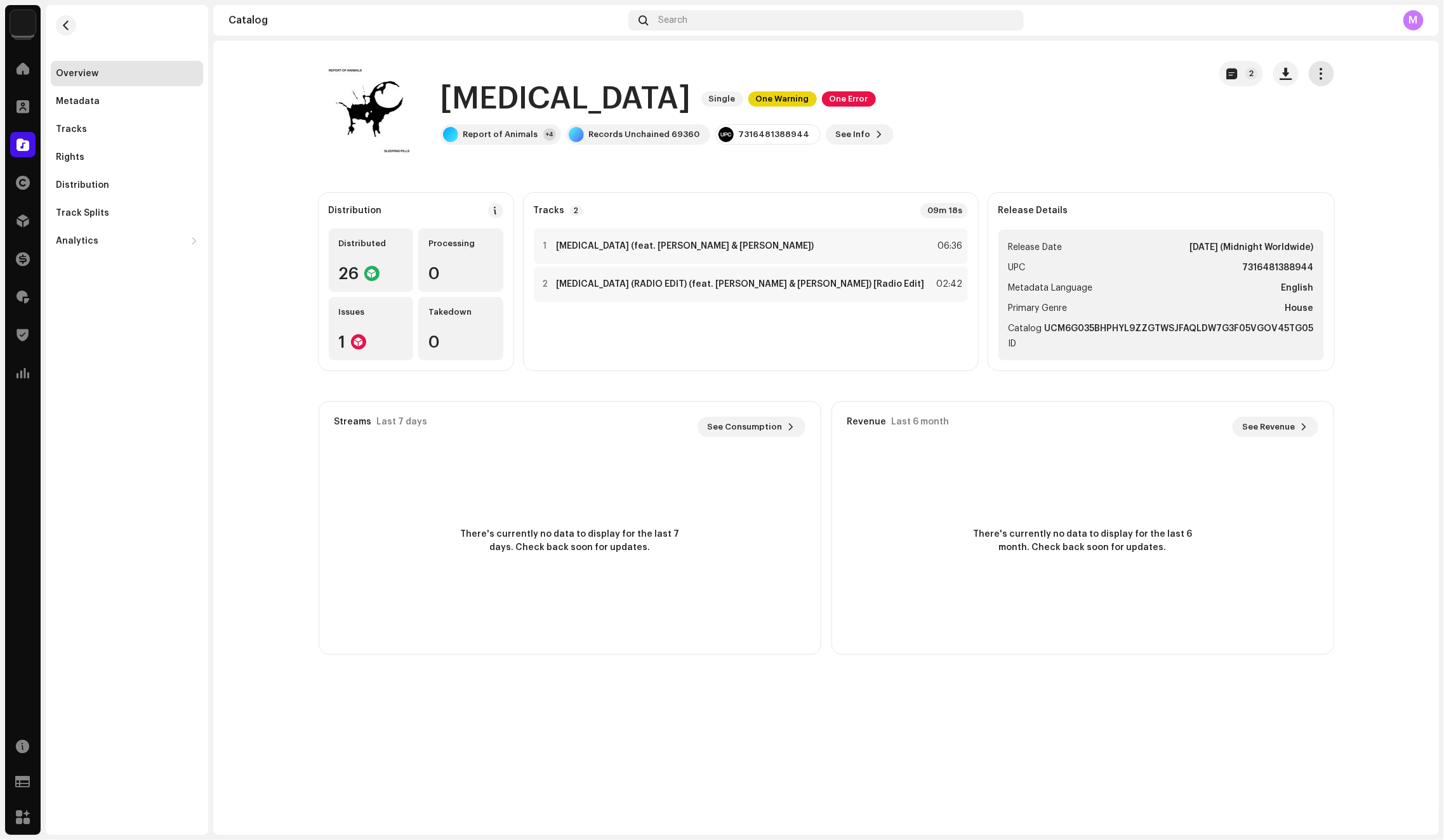
click at [1315, 75] on button "button" at bounding box center [1321, 74] width 25 height 25
click at [1271, 135] on div "Edit" at bounding box center [1264, 129] width 118 height 10
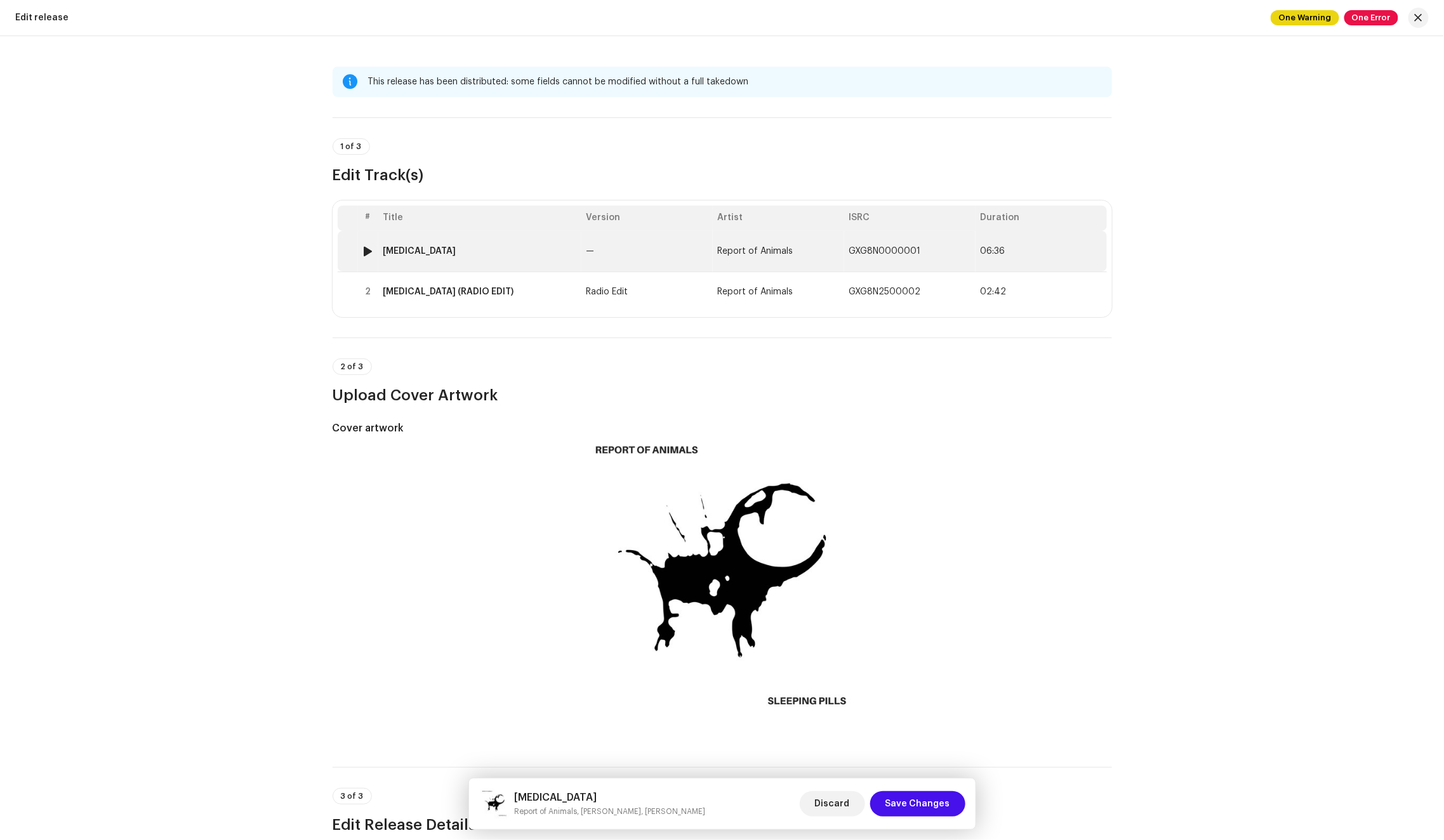
click at [627, 261] on td "—" at bounding box center [647, 251] width 131 height 41
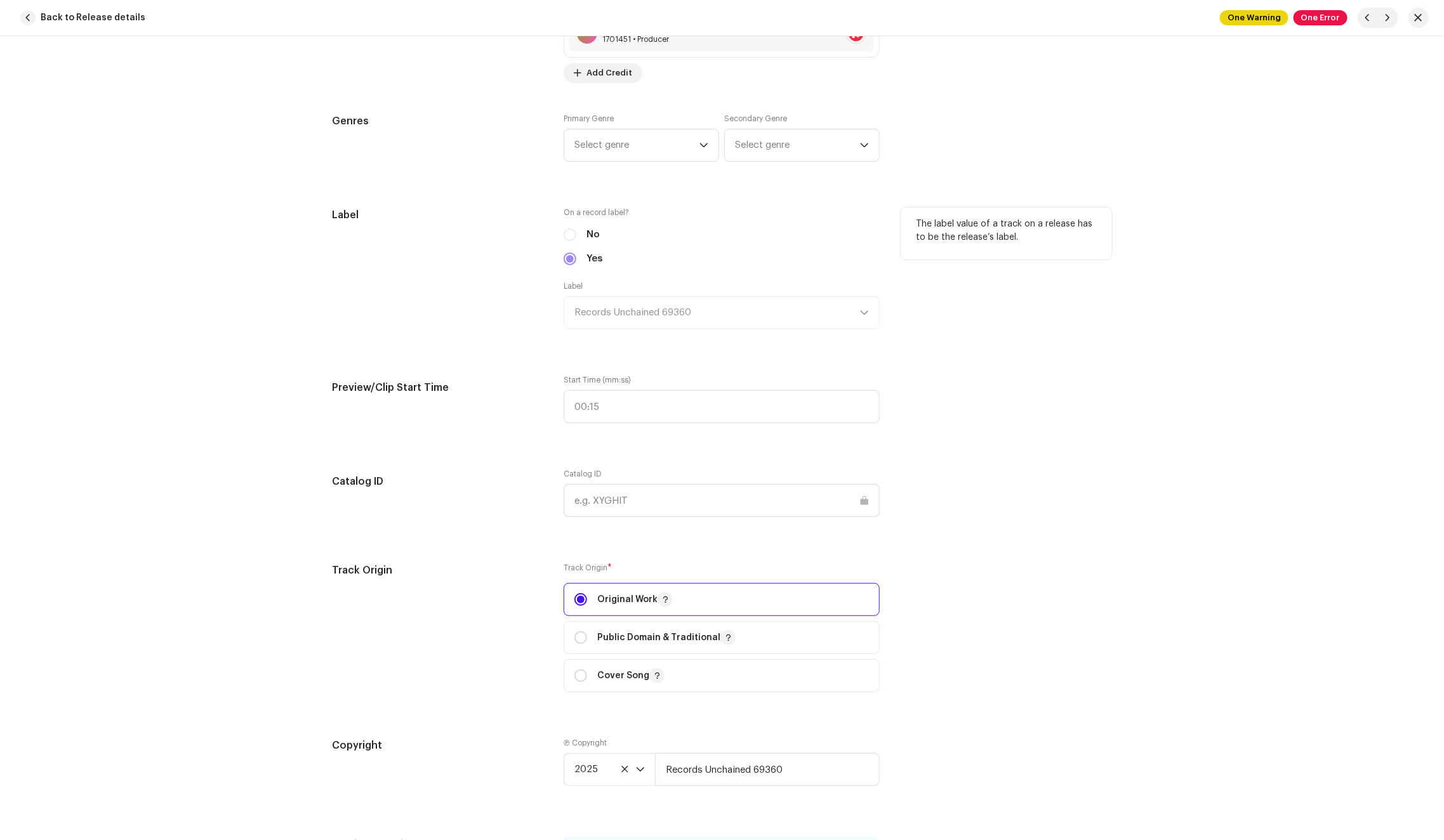
scroll to position [822, 0]
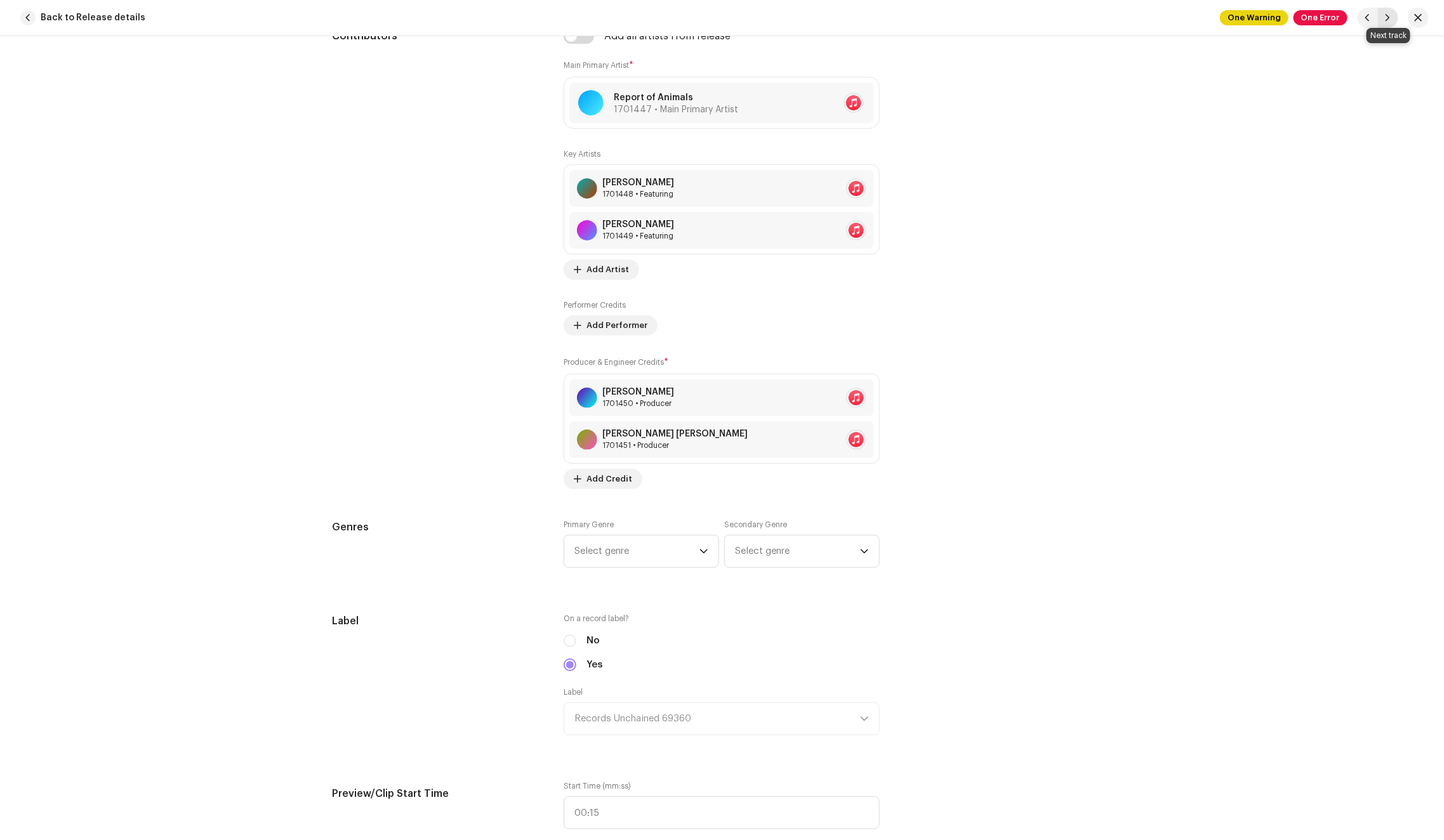
click at [1387, 21] on span "button" at bounding box center [1388, 18] width 8 height 10
type input "GXG8N2500002"
type input "[MEDICAL_DATA] (RADIO EDIT)"
type input "Radio Edit"
checkbox input "false"
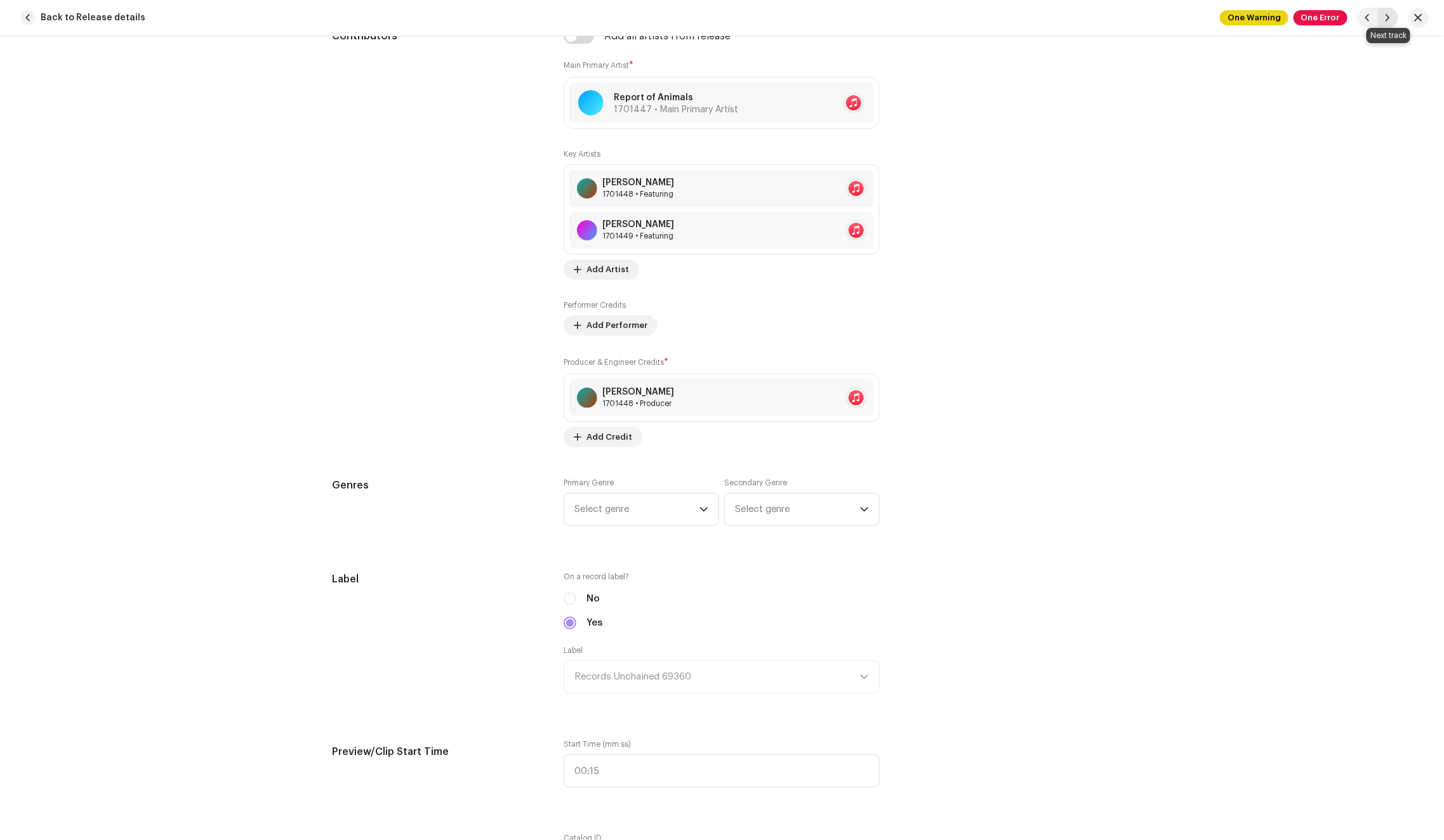
click at [1388, 14] on span "button" at bounding box center [1388, 18] width 8 height 10
type input "GXG8N0000001"
type input "[MEDICAL_DATA]"
checkbox input "true"
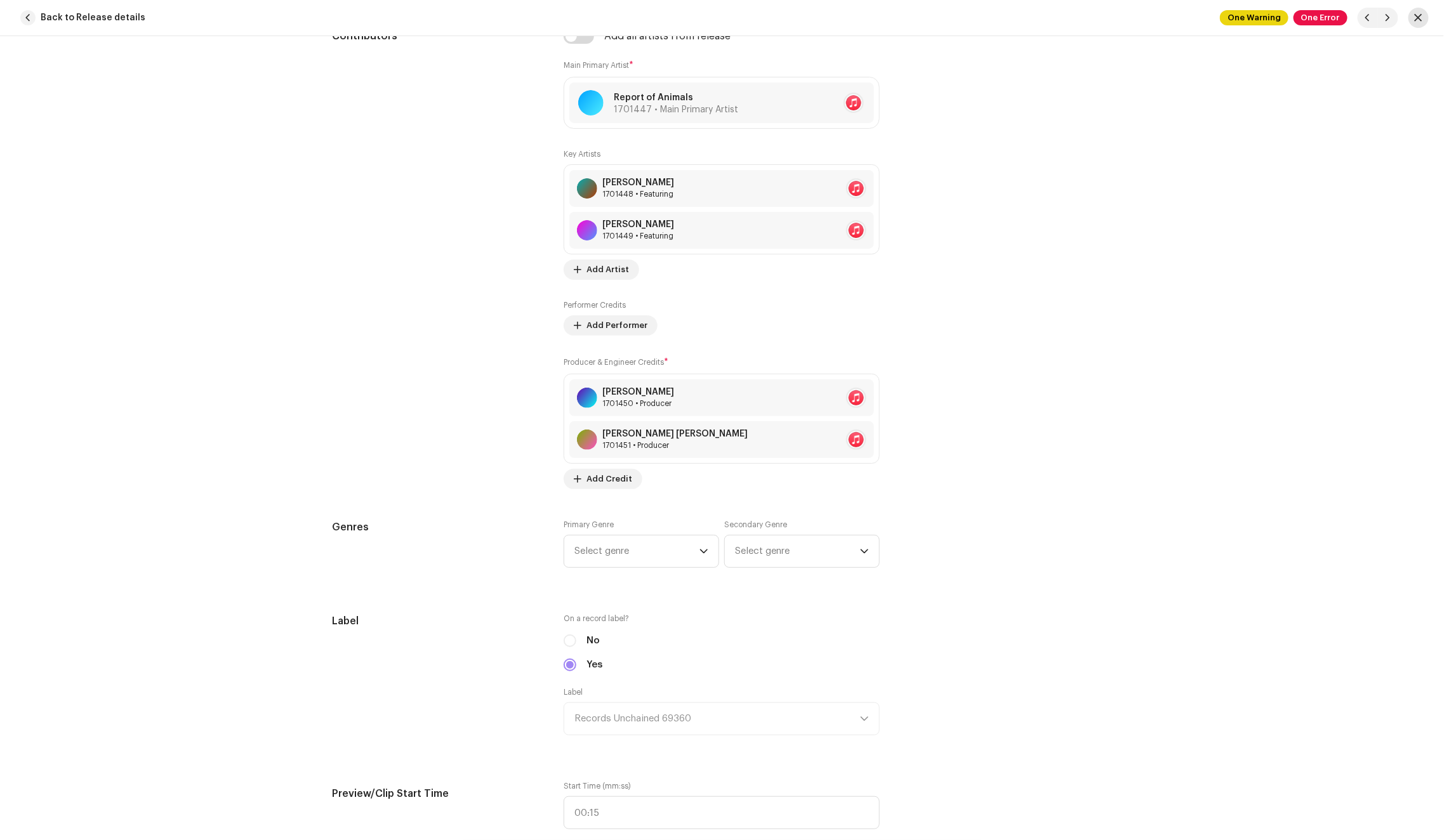
click at [1417, 21] on span "button" at bounding box center [1418, 18] width 8 height 10
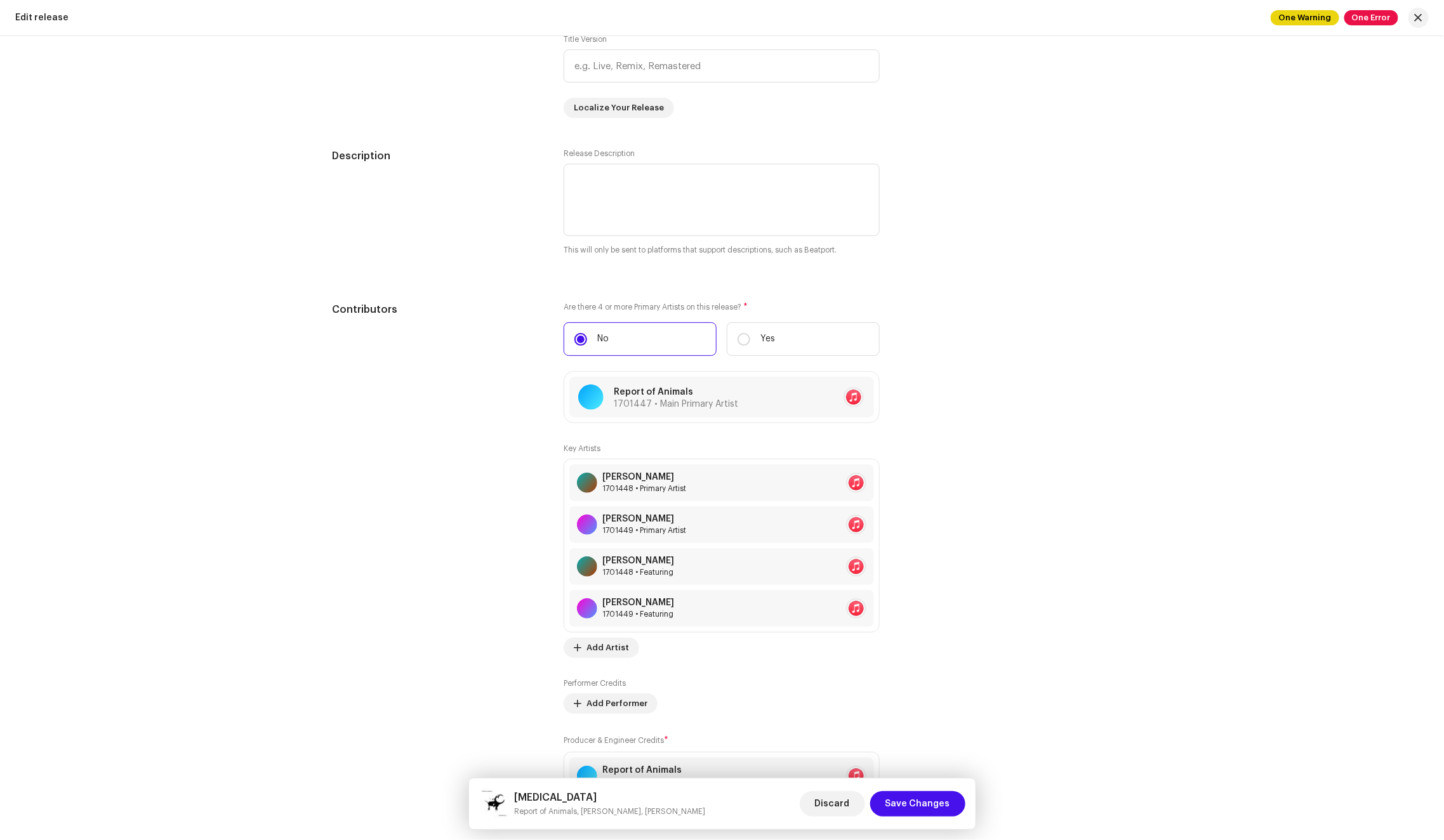
scroll to position [1122, 0]
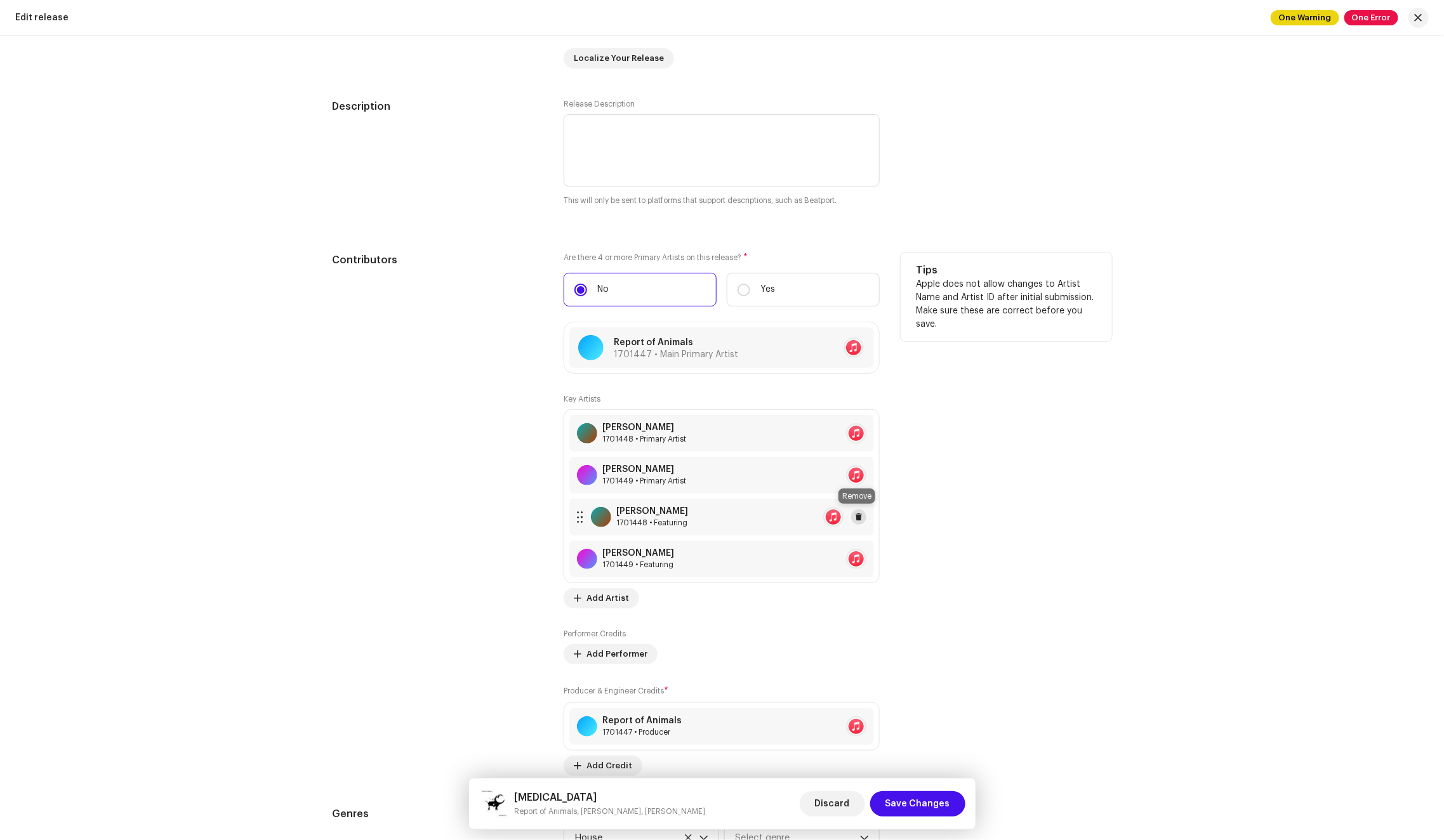
click at [855, 515] on span at bounding box center [859, 516] width 8 height 10
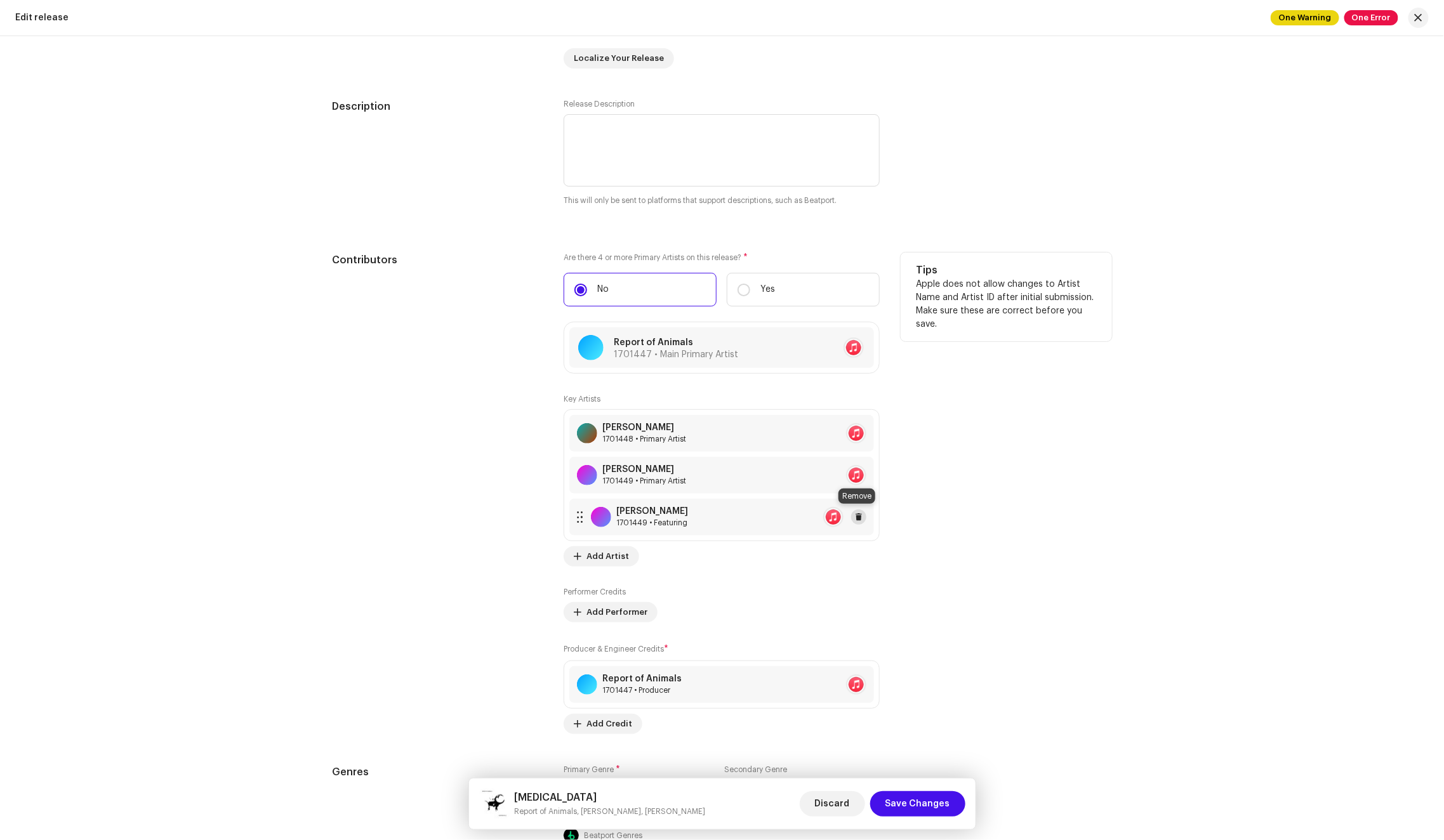
click at [858, 515] on span at bounding box center [859, 516] width 8 height 10
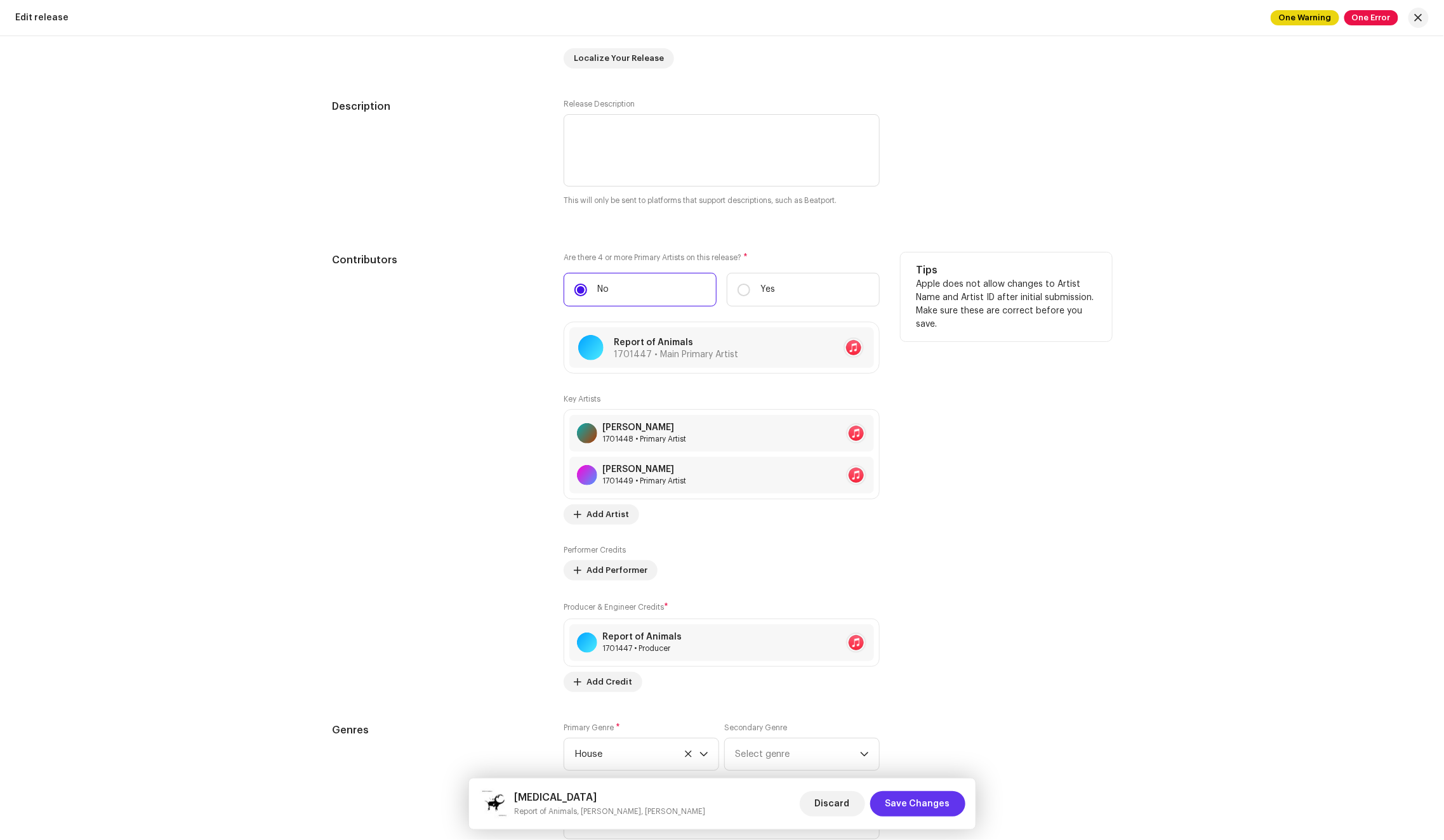
click at [923, 804] on span "Save Changes" at bounding box center [918, 803] width 64 height 25
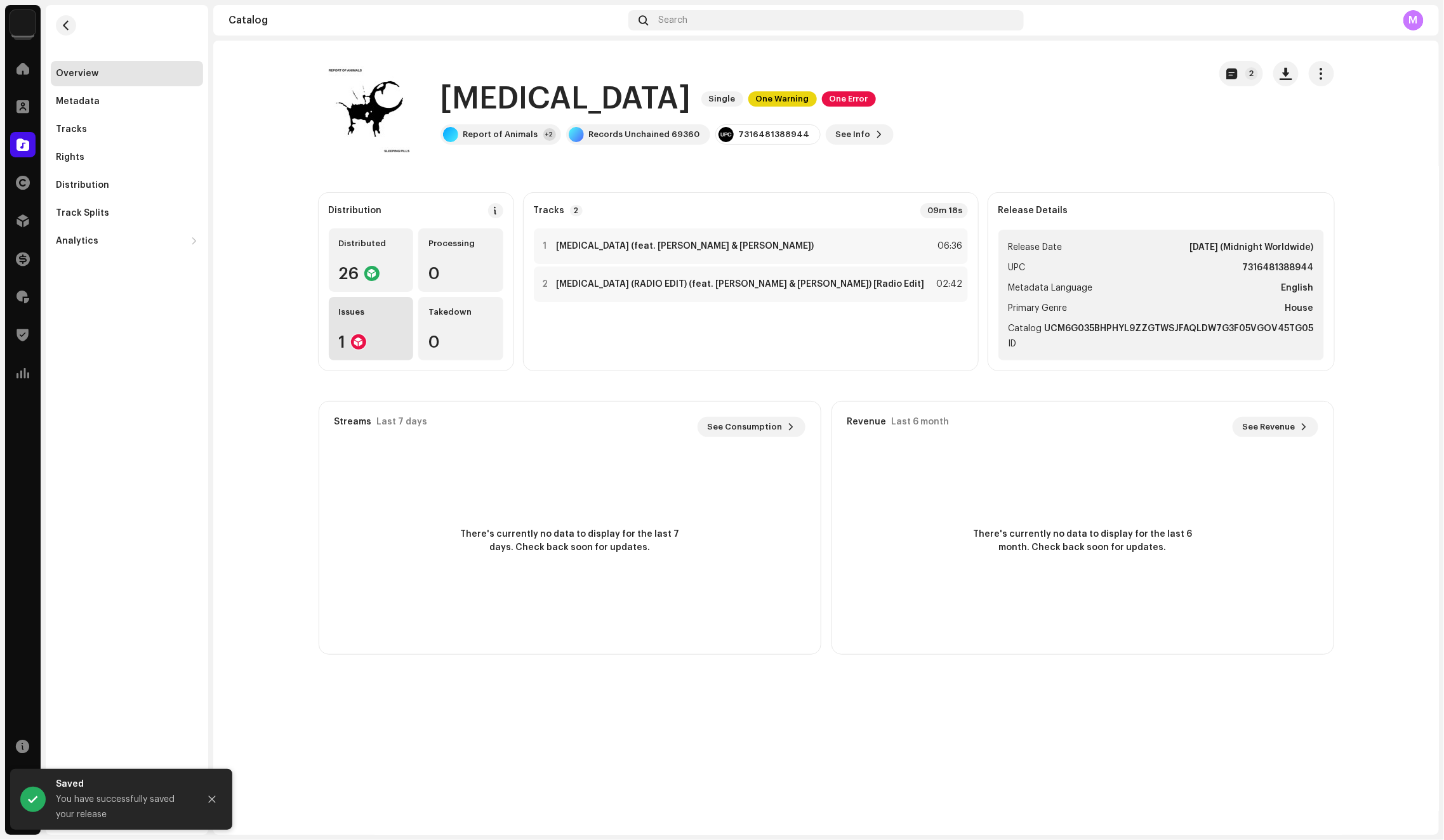
click at [379, 319] on div "Issues 1" at bounding box center [371, 328] width 85 height 64
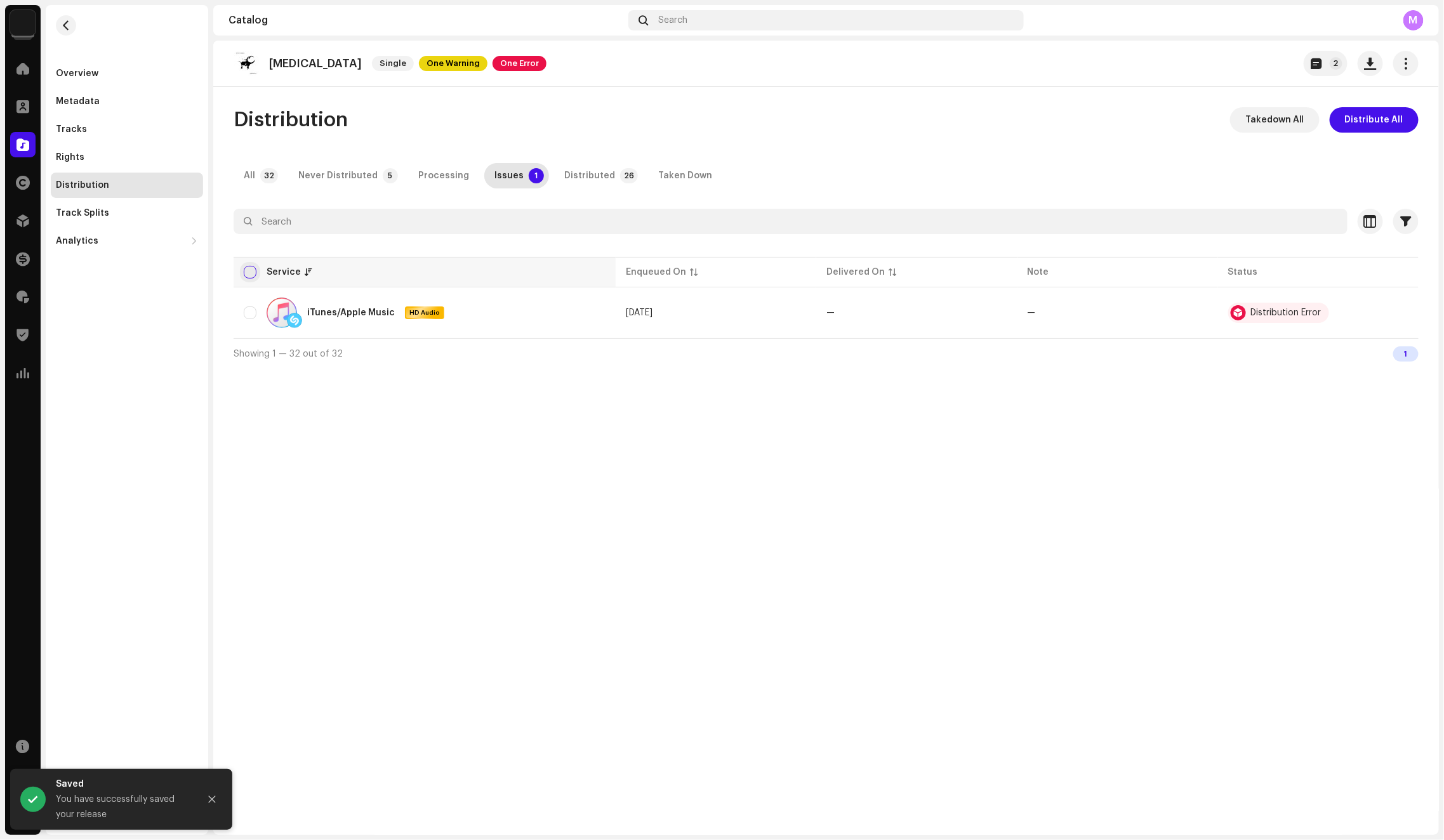
click at [250, 271] on input "checkbox" at bounding box center [250, 272] width 13 height 13
checkbox input "true"
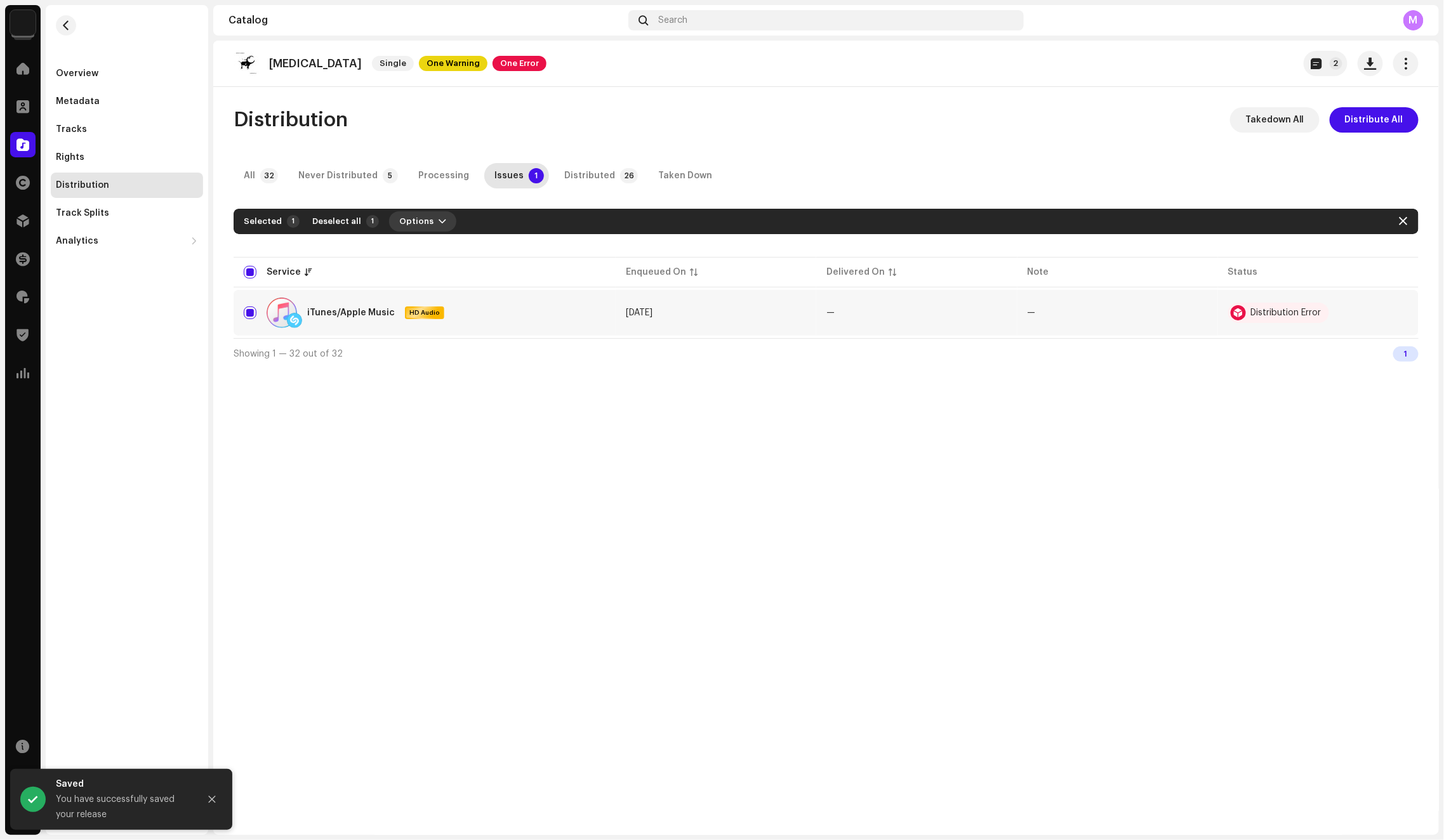
click at [420, 216] on span "Options" at bounding box center [416, 221] width 34 height 25
click at [447, 242] on div "Distribute" at bounding box center [451, 250] width 128 height 25
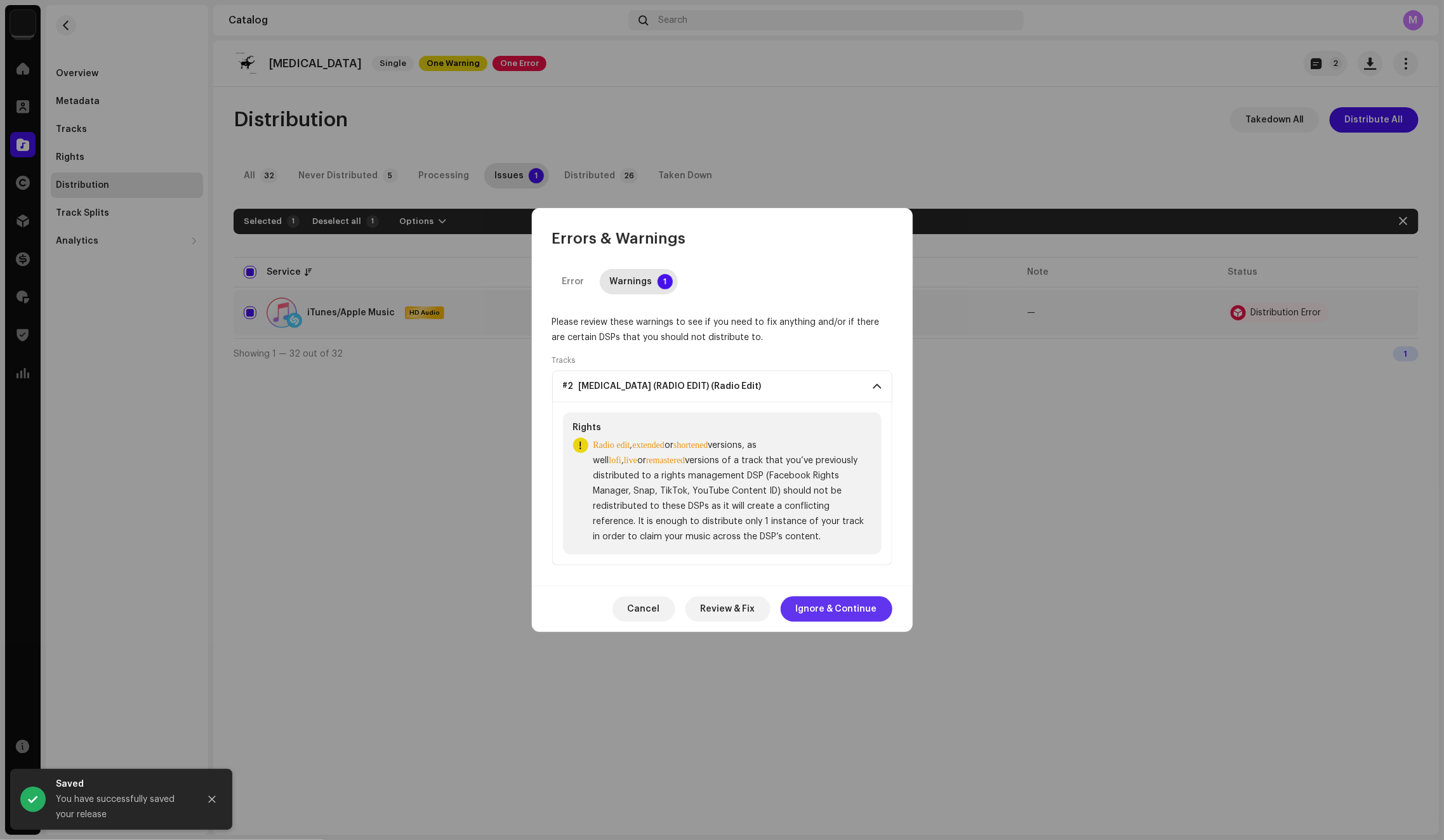
click at [844, 613] on span "Ignore & Continue" at bounding box center [837, 609] width 81 height 25
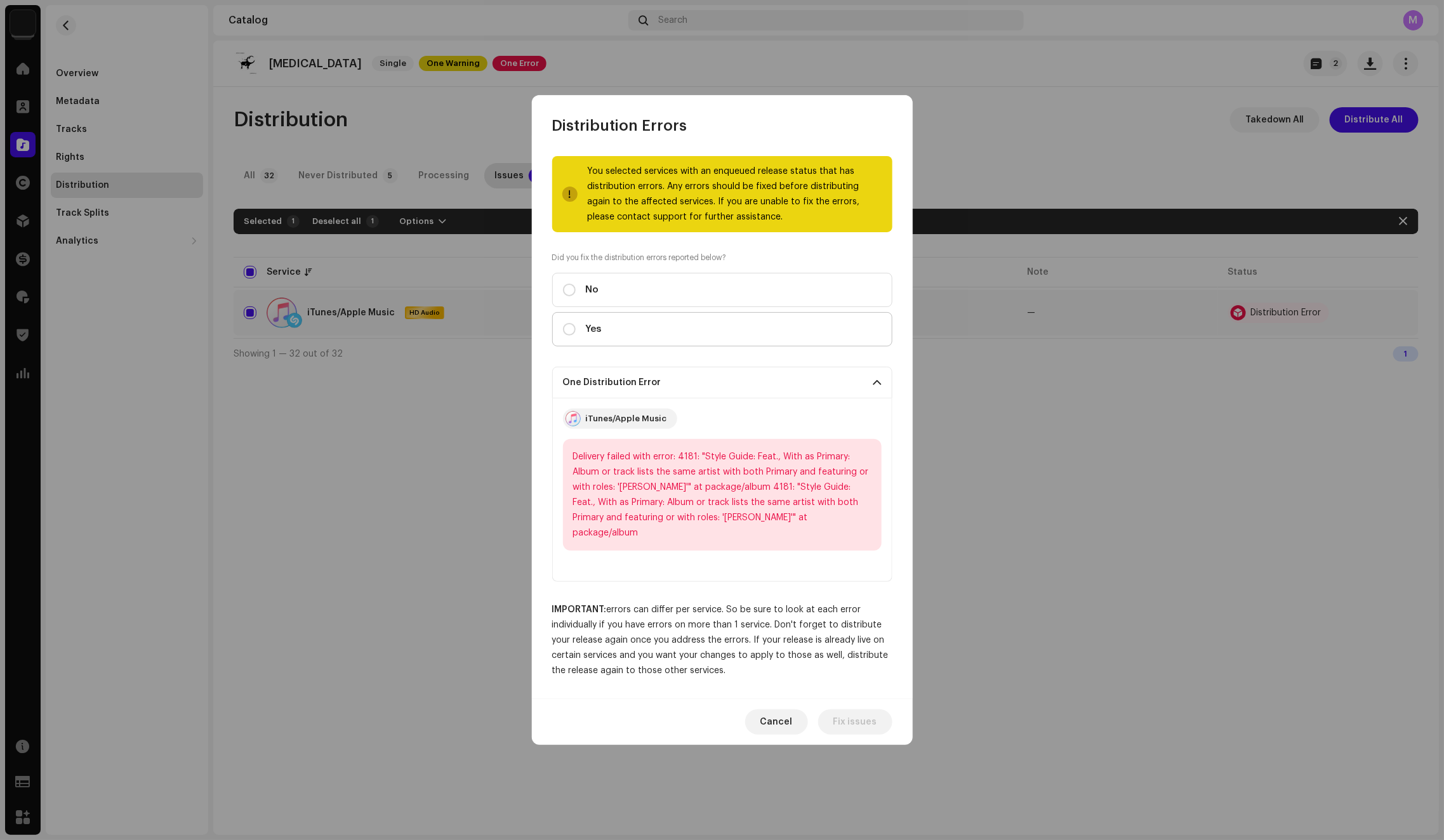
click at [756, 342] on label "Yes" at bounding box center [722, 329] width 340 height 34
click at [575, 335] on input "Yes" at bounding box center [569, 329] width 13 height 13
radio input "true"
click at [845, 720] on span "Distribute" at bounding box center [854, 721] width 45 height 25
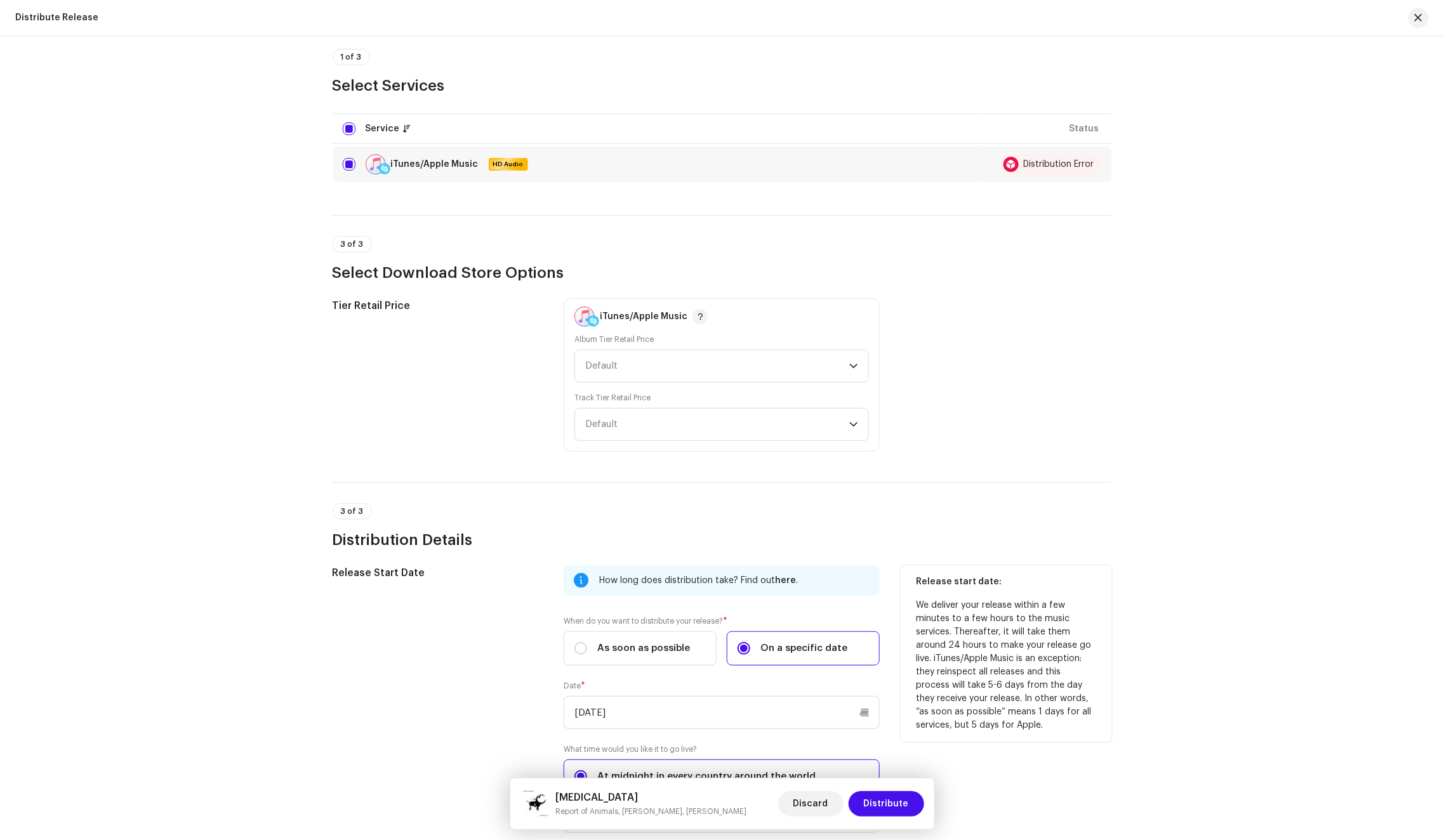
scroll to position [263, 0]
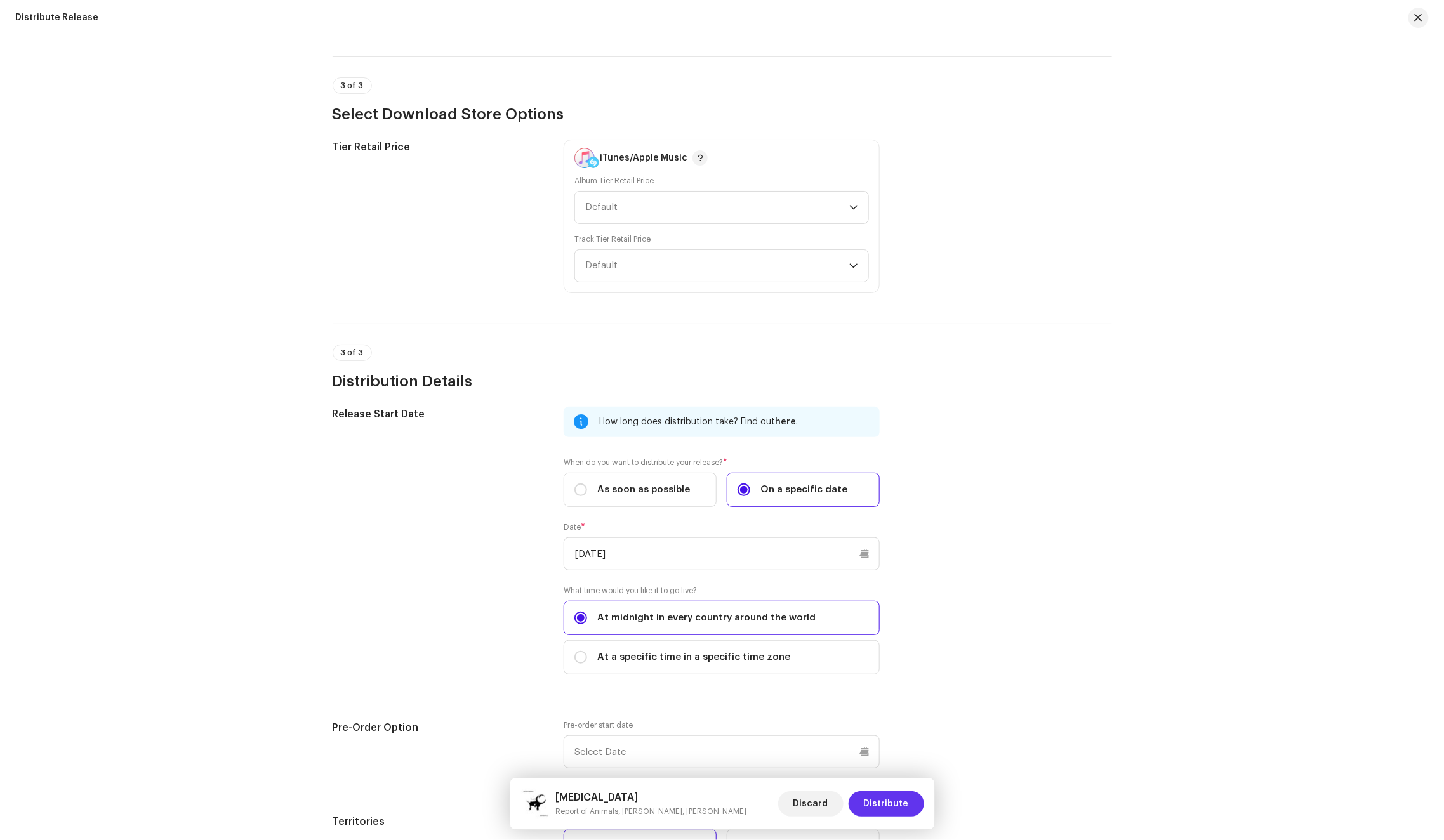
click at [878, 796] on span "Distribute" at bounding box center [886, 803] width 45 height 25
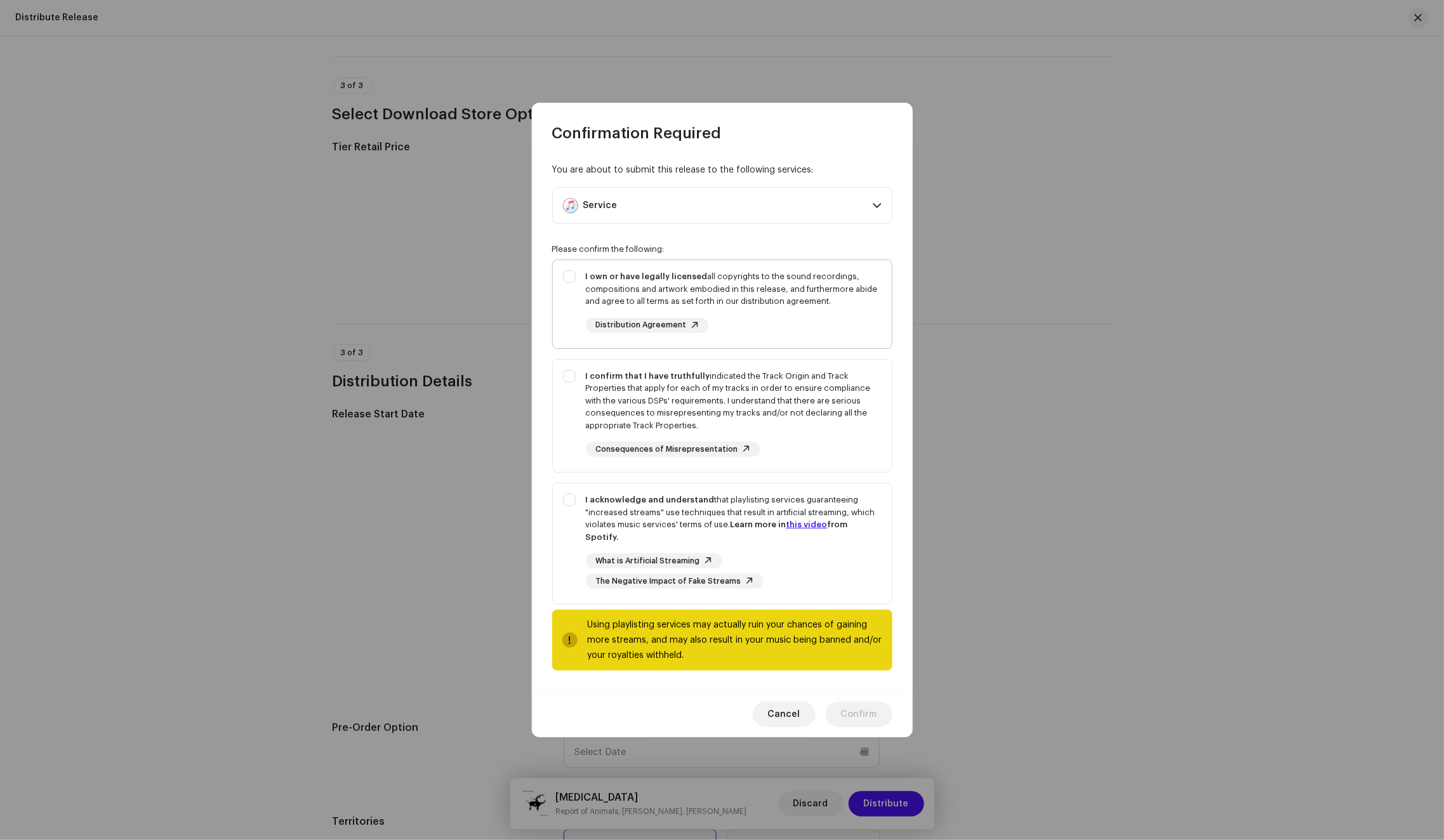
click at [775, 333] on div "I own or have legally licensed all copyrights to the sound recordings, composit…" at bounding box center [734, 302] width 296 height 63
checkbox input "true"
click at [837, 417] on div "I confirm that I have truthfully indicated the Track Origin and Track Propertie…" at bounding box center [734, 400] width 296 height 62
checkbox input "true"
click at [869, 554] on div "What is Artificial Streaming The Negative Impact of Fake Streams" at bounding box center [734, 570] width 296 height 35
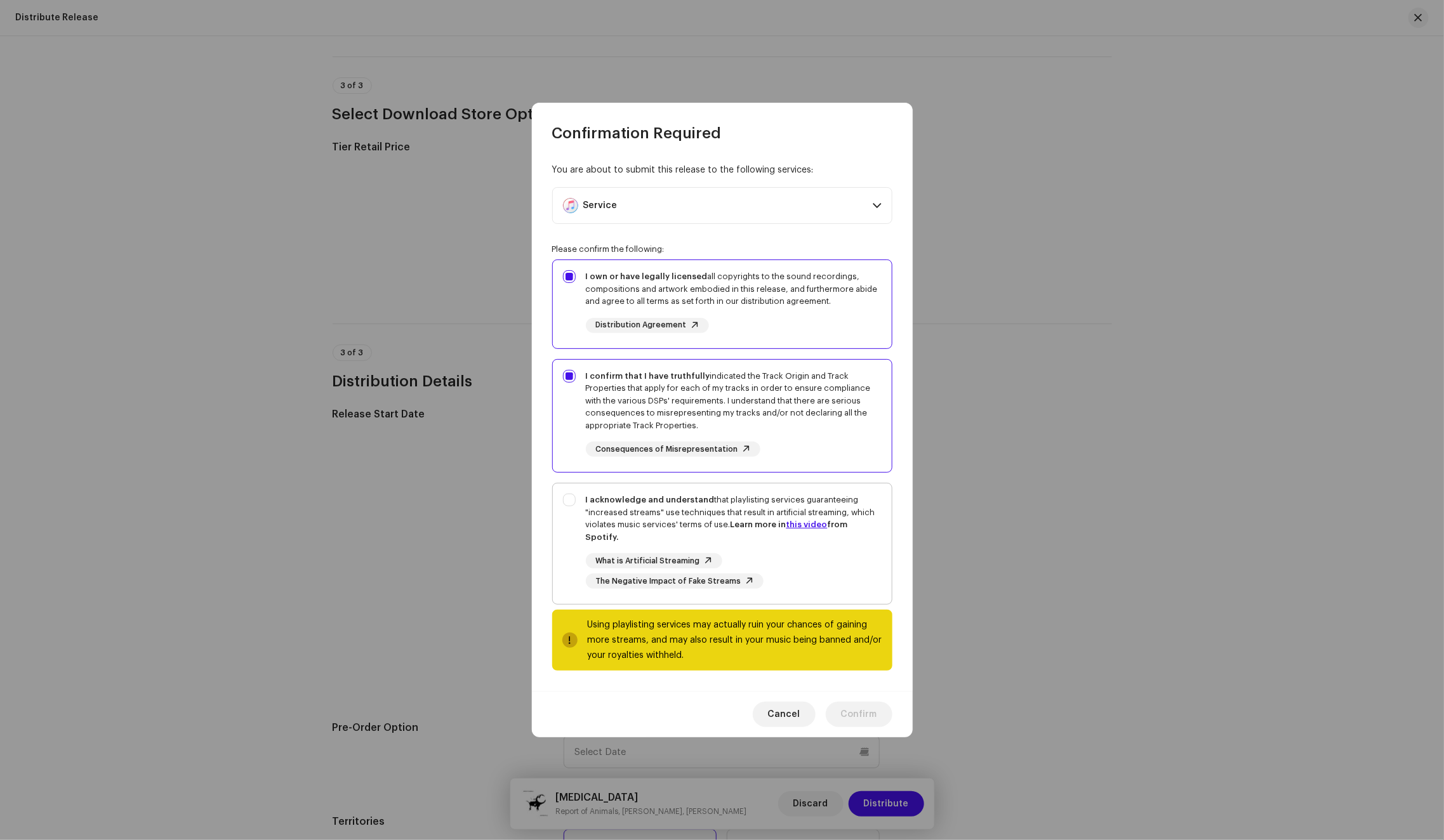
checkbox input "true"
click at [859, 703] on span "Confirm" at bounding box center [859, 714] width 36 height 25
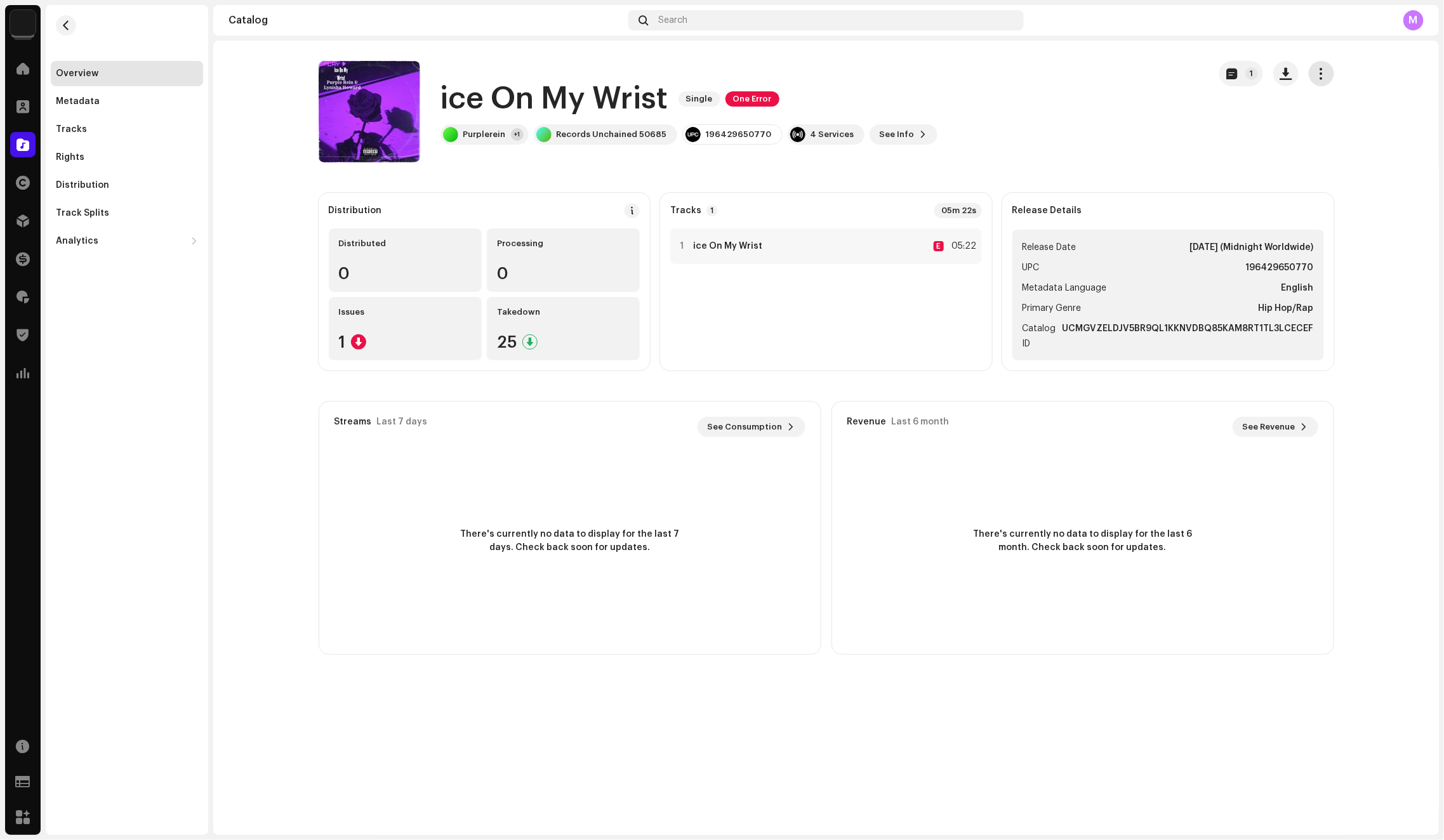
click at [1319, 78] on span "button" at bounding box center [1321, 73] width 12 height 10
click at [1299, 122] on div "Edit" at bounding box center [1263, 129] width 128 height 25
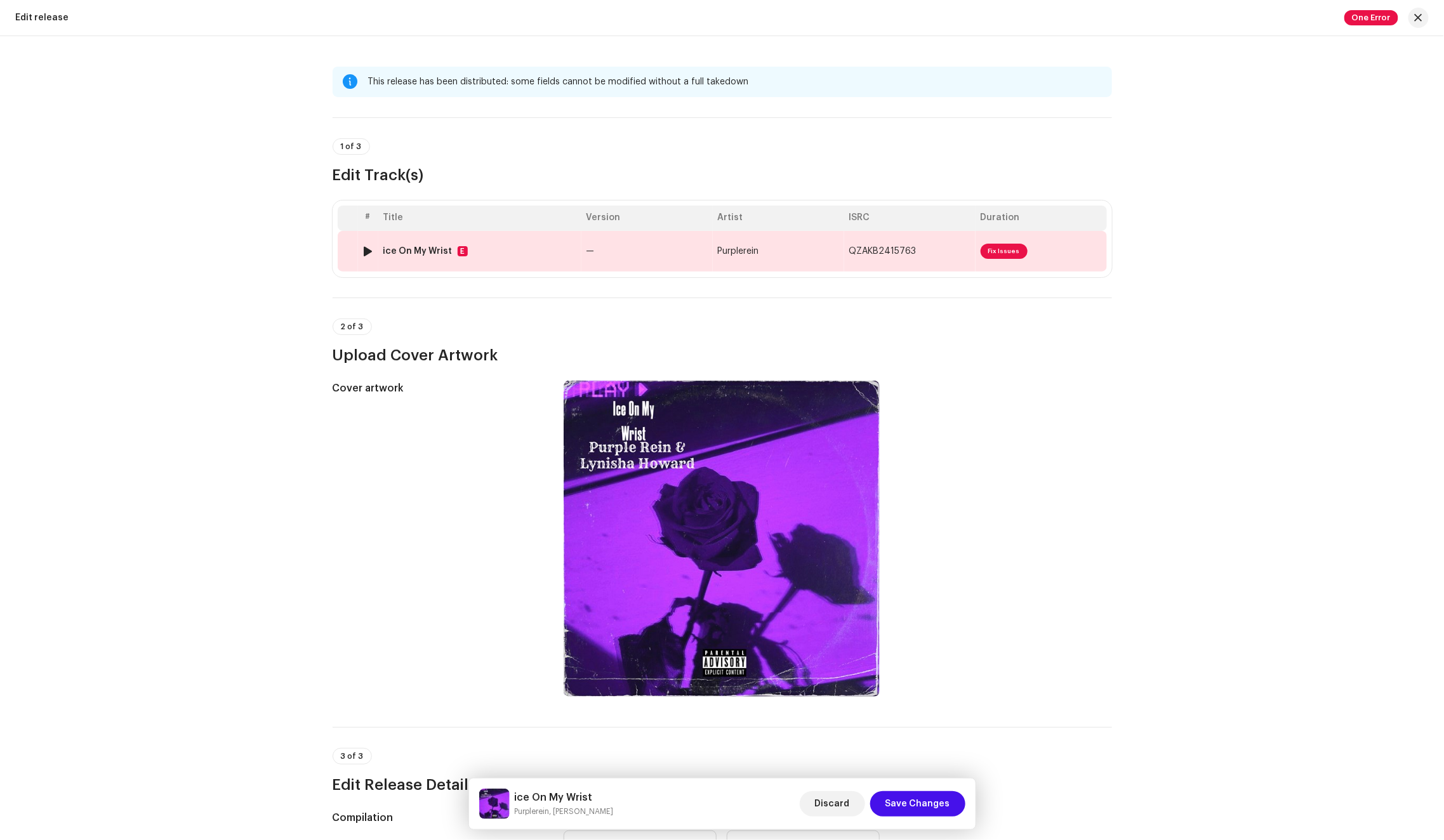
click at [668, 256] on td "—" at bounding box center [647, 251] width 131 height 41
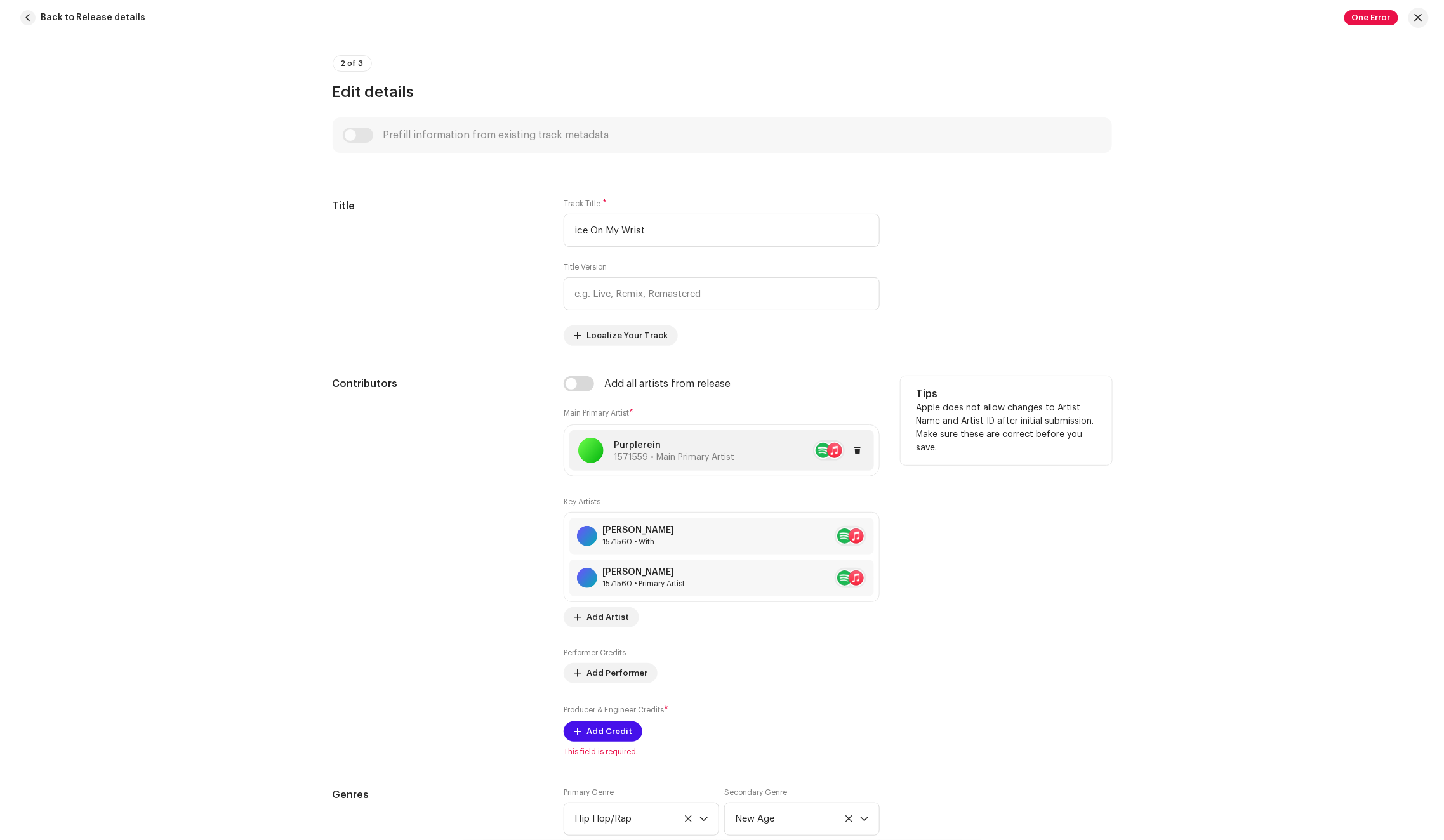
scroll to position [472, 0]
click at [856, 538] on span at bounding box center [859, 537] width 8 height 10
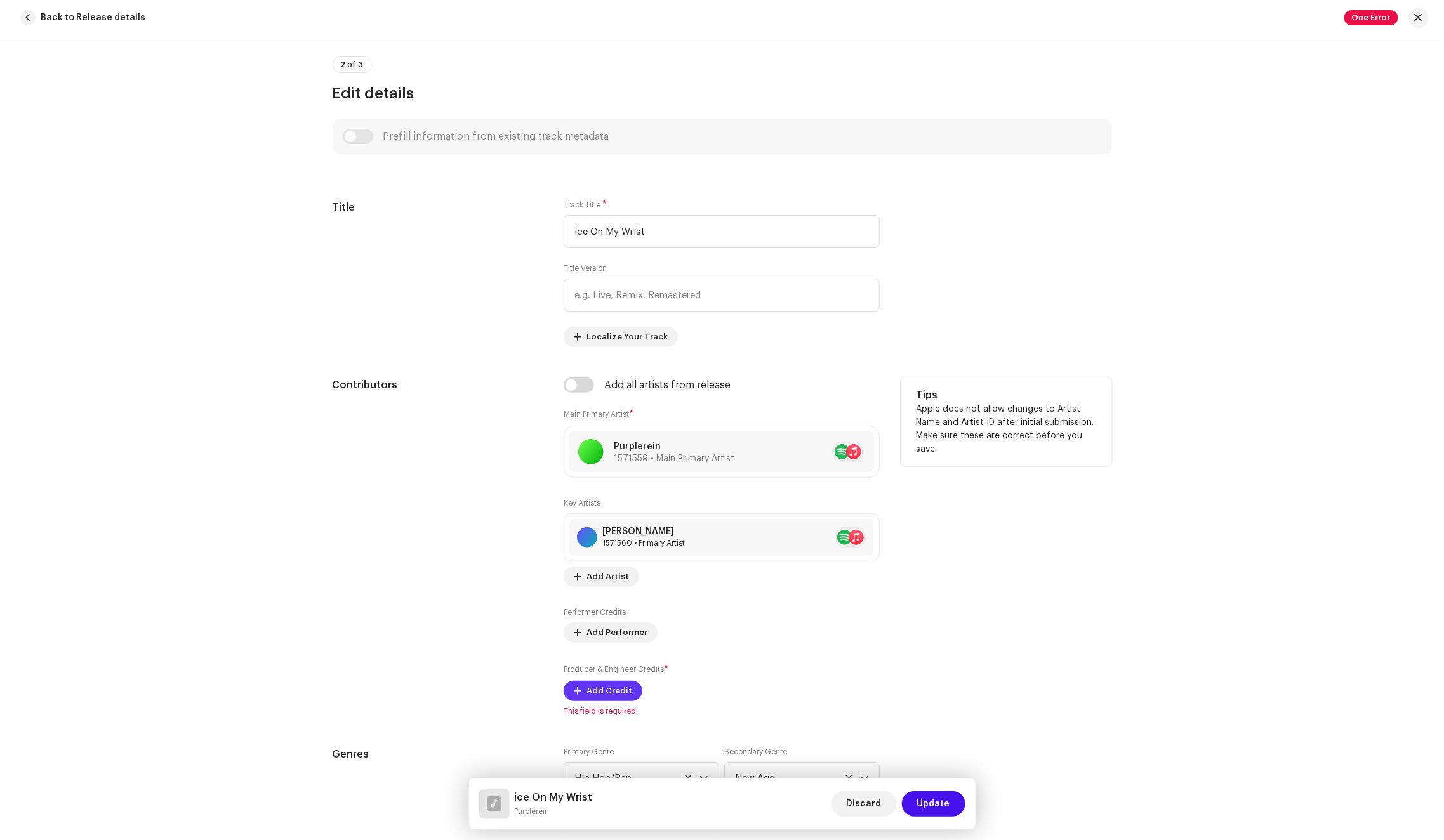
click at [626, 685] on span "Add Credit" at bounding box center [609, 691] width 46 height 25
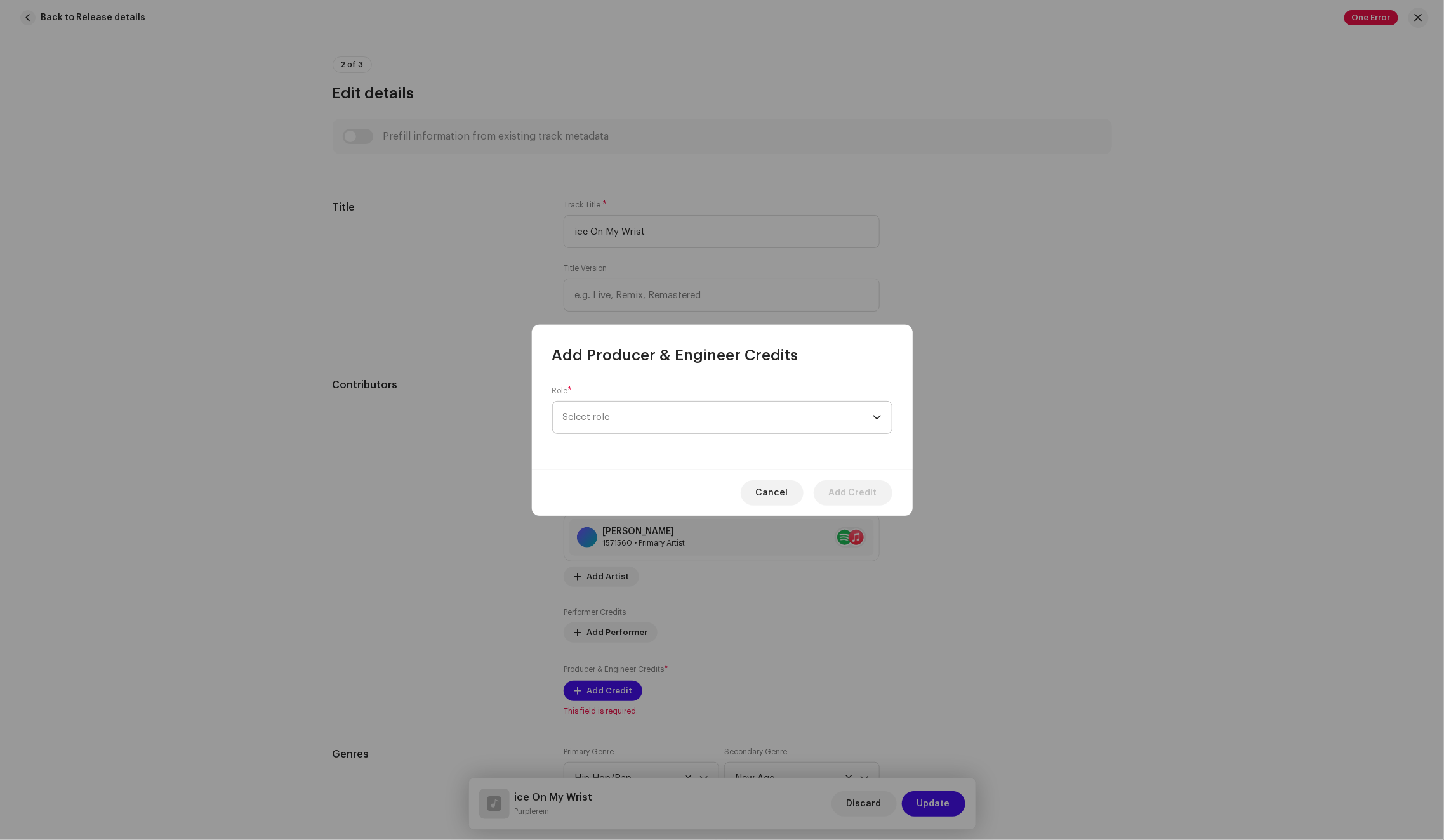
click at [679, 422] on span "Select role" at bounding box center [718, 417] width 309 height 31
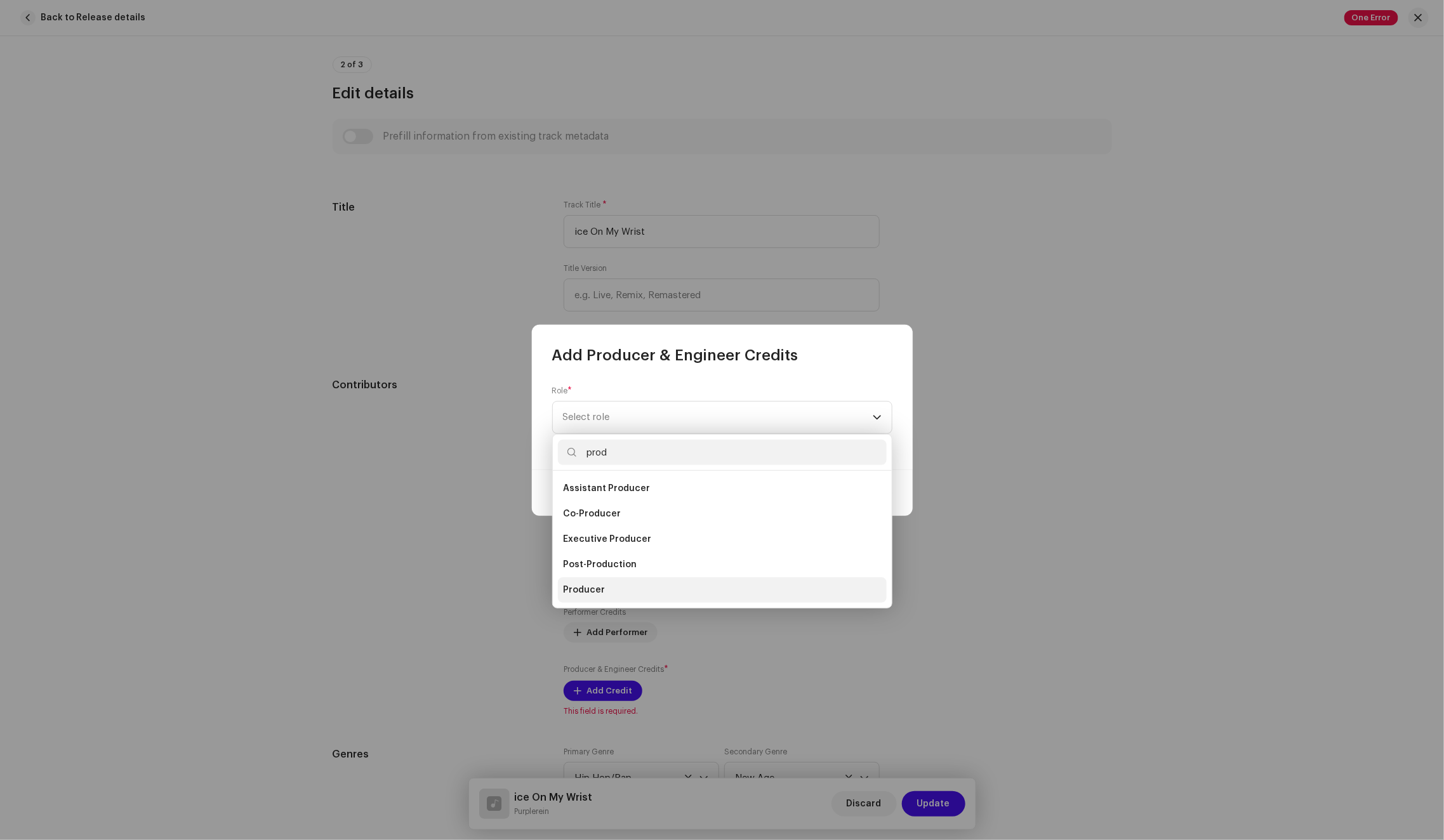
type input "prod"
click at [617, 588] on li "Producer" at bounding box center [722, 590] width 329 height 25
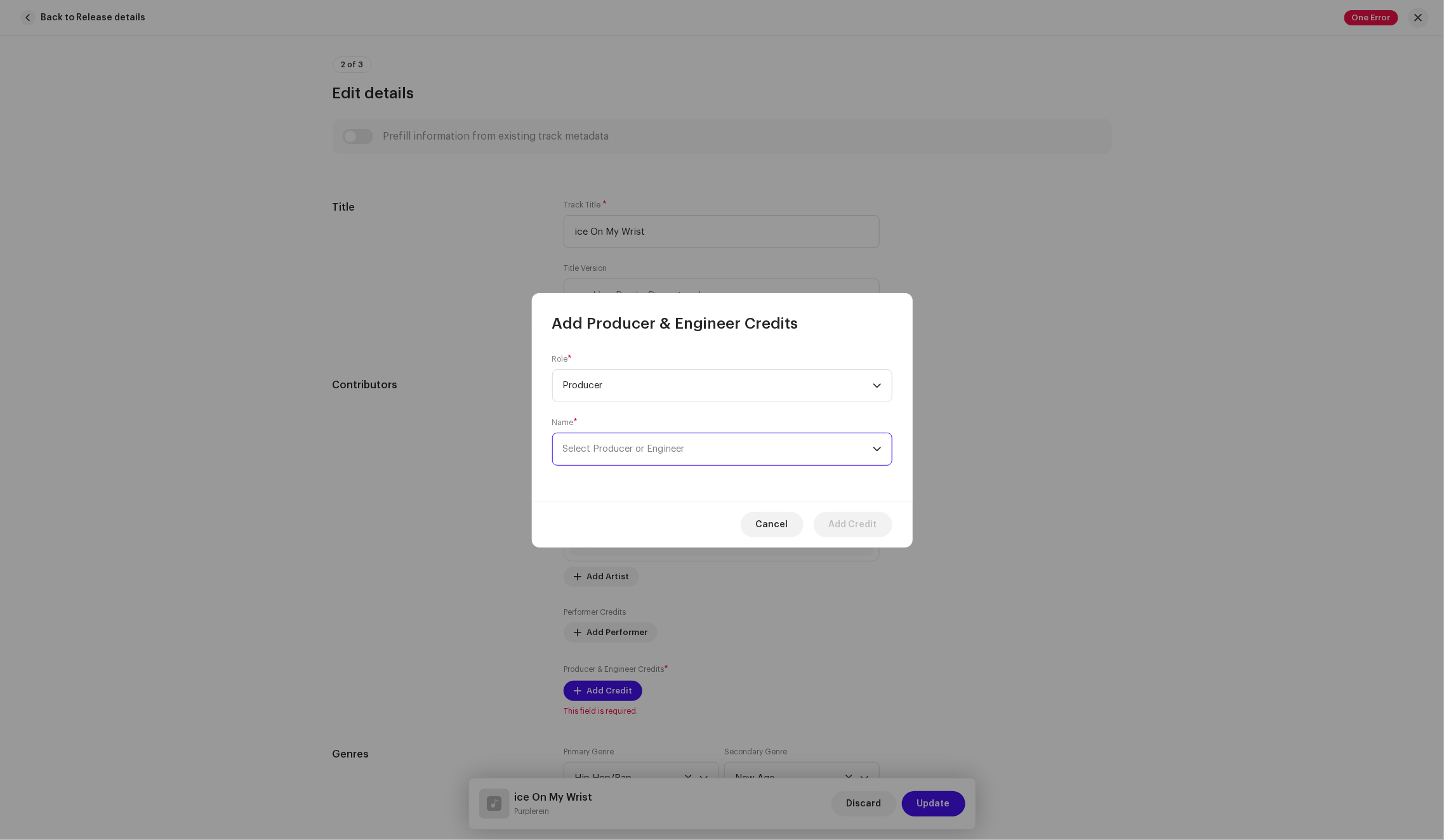
click at [642, 460] on span "Select Producer or Engineer" at bounding box center [718, 449] width 309 height 31
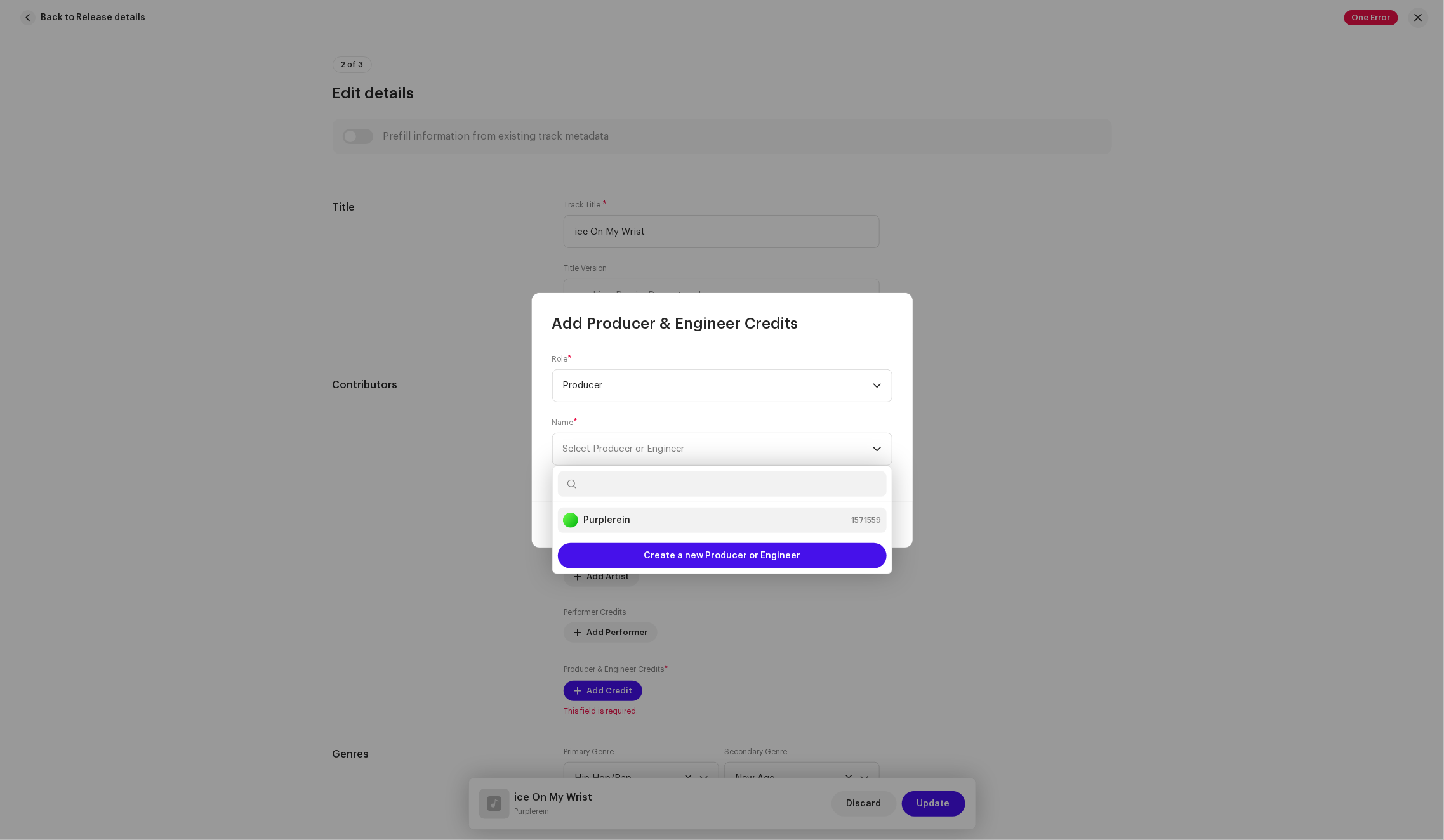
click at [647, 516] on div "Purplerein 1571559" at bounding box center [722, 520] width 319 height 15
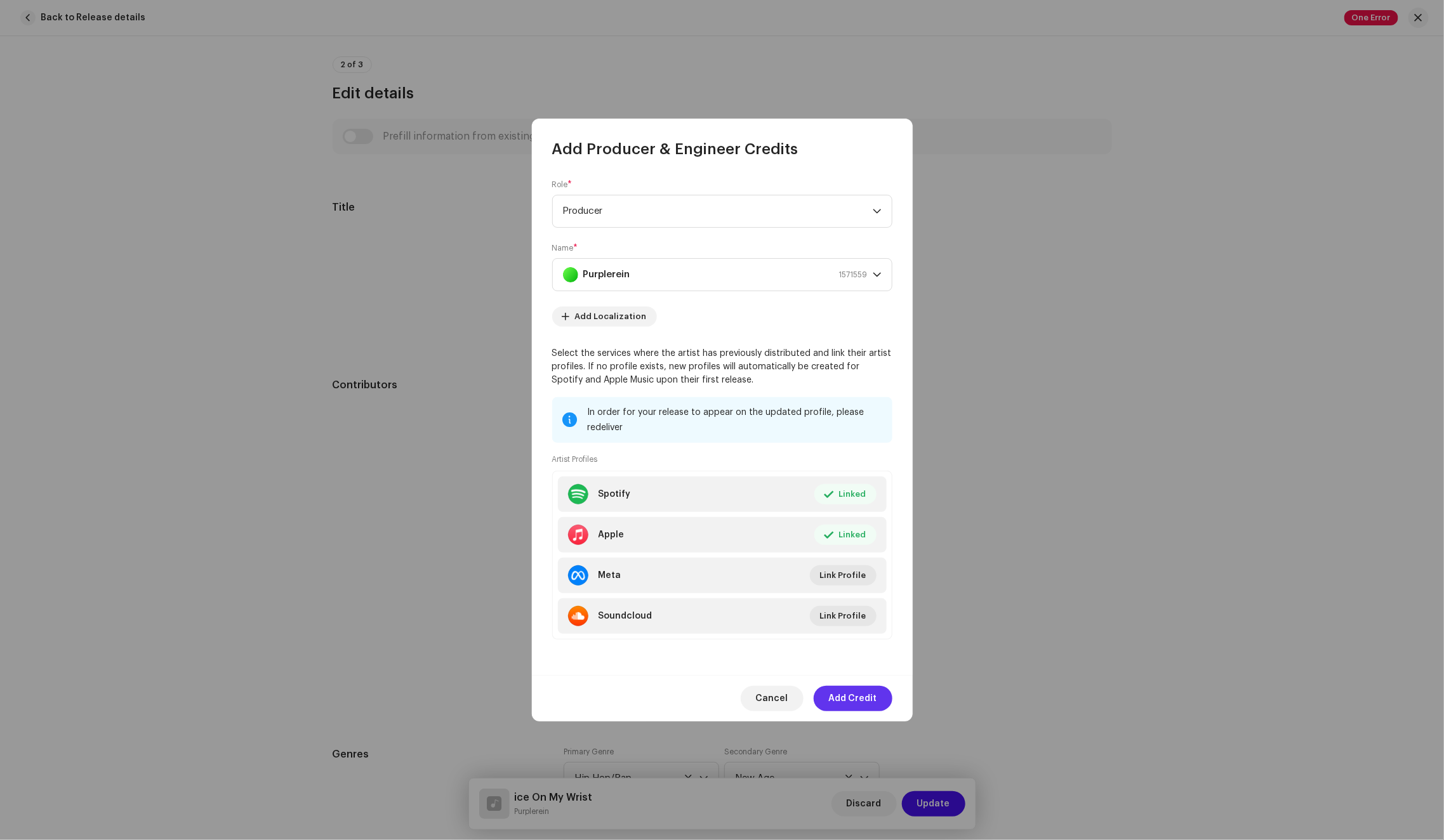
click at [851, 704] on span "Add Credit" at bounding box center [853, 698] width 48 height 25
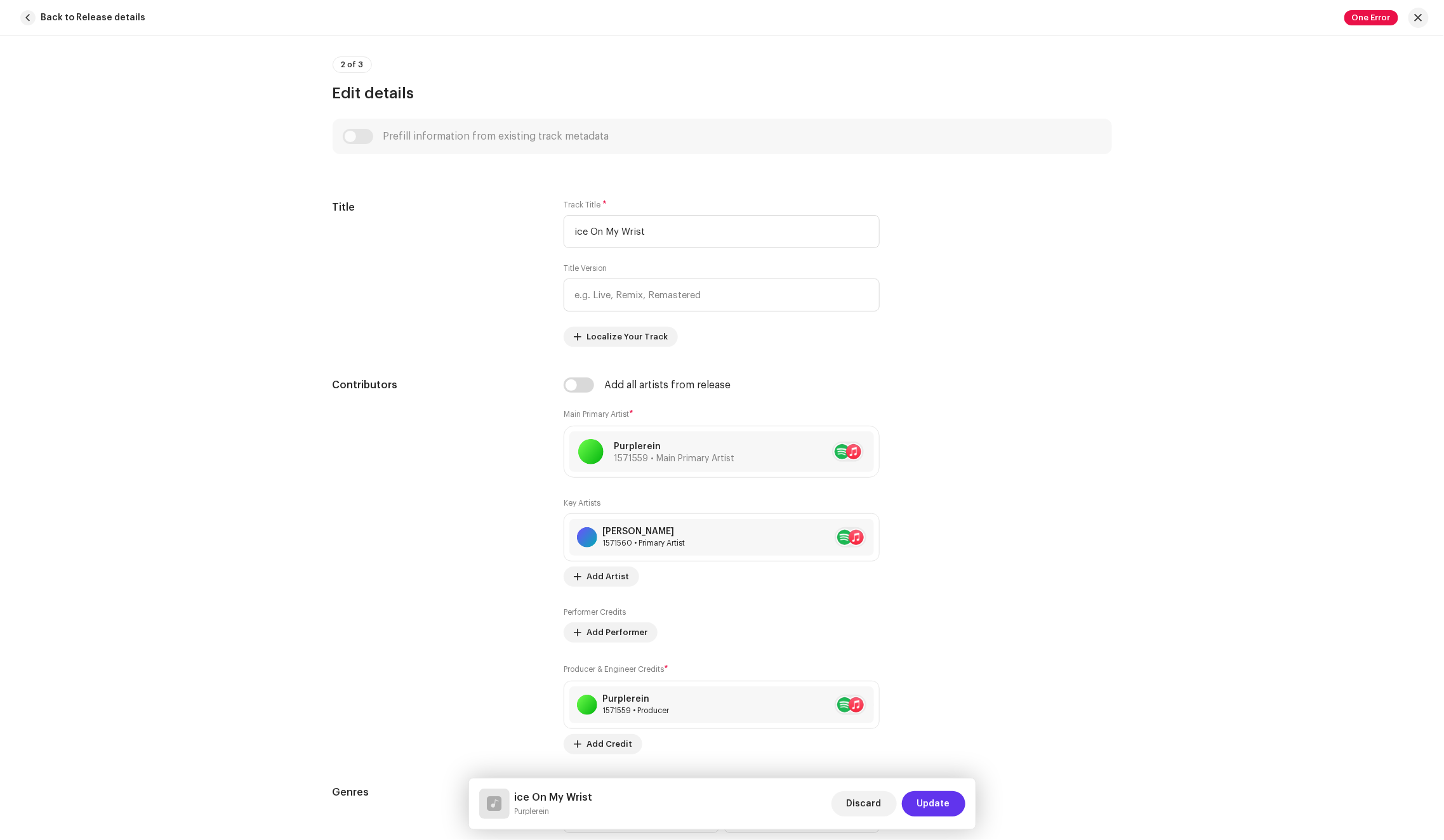
click at [932, 800] on span "Update" at bounding box center [933, 803] width 33 height 25
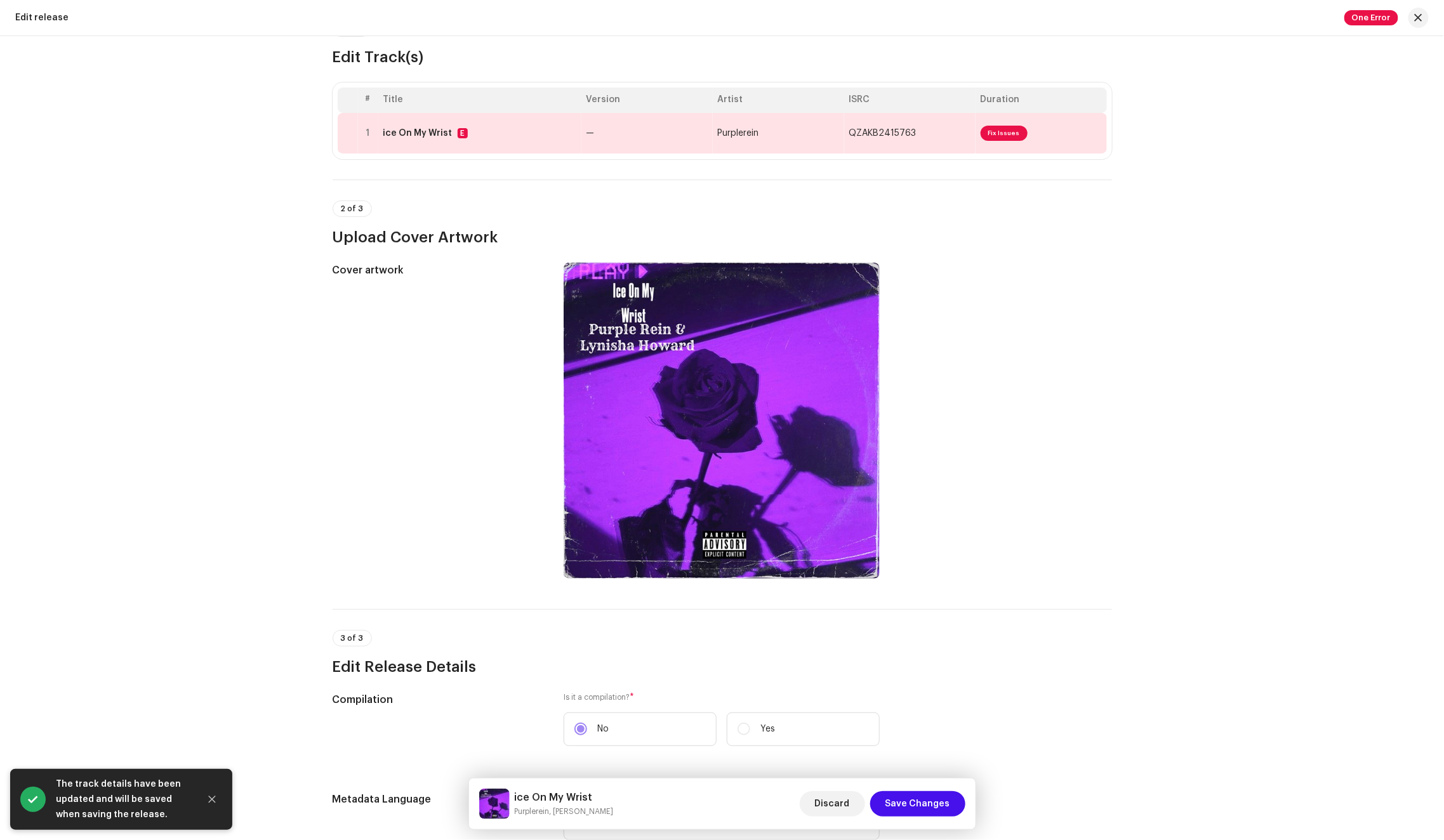
scroll to position [0, 0]
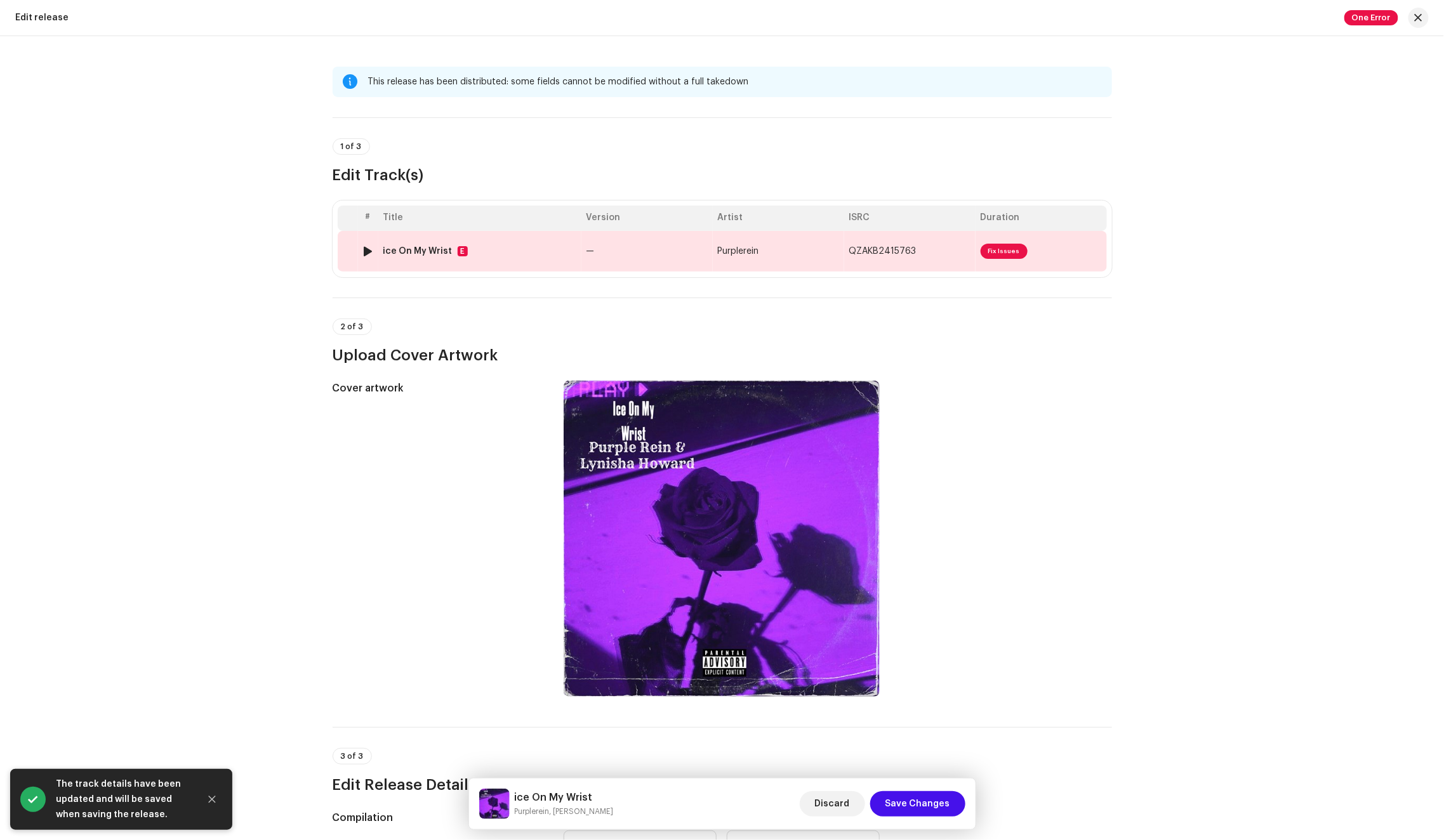
click at [612, 242] on td "—" at bounding box center [647, 251] width 131 height 41
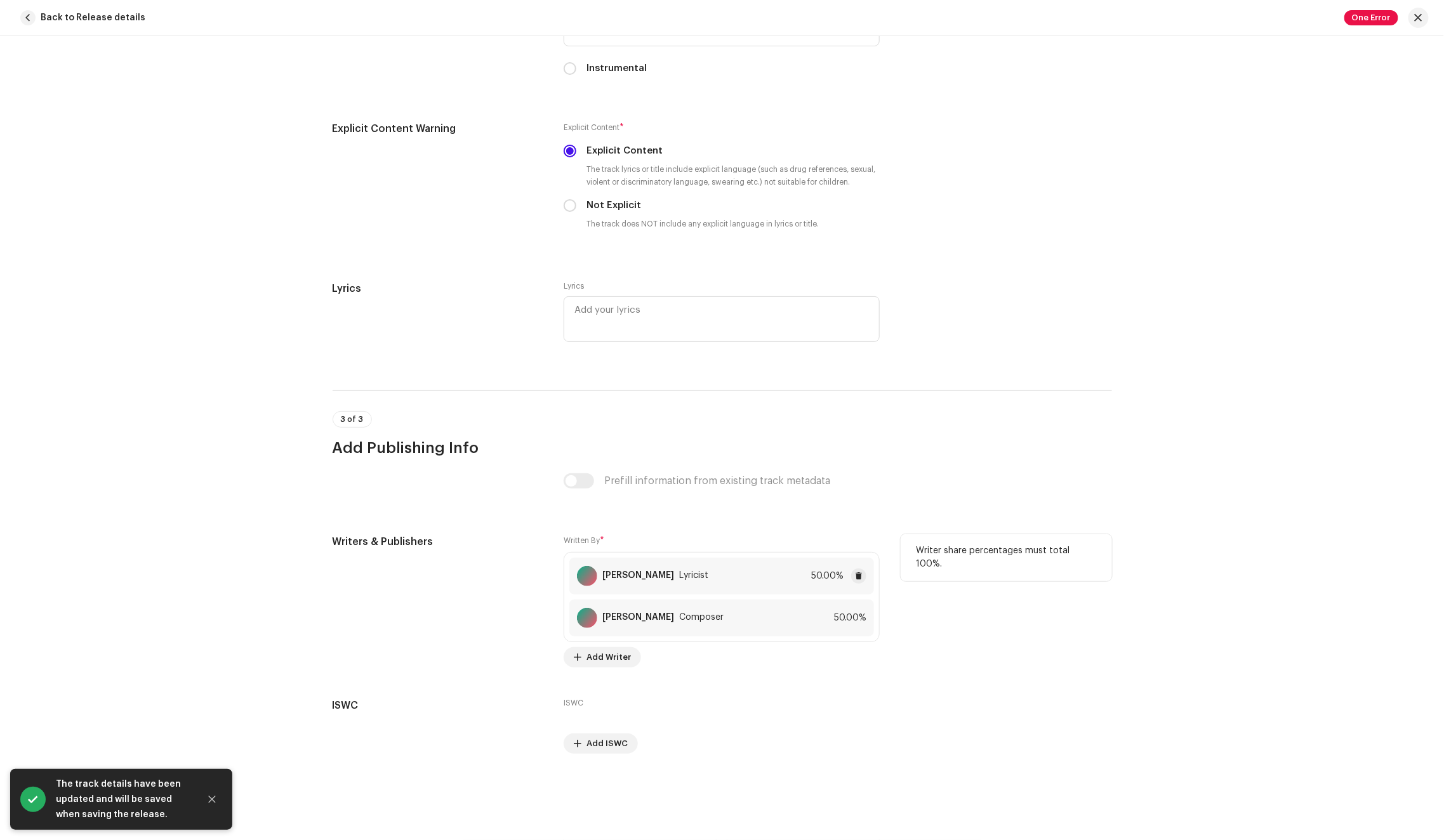
scroll to position [2290, 0]
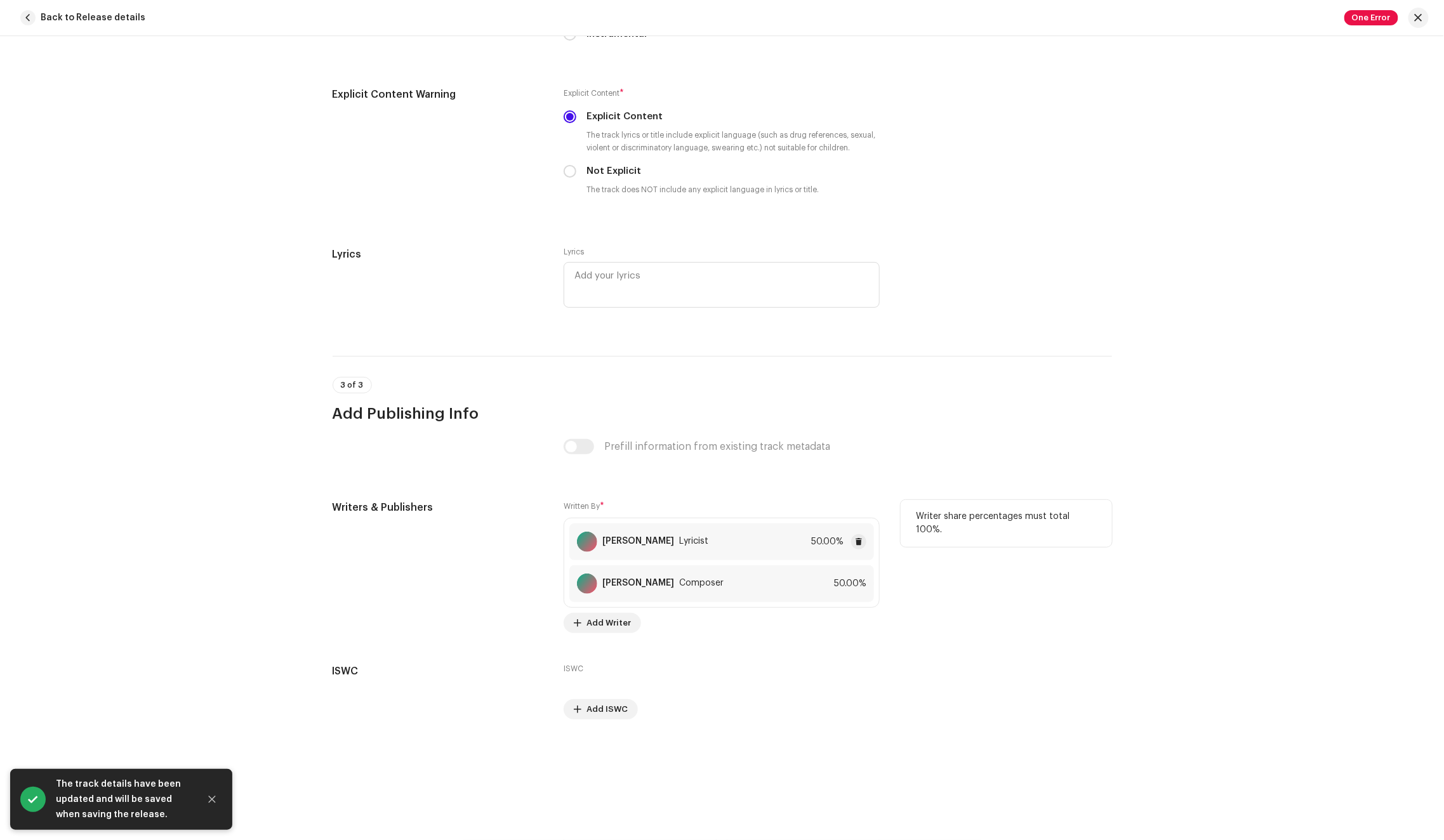
click at [748, 545] on div "trey devanta hampton Lyricist 50.00%" at bounding box center [722, 541] width 305 height 37
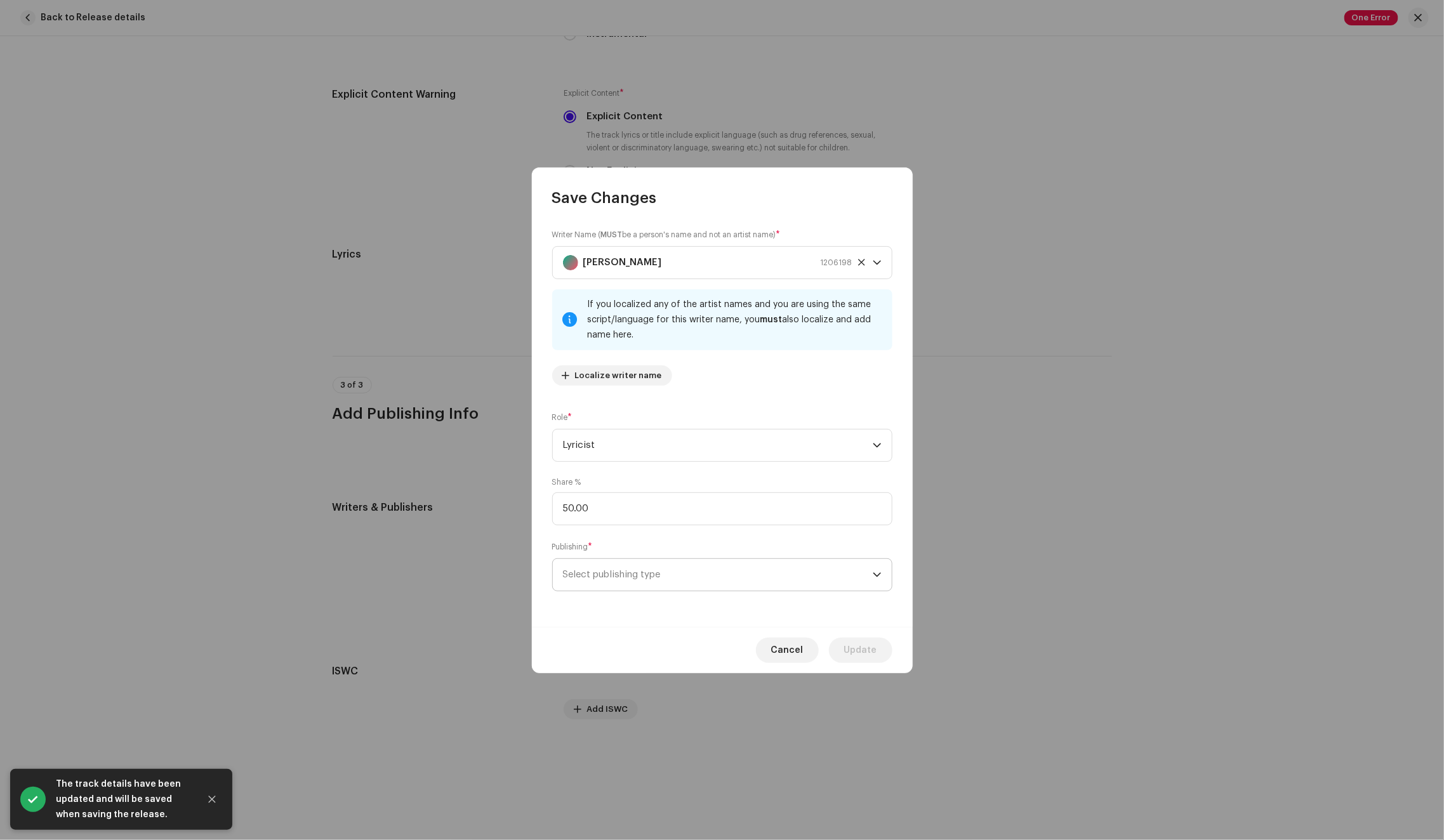
click at [745, 566] on span "Select publishing type" at bounding box center [718, 574] width 309 height 31
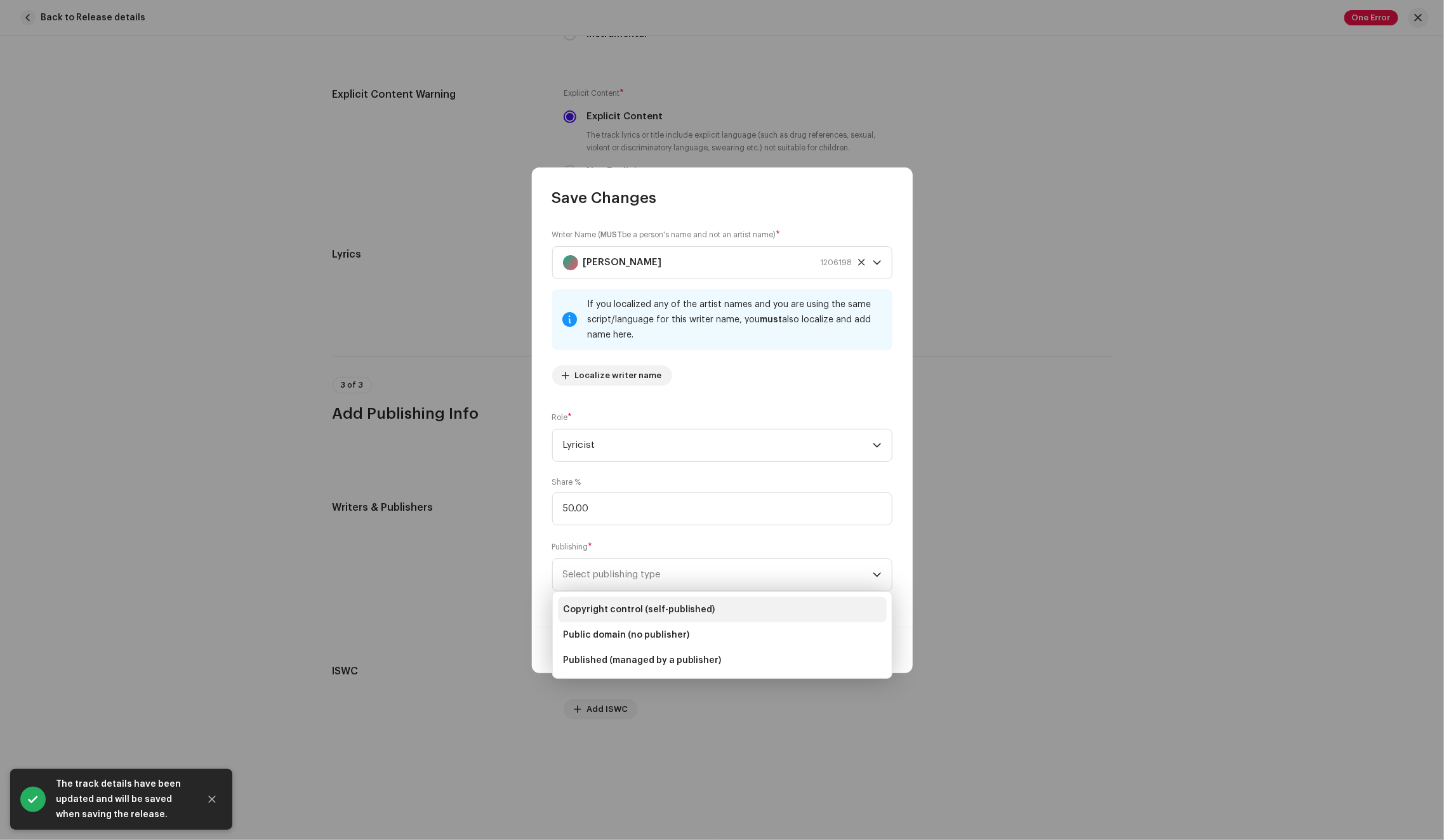
click at [788, 604] on li "Copyright control (self-published)" at bounding box center [722, 609] width 329 height 25
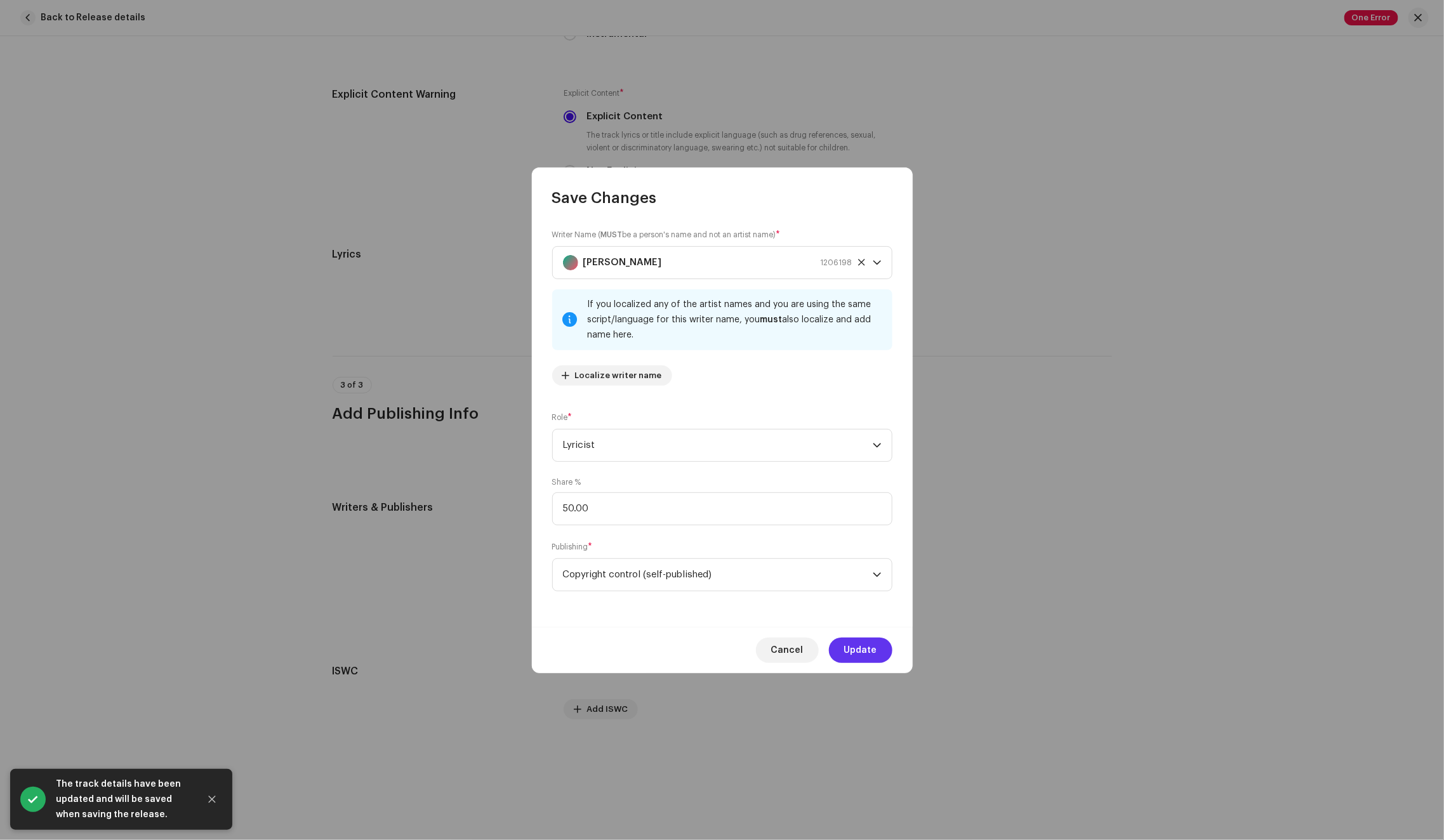
drag, startPoint x: 883, startPoint y: 639, endPoint x: 863, endPoint y: 646, distance: 21.2
click at [882, 639] on div "Cancel Update" at bounding box center [722, 649] width 381 height 46
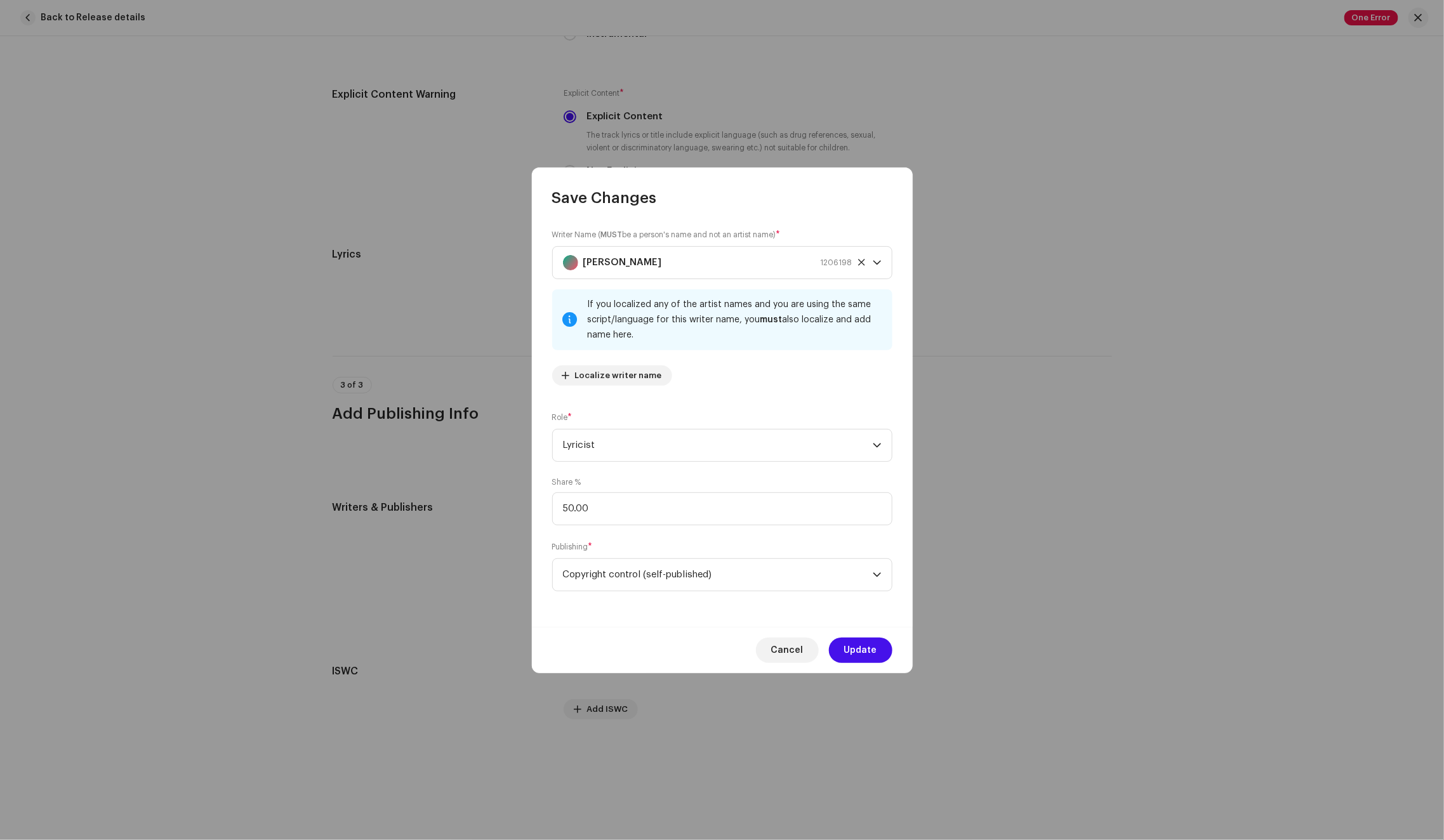
drag, startPoint x: 845, startPoint y: 643, endPoint x: 836, endPoint y: 634, distance: 12.7
click at [844, 643] on button "Update" at bounding box center [860, 650] width 64 height 25
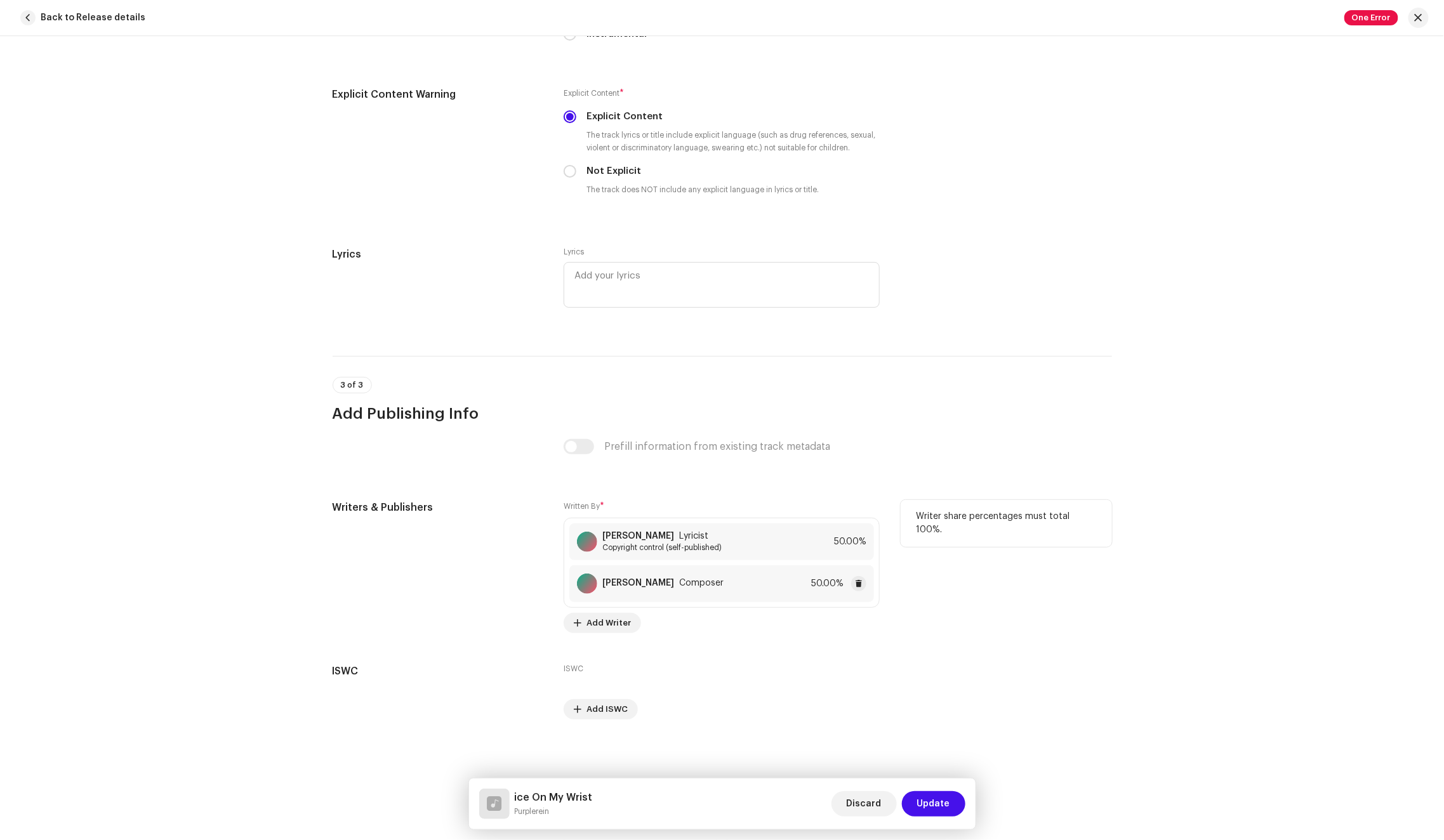
click at [723, 579] on span "Composer" at bounding box center [701, 583] width 44 height 10
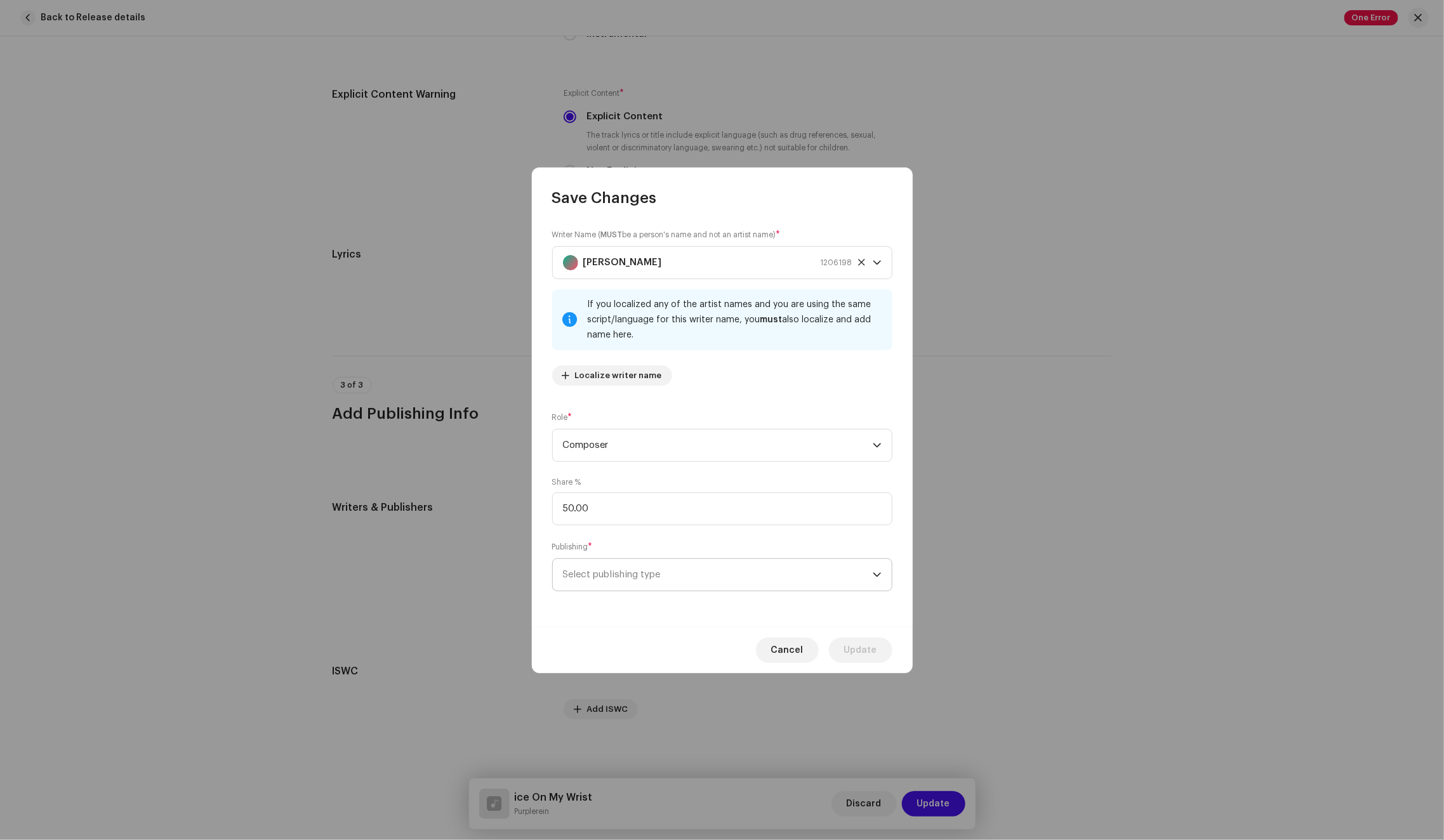
click at [729, 573] on span "Select publishing type" at bounding box center [718, 574] width 309 height 31
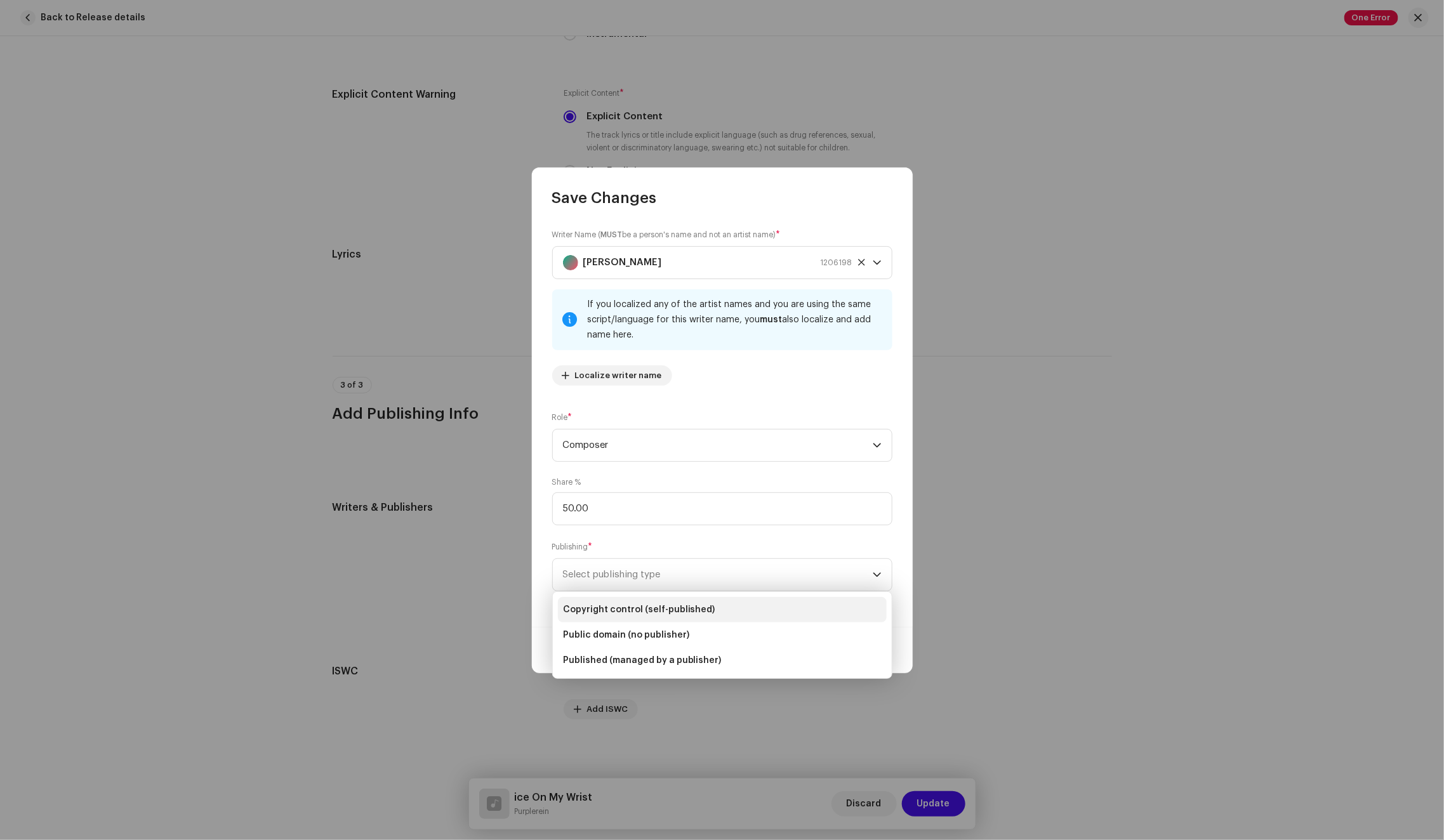
click at [758, 603] on li "Copyright control (self-published)" at bounding box center [722, 609] width 329 height 25
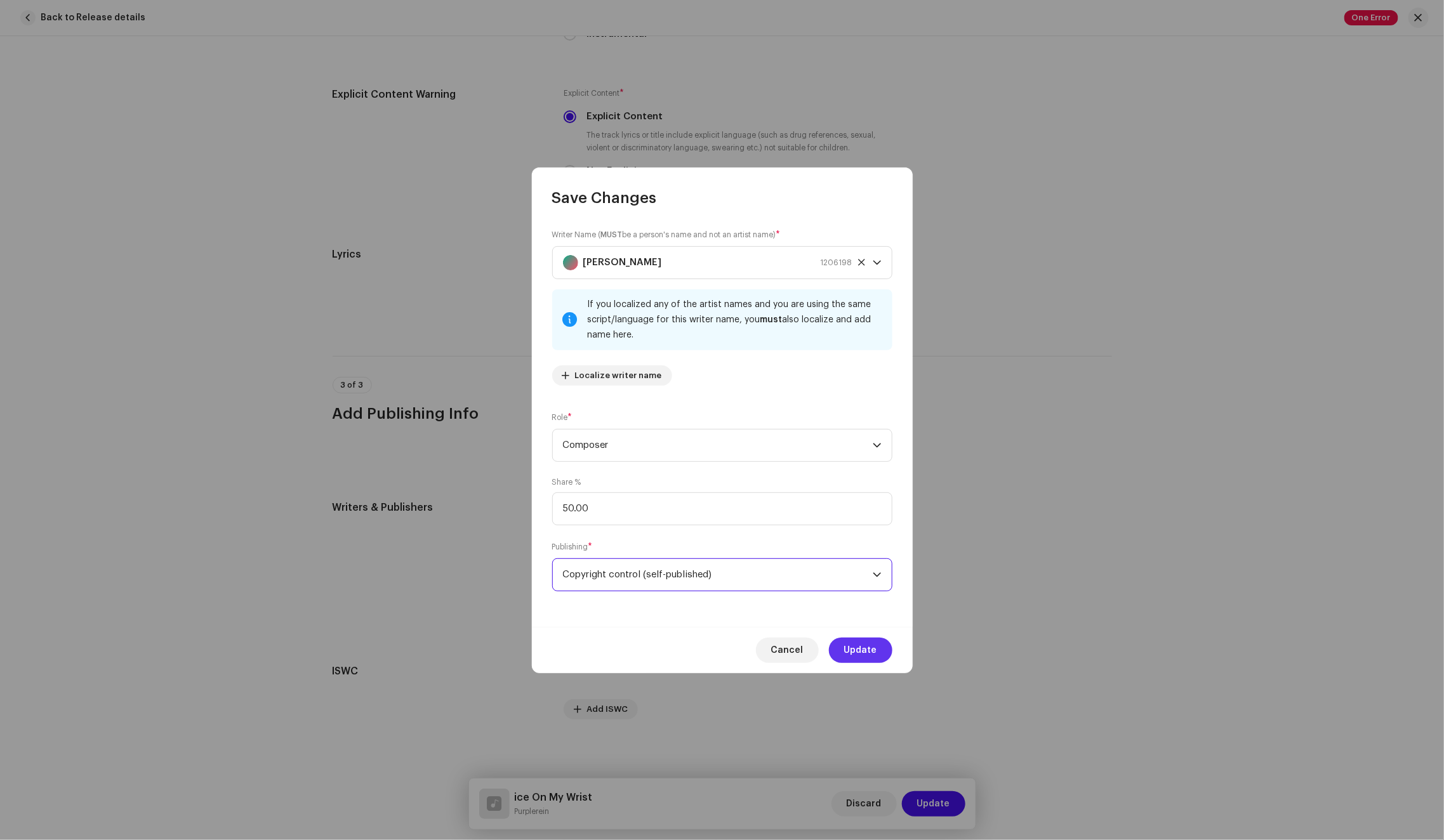
click at [843, 651] on button "Update" at bounding box center [860, 650] width 64 height 25
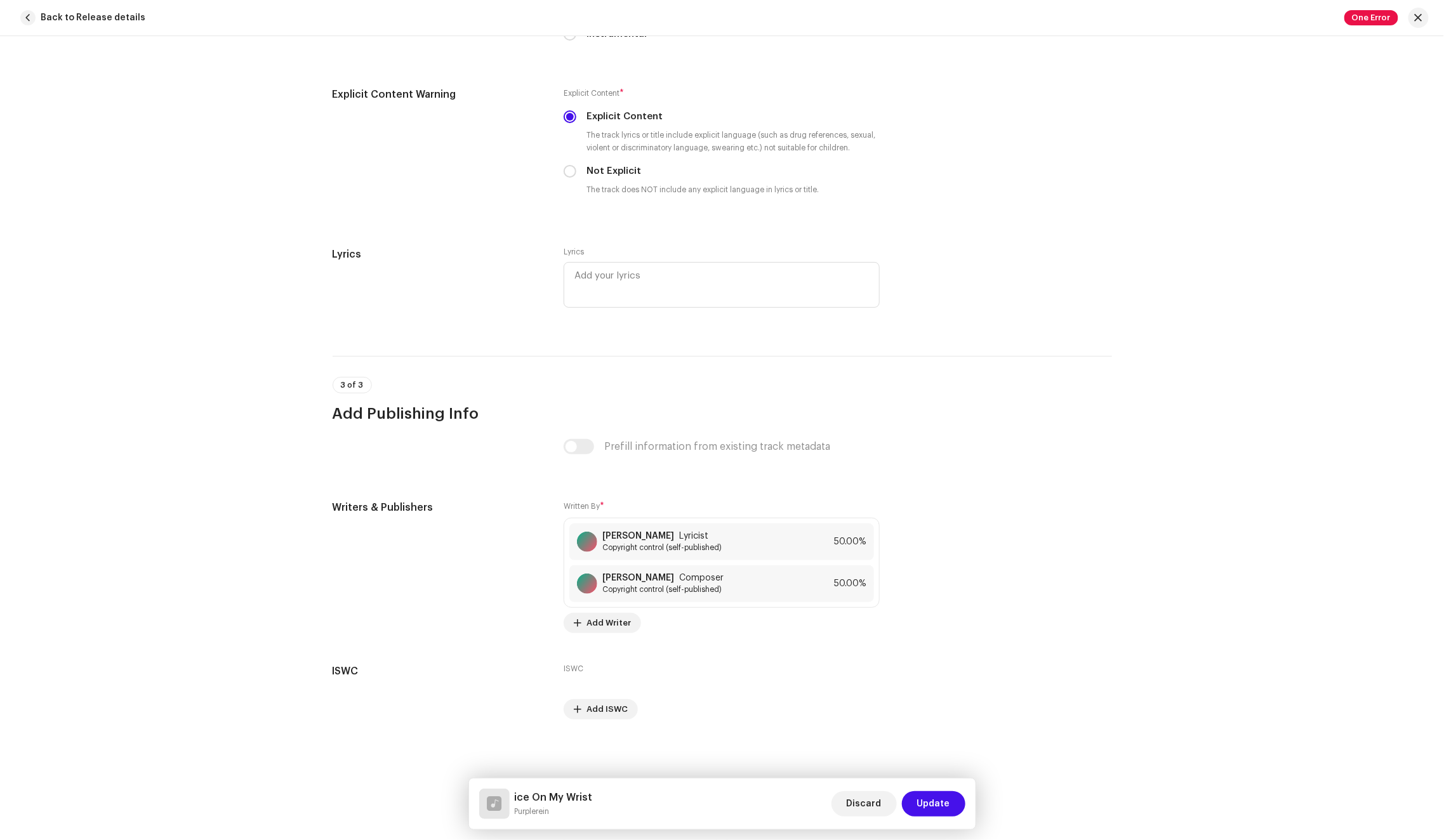
click at [938, 818] on div "Discard Update" at bounding box center [898, 804] width 134 height 31
click at [938, 806] on span "Update" at bounding box center [933, 803] width 33 height 25
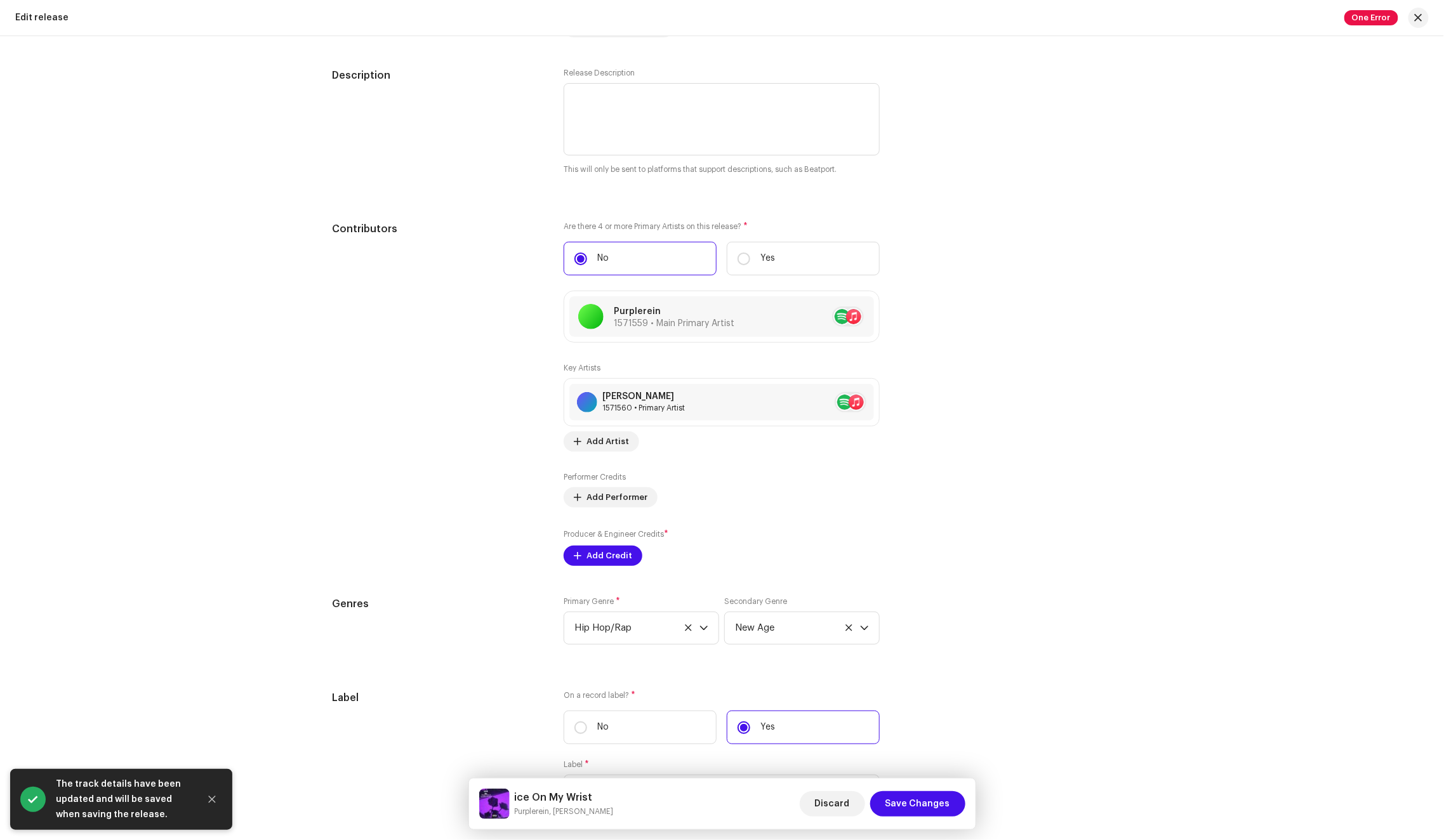
scroll to position [1114, 0]
click at [607, 551] on span "Add Credit" at bounding box center [609, 554] width 46 height 25
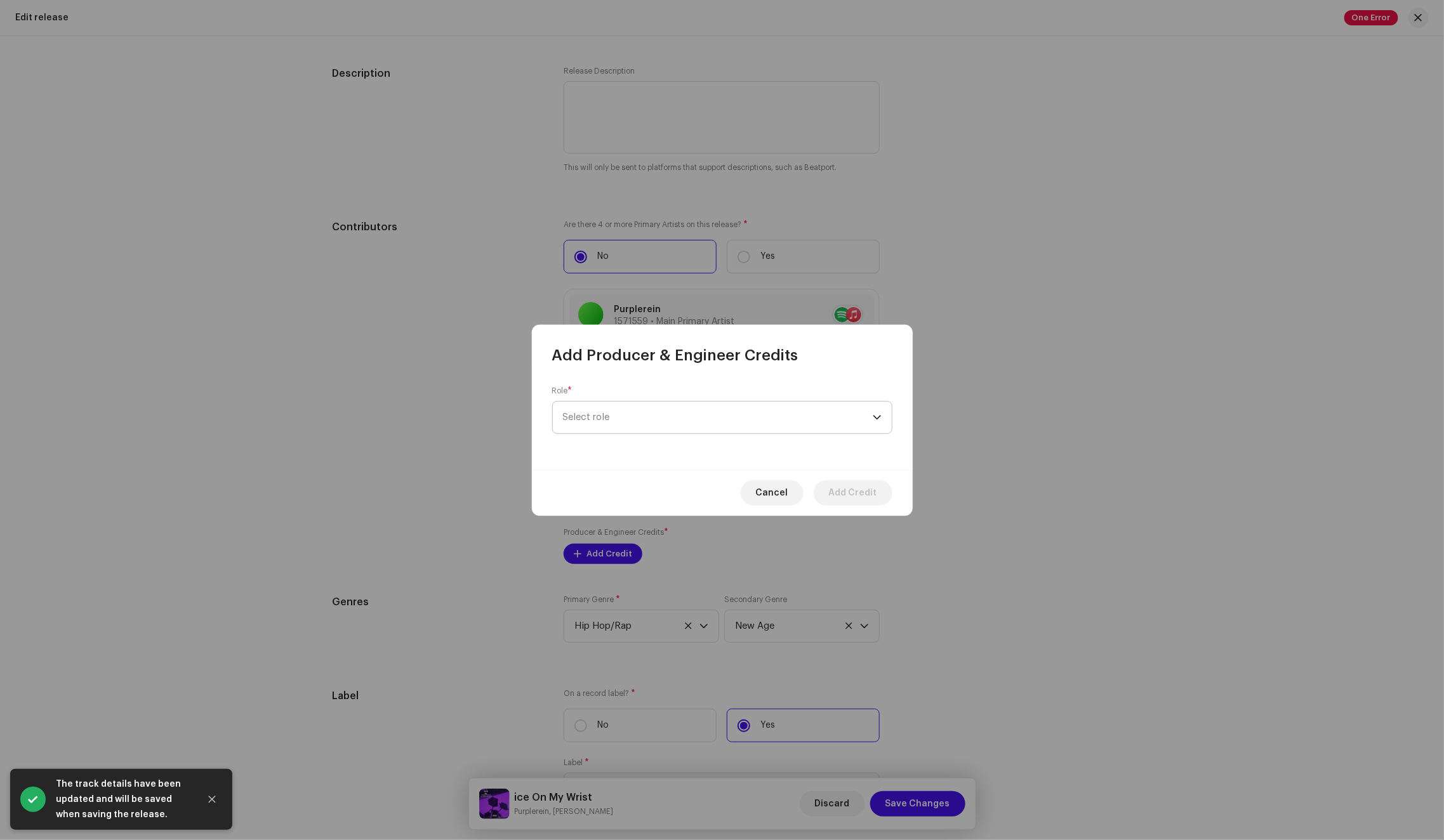
click at [637, 412] on span "Select role" at bounding box center [718, 417] width 309 height 31
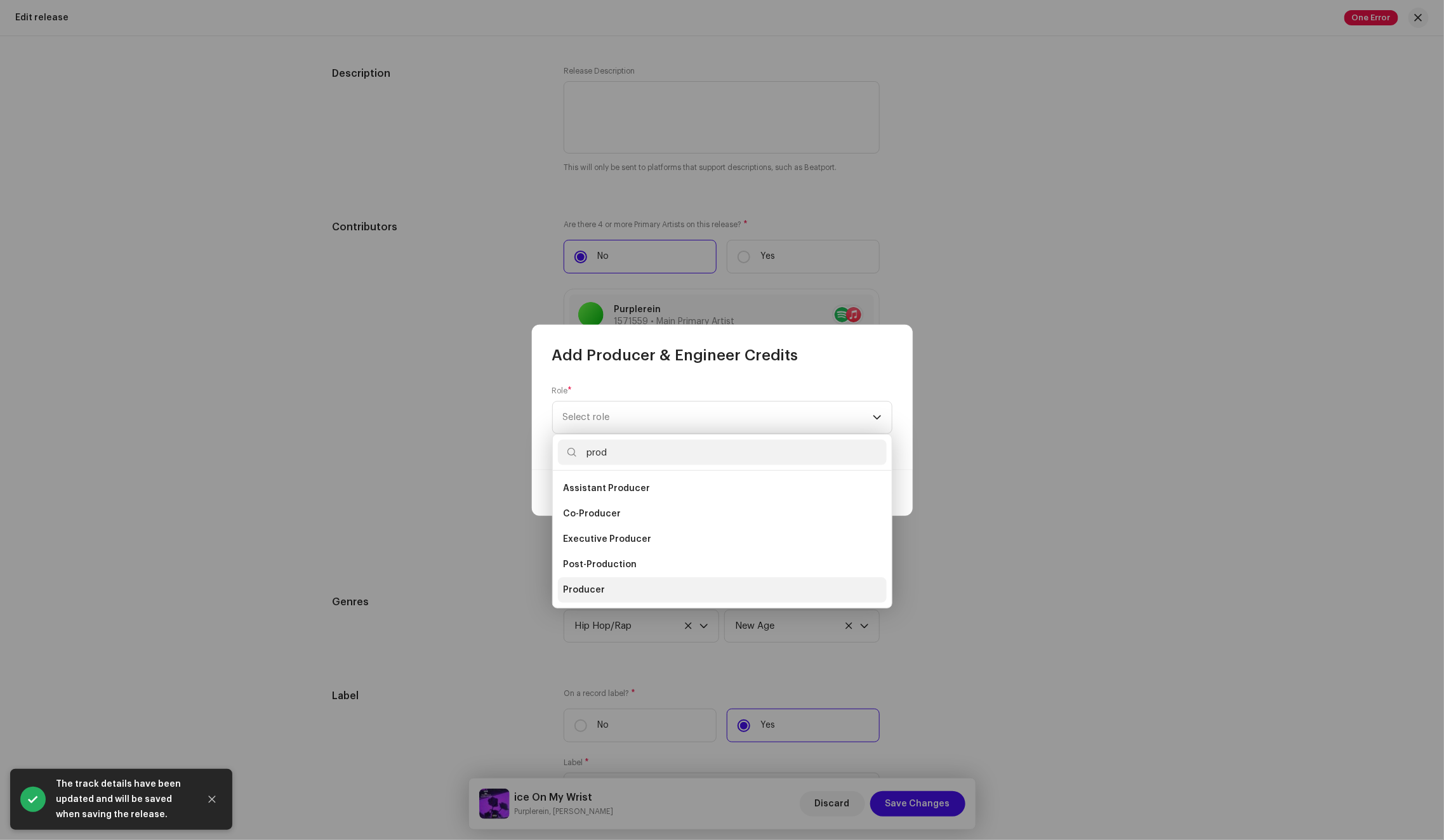
type input "prod"
click at [607, 591] on li "Producer" at bounding box center [722, 590] width 329 height 25
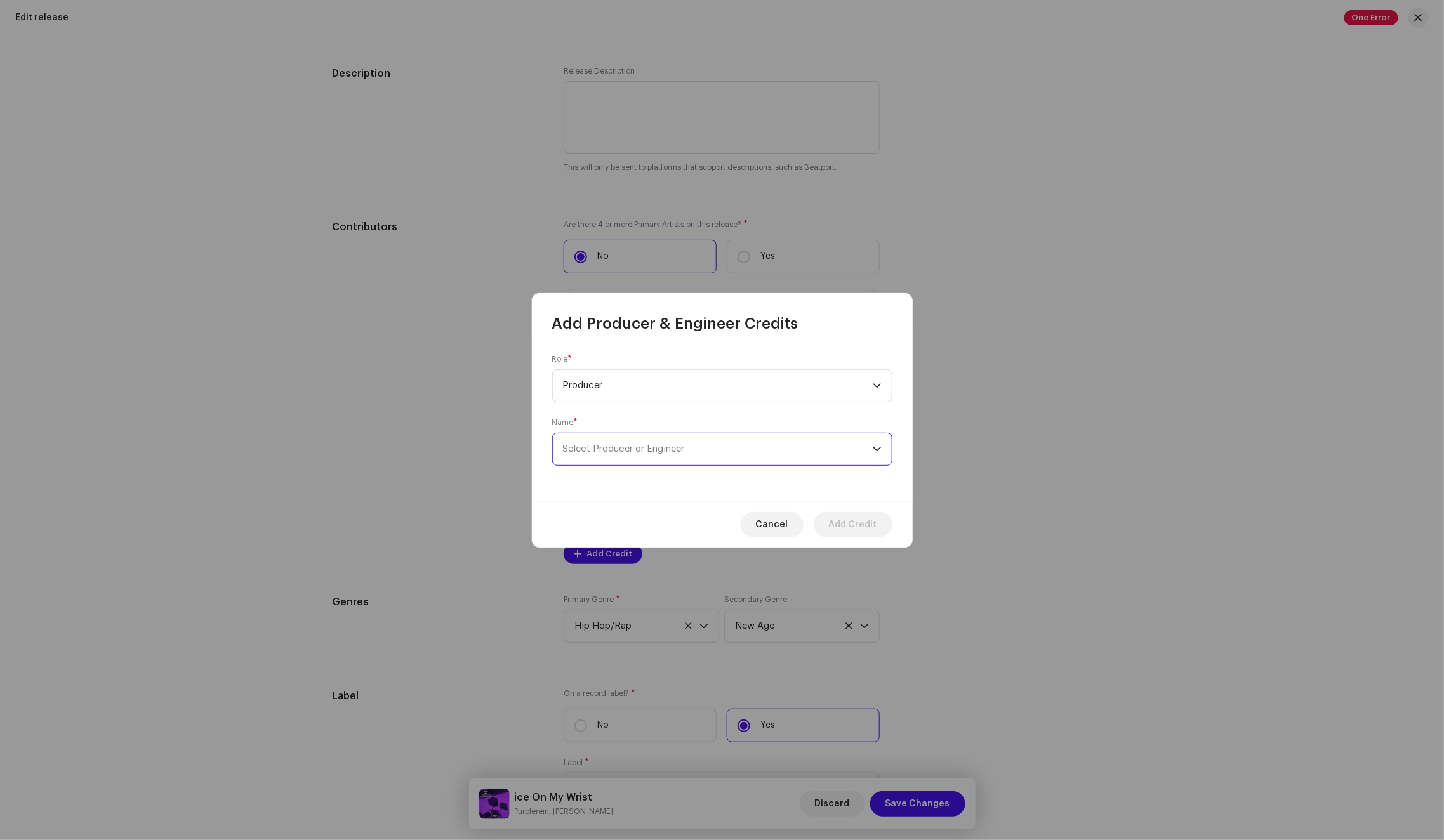
click at [642, 453] on span "Select Producer or Engineer" at bounding box center [624, 449] width 122 height 9
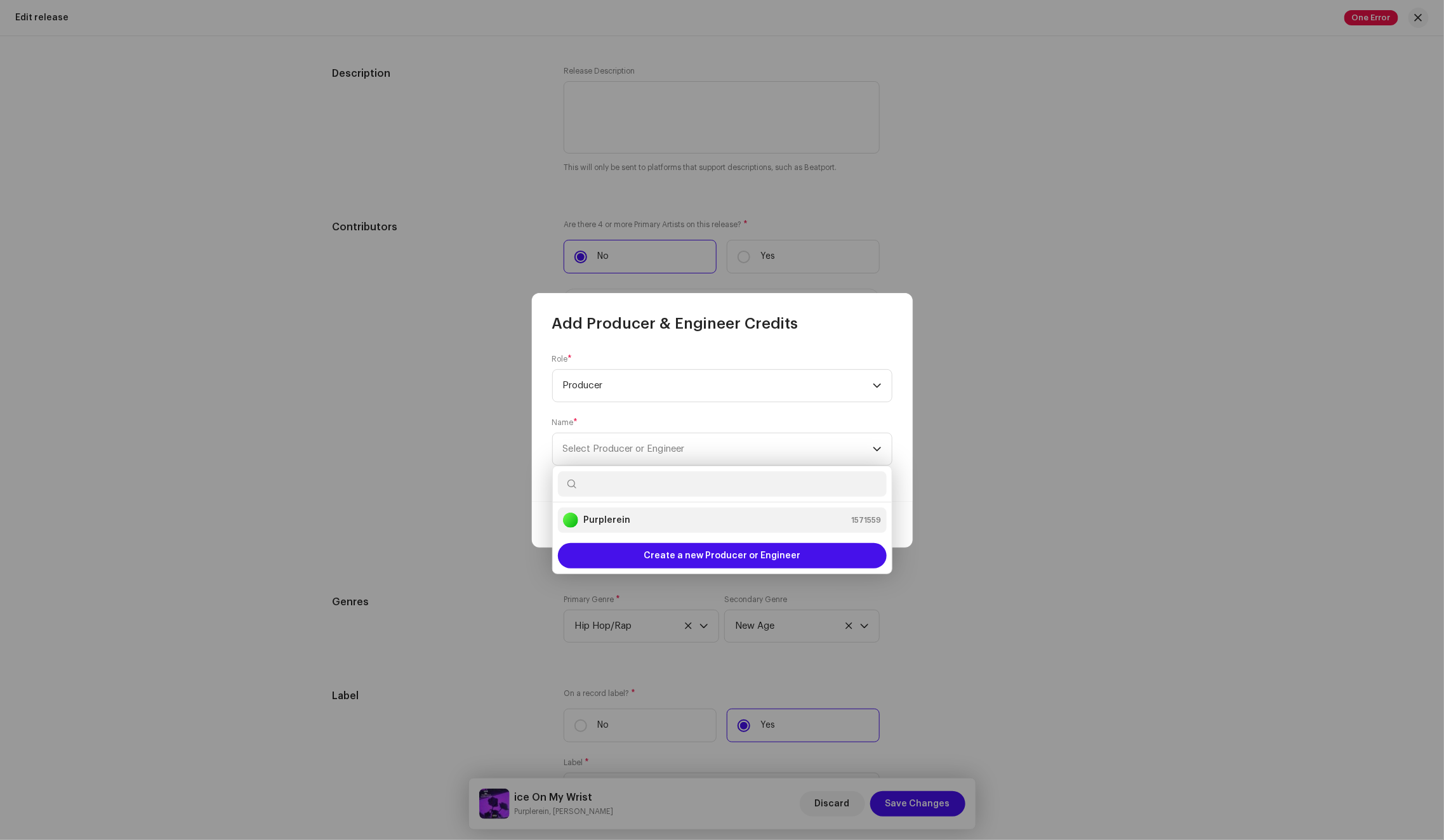
click at [663, 515] on div "Purplerein 1571559" at bounding box center [722, 520] width 319 height 15
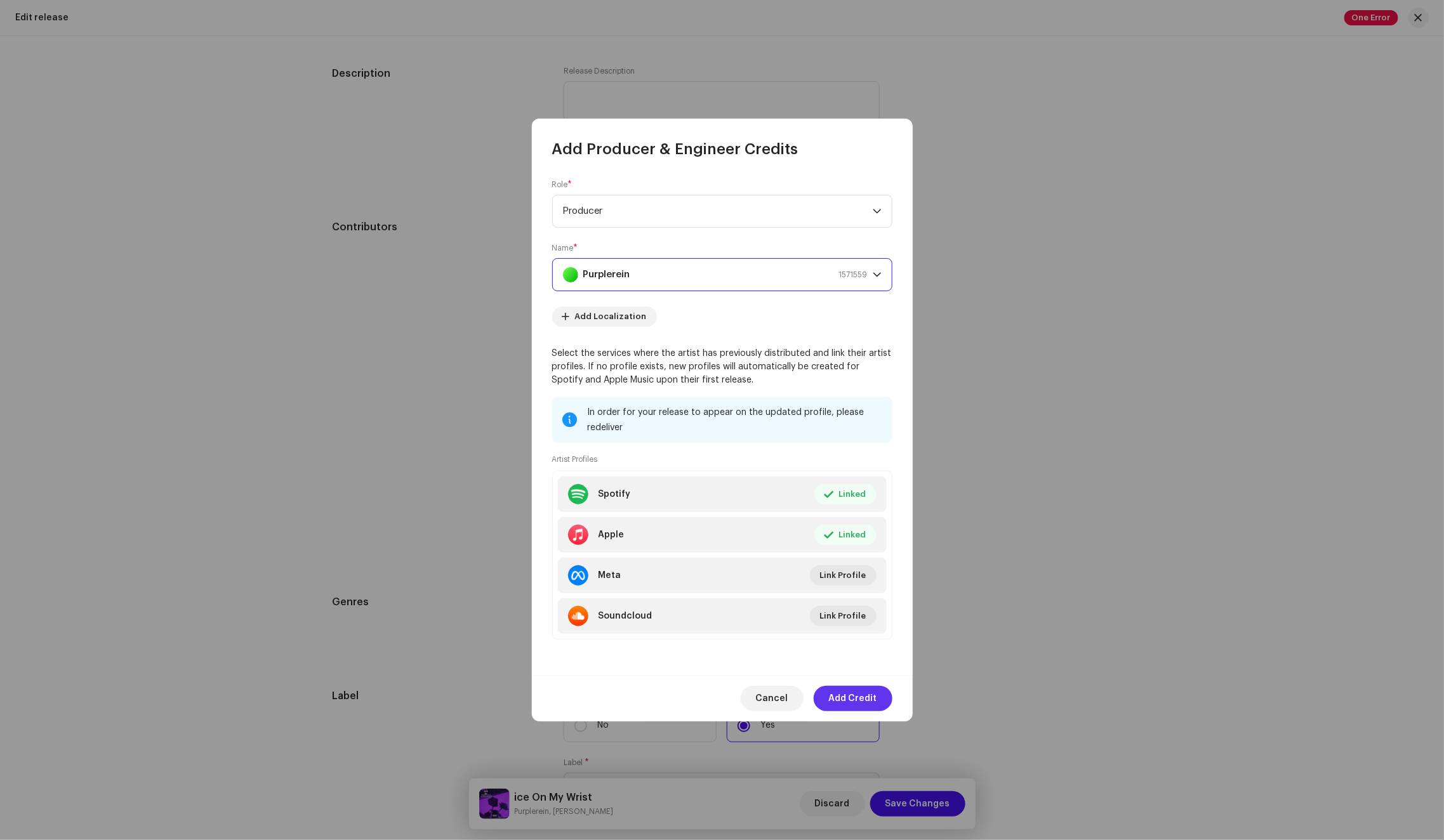
click at [840, 694] on span "Add Credit" at bounding box center [853, 698] width 48 height 25
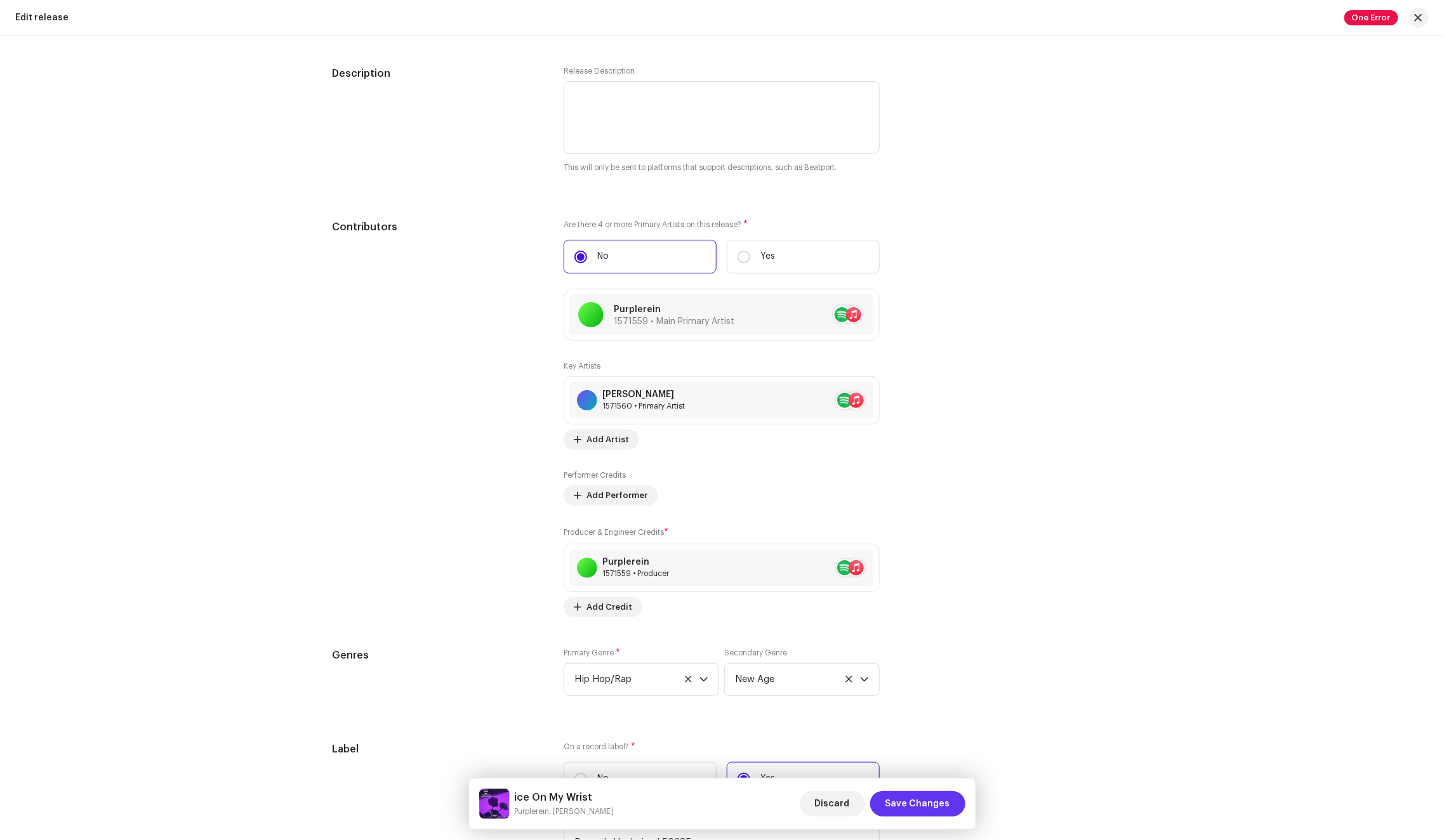
click at [927, 805] on span "Save Changes" at bounding box center [918, 803] width 64 height 25
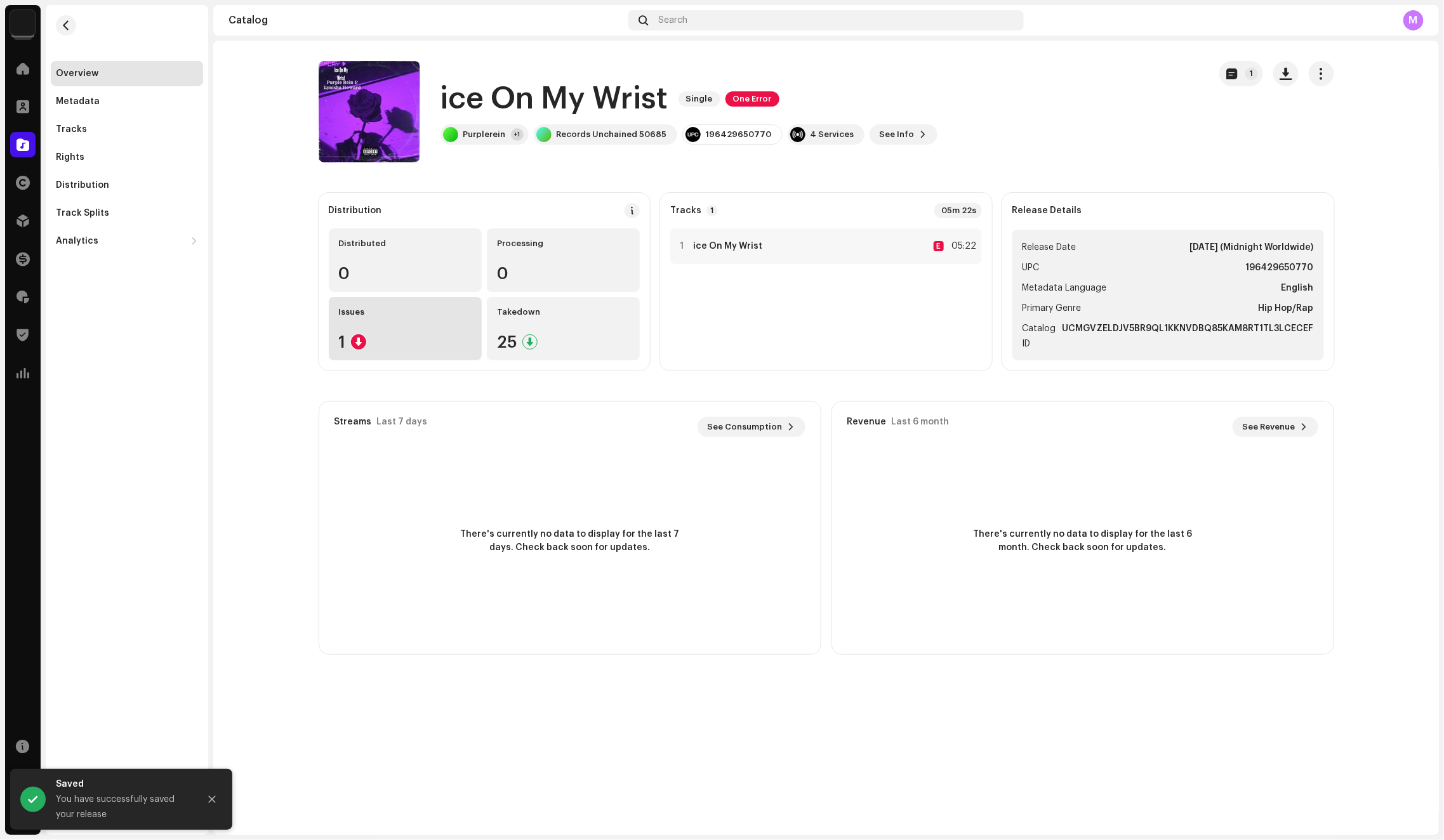
click at [428, 331] on div "Issues 1" at bounding box center [405, 328] width 153 height 64
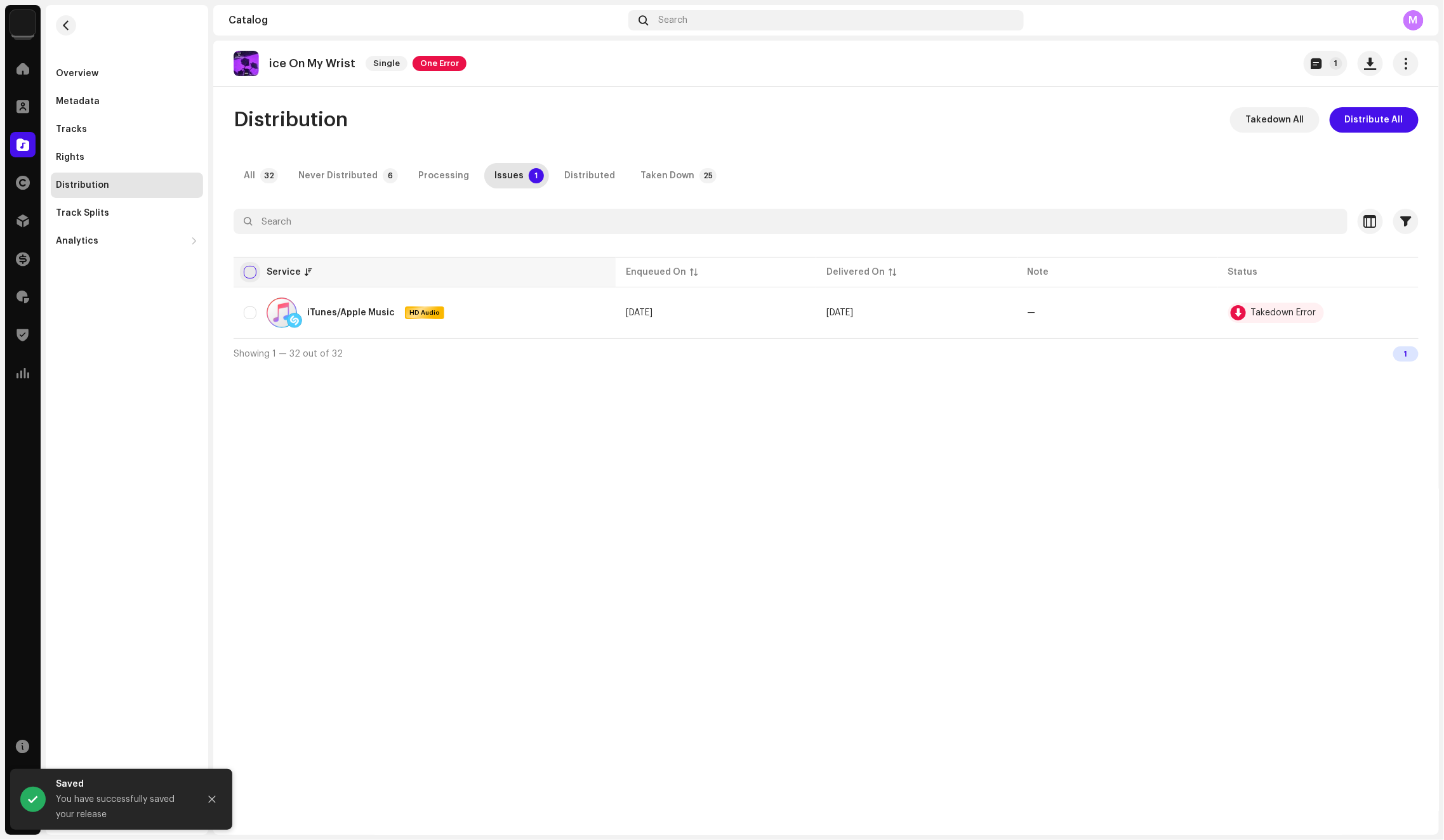
click at [248, 269] on input "checkbox" at bounding box center [250, 272] width 13 height 13
checkbox input "true"
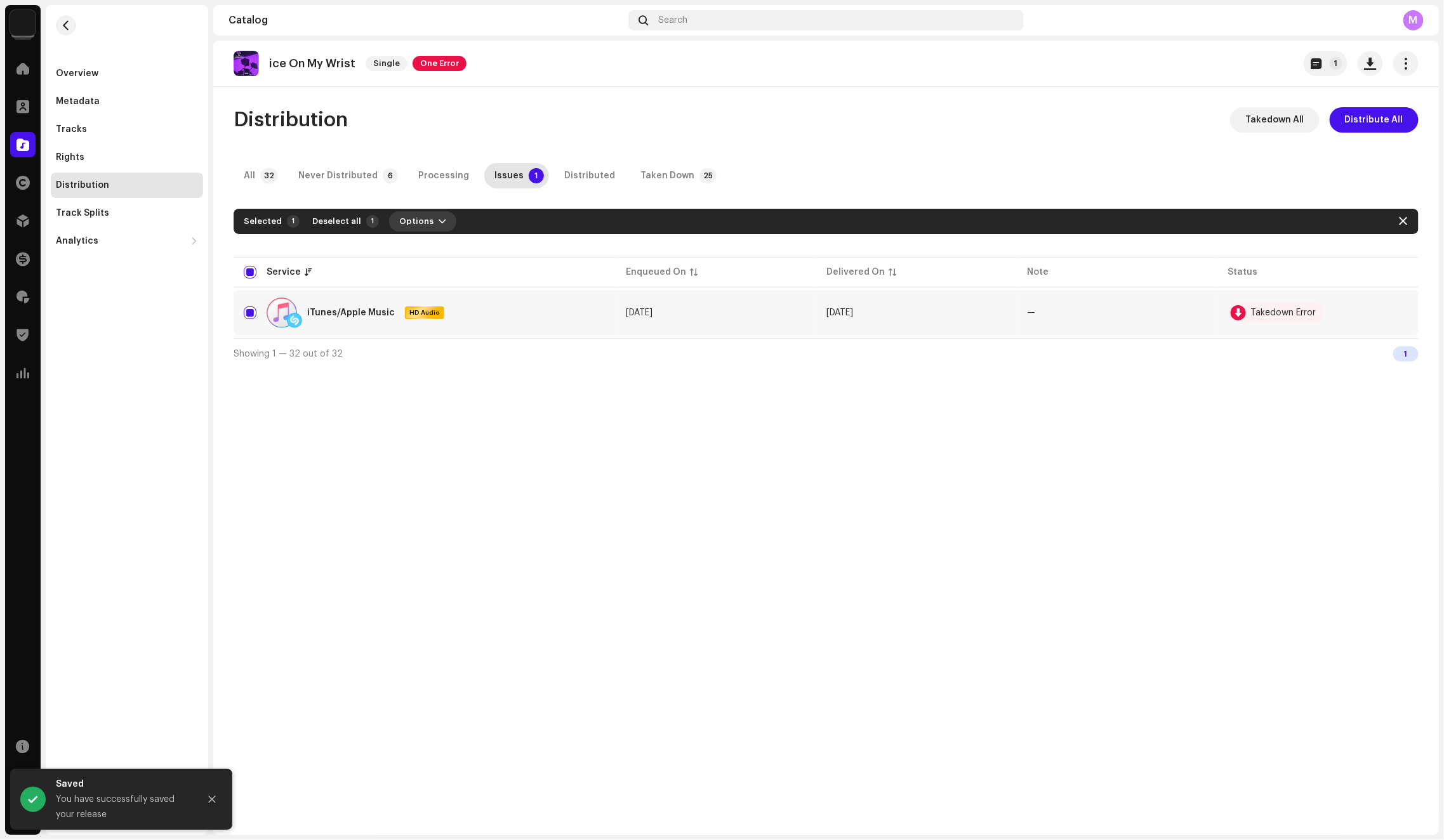
click at [399, 214] on span "Options" at bounding box center [416, 221] width 34 height 25
click at [432, 268] on div "Takedown" at bounding box center [451, 275] width 128 height 25
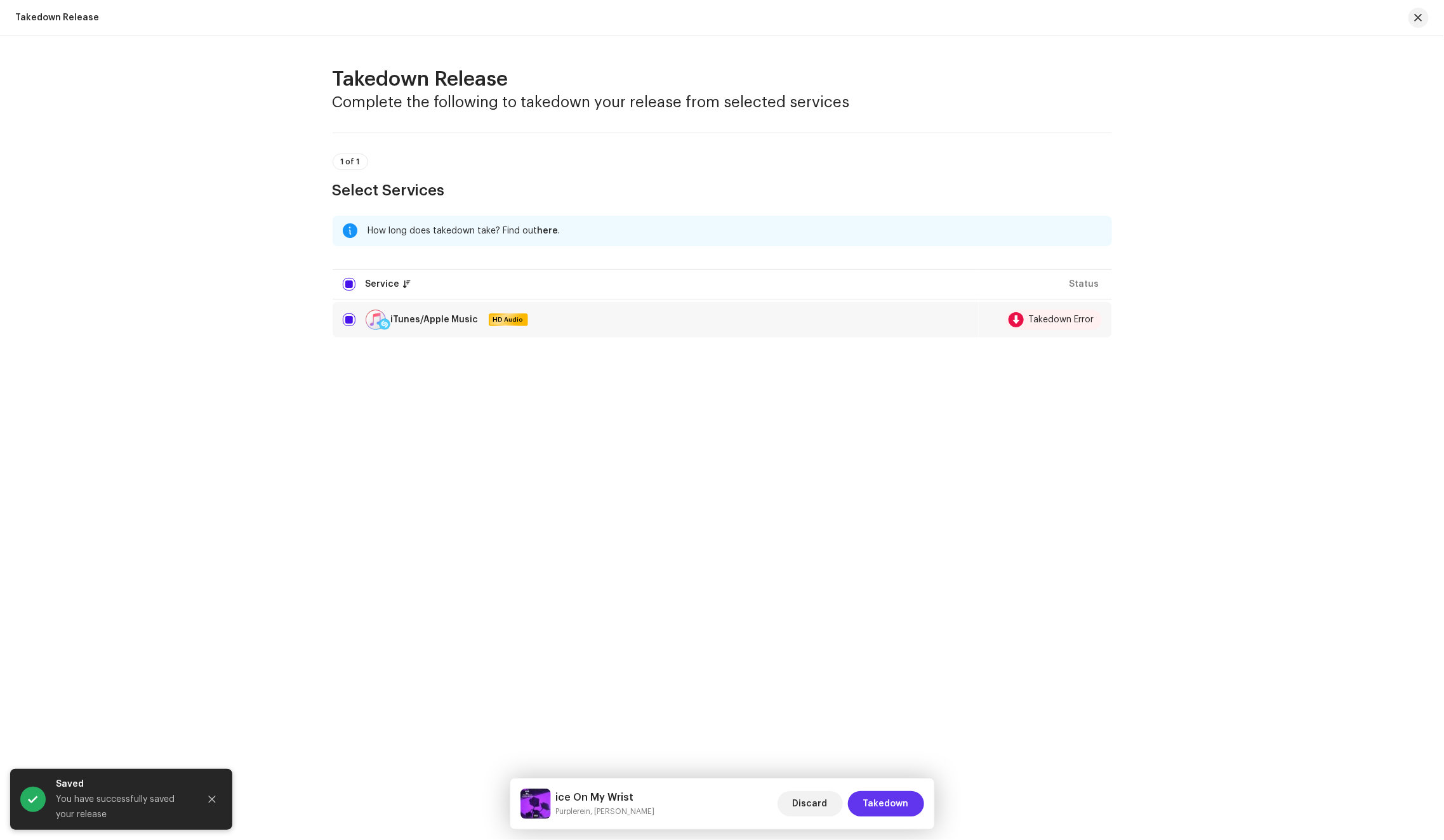
click at [889, 793] on span "Takedown" at bounding box center [886, 803] width 46 height 25
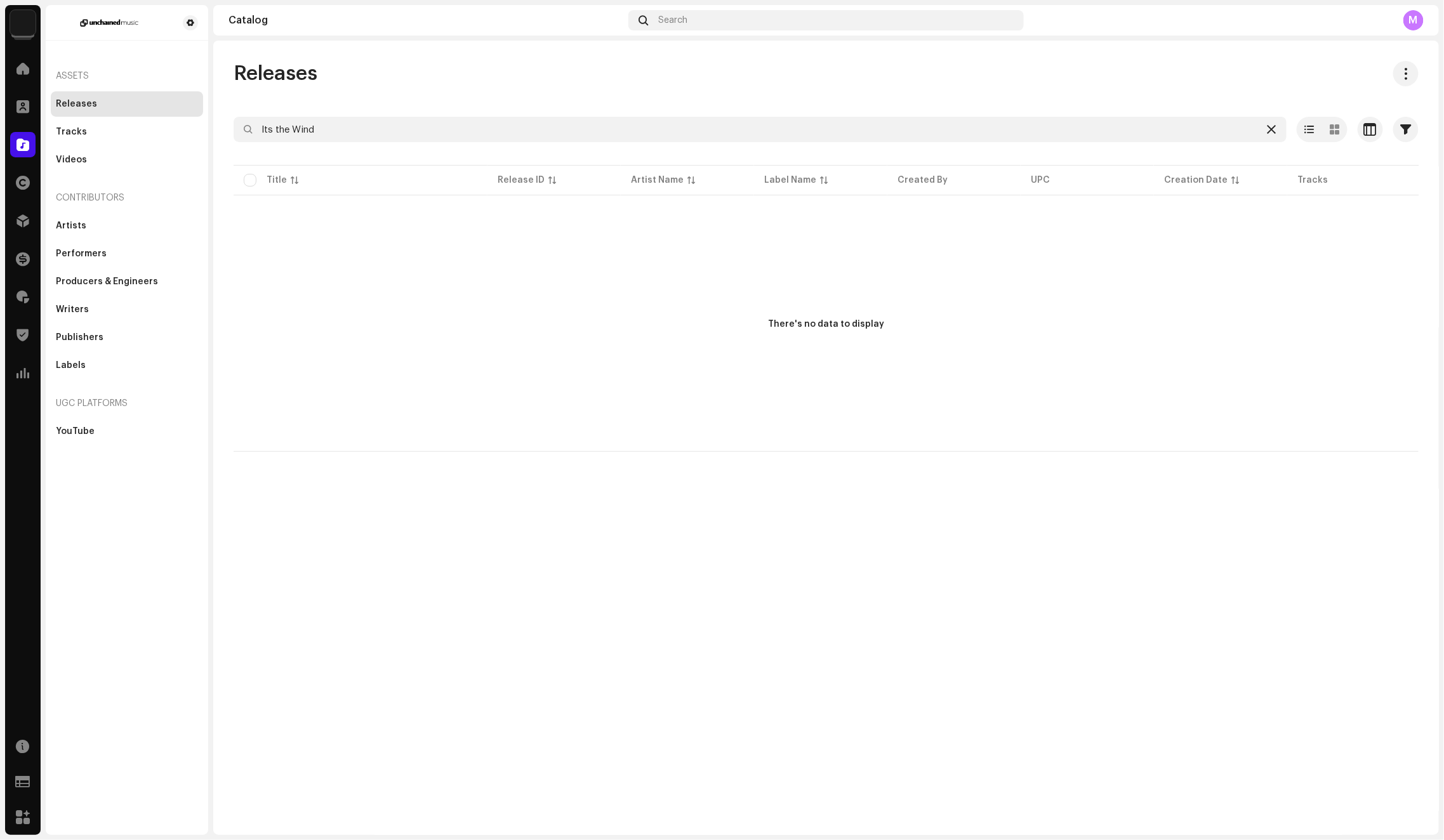
click at [1270, 130] on icon at bounding box center [1271, 129] width 9 height 10
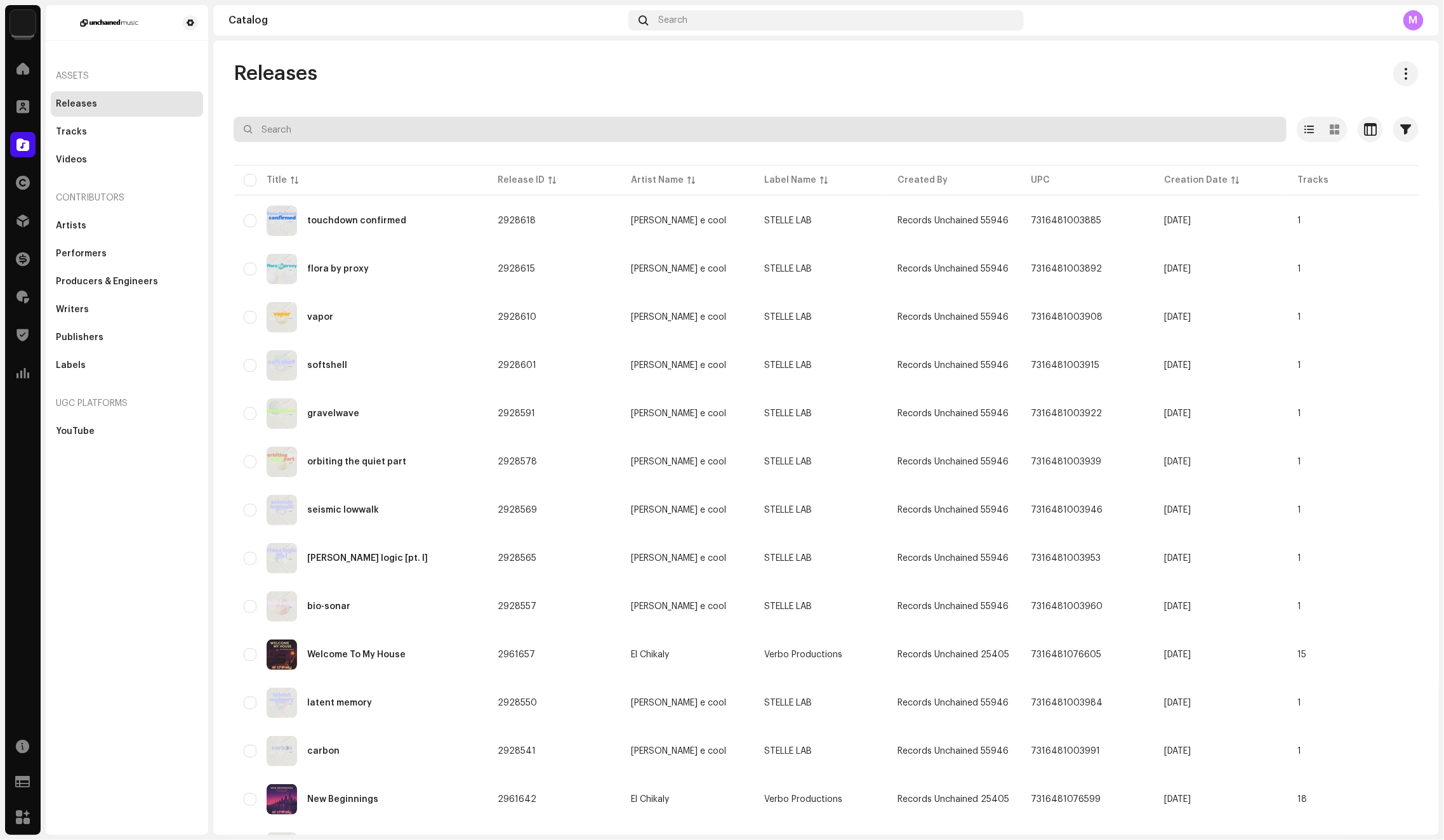
click at [368, 129] on input "text" at bounding box center [760, 129] width 1053 height 25
paste input "Its the Wind"
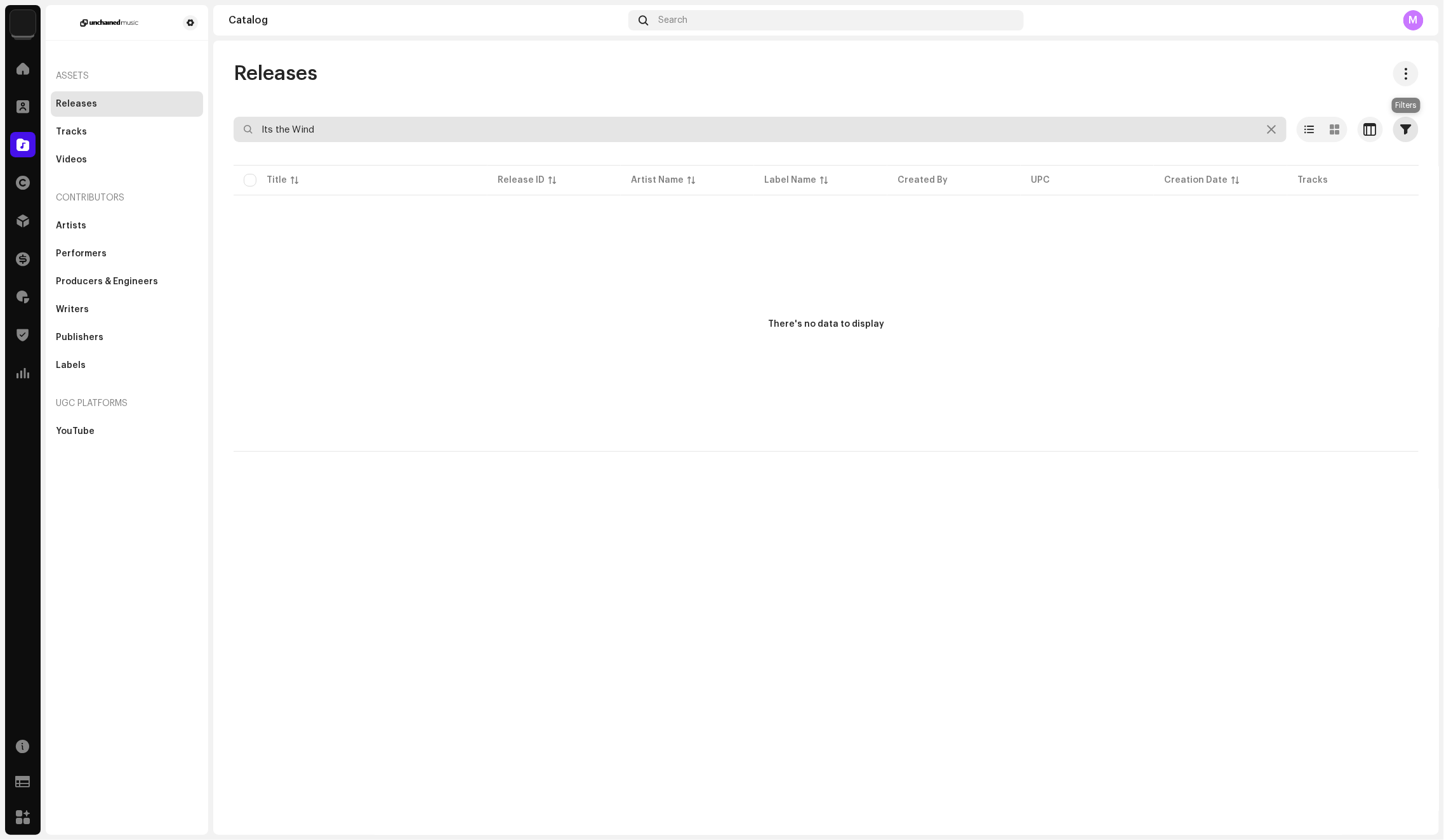
type input "Its the Wind"
click at [1407, 129] on span "button" at bounding box center [1406, 129] width 11 height 10
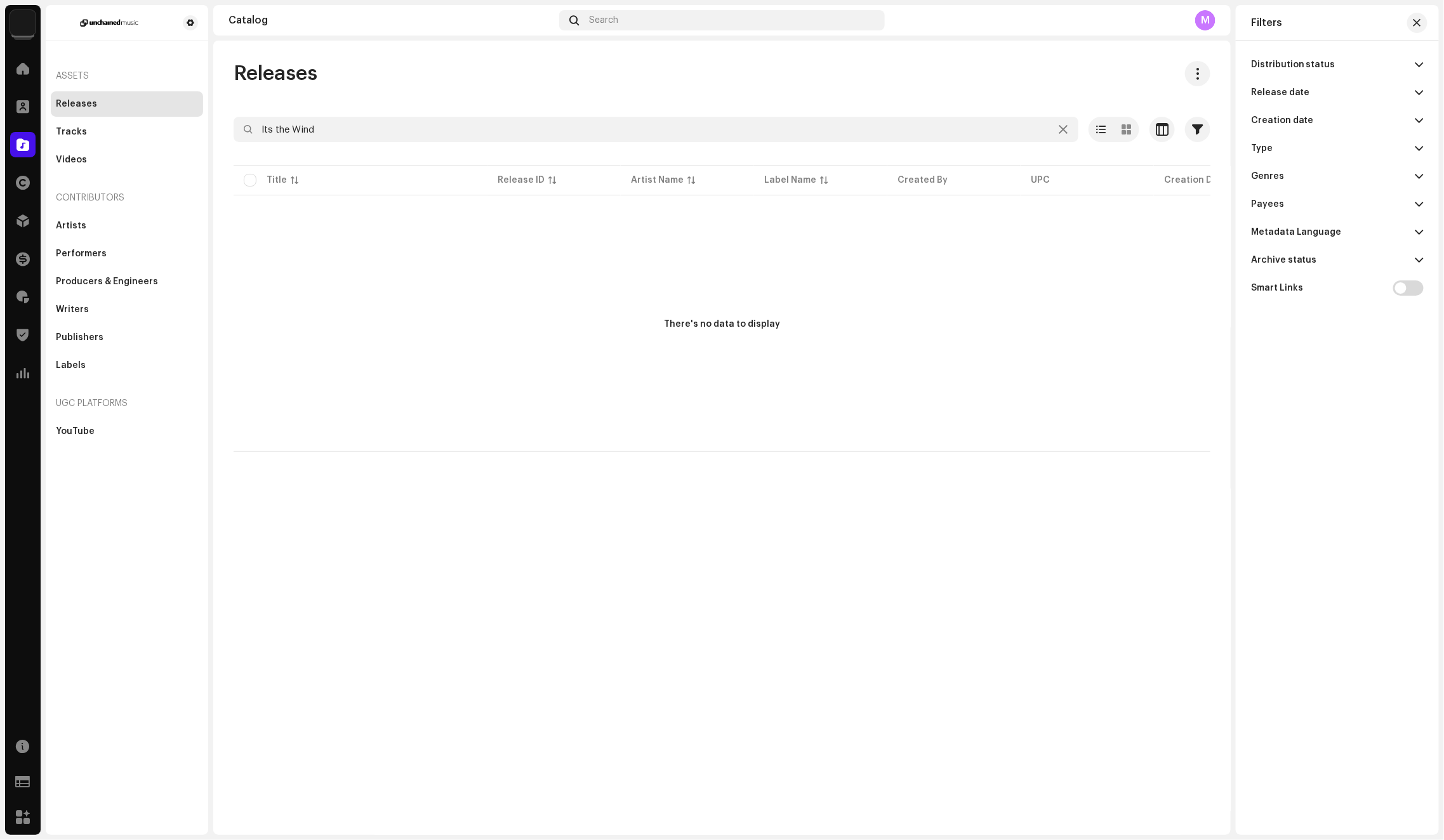
click at [1409, 262] on p-accordion-header "Archive status" at bounding box center [1337, 260] width 172 height 28
click at [1419, 285] on div at bounding box center [1416, 285] width 13 height 13
radio input "true"
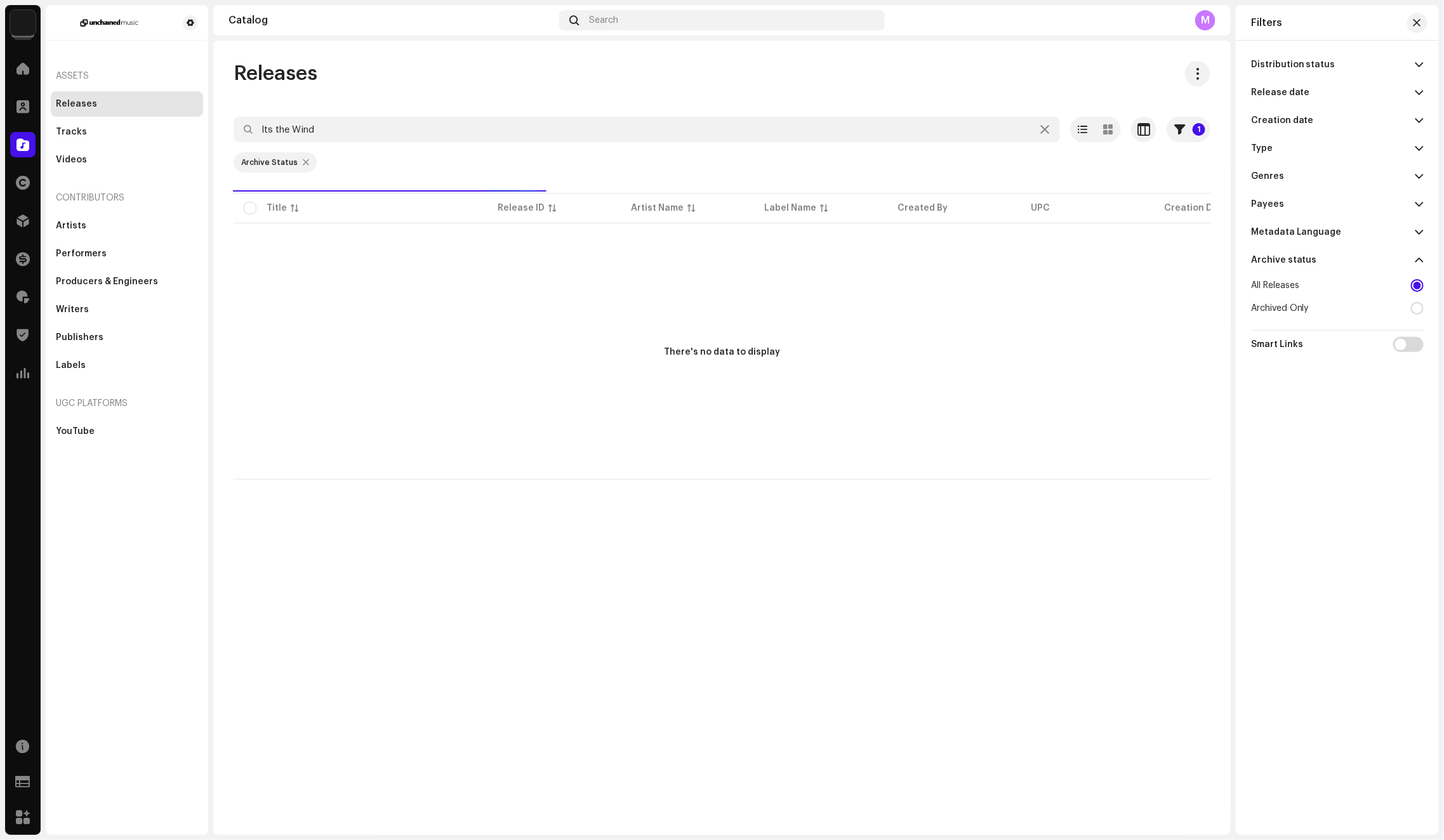
click at [565, 75] on div "Releases" at bounding box center [722, 74] width 977 height 25
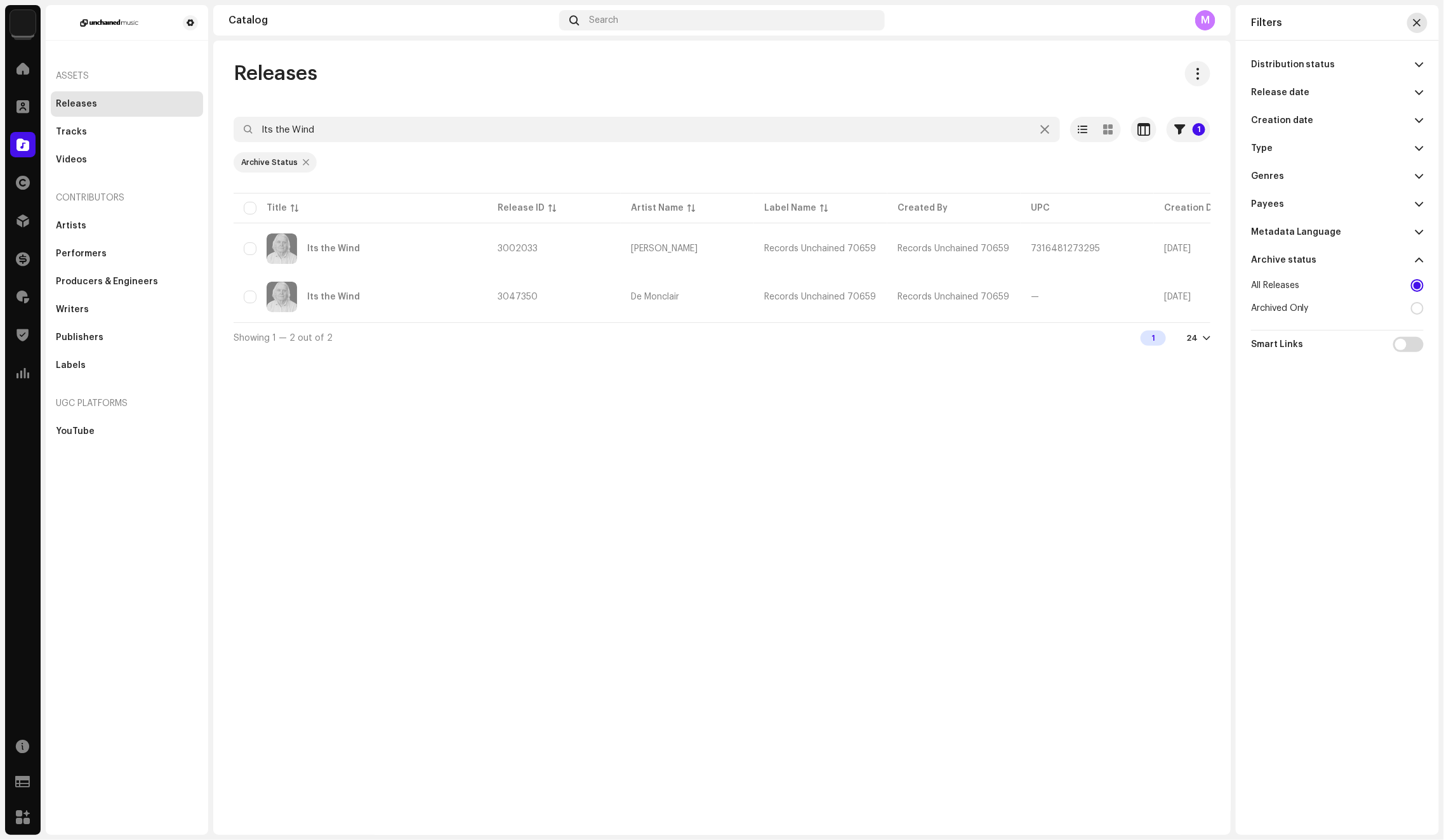
click at [1423, 25] on button "button" at bounding box center [1416, 23] width 21 height 21
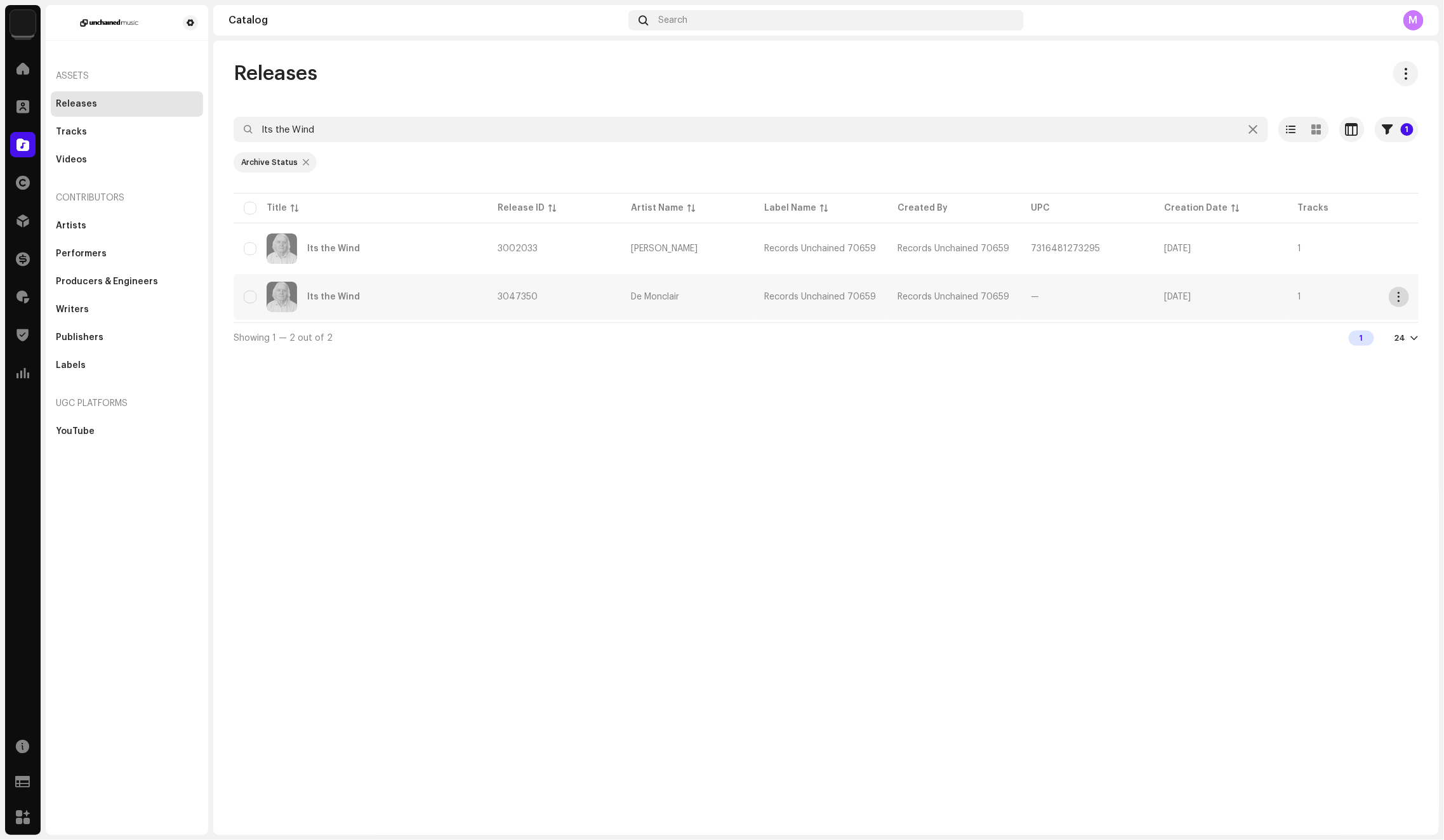
click at [1400, 289] on button "button" at bounding box center [1398, 296] width 21 height 21
click at [1361, 322] on div "Unarchive" at bounding box center [1339, 324] width 118 height 10
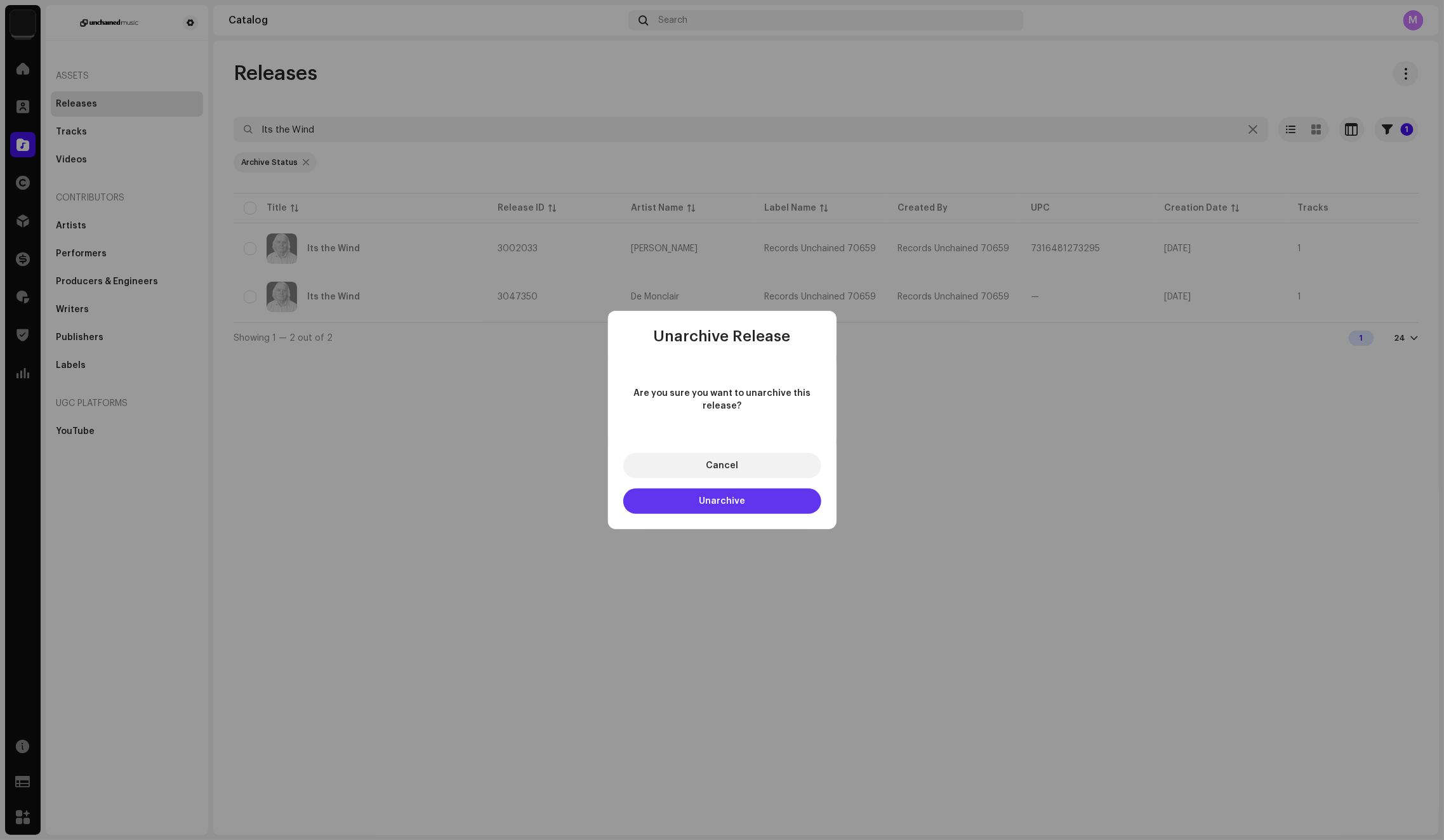
click at [699, 512] on button "Unarchive" at bounding box center [722, 501] width 198 height 25
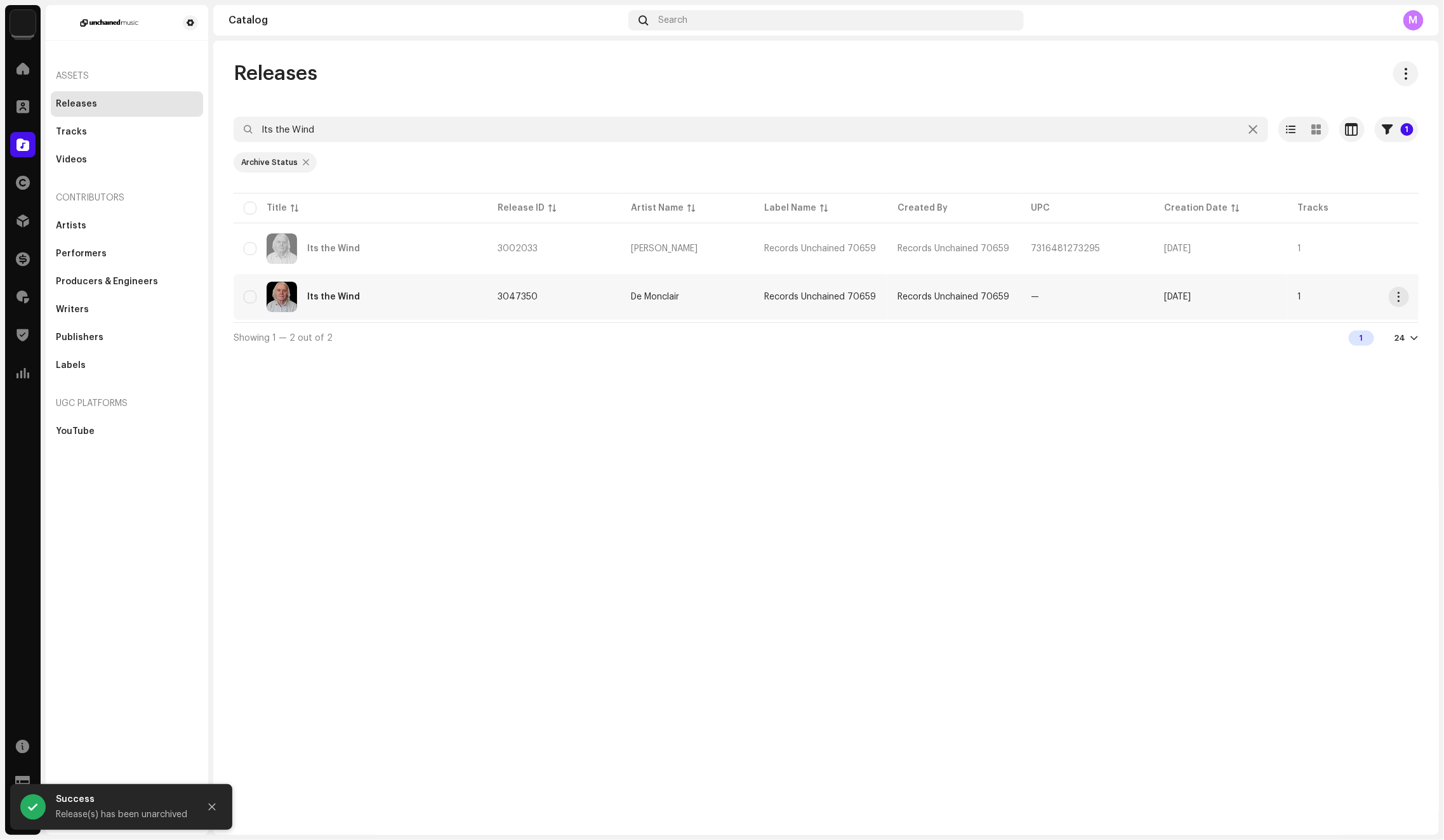
click at [391, 302] on div "Its the Wind" at bounding box center [360, 297] width 234 height 31
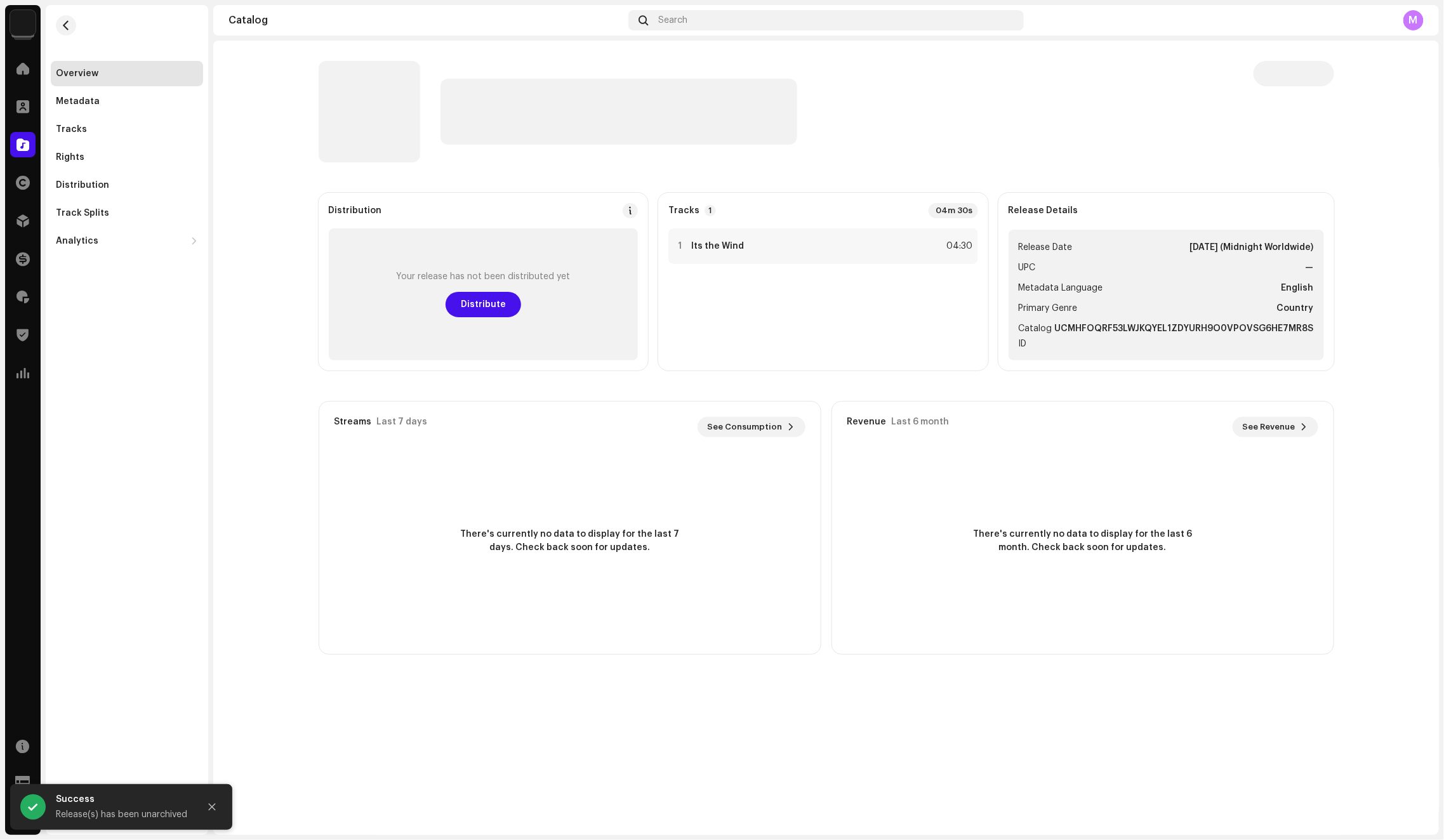
click at [247, 199] on catalog-releases-details-overview "Distribution Your release has not been distributed yet Distribute Tracks 1 04m …" at bounding box center [826, 358] width 1226 height 634
click at [1059, 124] on div at bounding box center [837, 112] width 793 height 66
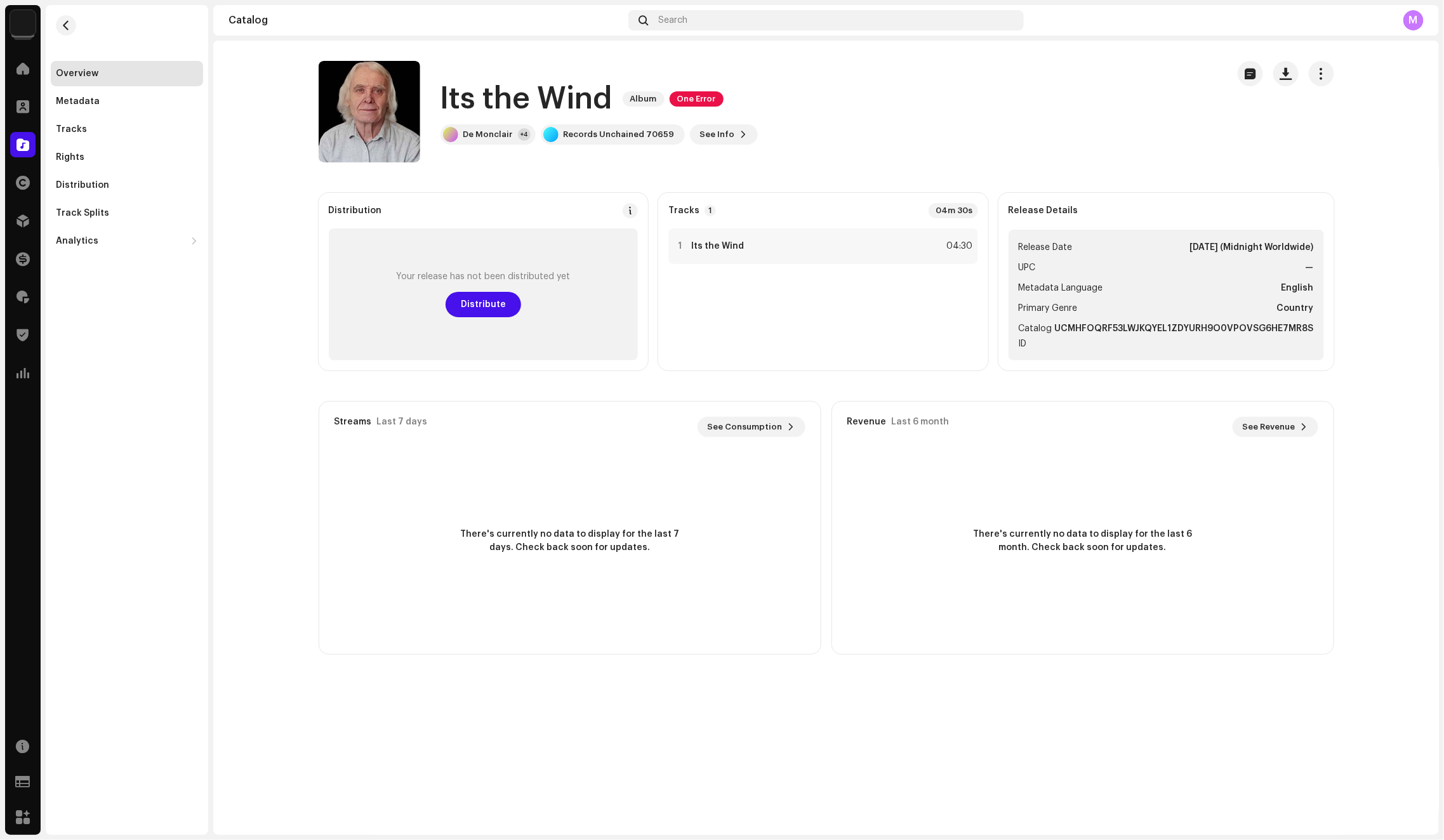
click at [1318, 78] on span "button" at bounding box center [1321, 73] width 12 height 10
click at [1252, 136] on div "Edit" at bounding box center [1263, 129] width 128 height 25
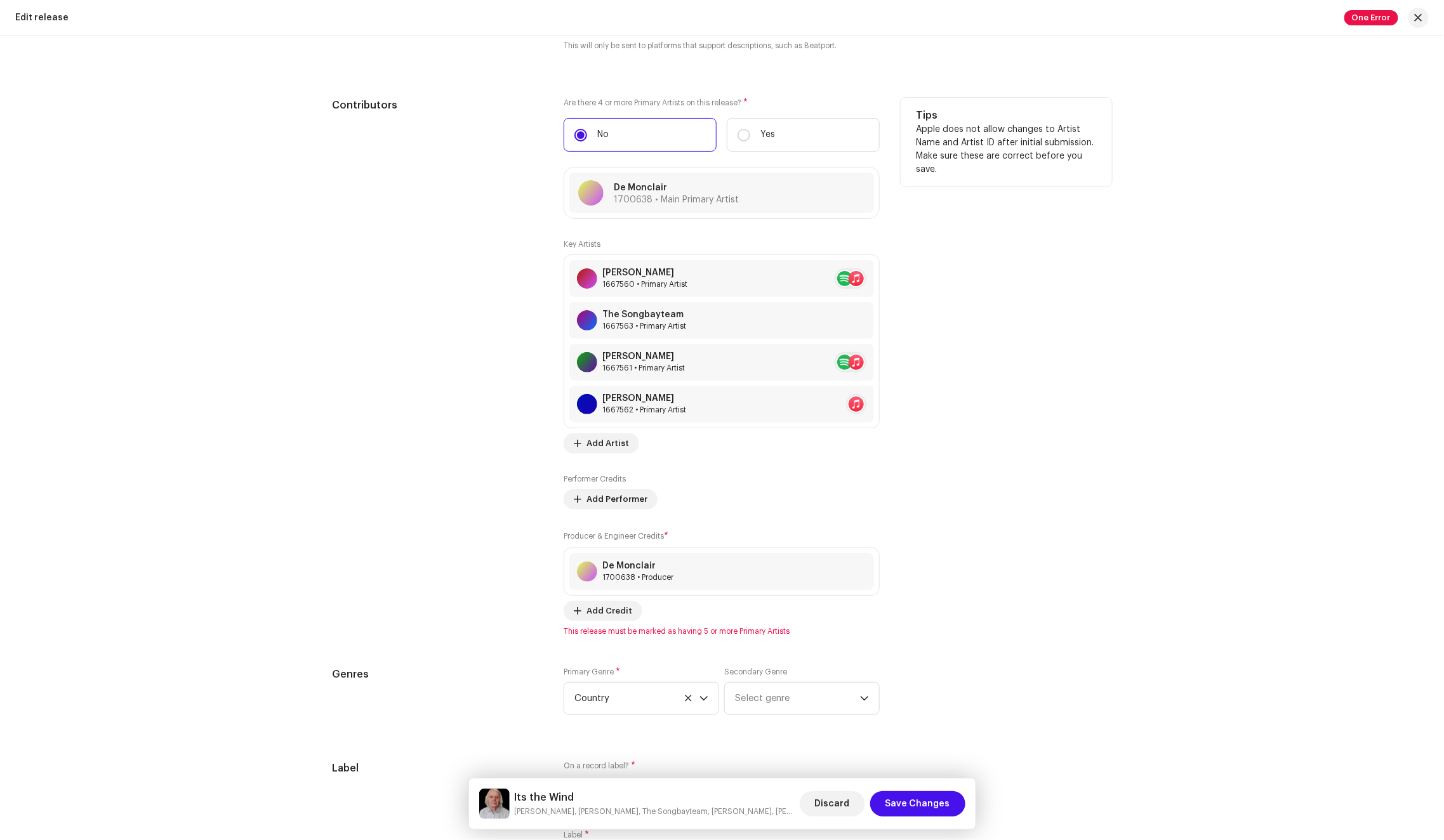
scroll to position [1394, 0]
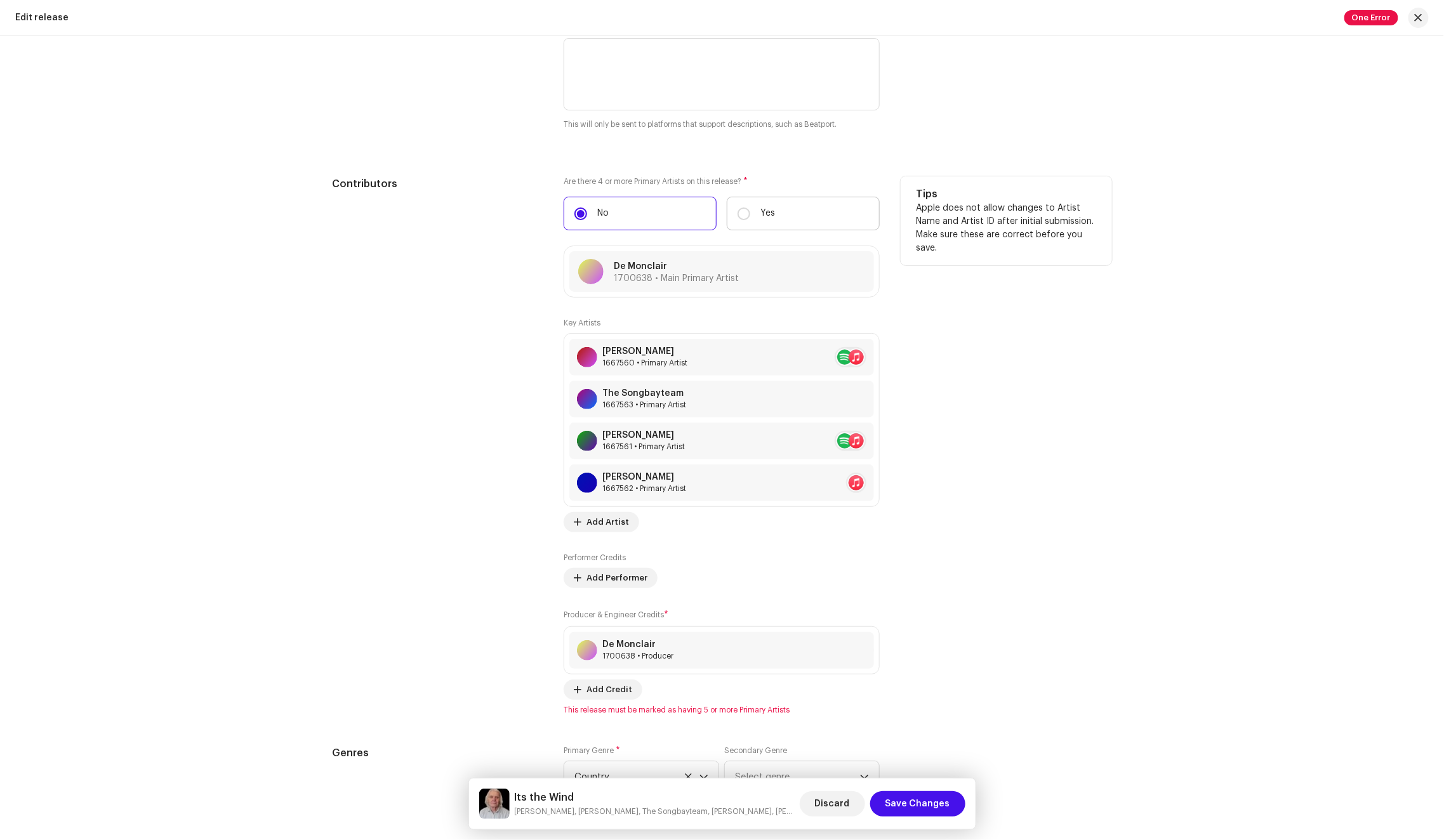
click at [809, 213] on label "Yes" at bounding box center [803, 214] width 153 height 34
click at [750, 213] on input "Yes" at bounding box center [744, 214] width 13 height 13
radio input "true"
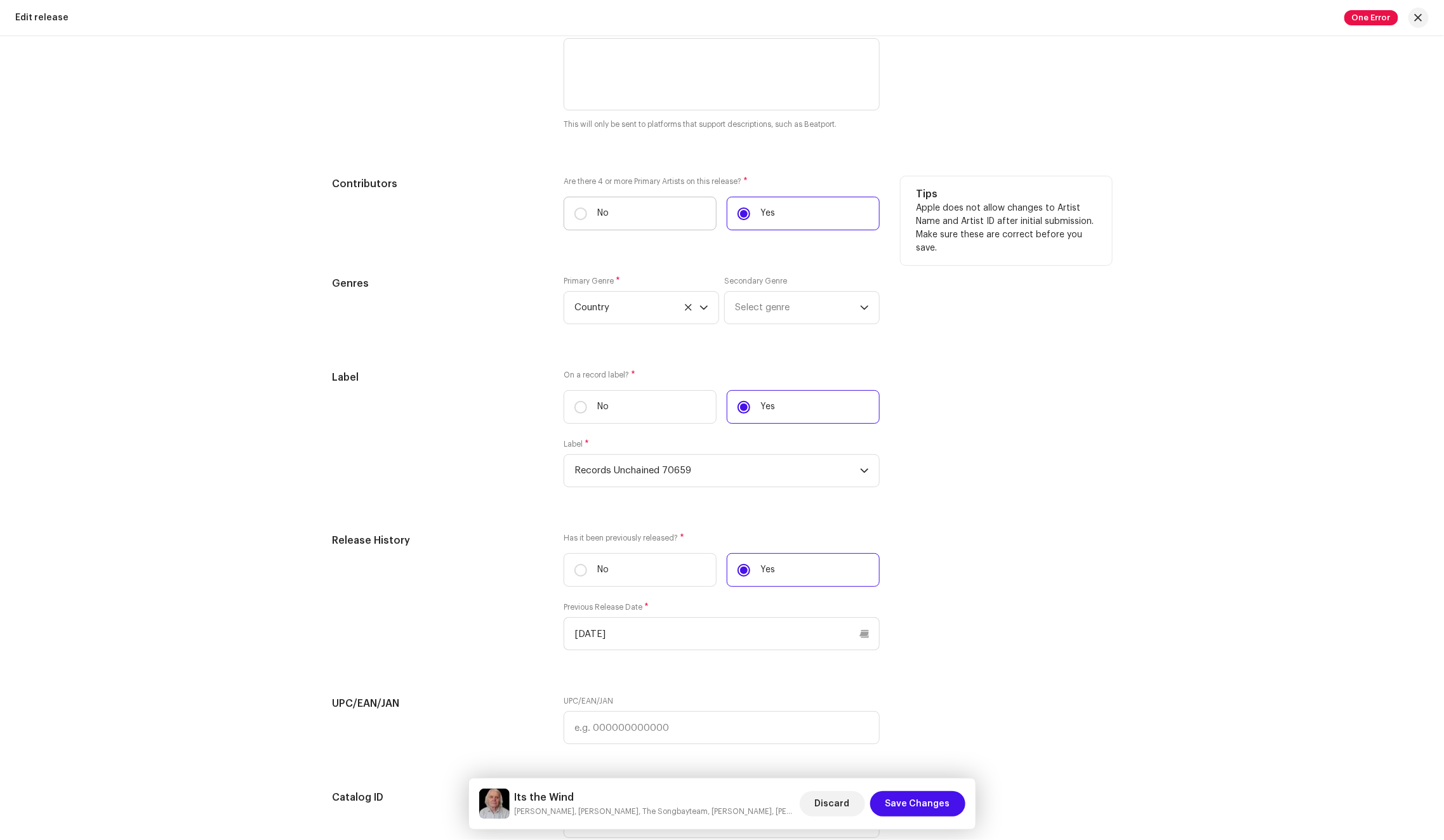
click at [682, 212] on label "No" at bounding box center [640, 214] width 153 height 34
click at [587, 212] on input "No" at bounding box center [581, 214] width 13 height 13
radio input "true"
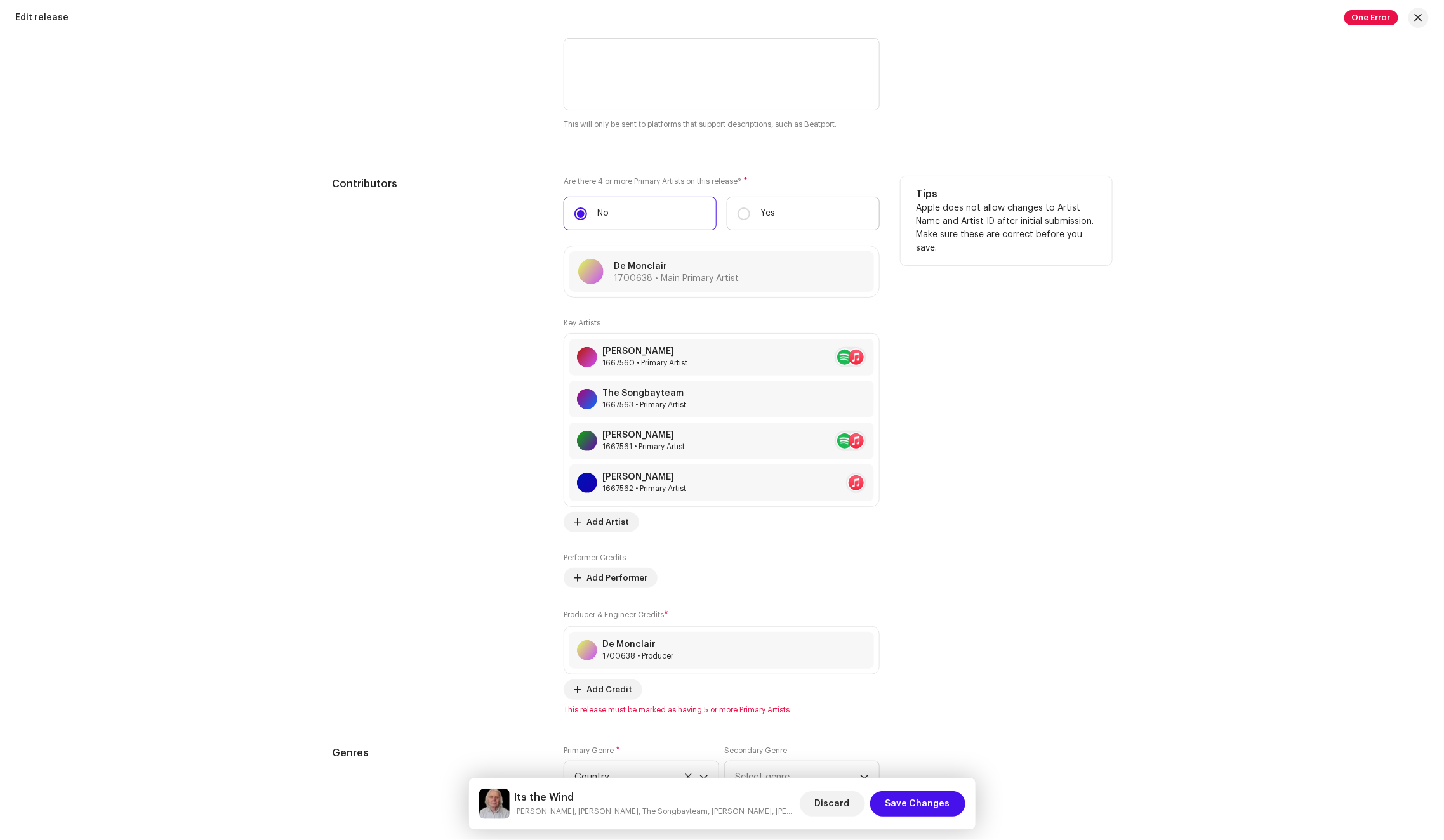
click at [761, 213] on p "Yes" at bounding box center [767, 213] width 15 height 13
click at [750, 213] on input "Yes" at bounding box center [744, 214] width 13 height 13
radio input "true"
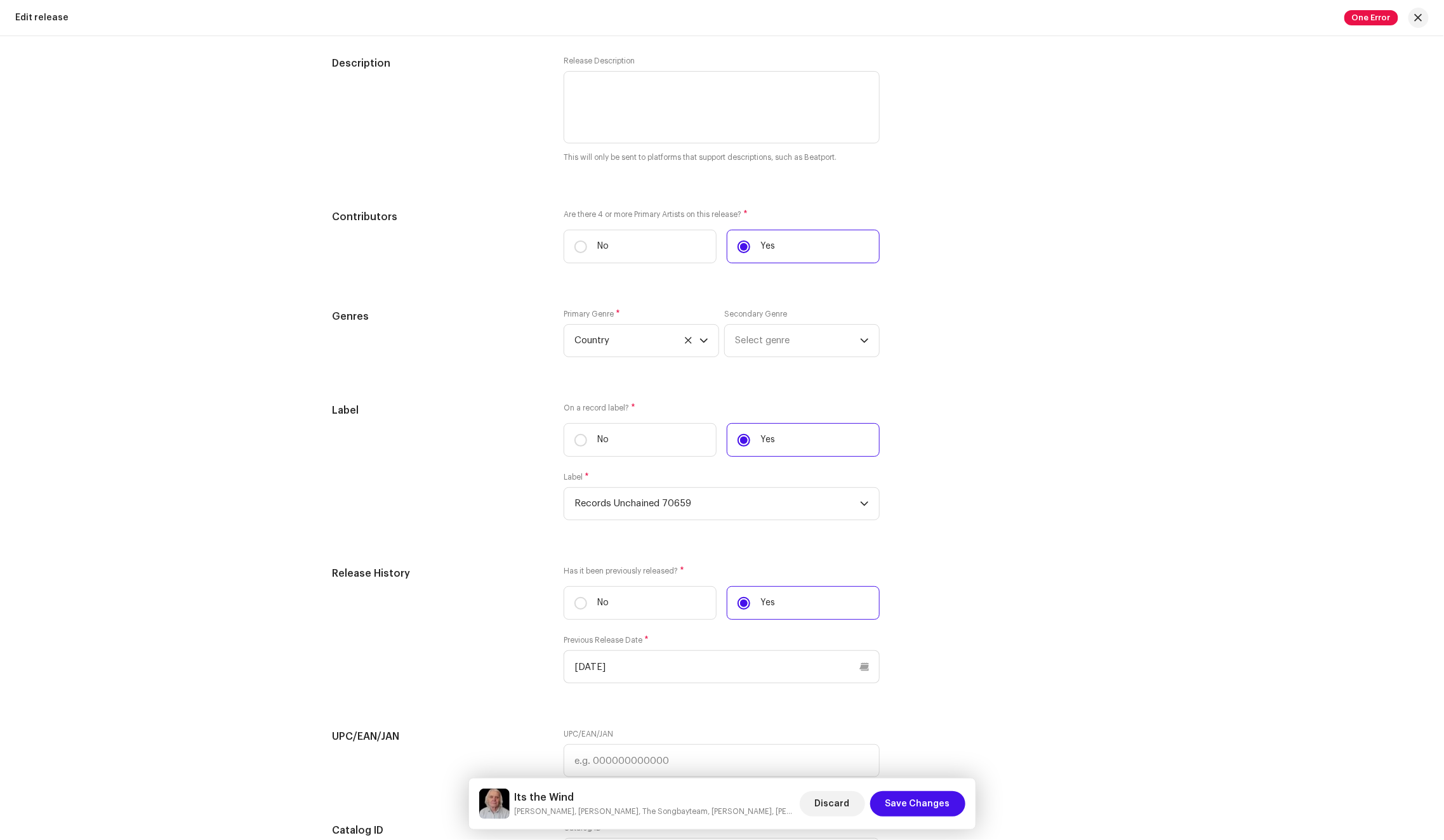
scroll to position [1279, 0]
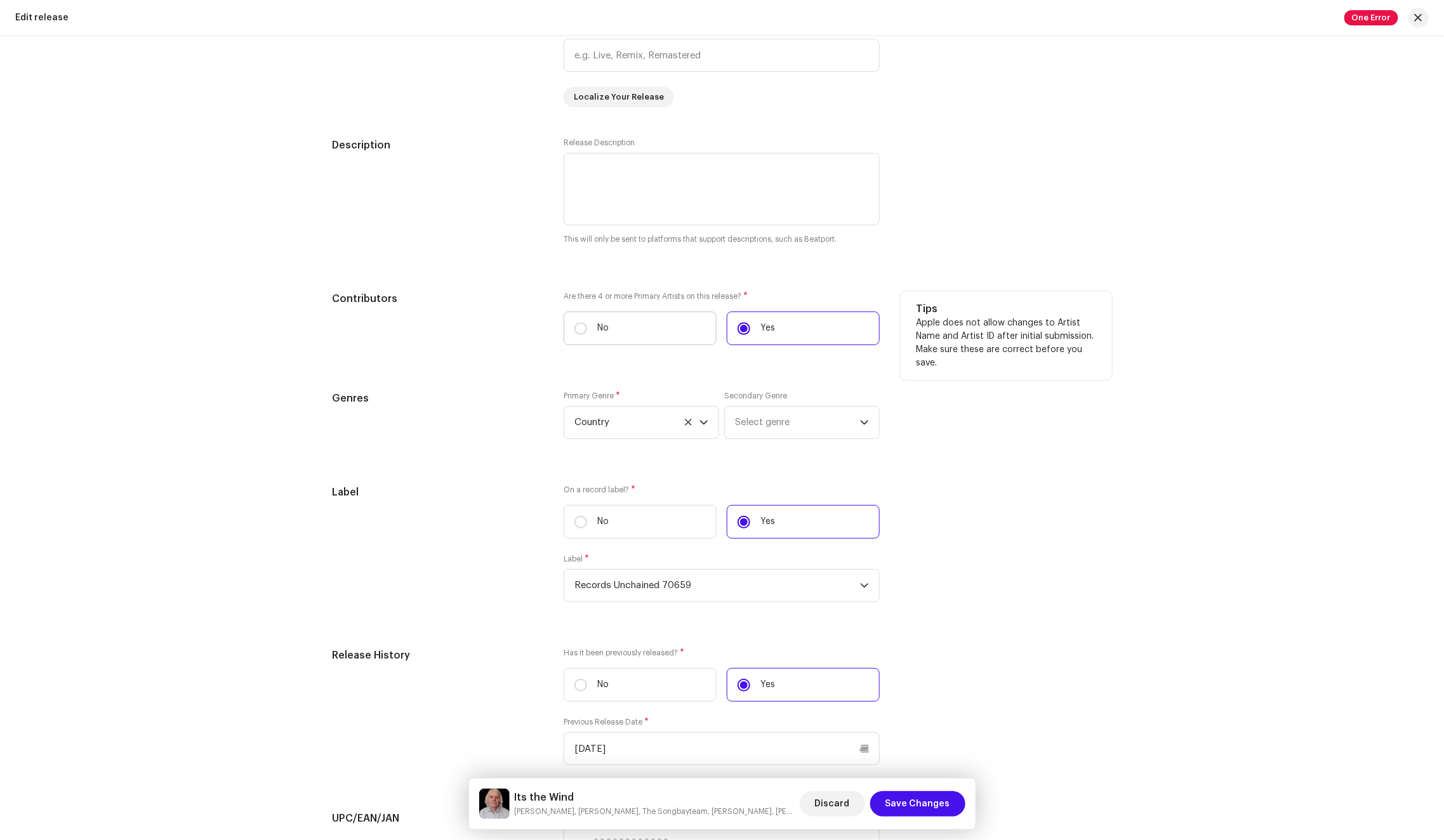
click at [630, 329] on label "No" at bounding box center [640, 328] width 153 height 34
click at [587, 329] on input "No" at bounding box center [581, 328] width 13 height 13
radio input "true"
click at [630, 329] on label "No" at bounding box center [640, 328] width 153 height 34
click at [587, 329] on input "No" at bounding box center [581, 328] width 13 height 13
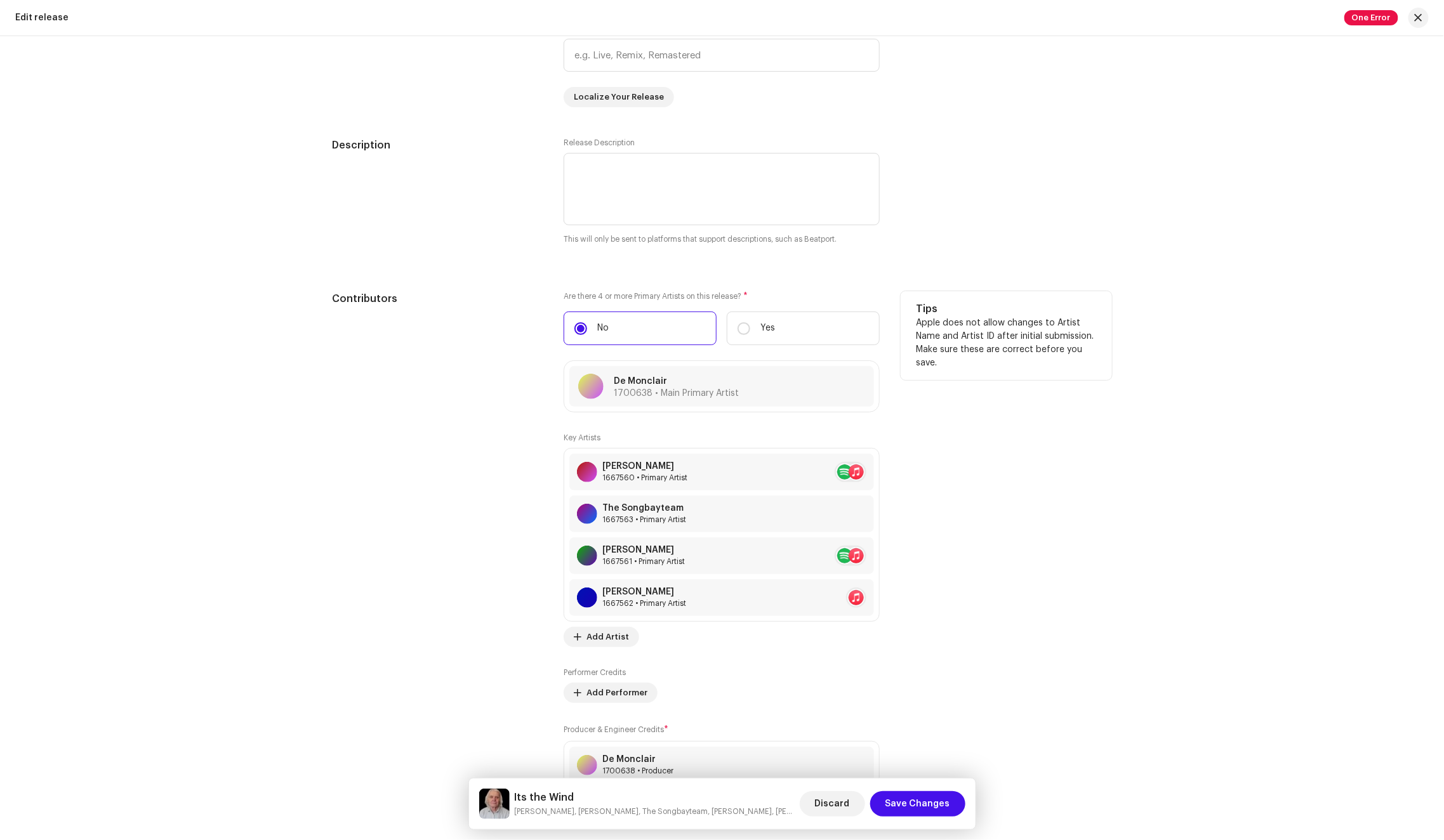
scroll to position [1427, 0]
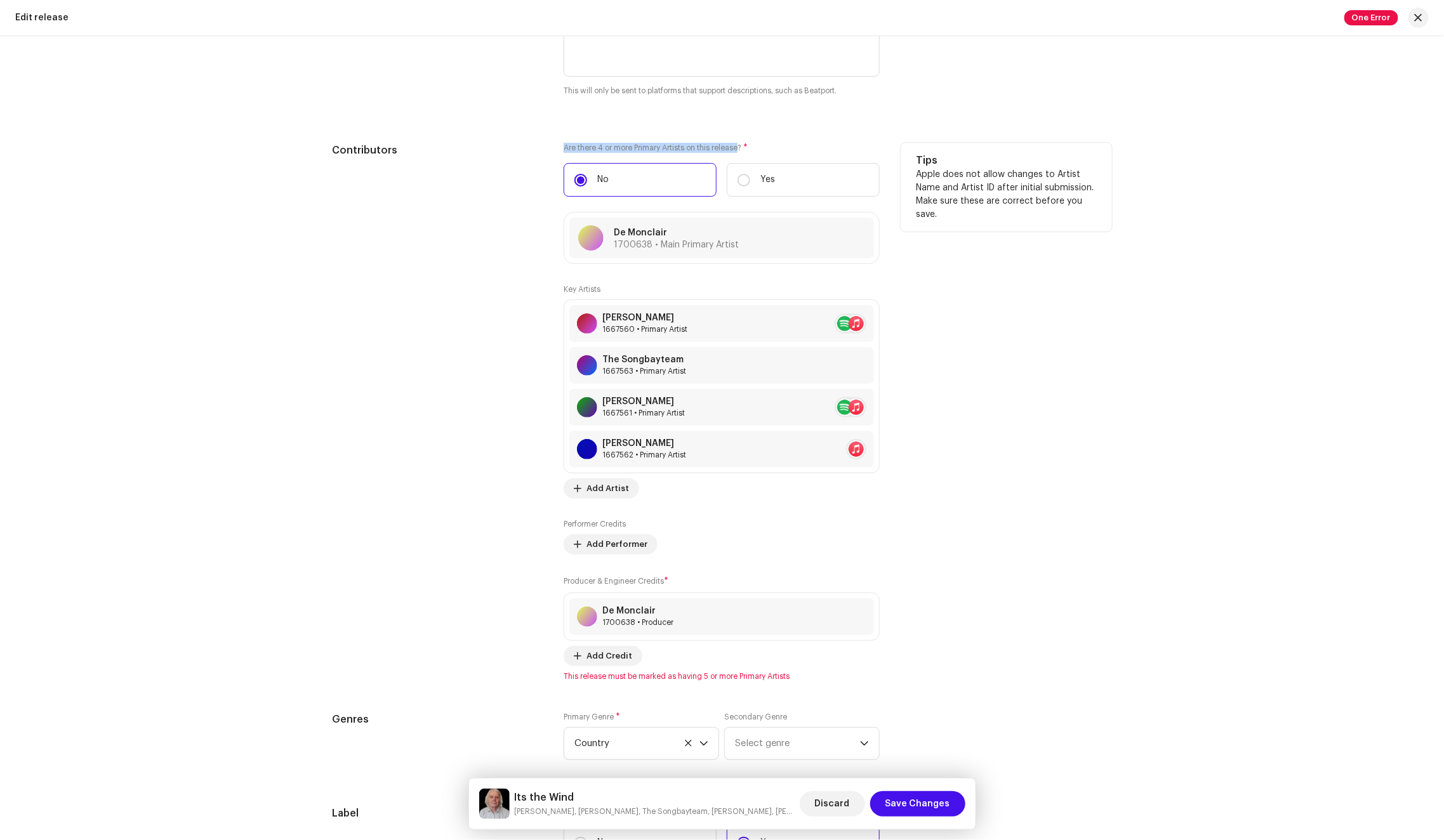
drag, startPoint x: 562, startPoint y: 147, endPoint x: 739, endPoint y: 144, distance: 177.0
click at [739, 144] on label "Are there 4 or more Primary Artists on this release? *" at bounding box center [722, 147] width 316 height 10
click at [778, 181] on label "Yes" at bounding box center [803, 180] width 153 height 34
click at [750, 181] on input "Yes" at bounding box center [744, 180] width 13 height 13
radio input "true"
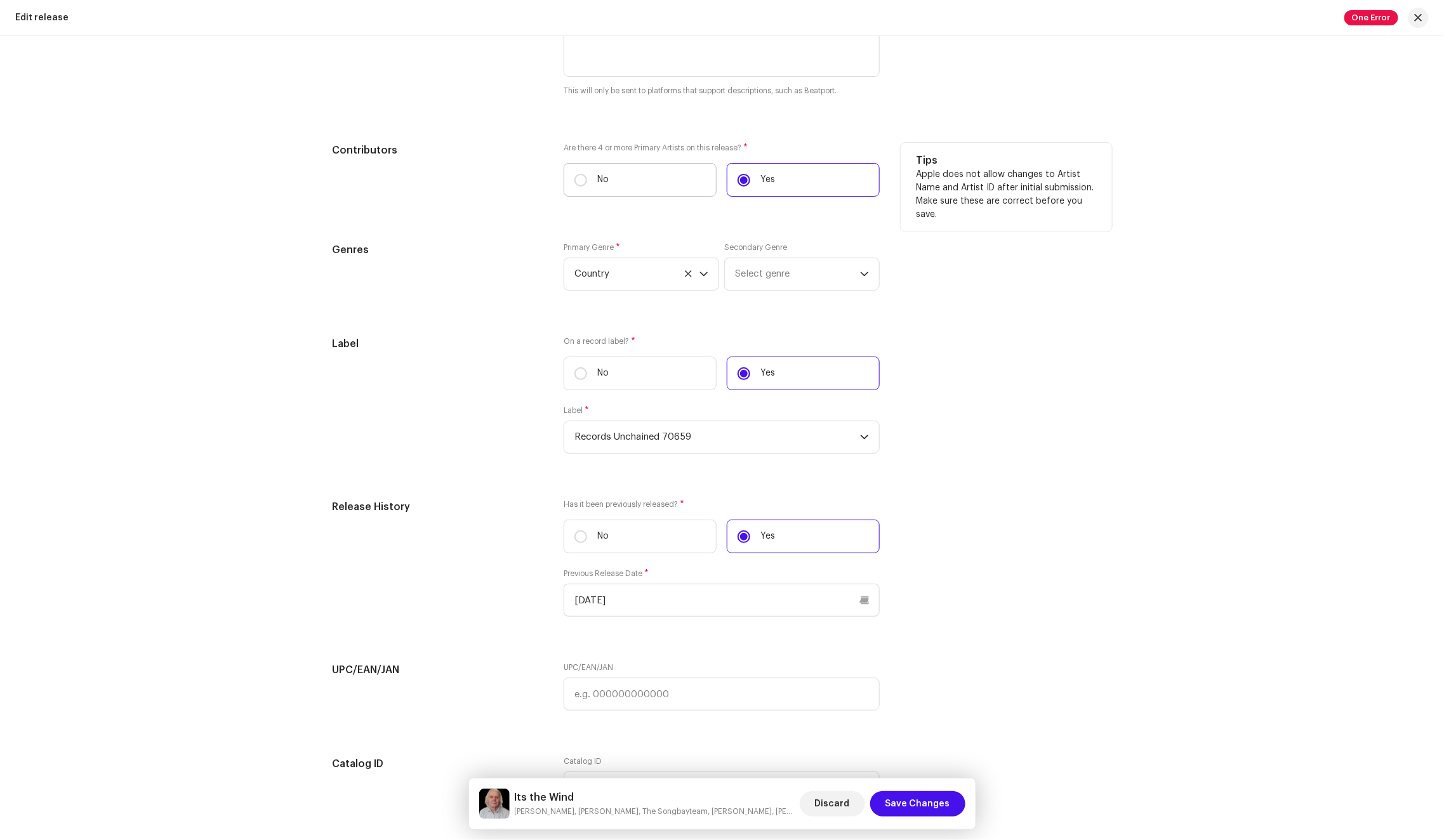
click at [616, 189] on label "No" at bounding box center [640, 180] width 153 height 34
click at [587, 187] on input "No" at bounding box center [581, 180] width 13 height 13
radio input "true"
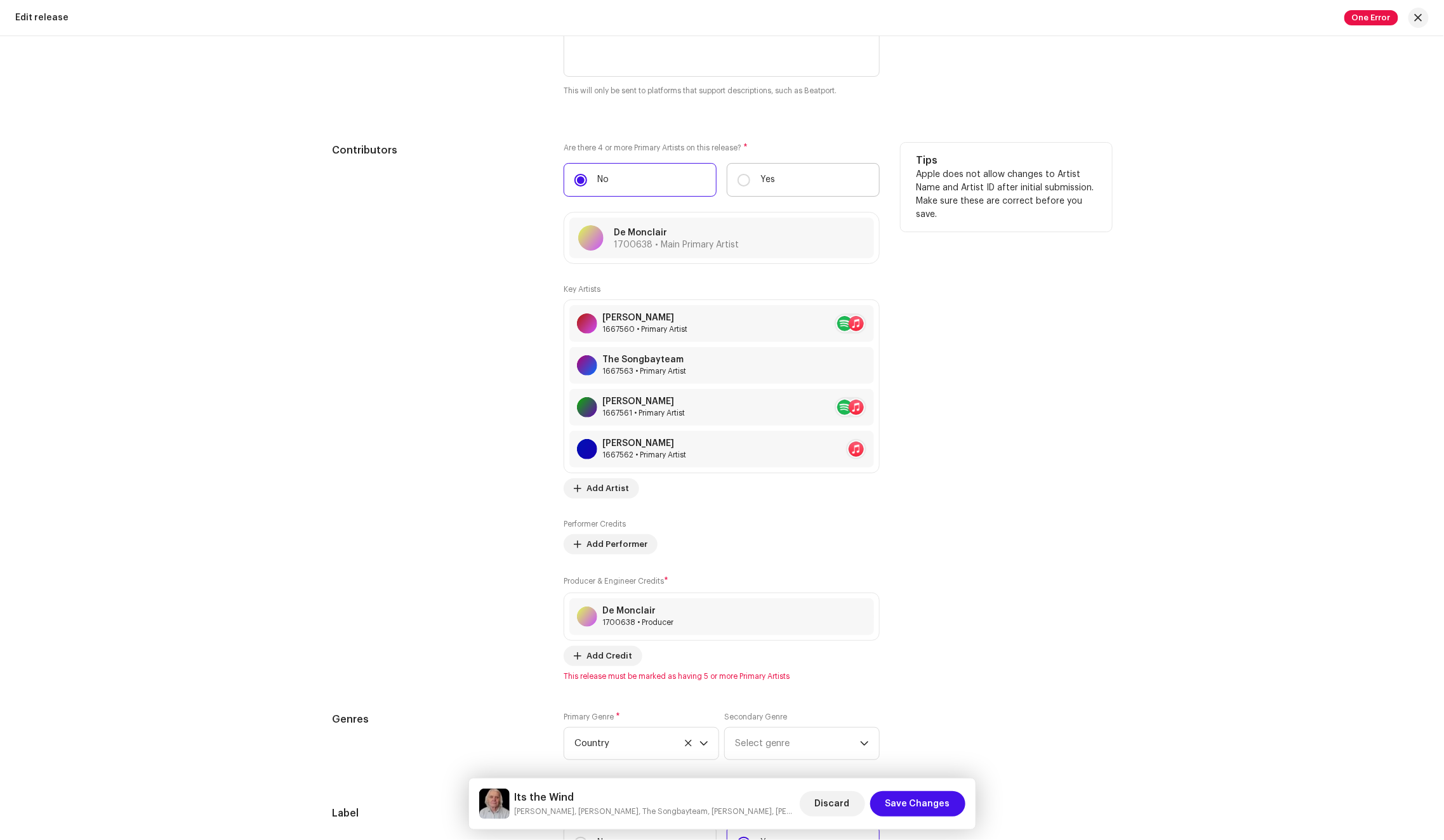
click at [759, 188] on label "Yes" at bounding box center [803, 180] width 153 height 34
click at [750, 187] on input "Yes" at bounding box center [744, 180] width 13 height 13
radio input "true"
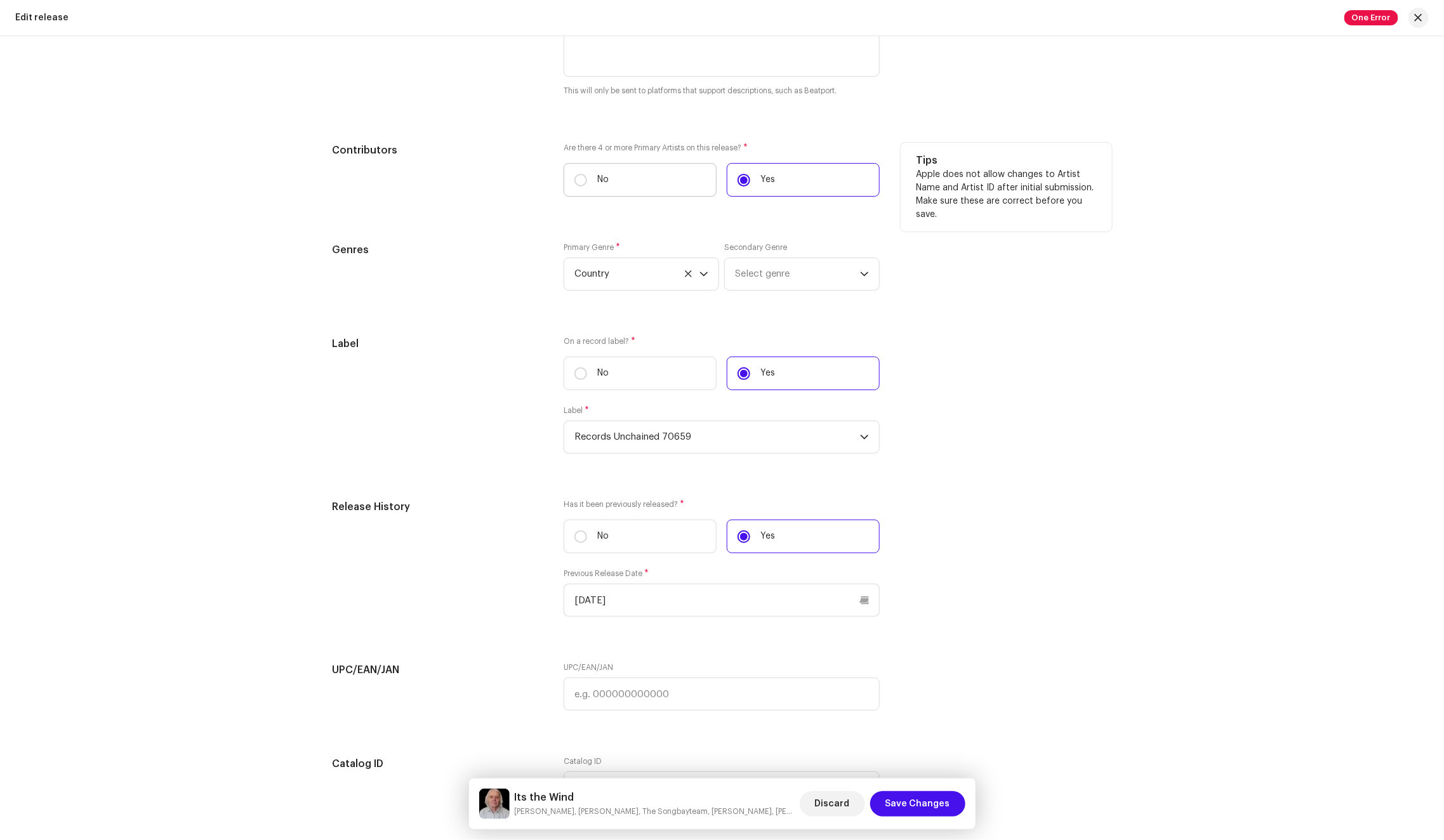
click at [648, 182] on label "No" at bounding box center [640, 180] width 153 height 34
click at [587, 182] on input "No" at bounding box center [581, 180] width 13 height 13
radio input "true"
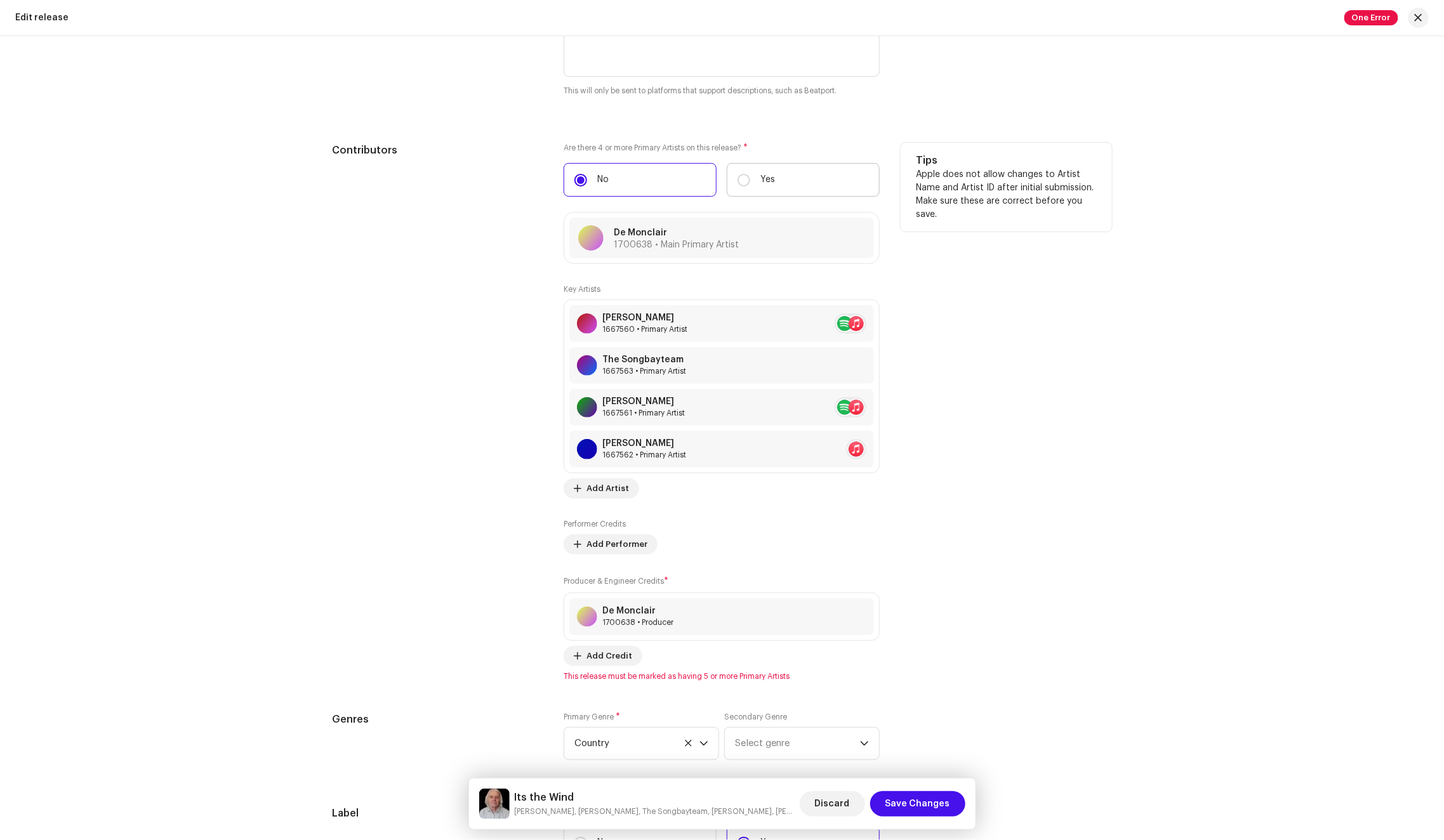
click at [772, 184] on label "Yes" at bounding box center [803, 180] width 153 height 34
click at [750, 184] on input "Yes" at bounding box center [744, 180] width 13 height 13
radio input "true"
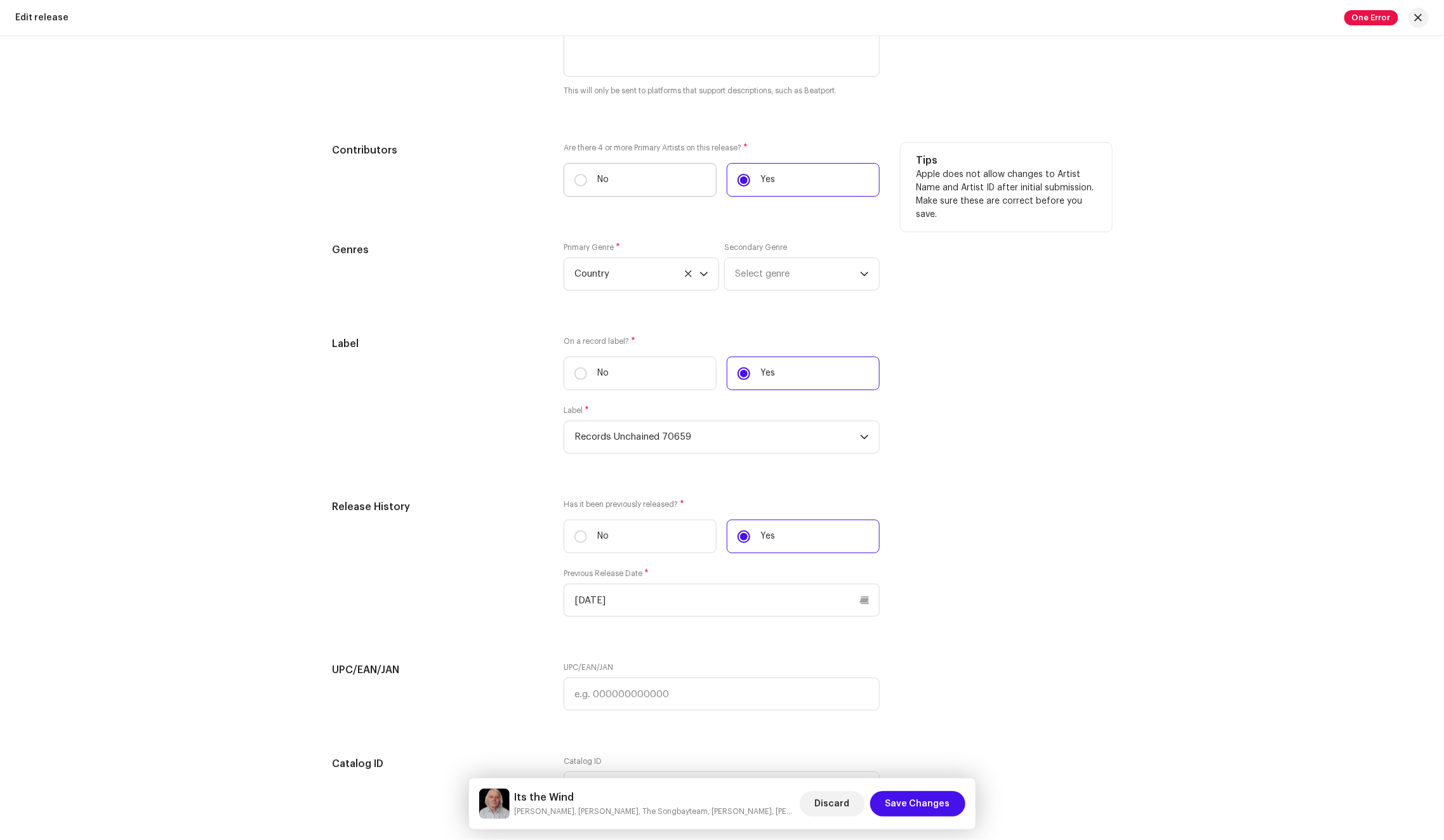
click at [661, 187] on label "No" at bounding box center [640, 180] width 153 height 34
click at [587, 187] on input "No" at bounding box center [581, 180] width 13 height 13
radio input "true"
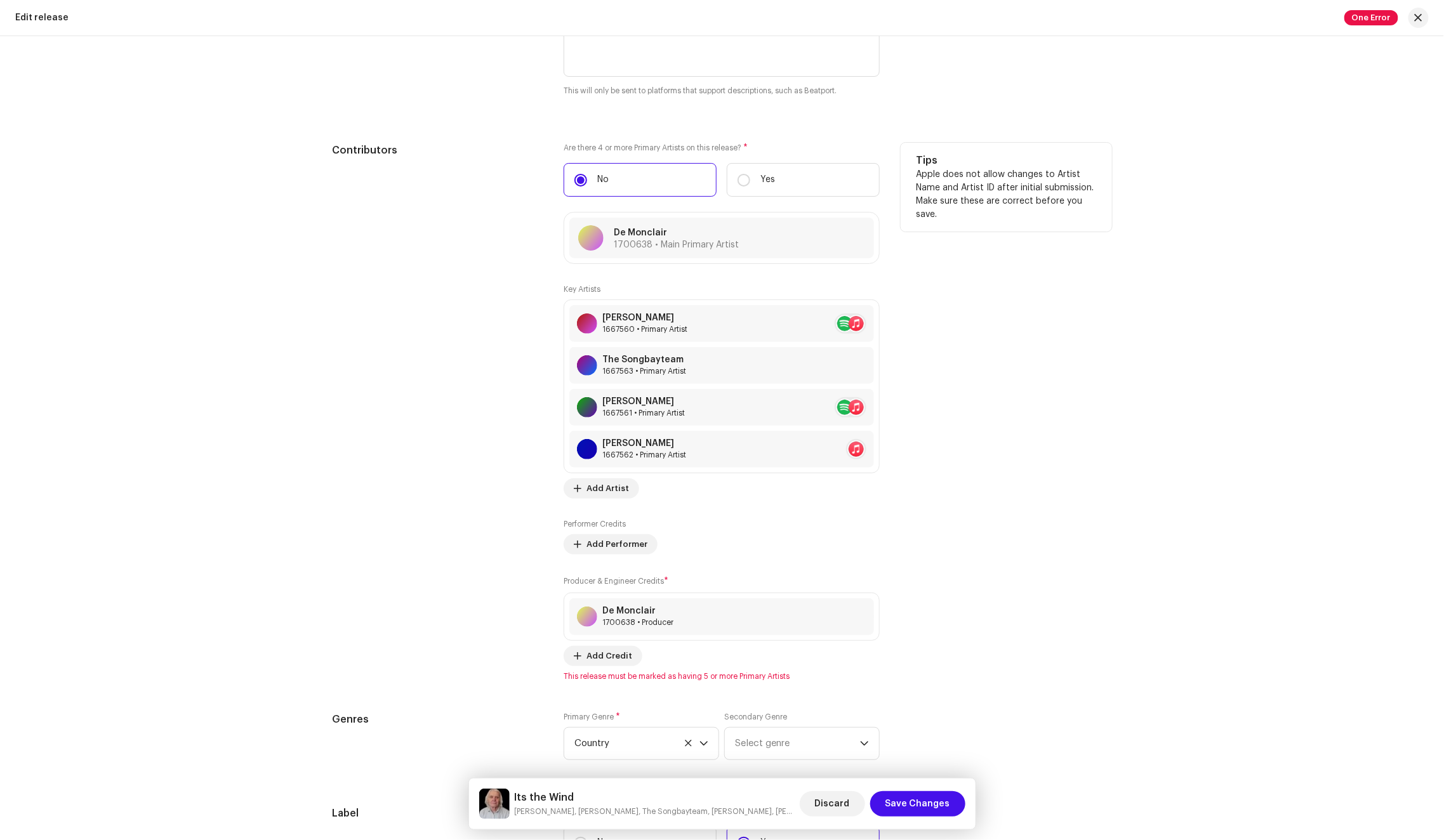
click at [786, 197] on div "Are there 4 or more Primary Artists on this release? * No Yes De Monclair 17006…" at bounding box center [722, 411] width 316 height 538
click at [797, 180] on label "Yes" at bounding box center [803, 180] width 153 height 34
click at [750, 180] on input "Yes" at bounding box center [744, 180] width 13 height 13
radio input "true"
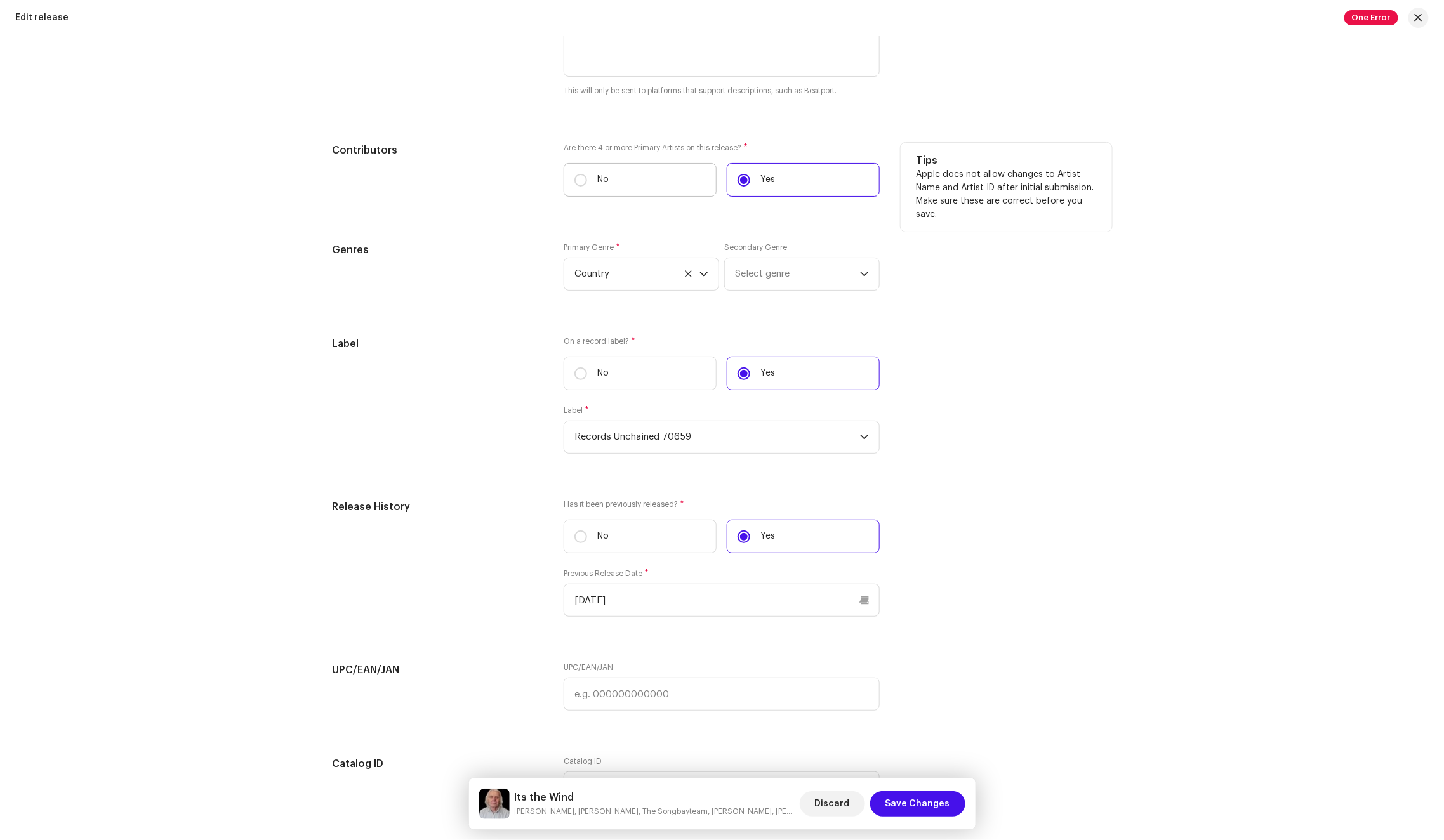
click at [669, 185] on label "No" at bounding box center [640, 180] width 153 height 34
click at [587, 185] on input "No" at bounding box center [581, 180] width 13 height 13
radio input "true"
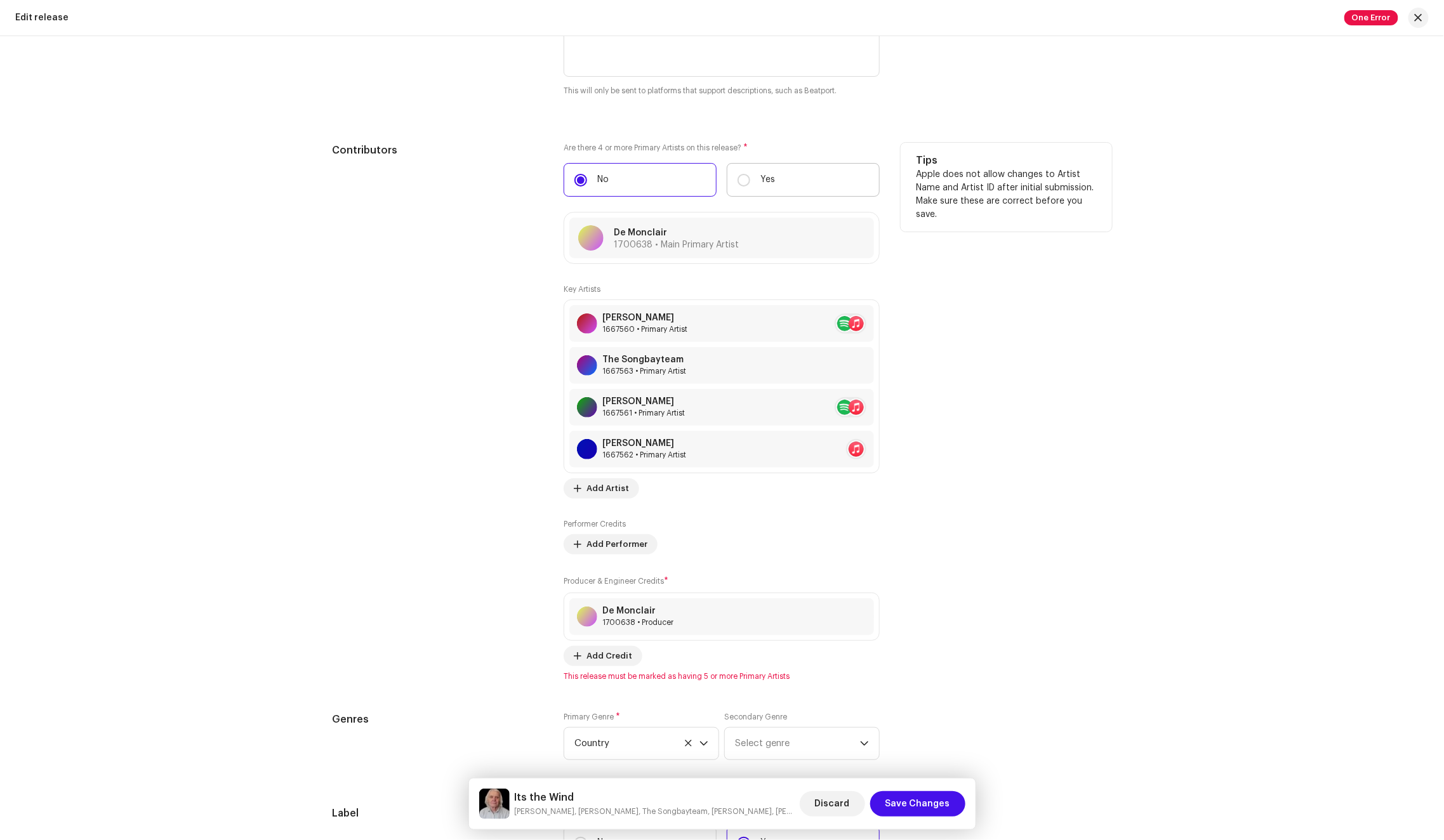
click at [788, 183] on label "Yes" at bounding box center [803, 180] width 153 height 34
click at [750, 183] on input "Yes" at bounding box center [744, 180] width 13 height 13
radio input "true"
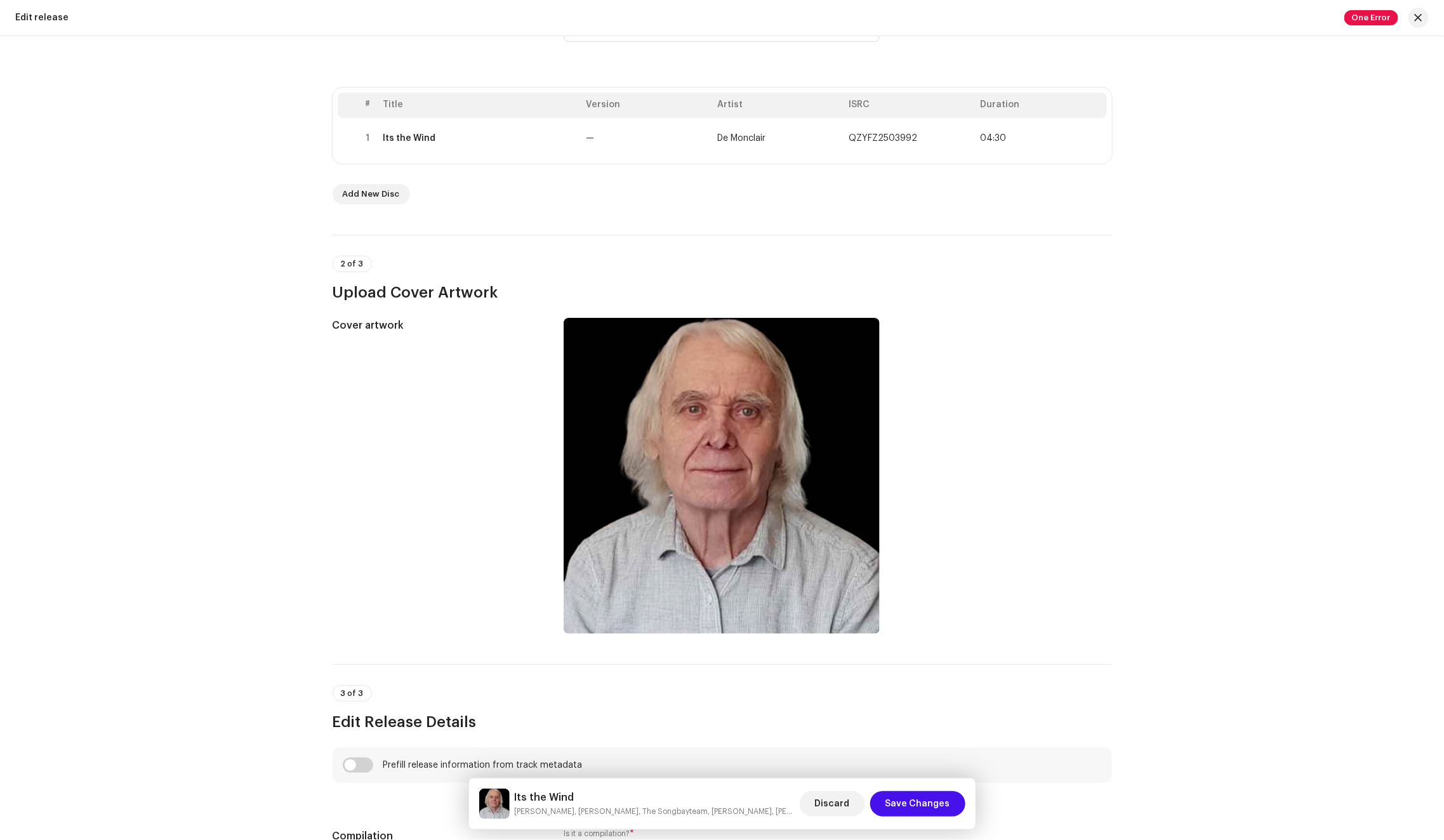
scroll to position [0, 0]
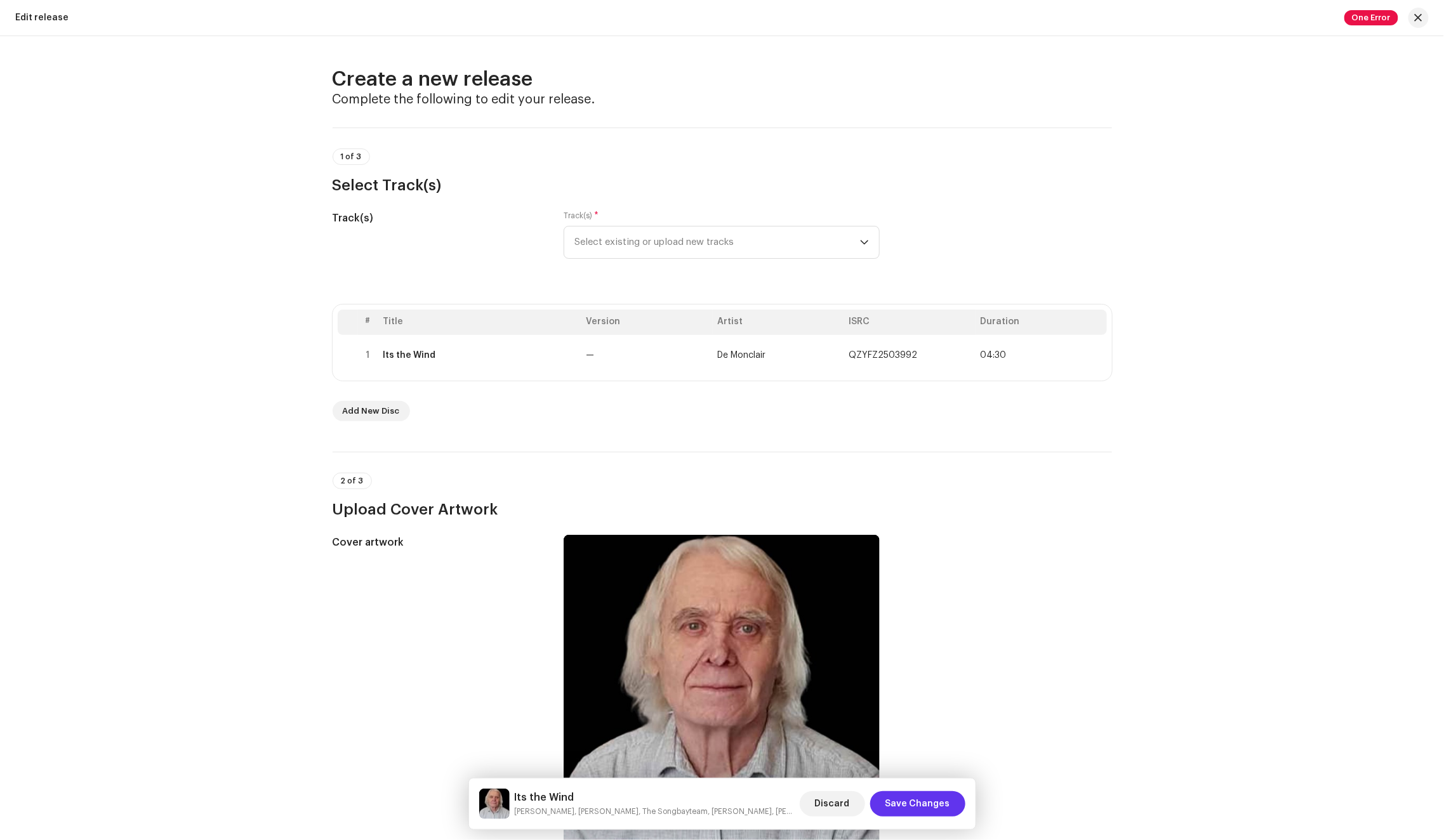
click at [933, 798] on span "Save Changes" at bounding box center [918, 803] width 64 height 25
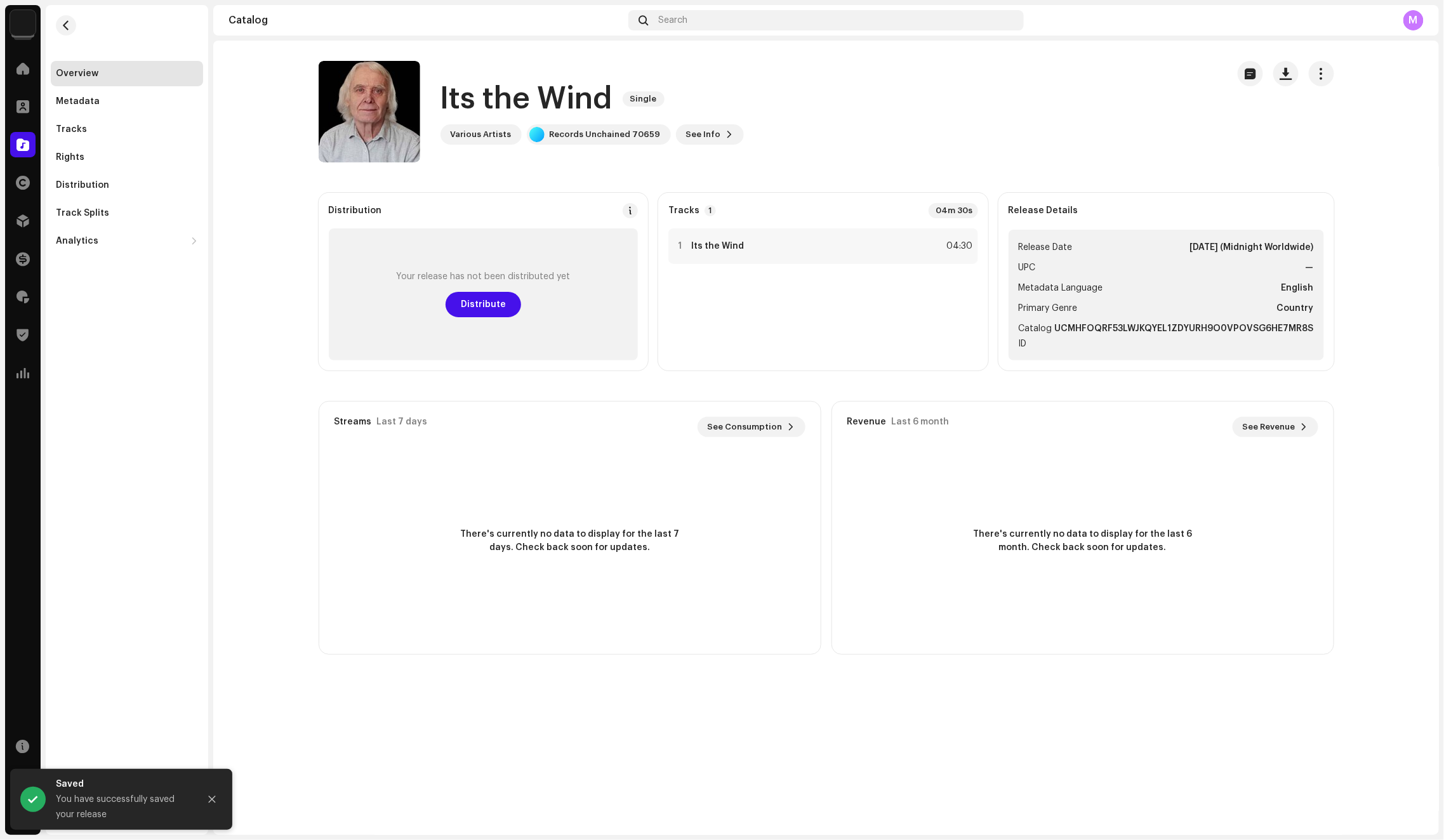
click at [565, 309] on div "Your release has not been distributed yet Distribute" at bounding box center [483, 294] width 309 height 132
click at [491, 305] on span "Distribute" at bounding box center [483, 304] width 45 height 25
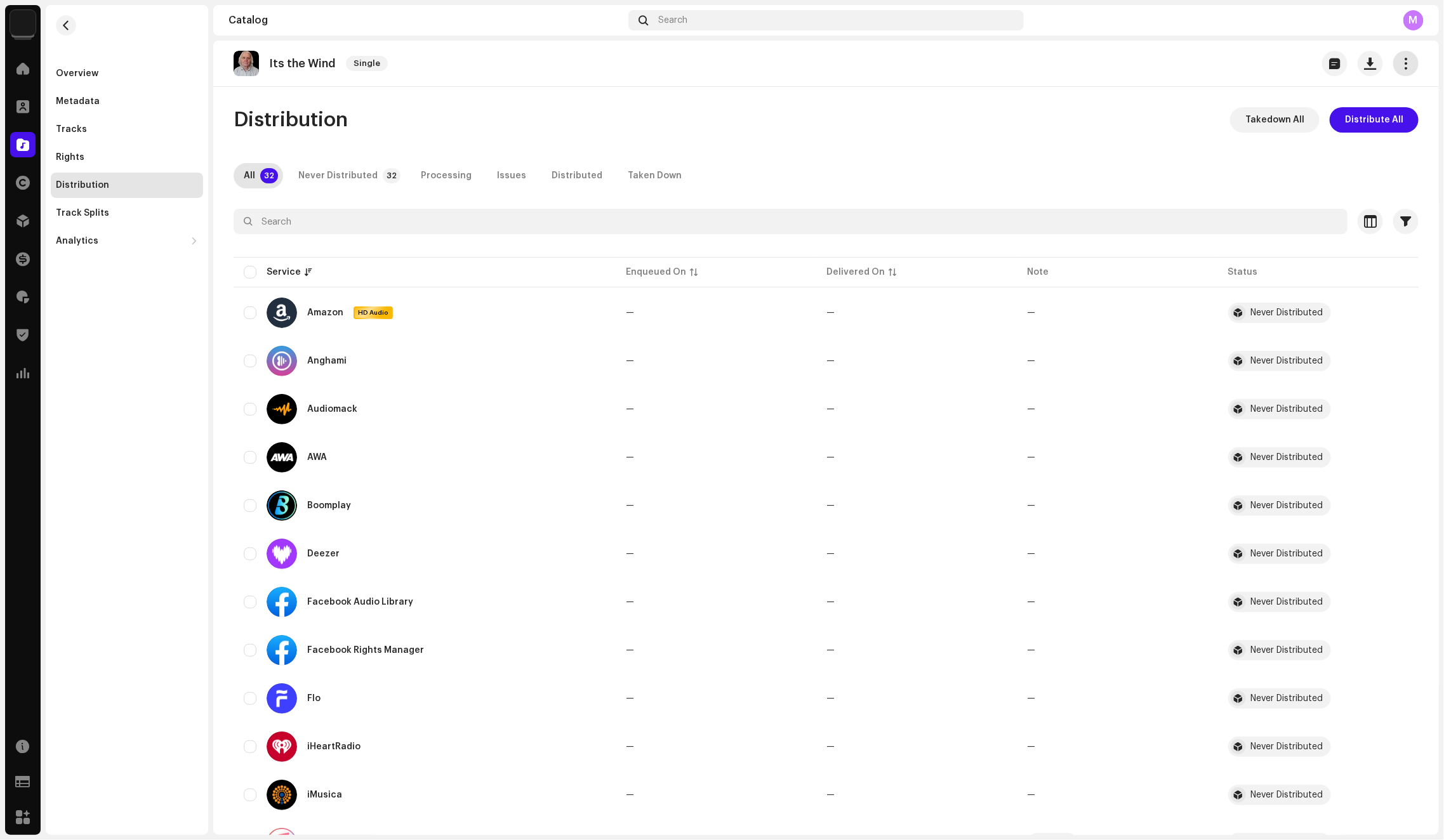
click at [1393, 64] on button "button" at bounding box center [1405, 63] width 25 height 25
click at [1312, 120] on div "Edit" at bounding box center [1341, 119] width 118 height 10
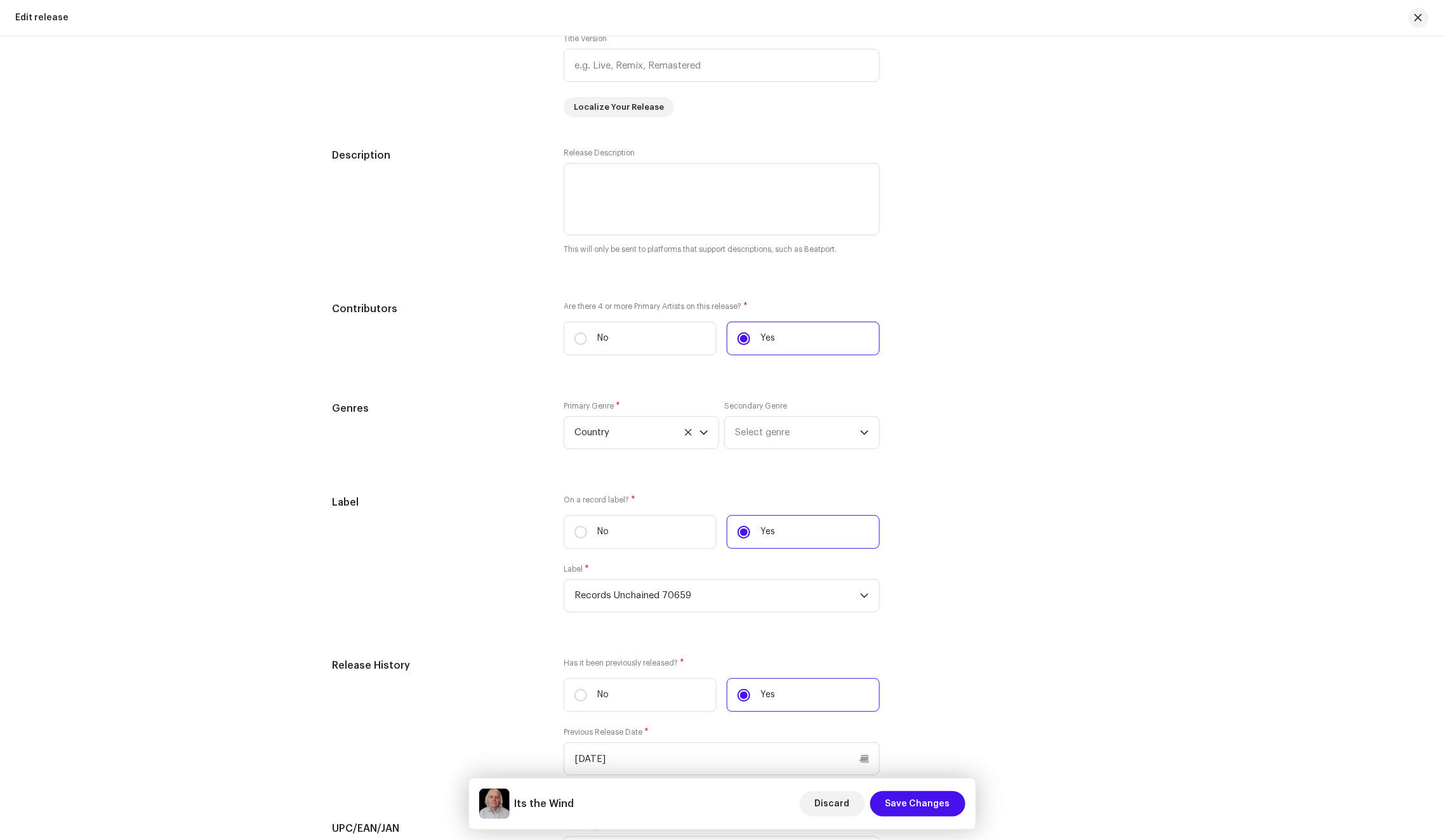
scroll to position [1299, 0]
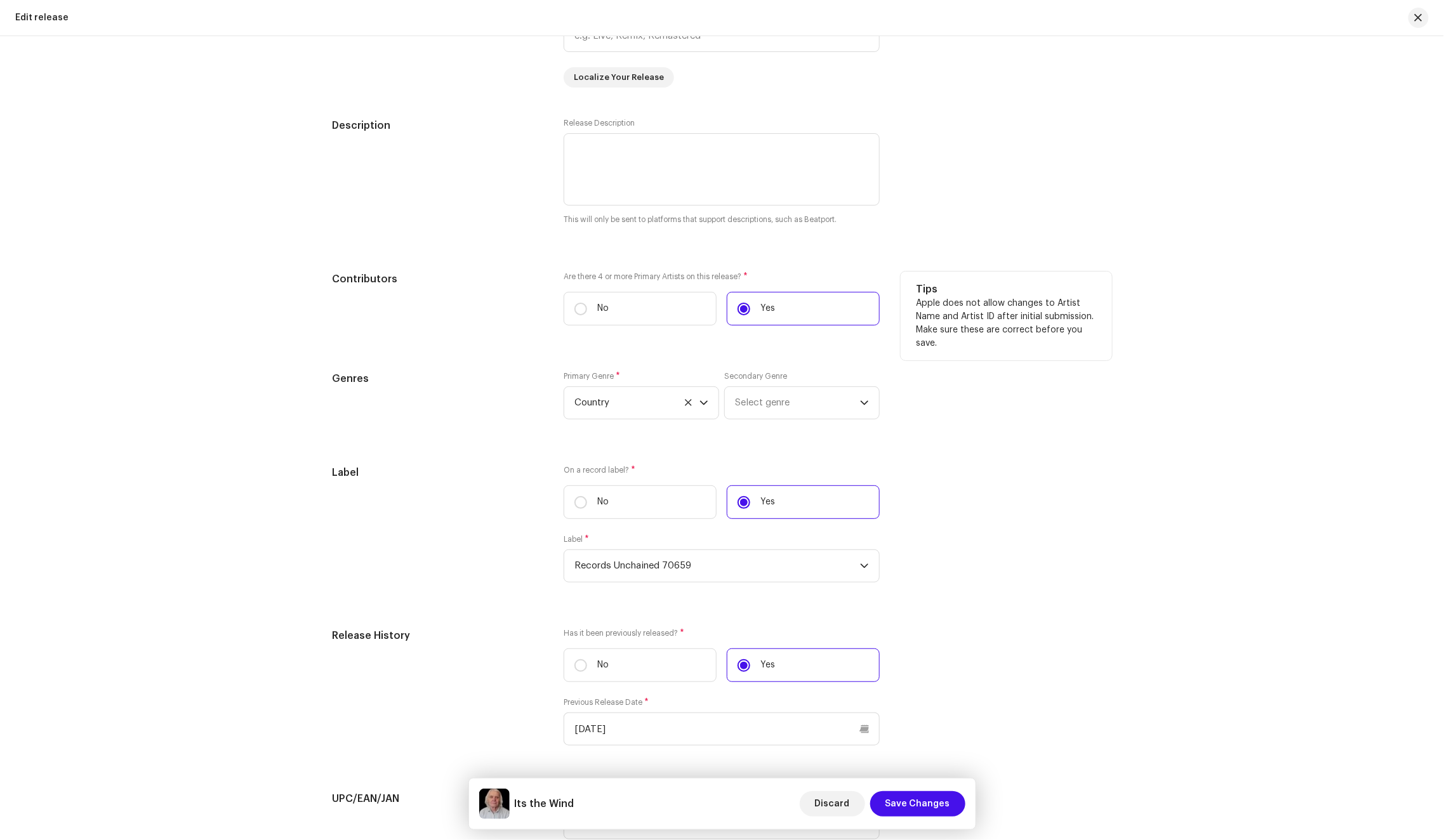
click at [566, 273] on label "Are there 4 or more Primary Artists on this release? *" at bounding box center [722, 276] width 316 height 10
click at [740, 276] on label "Are there 4 or more Primary Artists on this release? *" at bounding box center [722, 276] width 316 height 10
copy label "Are there 4 or more Primary Artists on this release?"
click at [938, 814] on span "Save Changes" at bounding box center [918, 803] width 64 height 25
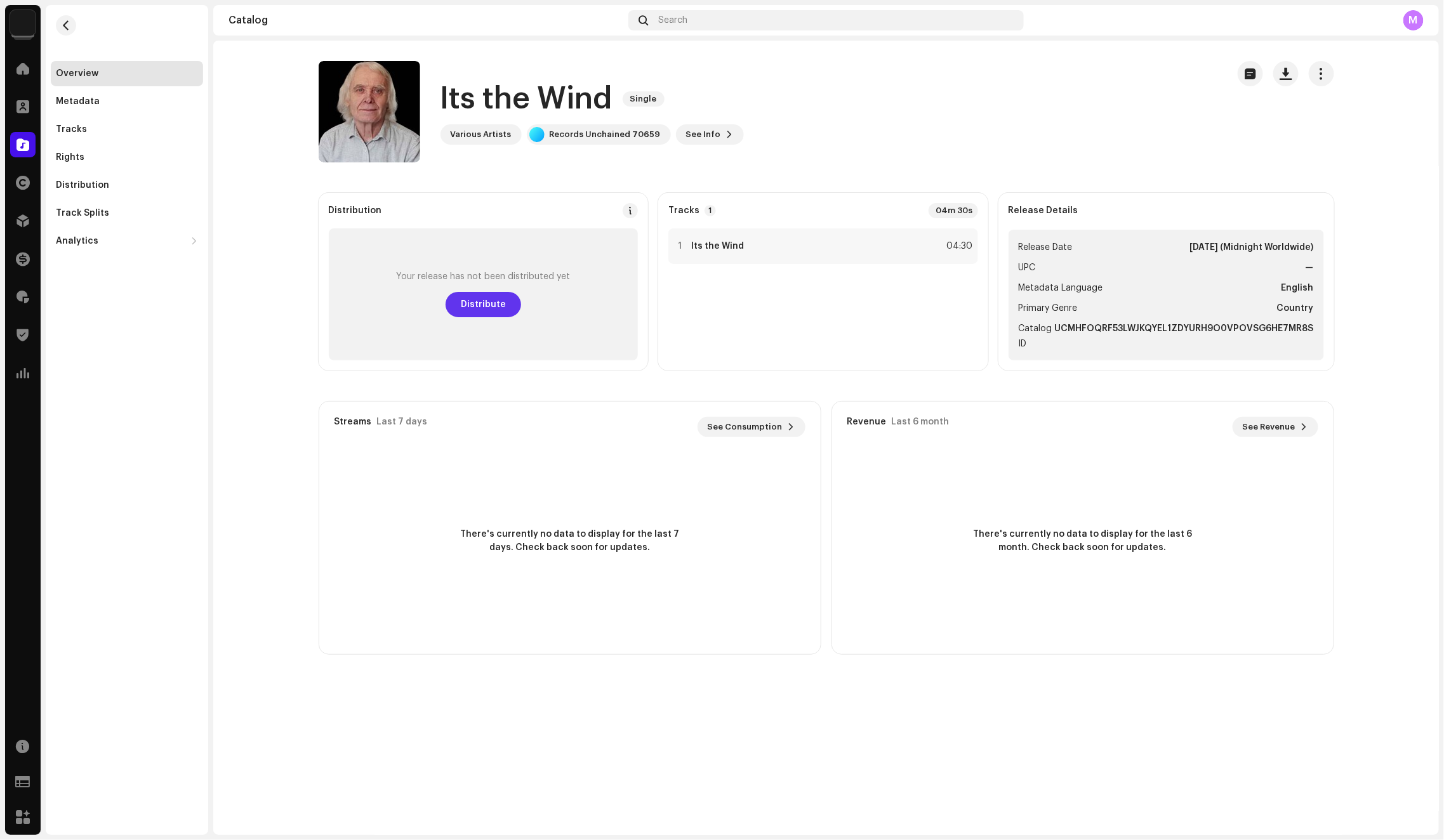
click at [479, 306] on span "Distribute" at bounding box center [483, 304] width 45 height 25
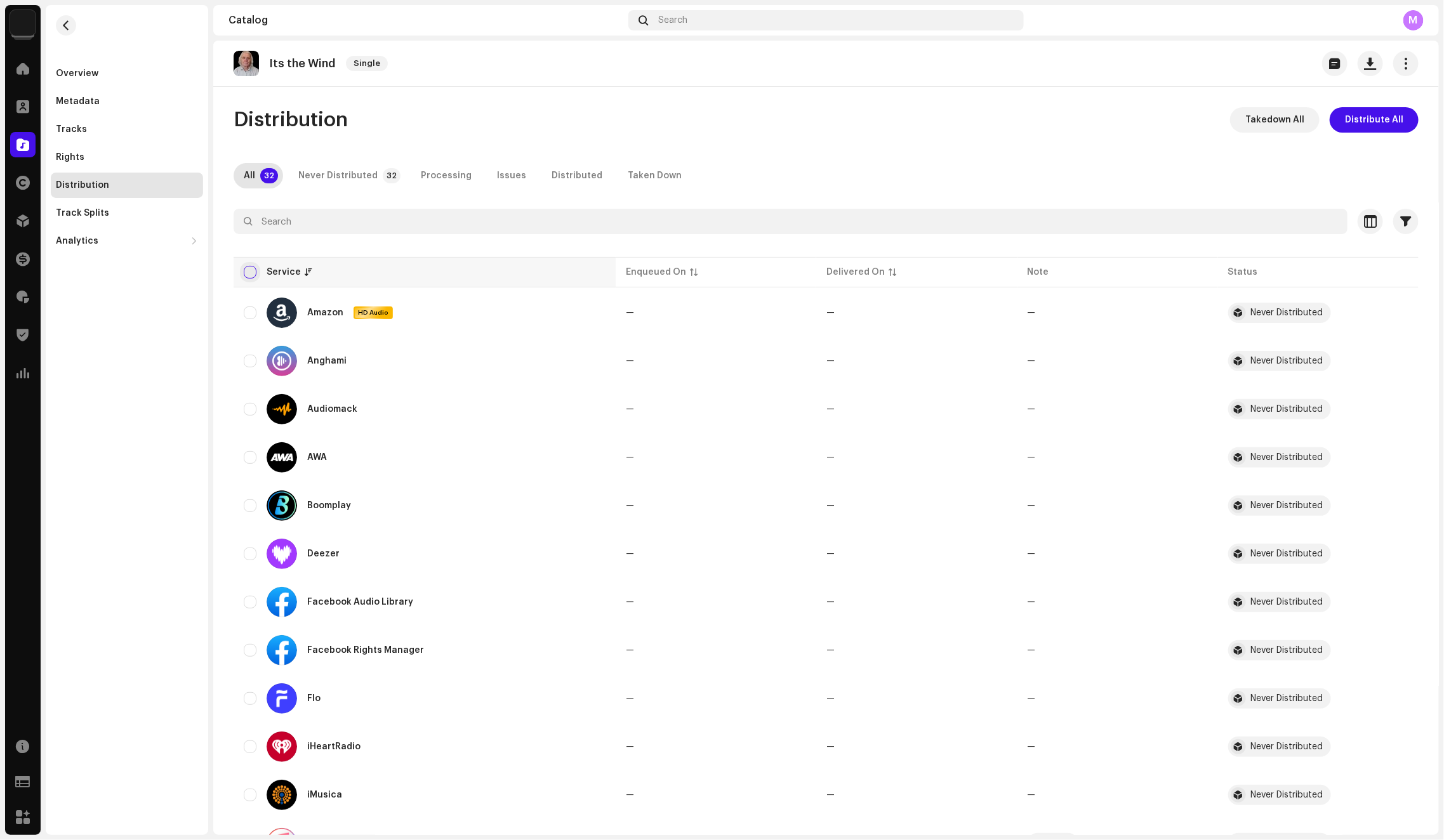
click at [251, 271] on input "checkbox" at bounding box center [250, 272] width 13 height 13
checkbox input "false"
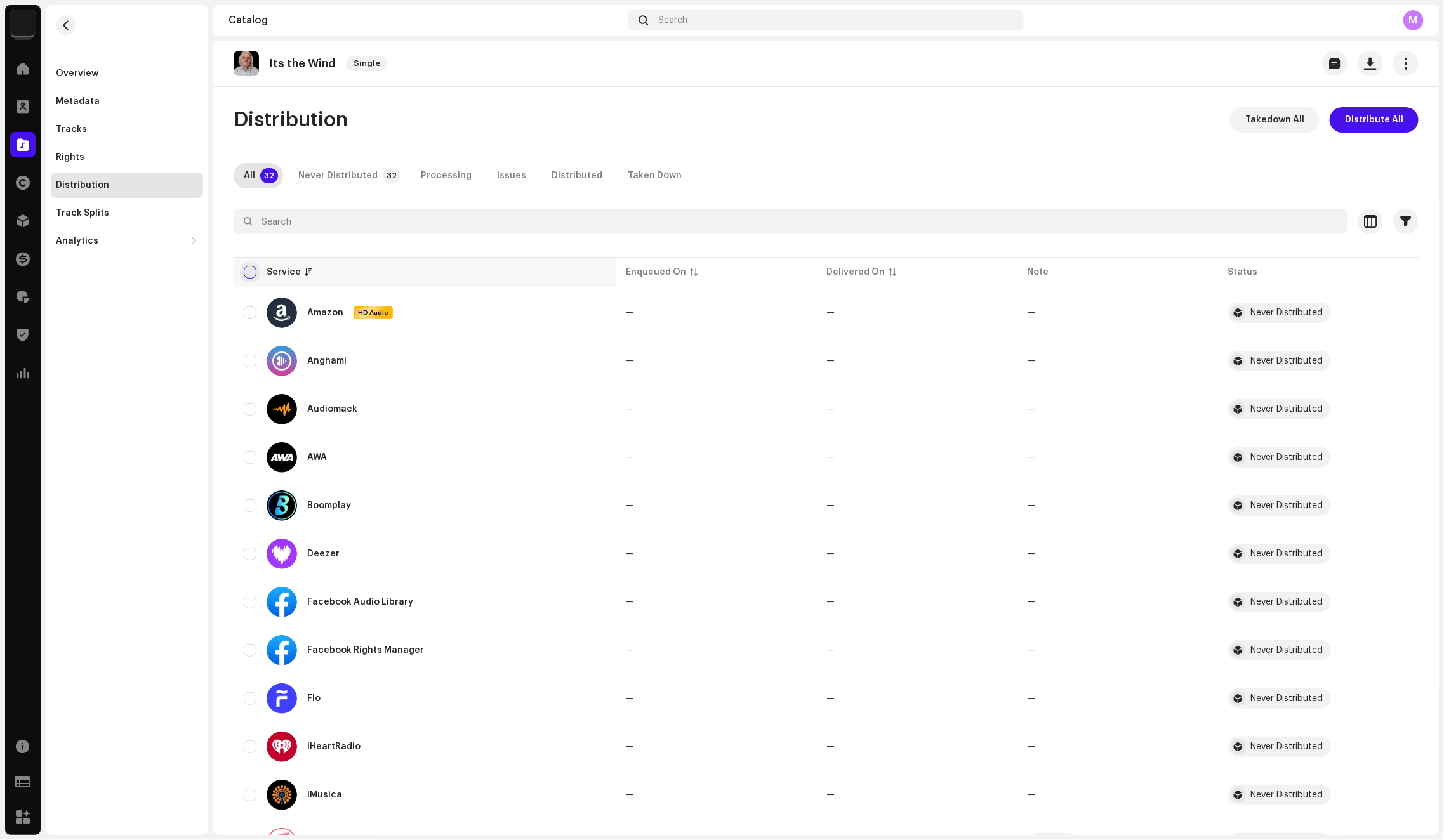
checkbox input "false"
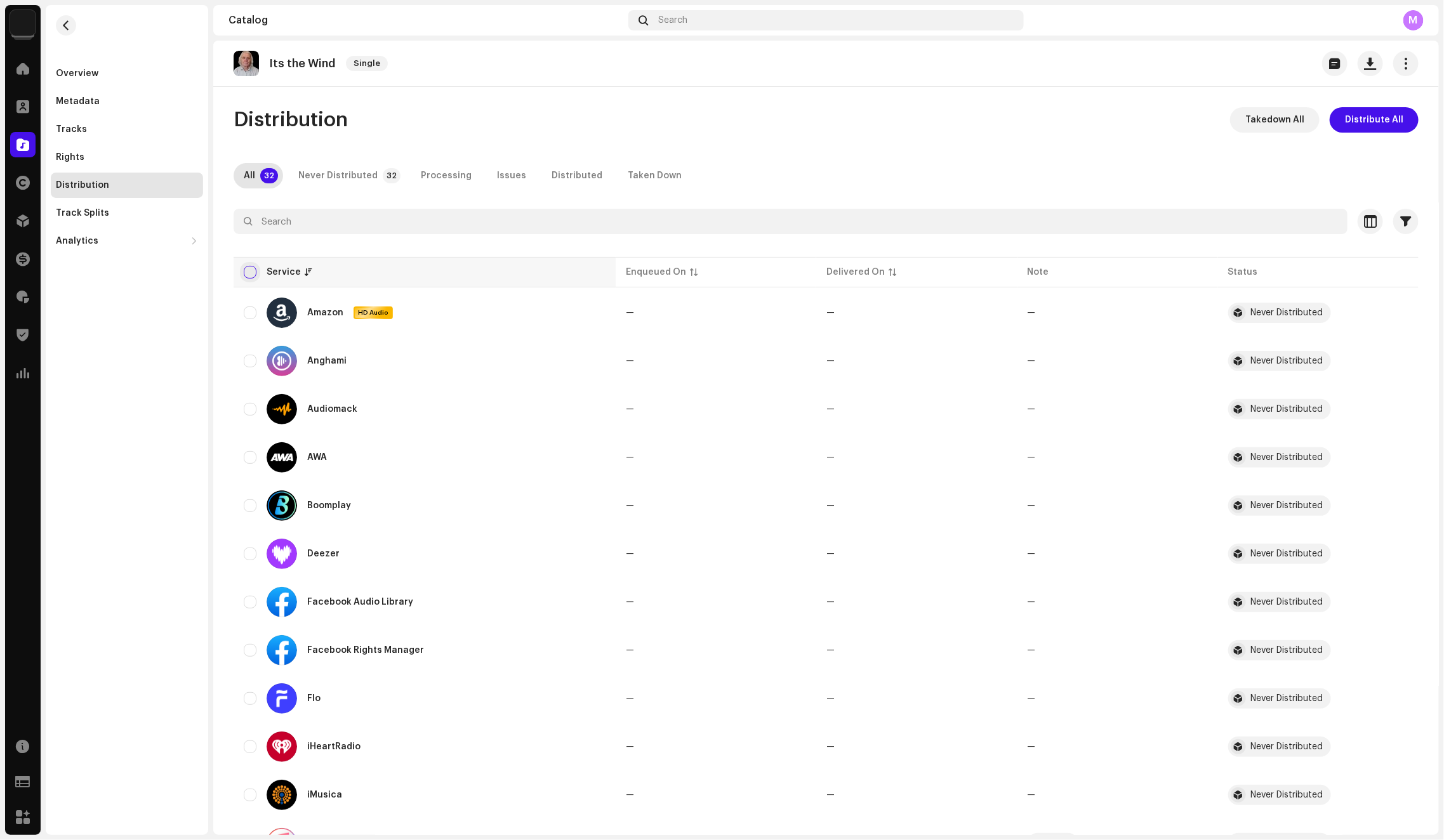
checkbox input "false"
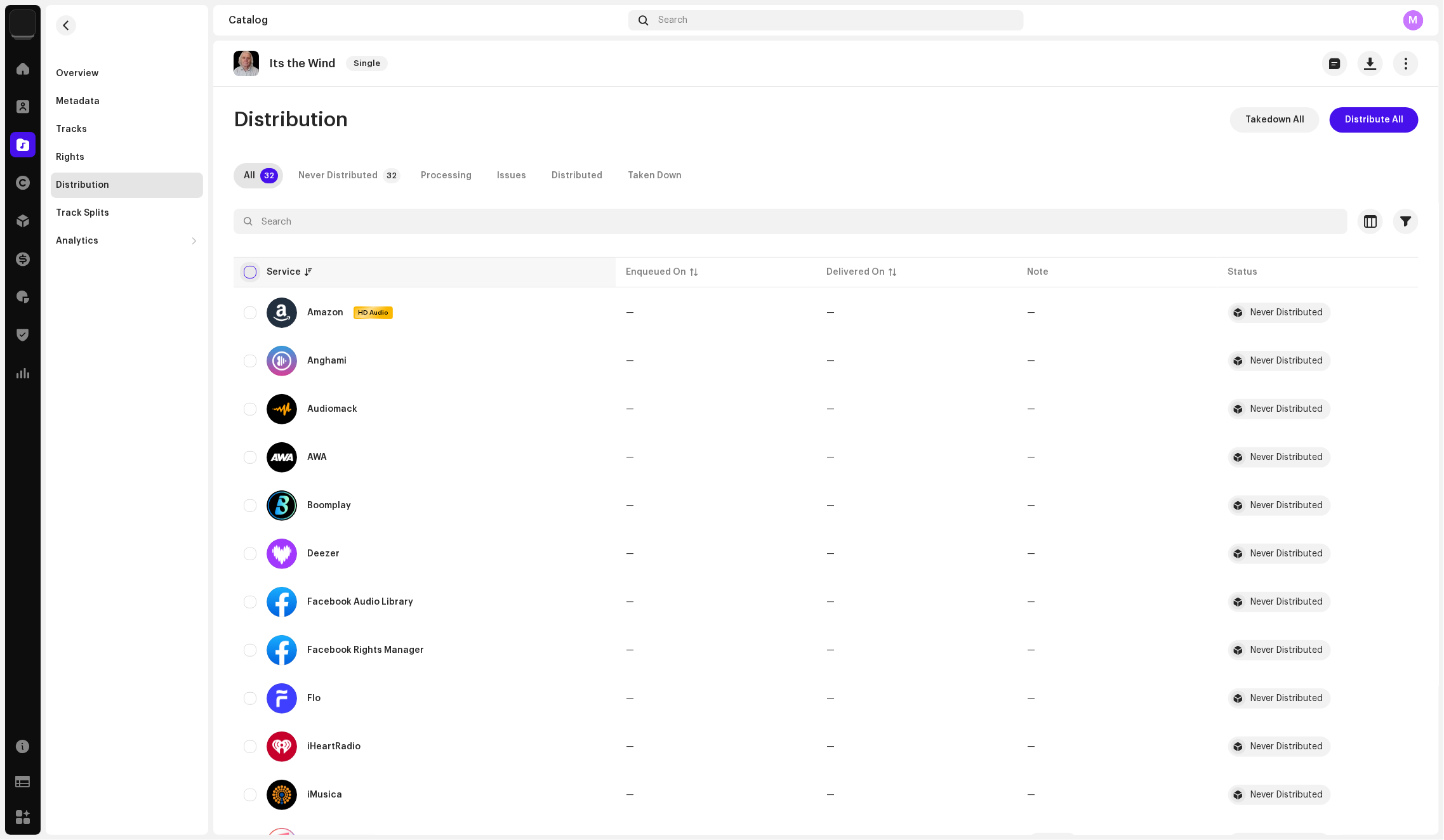
checkbox input "false"
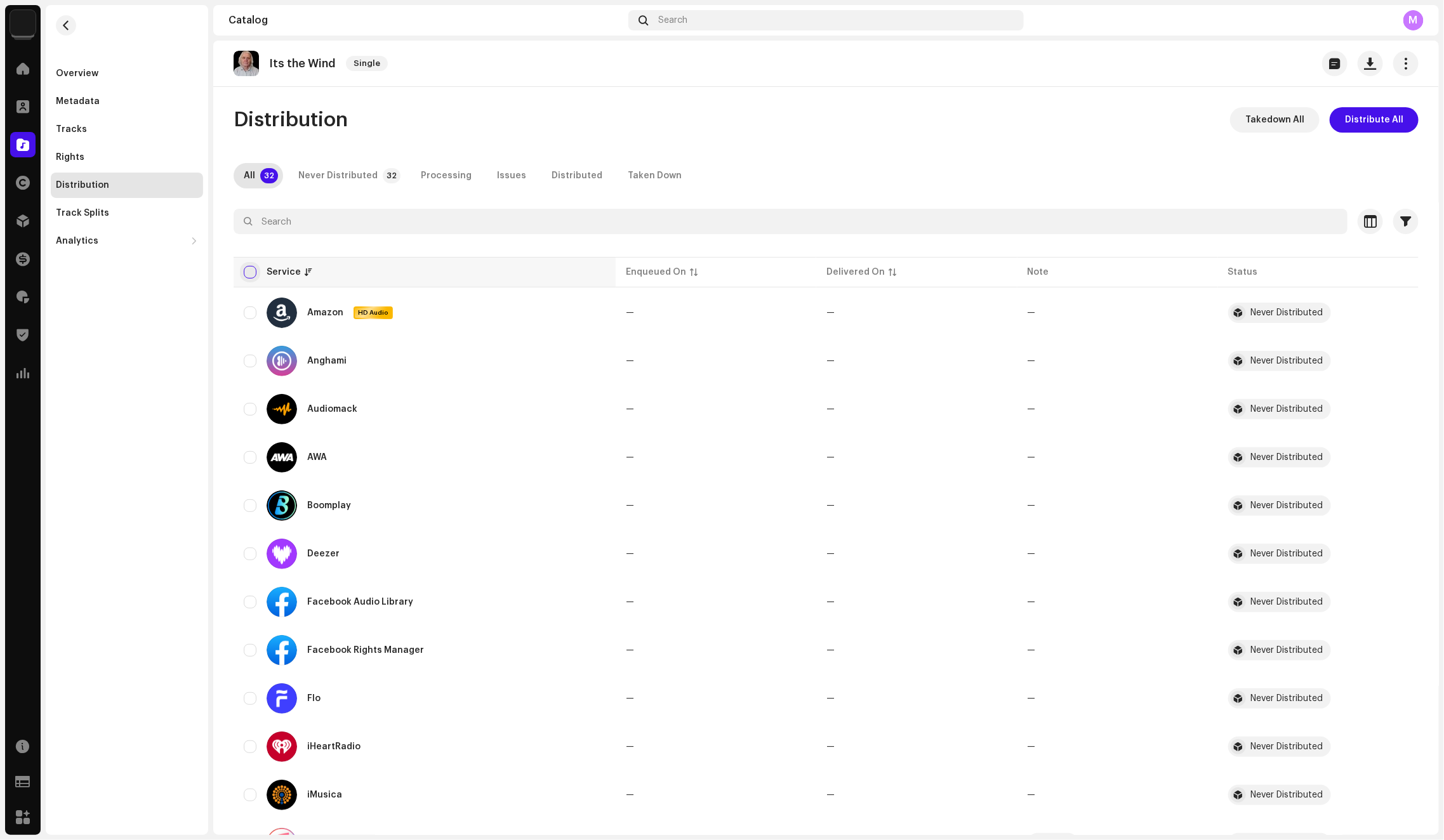
checkbox input "false"
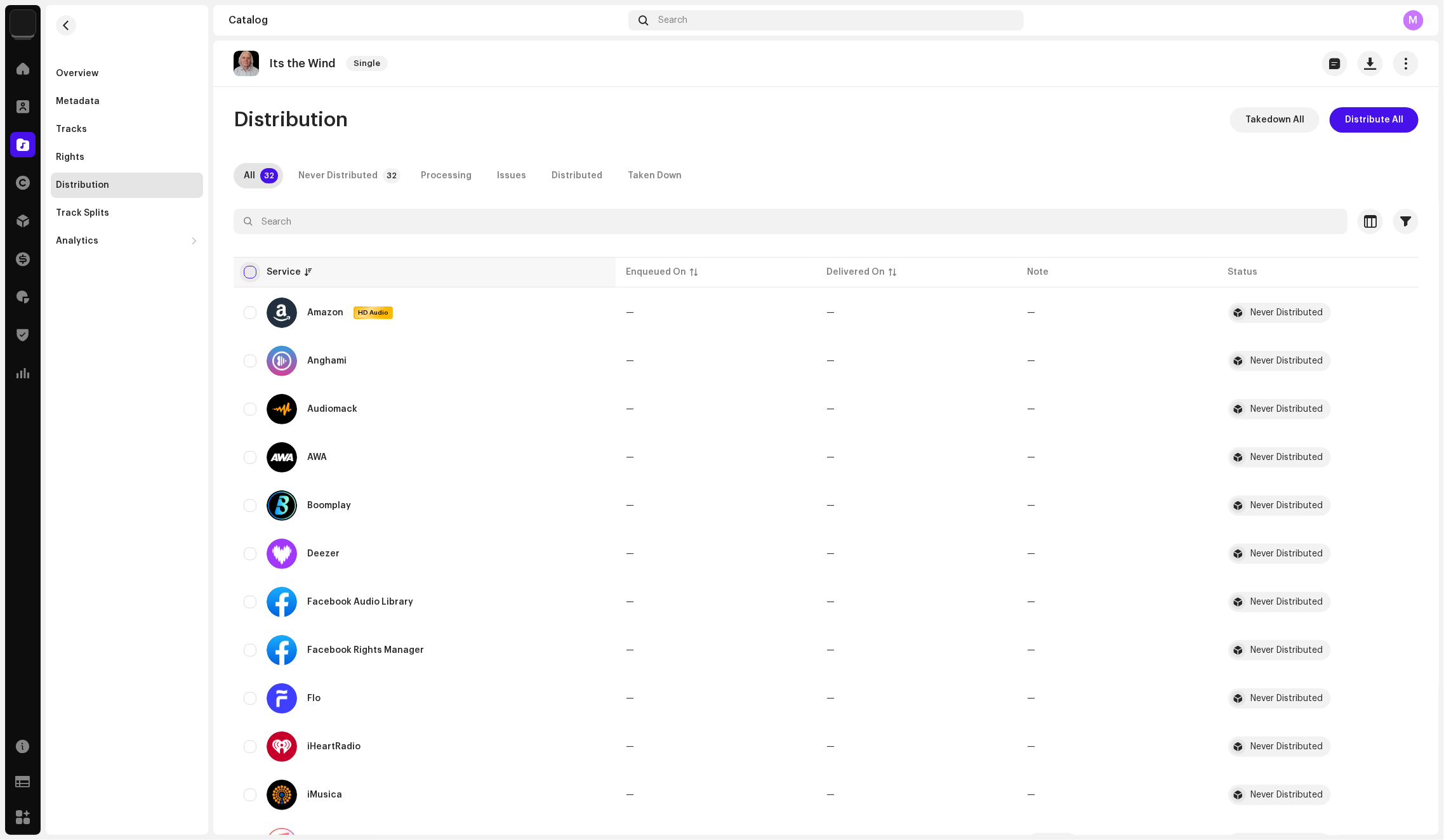
checkbox input "false"
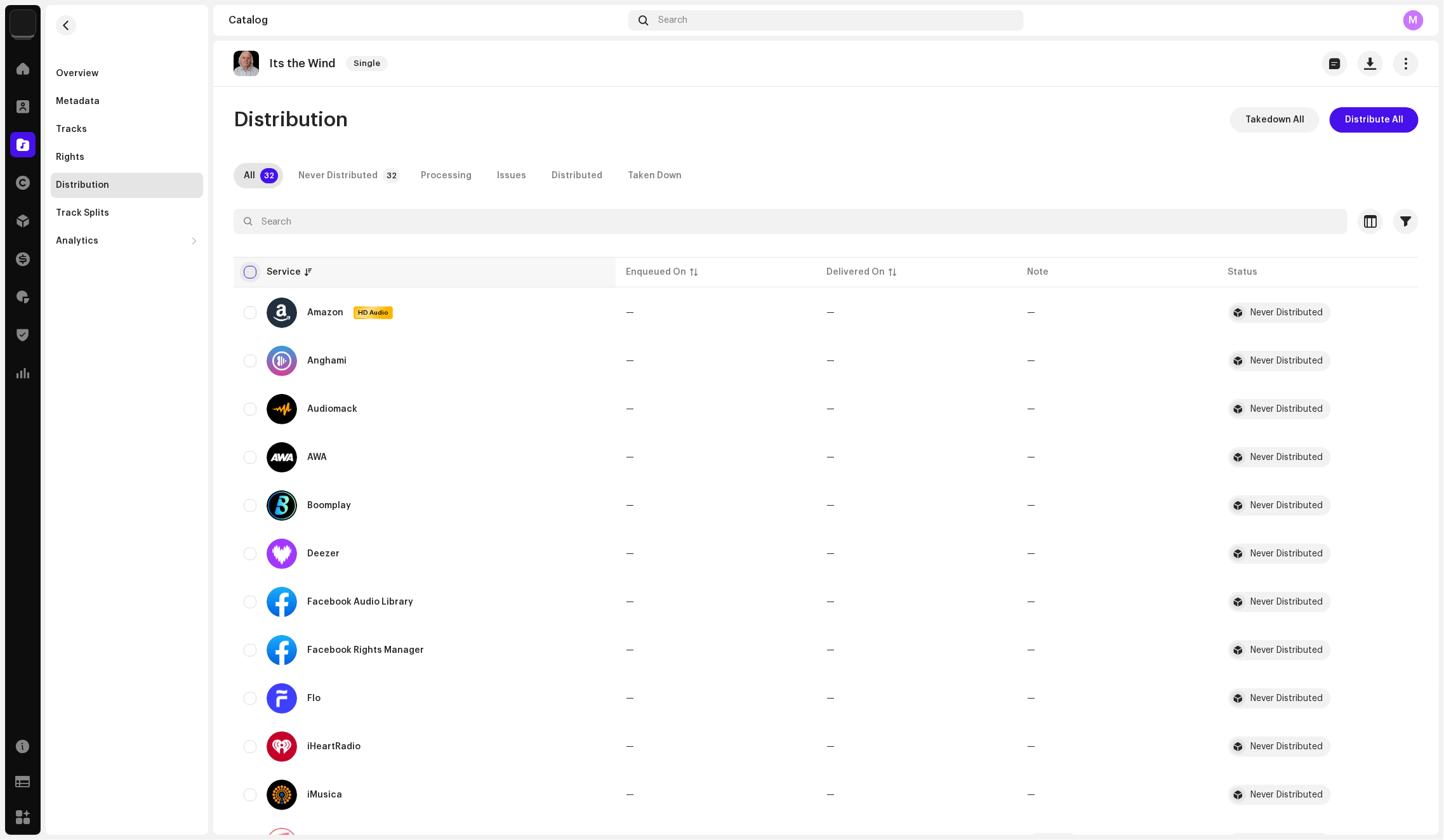
checkbox input "false"
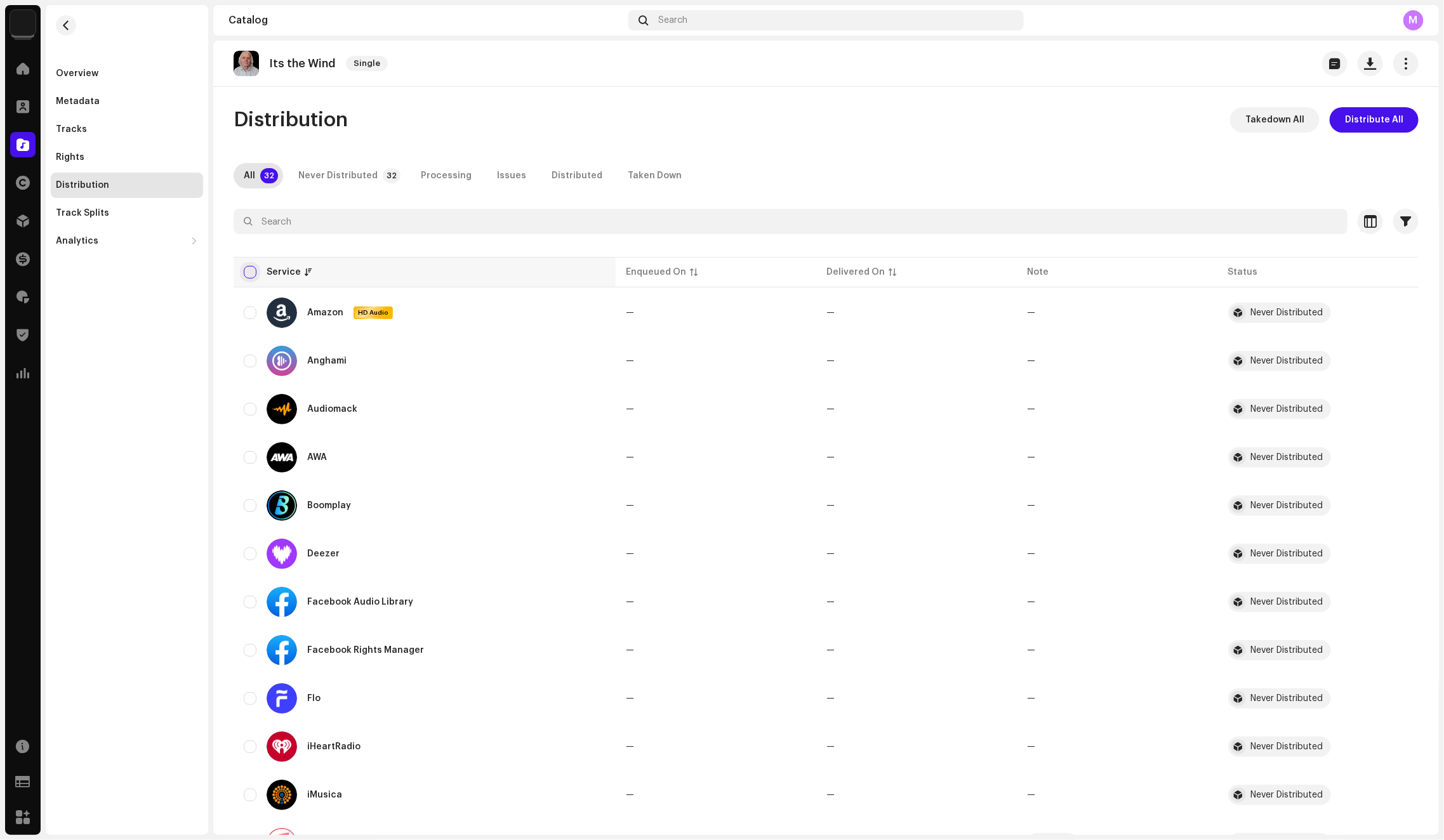
click at [249, 273] on input "checkbox" at bounding box center [250, 272] width 13 height 13
checkbox input "true"
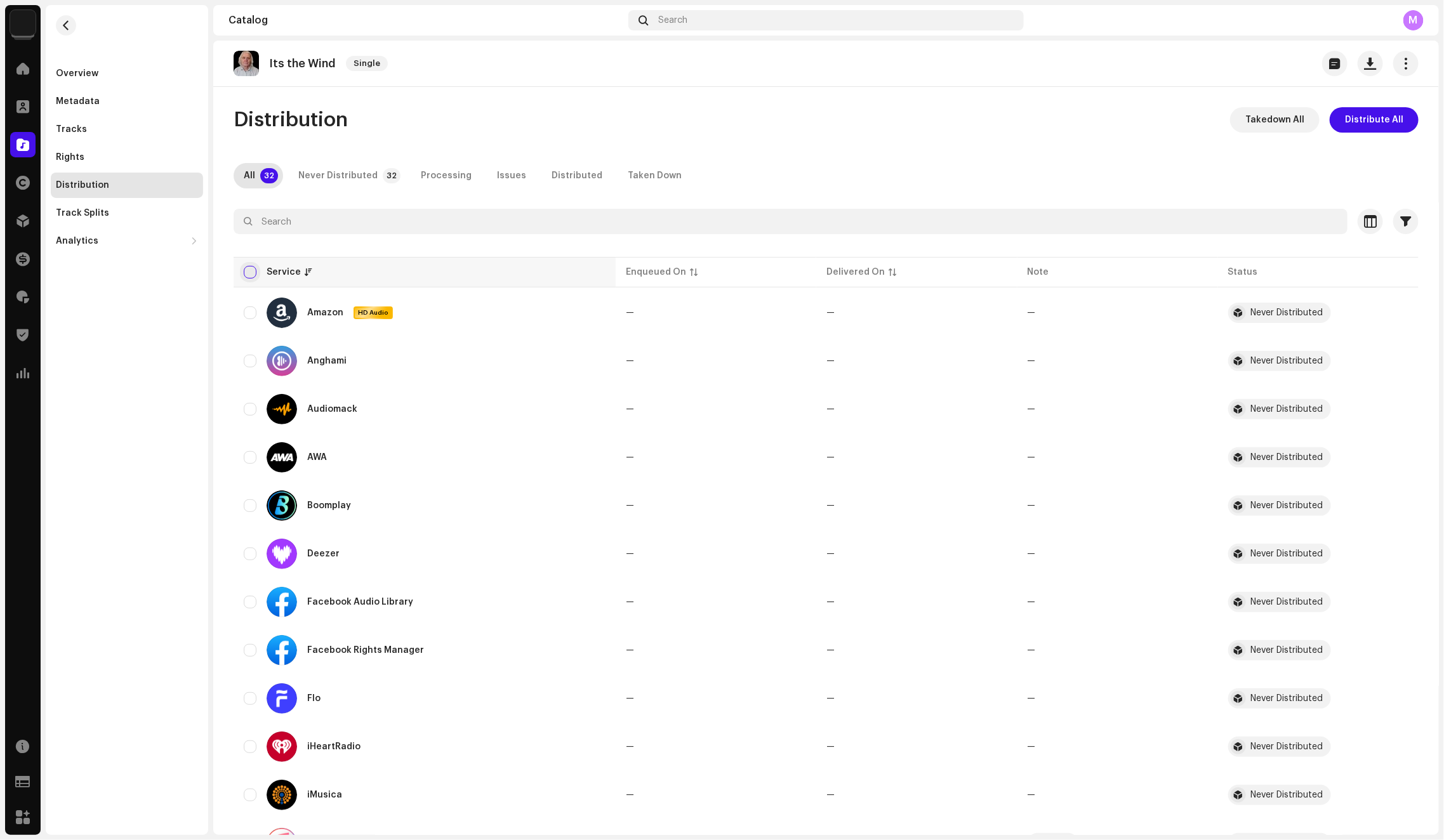
checkbox input "true"
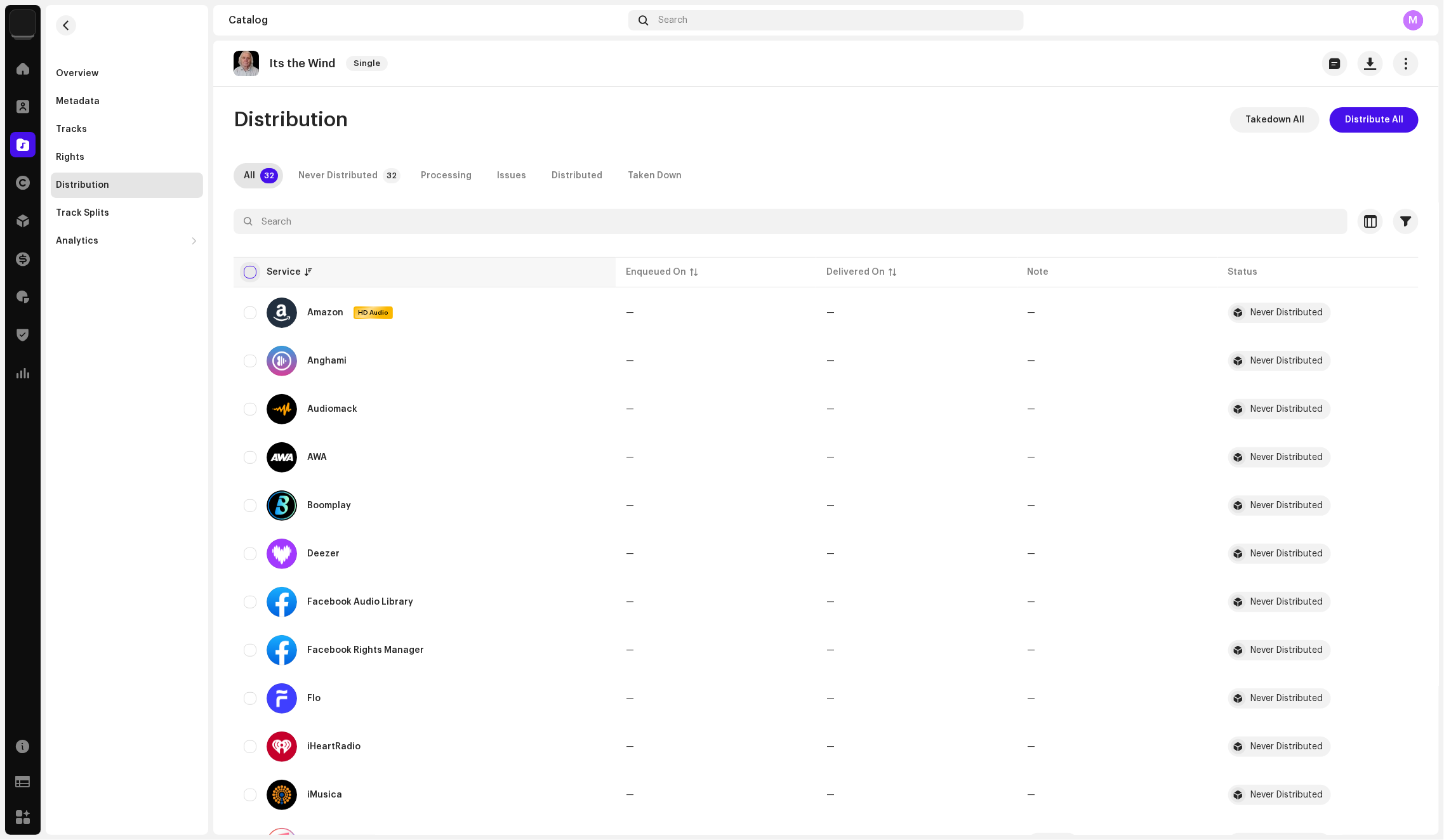
checkbox input "true"
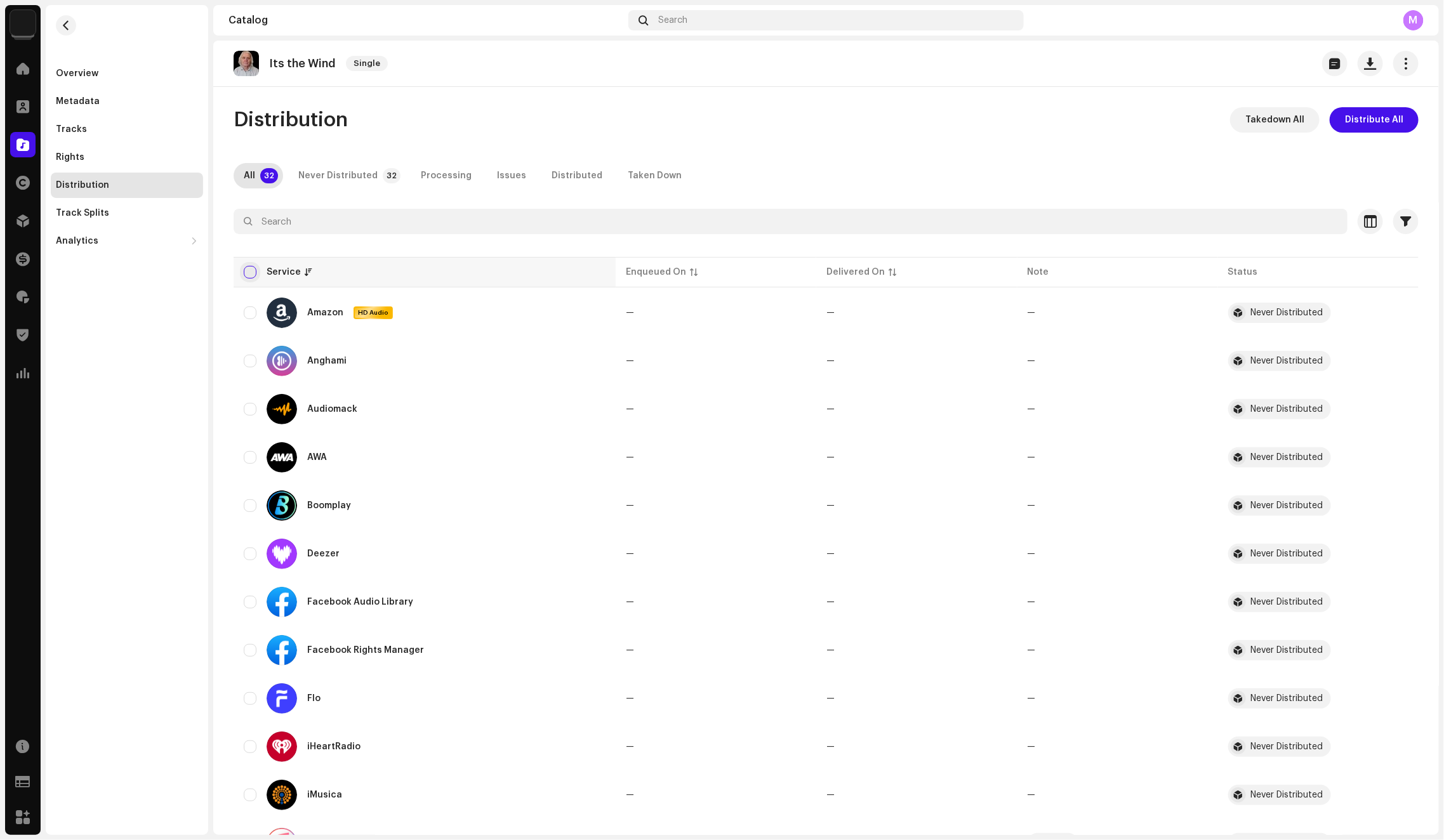
checkbox input "true"
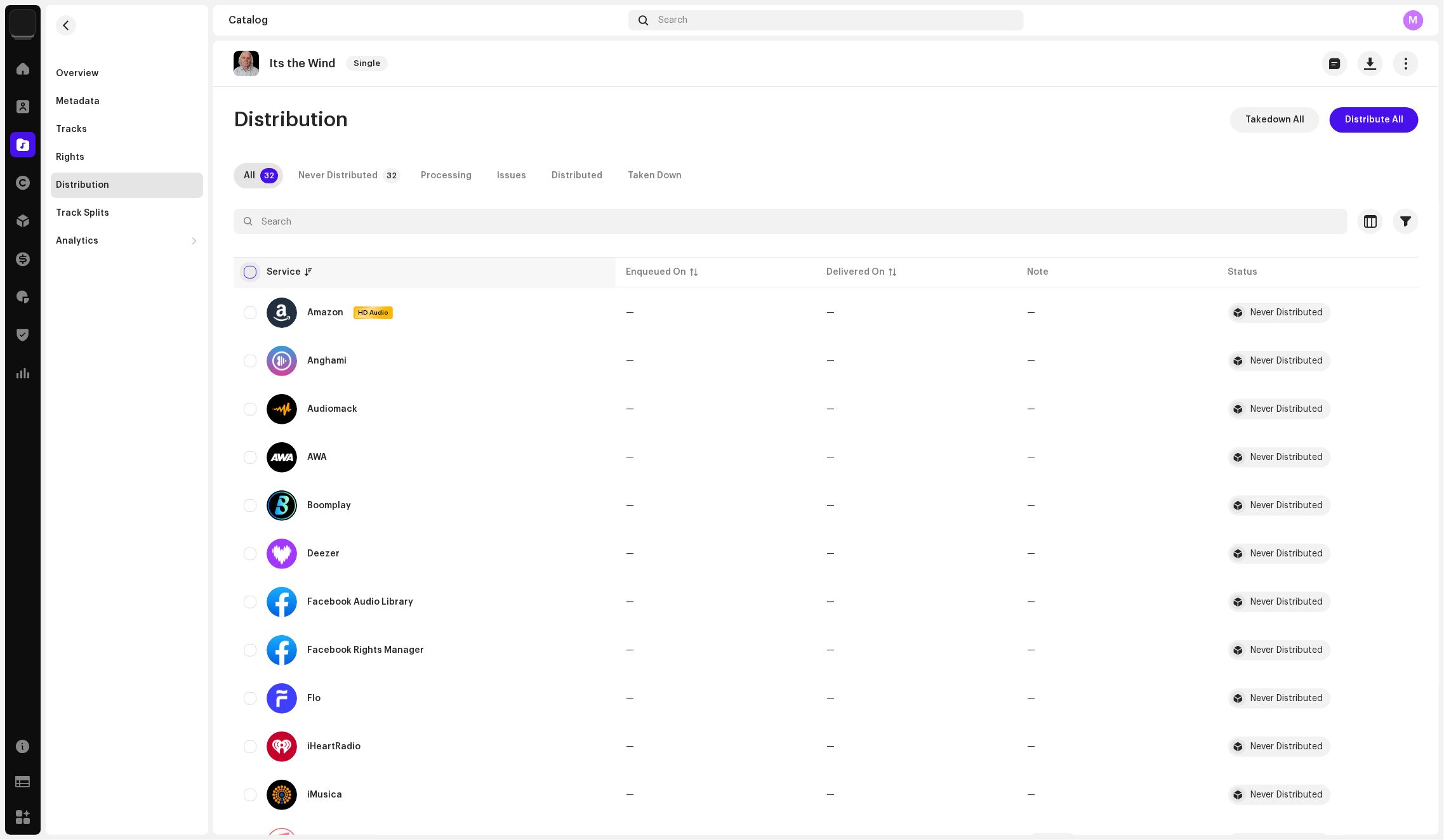
checkbox input "true"
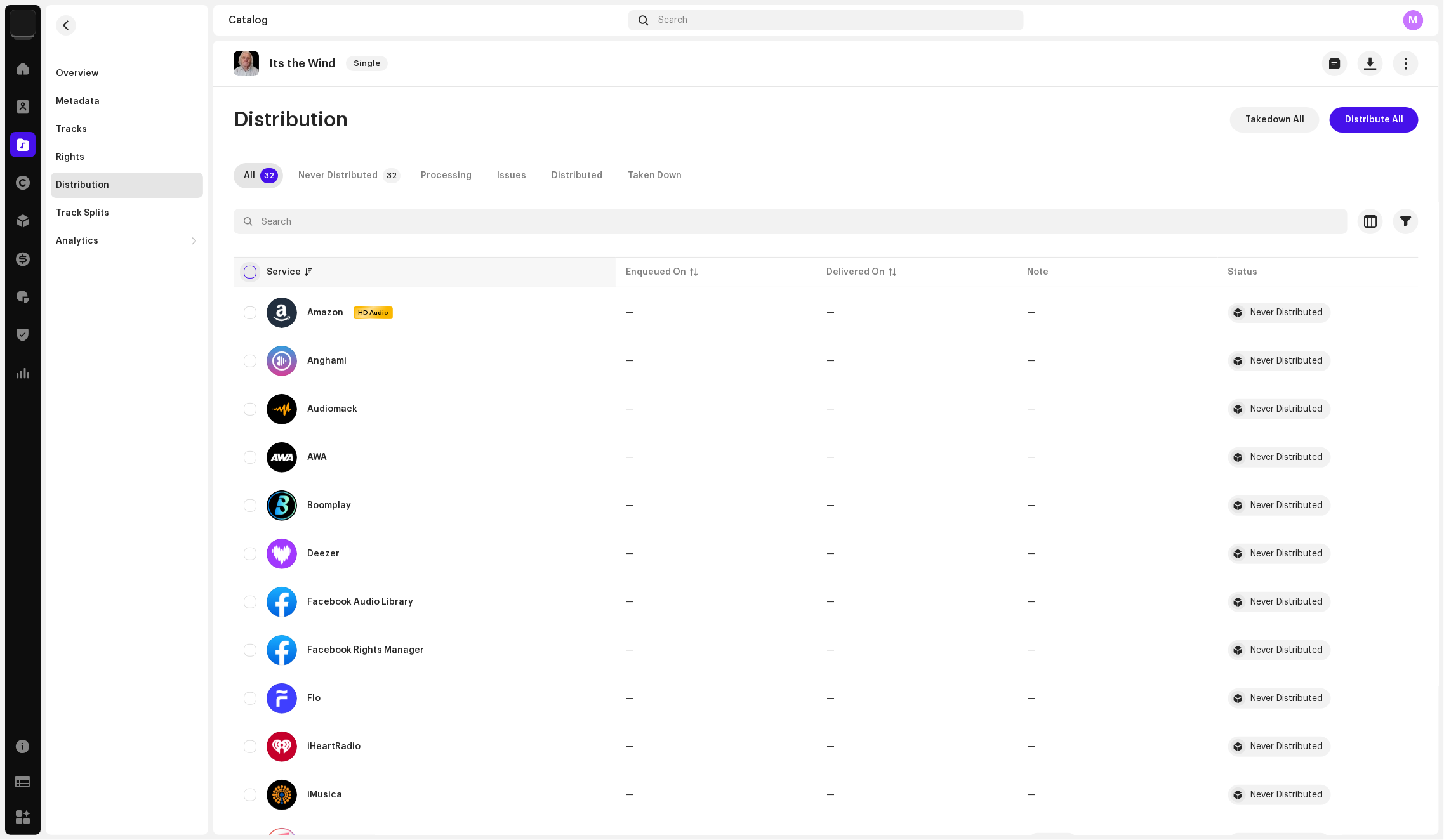
checkbox input "true"
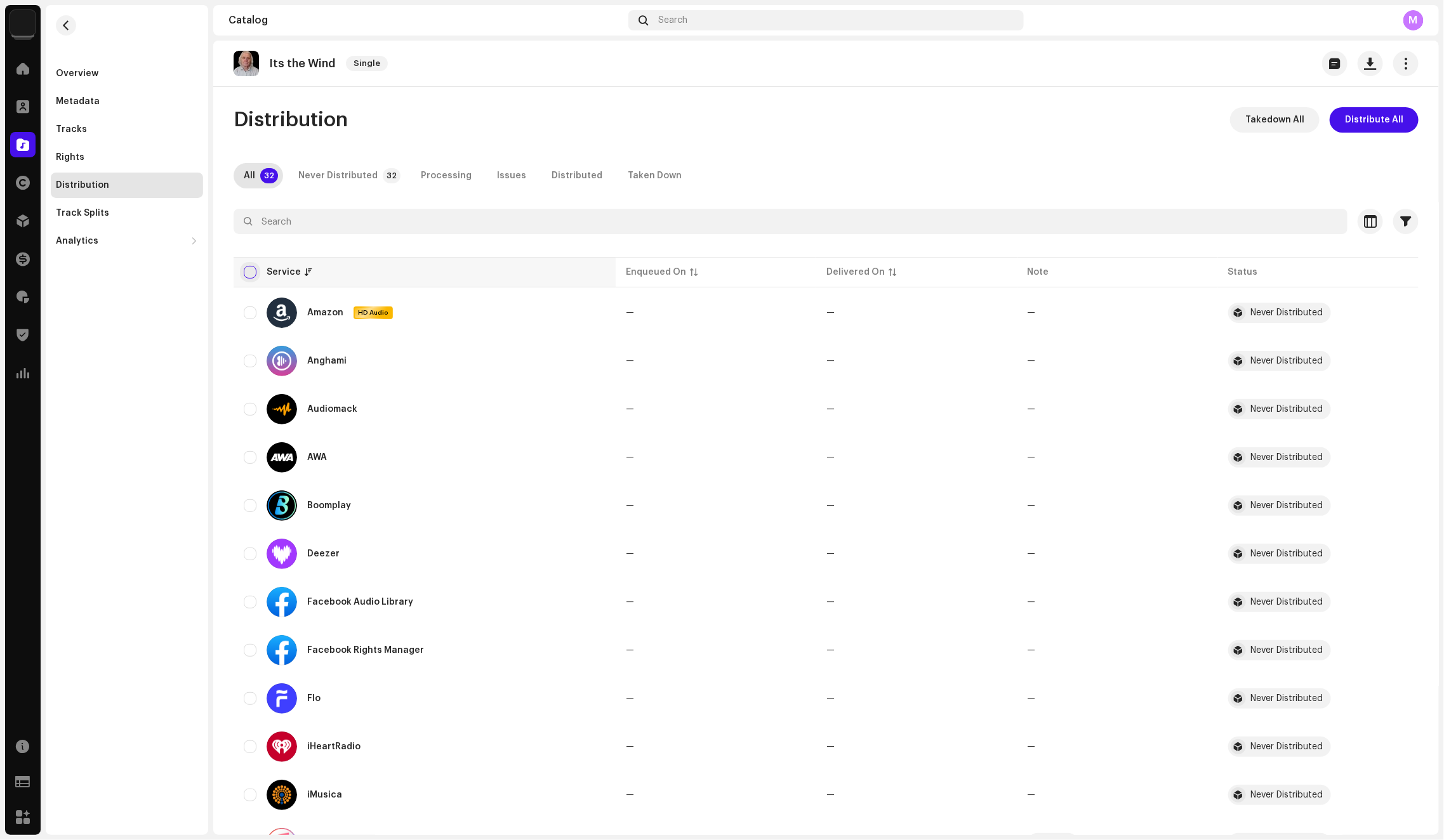
checkbox input "true"
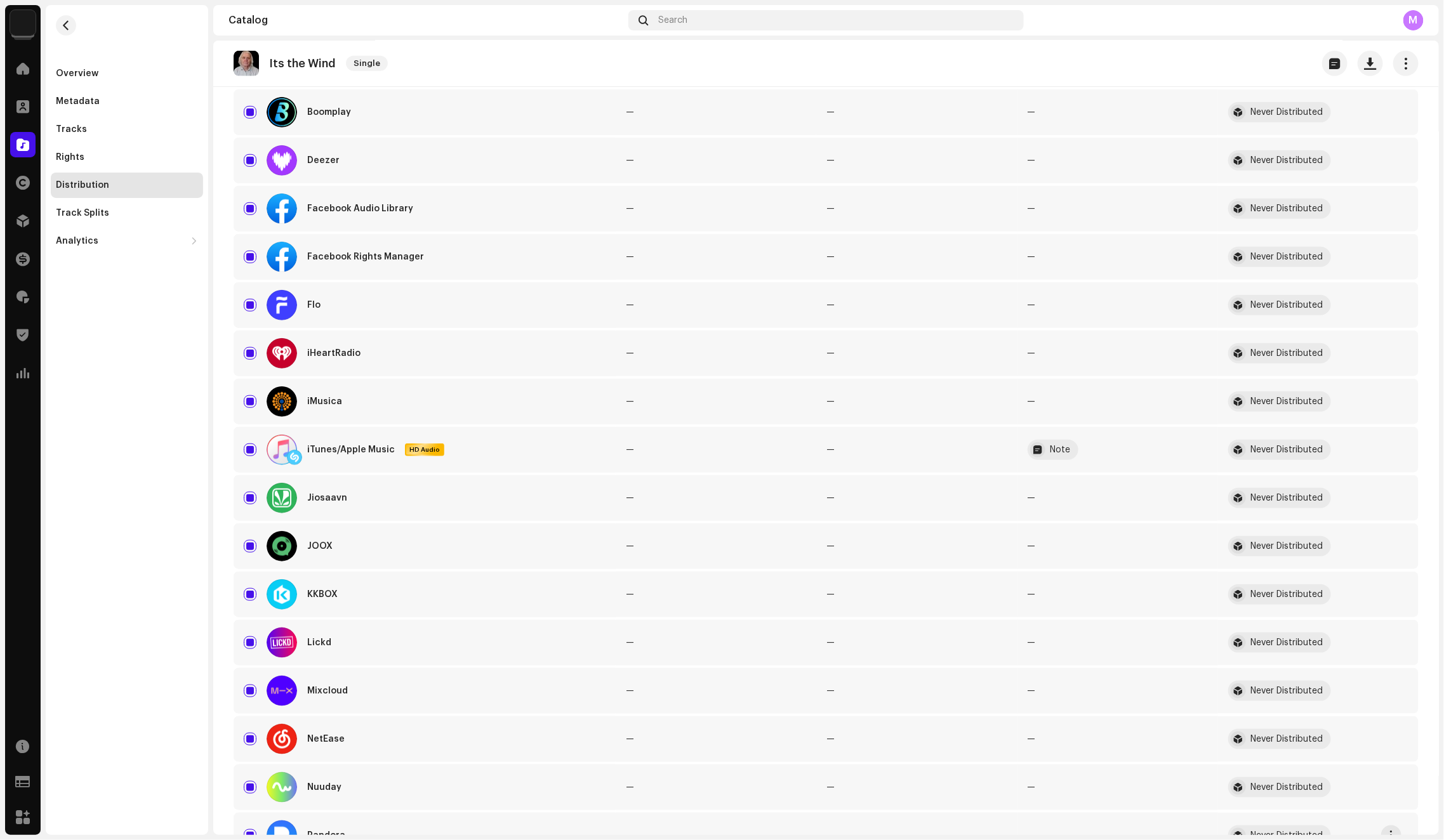
scroll to position [1028, 0]
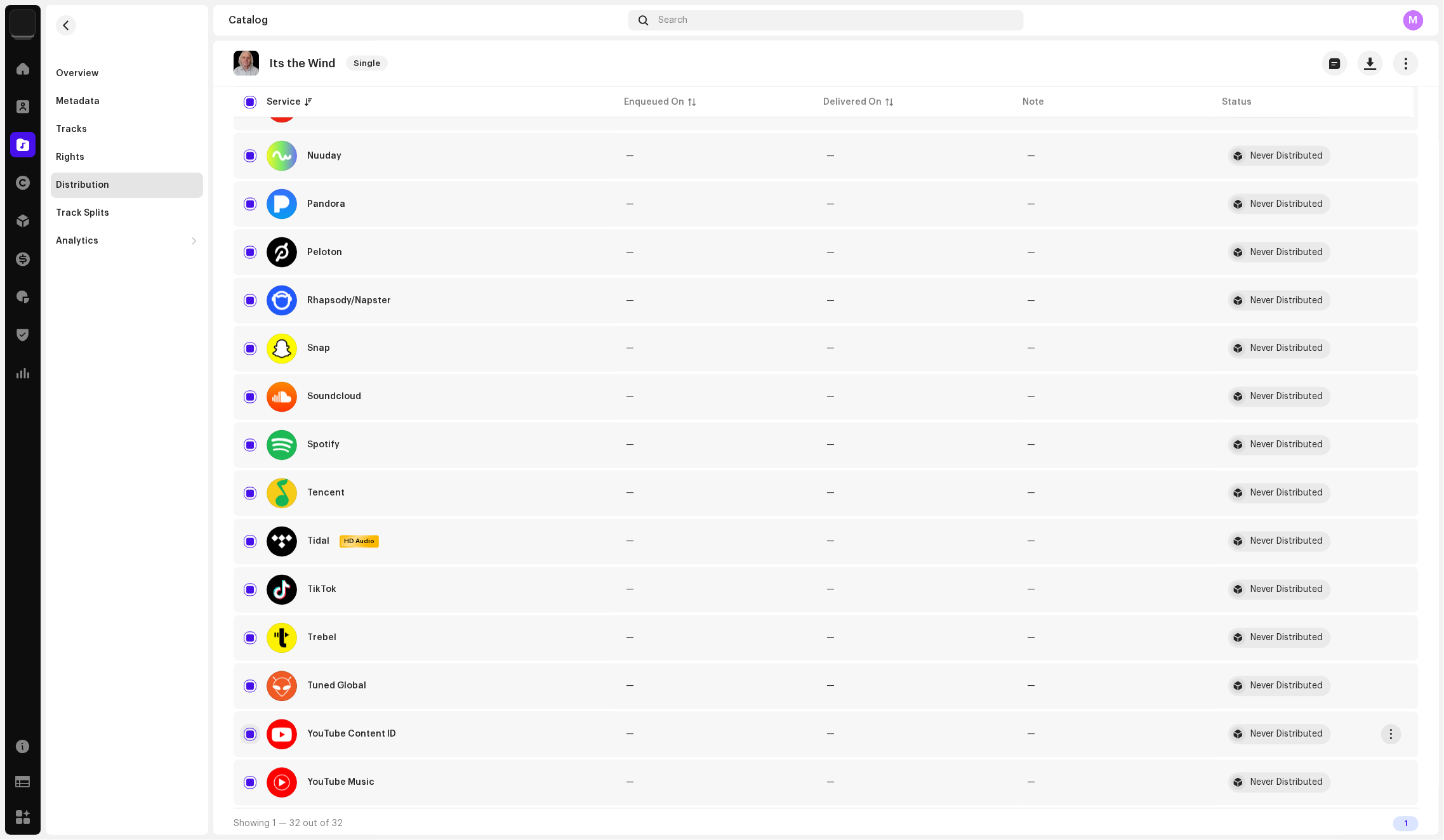
click at [246, 735] on input "Row Selected" at bounding box center [250, 734] width 13 height 13
checkbox input "false"
click at [252, 681] on input "Row Selected" at bounding box center [250, 686] width 13 height 13
checkbox input "false"
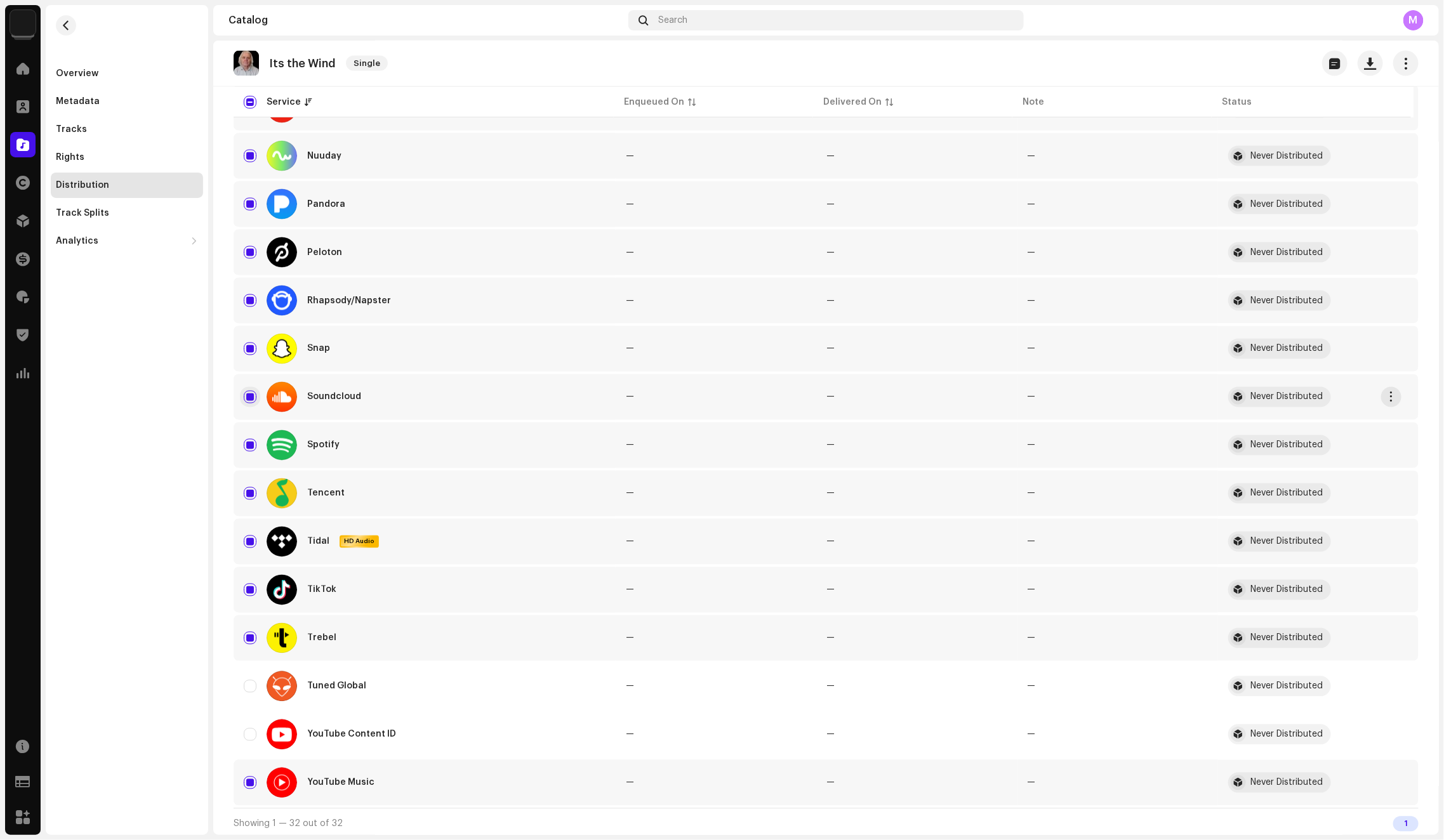
click at [247, 398] on input "Row Selected" at bounding box center [250, 397] width 13 height 13
checkbox input "false"
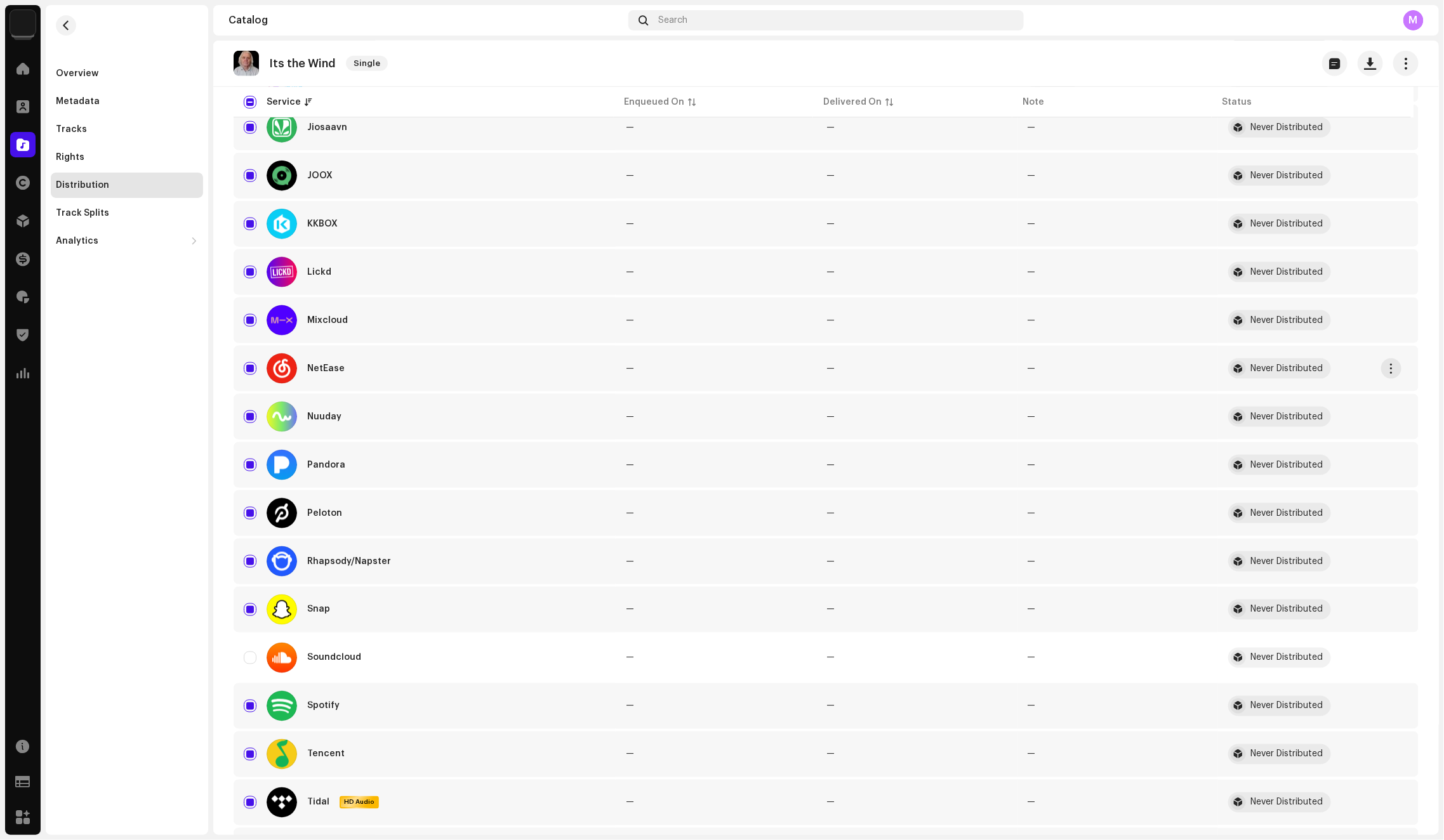
scroll to position [750, 0]
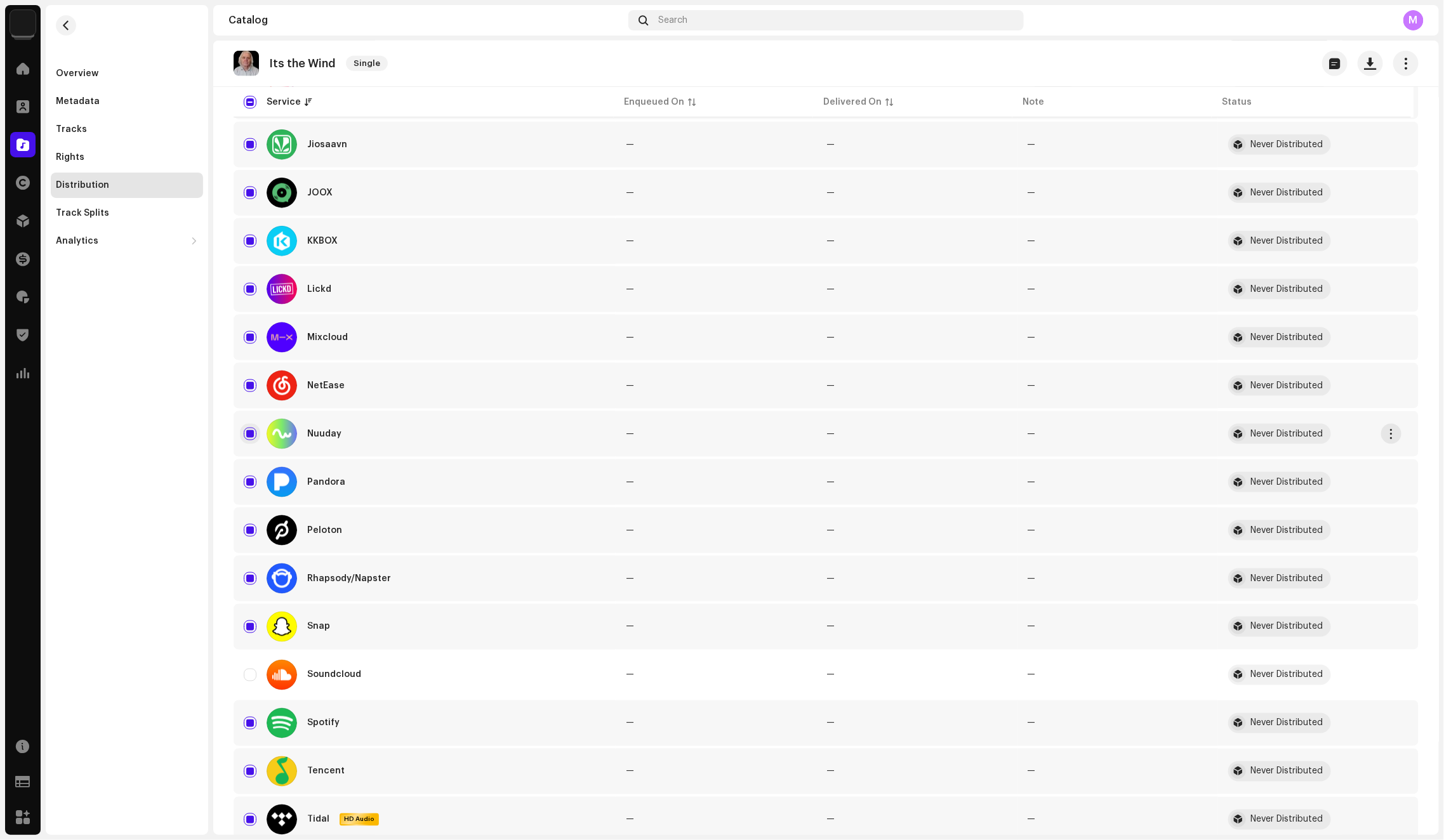
click at [250, 430] on input "Row Selected" at bounding box center [250, 433] width 13 height 13
checkbox input "false"
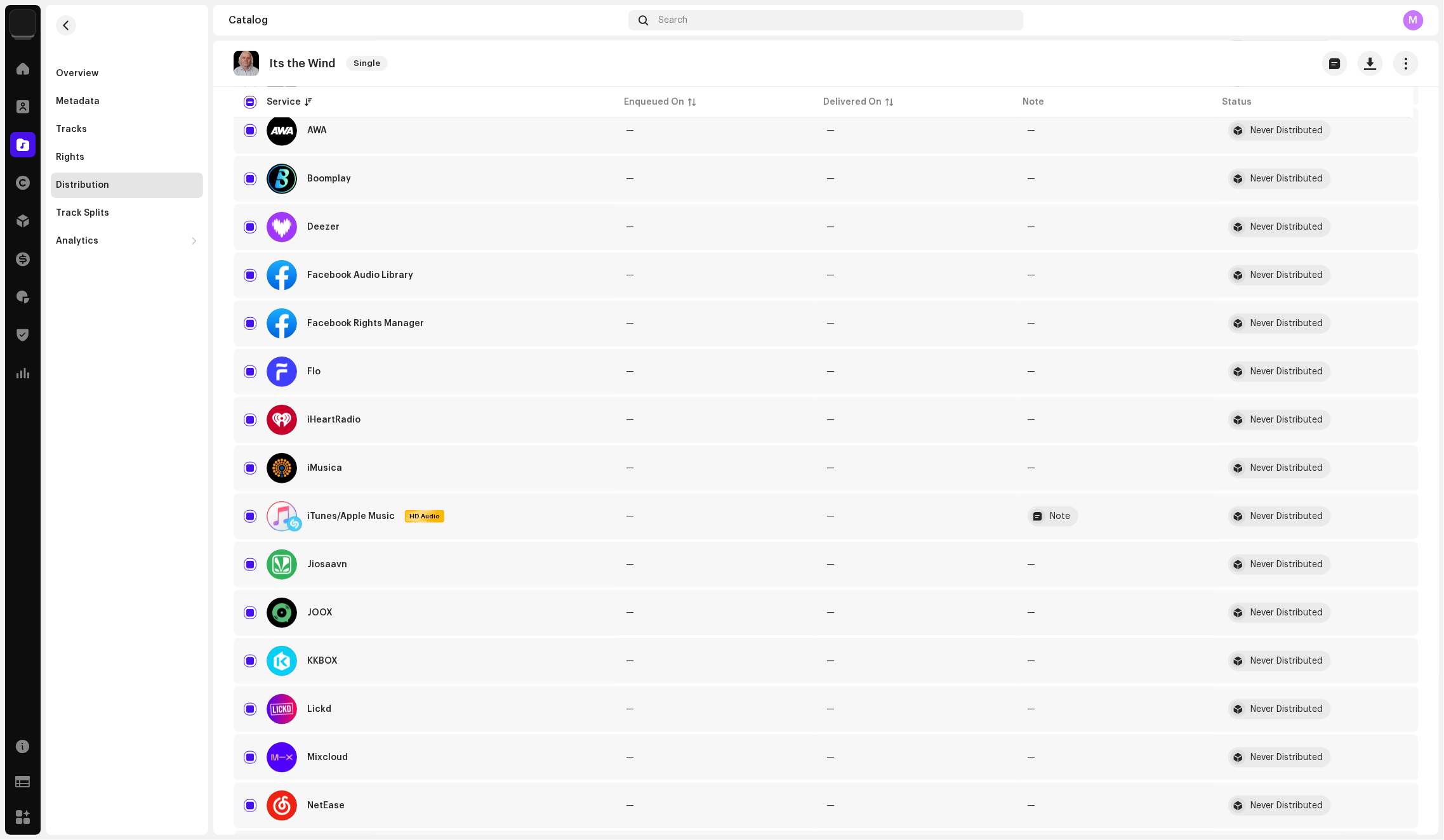
scroll to position [321, 0]
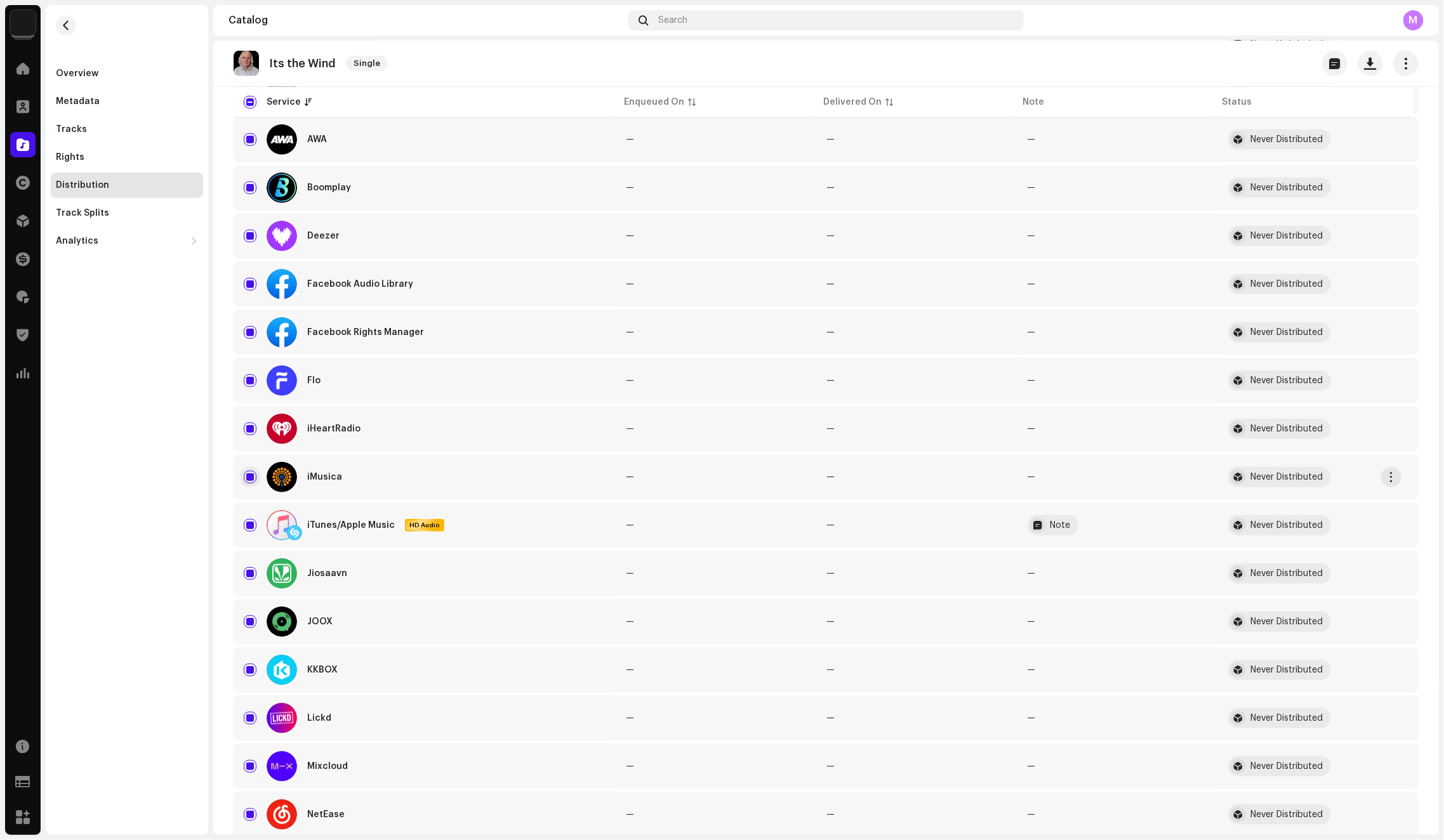
click at [250, 477] on input "Row Selected" at bounding box center [250, 477] width 13 height 13
checkbox input "false"
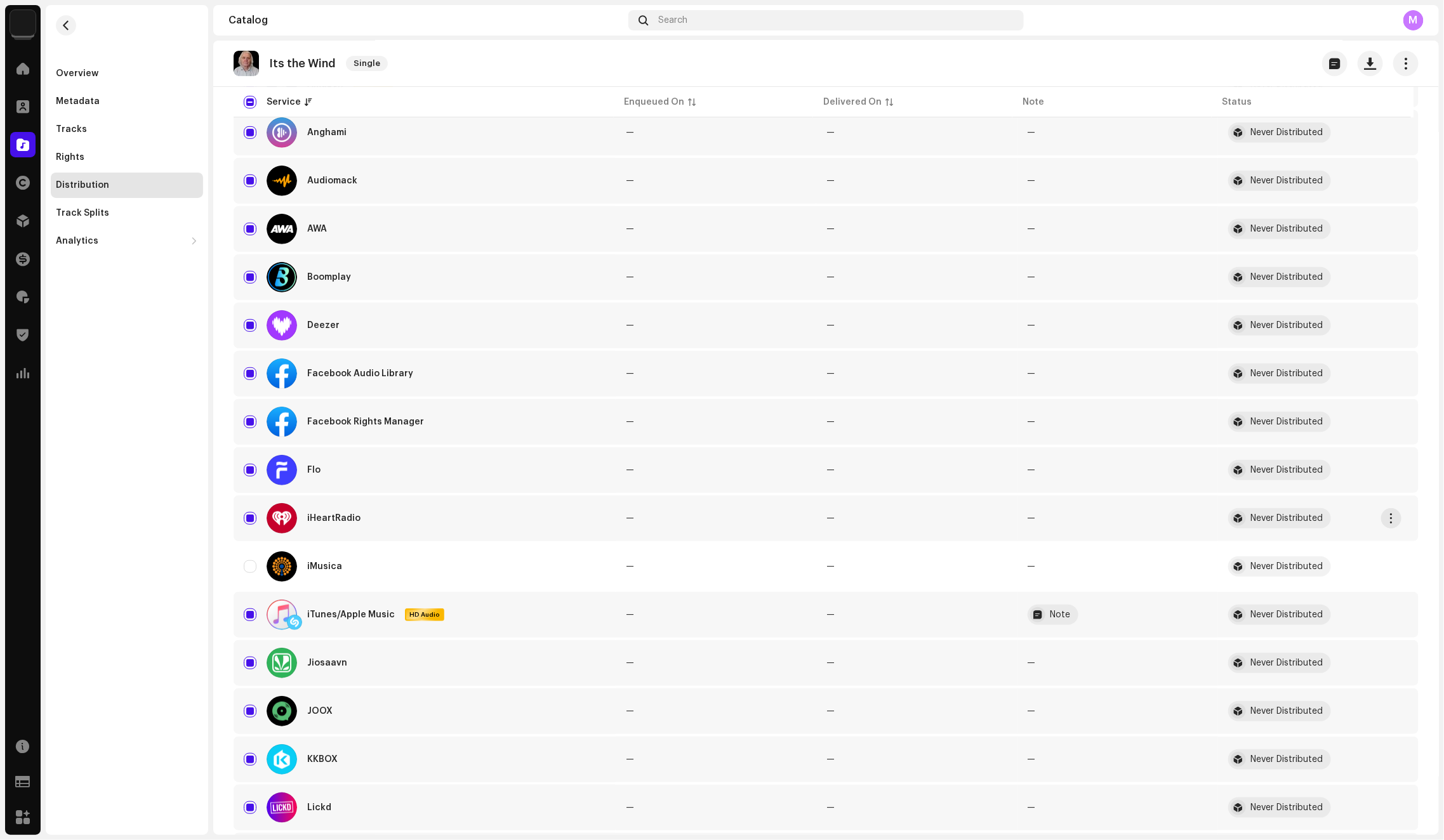
scroll to position [26, 0]
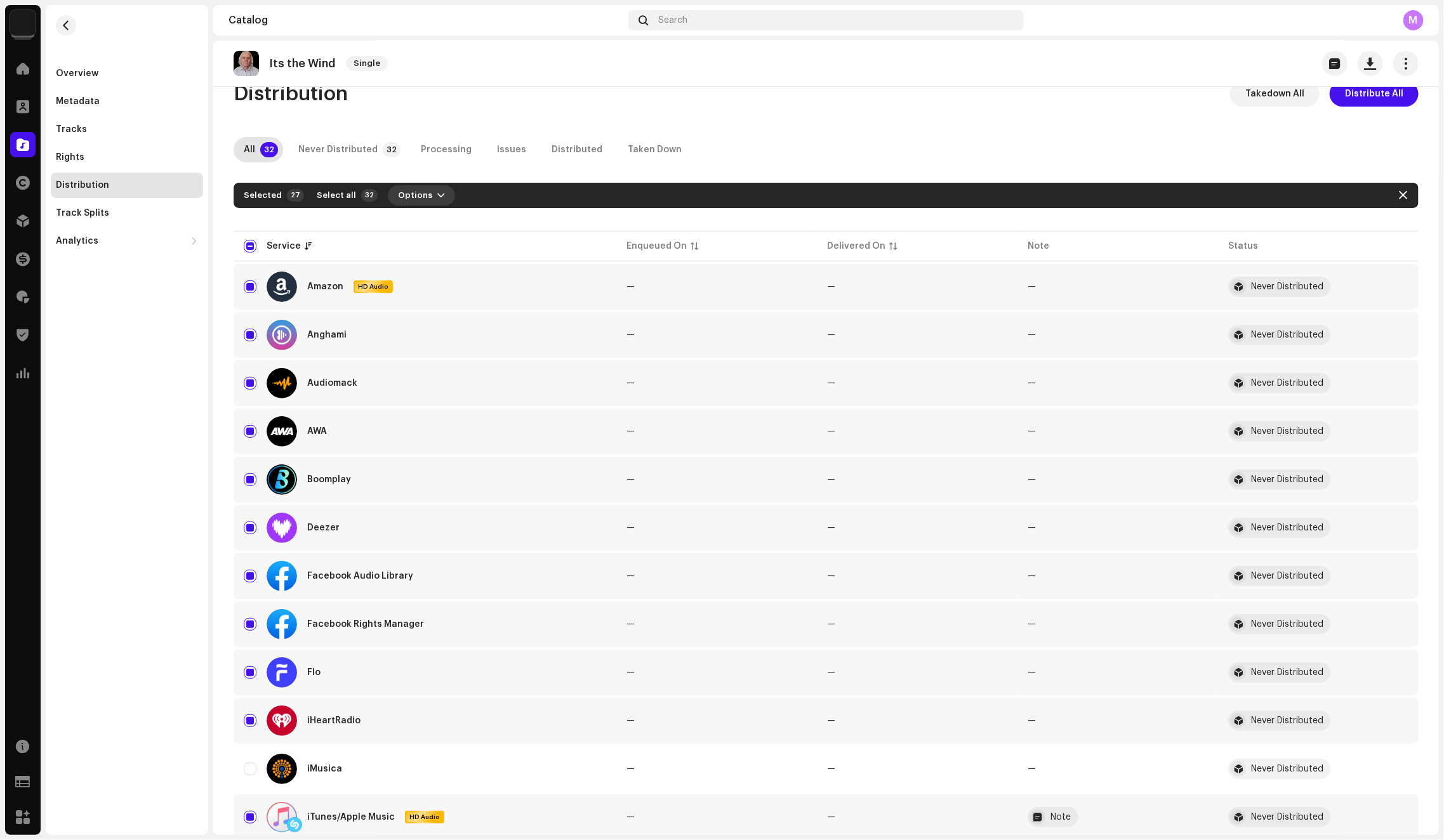
click at [412, 190] on span "Options" at bounding box center [414, 195] width 34 height 25
click at [419, 212] on div "Distribute" at bounding box center [448, 223] width 128 height 25
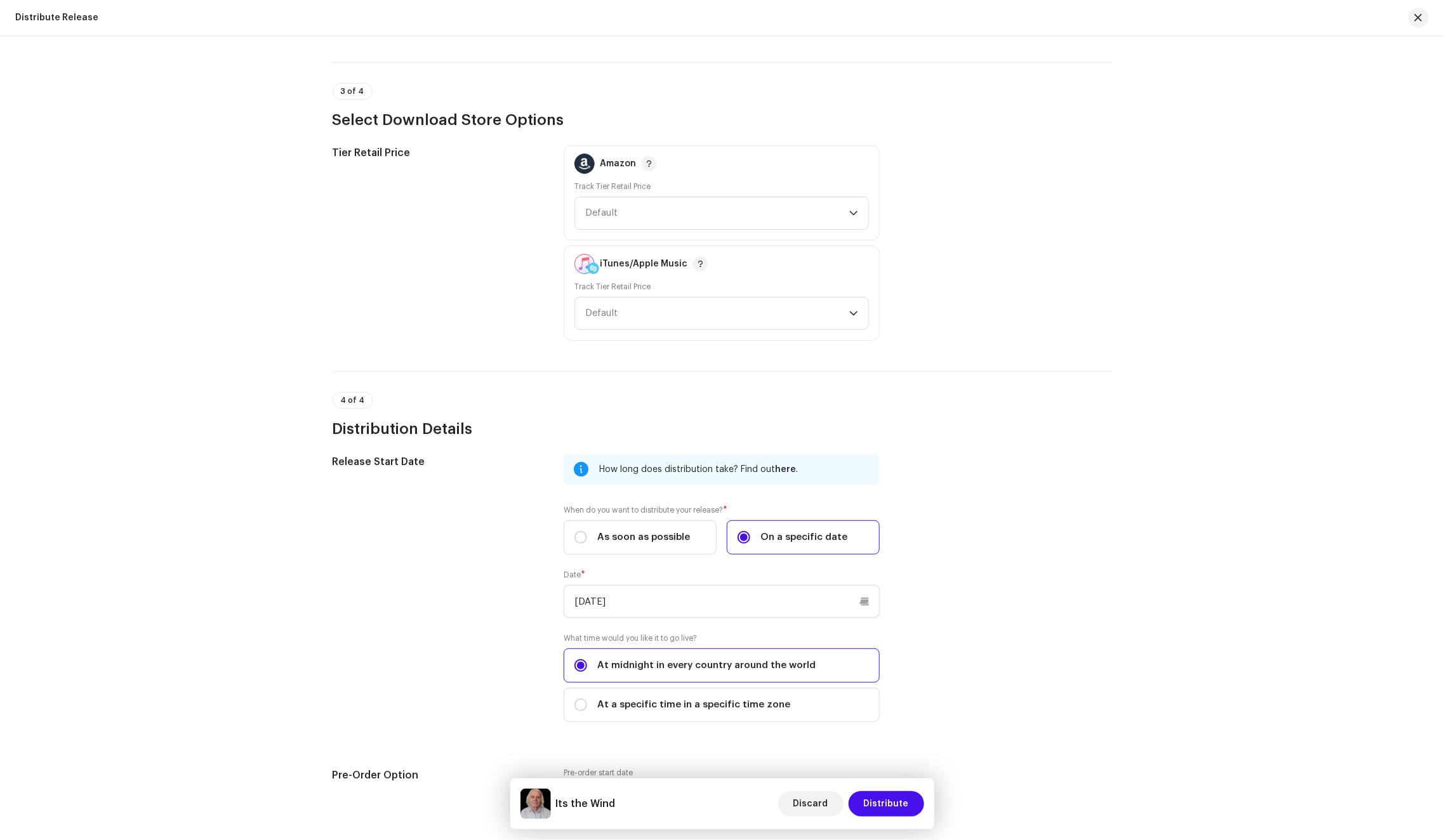
scroll to position [1061, 0]
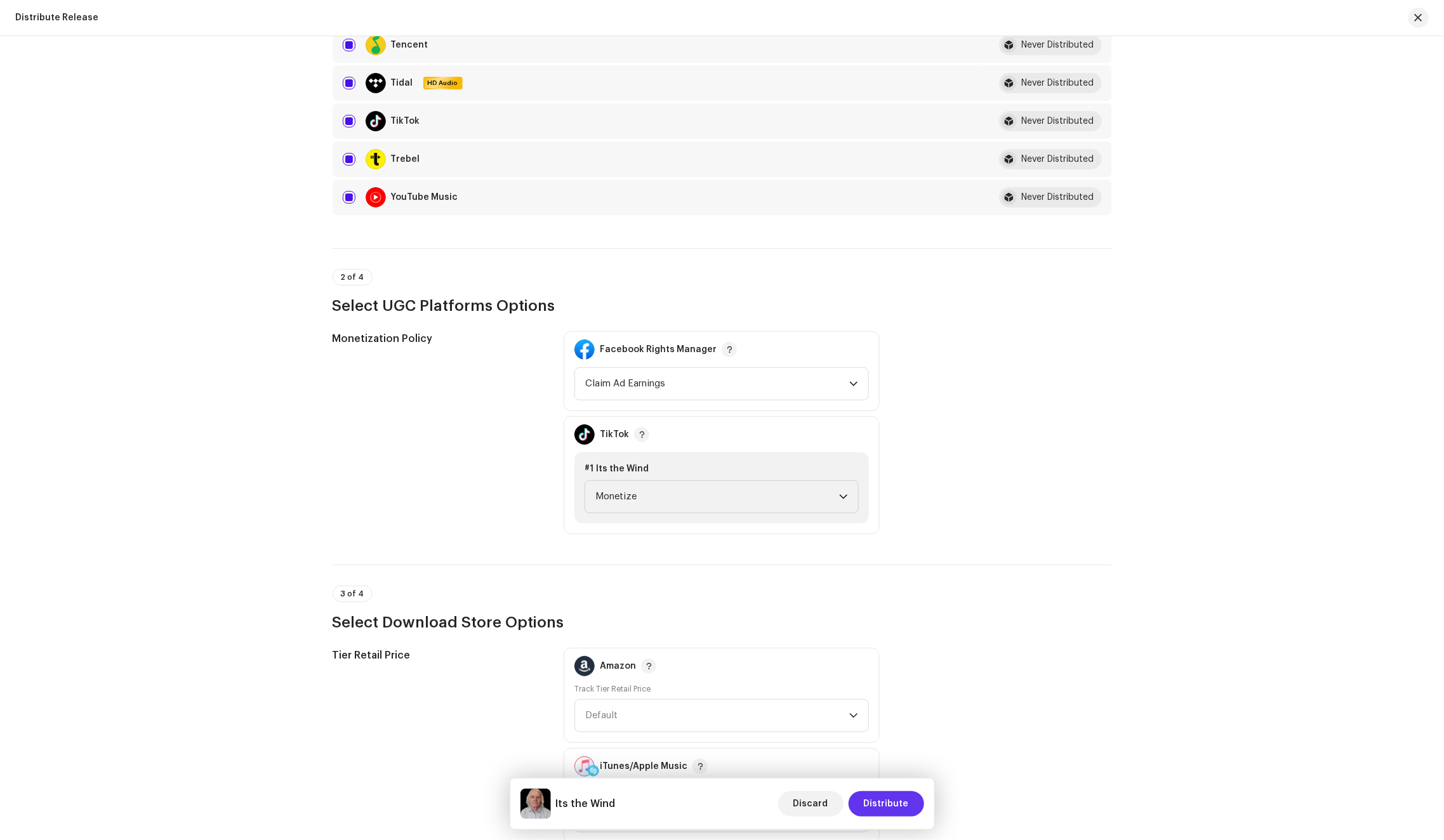
click at [889, 800] on span "Distribute" at bounding box center [886, 803] width 45 height 25
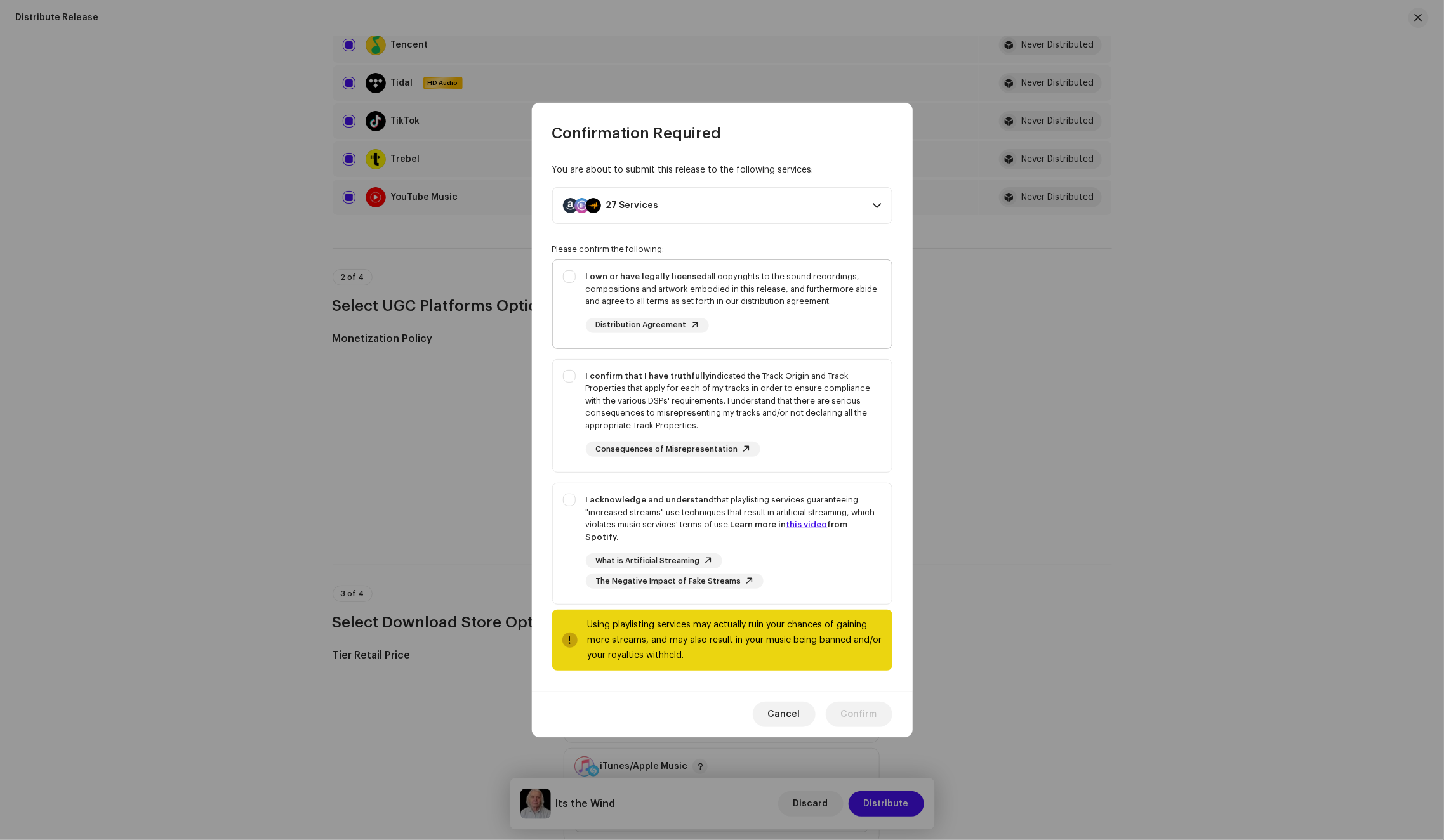
drag, startPoint x: 774, startPoint y: 292, endPoint x: 787, endPoint y: 323, distance: 33.6
click at [774, 303] on div "I own or have legally licensed all copyrights to the sound recordings, composit…" at bounding box center [734, 289] width 296 height 38
checkbox input "true"
click at [815, 409] on div "I confirm that I have truthfully indicated the Track Origin and Track Propertie…" at bounding box center [734, 400] width 296 height 62
checkbox input "true"
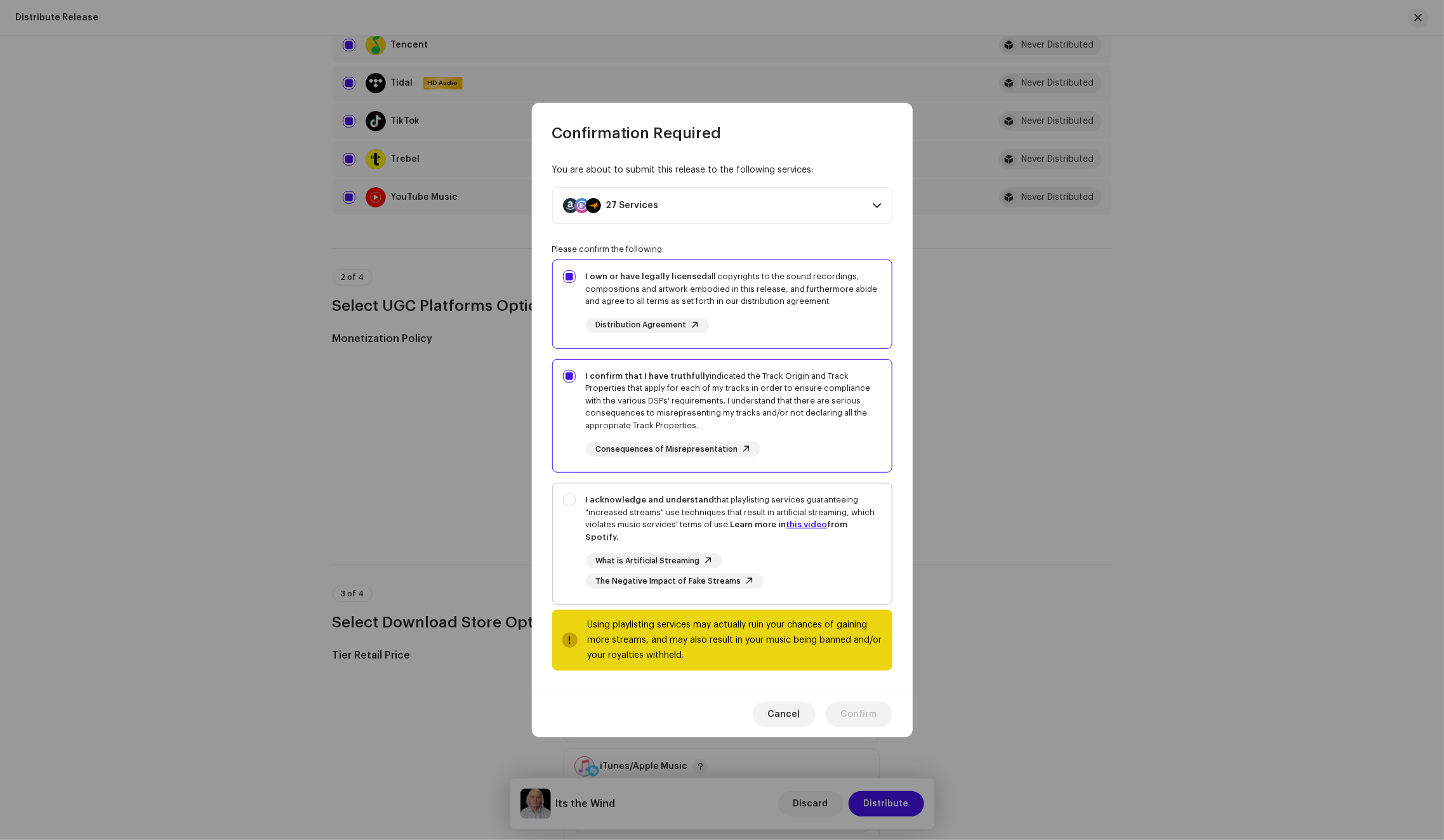
click at [863, 541] on div "I acknowledge and understand that playlisting services guaranteeing "increased …" at bounding box center [734, 541] width 296 height 95
checkbox input "true"
click at [856, 708] on span "Confirm" at bounding box center [859, 714] width 36 height 25
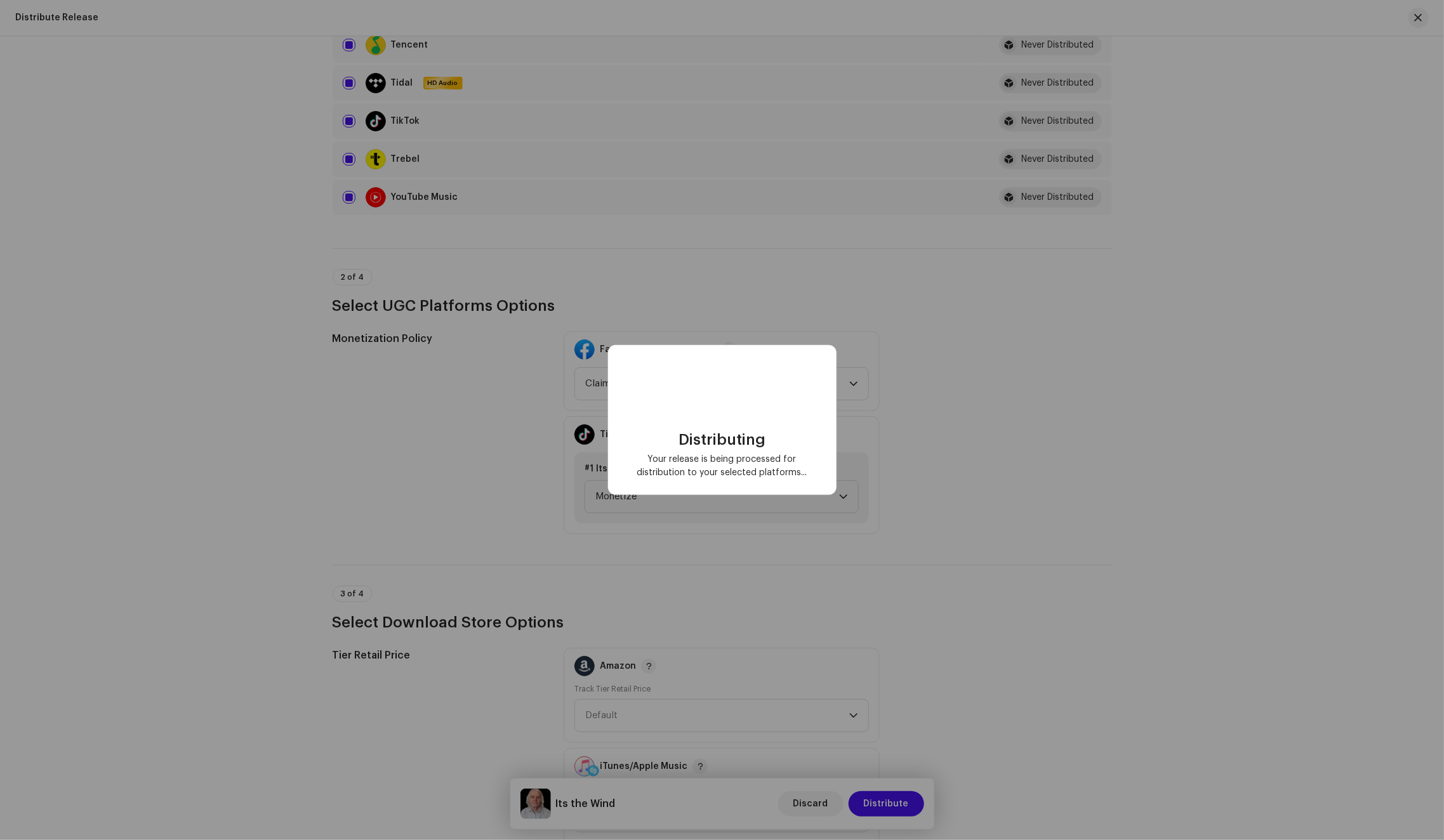
scroll to position [0, 0]
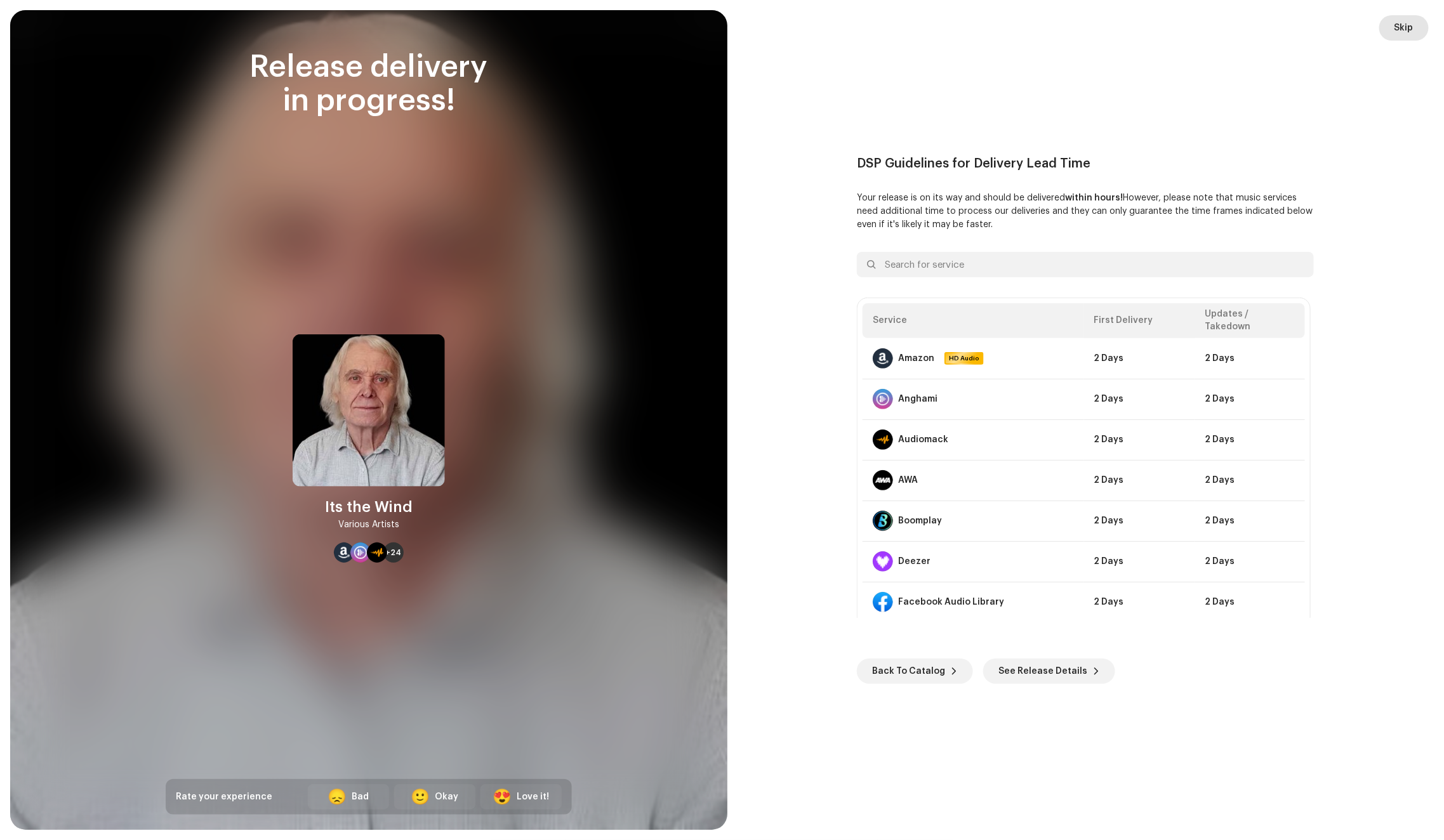
click at [1396, 25] on span "Skip" at bounding box center [1403, 28] width 19 height 25
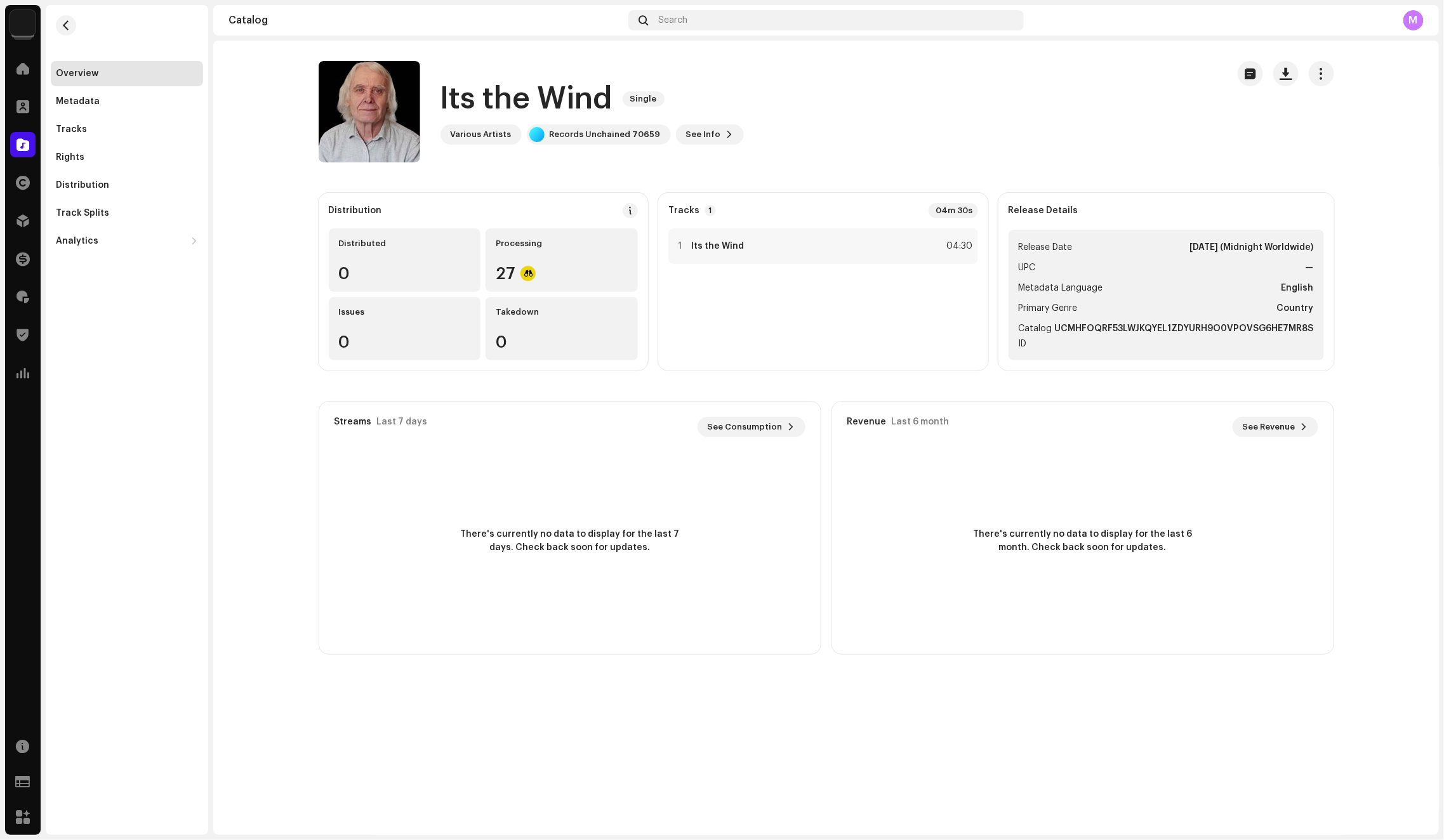
click at [13, 143] on div at bounding box center [22, 144] width 25 height 25
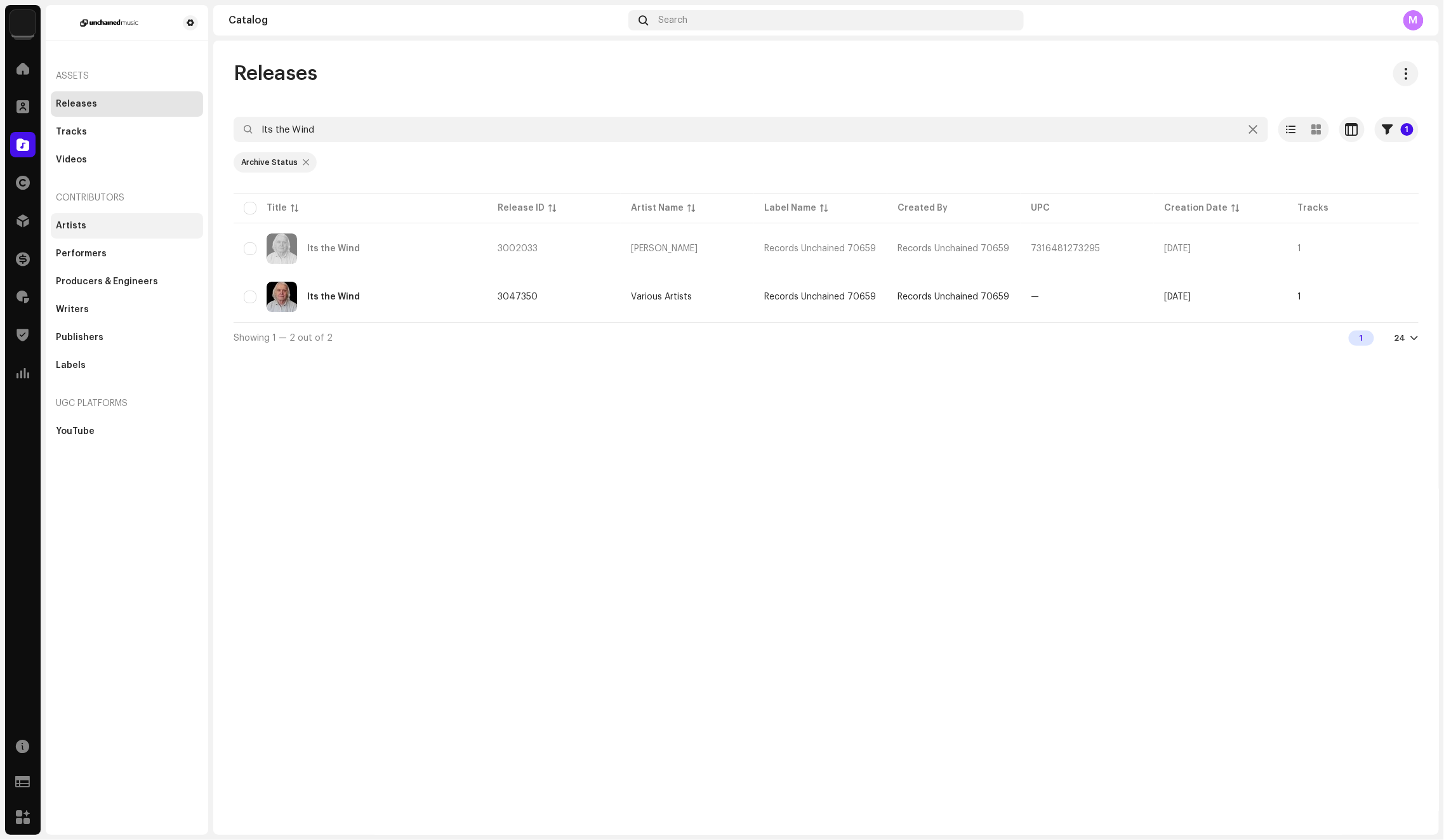
click at [82, 227] on div "Artists" at bounding box center [71, 225] width 31 height 10
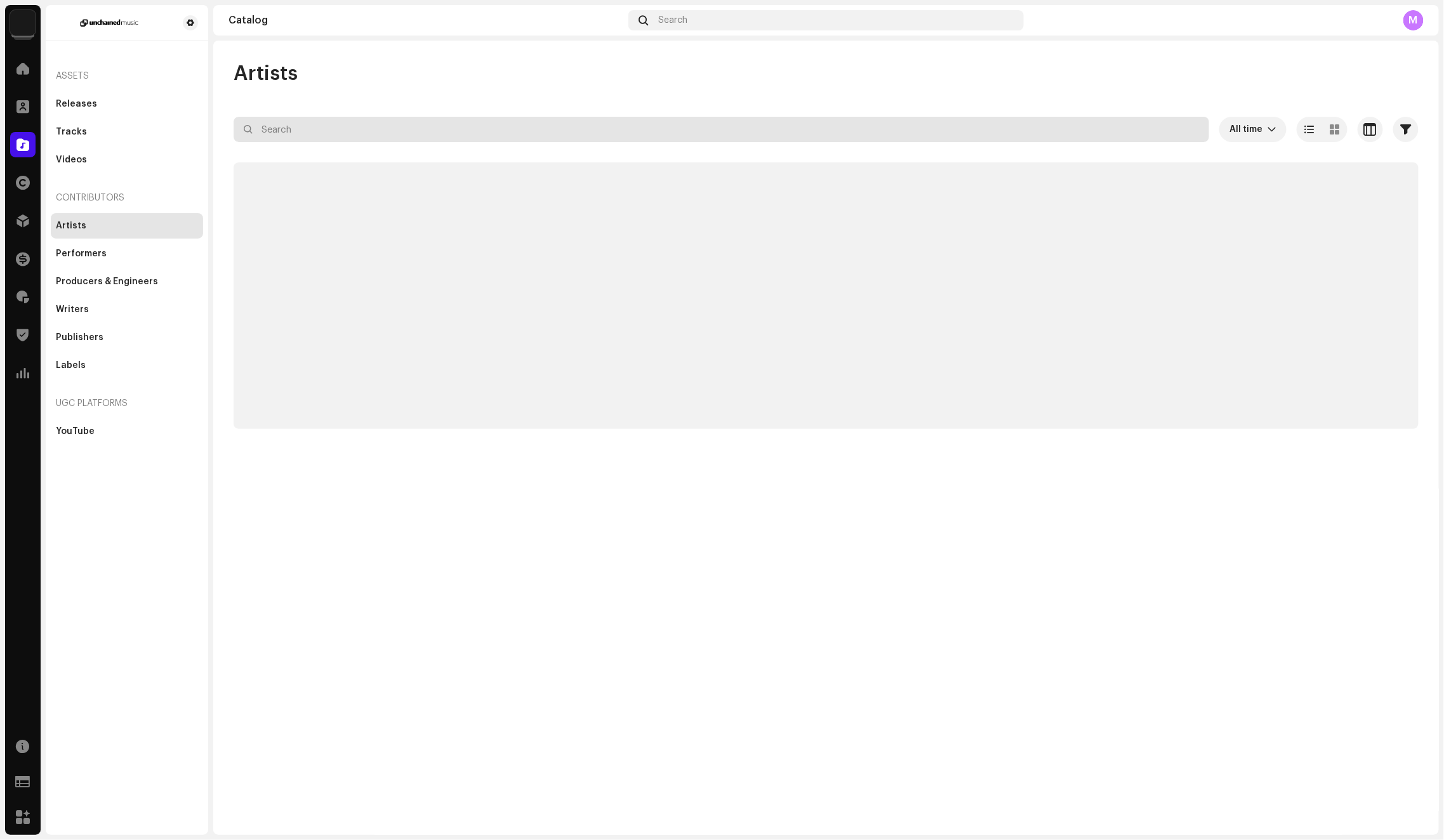
click at [336, 116] on input "text" at bounding box center [721, 129] width 975 height 25
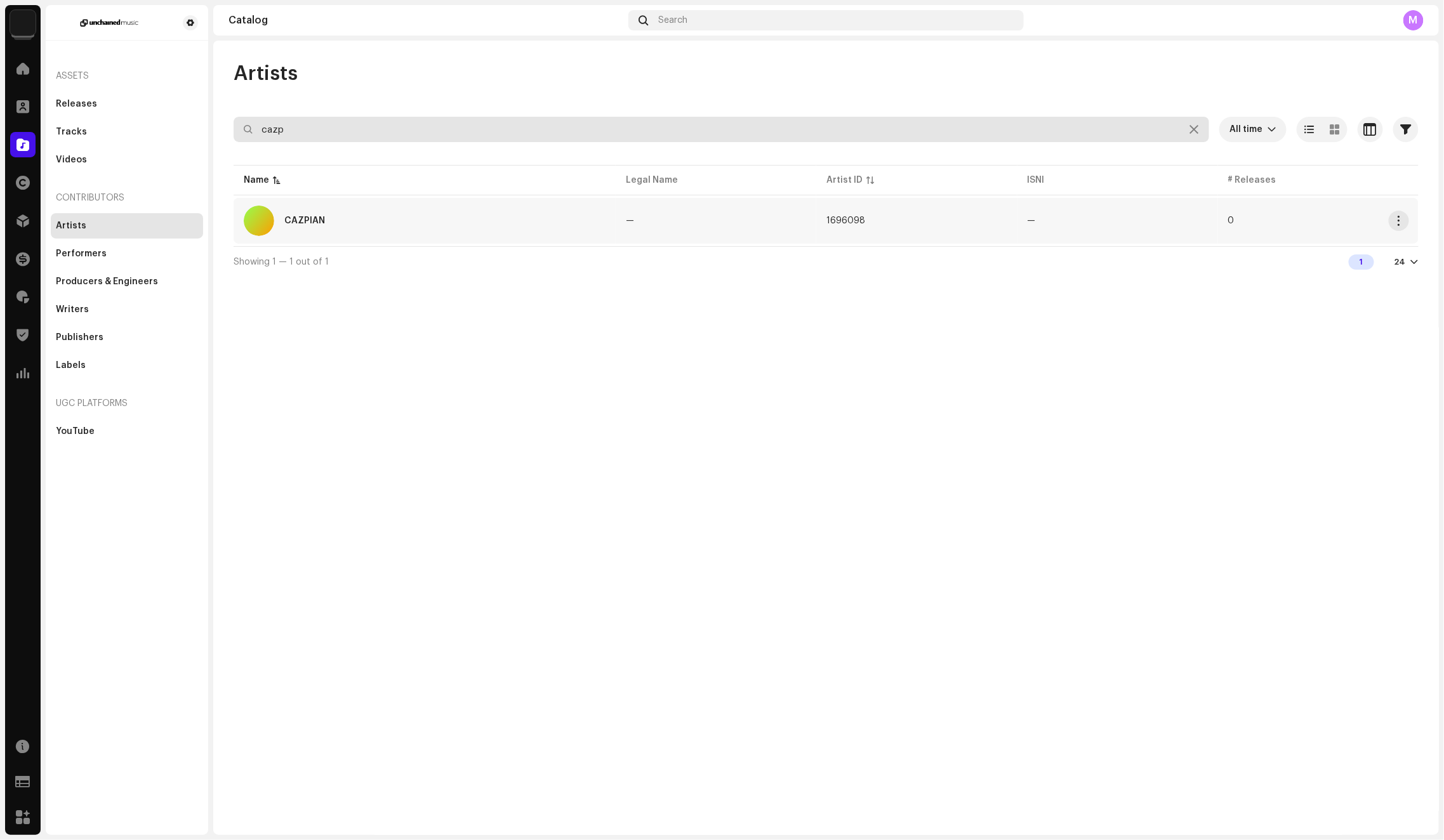
type input "cazp"
click at [328, 215] on div "CAZPIAN" at bounding box center [424, 221] width 362 height 31
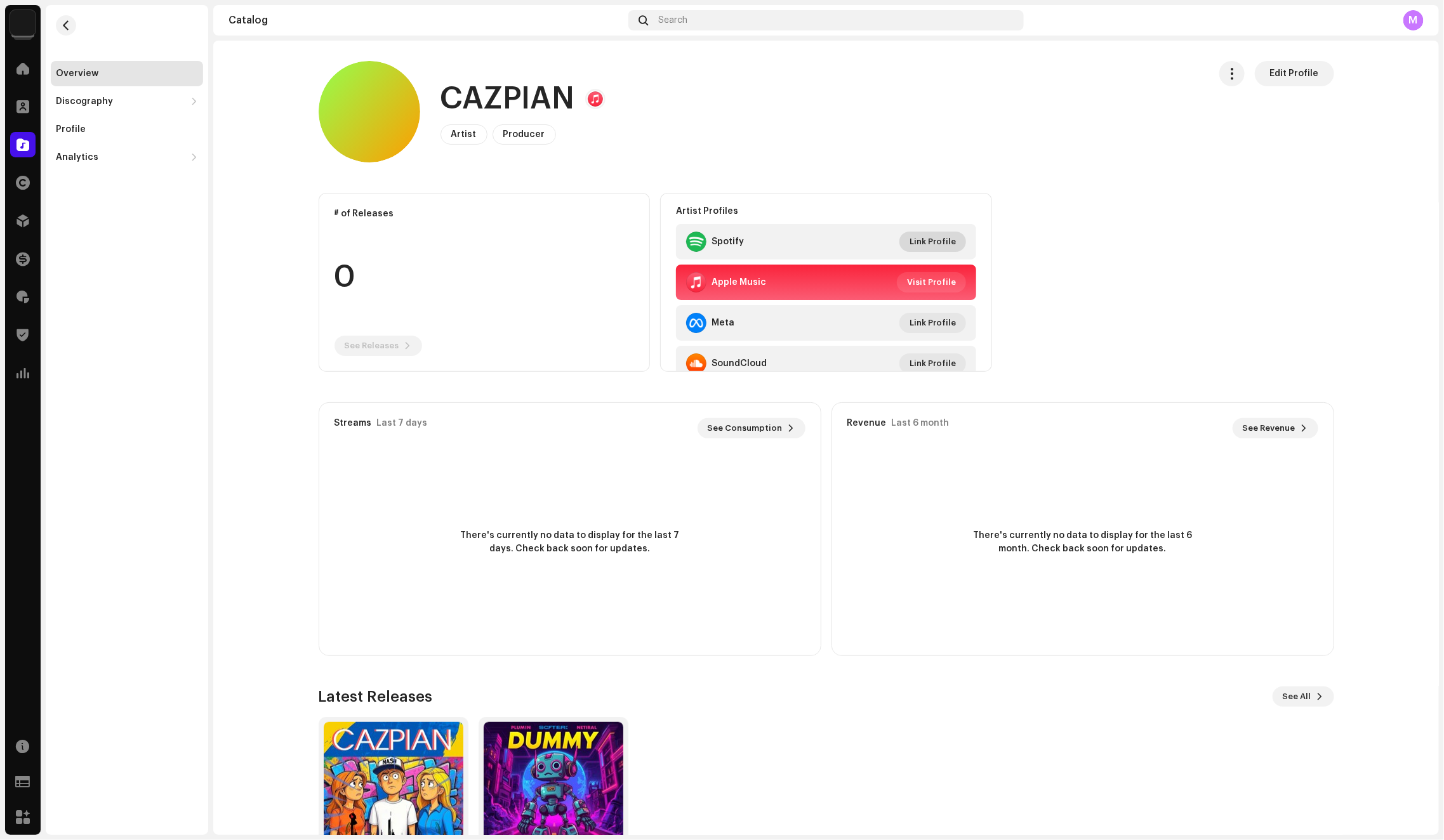
click at [926, 244] on span "Link Profile" at bounding box center [932, 241] width 46 height 25
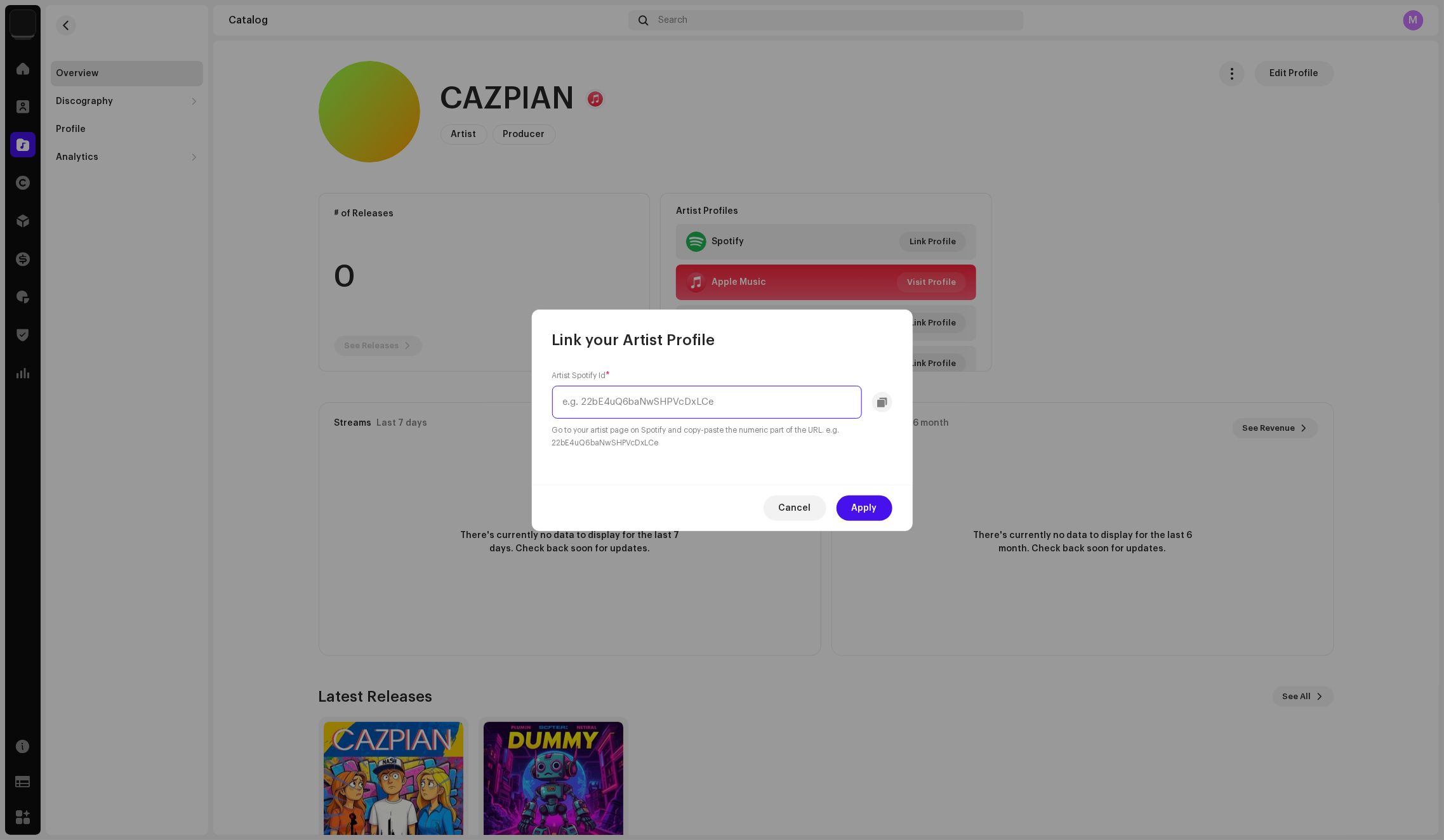
click at [761, 392] on input "text" at bounding box center [707, 402] width 309 height 33
paste input "1ilX5nop01oNhwEBsrZnv9"
type input "1ilX5nop01oNhwEBsrZnv9"
click at [858, 505] on span "Apply" at bounding box center [864, 508] width 25 height 25
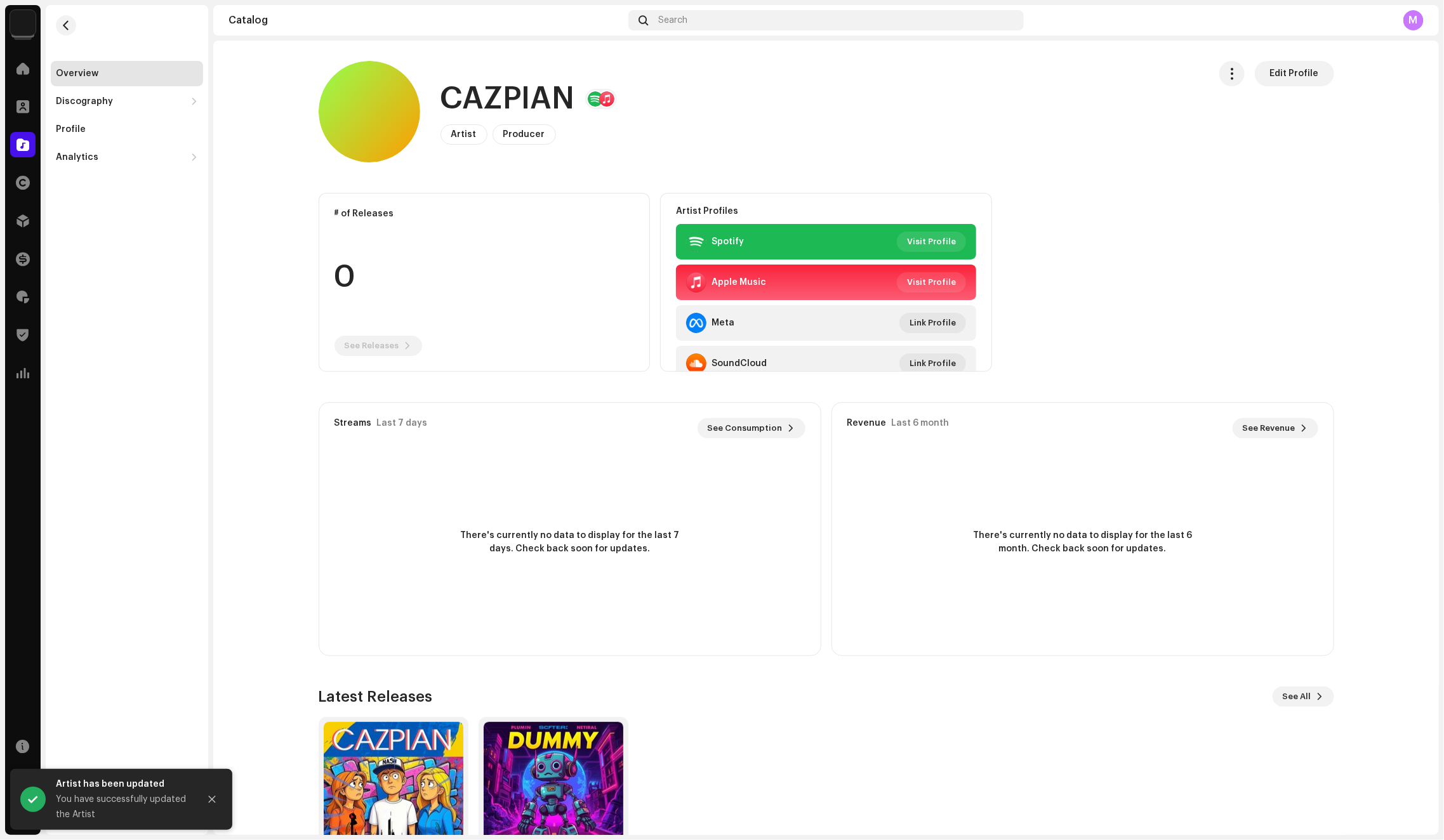
click at [1292, 59] on catalog-artists-details-overview "CAZPIAN Edit Profile CAZPIAN Artist Producer Edit Profile Edit Profile # of Rel…" at bounding box center [826, 480] width 1226 height 879
click at [1288, 76] on span "Edit Profile" at bounding box center [1295, 74] width 49 height 25
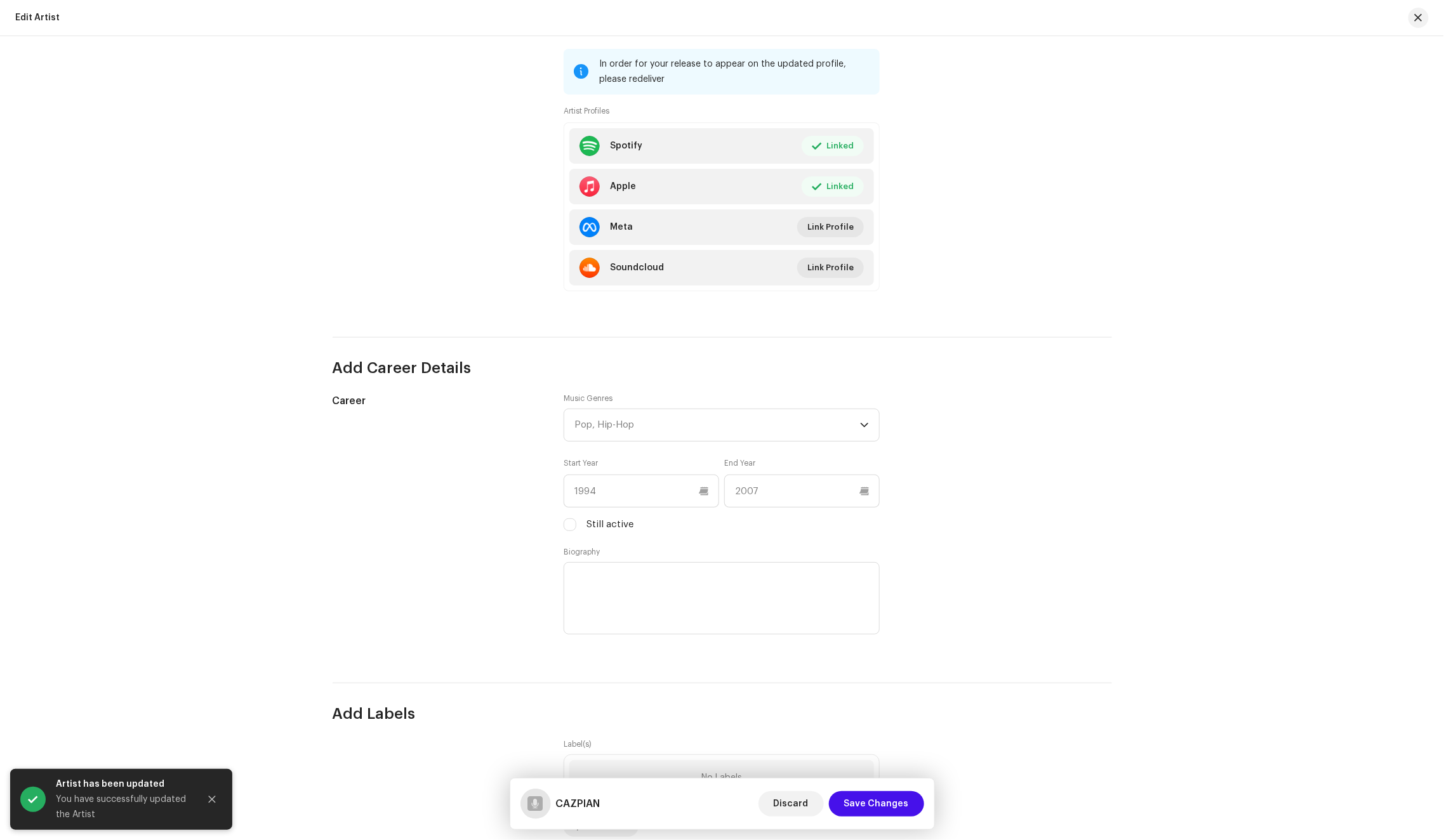
scroll to position [788, 0]
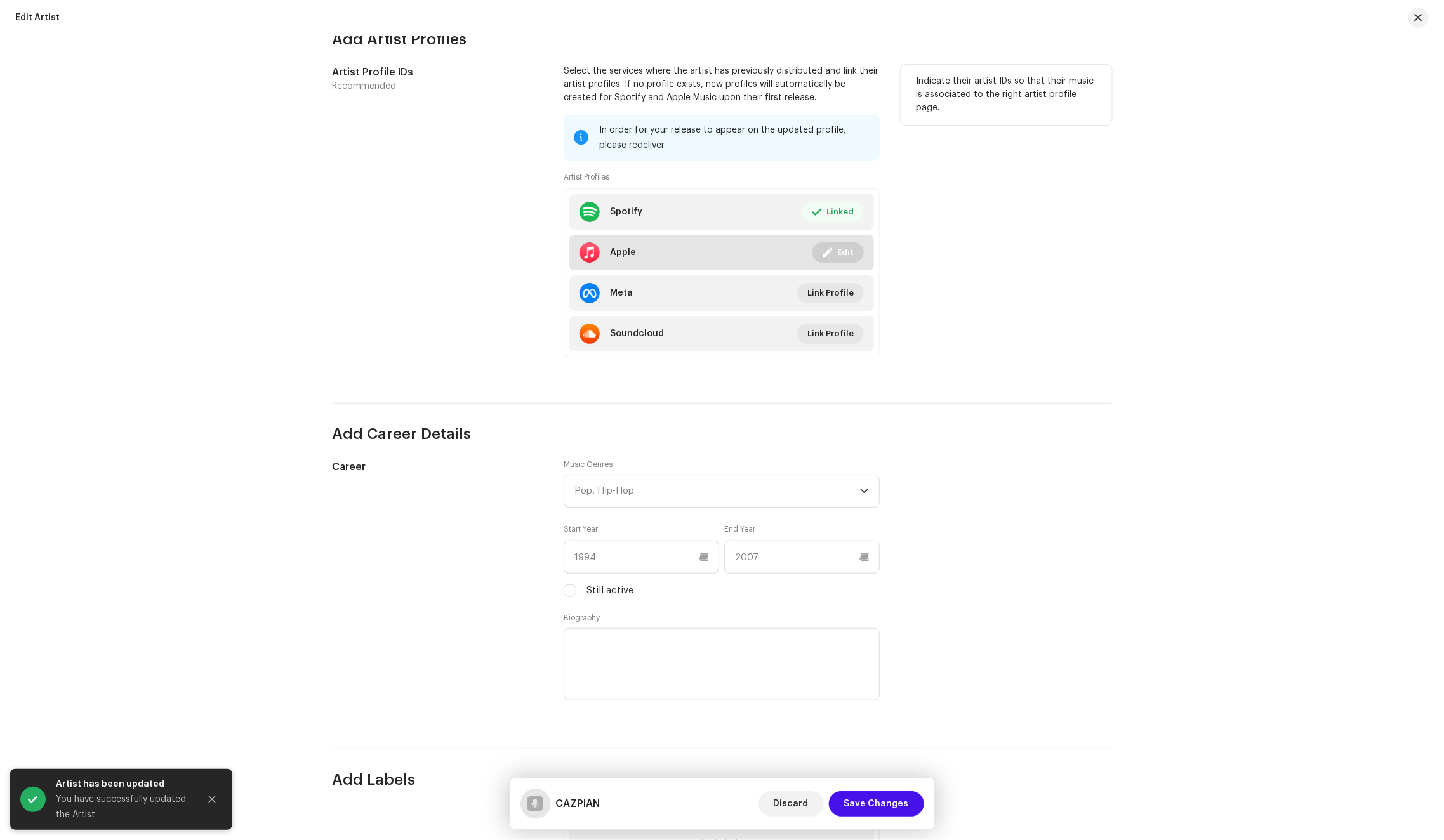
click at [815, 253] on button "Edit" at bounding box center [837, 252] width 51 height 21
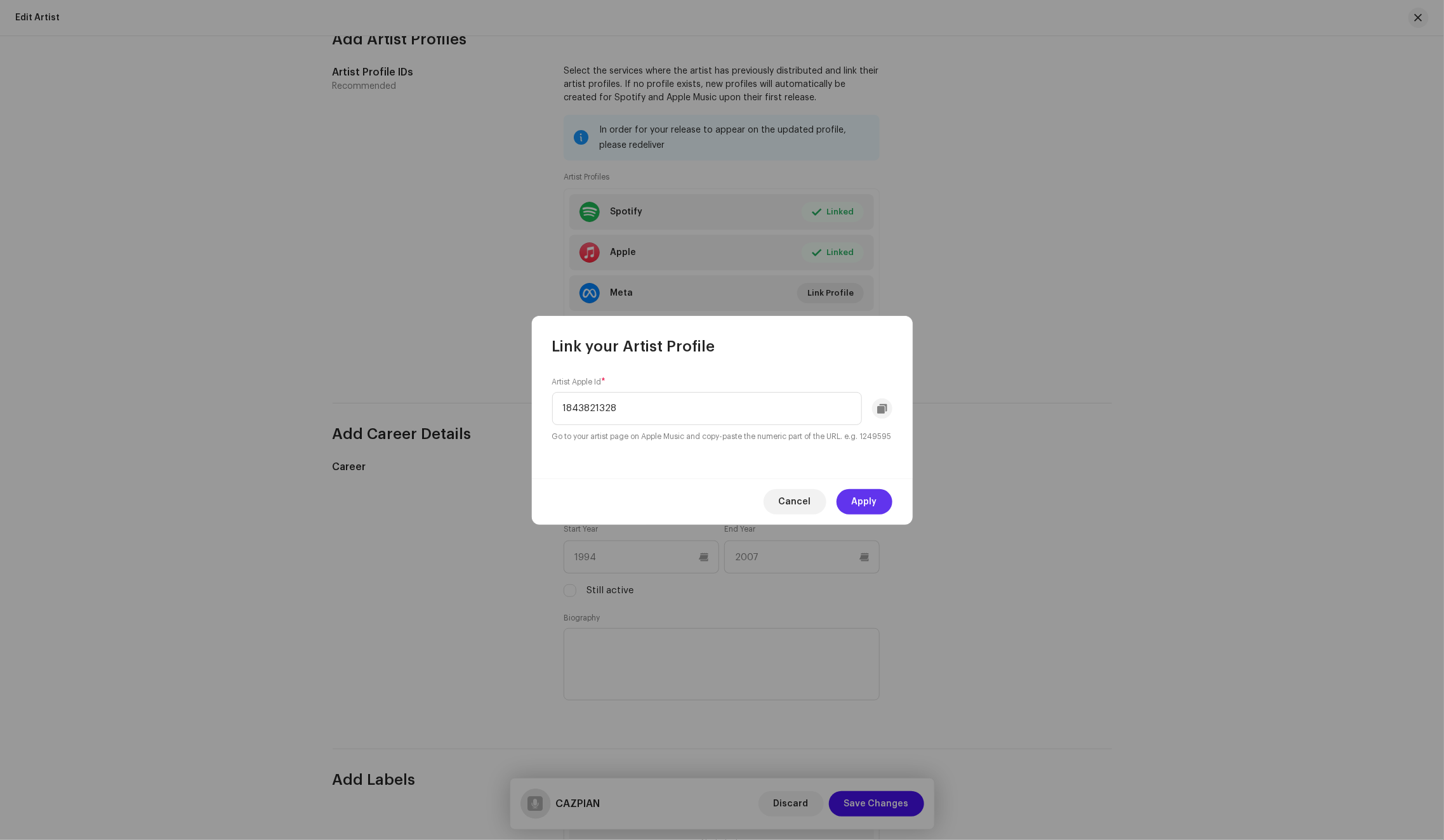
click at [853, 496] on span "Apply" at bounding box center [864, 502] width 25 height 25
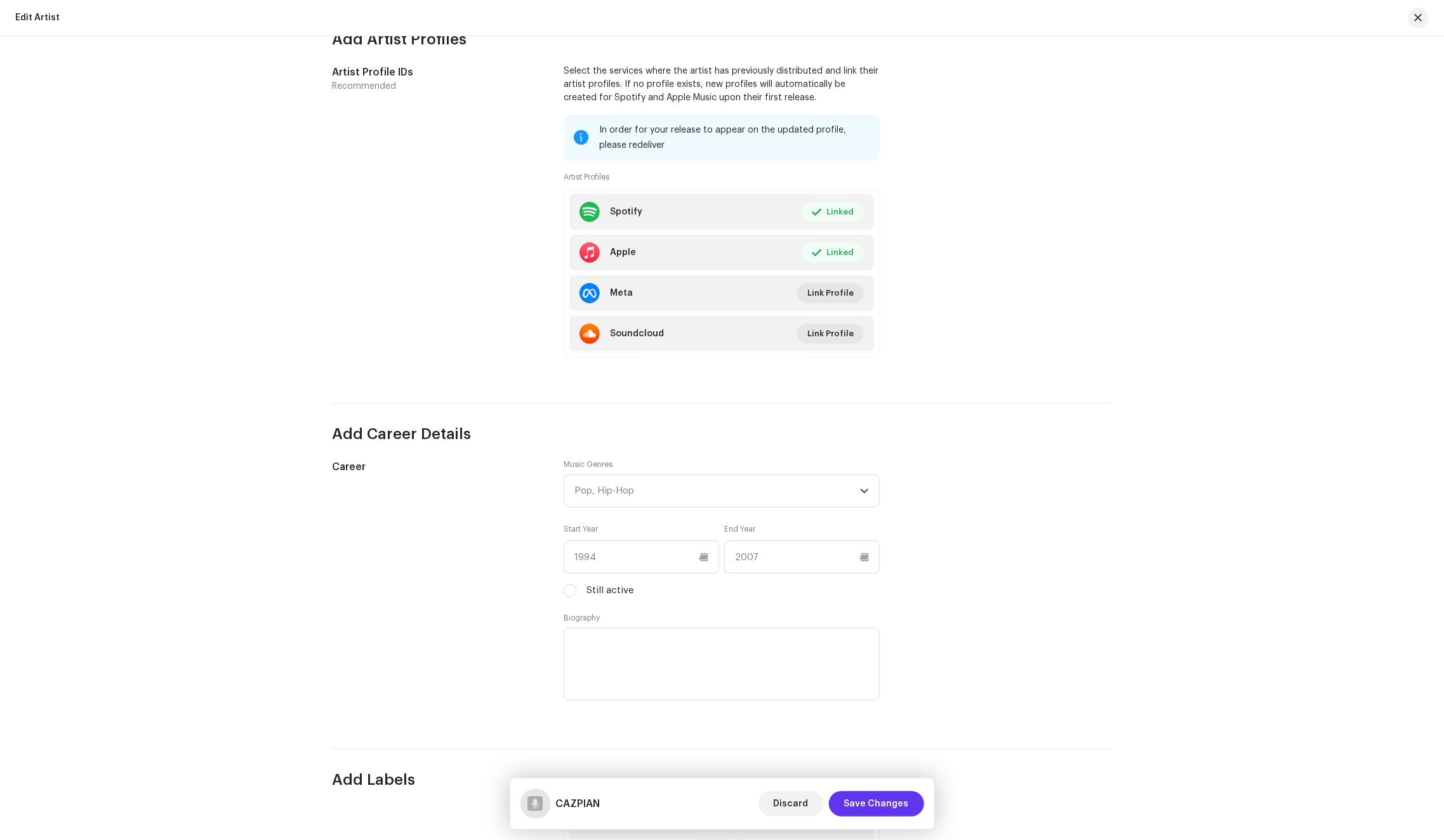
click at [890, 807] on span "Save Changes" at bounding box center [876, 803] width 64 height 25
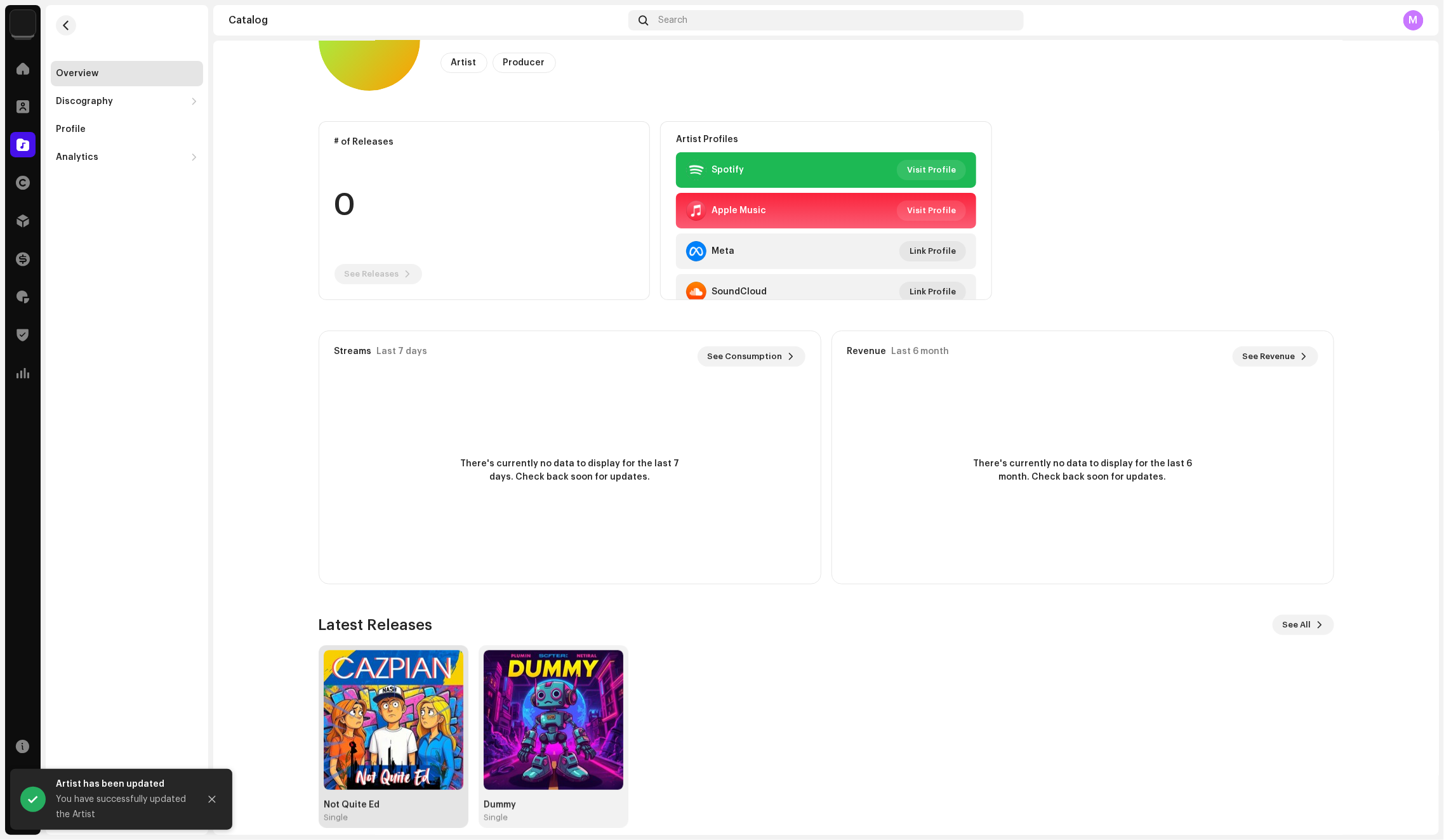
scroll to position [84, 0]
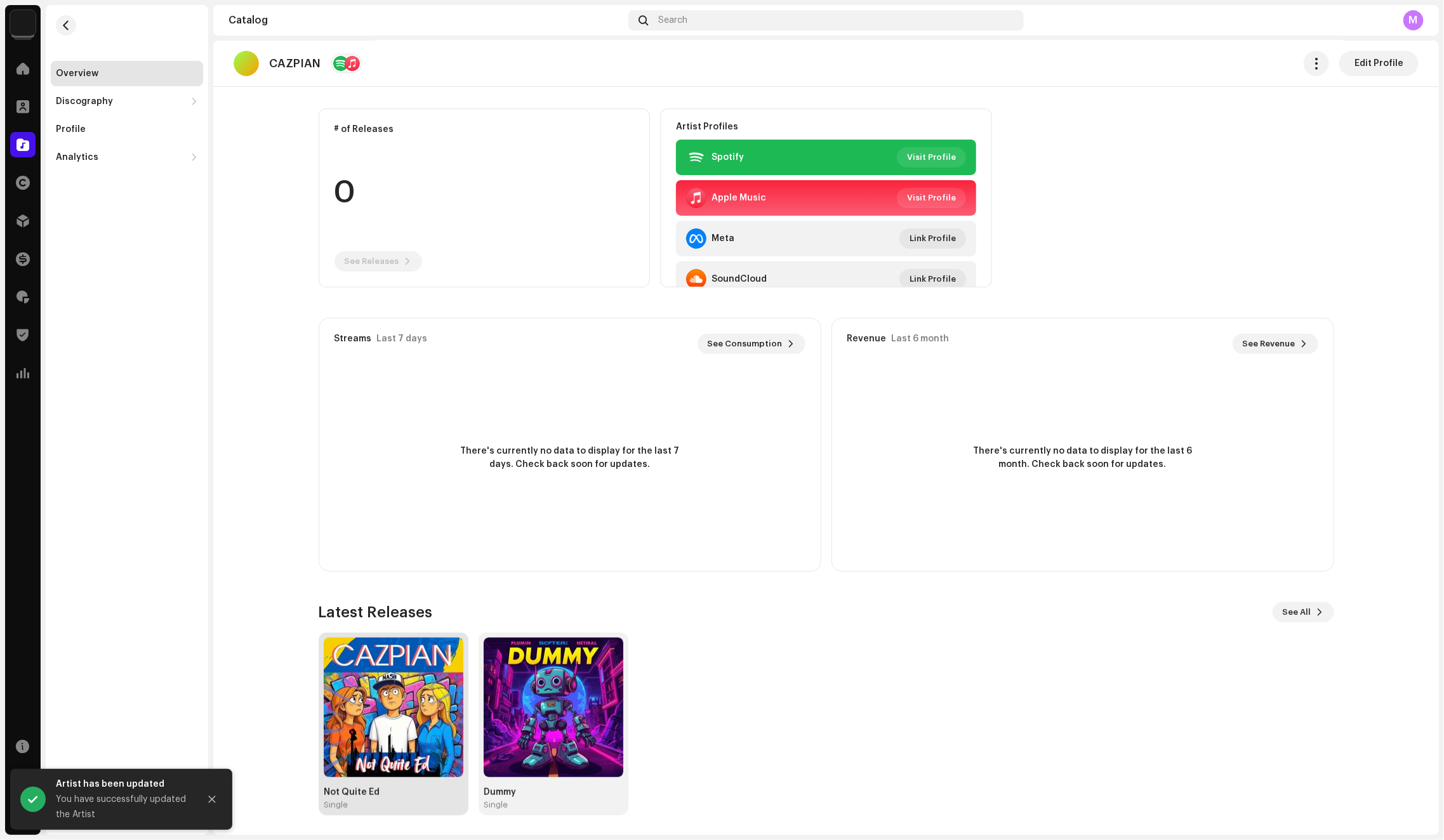
click at [381, 676] on img at bounding box center [393, 708] width 139 height 139
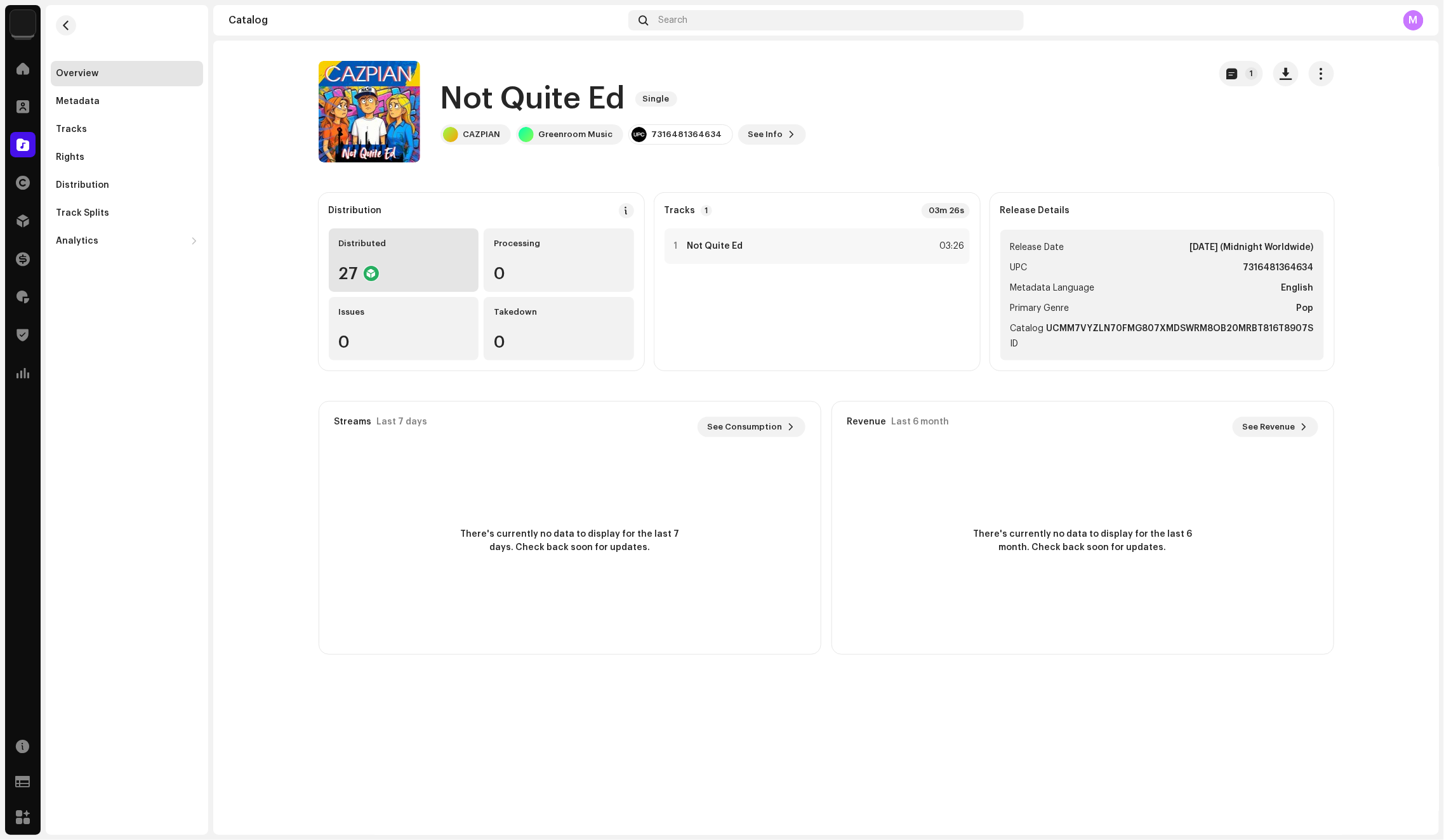
click at [415, 280] on div "27" at bounding box center [404, 273] width 130 height 17
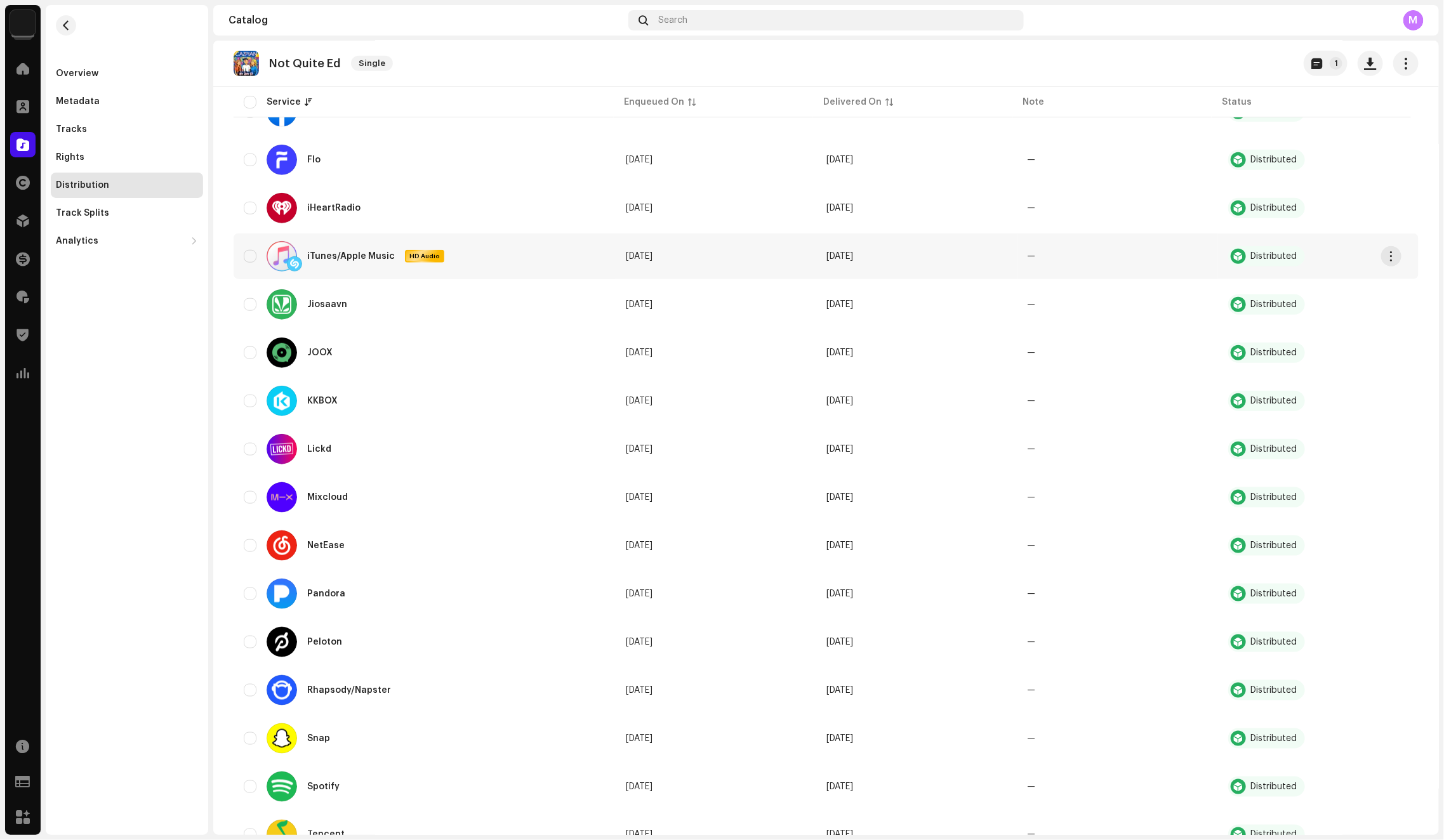
scroll to position [539, 0]
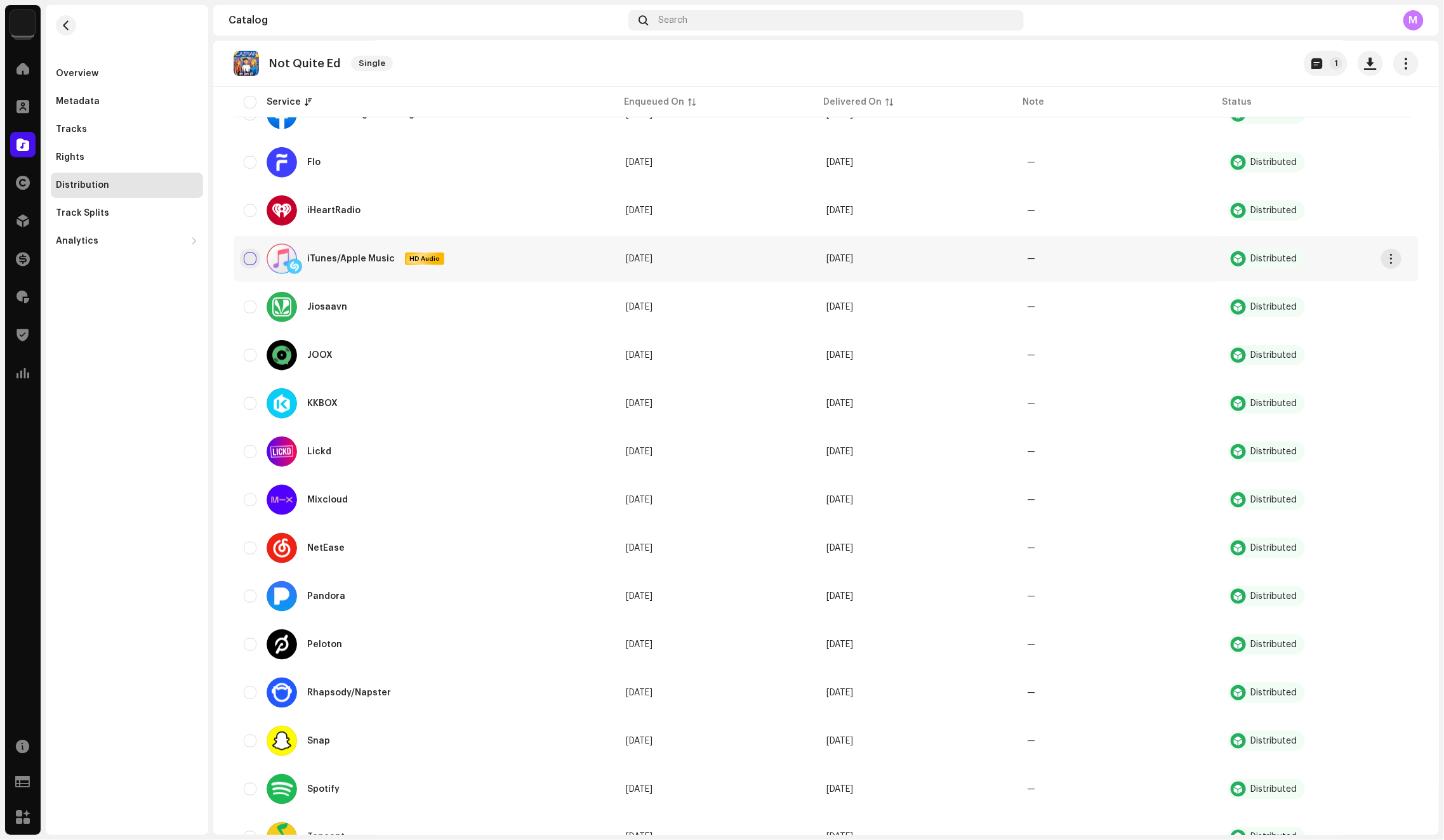
click at [251, 259] on input "checkbox" at bounding box center [250, 259] width 13 height 13
checkbox input "true"
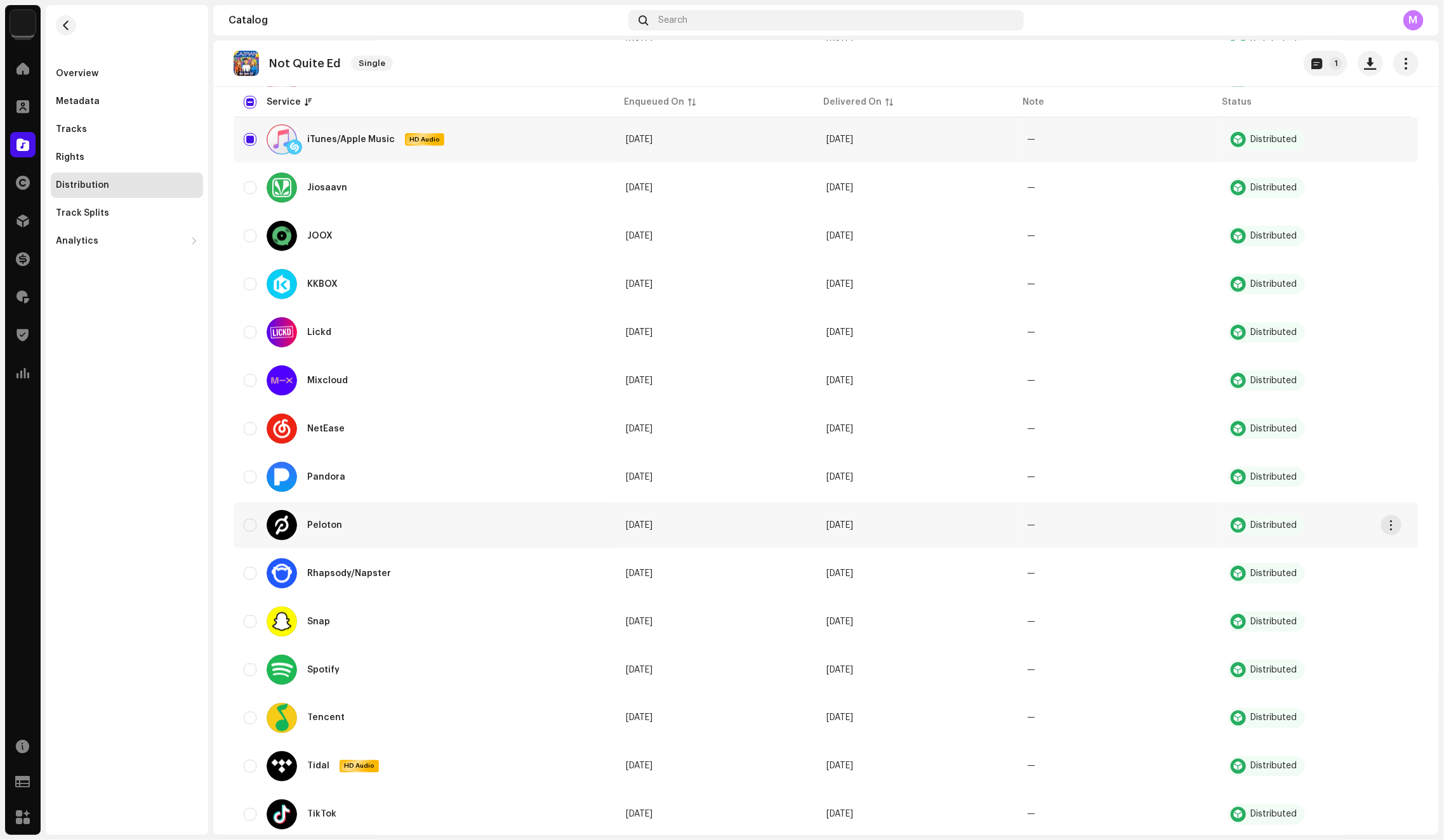
scroll to position [787, 0]
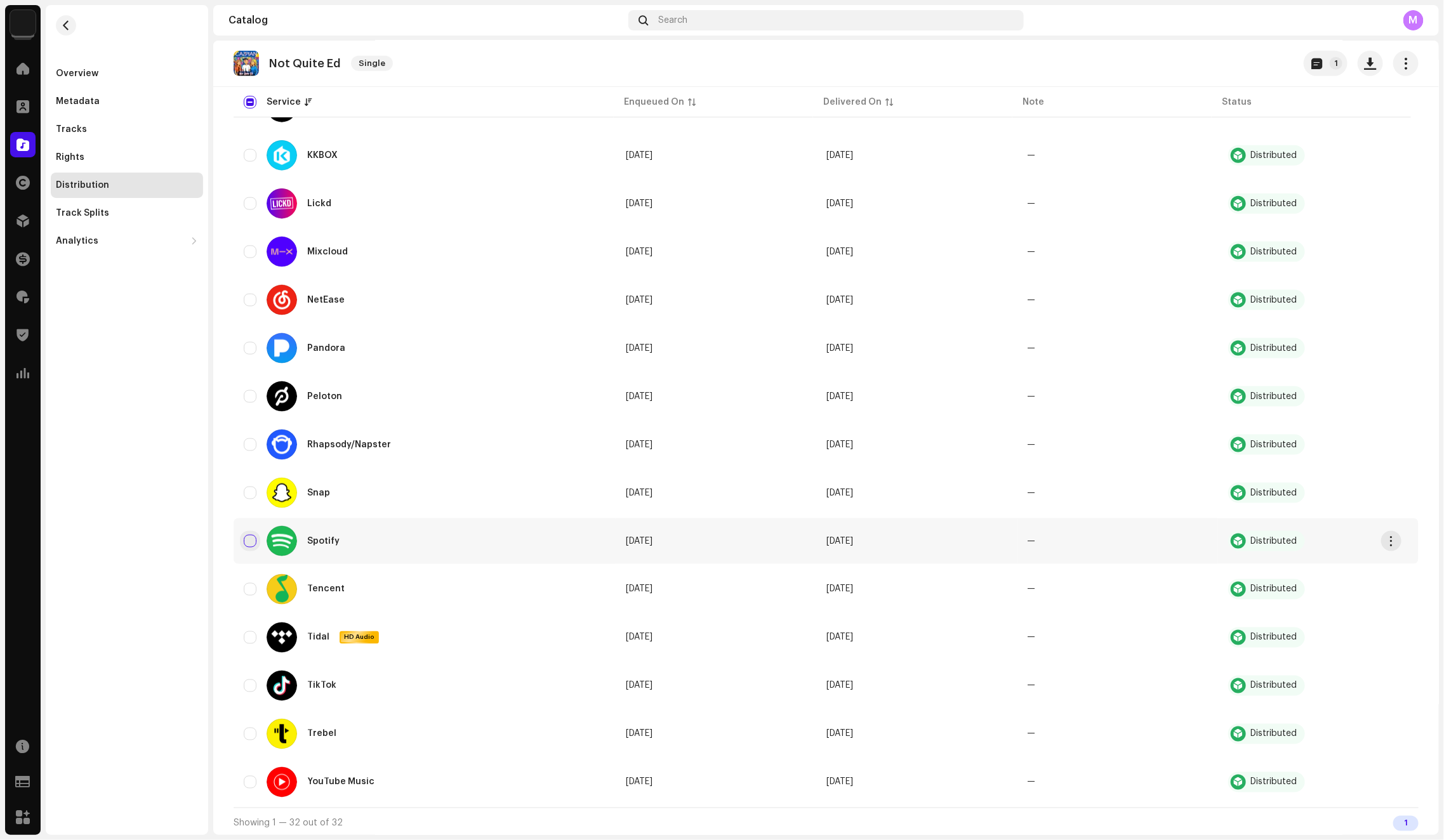
click at [249, 538] on input "Row Unselected" at bounding box center [250, 541] width 13 height 13
checkbox input "true"
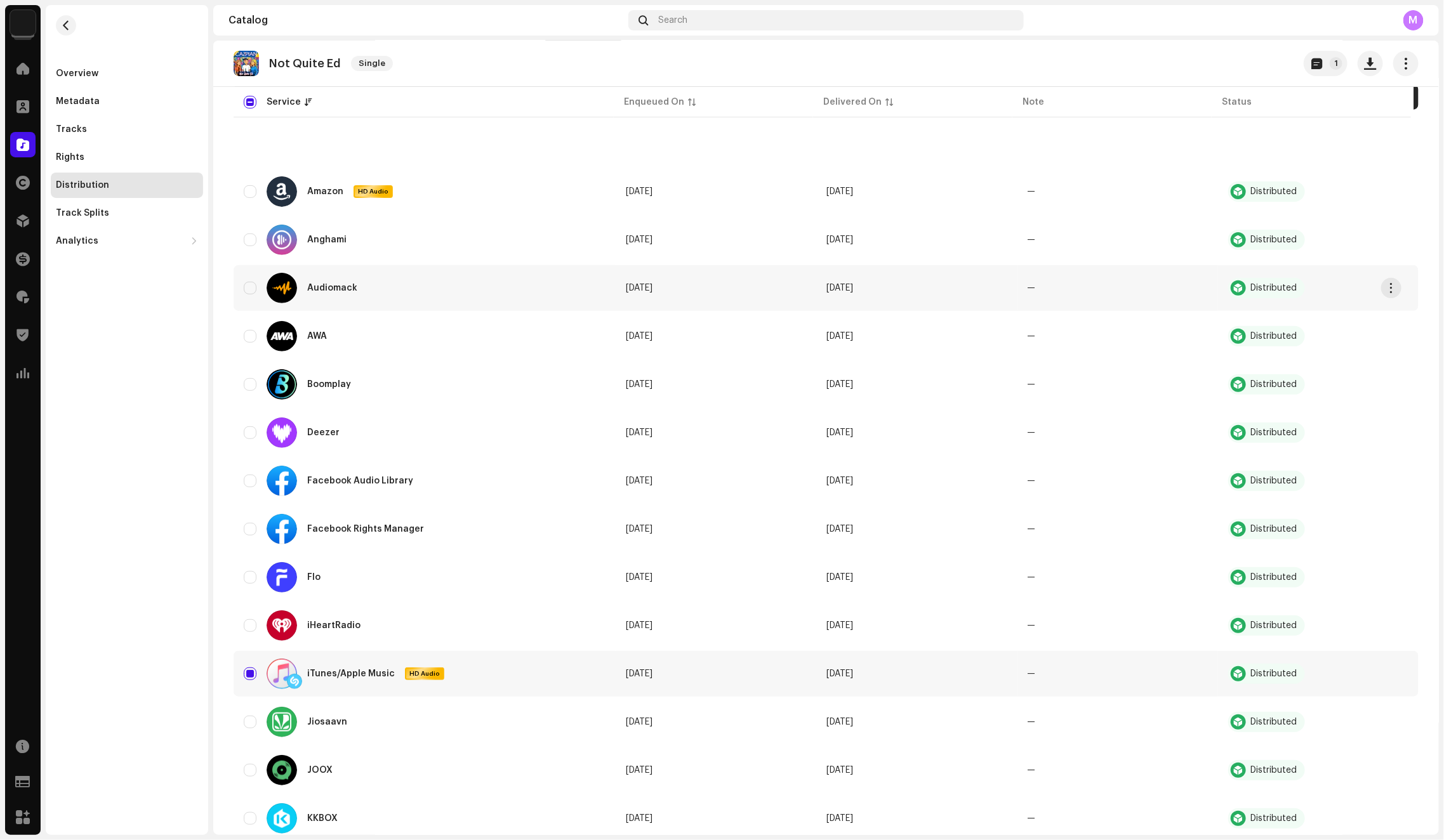
scroll to position [0, 0]
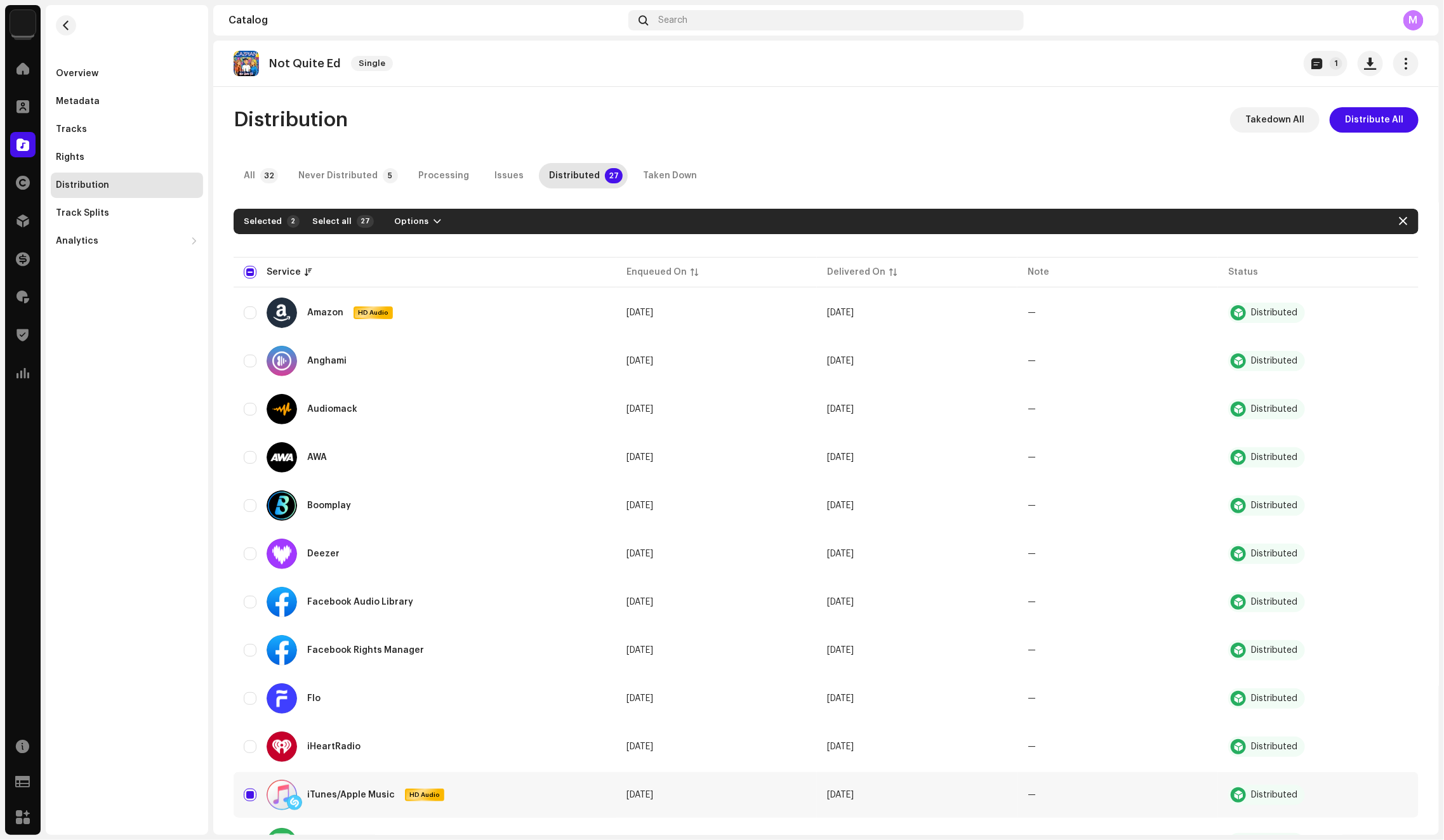
click at [1400, 65] on span "button" at bounding box center [1406, 63] width 12 height 10
click at [1329, 123] on div "Edit" at bounding box center [1341, 119] width 118 height 10
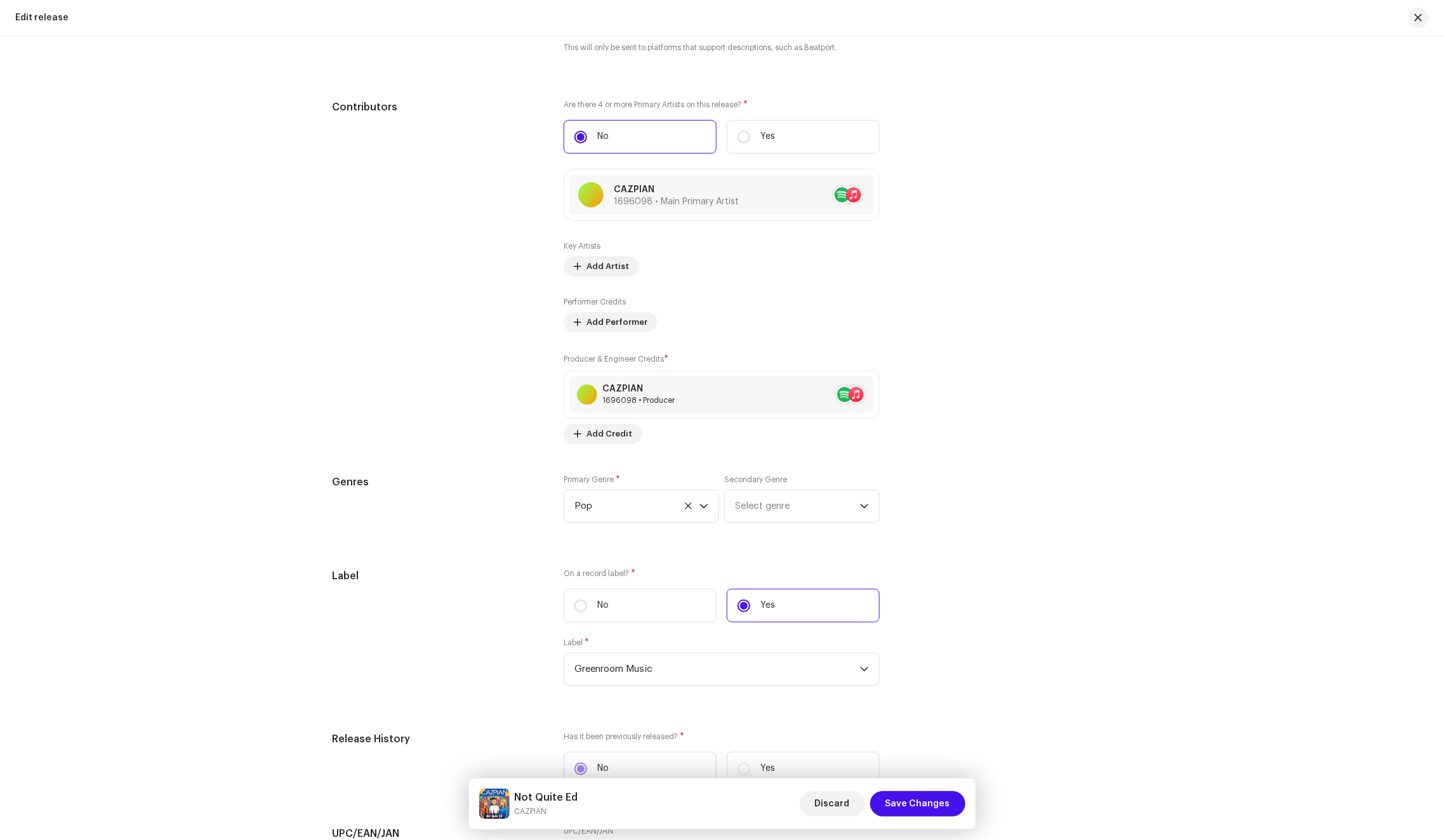
scroll to position [1339, 0]
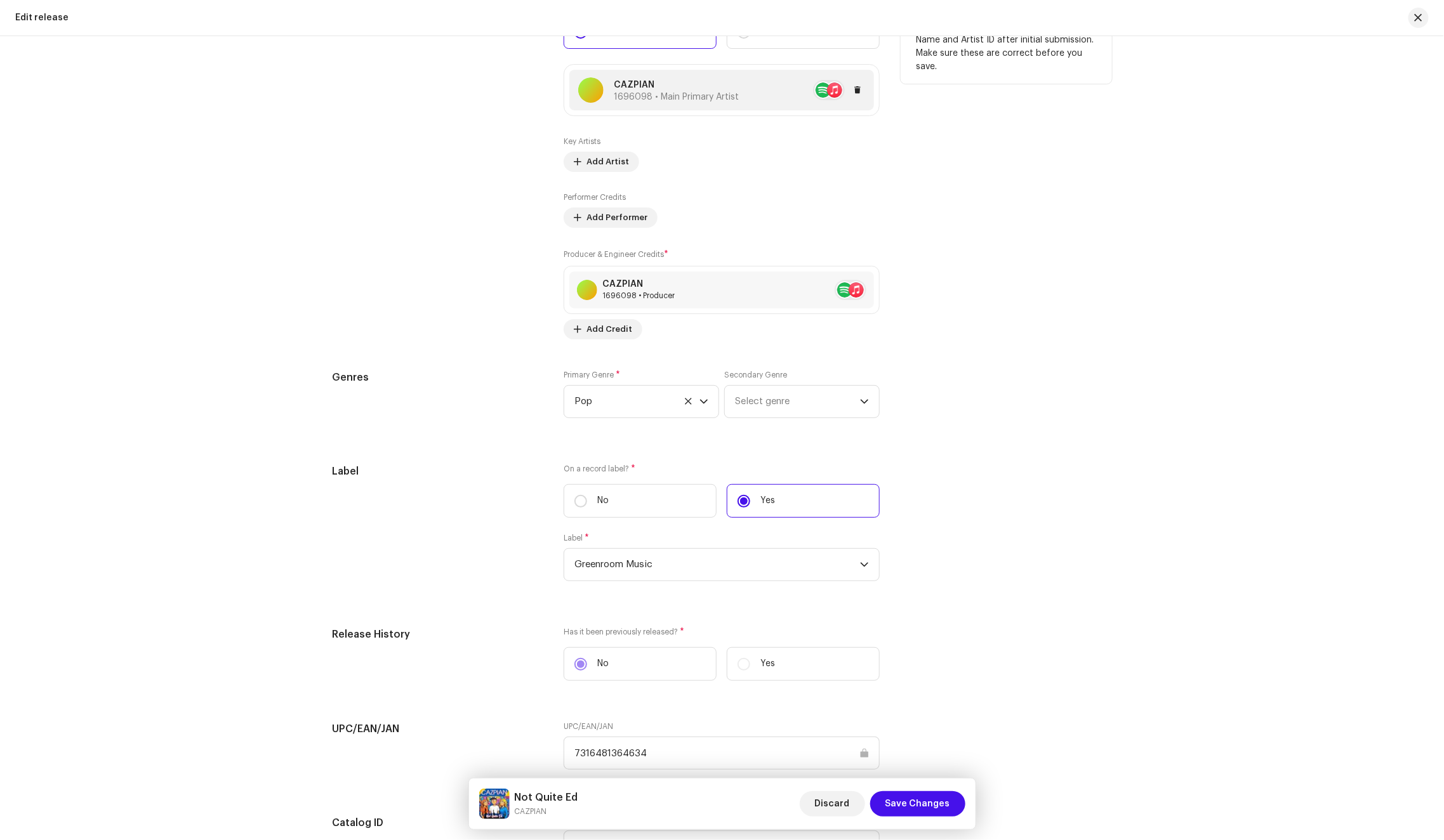
click at [748, 106] on div "CAZPIAN 1696098 • Main Primary Artist" at bounding box center [722, 90] width 305 height 41
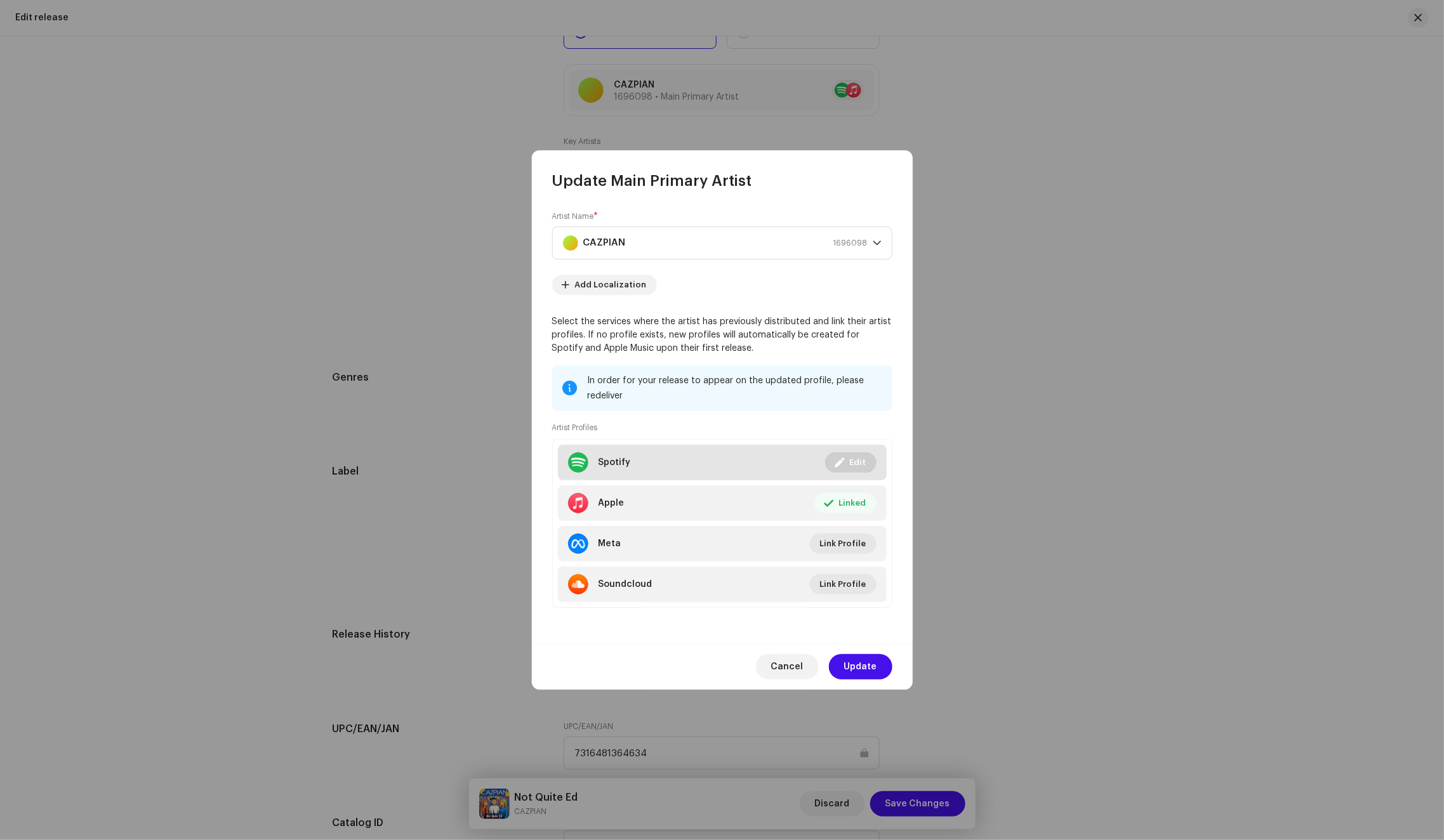
click at [843, 460] on span at bounding box center [840, 462] width 9 height 10
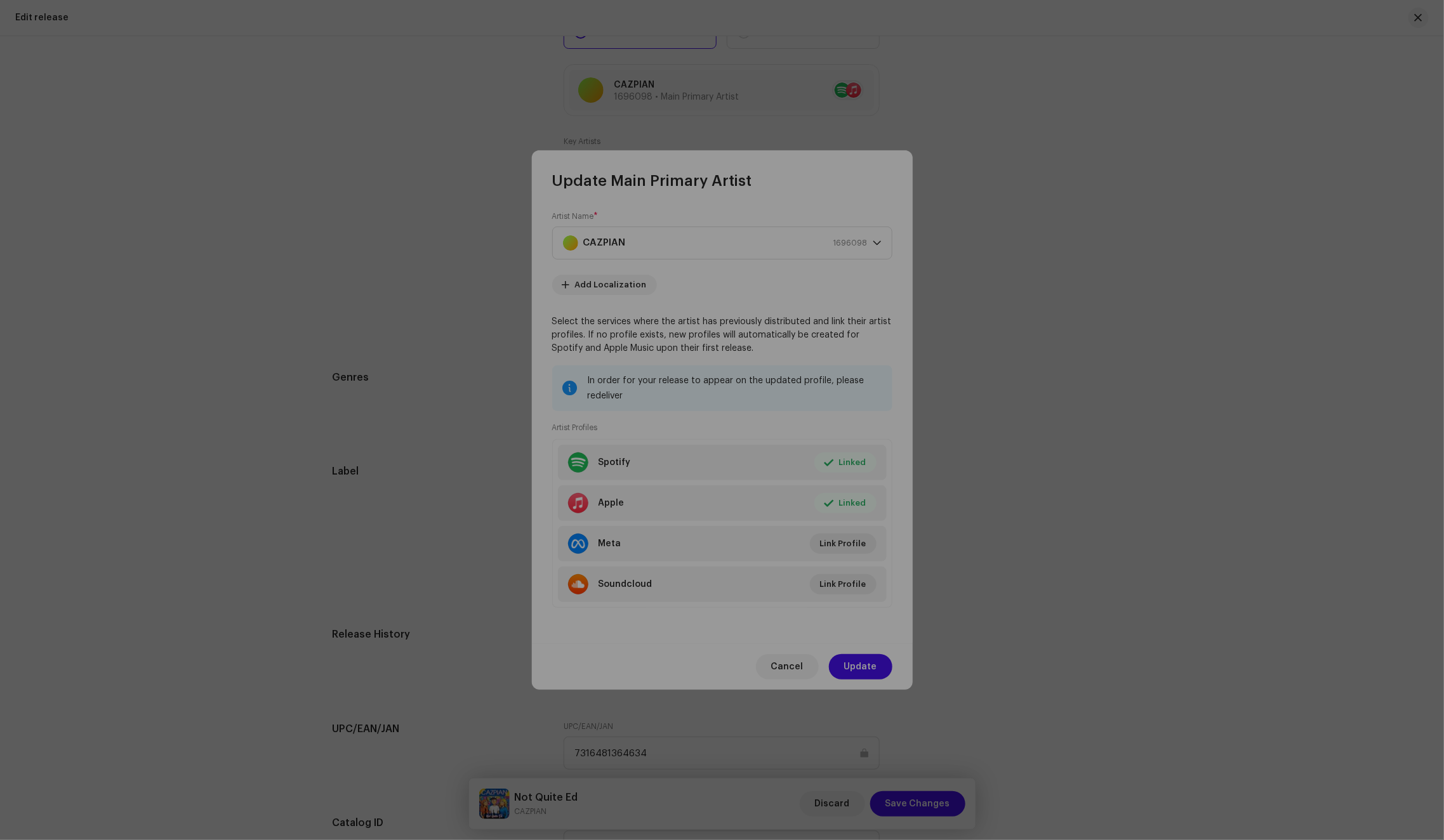
click at [804, 257] on div "Link your Artist Profile Artist Spotify Id * 1ilX5nop01oNhwEBsrZnv9 Go to your …" at bounding box center [722, 420] width 1444 height 840
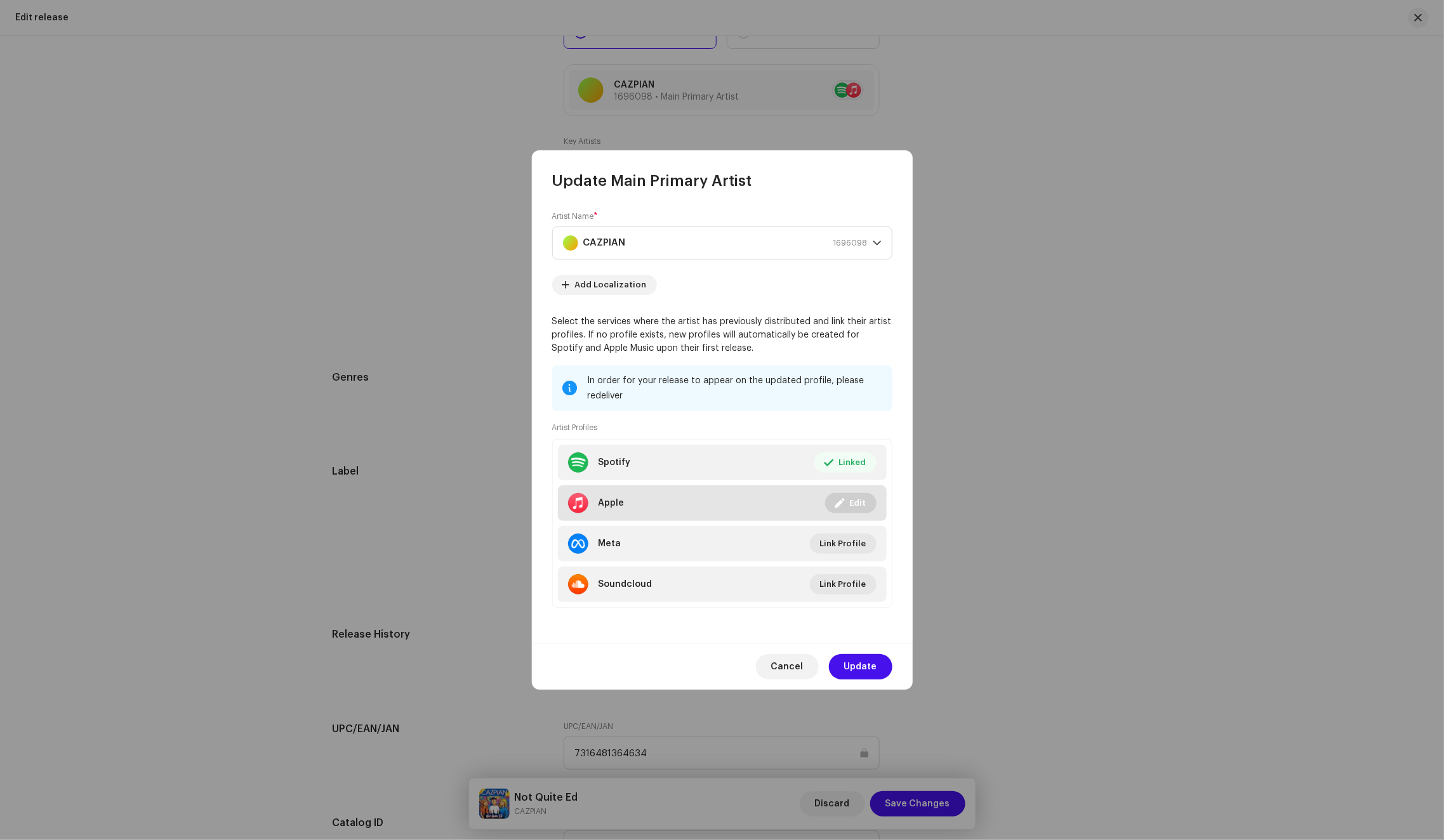
click at [844, 505] on span at bounding box center [840, 502] width 9 height 10
click at [846, 505] on button "Edit" at bounding box center [850, 503] width 51 height 21
click at [792, 270] on div "Link your Artist Profile Artist Apple Id * 1843821328 Go to your artist page on…" at bounding box center [722, 420] width 1444 height 840
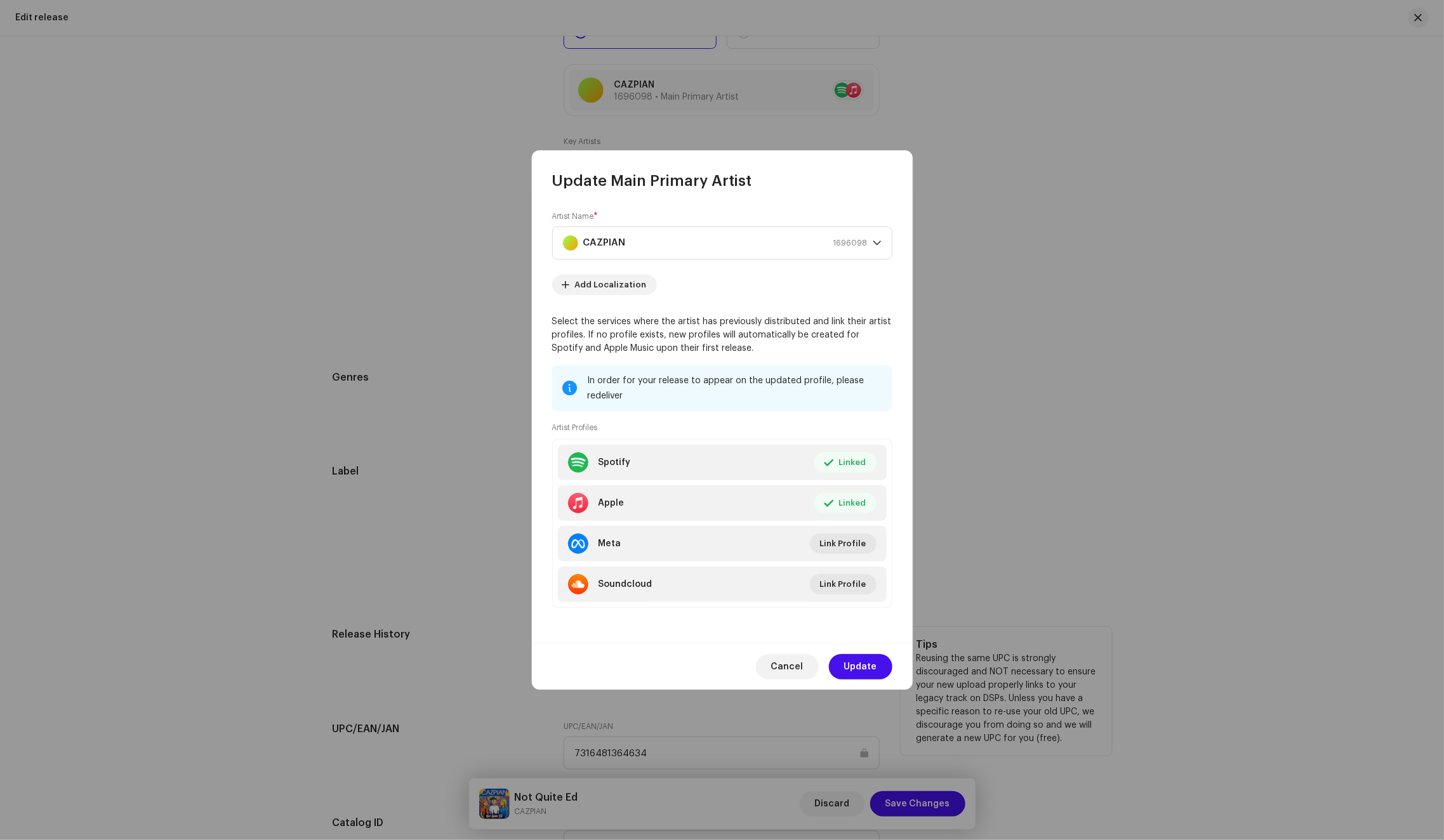
drag, startPoint x: 863, startPoint y: 668, endPoint x: 873, endPoint y: 681, distance: 16.4
click at [863, 668] on span "Update" at bounding box center [860, 666] width 33 height 25
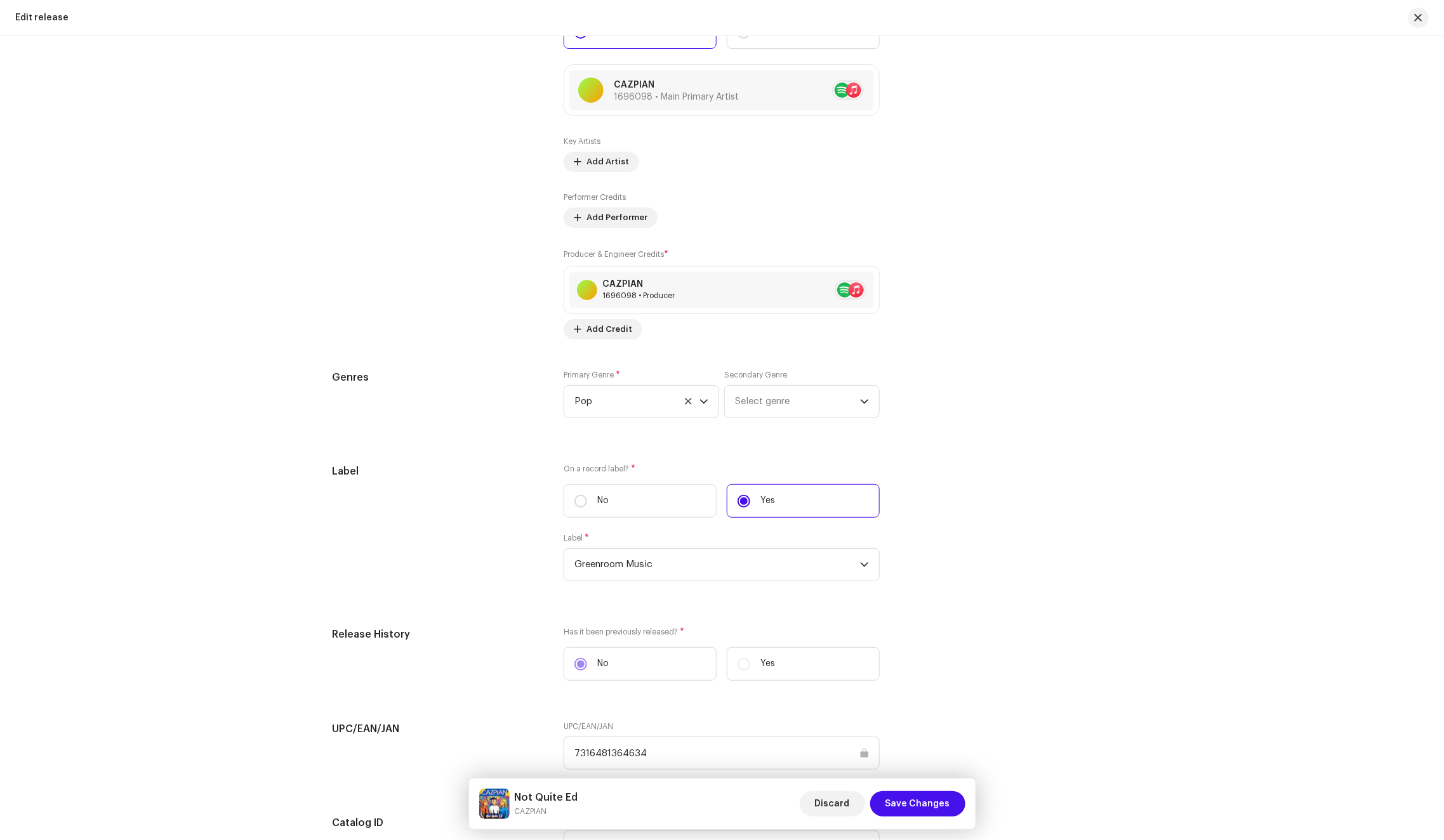
click at [912, 786] on div "Not Quite Ed CAZPIAN Discard Save Changes" at bounding box center [722, 803] width 506 height 51
click at [912, 810] on span "Save Changes" at bounding box center [918, 803] width 64 height 25
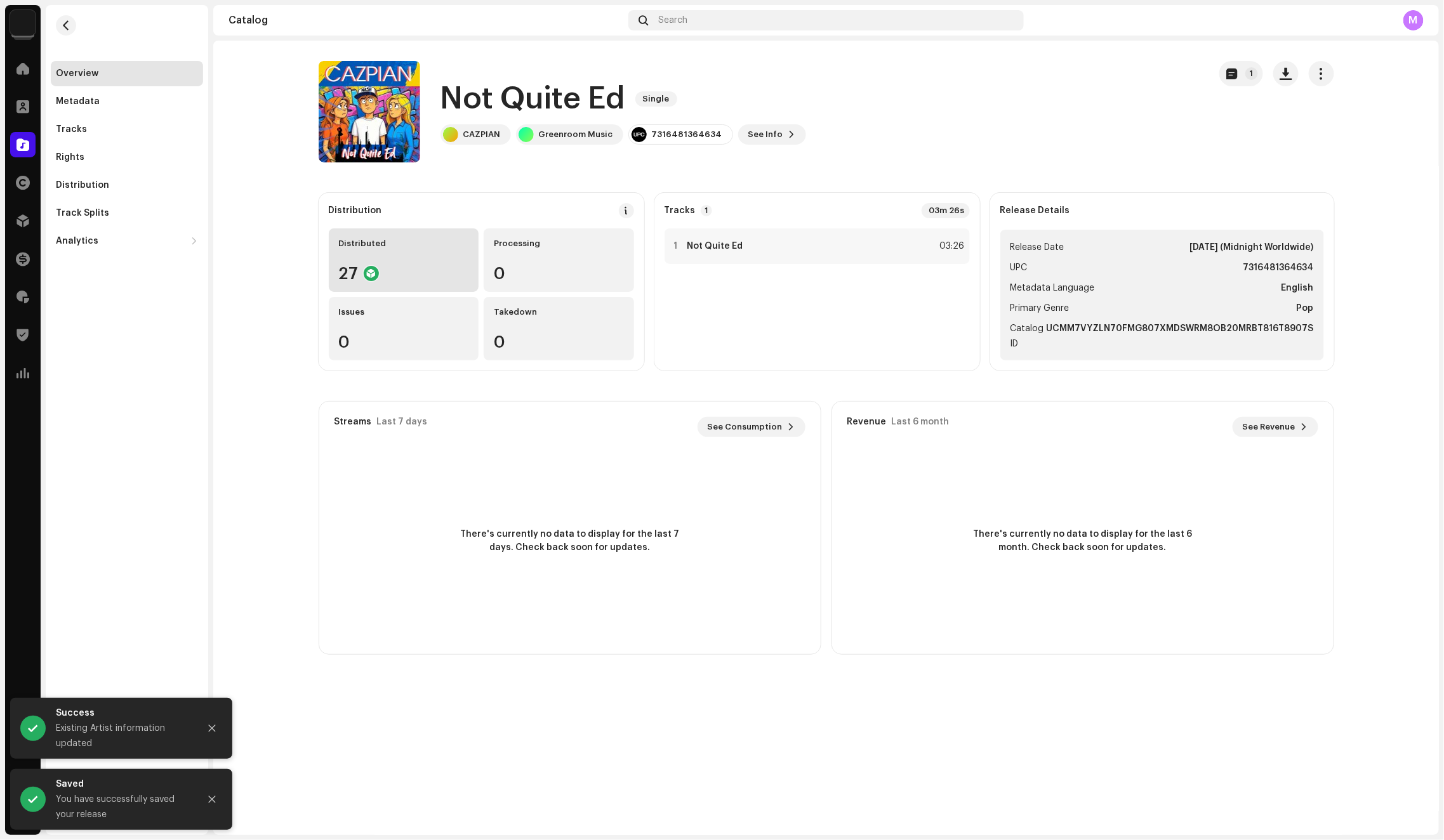
click at [399, 275] on div "27" at bounding box center [404, 273] width 130 height 17
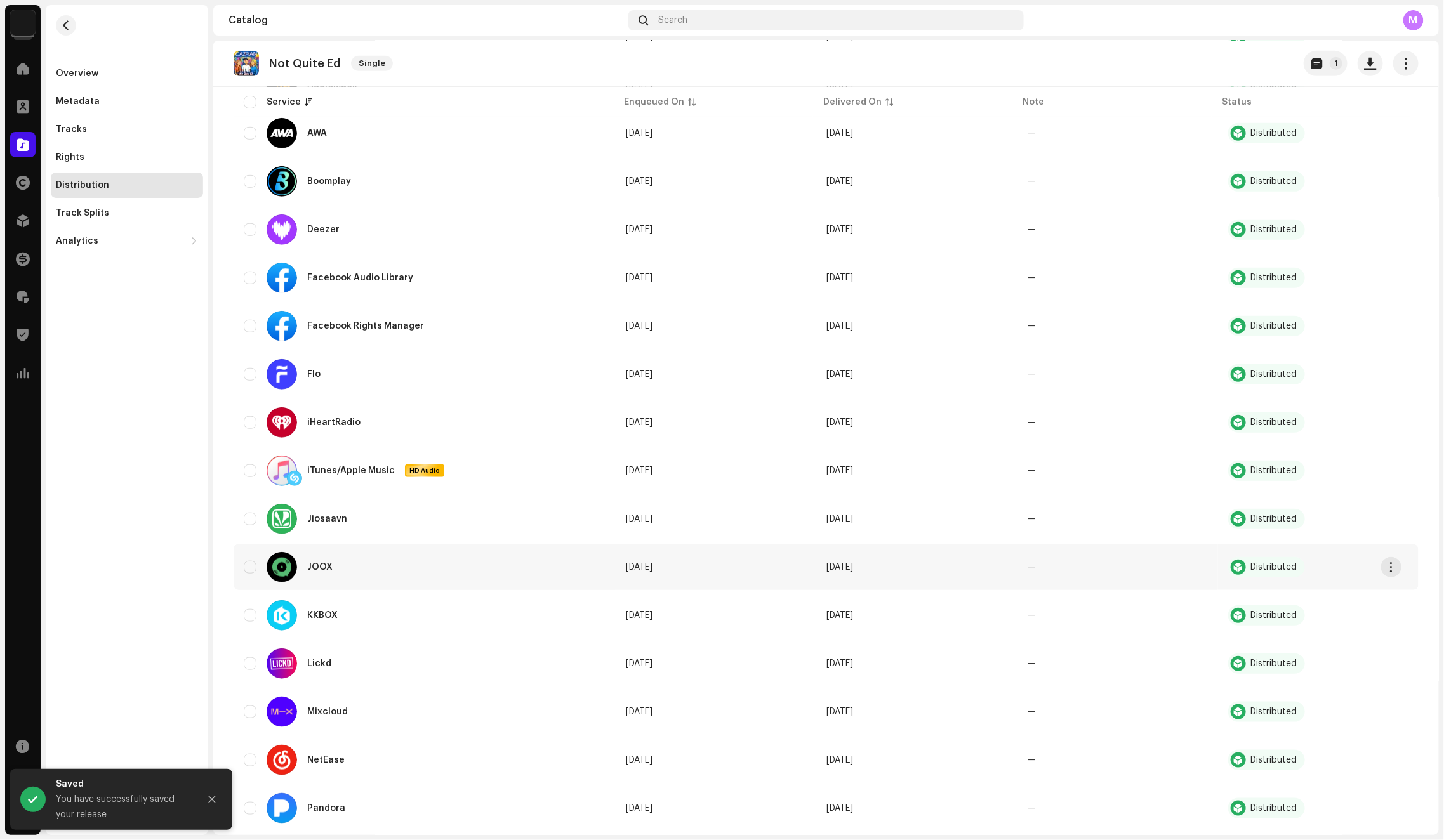
scroll to position [388, 0]
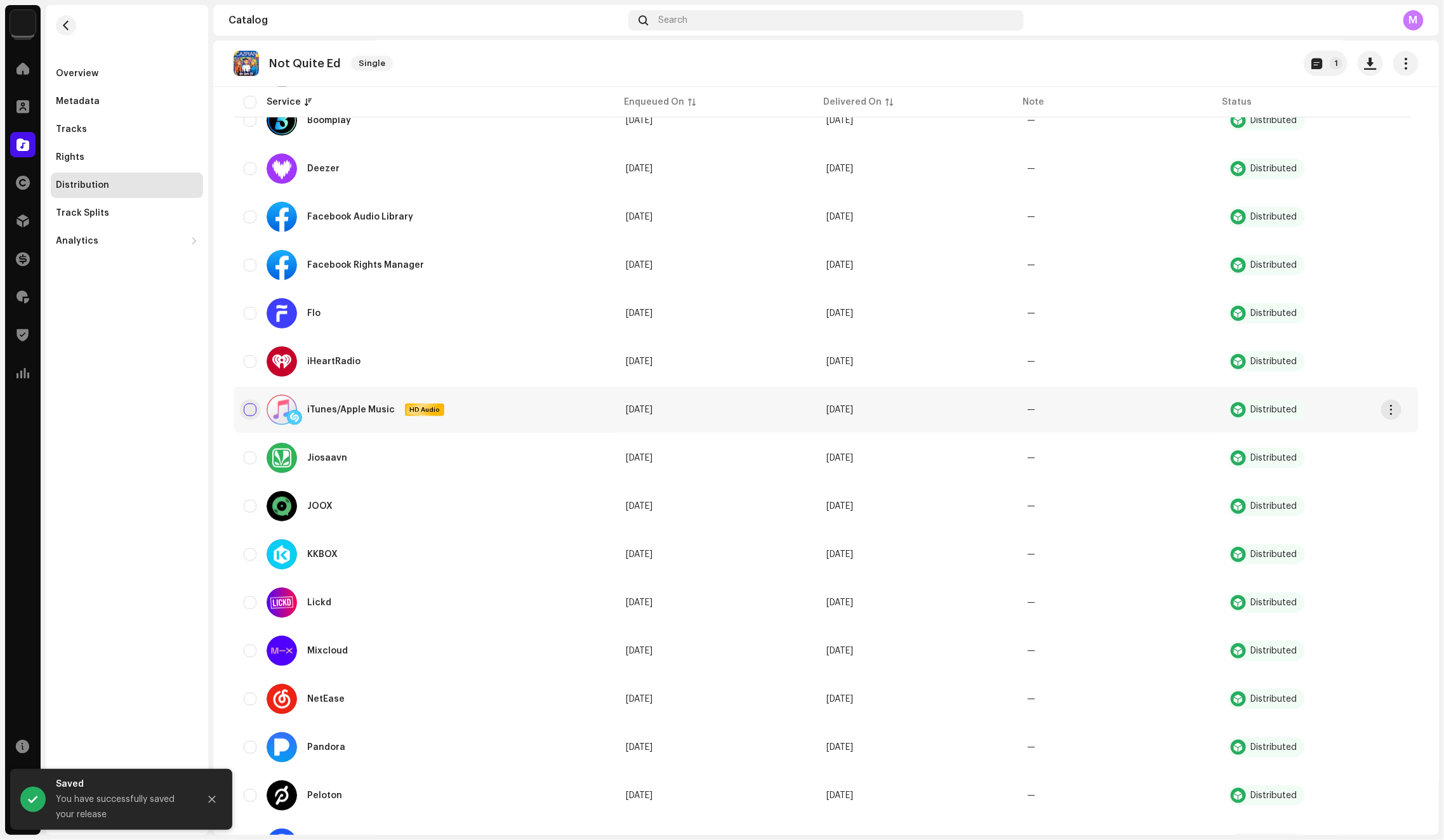
click at [253, 408] on input "checkbox" at bounding box center [250, 410] width 13 height 13
checkbox input "true"
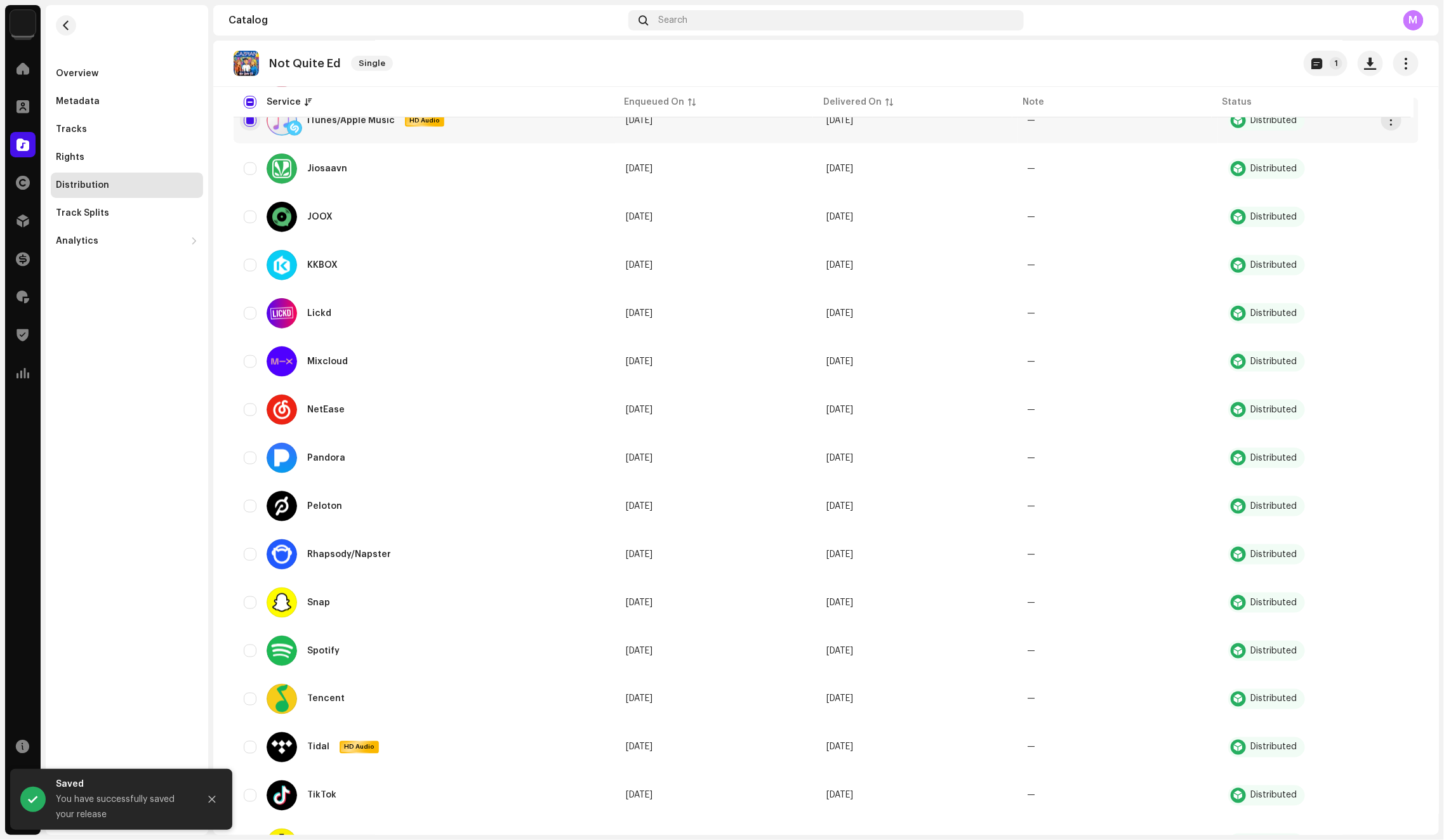
scroll to position [787, 0]
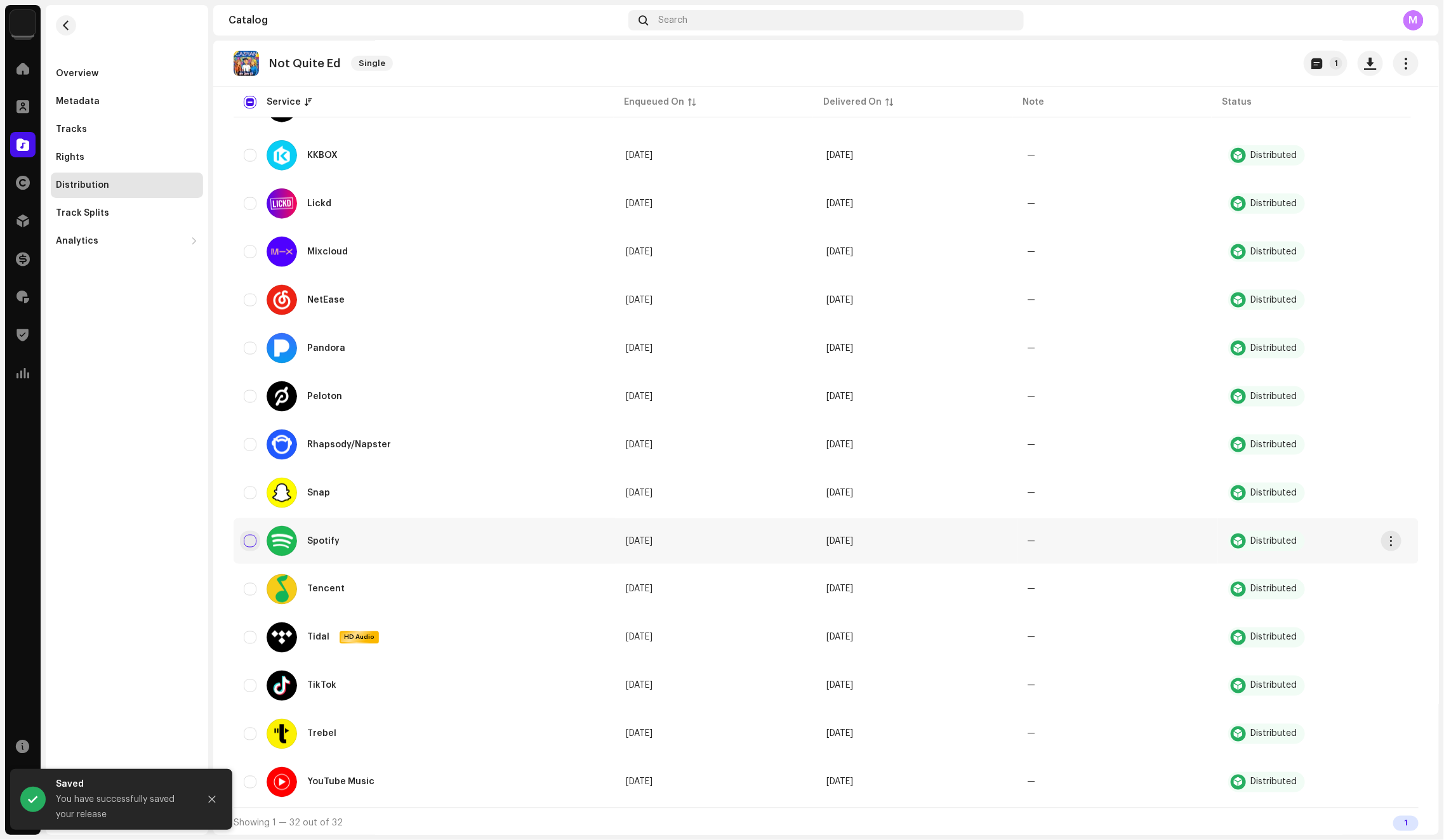
click at [251, 537] on input "Row Unselected" at bounding box center [250, 541] width 13 height 13
checkbox input "true"
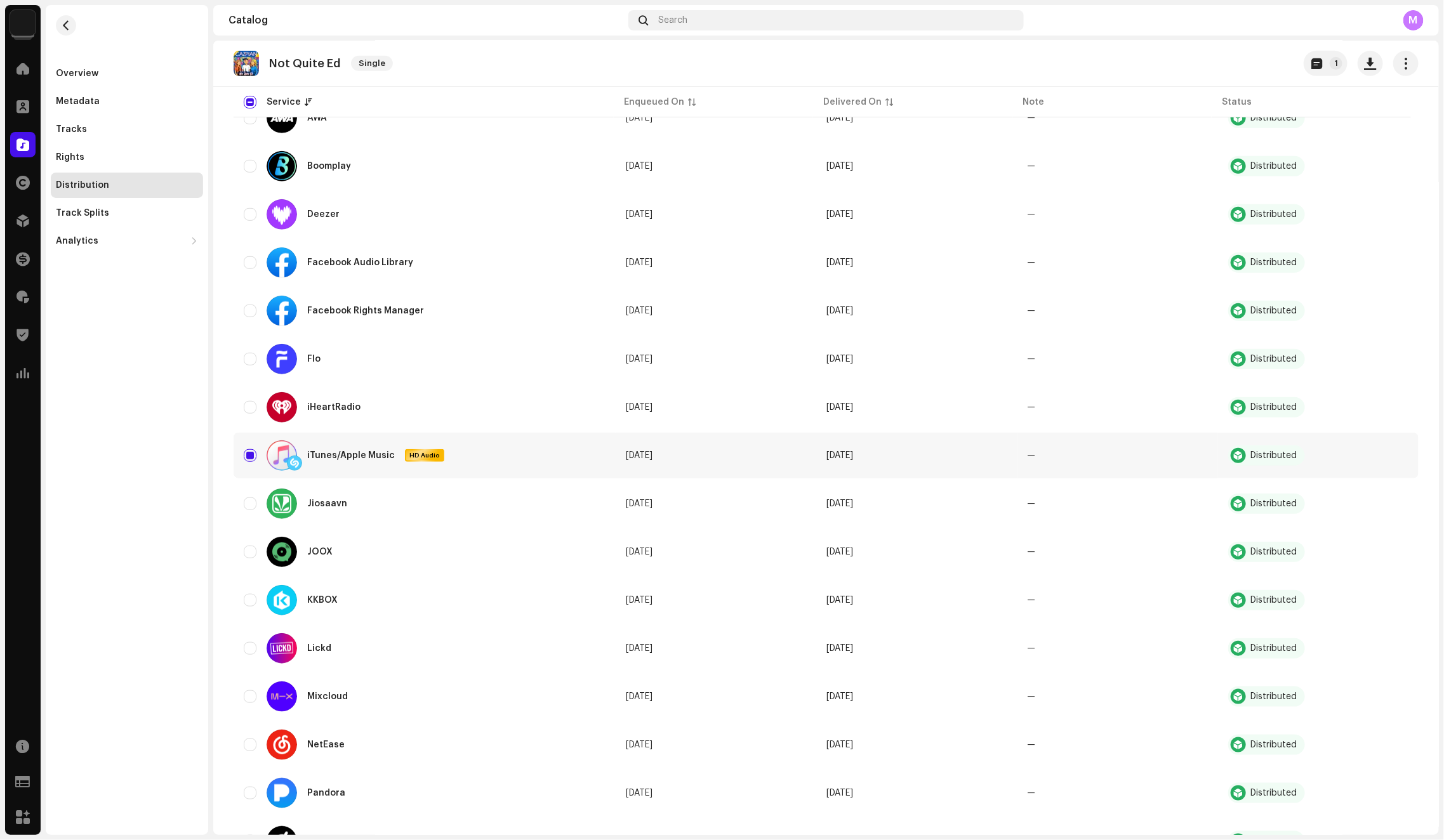
scroll to position [0, 0]
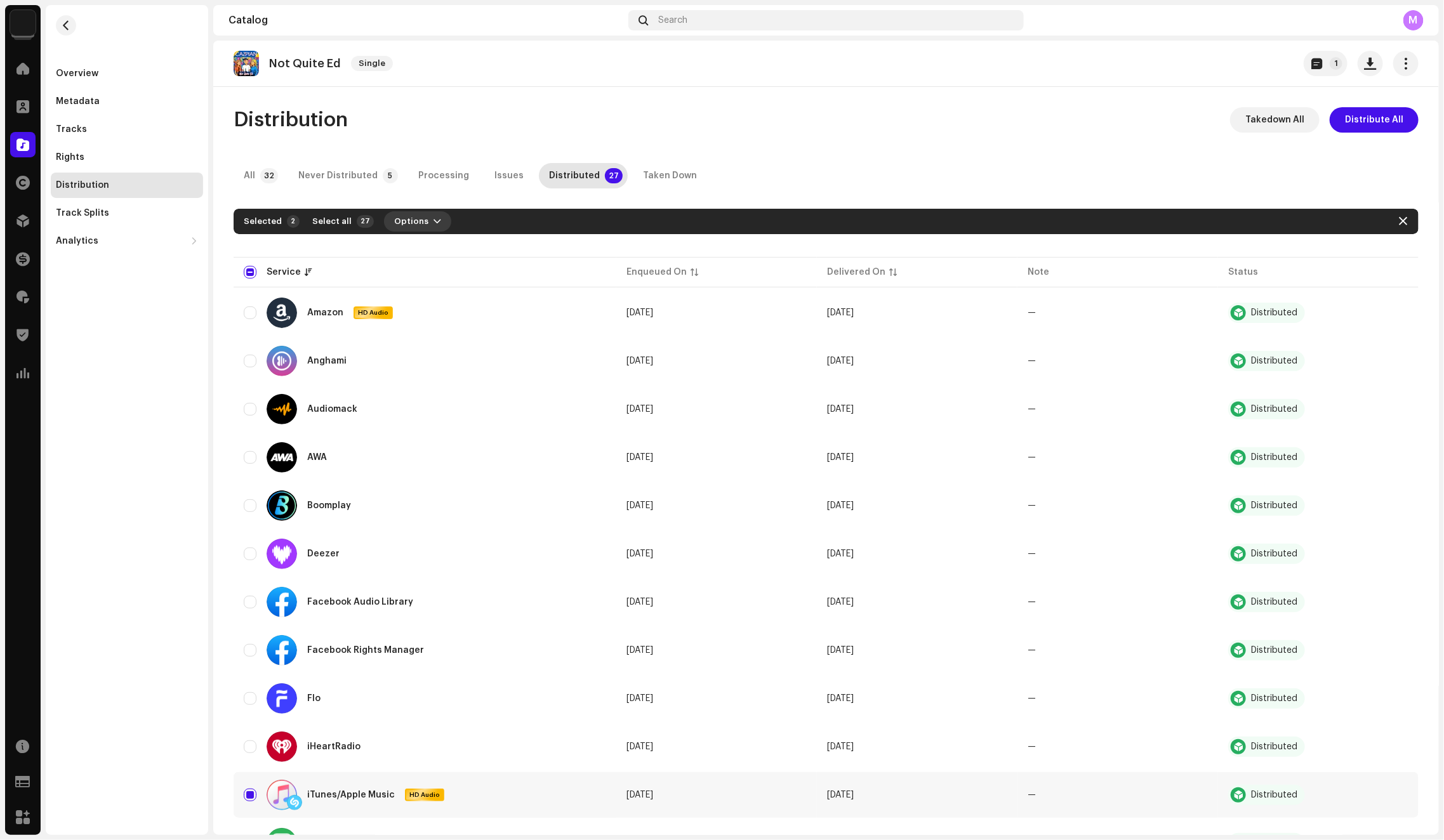
click at [404, 224] on span "Options" at bounding box center [411, 221] width 34 height 25
click at [423, 250] on span "Distribute" at bounding box center [408, 250] width 45 height 10
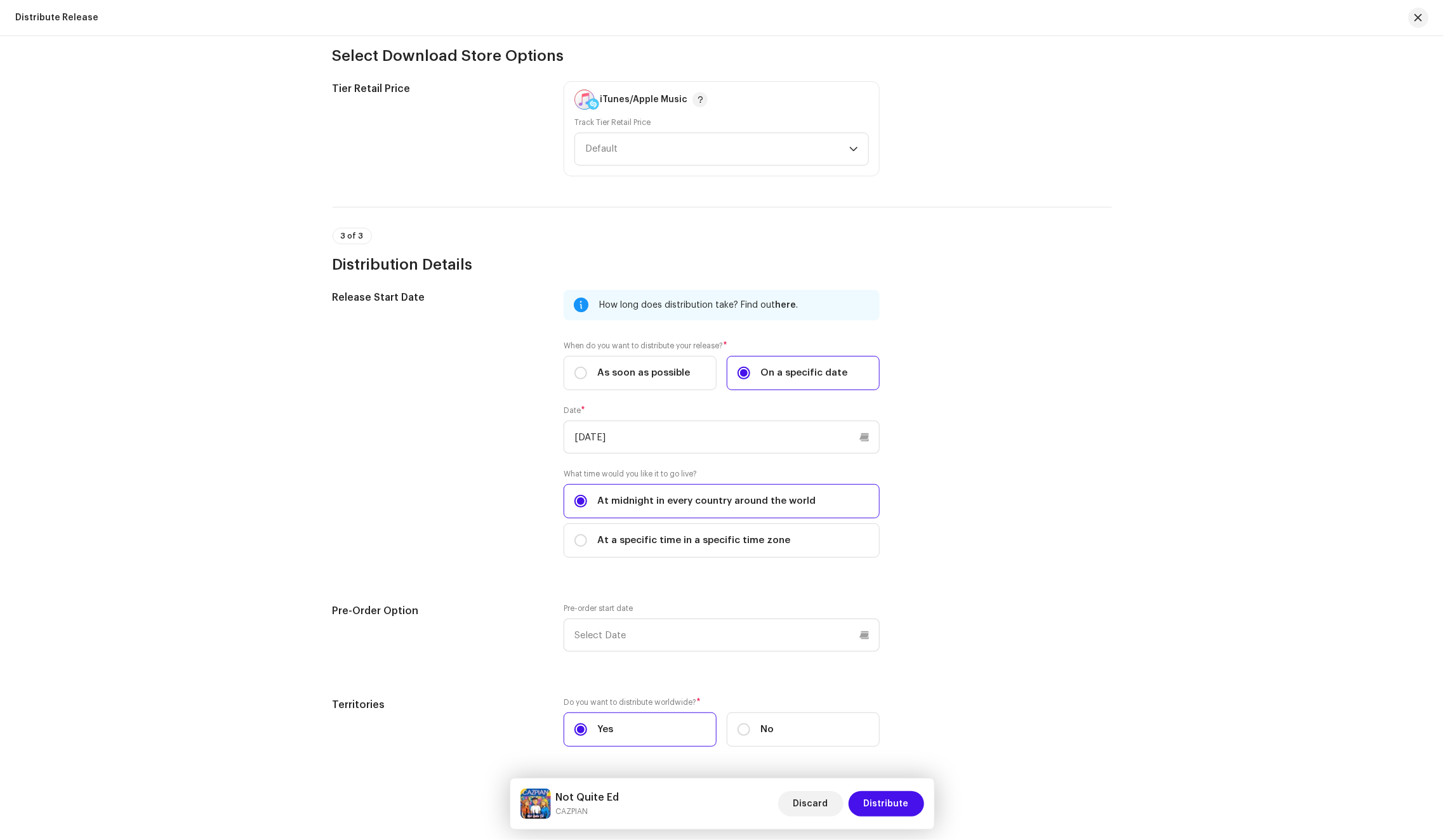
scroll to position [399, 0]
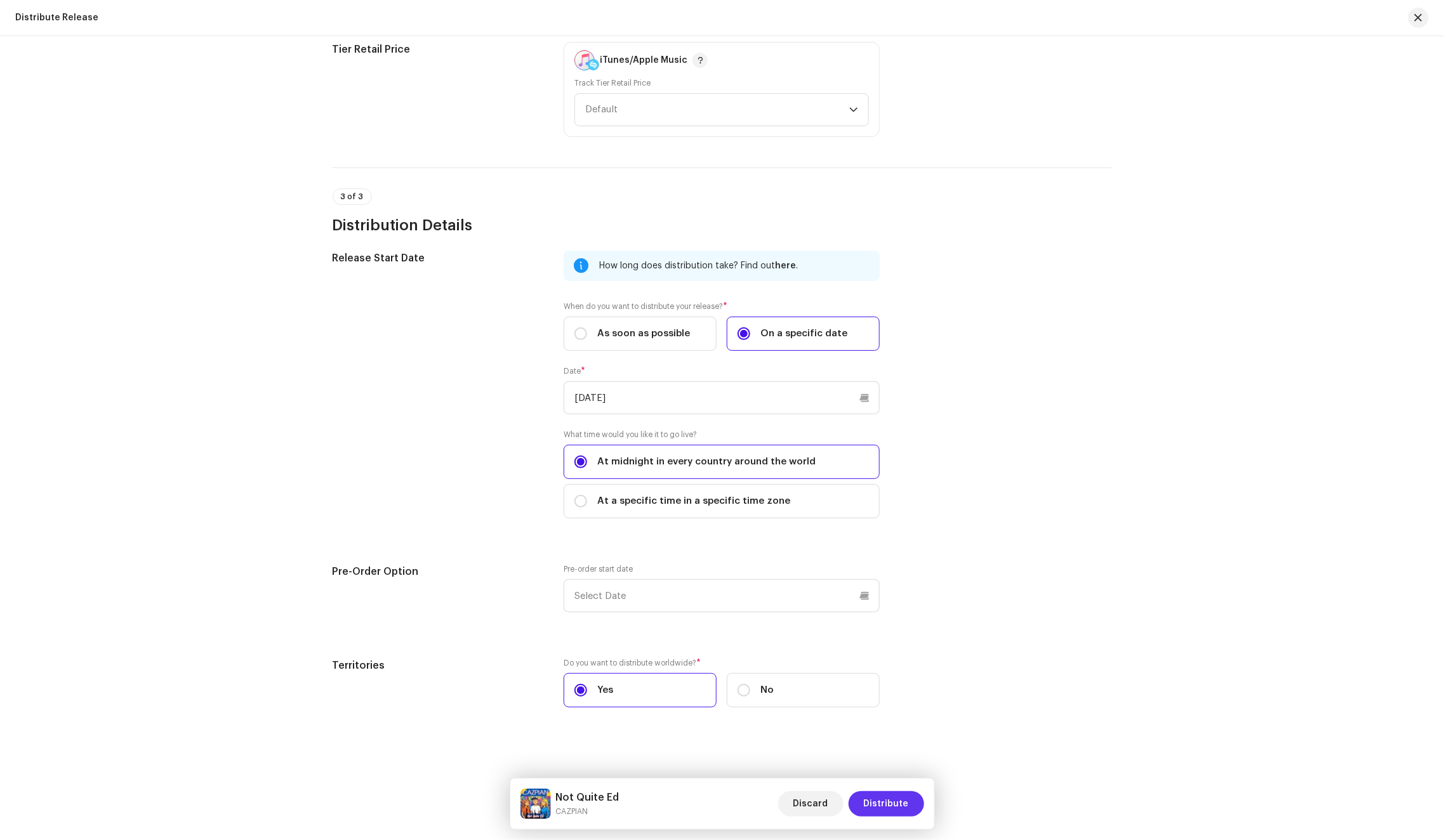
click at [904, 806] on span "Distribute" at bounding box center [886, 803] width 45 height 25
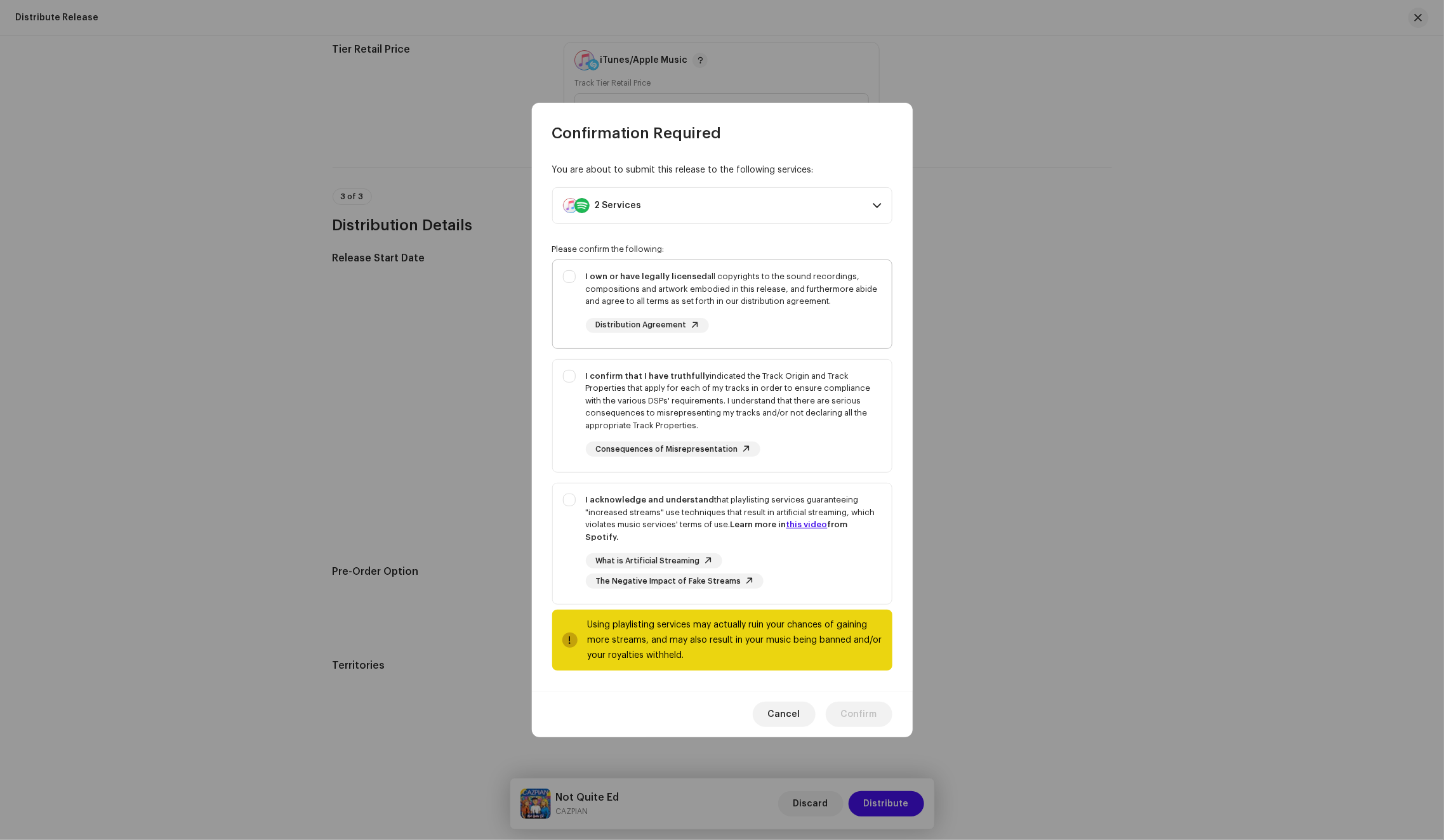
click at [744, 327] on div "I own or have legally licensed all copyrights to the sound recordings, composit…" at bounding box center [734, 302] width 296 height 63
checkbox input "true"
click at [820, 404] on div "I confirm that I have truthfully indicated the Track Origin and Track Propertie…" at bounding box center [734, 400] width 296 height 62
checkbox input "true"
click at [848, 533] on strong "Learn more in this video from Spotify." at bounding box center [717, 530] width 262 height 21
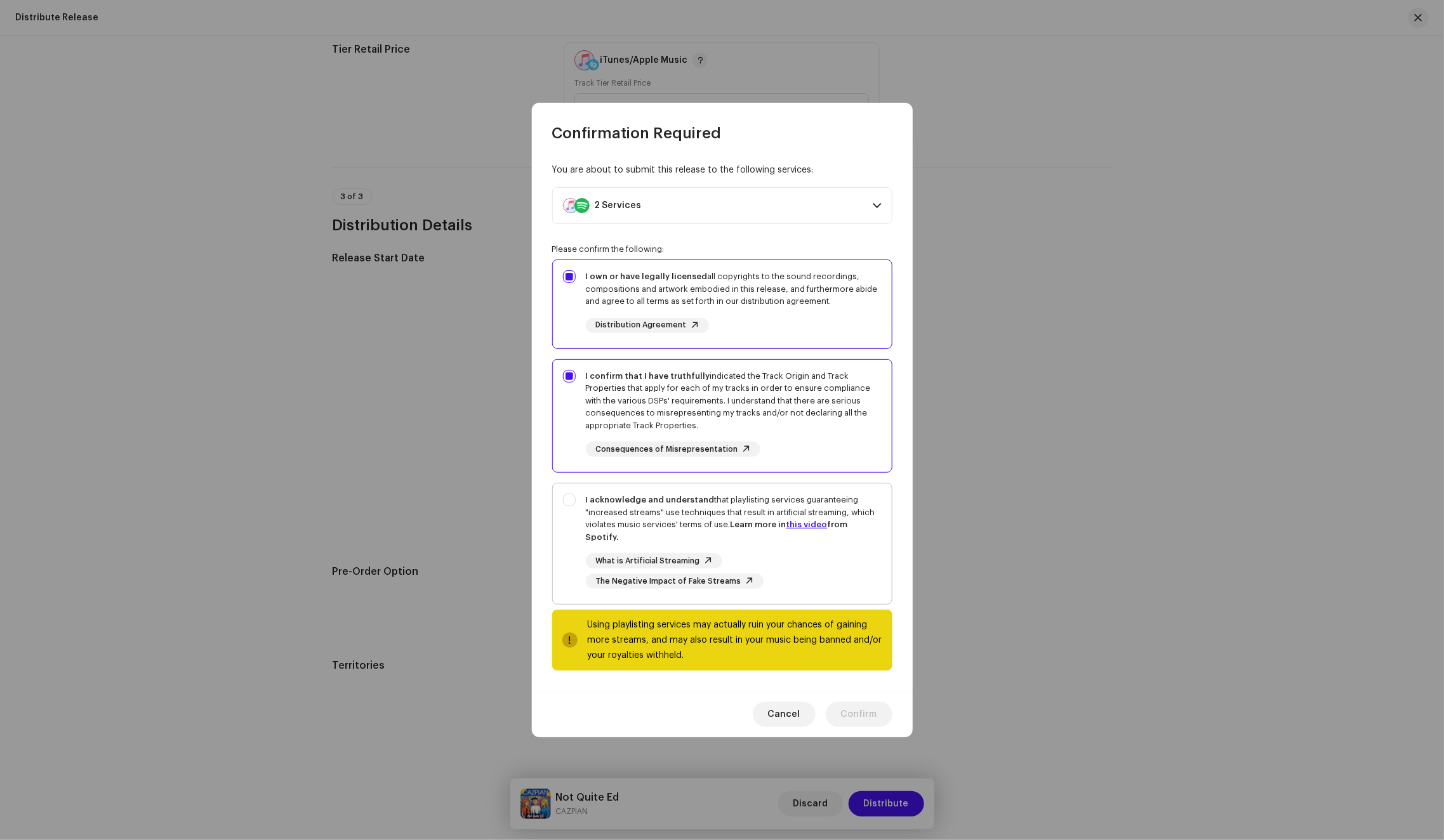
checkbox input "true"
click at [867, 716] on span "Confirm" at bounding box center [859, 714] width 36 height 25
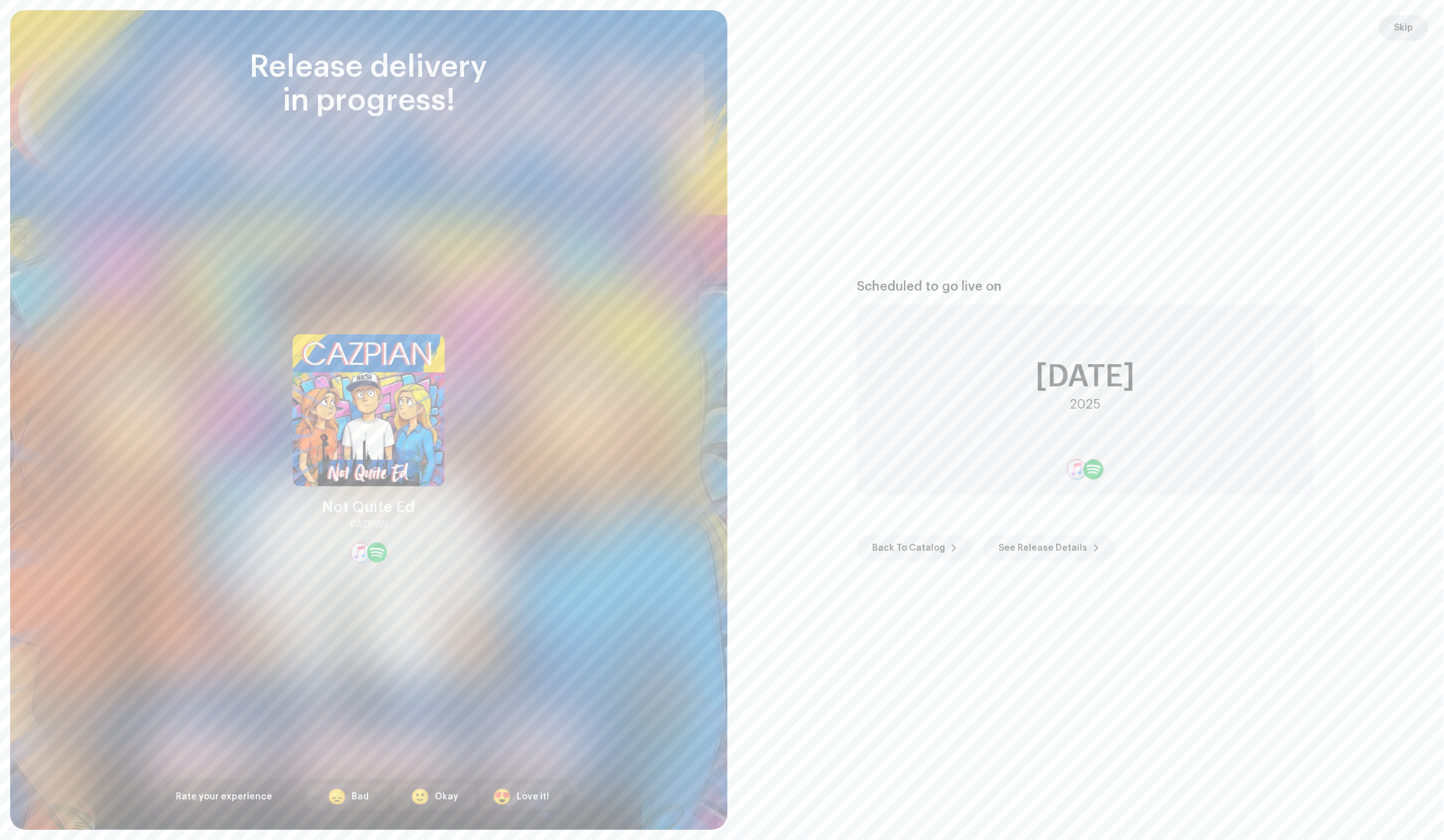
click at [1400, 28] on span "Skip" at bounding box center [1403, 28] width 19 height 25
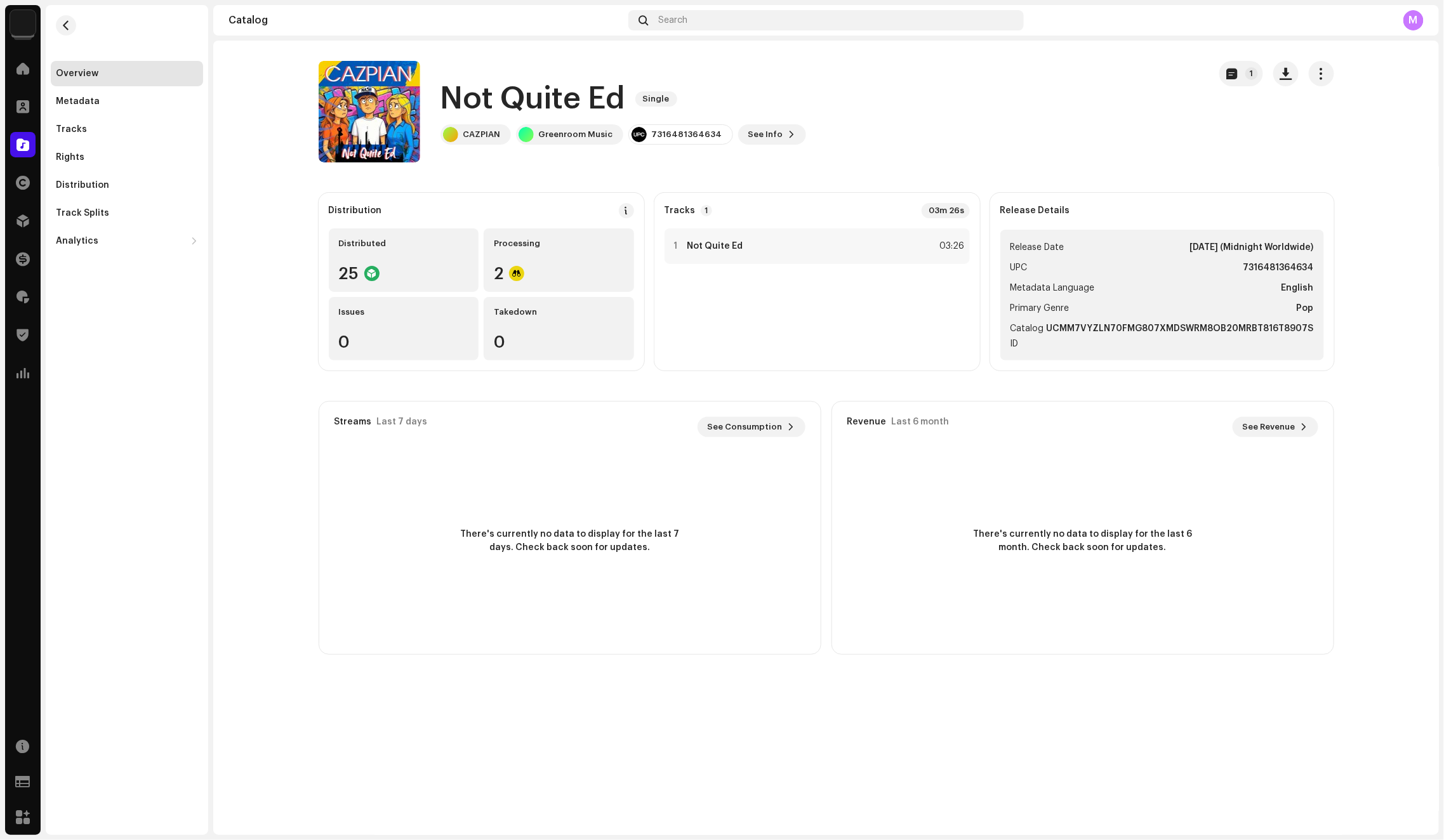
click at [460, 96] on h1 "Not Quite Ed" at bounding box center [532, 99] width 185 height 41
click at [604, 102] on h1 "Not Quite Ed" at bounding box center [532, 99] width 185 height 41
click at [845, 73] on div "Not Quite Ed Single CAZPIAN Greenroom Music 7316481364634 See Info 1" at bounding box center [758, 112] width 880 height 102
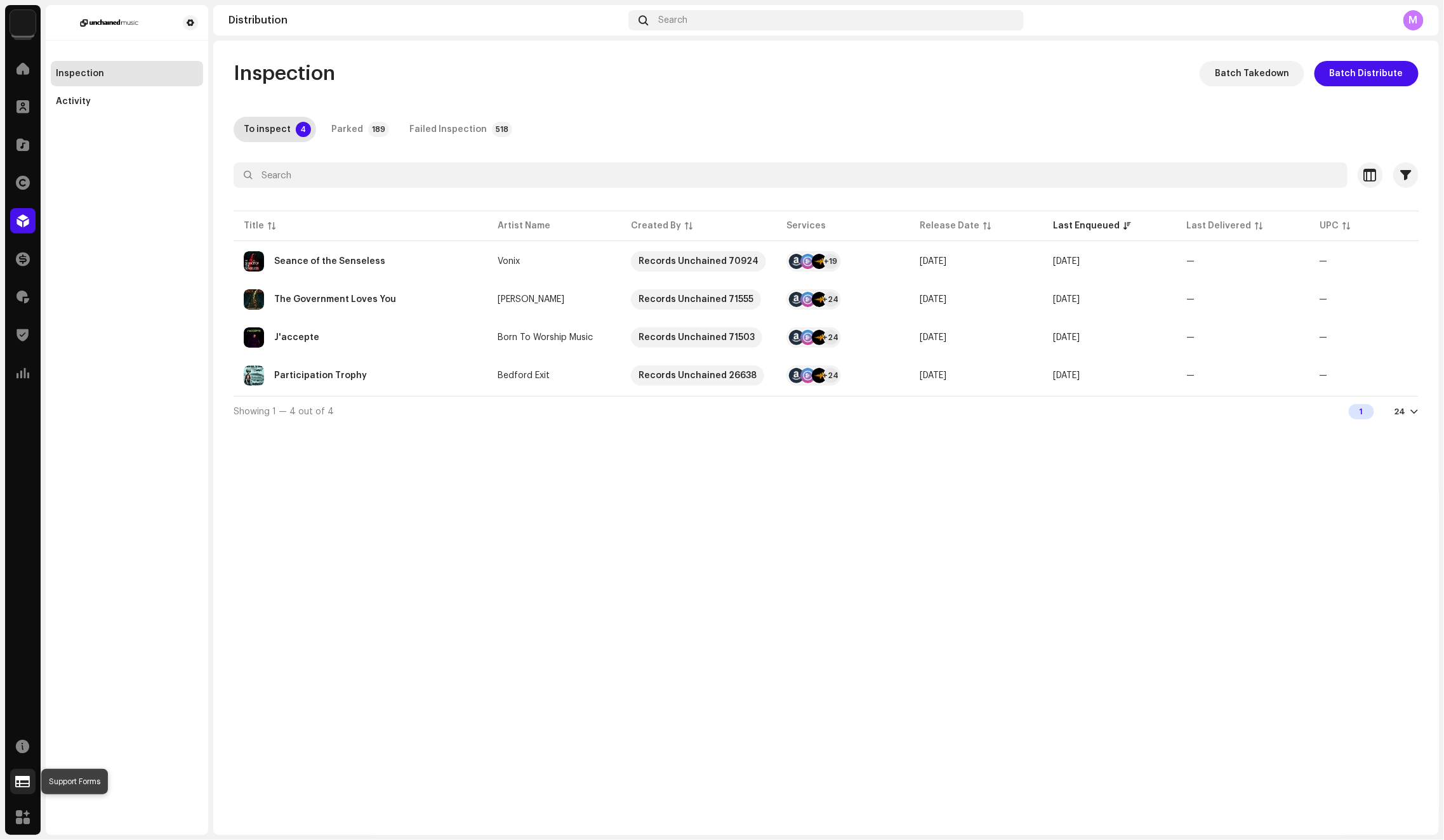
click at [19, 778] on span at bounding box center [23, 781] width 15 height 10
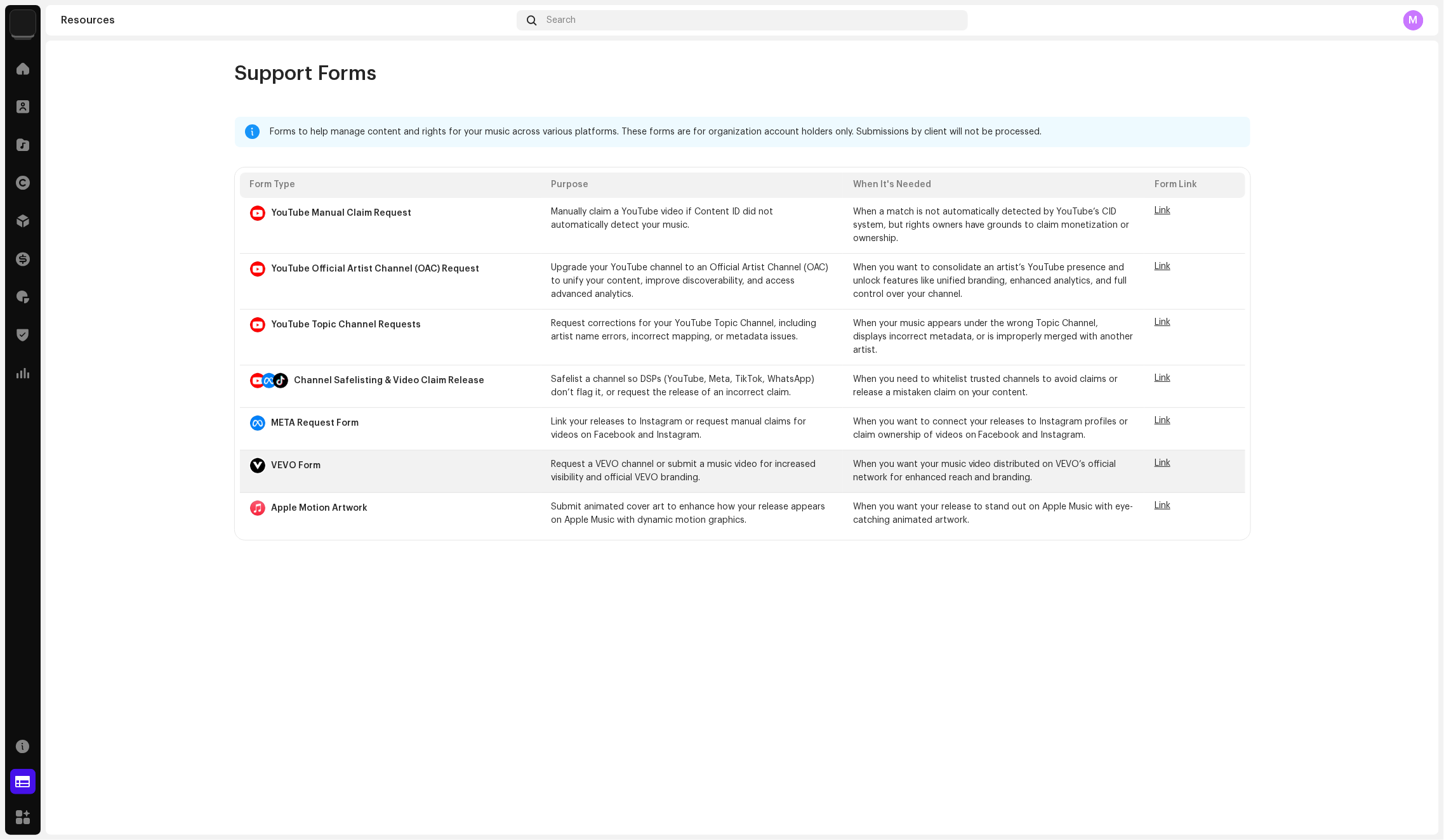
click at [1157, 459] on span "Link" at bounding box center [1162, 463] width 16 height 9
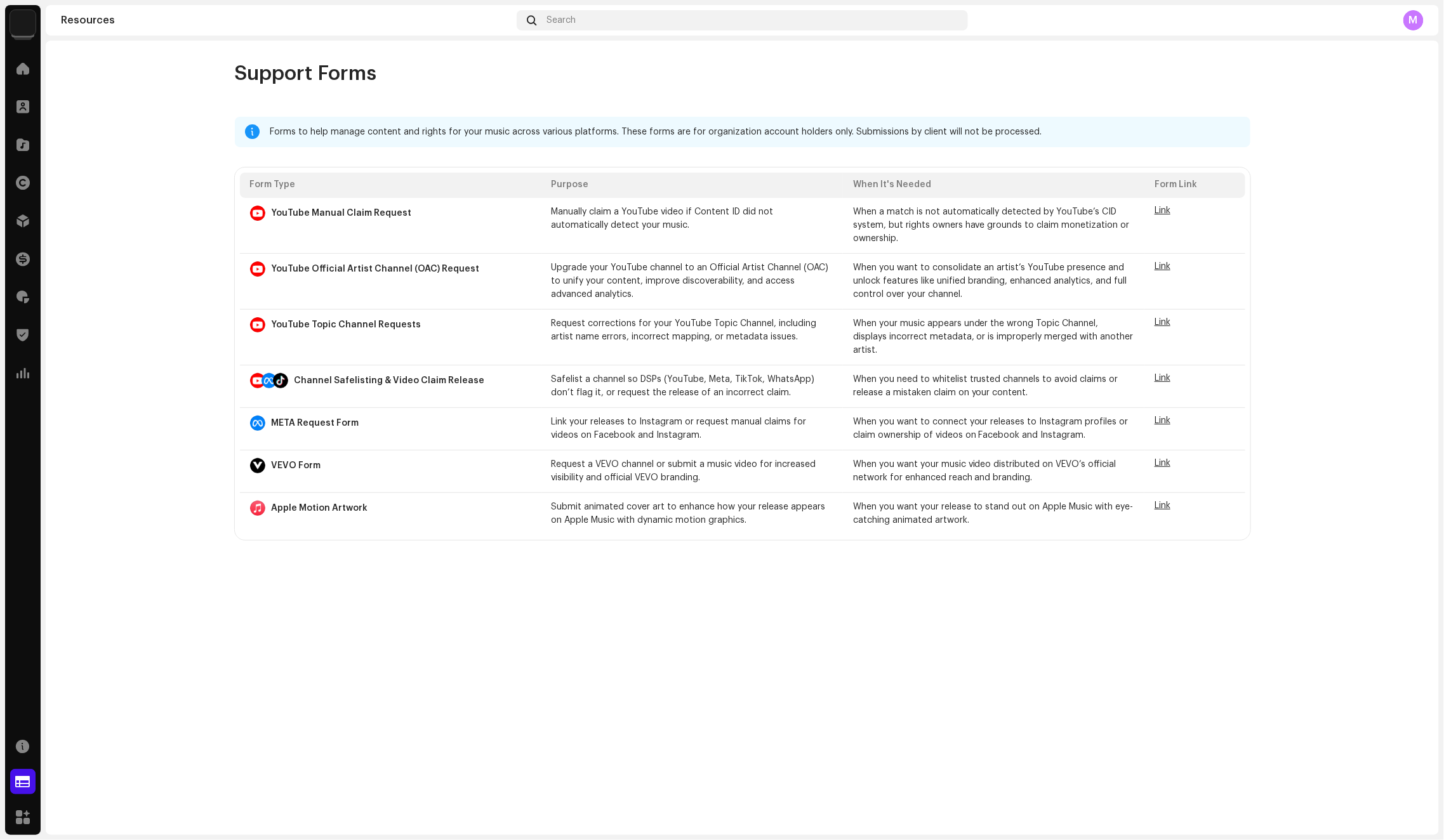
click at [145, 123] on re-o-support-forms-list "Support Forms Forms to help manage content and rights for your music across var…" at bounding box center [742, 300] width 1393 height 479
click at [198, 587] on div "Support Forms Forms to help manage content and rights for your music across var…" at bounding box center [742, 437] width 1393 height 794
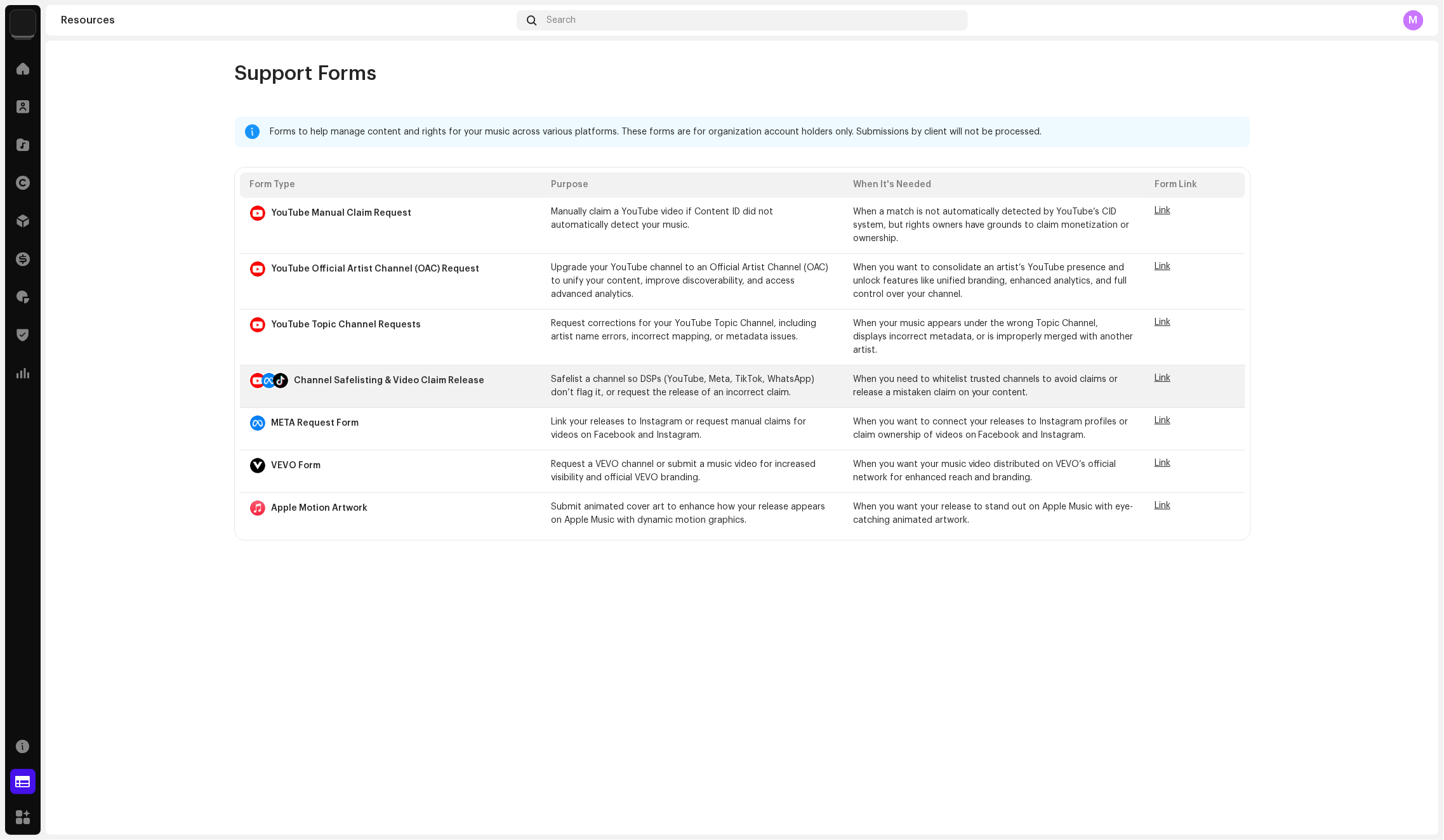
click at [1159, 374] on span "Link" at bounding box center [1162, 378] width 16 height 9
drag, startPoint x: 552, startPoint y: 363, endPoint x: 761, endPoint y: 379, distance: 209.6
click at [761, 379] on p "Safelist a channel so DSPs (YouTube, Meta, TikTok, WhatsApp) don’t flag it, or …" at bounding box center [692, 386] width 281 height 27
copy p "Safelist a channel so DSPs (YouTube, Meta, TikTok, WhatsApp) don’t flag it, or …"
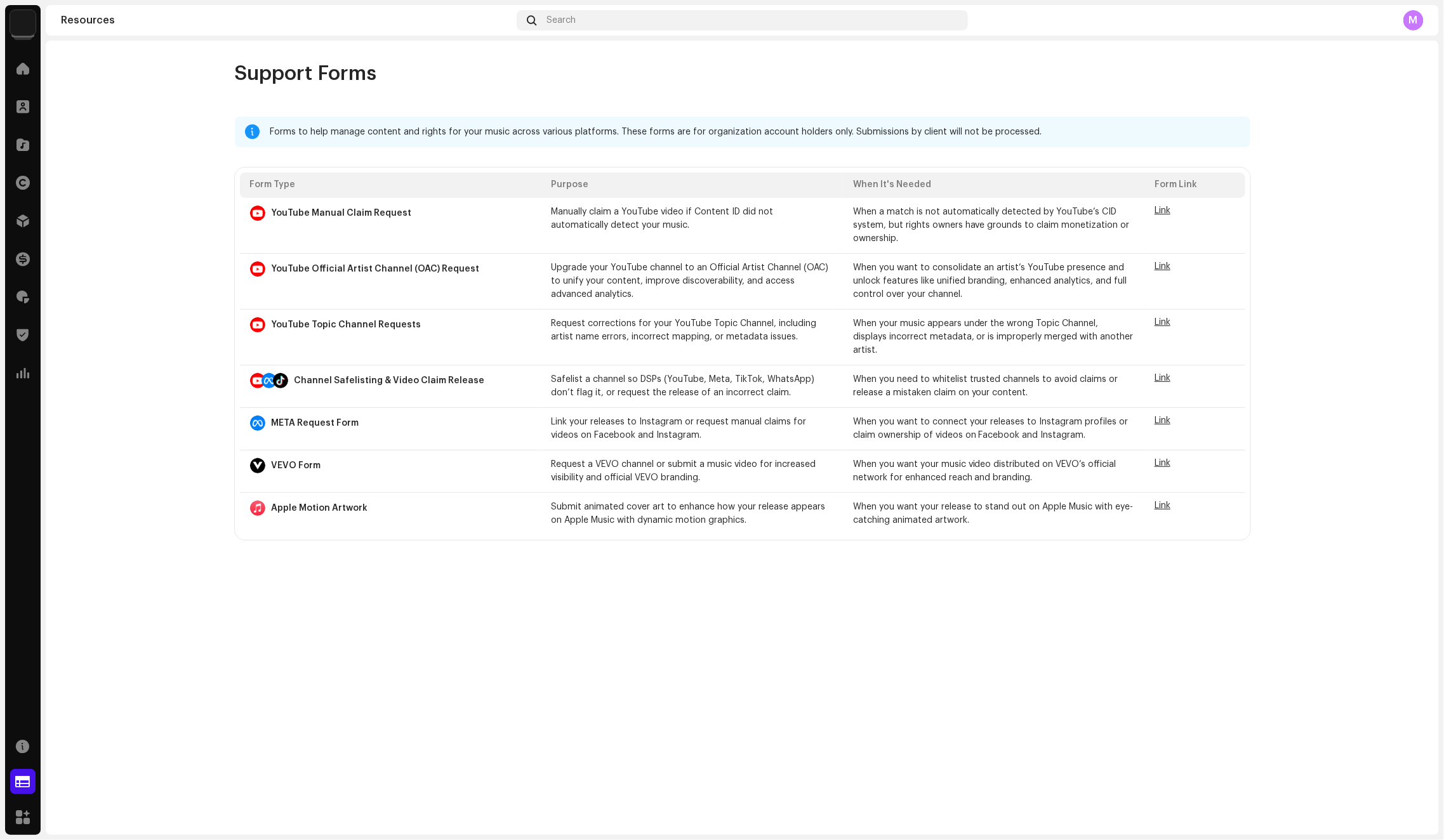
click at [987, 71] on div "Support Forms" at bounding box center [742, 74] width 1015 height 25
